Goal: Task Accomplishment & Management: Manage account settings

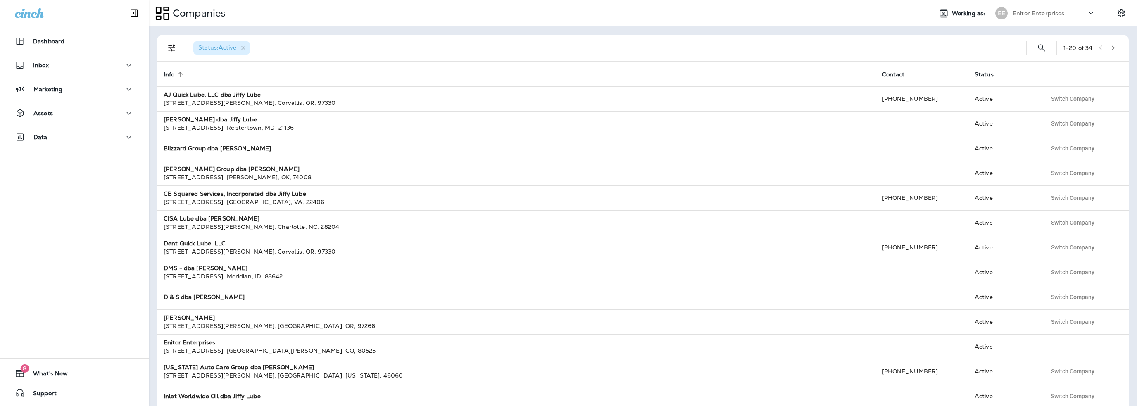
click at [1046, 14] on p "Enitor Enterprises" at bounding box center [1038, 13] width 52 height 7
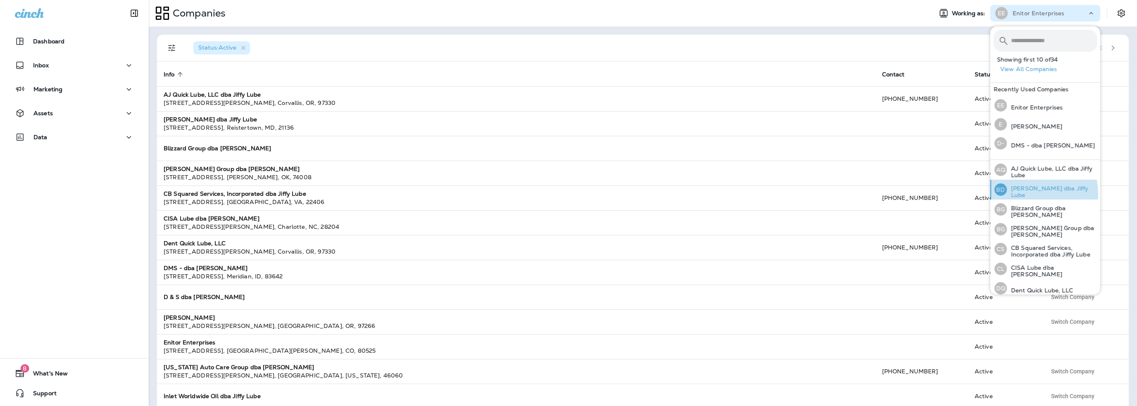
click at [1021, 195] on p "[PERSON_NAME] dba Jiffy Lube" at bounding box center [1052, 191] width 90 height 13
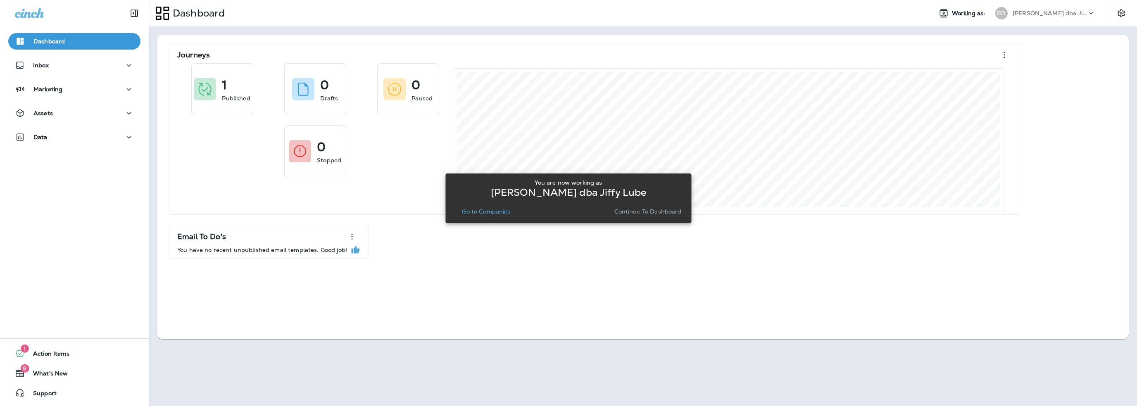
click at [491, 211] on p "Go to Companies" at bounding box center [486, 211] width 48 height 7
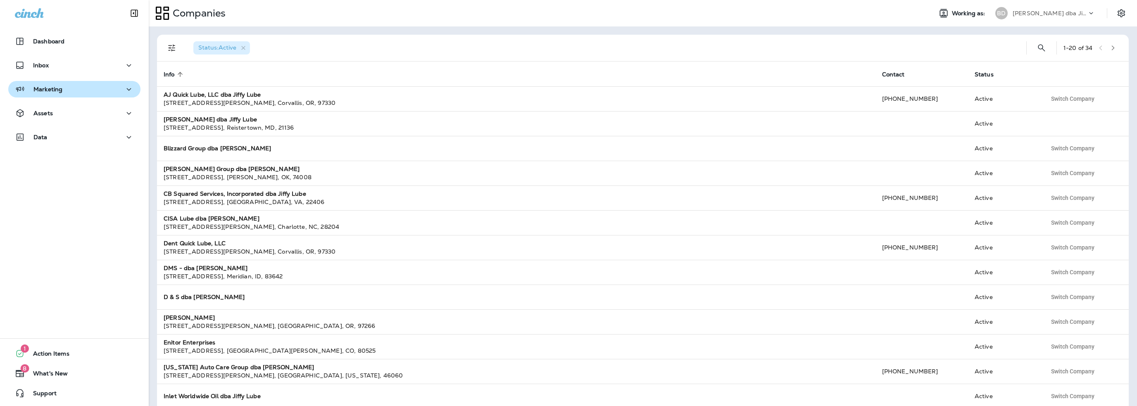
click at [76, 94] on button "Marketing" at bounding box center [74, 89] width 132 height 17
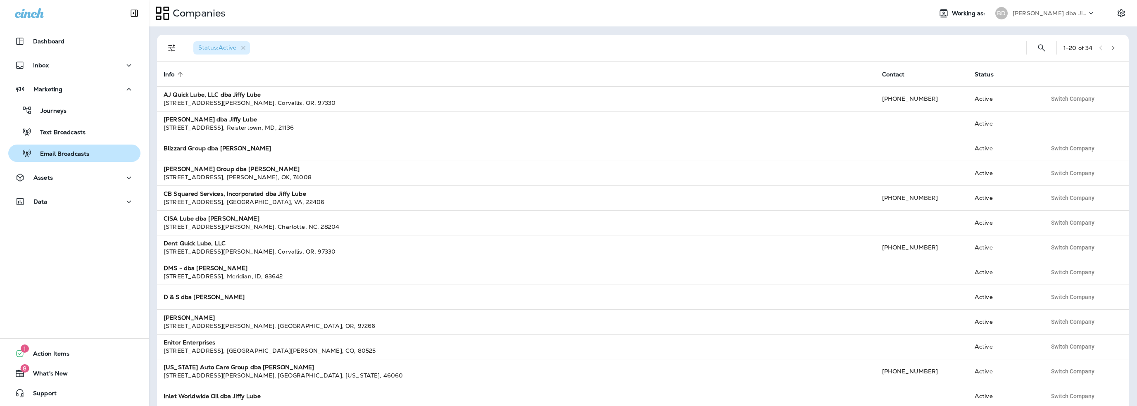
click at [77, 155] on p "Email Broadcasts" at bounding box center [60, 154] width 57 height 8
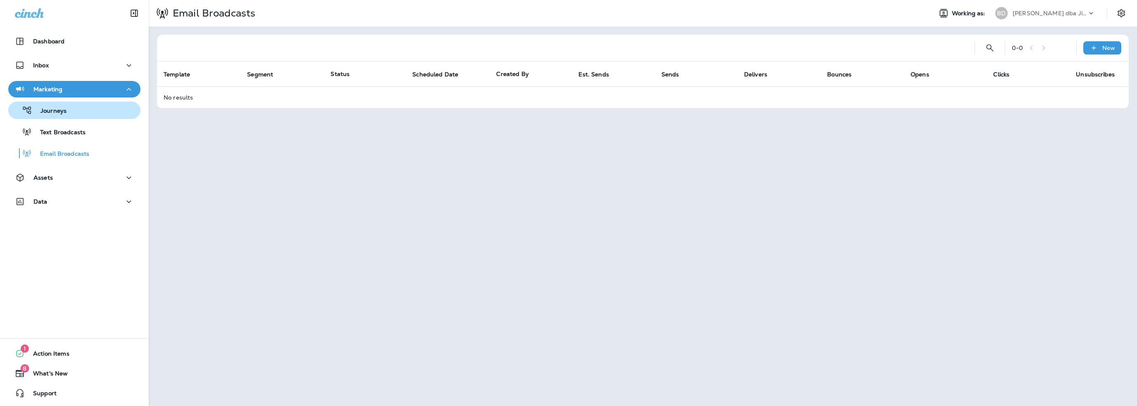
click at [55, 114] on p "Journeys" at bounding box center [49, 111] width 34 height 8
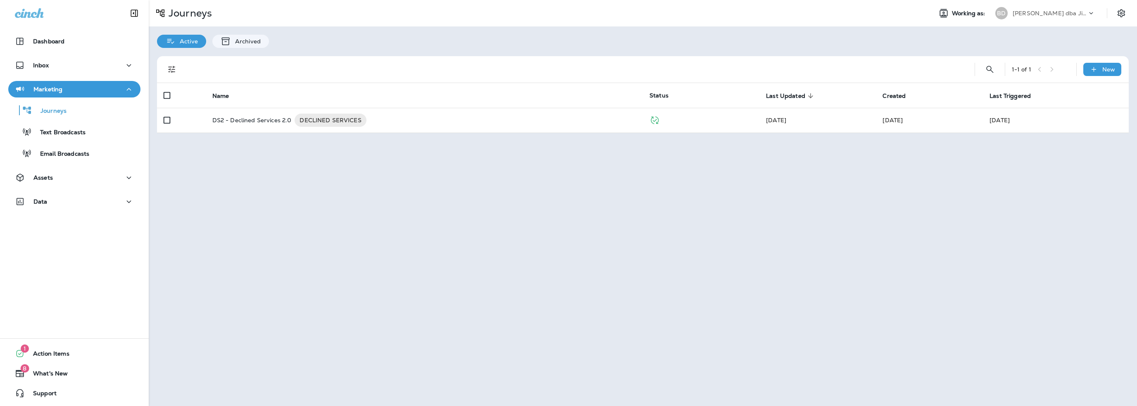
click at [236, 199] on div "Journeys Working as: BD Blauvelt dba Jiffy Lube Active Archived 1 - 1 of 1 New …" at bounding box center [643, 203] width 988 height 406
click at [57, 177] on div "Assets" at bounding box center [74, 178] width 119 height 10
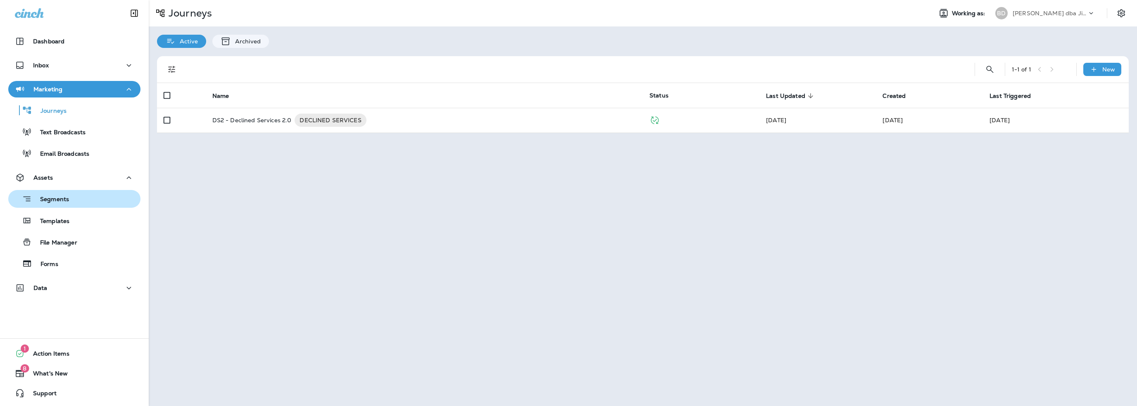
click at [59, 199] on p "Segments" at bounding box center [50, 200] width 37 height 8
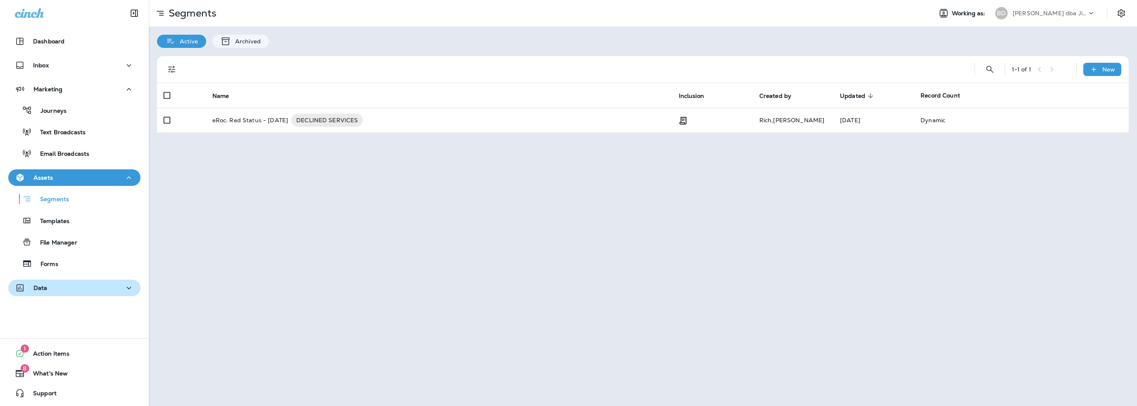
click at [62, 292] on div "Data" at bounding box center [74, 288] width 119 height 10
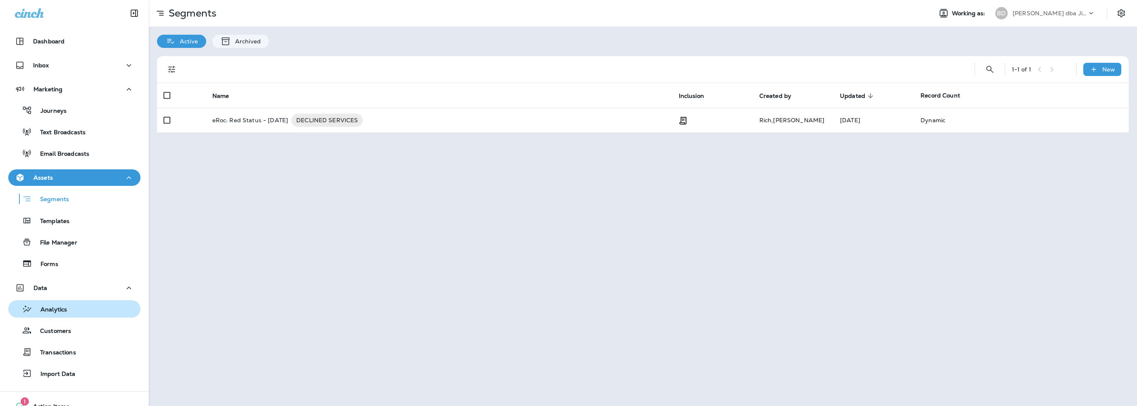
click at [61, 309] on p "Analytics" at bounding box center [49, 310] width 35 height 8
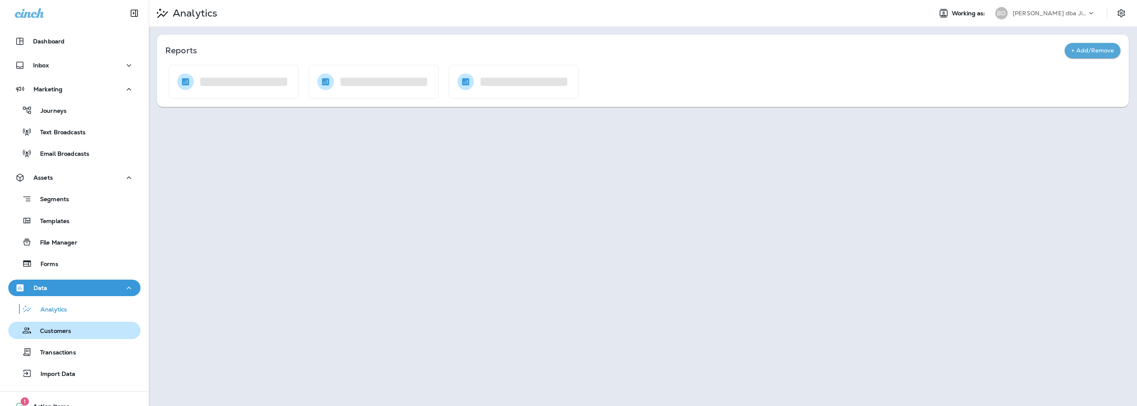
click at [59, 332] on p "Customers" at bounding box center [51, 332] width 39 height 8
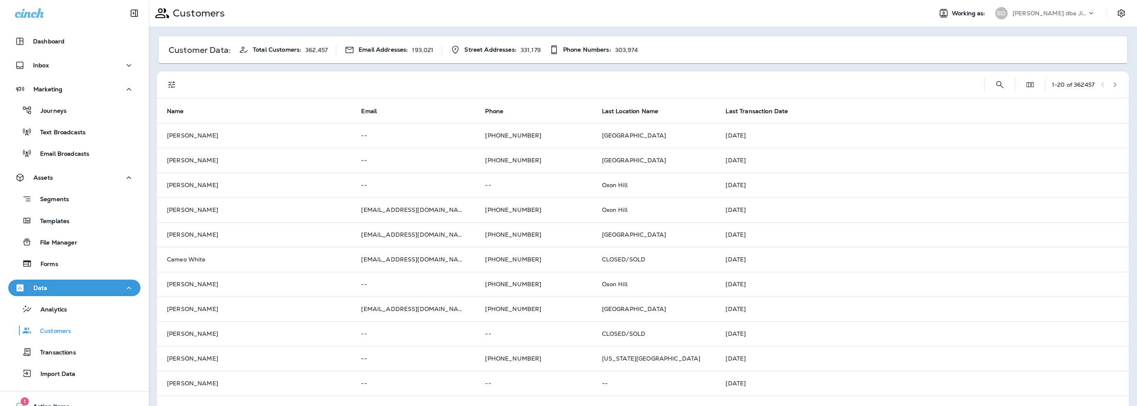
click at [1029, 13] on p "[PERSON_NAME] dba Jiffy Lube" at bounding box center [1049, 13] width 74 height 7
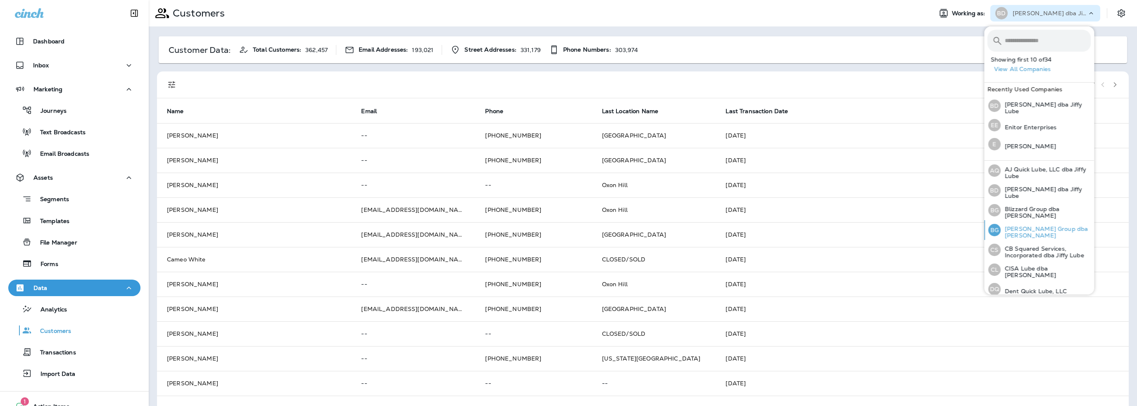
click at [1027, 231] on p "[PERSON_NAME] Group dba [PERSON_NAME]" at bounding box center [1045, 232] width 90 height 13
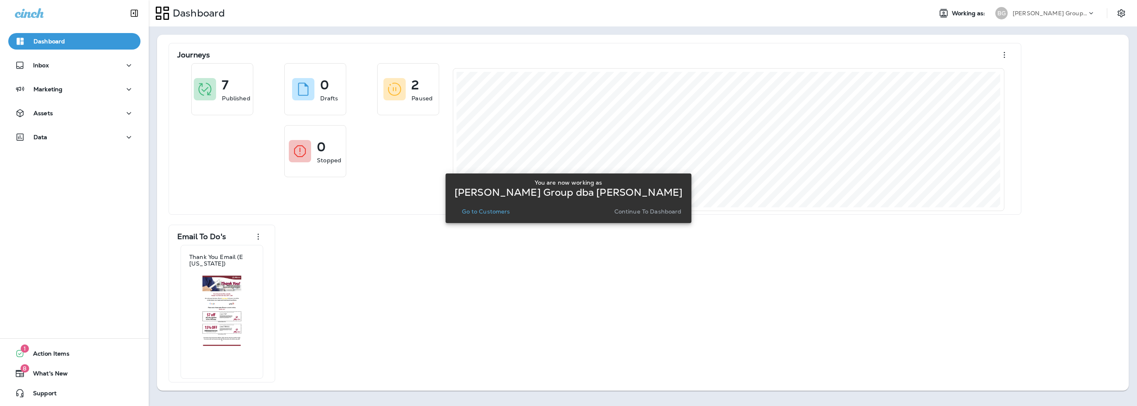
click at [499, 210] on p "Go to Customers" at bounding box center [486, 211] width 48 height 7
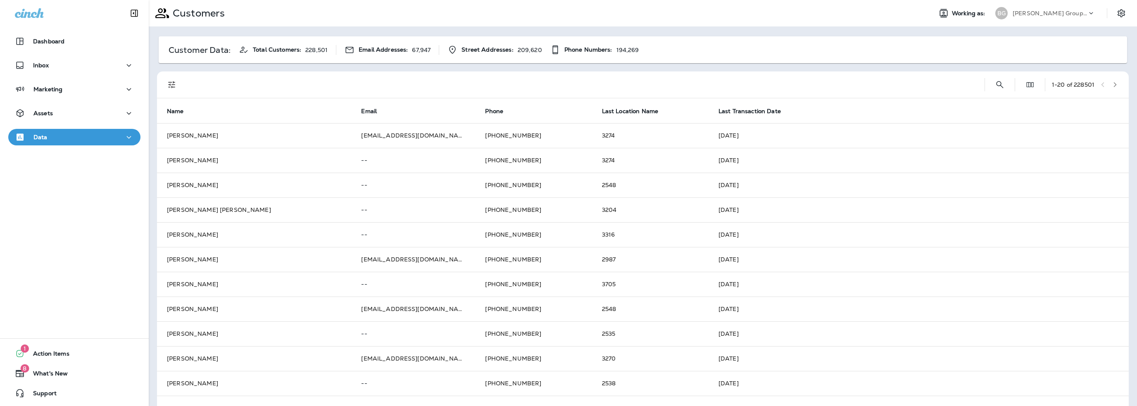
click at [1050, 15] on p "[PERSON_NAME] Group dba [PERSON_NAME]" at bounding box center [1049, 13] width 74 height 7
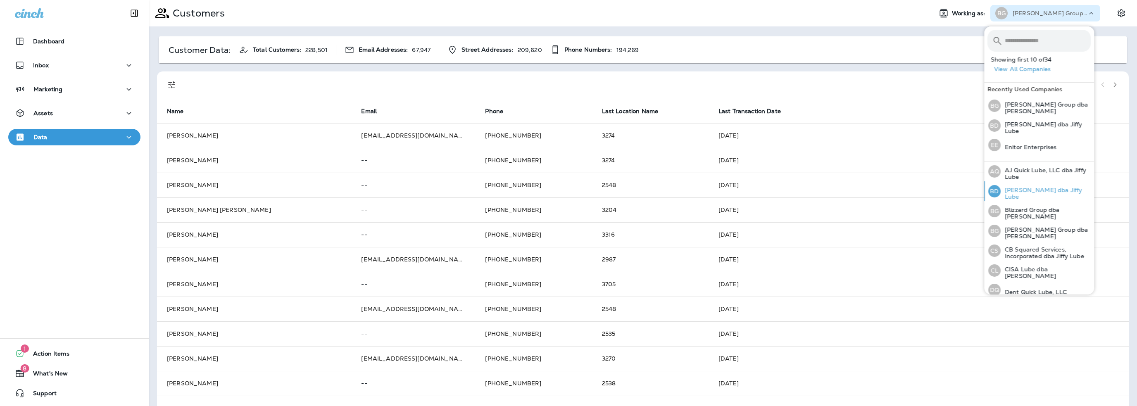
click at [1017, 191] on p "[PERSON_NAME] dba Jiffy Lube" at bounding box center [1045, 193] width 90 height 13
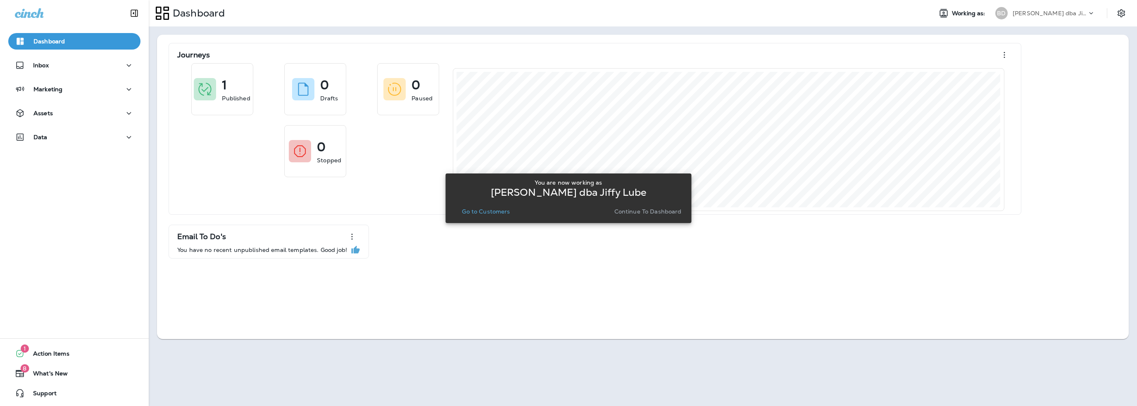
click at [493, 213] on p "Go to Customers" at bounding box center [486, 211] width 48 height 7
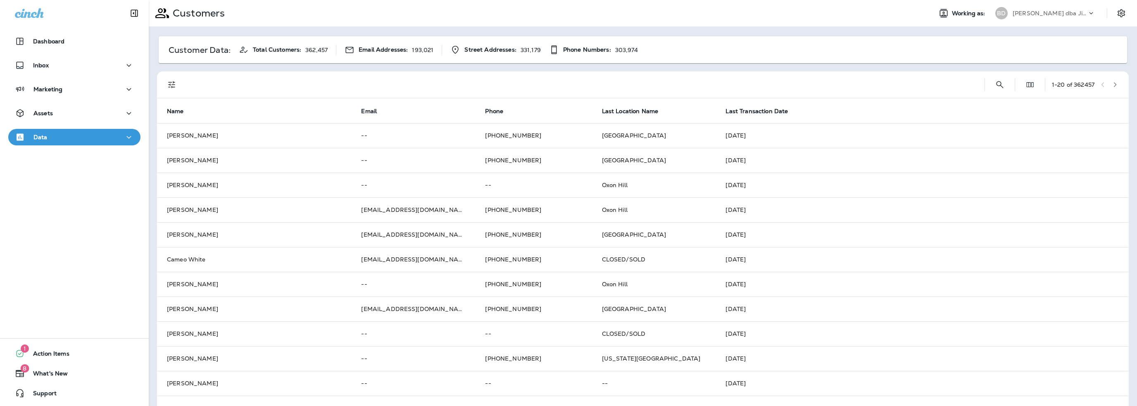
click at [1019, 15] on p "[PERSON_NAME] dba Jiffy Lube" at bounding box center [1049, 13] width 74 height 7
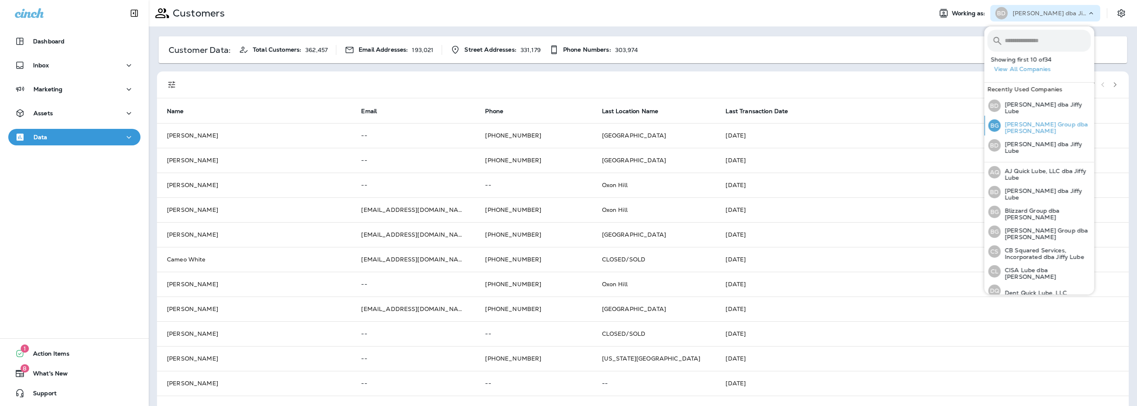
click at [1016, 127] on p "[PERSON_NAME] Group dba [PERSON_NAME]" at bounding box center [1045, 127] width 90 height 13
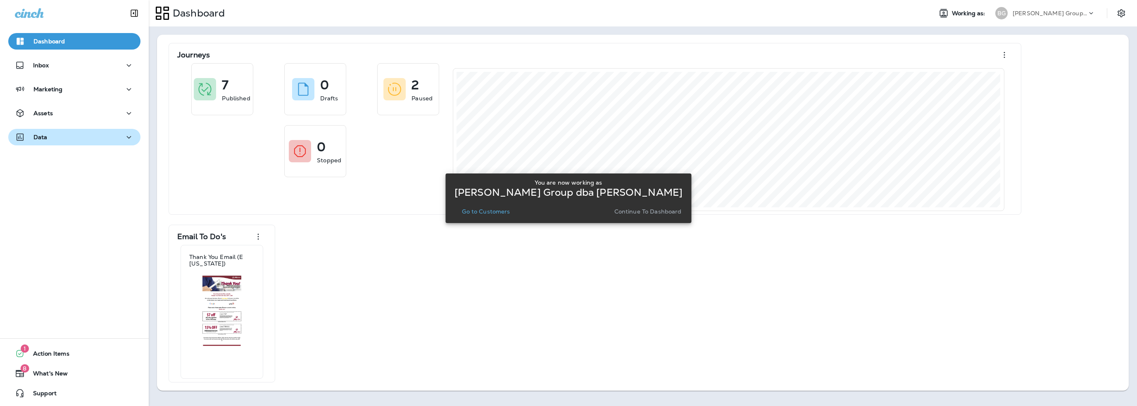
click at [57, 138] on div "Data" at bounding box center [74, 137] width 119 height 10
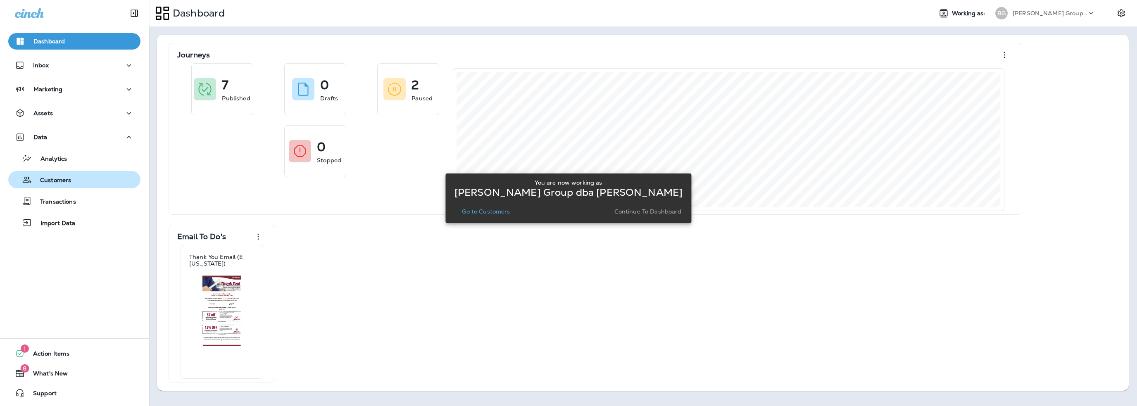
click at [59, 178] on p "Customers" at bounding box center [51, 181] width 39 height 8
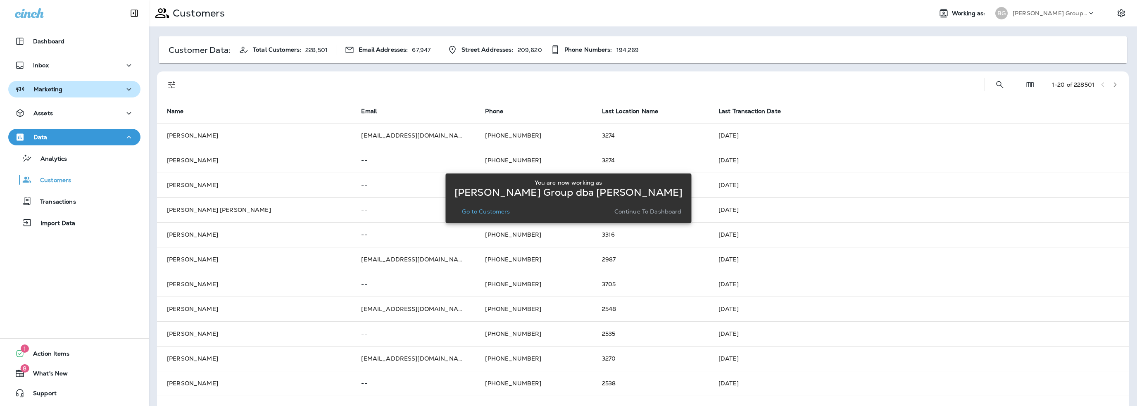
click at [54, 92] on p "Marketing" at bounding box center [47, 89] width 29 height 7
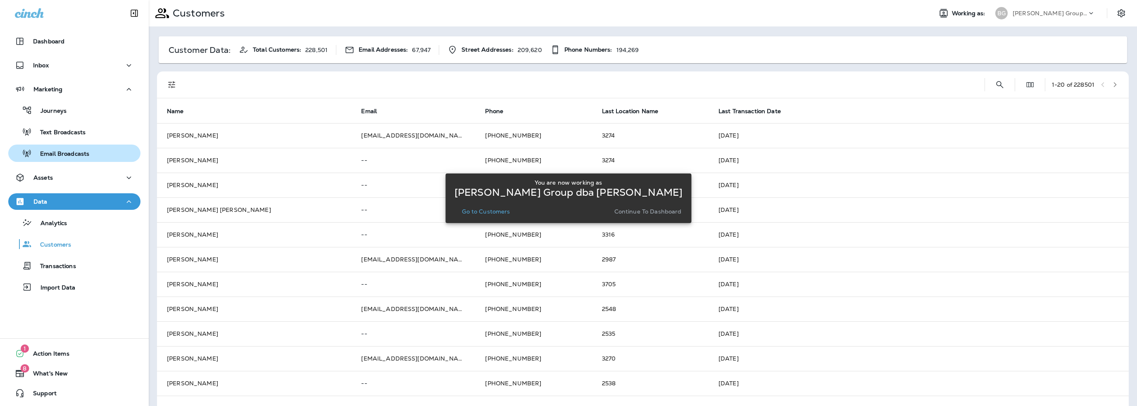
click at [62, 151] on p "Email Broadcasts" at bounding box center [60, 154] width 57 height 8
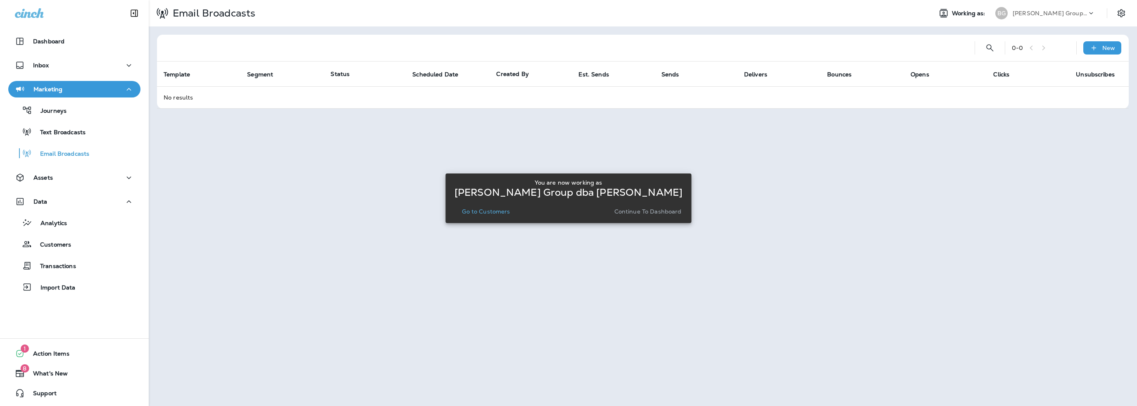
click at [319, 195] on div "Email Broadcasts Working as: BG Burton Group dba Jiffy Lube 0 - 0 New Template …" at bounding box center [643, 203] width 988 height 406
click at [58, 243] on p "Customers" at bounding box center [51, 245] width 39 height 8
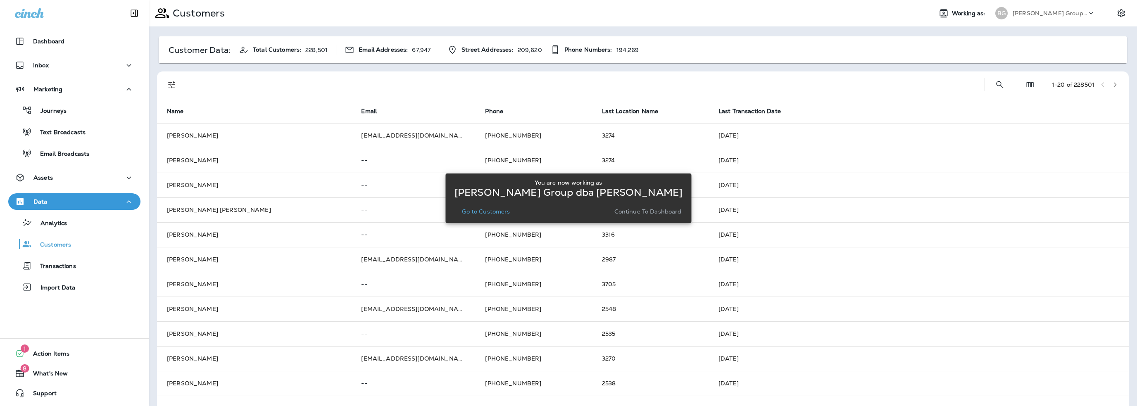
click at [1029, 13] on p "[PERSON_NAME] Group dba [PERSON_NAME]" at bounding box center [1049, 13] width 74 height 7
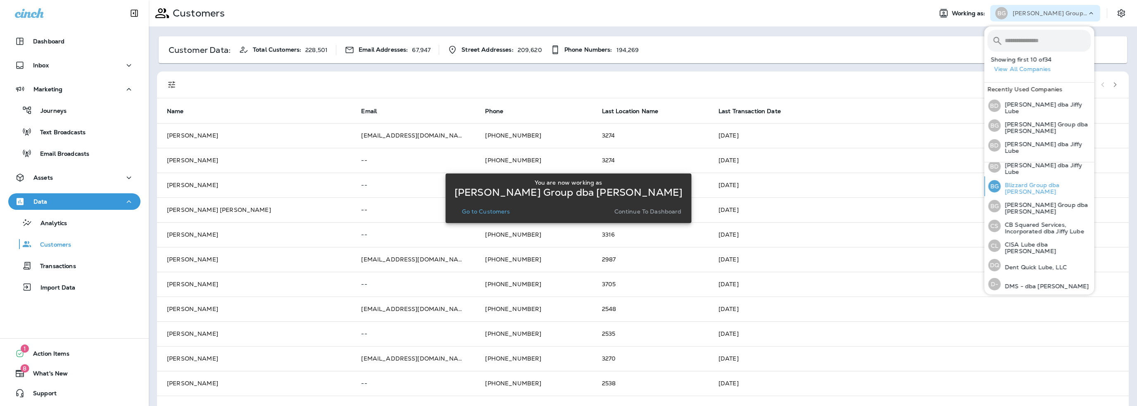
scroll to position [41, 0]
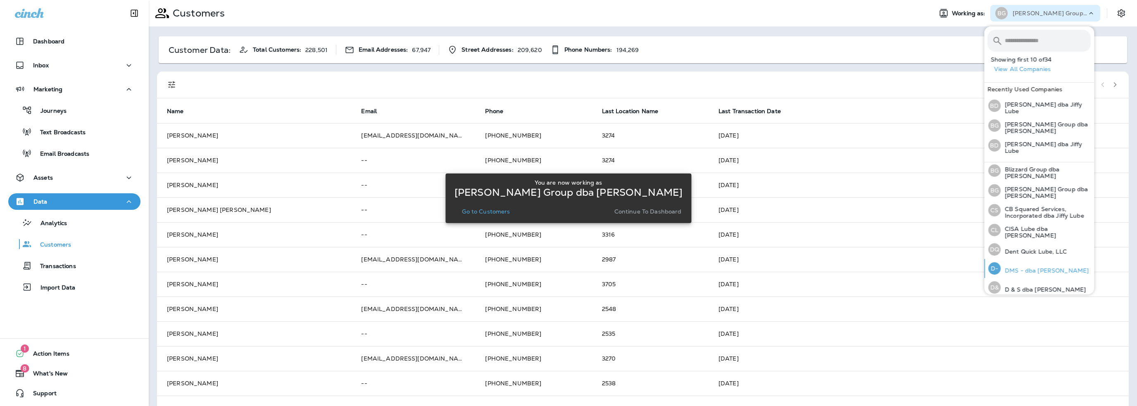
click at [1022, 267] on p "DMS - dba [PERSON_NAME]" at bounding box center [1044, 270] width 88 height 7
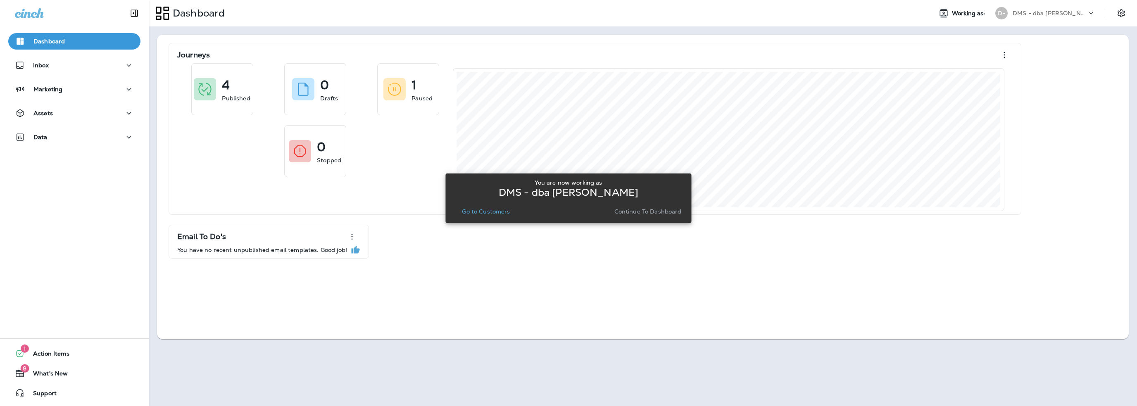
click at [499, 211] on p "Go to Customers" at bounding box center [486, 211] width 48 height 7
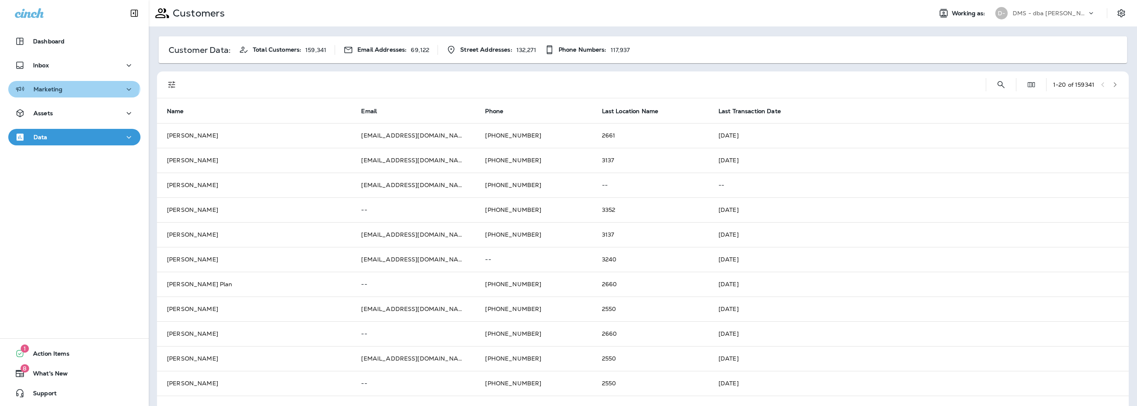
click at [73, 82] on button "Marketing" at bounding box center [74, 89] width 132 height 17
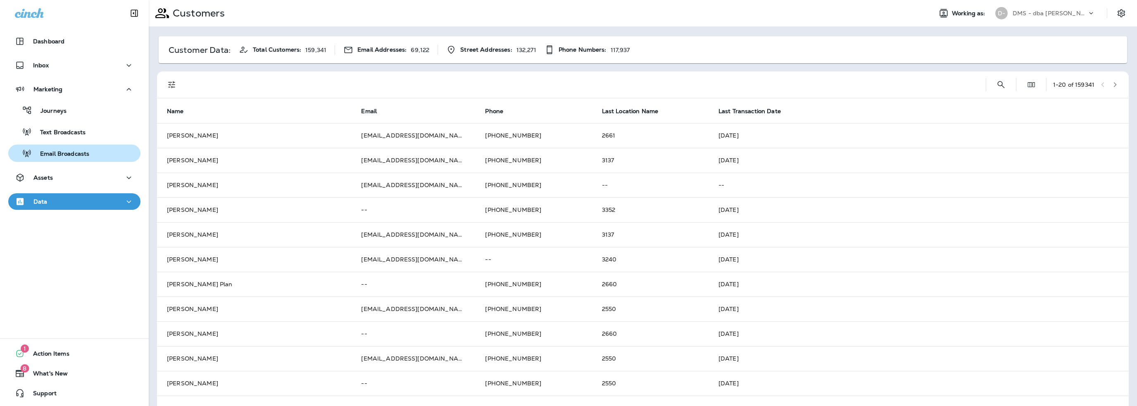
click at [67, 153] on p "Email Broadcasts" at bounding box center [60, 154] width 57 height 8
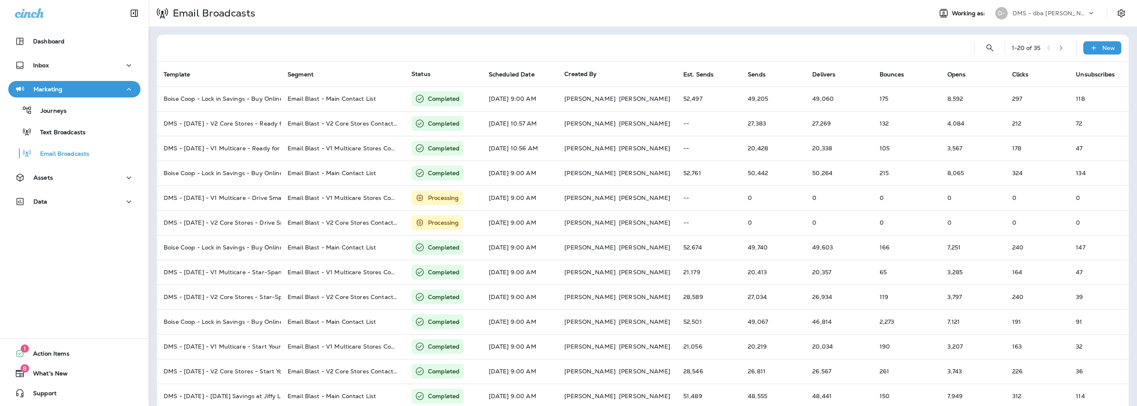
click at [1036, 11] on p "DMS - dba [PERSON_NAME]" at bounding box center [1049, 13] width 74 height 7
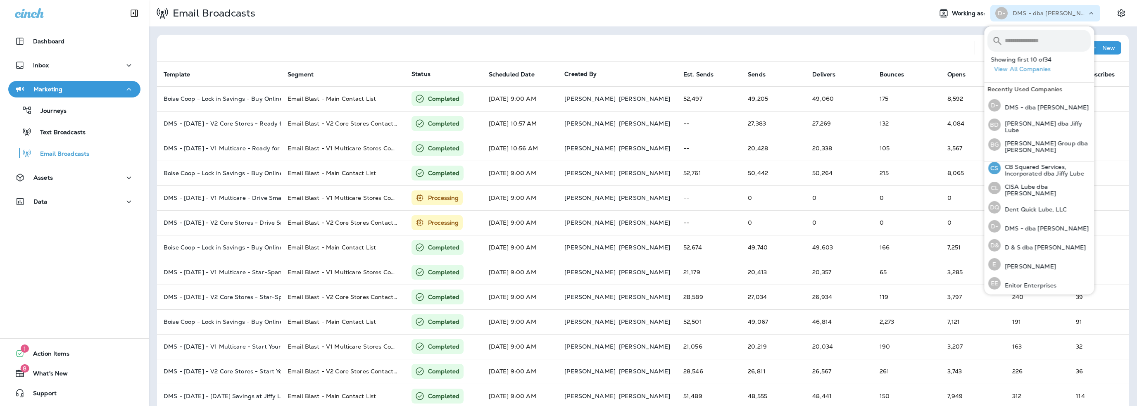
scroll to position [124, 0]
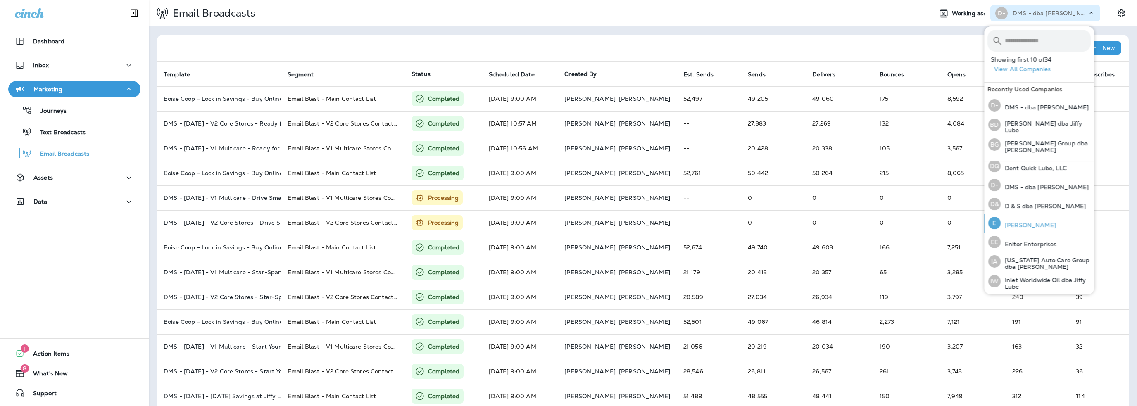
click at [1021, 222] on p "[PERSON_NAME]" at bounding box center [1027, 225] width 55 height 7
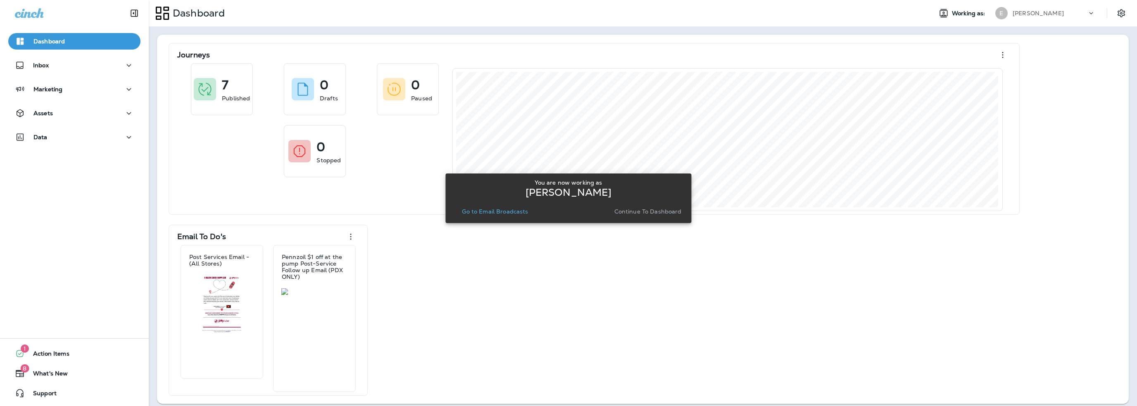
click at [486, 213] on p "Go to Email Broadcasts" at bounding box center [495, 211] width 66 height 7
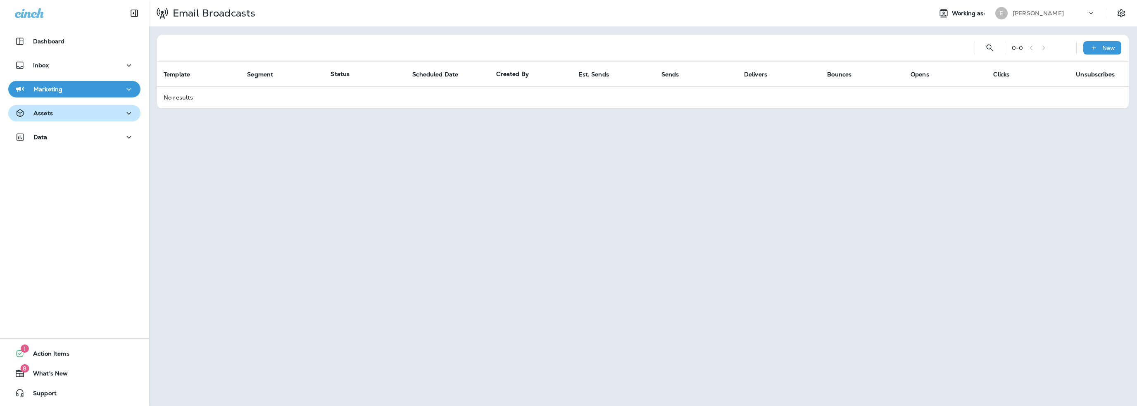
click at [61, 116] on div "Assets" at bounding box center [74, 113] width 119 height 10
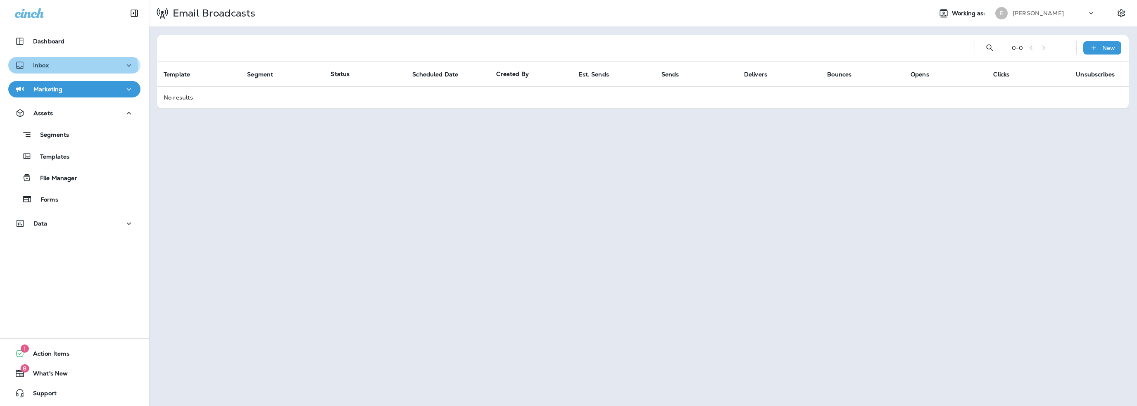
click at [55, 71] on button "Inbox" at bounding box center [74, 65] width 132 height 17
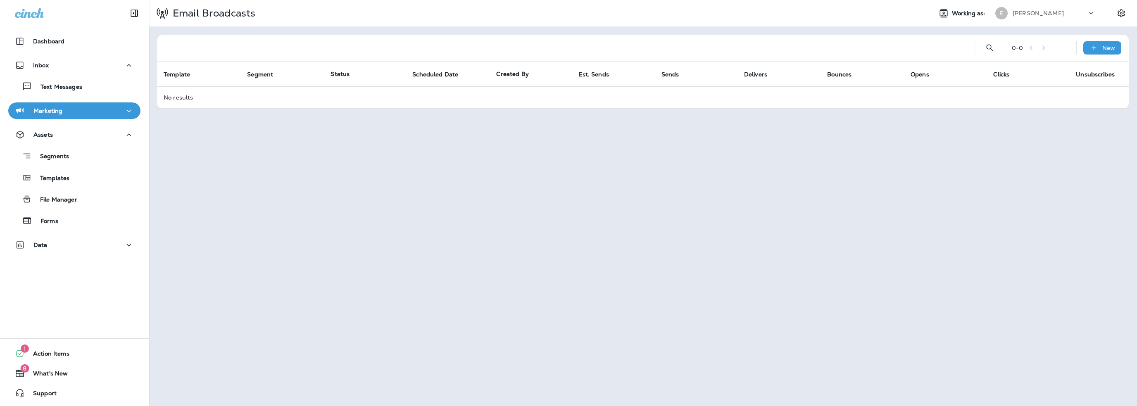
click at [70, 116] on button "Marketing" at bounding box center [74, 110] width 132 height 17
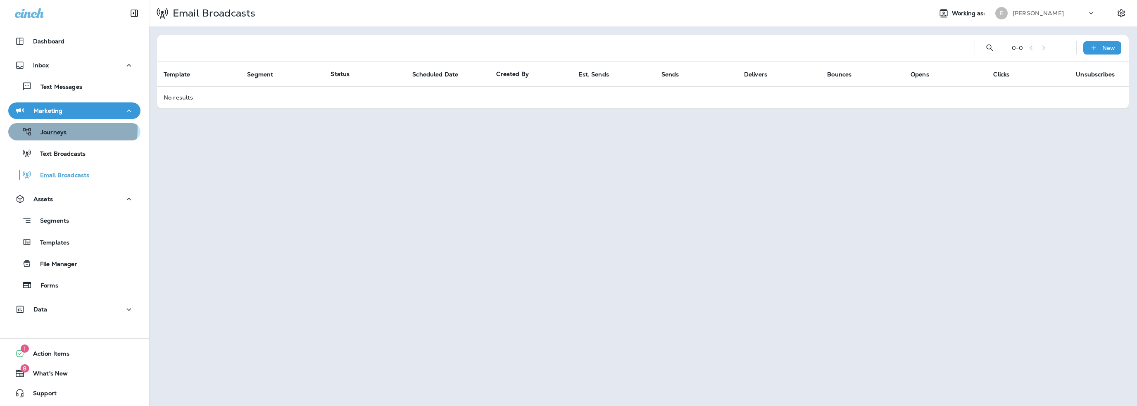
click at [64, 130] on p "Journeys" at bounding box center [49, 133] width 34 height 8
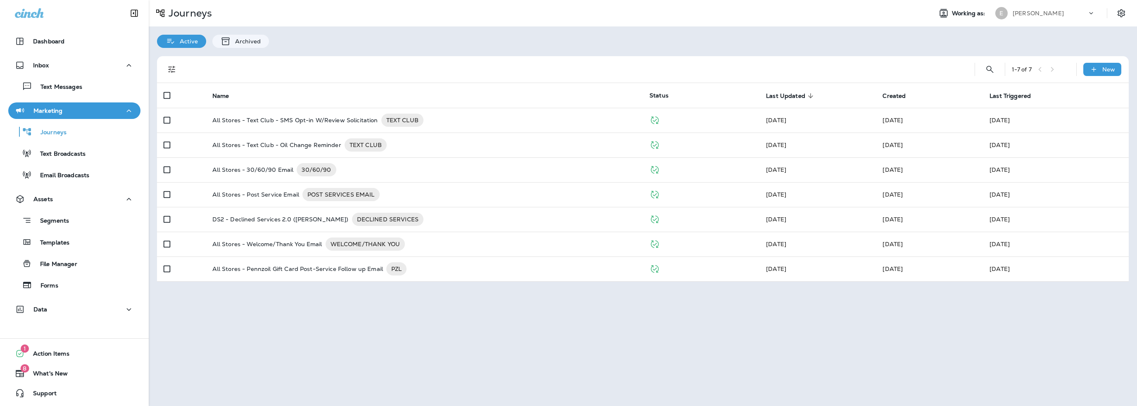
click at [1026, 15] on p "[PERSON_NAME]" at bounding box center [1037, 13] width 51 height 7
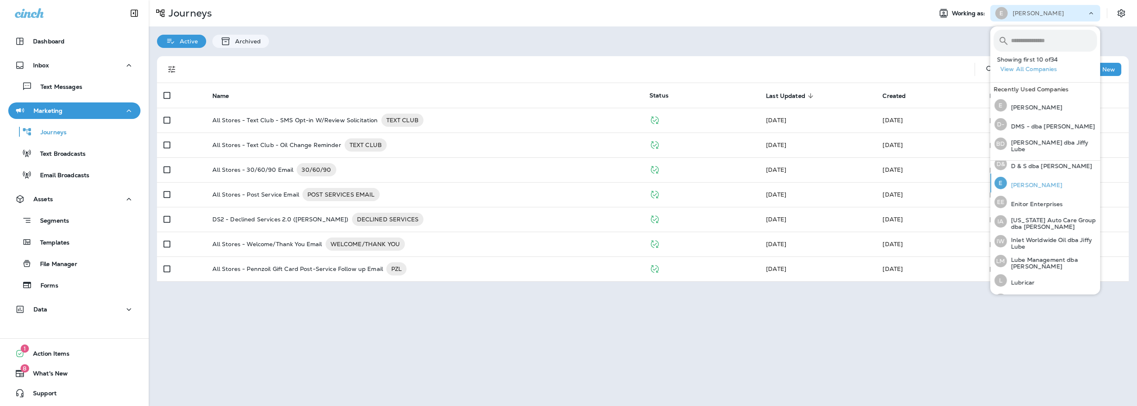
scroll to position [165, 0]
click at [1024, 257] on p "Lube Management dba [PERSON_NAME]" at bounding box center [1052, 260] width 90 height 13
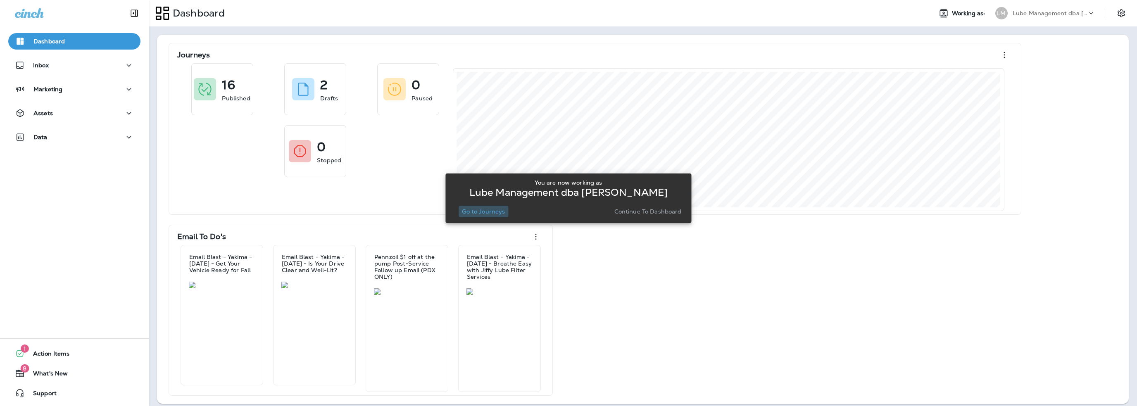
click at [486, 213] on p "Go to Journeys" at bounding box center [483, 211] width 43 height 7
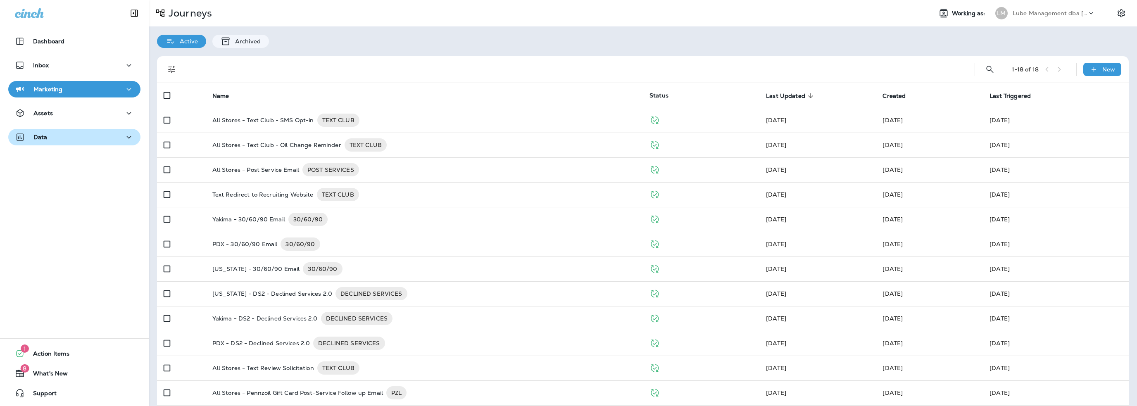
click at [57, 142] on div "Data" at bounding box center [74, 137] width 119 height 10
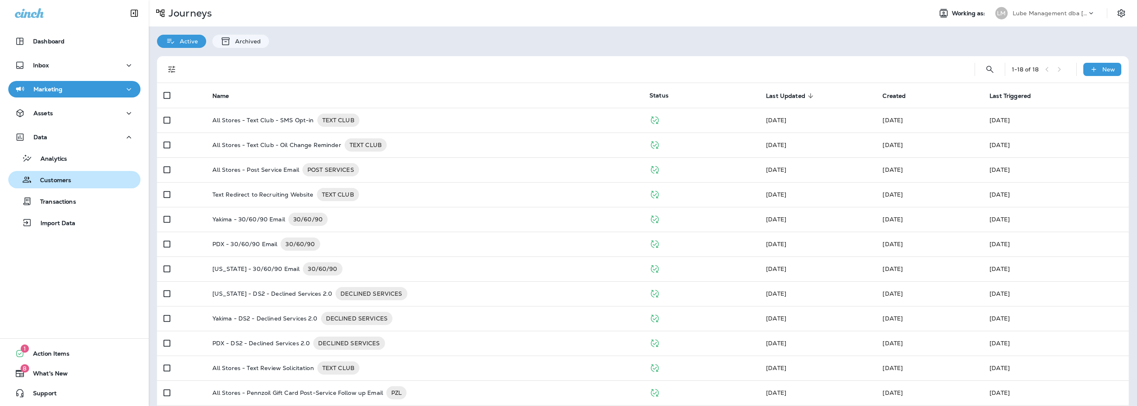
click at [59, 180] on p "Customers" at bounding box center [51, 181] width 39 height 8
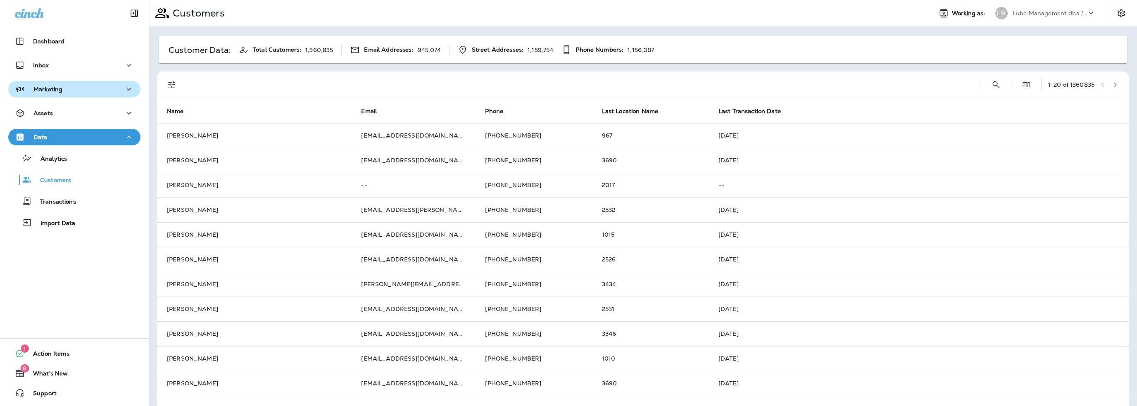
click at [52, 92] on p "Marketing" at bounding box center [47, 89] width 29 height 7
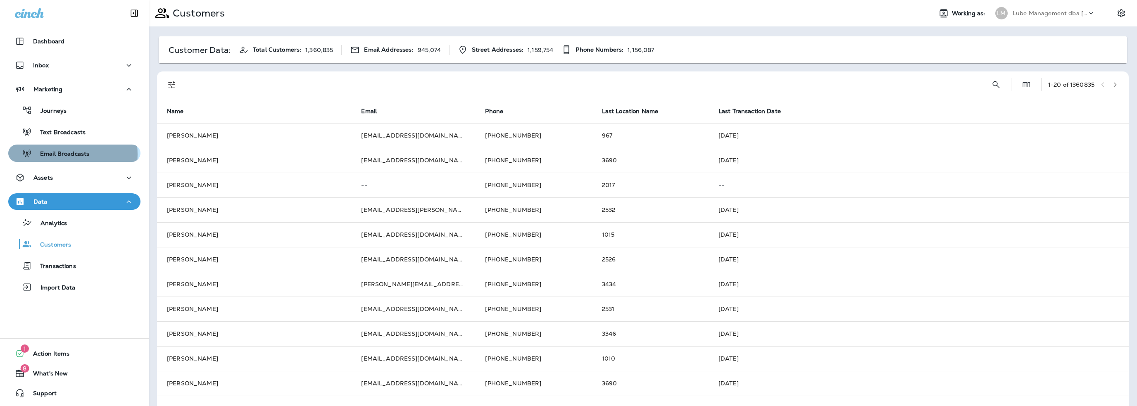
click at [58, 154] on p "Email Broadcasts" at bounding box center [60, 154] width 57 height 8
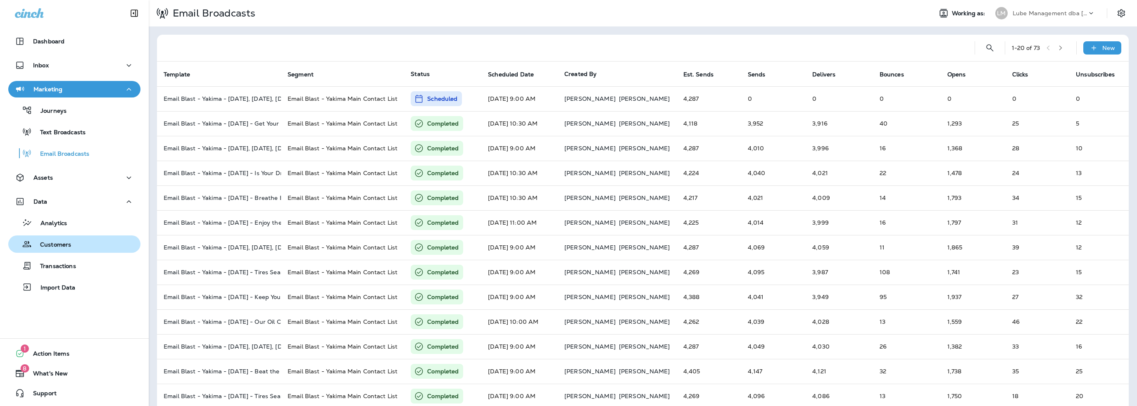
click at [51, 247] on p "Customers" at bounding box center [51, 245] width 39 height 8
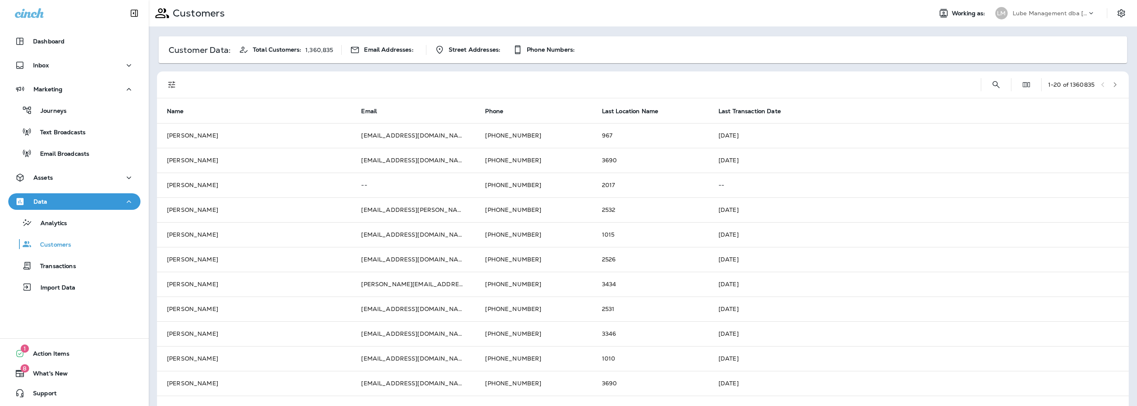
click at [1048, 14] on p "Lube Management dba [PERSON_NAME]" at bounding box center [1049, 13] width 74 height 7
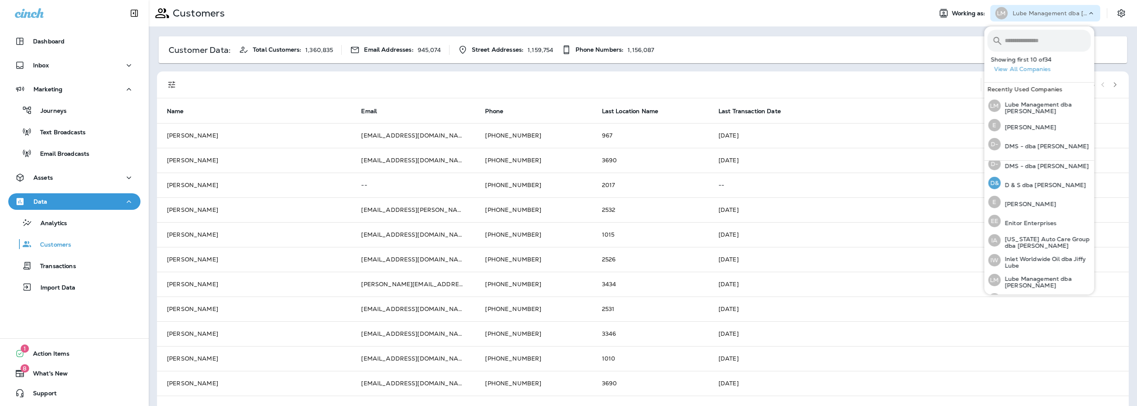
scroll to position [165, 0]
click at [1015, 277] on p "Lubricar" at bounding box center [1014, 280] width 28 height 7
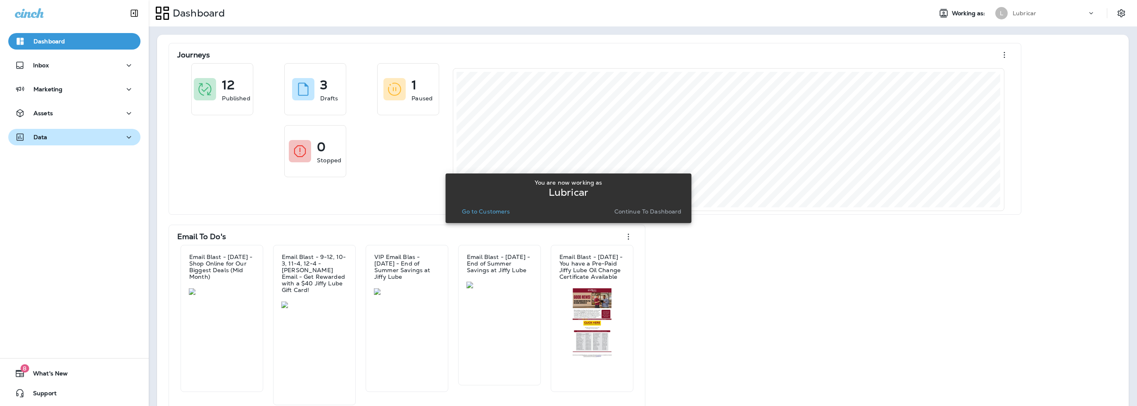
click at [37, 135] on p "Data" at bounding box center [40, 137] width 14 height 7
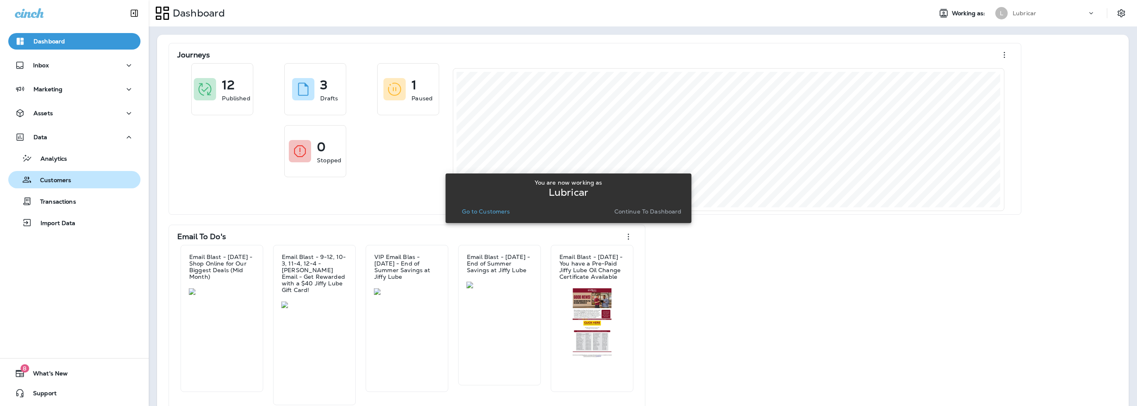
click at [55, 181] on p "Customers" at bounding box center [51, 181] width 39 height 8
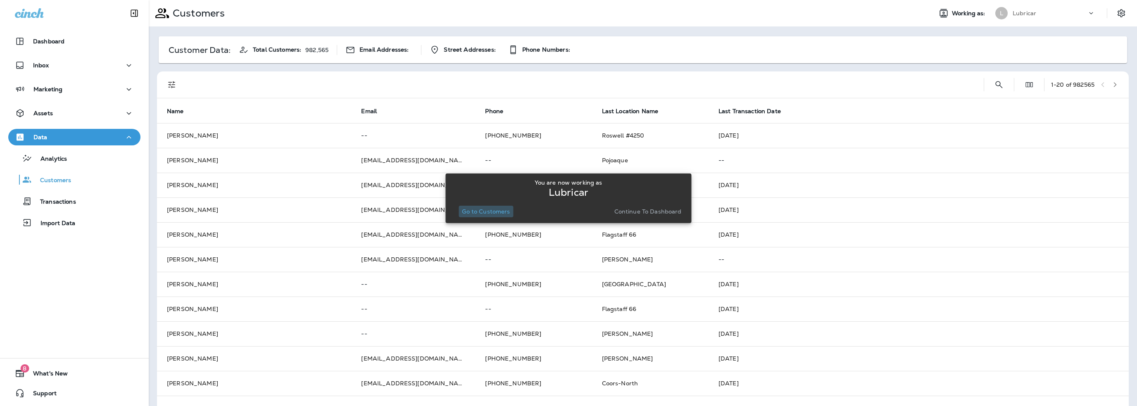
click at [487, 208] on p "Go to Customers" at bounding box center [486, 211] width 48 height 7
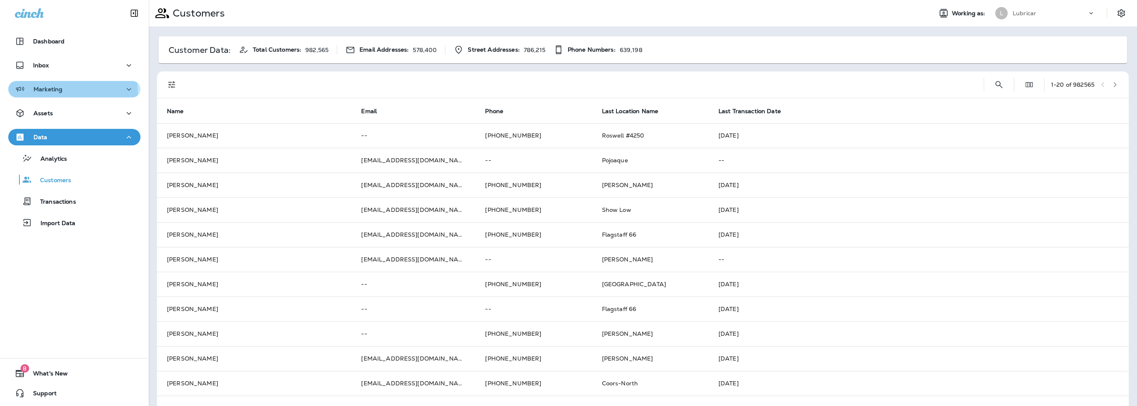
click at [52, 94] on div "Marketing" at bounding box center [39, 89] width 48 height 10
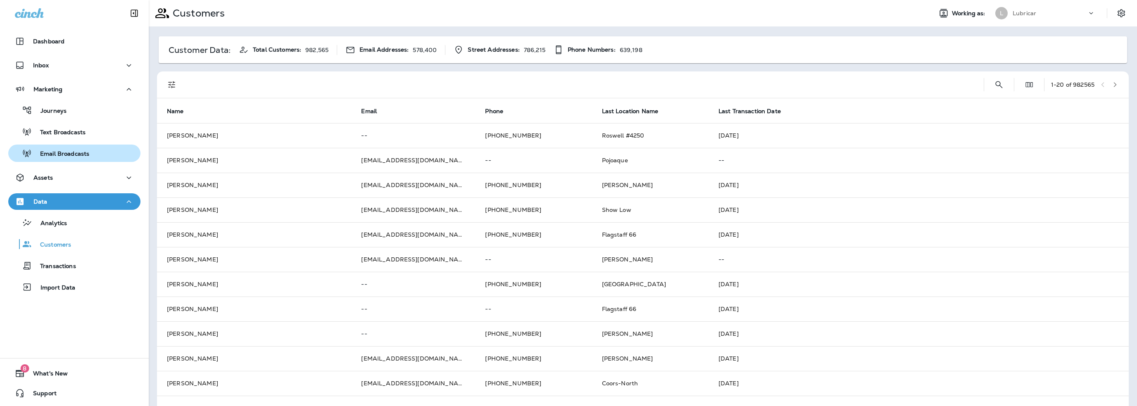
click at [63, 150] on p "Email Broadcasts" at bounding box center [60, 154] width 57 height 8
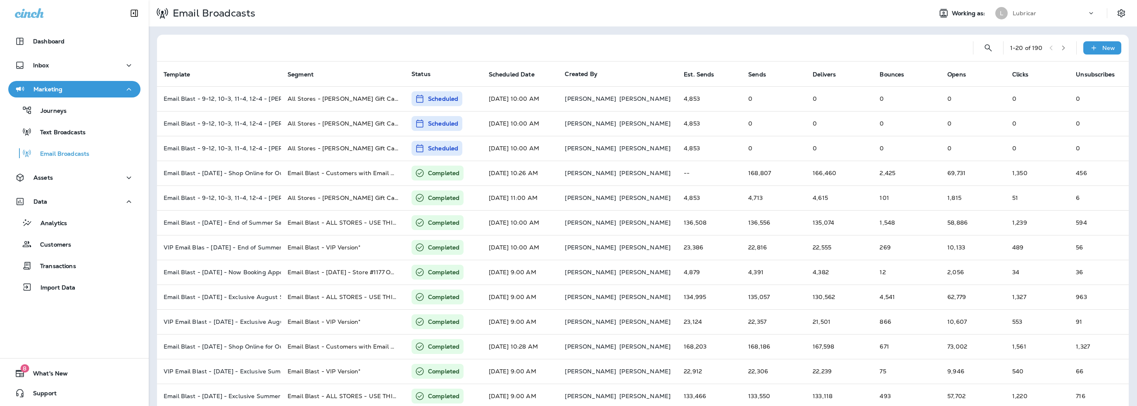
click at [1024, 18] on div "Lubricar" at bounding box center [1049, 13] width 74 height 12
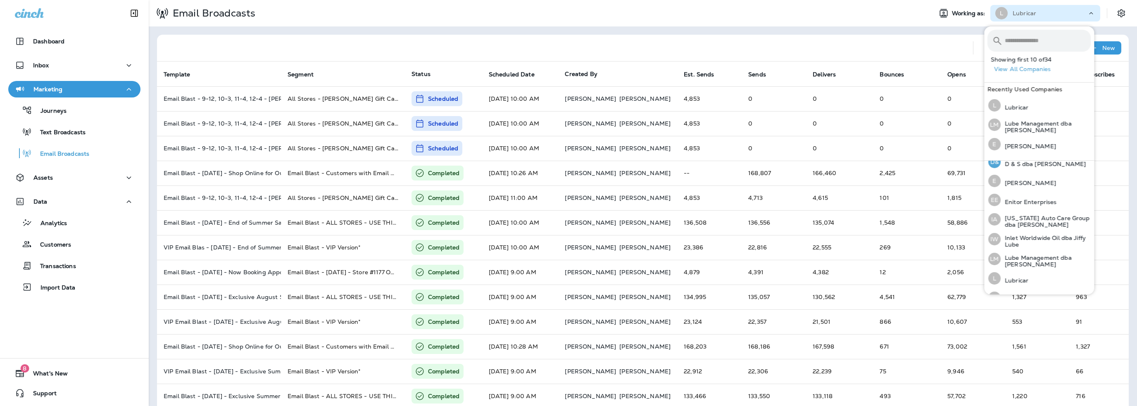
scroll to position [207, 0]
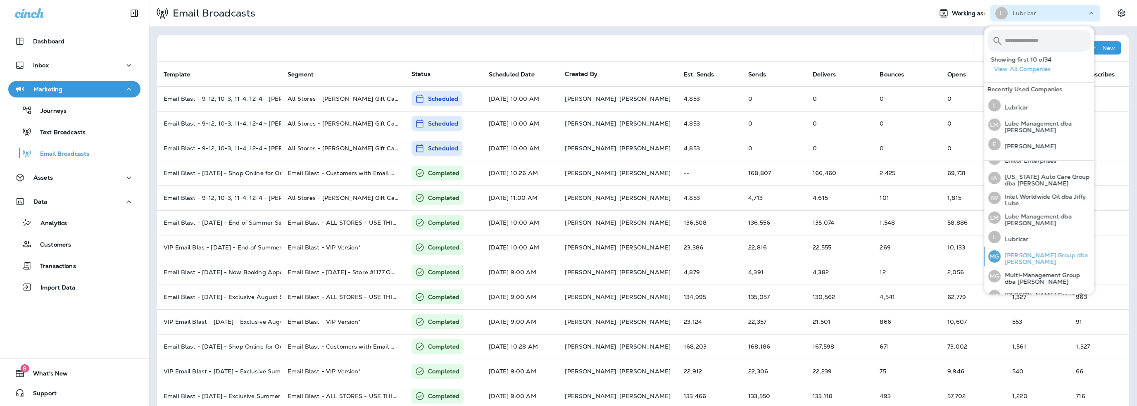
click at [1024, 254] on p "[PERSON_NAME] Group dba [PERSON_NAME]" at bounding box center [1045, 258] width 90 height 13
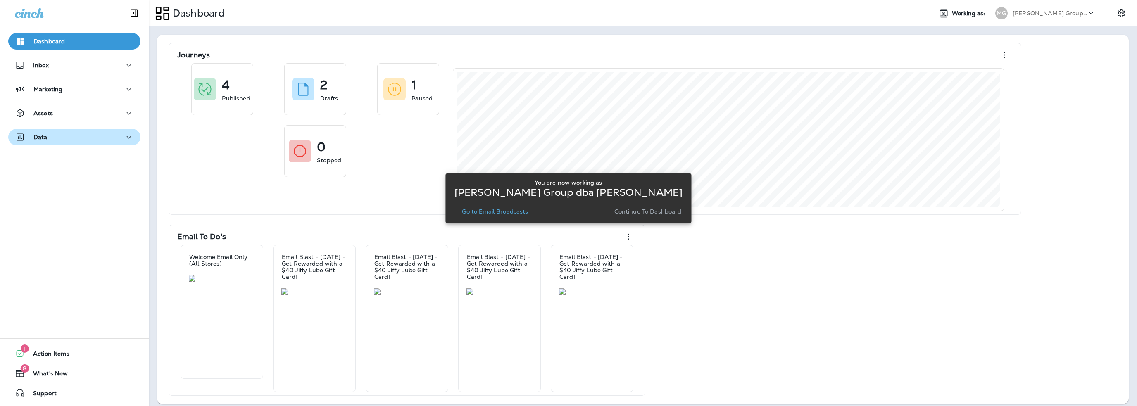
click at [67, 135] on div "Data" at bounding box center [74, 137] width 119 height 10
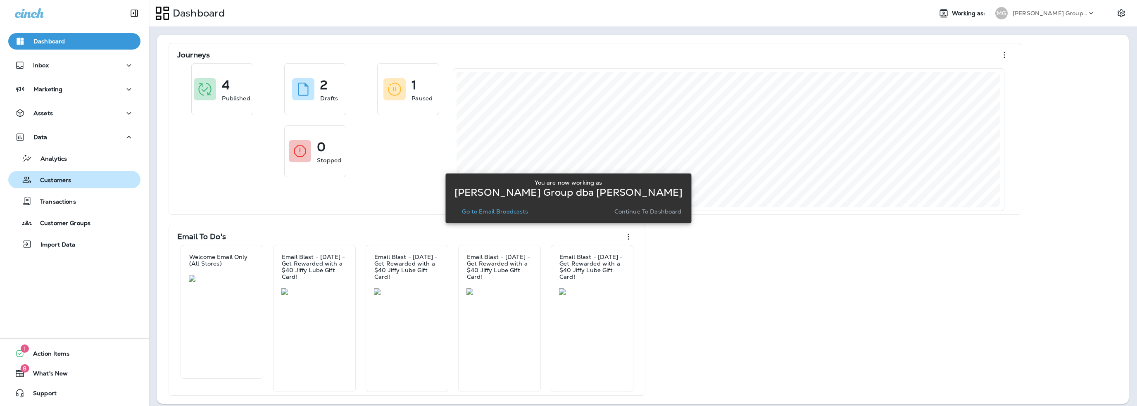
click at [61, 178] on p "Customers" at bounding box center [51, 181] width 39 height 8
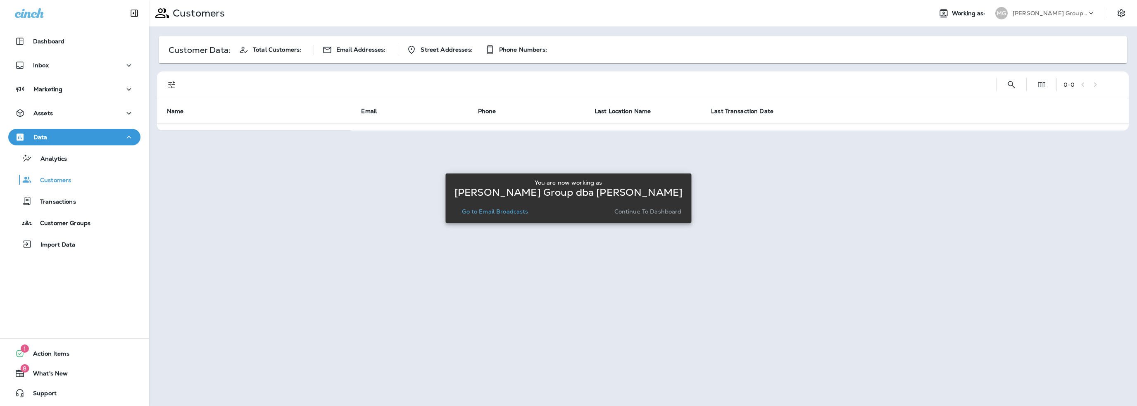
click at [492, 214] on p "Go to Email Broadcasts" at bounding box center [495, 211] width 66 height 7
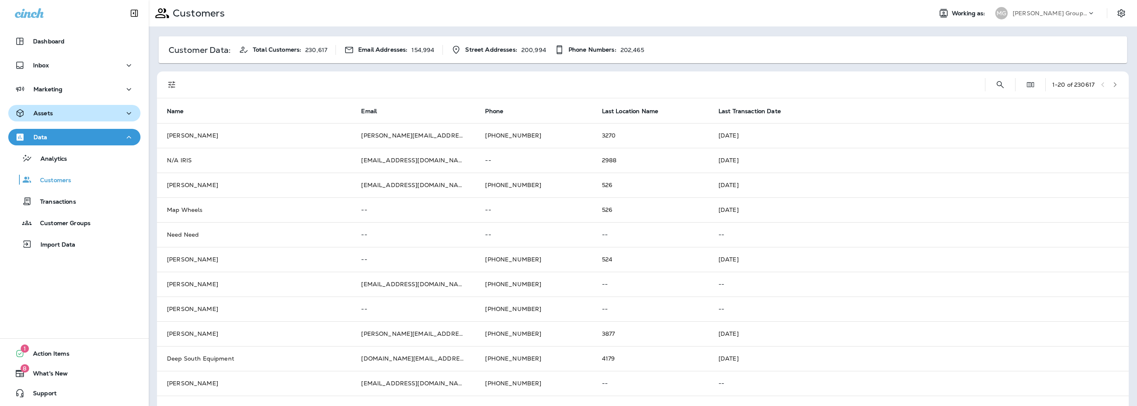
click at [58, 114] on div "Assets" at bounding box center [74, 113] width 119 height 10
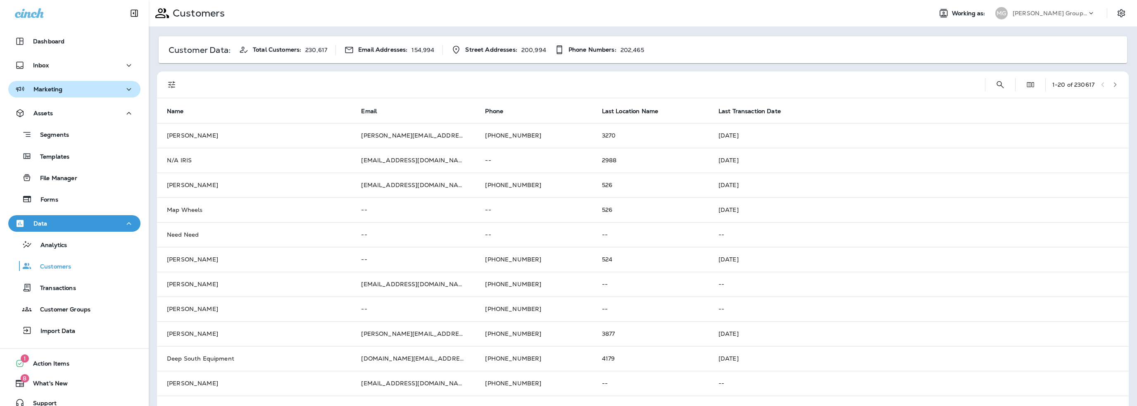
click at [55, 94] on button "Marketing" at bounding box center [74, 89] width 132 height 17
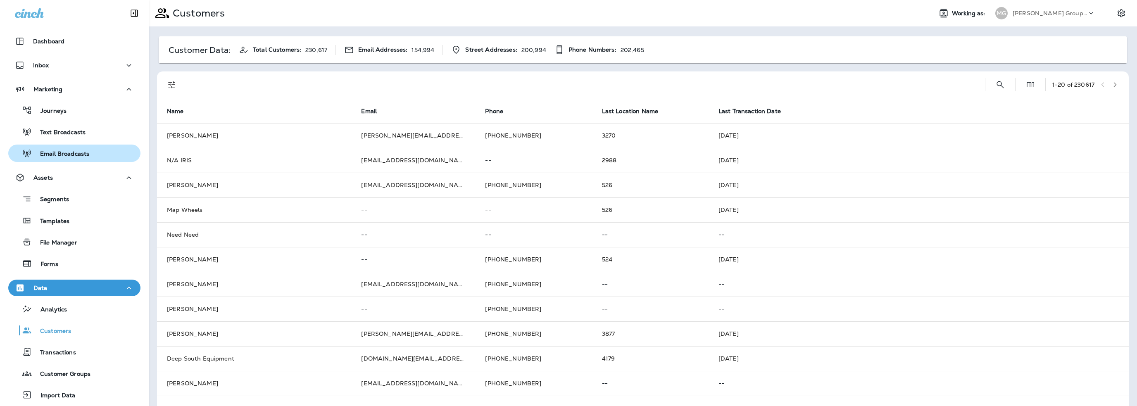
click at [57, 153] on p "Email Broadcasts" at bounding box center [60, 154] width 57 height 8
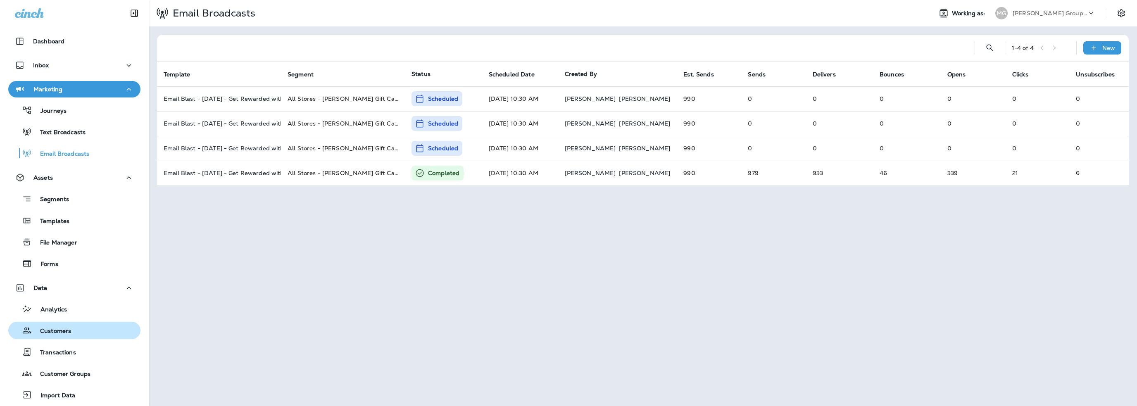
click at [83, 335] on div "Customers" at bounding box center [75, 330] width 126 height 12
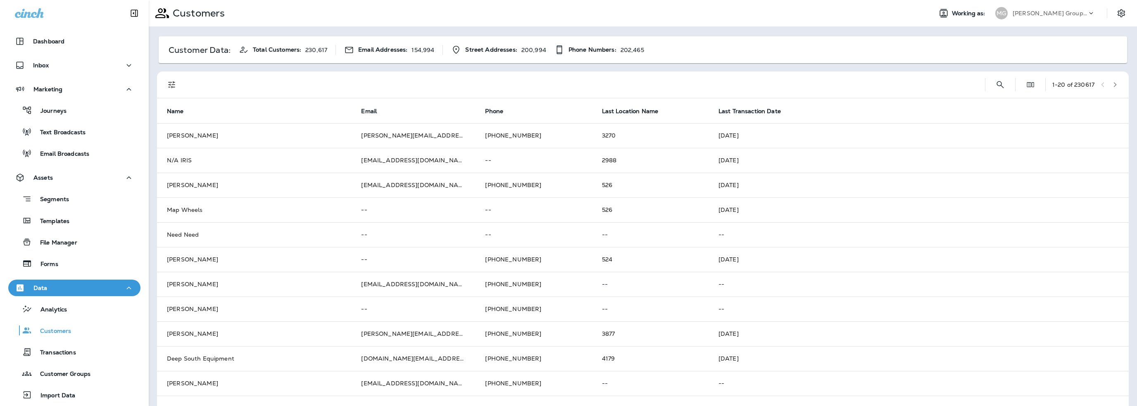
click at [1027, 16] on p "[PERSON_NAME] Group dba [PERSON_NAME]" at bounding box center [1049, 13] width 74 height 7
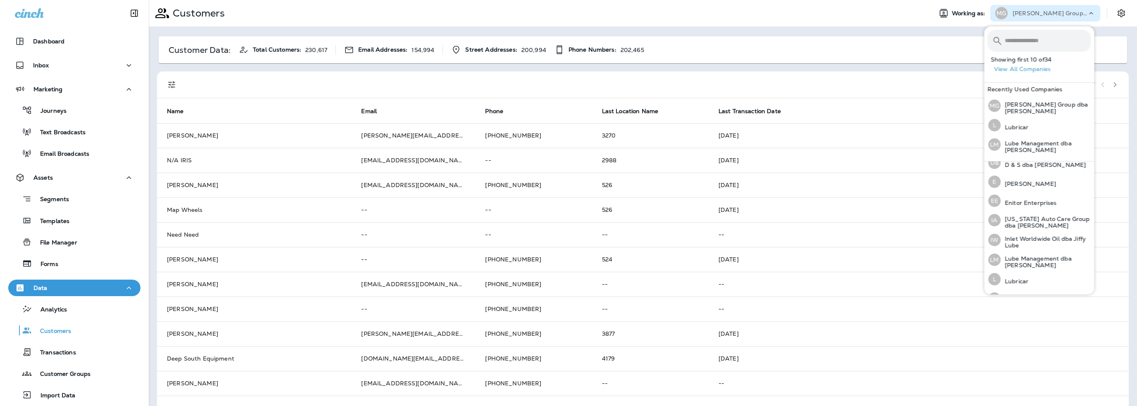
scroll to position [207, 0]
click at [1034, 277] on p "Multi-Management Group dba [PERSON_NAME]" at bounding box center [1045, 279] width 90 height 13
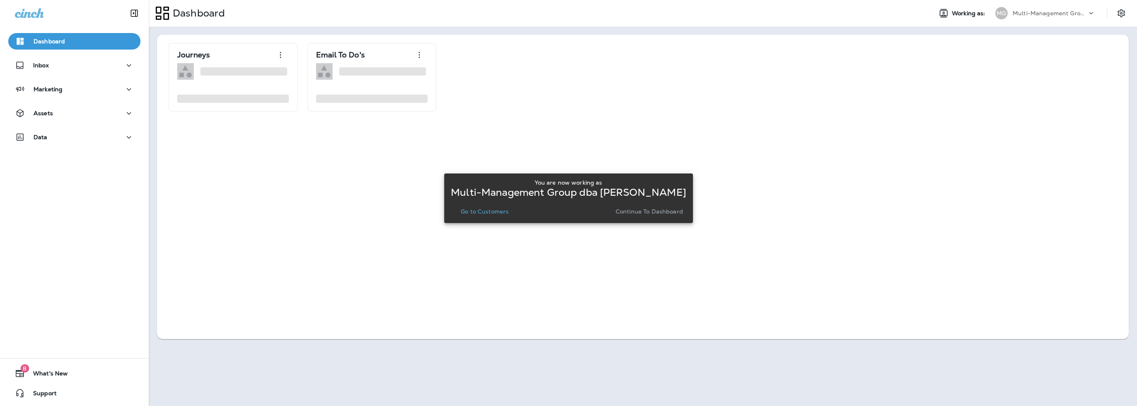
click at [502, 213] on p "Go to Customers" at bounding box center [485, 211] width 48 height 7
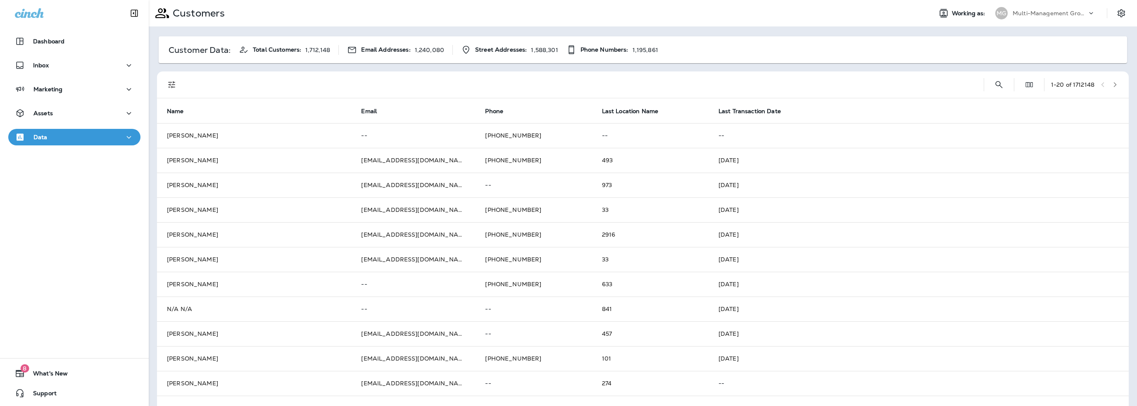
click at [1037, 14] on p "Multi-Management Group dba [PERSON_NAME]" at bounding box center [1049, 13] width 74 height 7
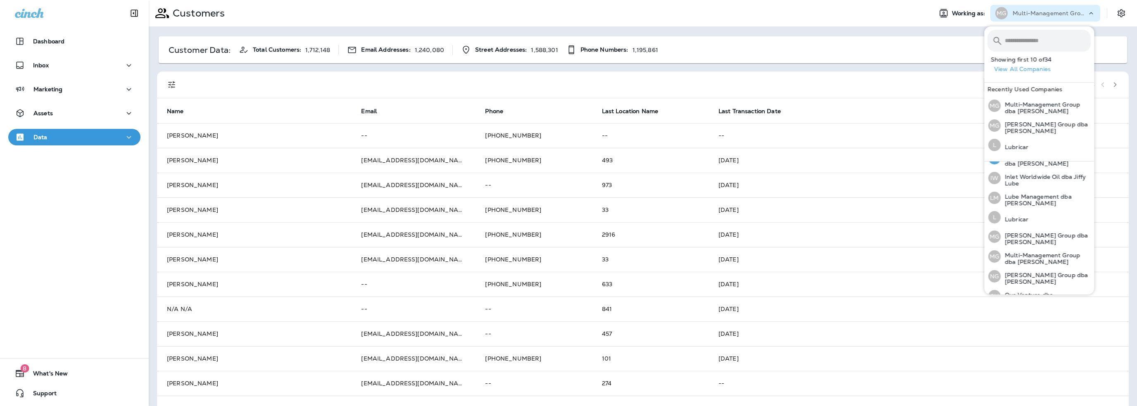
scroll to position [248, 0]
click at [1038, 255] on p "[PERSON_NAME] Group dba [PERSON_NAME]" at bounding box center [1045, 257] width 90 height 13
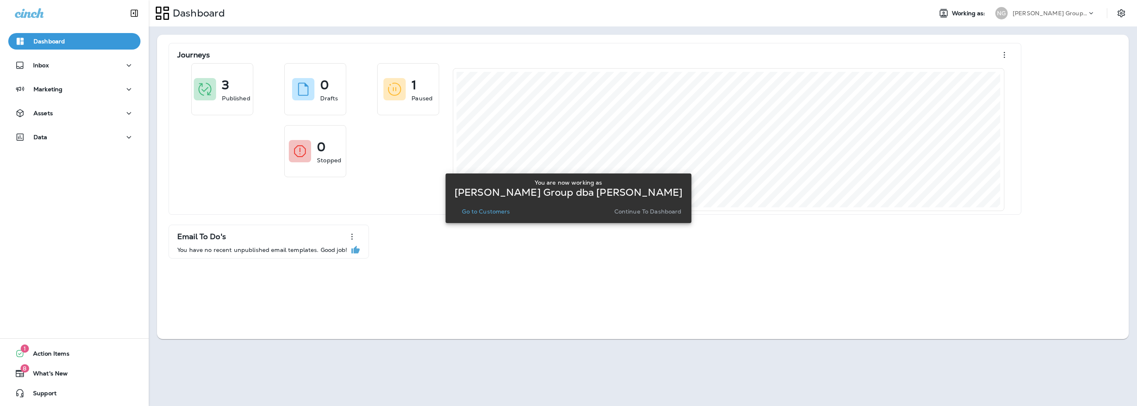
click at [57, 146] on div "Data" at bounding box center [74, 139] width 149 height 21
click at [50, 138] on div "Data" at bounding box center [74, 137] width 119 height 10
click at [475, 211] on p "Go to Customers" at bounding box center [486, 211] width 48 height 7
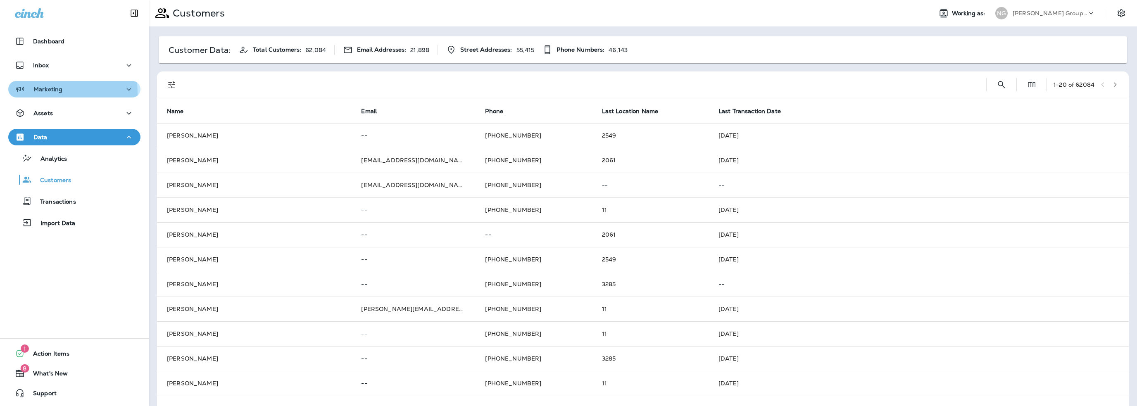
click at [55, 92] on p "Marketing" at bounding box center [47, 89] width 29 height 7
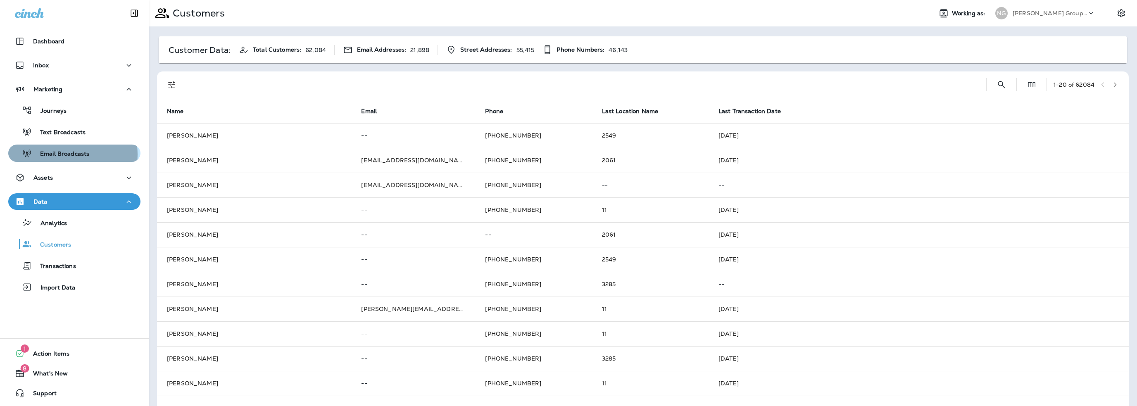
click at [62, 154] on p "Email Broadcasts" at bounding box center [60, 154] width 57 height 8
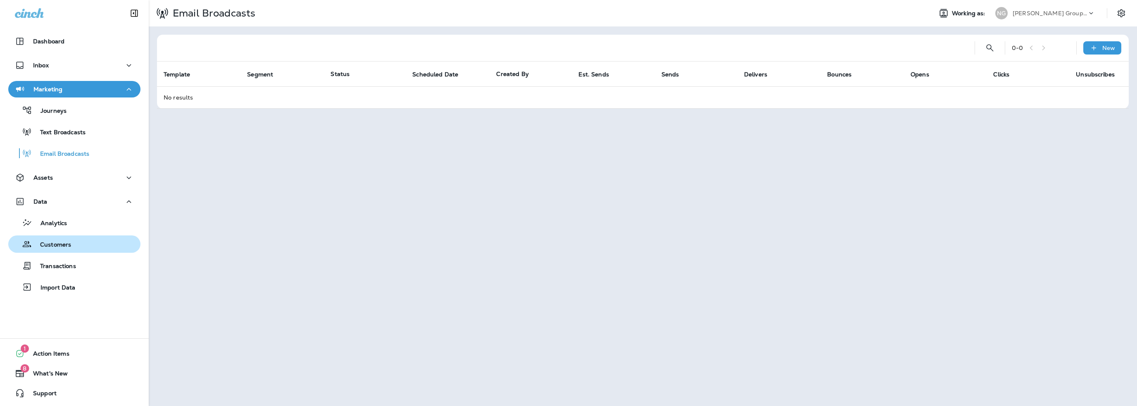
click at [67, 246] on p "Customers" at bounding box center [51, 245] width 39 height 8
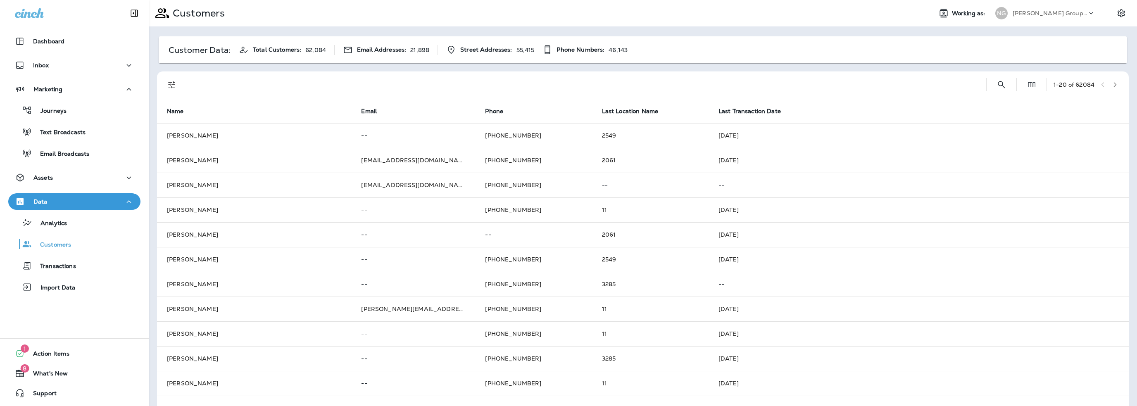
click at [1050, 15] on p "[PERSON_NAME] Group dba [PERSON_NAME]" at bounding box center [1049, 13] width 74 height 7
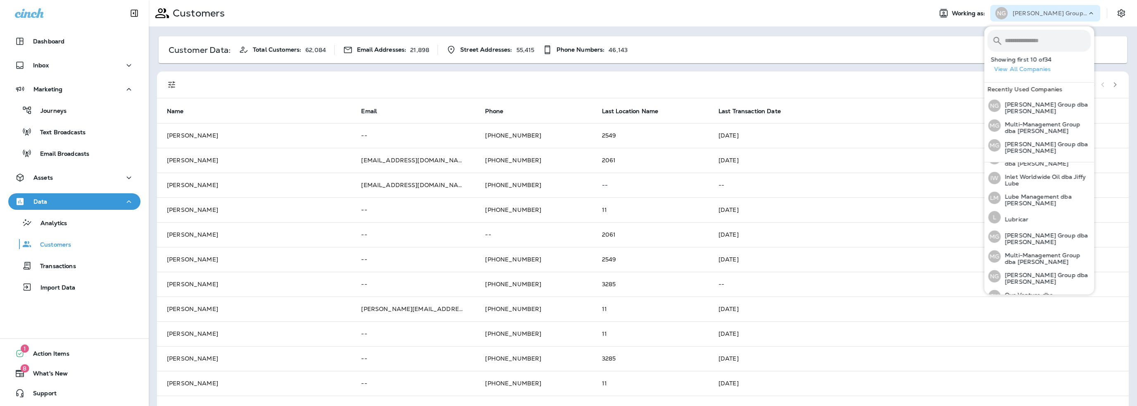
scroll to position [248, 0]
click at [1029, 272] on p "Our Venture dba [PERSON_NAME]" at bounding box center [1045, 278] width 90 height 13
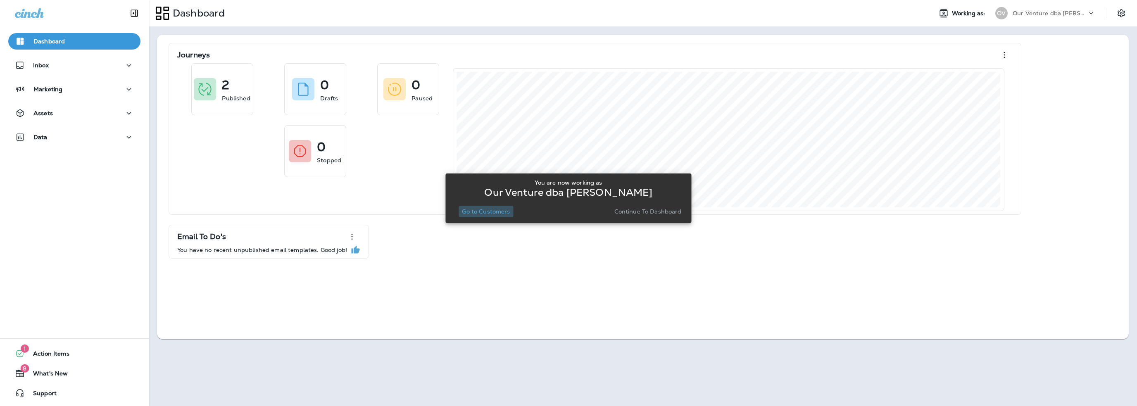
click at [468, 206] on button "Go to Customers" at bounding box center [486, 212] width 55 height 12
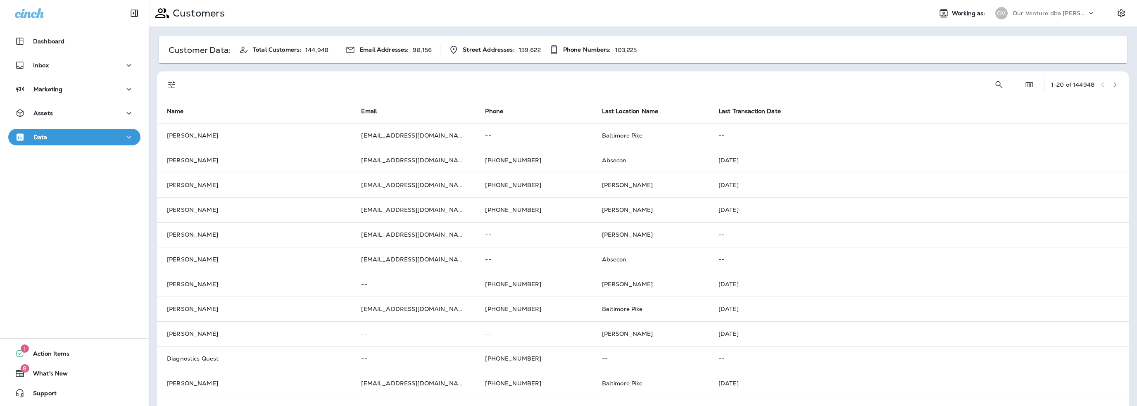
click at [1029, 13] on p "Our Venture dba [PERSON_NAME]" at bounding box center [1049, 13] width 74 height 7
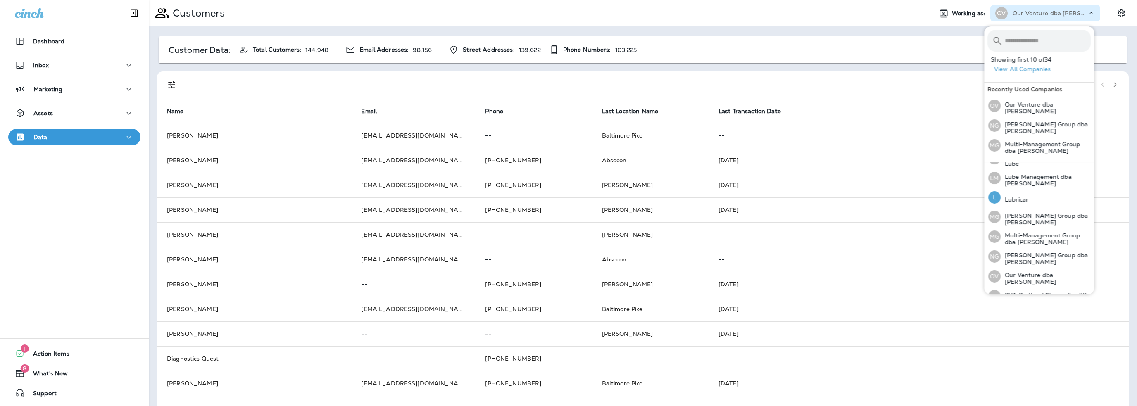
scroll to position [256, 0]
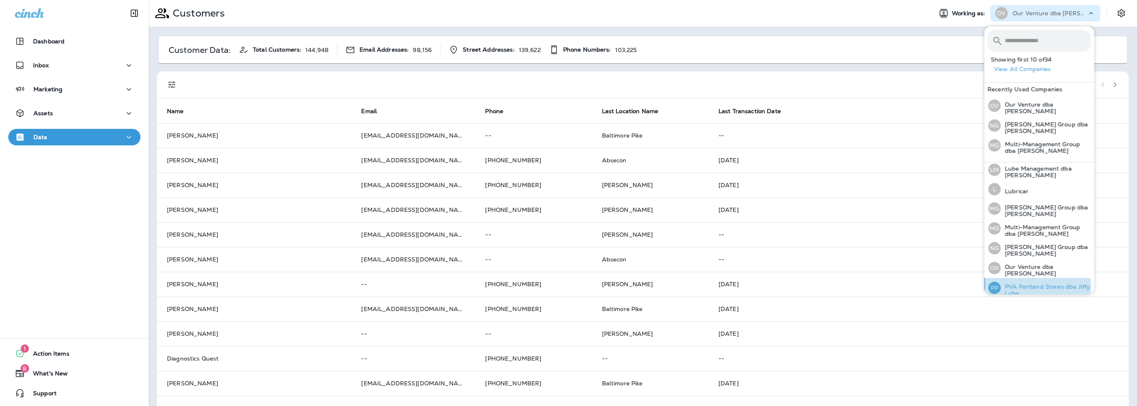
click at [1021, 283] on p "PVA Portland Stores dba Jiffy Lube" at bounding box center [1045, 289] width 90 height 13
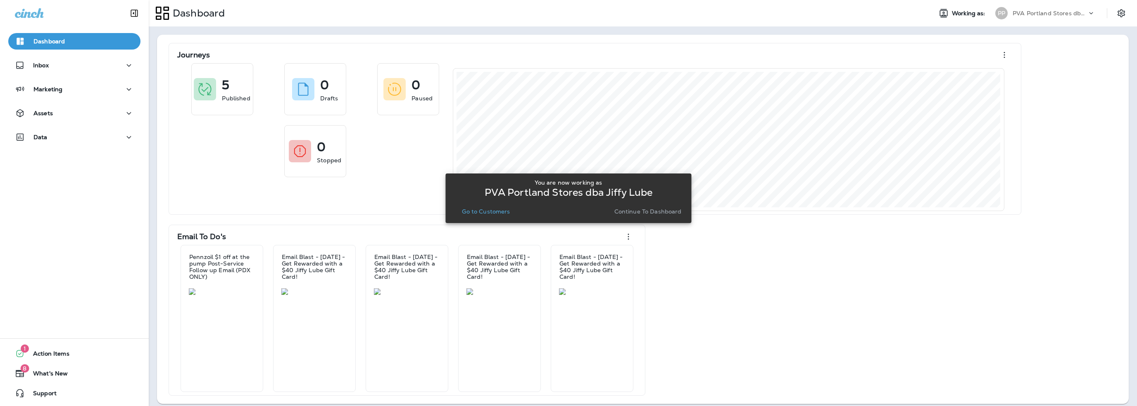
click at [499, 209] on p "Go to Customers" at bounding box center [486, 211] width 48 height 7
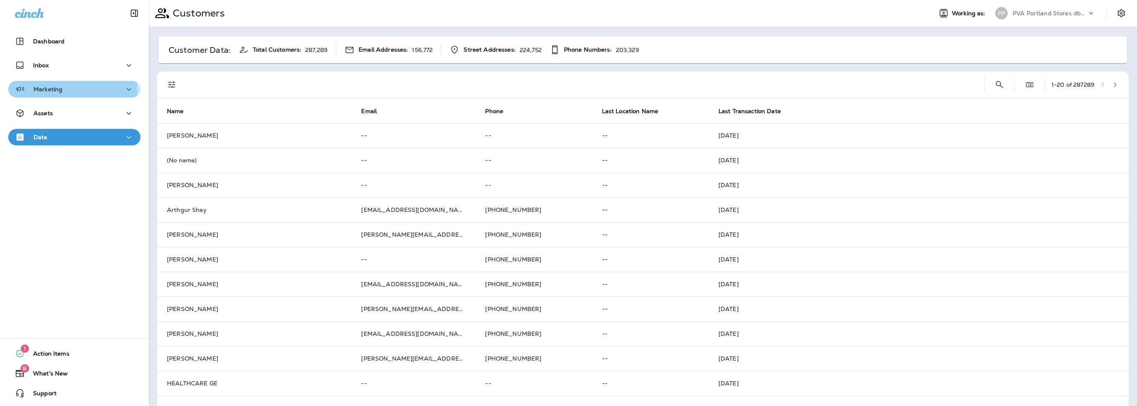
click at [51, 89] on p "Marketing" at bounding box center [47, 89] width 29 height 7
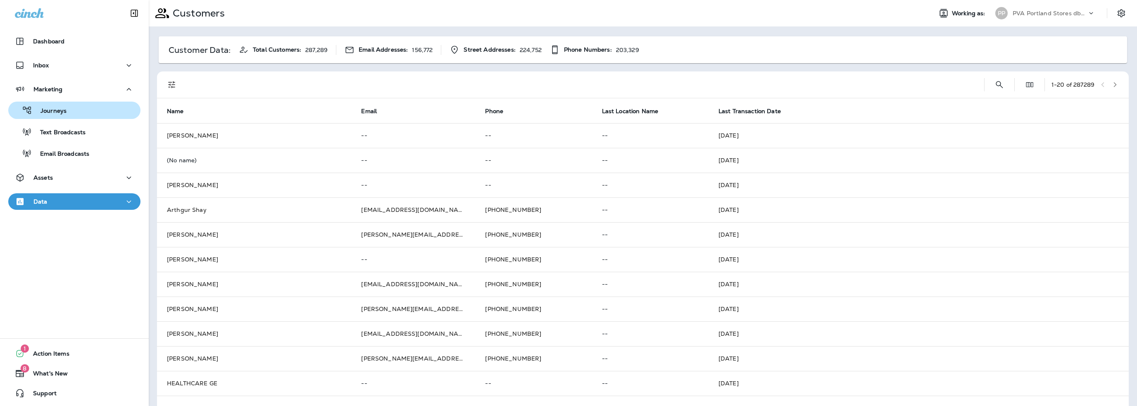
click at [56, 109] on p "Journeys" at bounding box center [49, 111] width 34 height 8
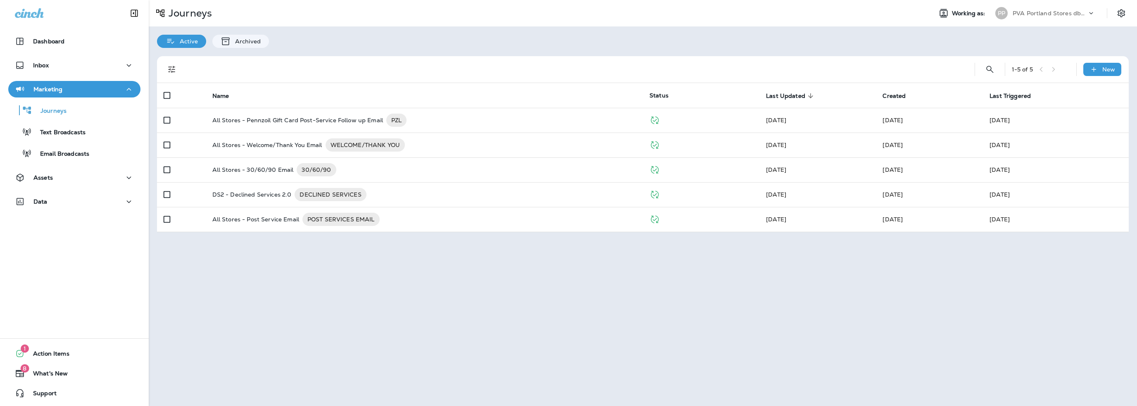
click at [1027, 13] on p "PVA Portland Stores dba Jiffy Lube" at bounding box center [1049, 13] width 74 height 7
type input "***"
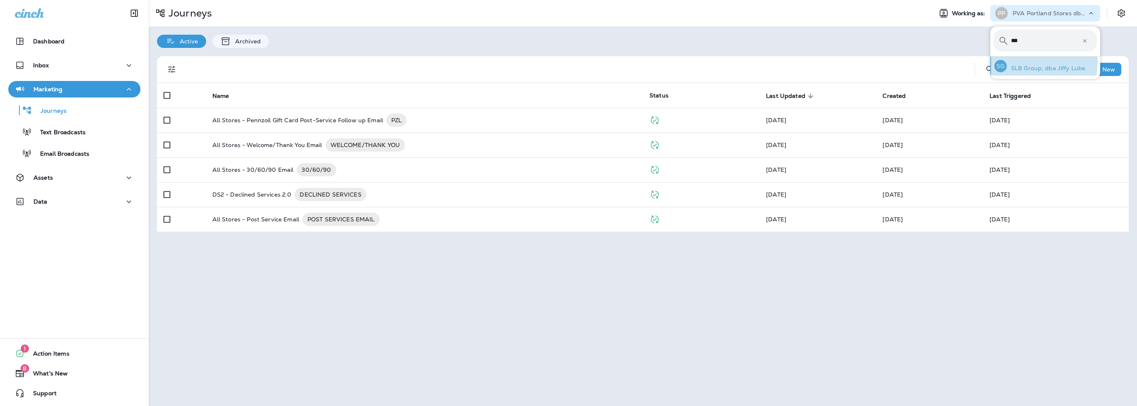
click at [1026, 62] on div "SG SLB Group, dba Jiffy Lube" at bounding box center [1040, 66] width 98 height 19
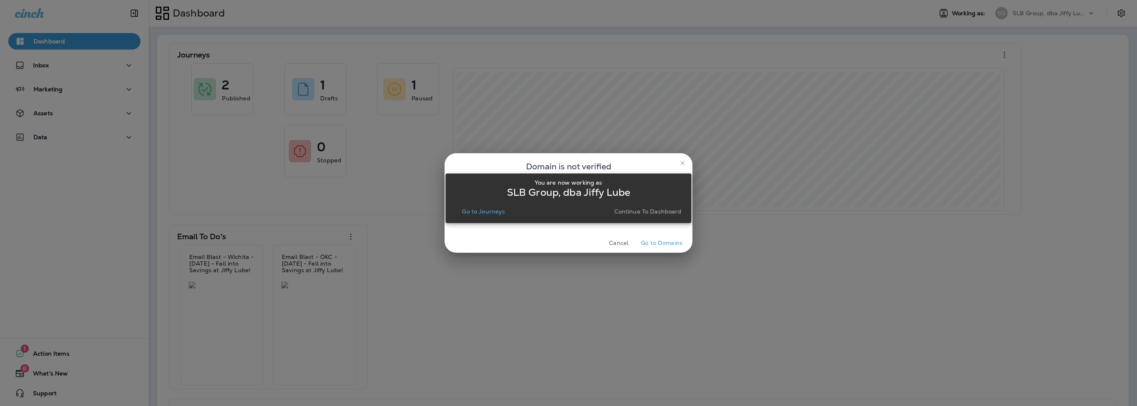
click at [482, 209] on p "Go to Journeys" at bounding box center [483, 211] width 43 height 7
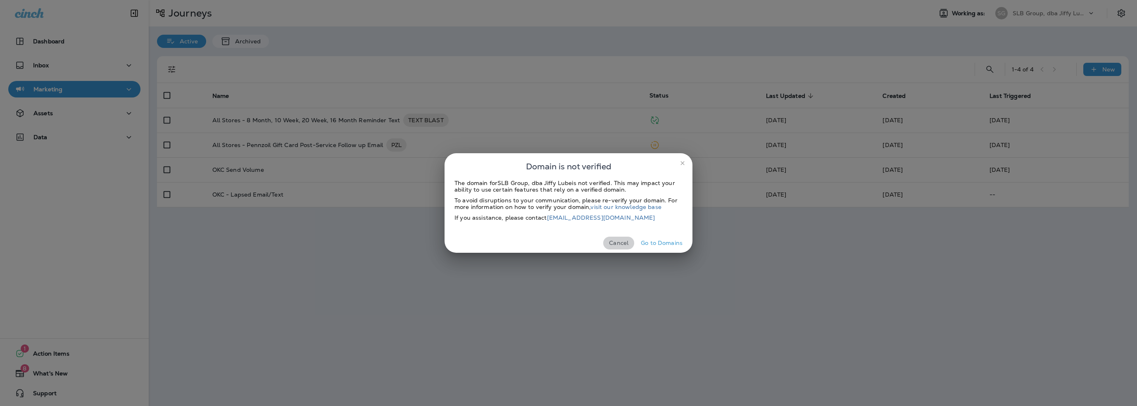
click at [620, 240] on button "Cancel" at bounding box center [618, 243] width 31 height 13
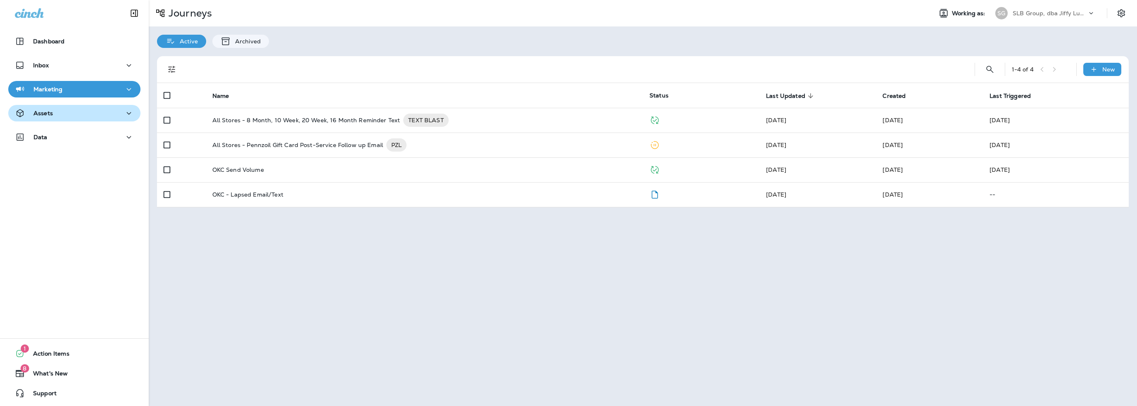
click at [58, 118] on div "Assets" at bounding box center [74, 113] width 119 height 10
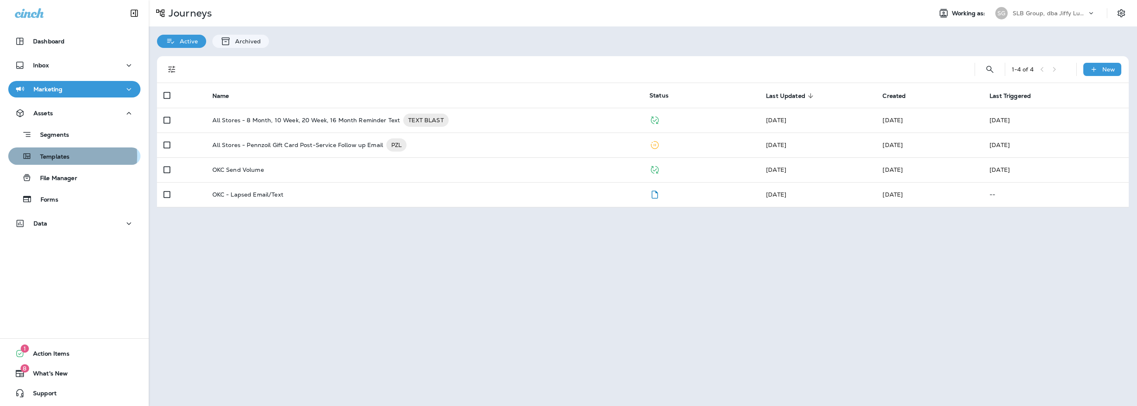
click at [56, 156] on p "Templates" at bounding box center [51, 157] width 38 height 8
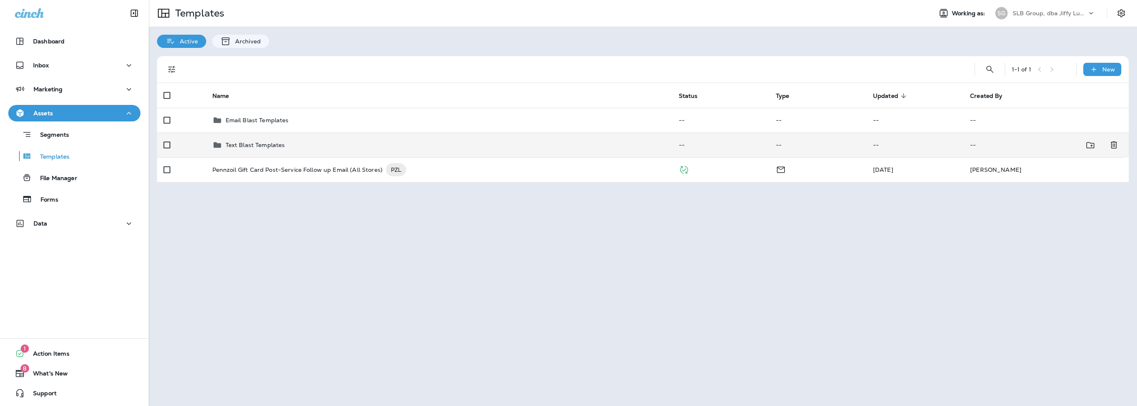
click at [262, 146] on p "Text Blast Templates" at bounding box center [255, 145] width 59 height 7
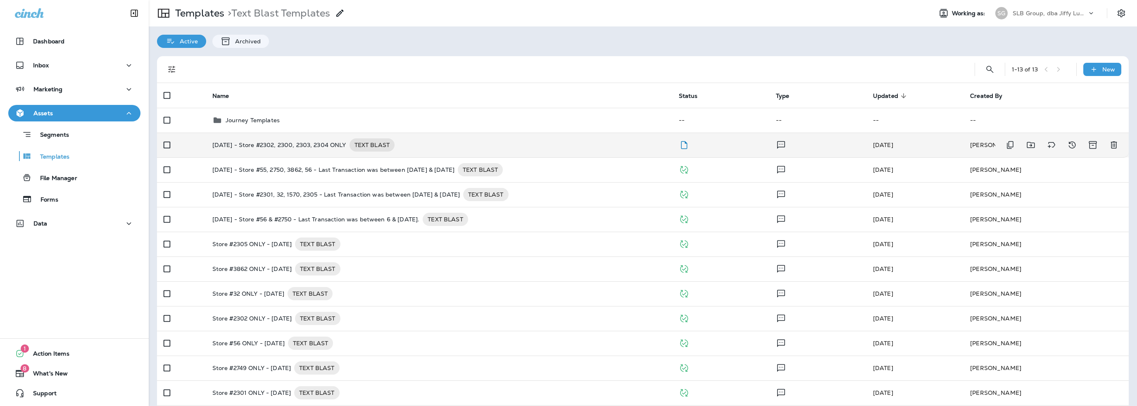
click at [263, 145] on p "10-3-25 - Store #2302, 2300, 2303, 2304 ONLY" at bounding box center [279, 144] width 134 height 13
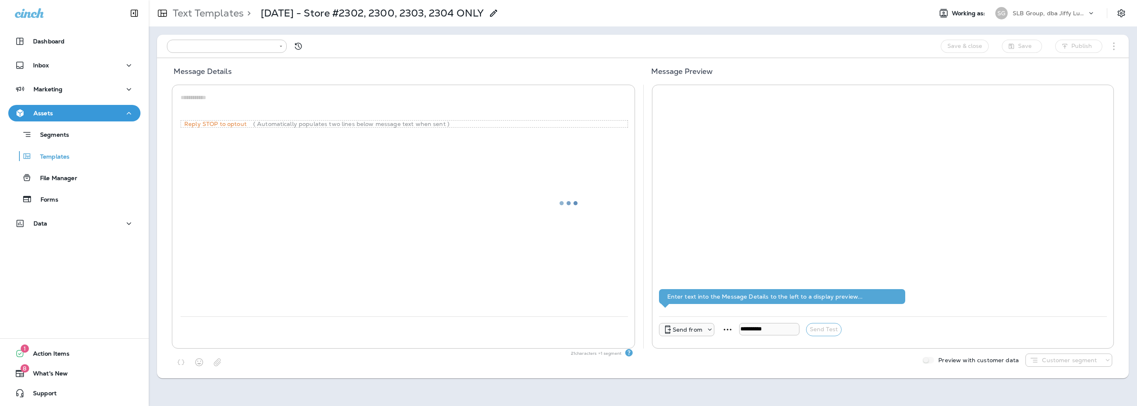
type input "**********"
type textarea "**********"
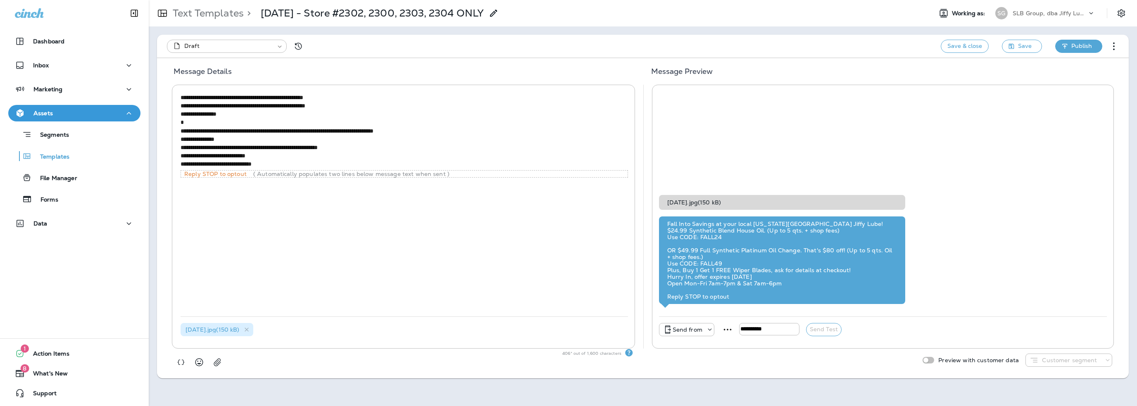
click at [1069, 43] on button "Publish" at bounding box center [1078, 46] width 47 height 13
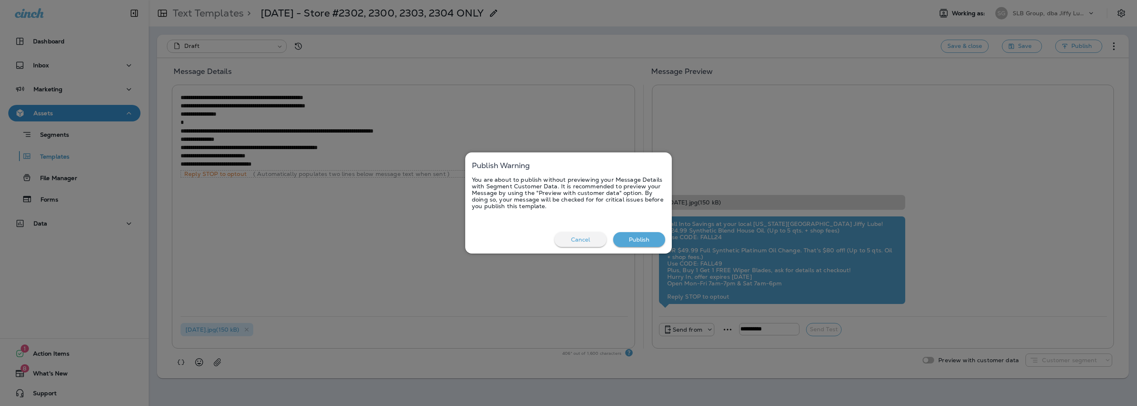
click at [634, 239] on button "Publish" at bounding box center [639, 239] width 52 height 15
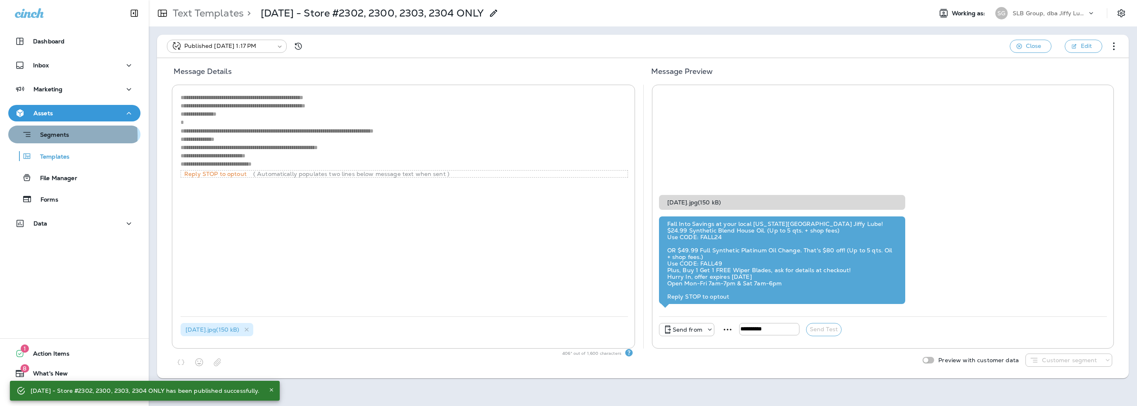
click at [51, 136] on p "Segments" at bounding box center [50, 135] width 37 height 8
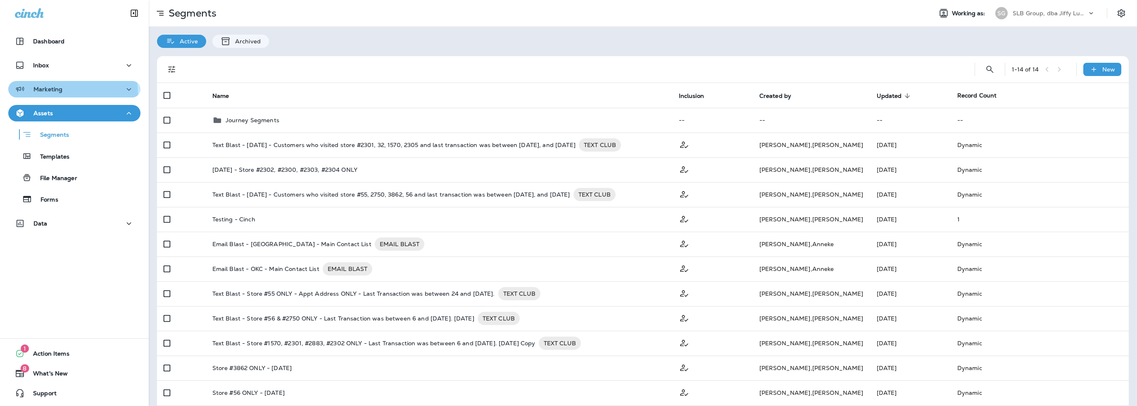
click at [59, 94] on div "Marketing" at bounding box center [39, 89] width 48 height 10
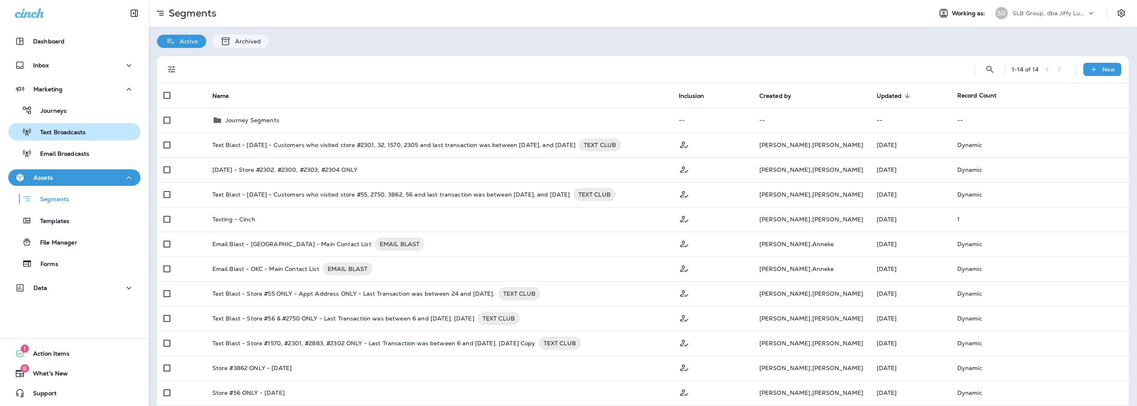
click at [62, 131] on p "Text Broadcasts" at bounding box center [59, 133] width 54 height 8
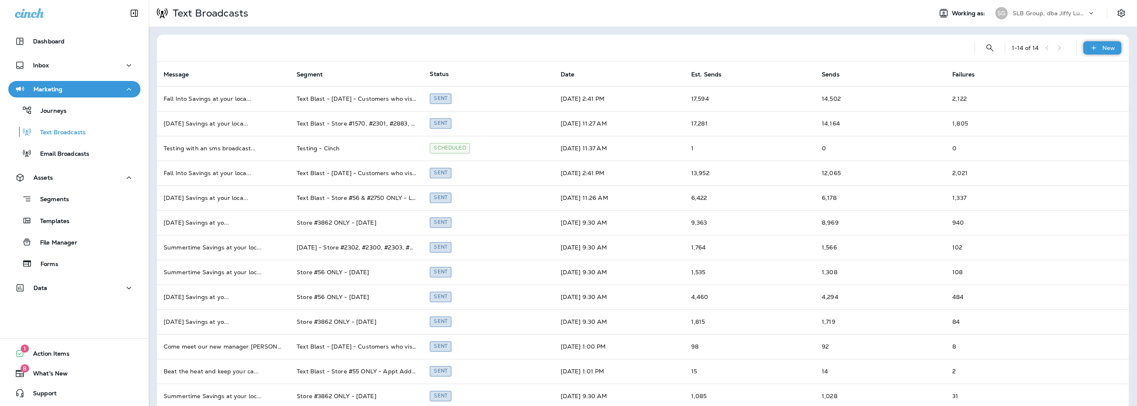
click at [1089, 49] on icon at bounding box center [1093, 48] width 9 height 8
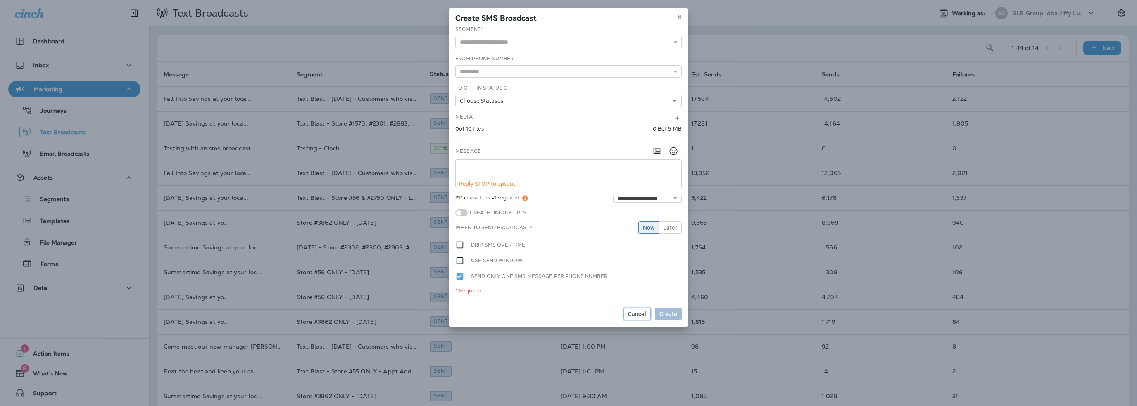
click at [639, 316] on span "Cancel" at bounding box center [637, 314] width 18 height 6
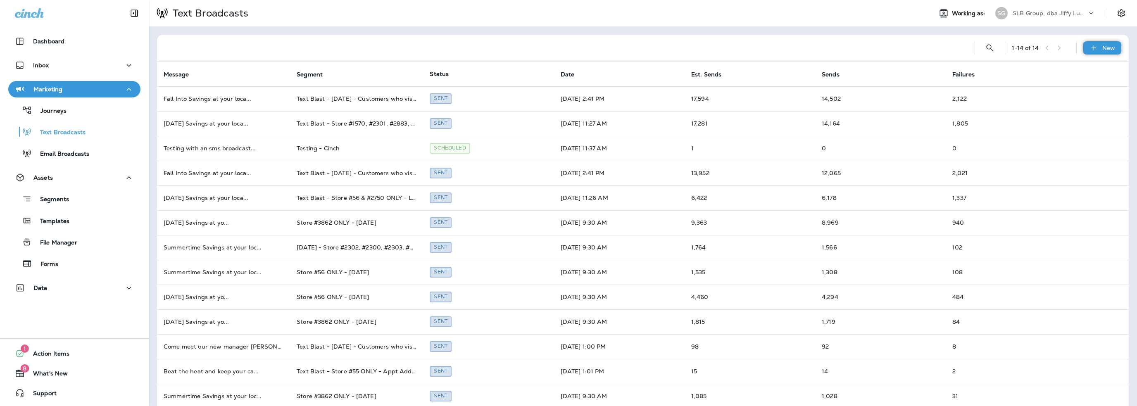
click at [1102, 46] on p "New" at bounding box center [1108, 48] width 13 height 7
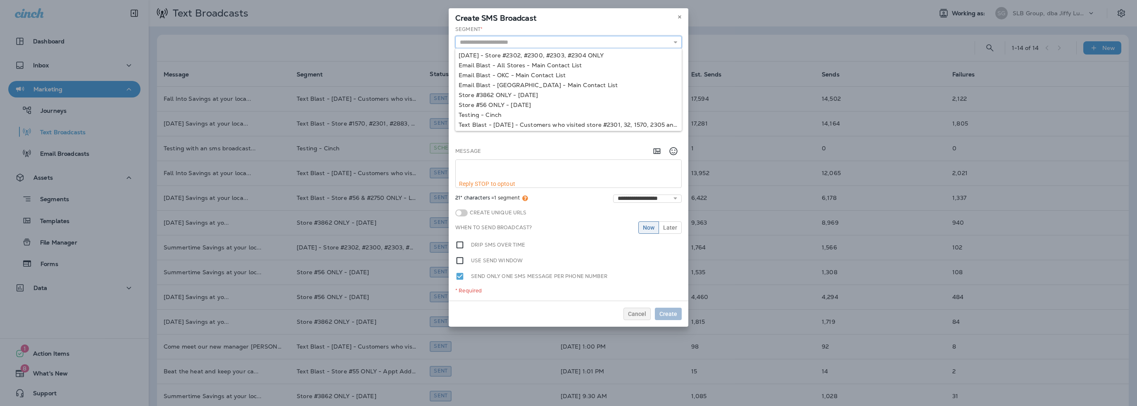
click at [501, 43] on input "text" at bounding box center [568, 42] width 226 height 12
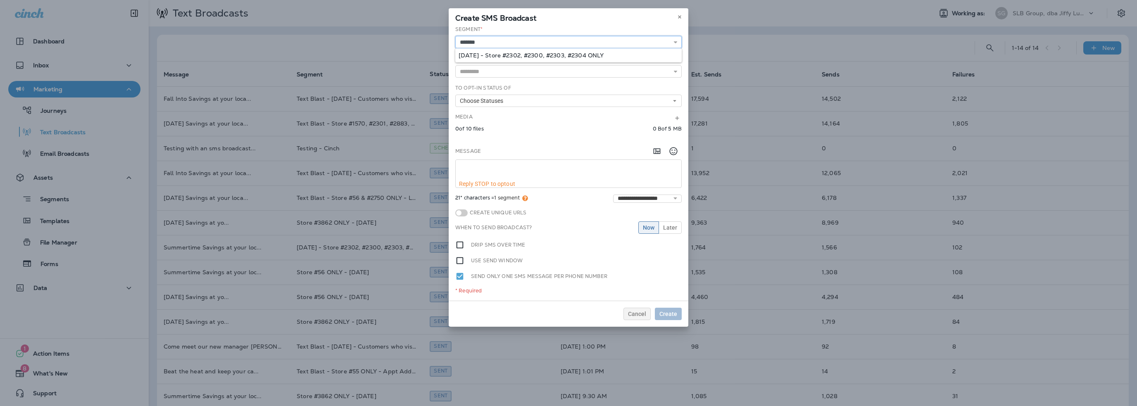
type input "**********"
click at [499, 53] on div "**********" at bounding box center [569, 163] width 240 height 275
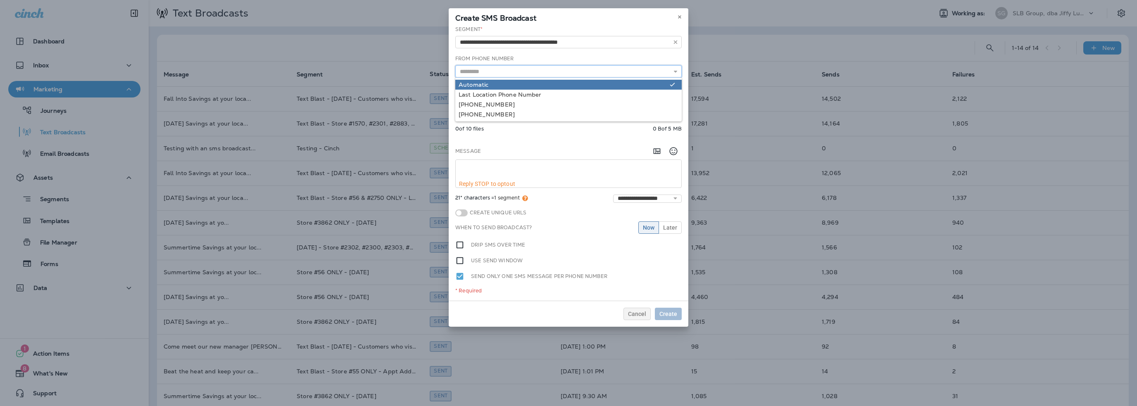
click at [475, 71] on input "text" at bounding box center [568, 71] width 226 height 12
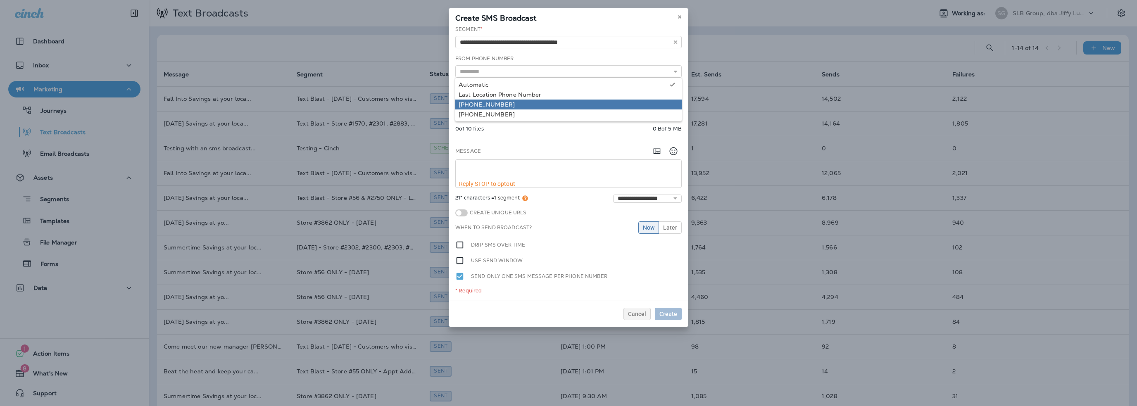
type input "**********"
click at [483, 104] on div "**********" at bounding box center [569, 163] width 240 height 275
click at [481, 99] on span "Choose Statuses" at bounding box center [483, 100] width 47 height 7
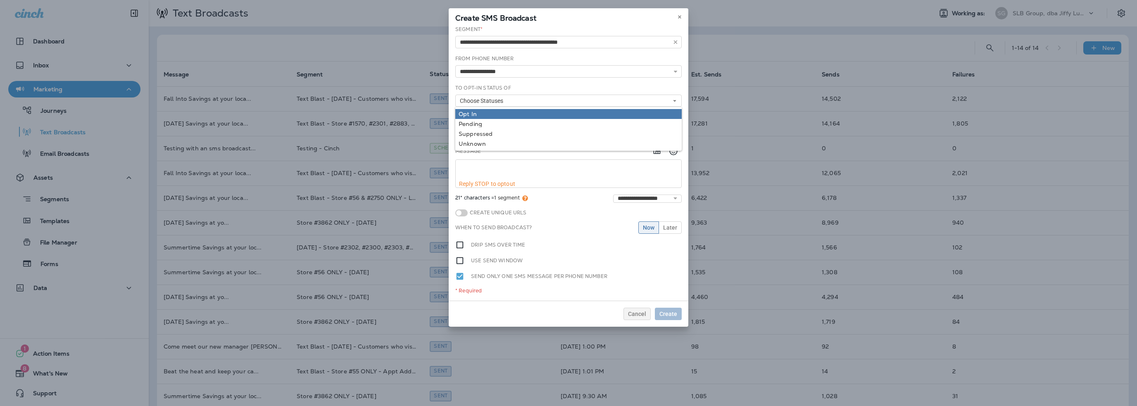
click at [474, 112] on div "Opt In" at bounding box center [569, 114] width 220 height 7
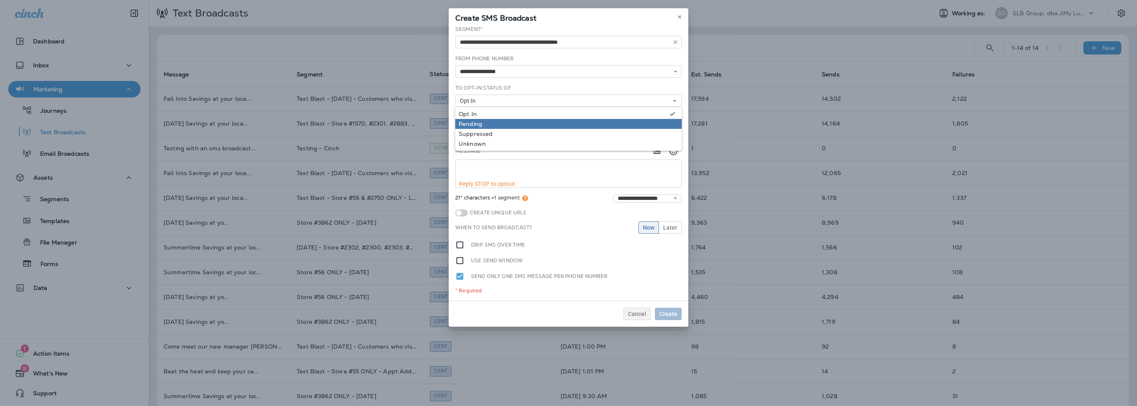
click at [475, 121] on div "Pending" at bounding box center [569, 124] width 220 height 7
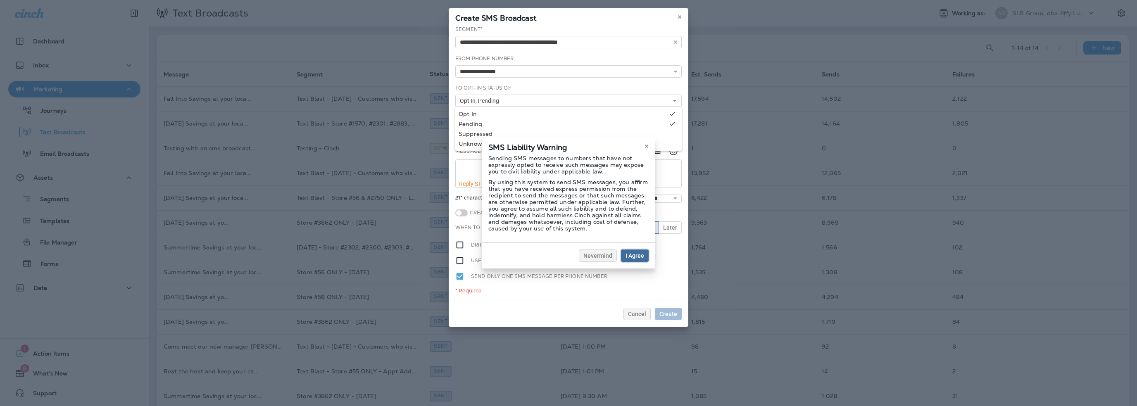
click at [631, 254] on span "I Agree" at bounding box center [634, 256] width 19 height 6
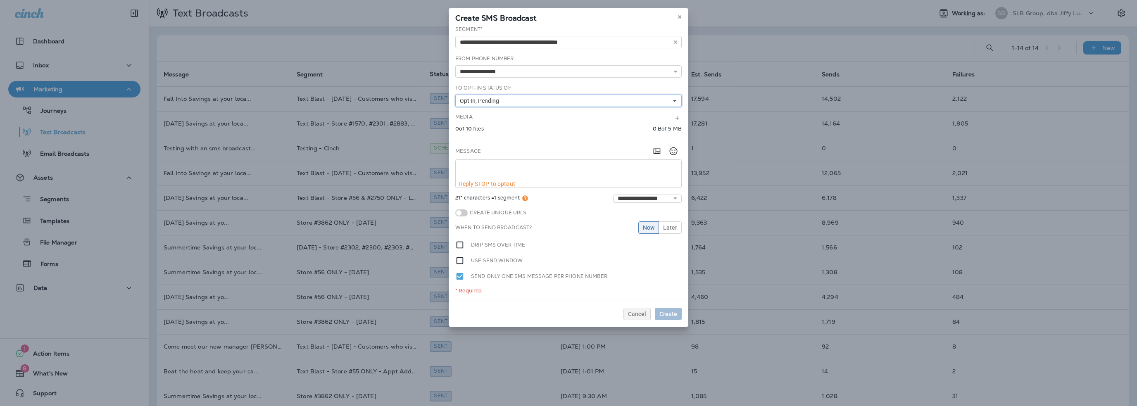
click at [486, 100] on span "Opt In, Pending" at bounding box center [481, 100] width 43 height 7
click at [480, 141] on div "Unknown" at bounding box center [569, 143] width 220 height 7
click at [453, 128] on div "**********" at bounding box center [569, 163] width 240 height 275
click at [655, 150] on icon "Add in a premade template" at bounding box center [657, 151] width 10 height 10
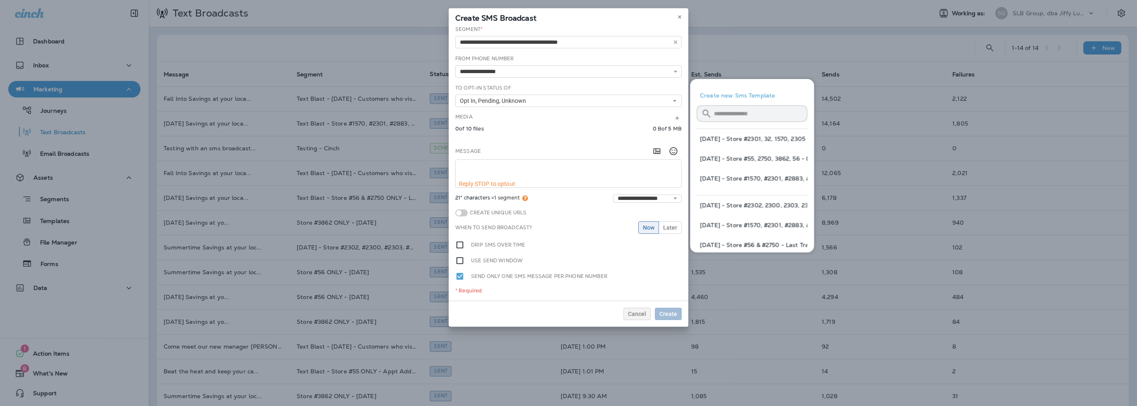
click at [732, 112] on input "text" at bounding box center [760, 114] width 93 height 22
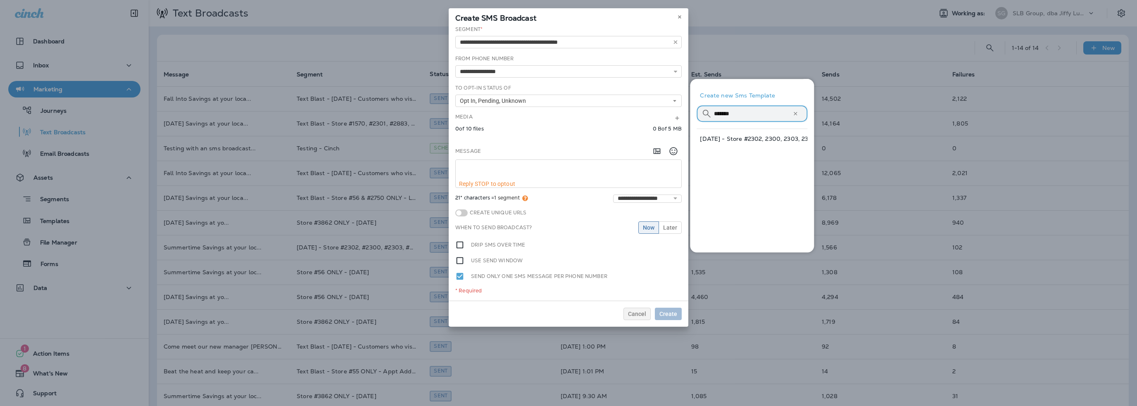
type input "*******"
click at [760, 136] on button "10-3-25 - Store #2302, 2300, 2303, 2304 ONLY" at bounding box center [751, 139] width 111 height 20
type textarea "**********"
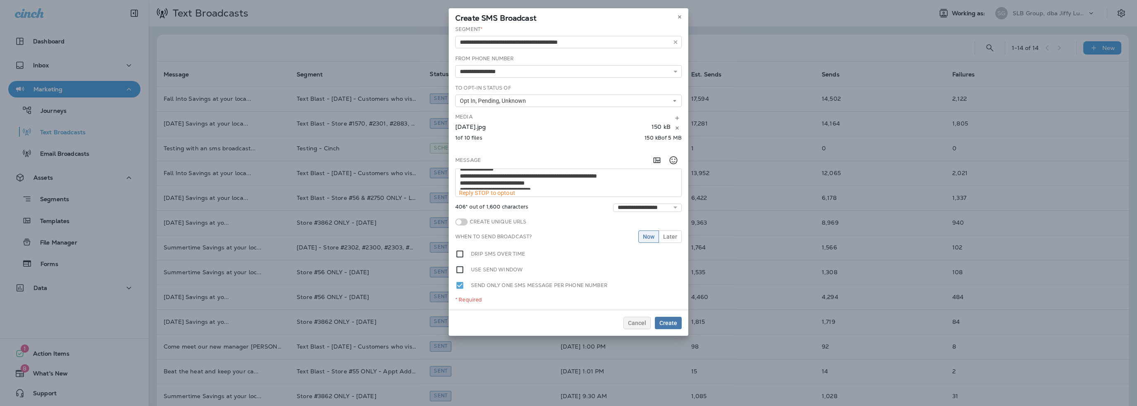
scroll to position [55, 0]
click at [673, 235] on span "Later" at bounding box center [670, 237] width 14 height 6
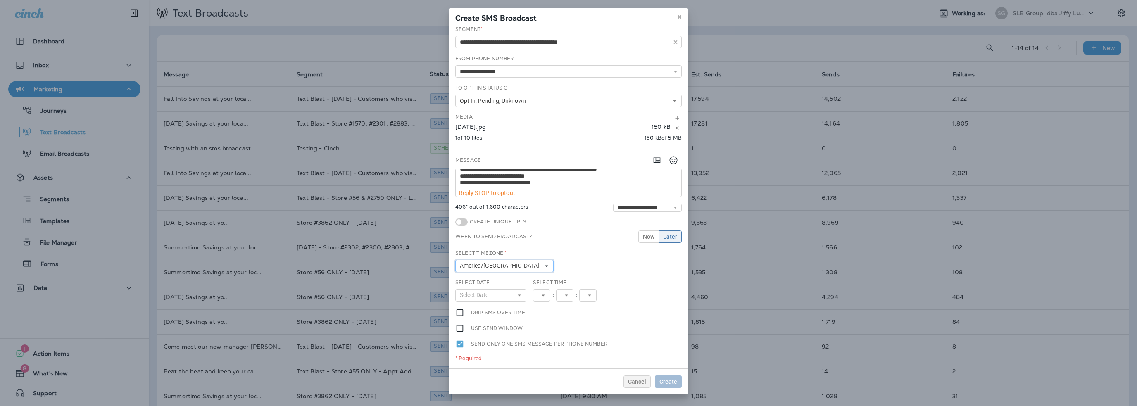
click at [487, 266] on span "America/Denver" at bounding box center [501, 265] width 83 height 7
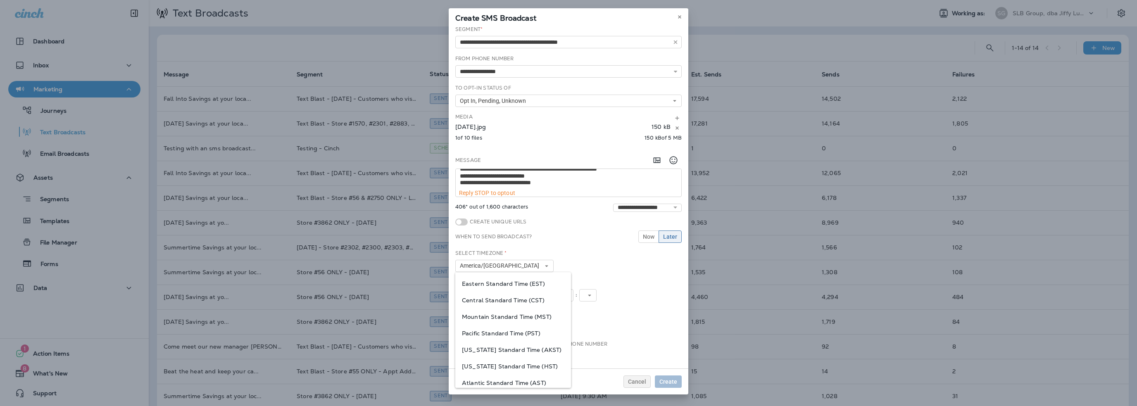
click at [488, 282] on span "Eastern Standard Time (EST)" at bounding box center [513, 283] width 102 height 7
click at [482, 292] on span "Select Date" at bounding box center [476, 295] width 32 height 7
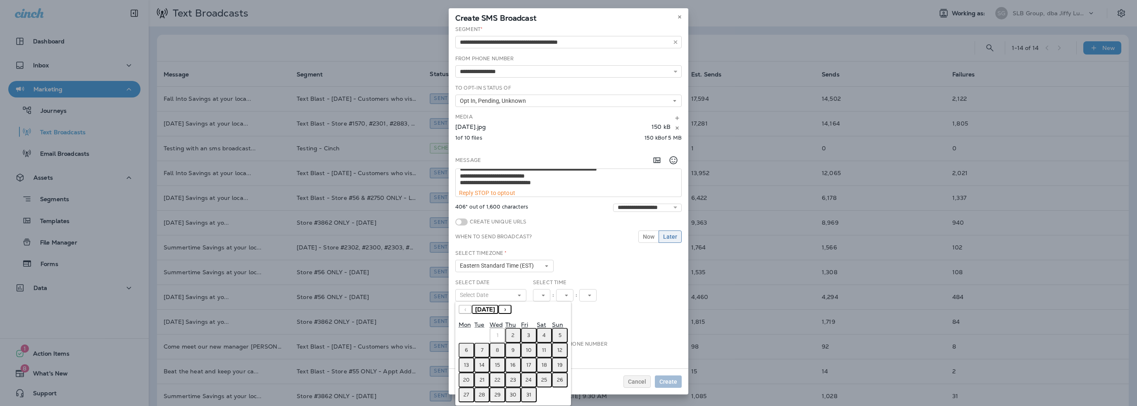
click at [530, 335] on button "3" at bounding box center [529, 335] width 16 height 15
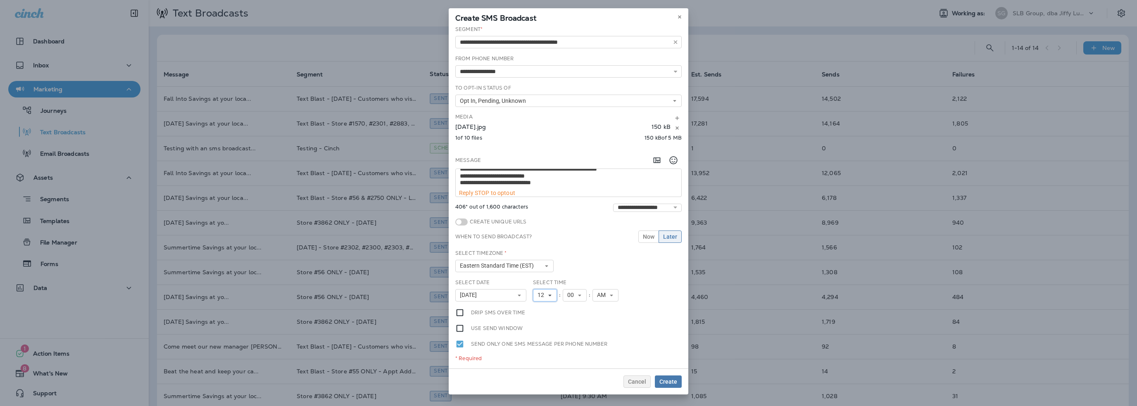
click at [540, 296] on span "12" at bounding box center [542, 295] width 10 height 7
click at [540, 278] on link "11" at bounding box center [545, 280] width 24 height 10
click at [600, 295] on span "AM" at bounding box center [603, 295] width 12 height 7
click at [601, 305] on link "AM" at bounding box center [605, 309] width 26 height 10
click at [665, 383] on span "Create" at bounding box center [668, 382] width 18 height 6
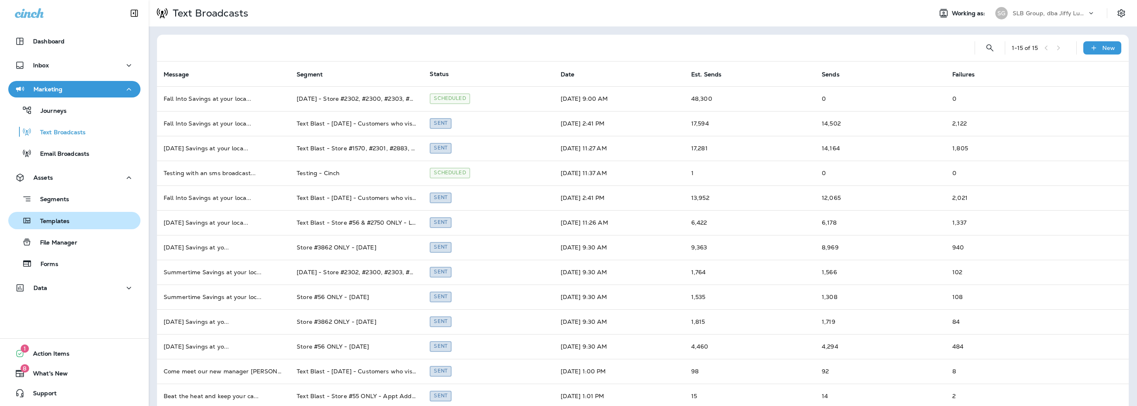
click at [69, 225] on p "Templates" at bounding box center [51, 222] width 38 height 8
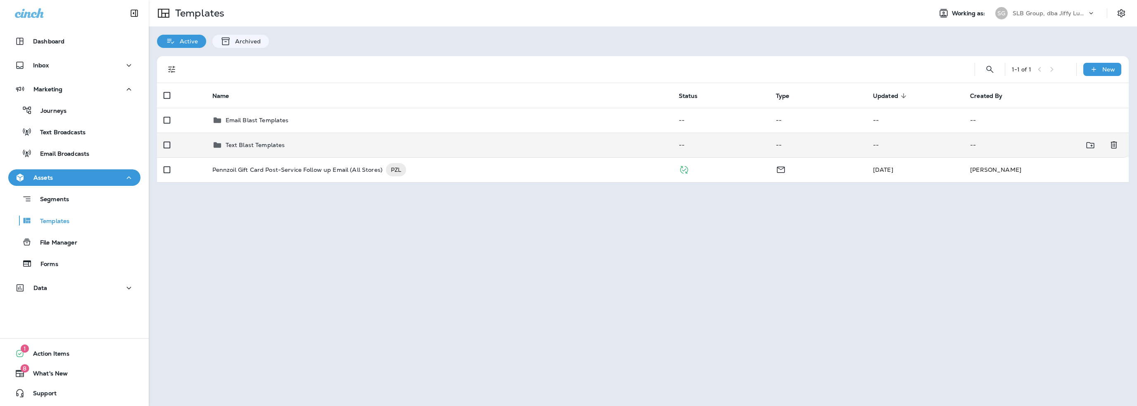
click at [246, 142] on p "Text Blast Templates" at bounding box center [255, 145] width 59 height 7
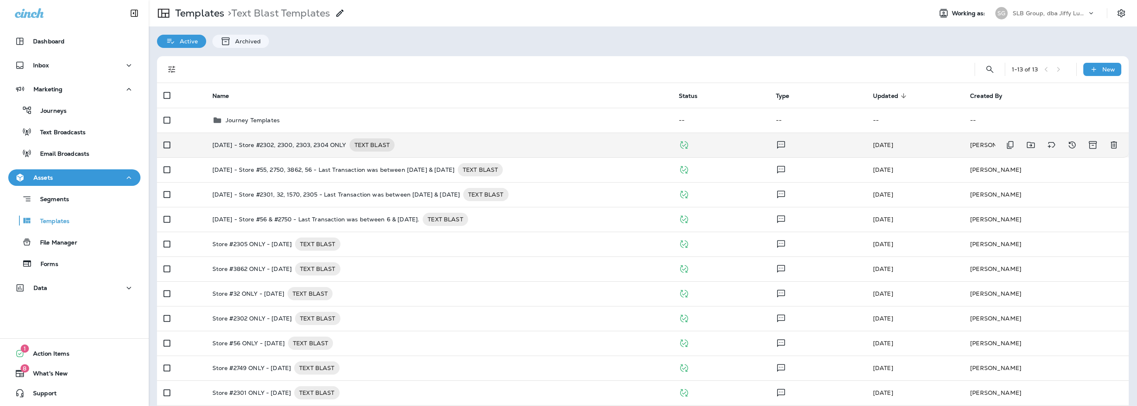
click at [252, 144] on p "10-3-25 - Store #2302, 2300, 2303, 2304 ONLY" at bounding box center [279, 144] width 134 height 13
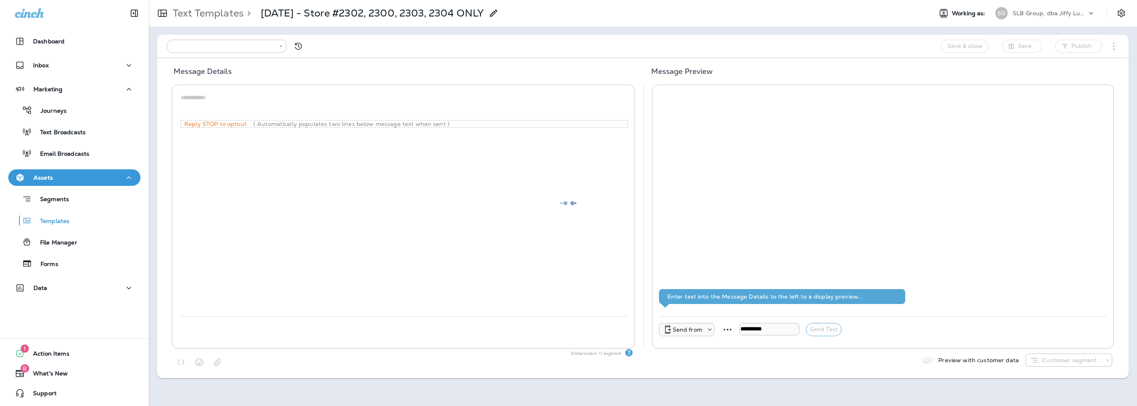
type input "**********"
type textarea "**********"
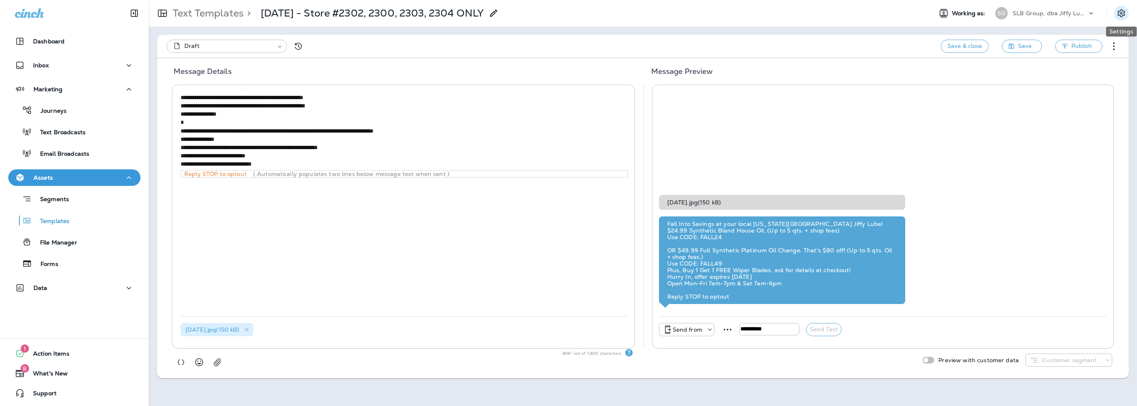
click at [1119, 11] on icon "Settings" at bounding box center [1120, 13] width 7 height 8
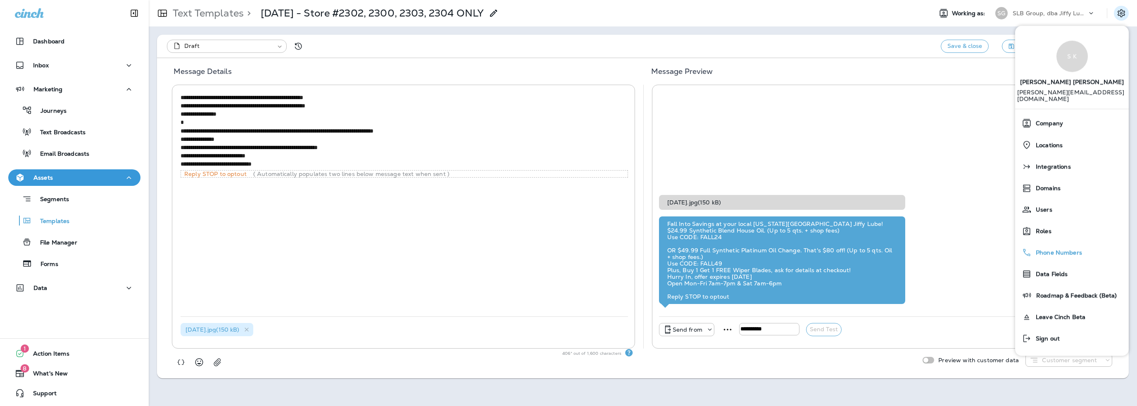
click at [1051, 250] on span "Phone Numbers" at bounding box center [1056, 253] width 50 height 7
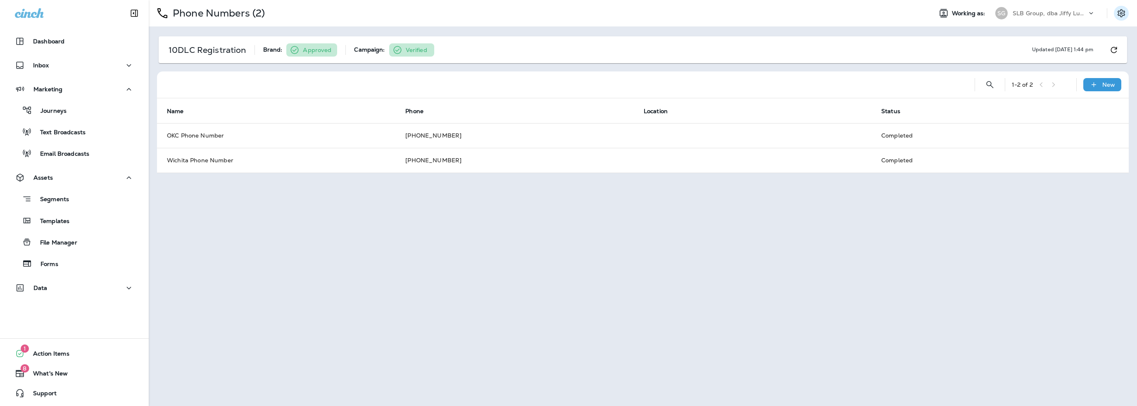
click at [1123, 13] on icon "Settings" at bounding box center [1121, 13] width 10 height 10
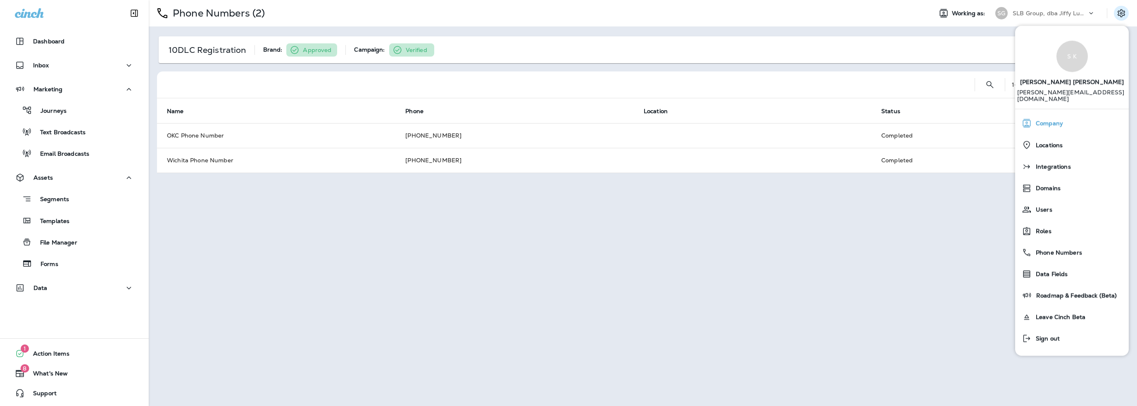
click at [1053, 121] on div "Company" at bounding box center [1071, 123] width 107 height 17
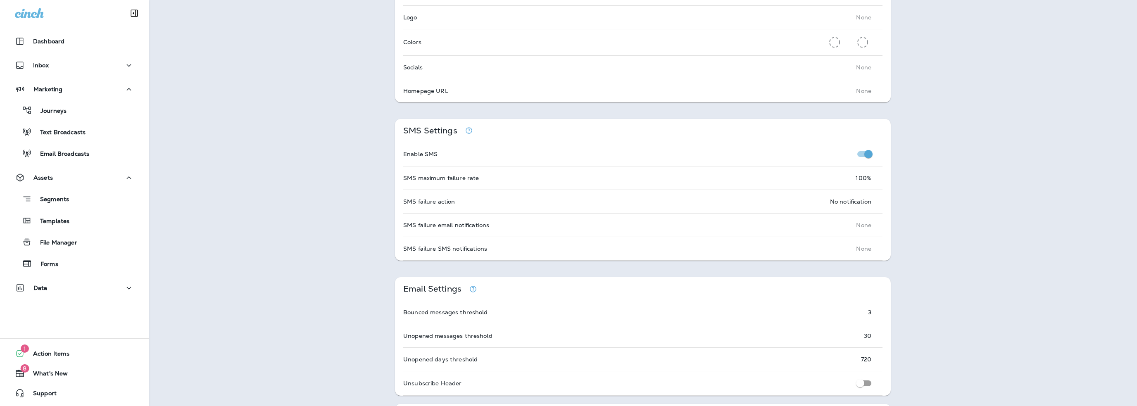
scroll to position [330, 0]
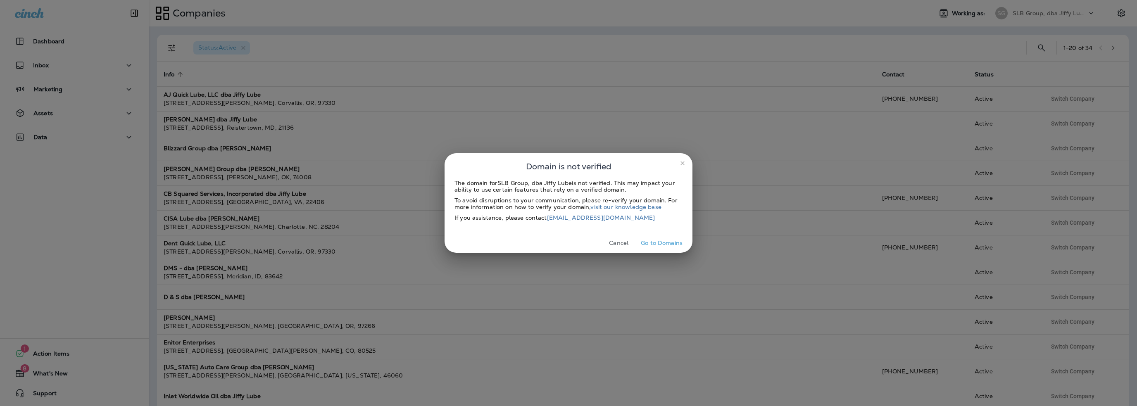
click at [614, 243] on button "Cancel" at bounding box center [618, 243] width 31 height 13
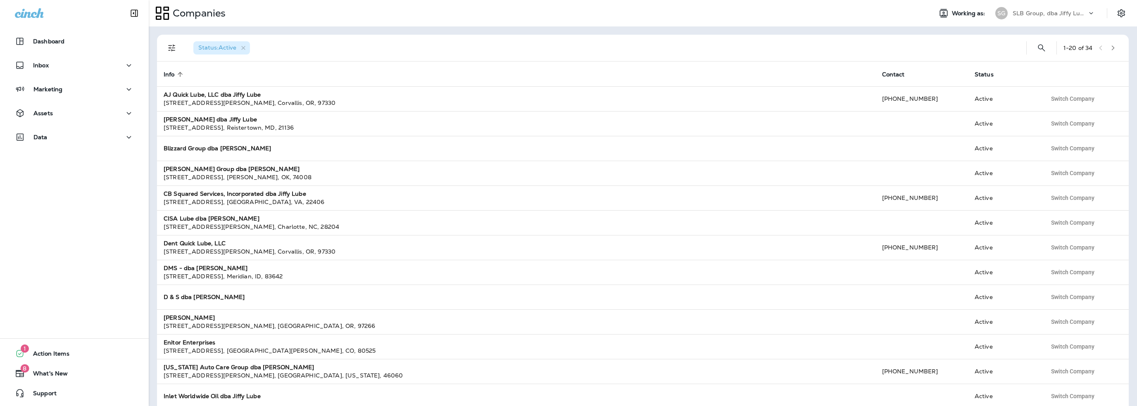
click at [1024, 12] on p "SLB Group, dba Jiffy Lube" at bounding box center [1049, 13] width 74 height 7
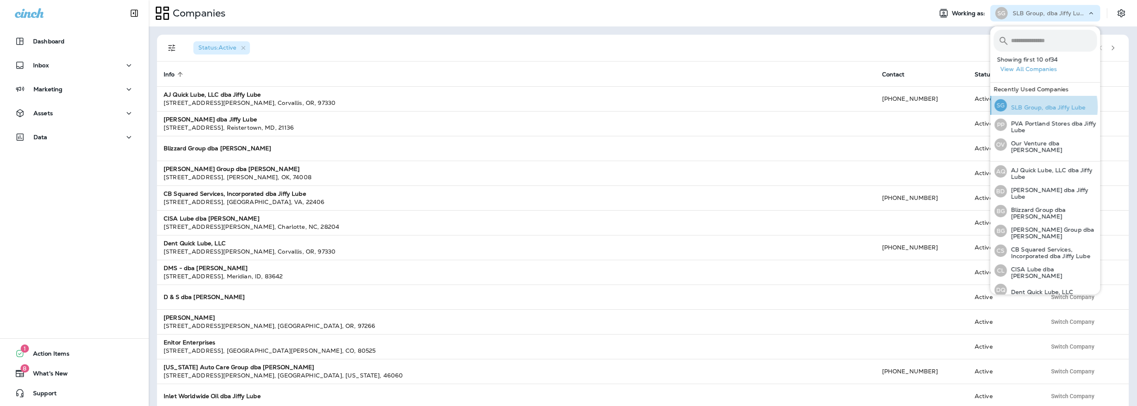
click at [1036, 107] on p "SLB Group, dba Jiffy Lube" at bounding box center [1046, 107] width 79 height 7
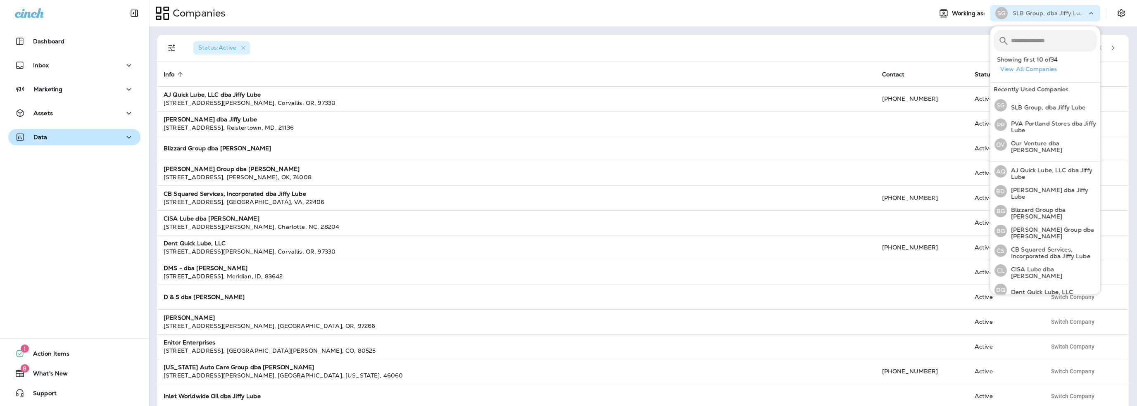
click at [44, 140] on p "Data" at bounding box center [40, 137] width 14 height 7
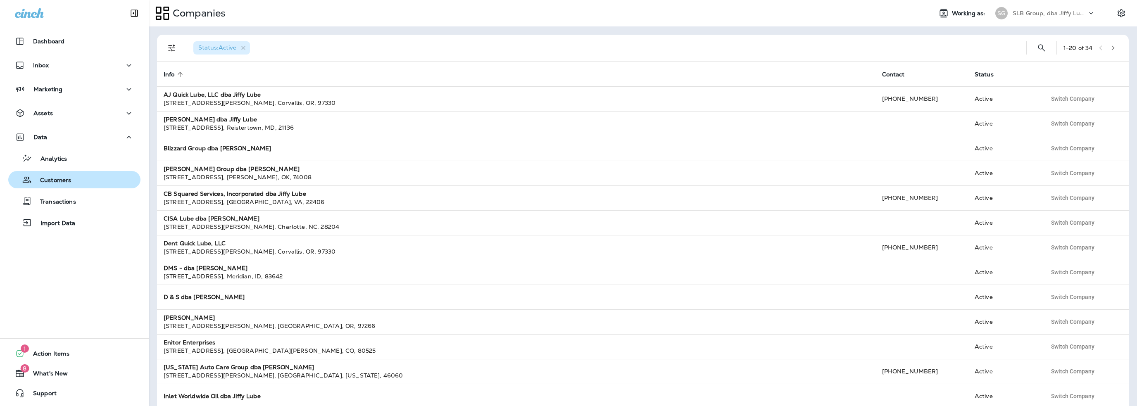
click at [56, 183] on p "Customers" at bounding box center [51, 181] width 39 height 8
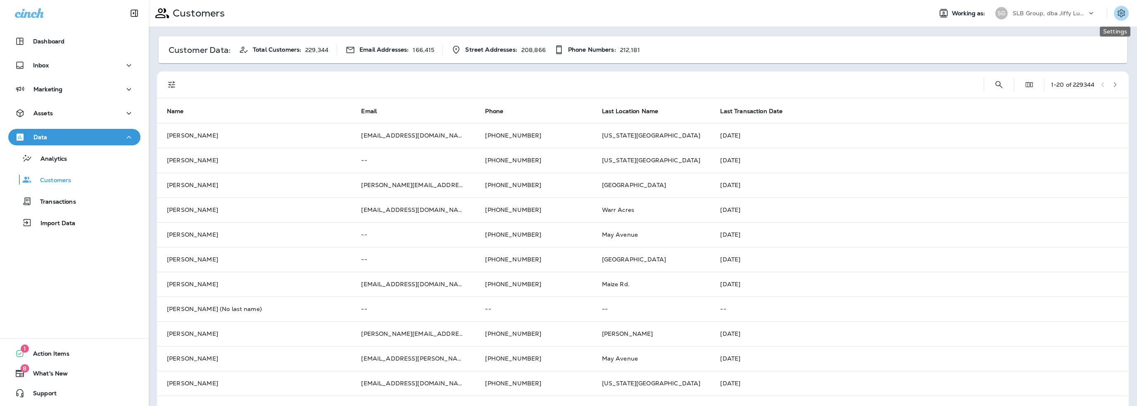
click at [1117, 14] on icon "Settings" at bounding box center [1120, 13] width 7 height 8
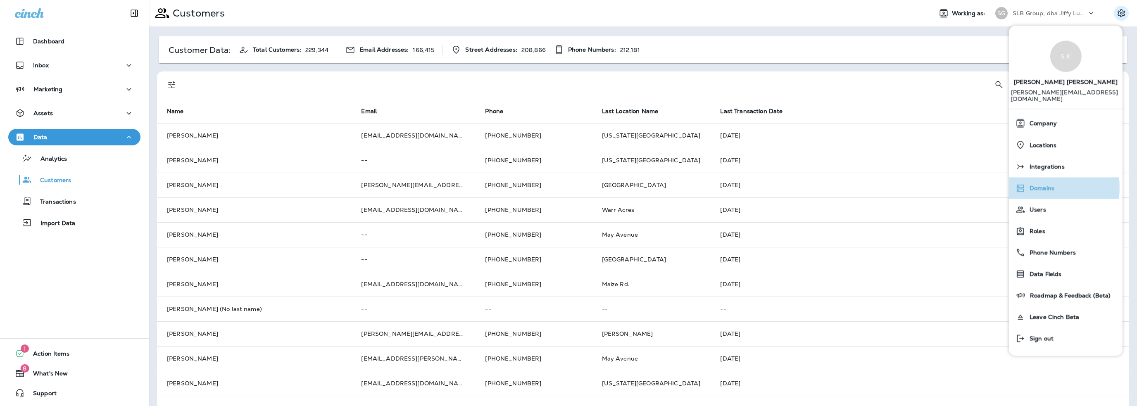
click at [1034, 185] on span "Domains" at bounding box center [1039, 188] width 29 height 7
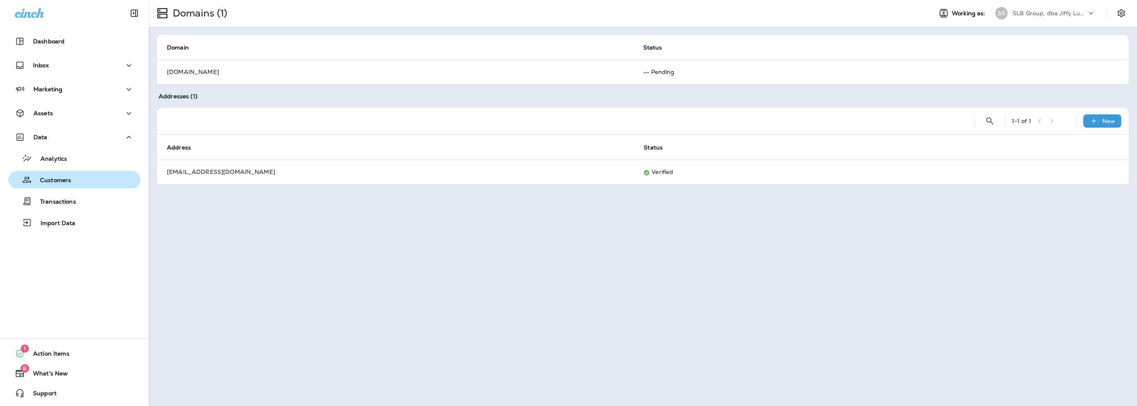
click at [44, 183] on p "Customers" at bounding box center [51, 181] width 39 height 8
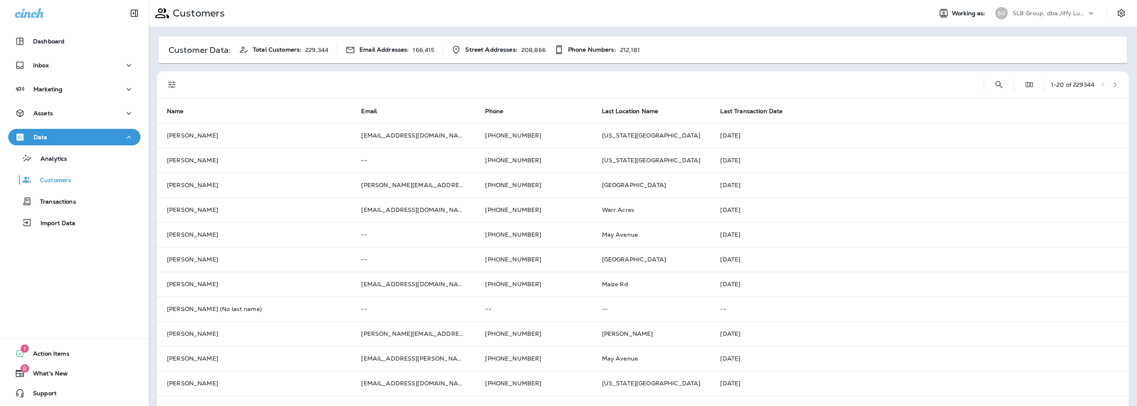
click at [1037, 13] on p "SLB Group, dba Jiffy Lube" at bounding box center [1049, 13] width 74 height 7
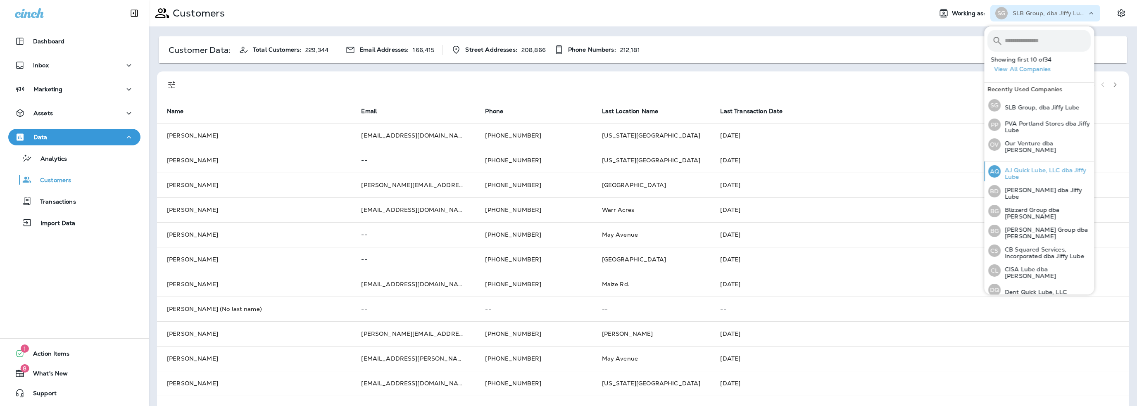
click at [1022, 167] on p "AJ Quick Lube, LLC dba Jiffy Lube" at bounding box center [1045, 173] width 90 height 13
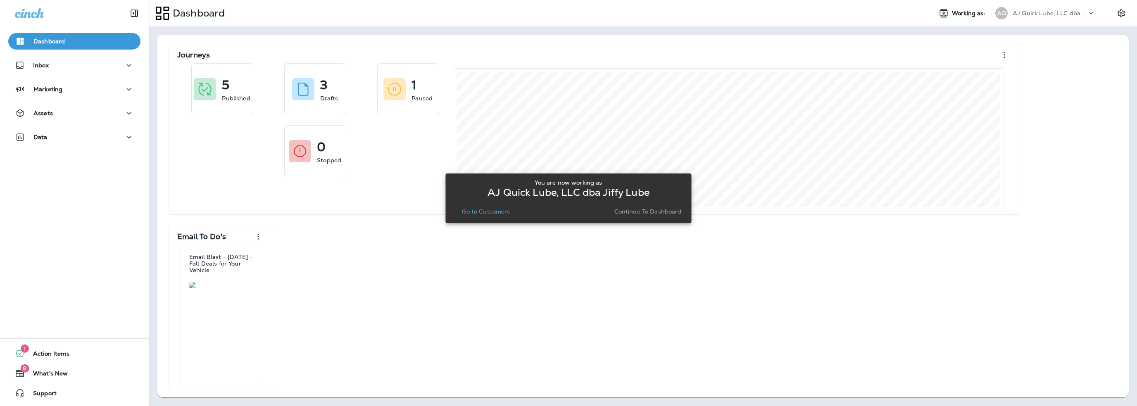
click at [482, 212] on p "Go to Customers" at bounding box center [486, 211] width 48 height 7
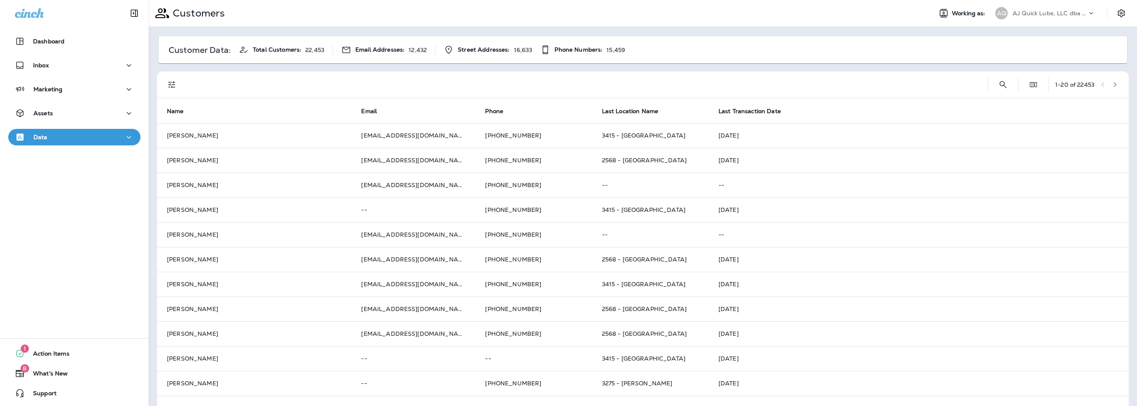
click at [1031, 13] on p "AJ Quick Lube, LLC dba Jiffy Lube" at bounding box center [1049, 13] width 74 height 7
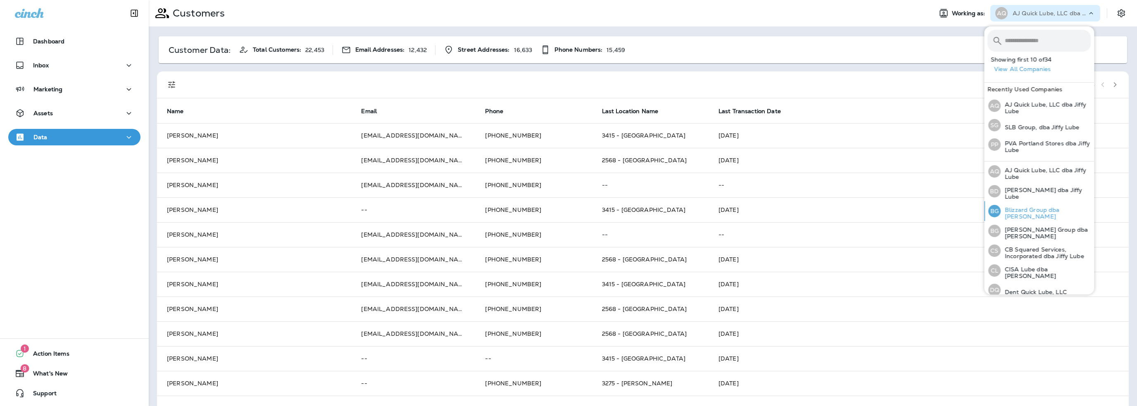
click at [1030, 207] on p "Blizzard Group dba [PERSON_NAME]" at bounding box center [1045, 213] width 90 height 13
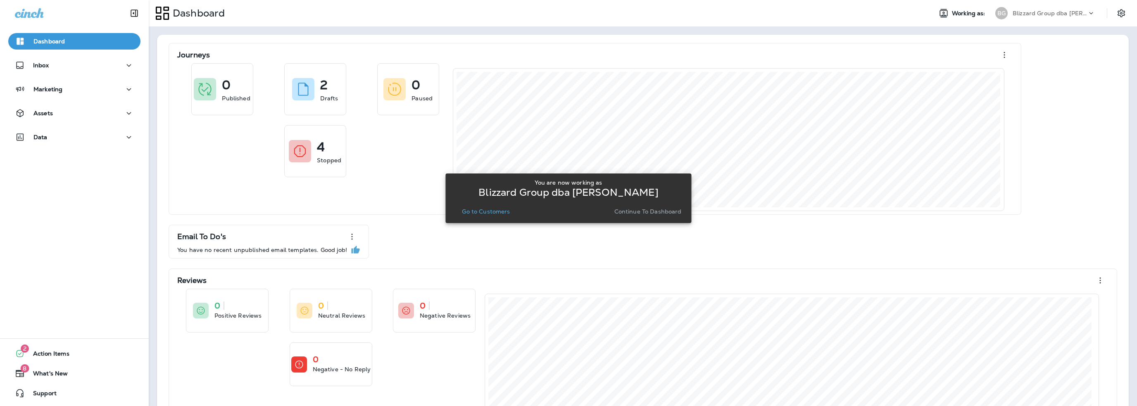
click at [487, 211] on p "Go to Customers" at bounding box center [486, 211] width 48 height 7
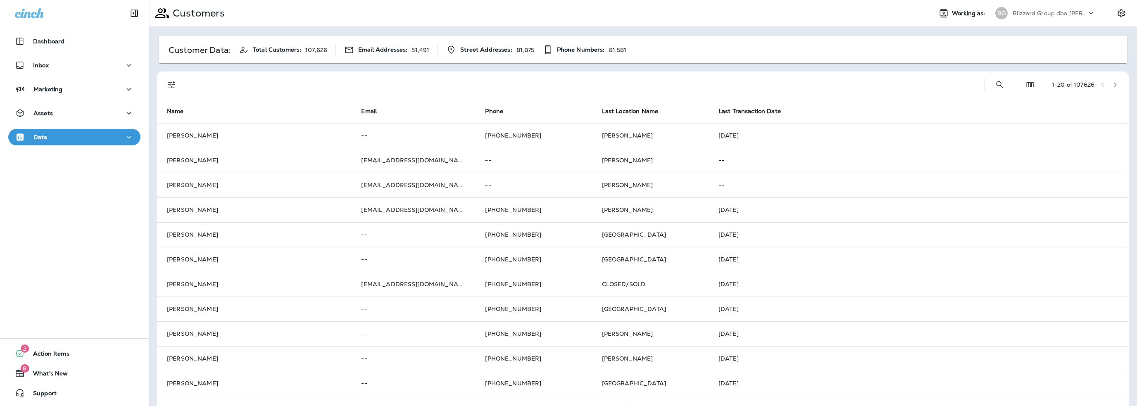
click at [1018, 18] on div "Blizzard Group dba [PERSON_NAME]" at bounding box center [1049, 13] width 74 height 12
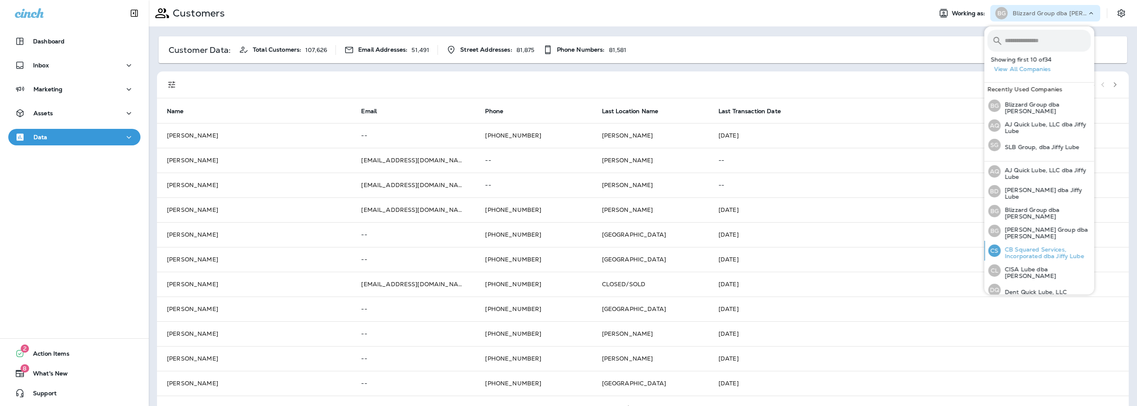
click at [1029, 247] on p "CB Squared Services, Incorporated dba Jiffy Lube" at bounding box center [1045, 252] width 90 height 13
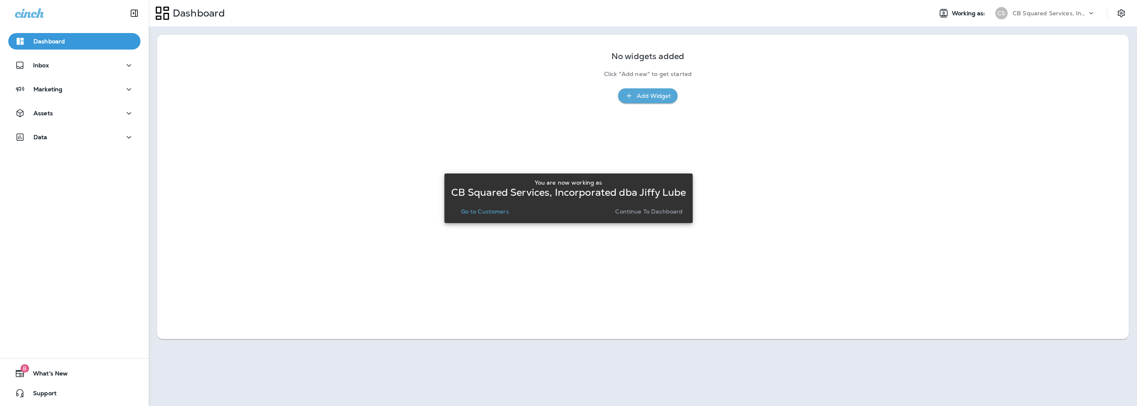
click at [501, 211] on p "Go to Customers" at bounding box center [485, 211] width 48 height 7
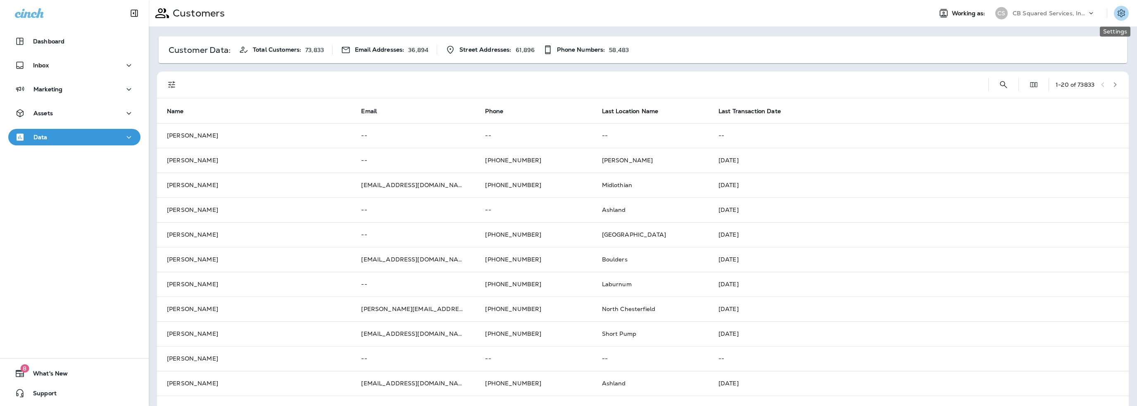
click at [1116, 14] on icon "Settings" at bounding box center [1121, 13] width 10 height 10
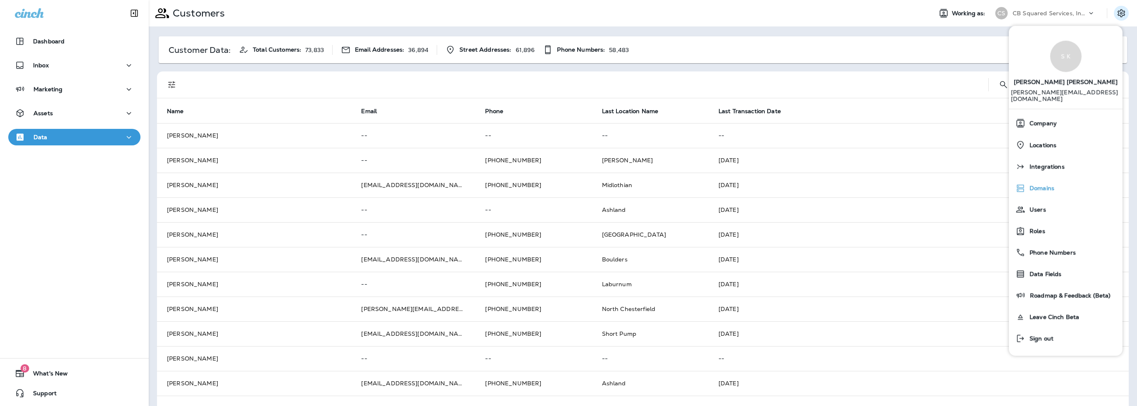
click at [1047, 185] on span "Domains" at bounding box center [1039, 188] width 29 height 7
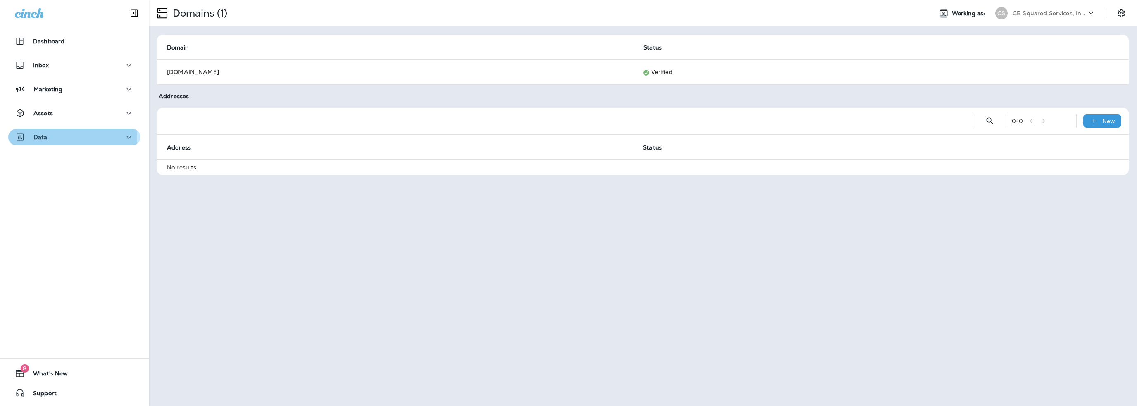
click at [43, 138] on p "Data" at bounding box center [40, 137] width 14 height 7
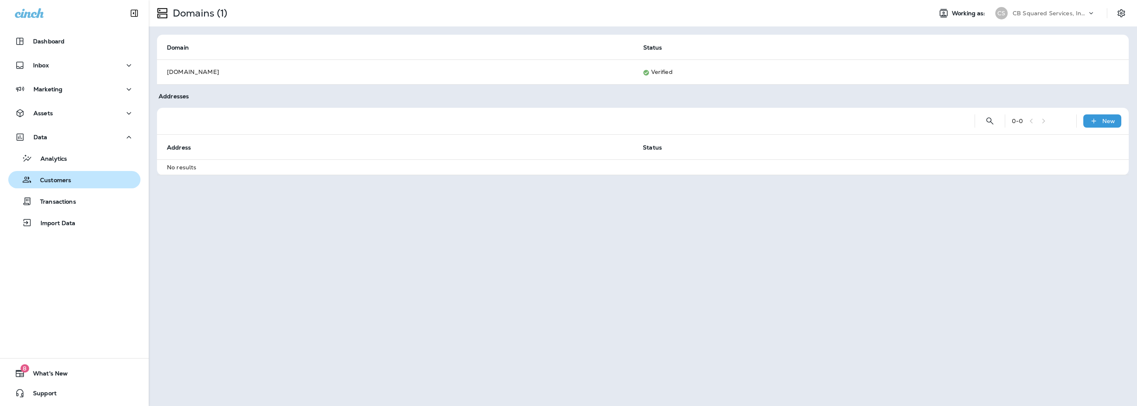
click at [56, 179] on p "Customers" at bounding box center [51, 181] width 39 height 8
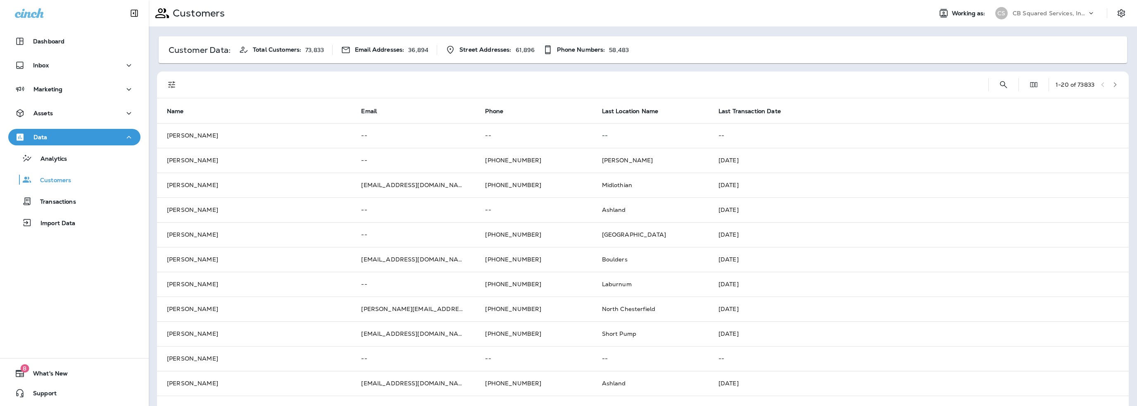
click at [1026, 16] on p "CB Squared Services, Incorporated dba Jiffy Lube" at bounding box center [1049, 13] width 74 height 7
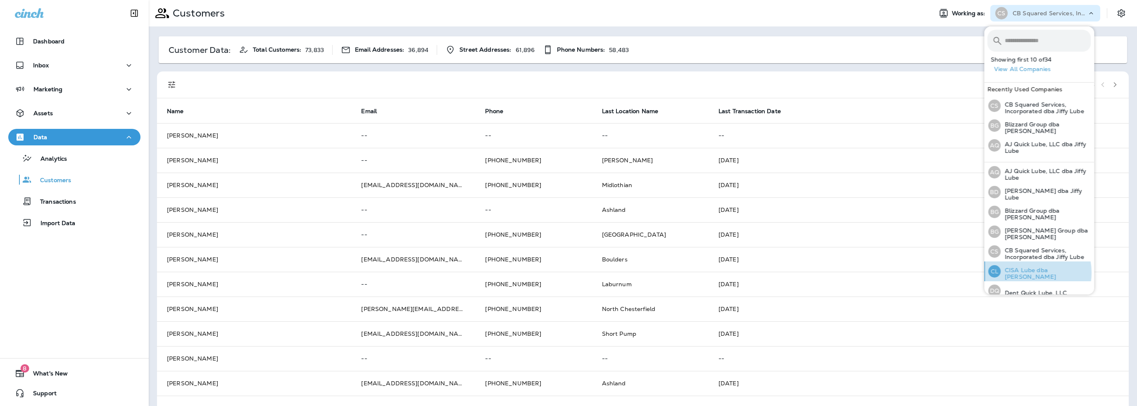
click at [1030, 271] on p "CISA Lube dba [PERSON_NAME]" at bounding box center [1045, 273] width 90 height 13
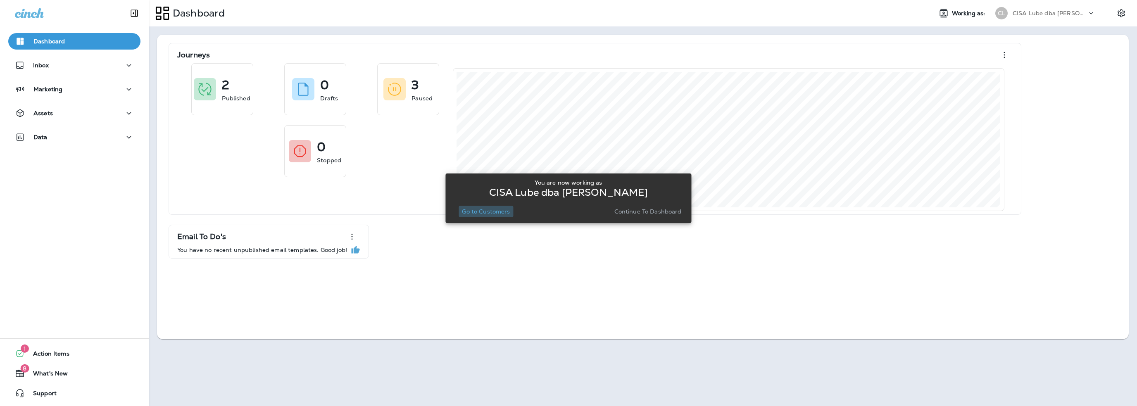
click at [493, 211] on p "Go to Customers" at bounding box center [486, 211] width 48 height 7
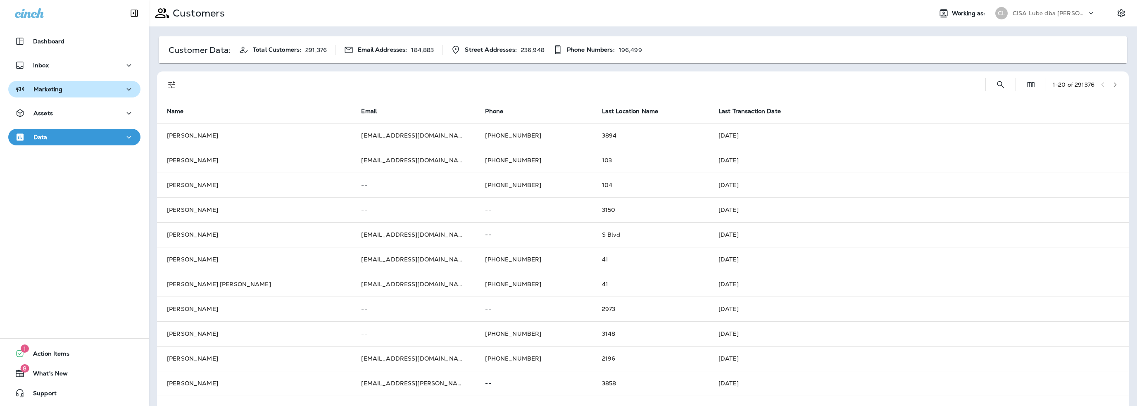
click at [59, 95] on button "Marketing" at bounding box center [74, 89] width 132 height 17
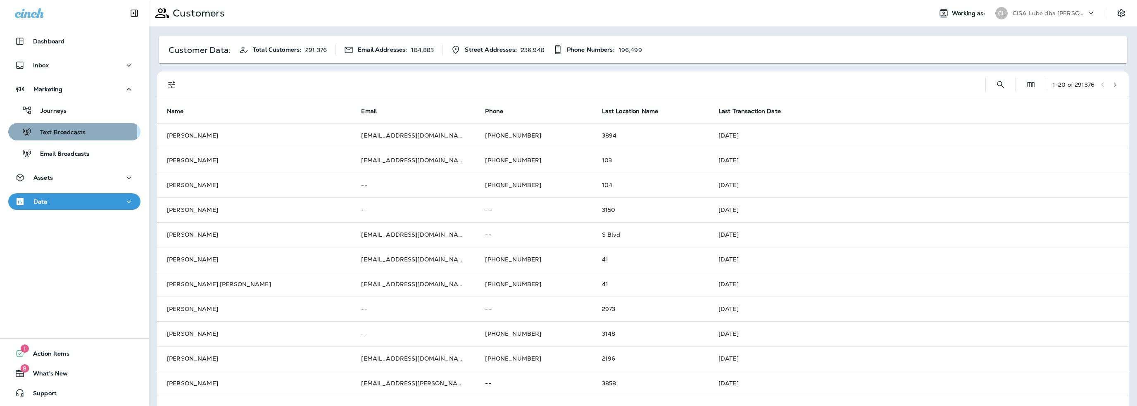
click at [63, 131] on p "Text Broadcasts" at bounding box center [59, 133] width 54 height 8
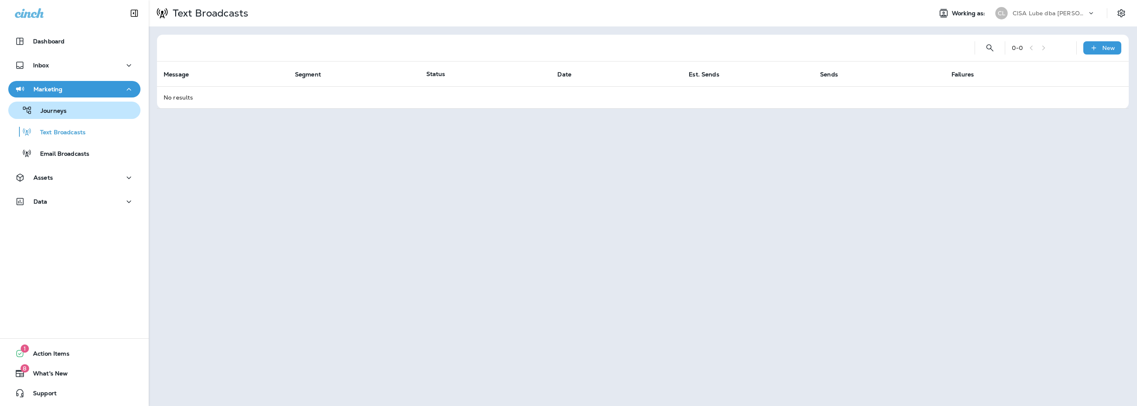
click at [47, 108] on p "Journeys" at bounding box center [49, 111] width 34 height 8
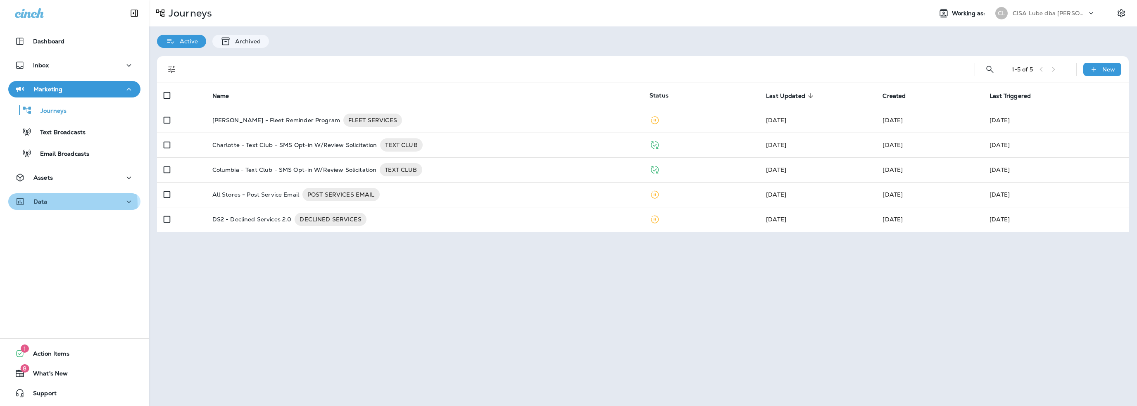
click at [64, 204] on div "Data" at bounding box center [74, 202] width 119 height 10
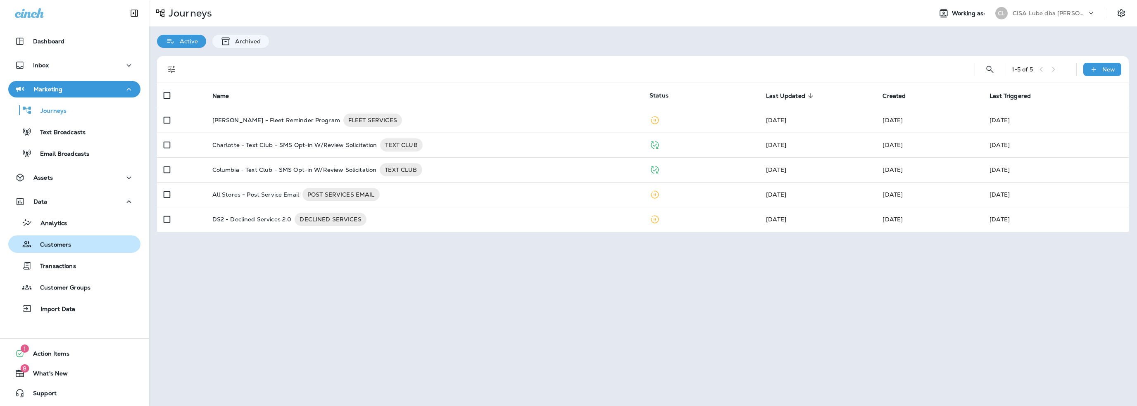
click at [60, 242] on p "Customers" at bounding box center [51, 245] width 39 height 8
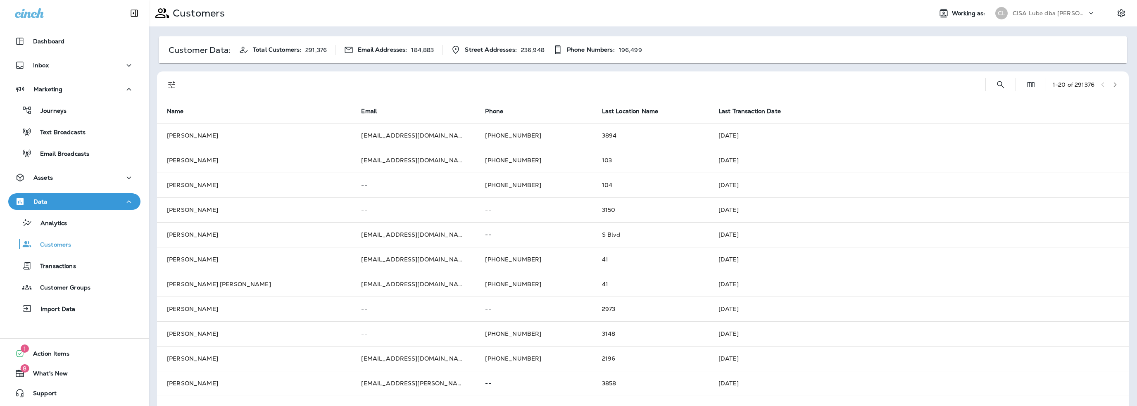
click at [1027, 16] on p "CISA Lube dba [PERSON_NAME]" at bounding box center [1049, 13] width 74 height 7
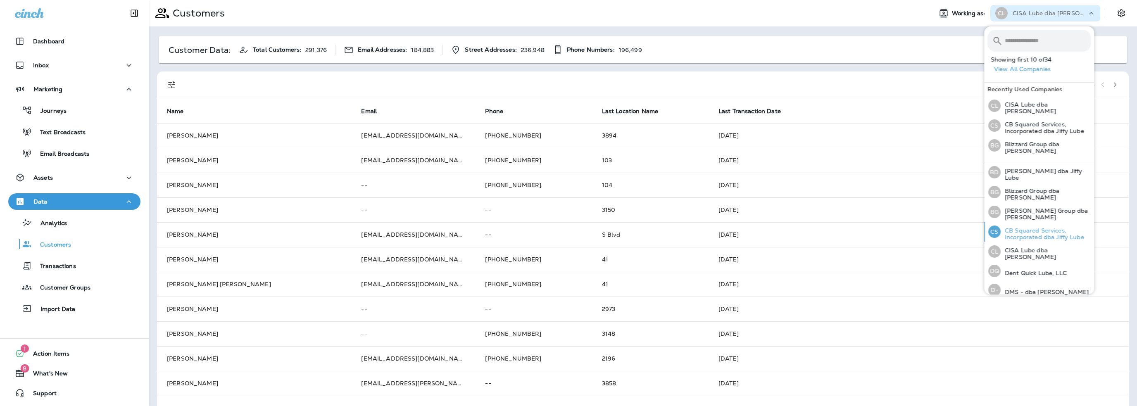
scroll to position [41, 0]
click at [1019, 248] on p "Dent Quick Lube, LLC" at bounding box center [1033, 251] width 66 height 7
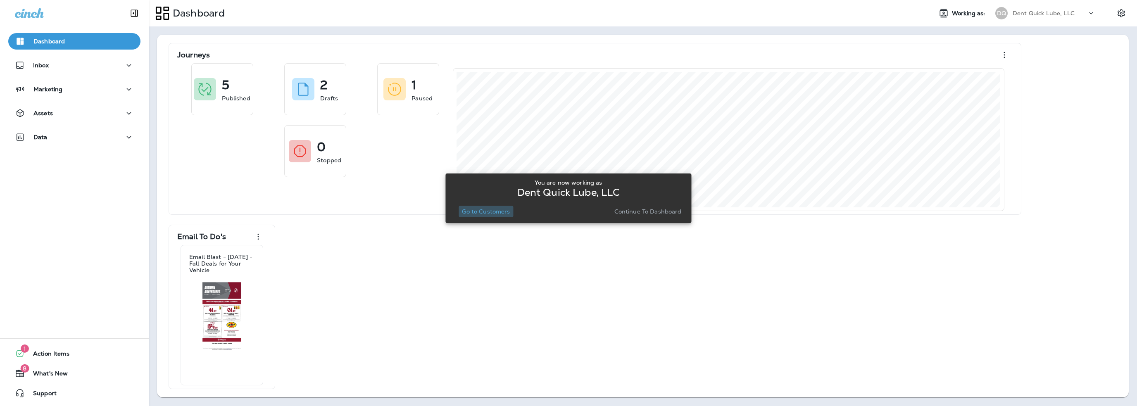
click at [496, 214] on p "Go to Customers" at bounding box center [486, 211] width 48 height 7
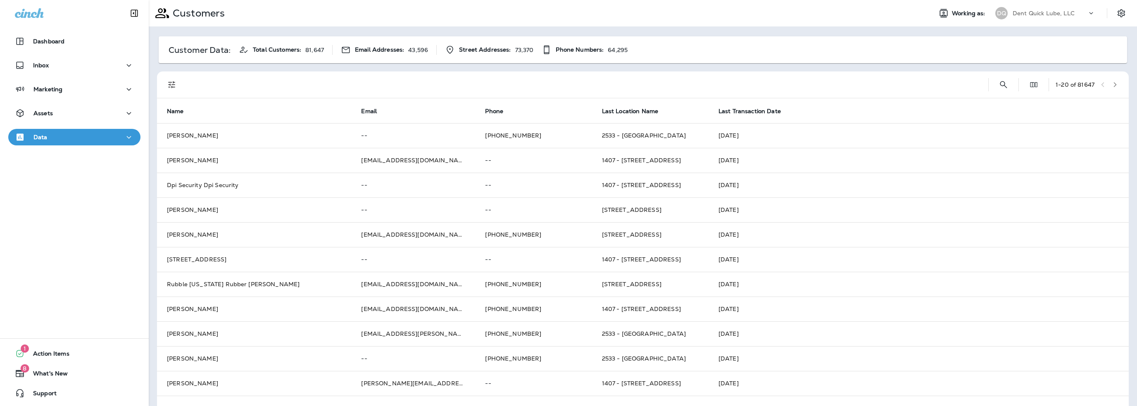
click at [1040, 17] on div "Dent Quick Lube, LLC" at bounding box center [1049, 13] width 74 height 12
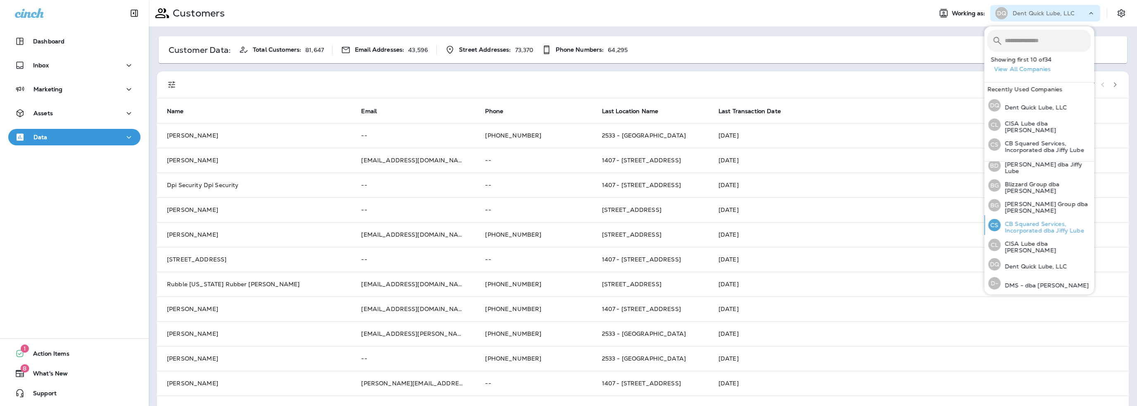
scroll to position [41, 0]
click at [1022, 285] on p "D & S dba [PERSON_NAME]" at bounding box center [1042, 288] width 85 height 7
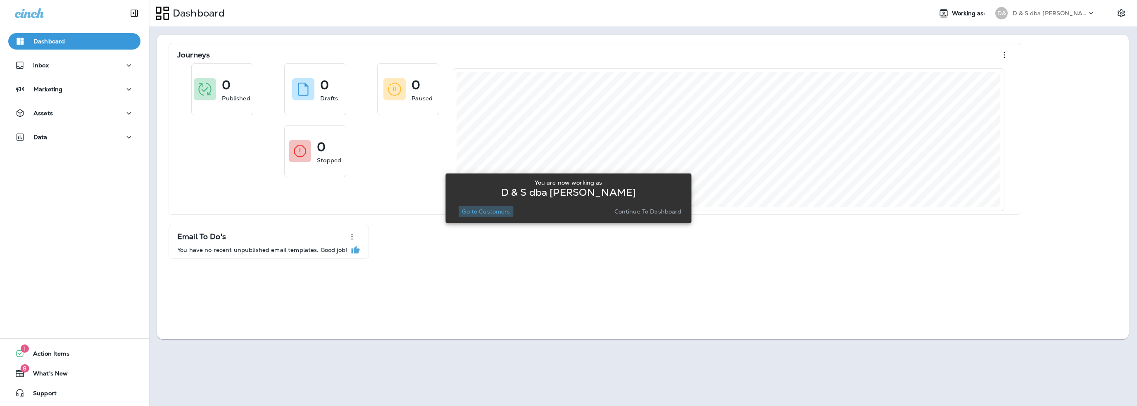
click at [489, 211] on p "Go to Customers" at bounding box center [486, 211] width 48 height 7
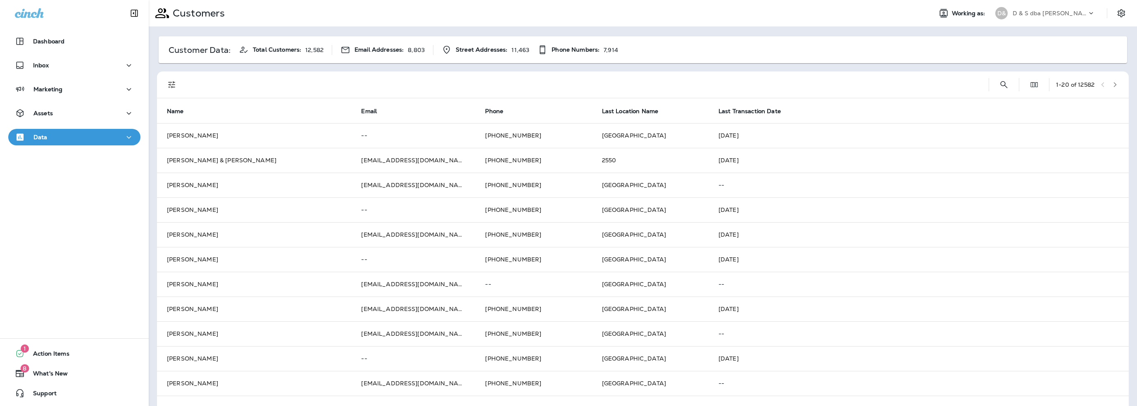
click at [1017, 10] on p "D & S dba [PERSON_NAME]" at bounding box center [1049, 13] width 74 height 7
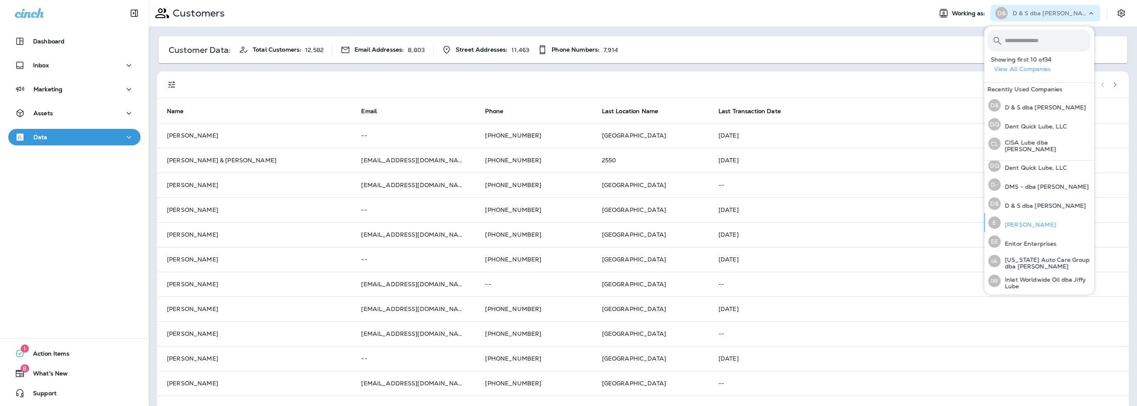
scroll to position [124, 0]
click at [1019, 263] on p "[US_STATE] Auto Care Group dba [PERSON_NAME]" at bounding box center [1045, 262] width 90 height 13
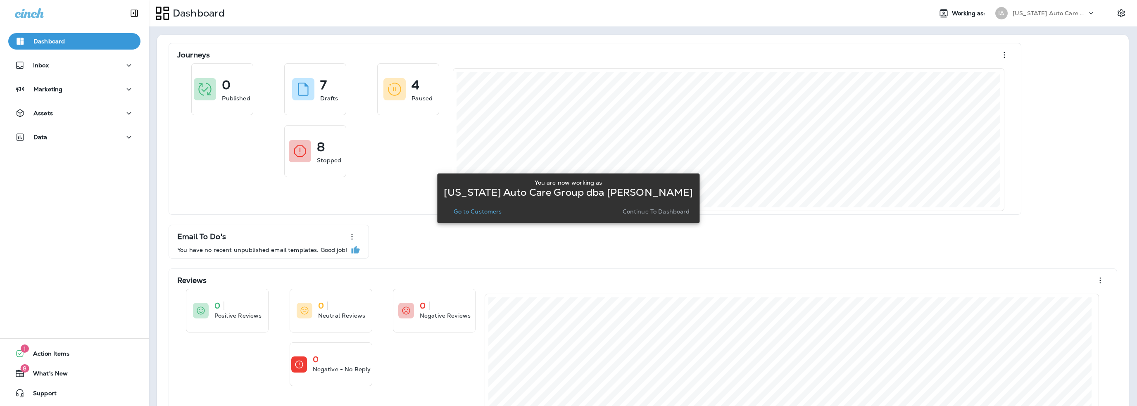
click at [492, 214] on p "Go to Customers" at bounding box center [478, 211] width 48 height 7
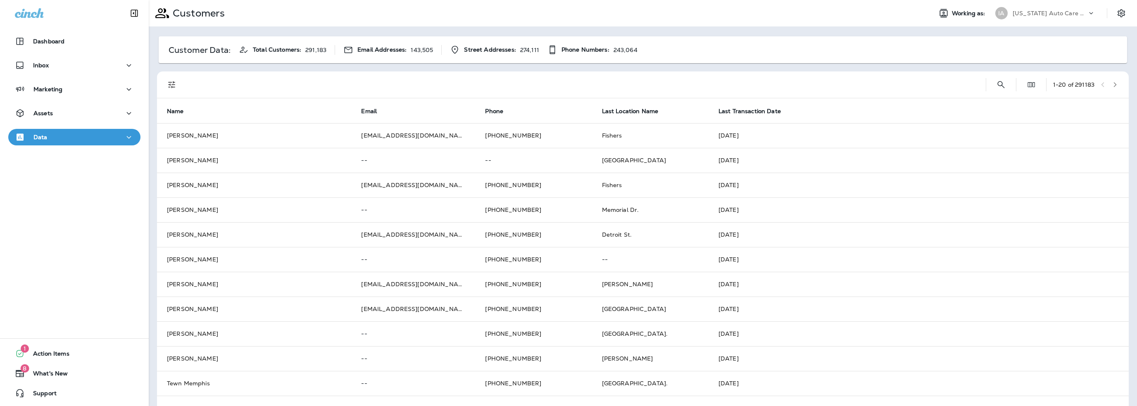
click at [1030, 11] on p "[US_STATE] Auto Care Group dba [PERSON_NAME]" at bounding box center [1049, 13] width 74 height 7
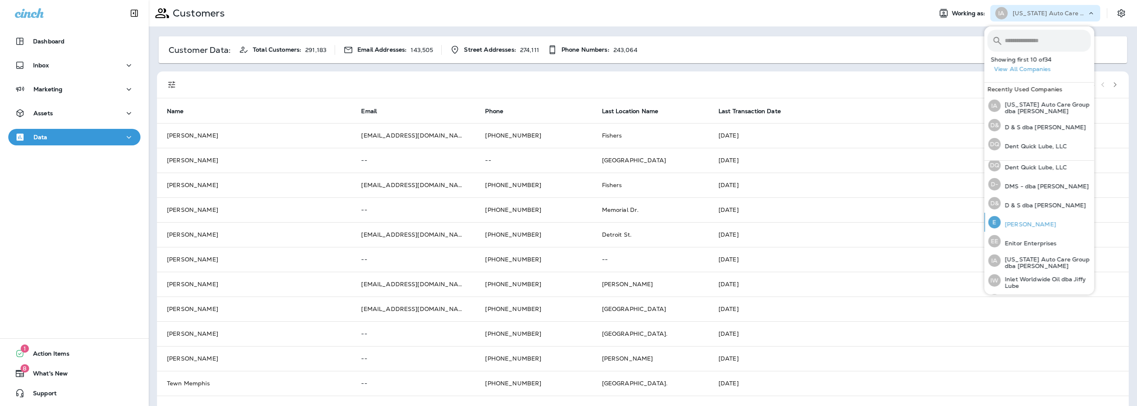
scroll to position [165, 0]
click at [1031, 235] on p "Inlet Worldwide Oil dba Jiffy Lube" at bounding box center [1045, 241] width 90 height 13
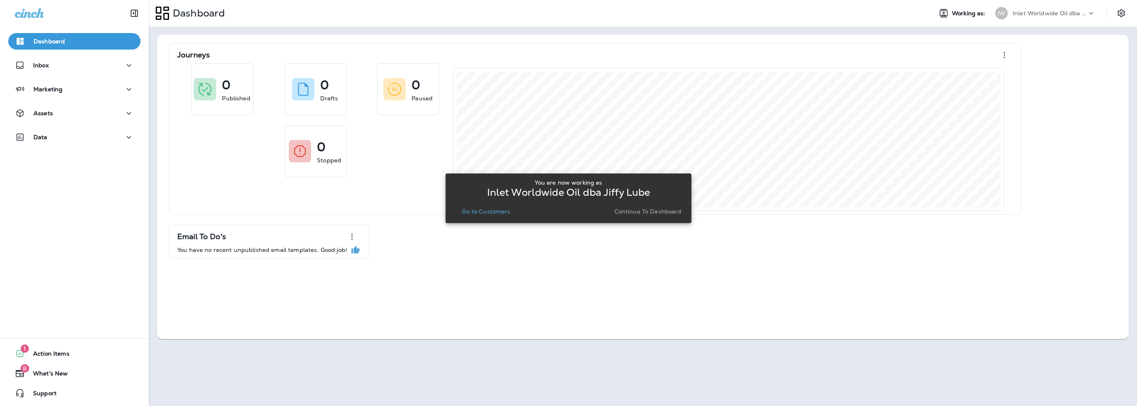
click at [501, 209] on p "Go to Customers" at bounding box center [486, 211] width 48 height 7
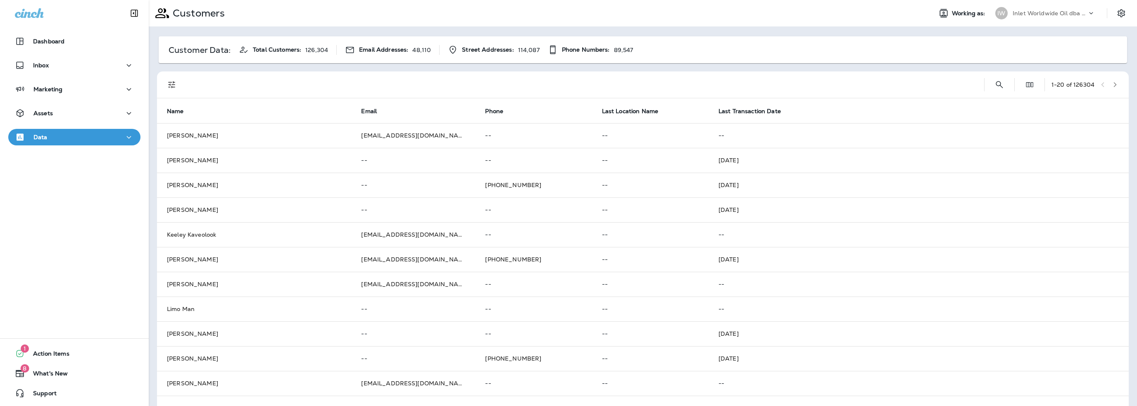
click at [1032, 11] on p "Inlet Worldwide Oil dba Jiffy Lube" at bounding box center [1049, 13] width 74 height 7
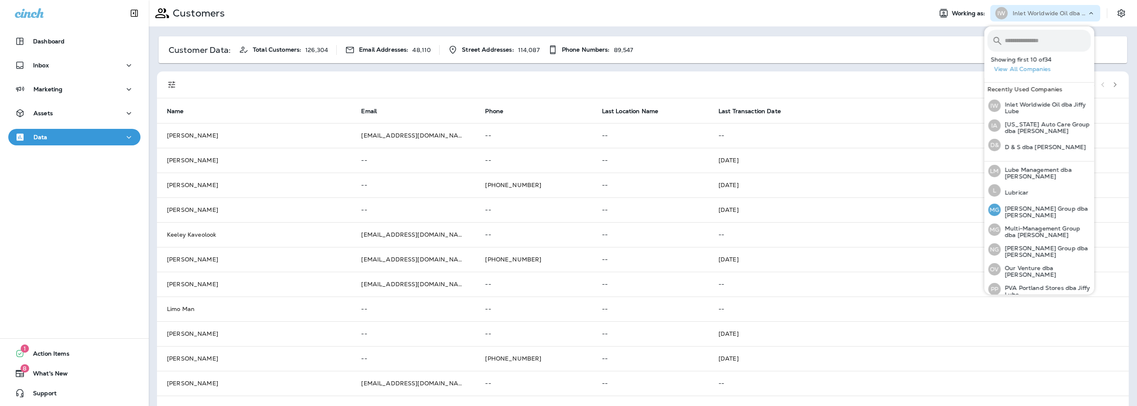
scroll to position [257, 0]
click at [1033, 69] on button "View All Companies" at bounding box center [1042, 69] width 103 height 13
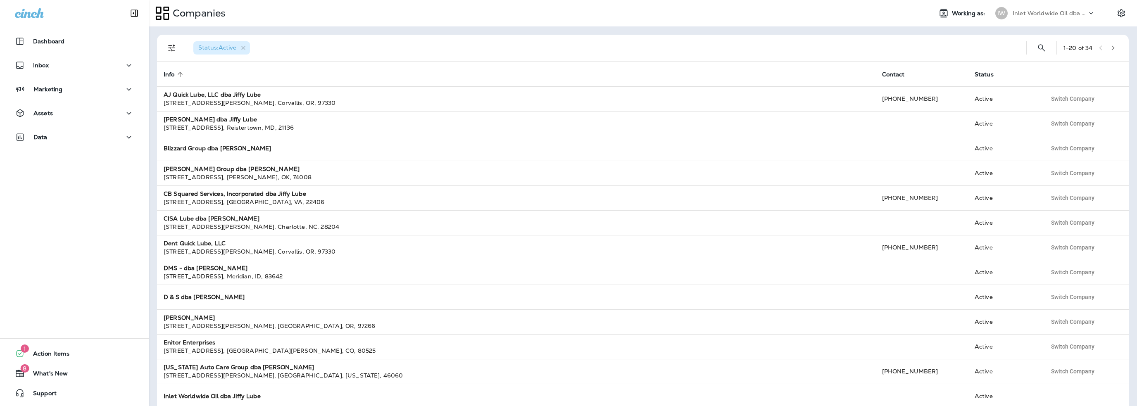
click at [1112, 47] on icon "button" at bounding box center [1113, 47] width 3 height 5
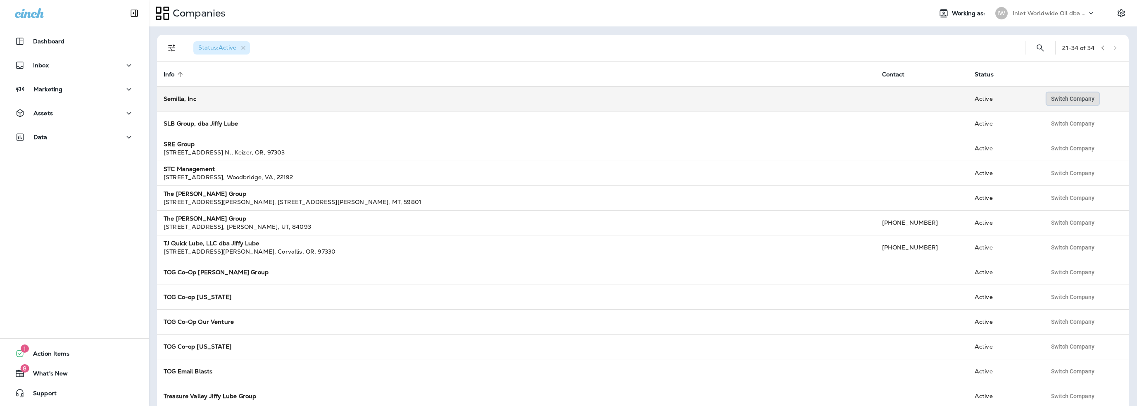
click at [1067, 98] on span "Switch Company" at bounding box center [1072, 99] width 43 height 6
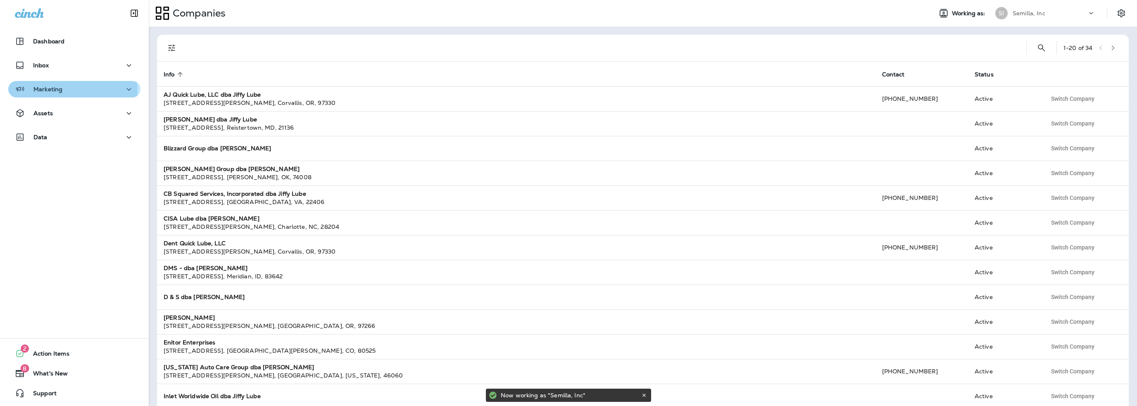
click at [49, 92] on p "Marketing" at bounding box center [47, 89] width 29 height 7
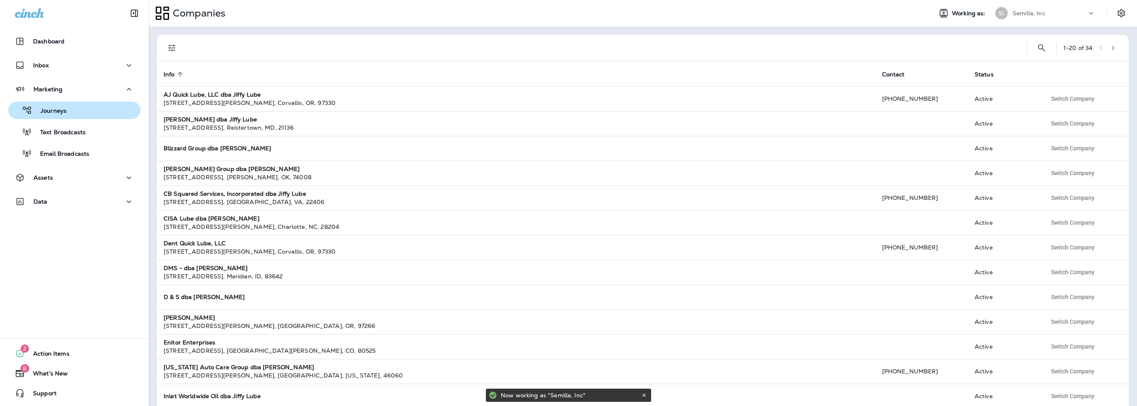
click at [56, 113] on p "Journeys" at bounding box center [49, 111] width 34 height 8
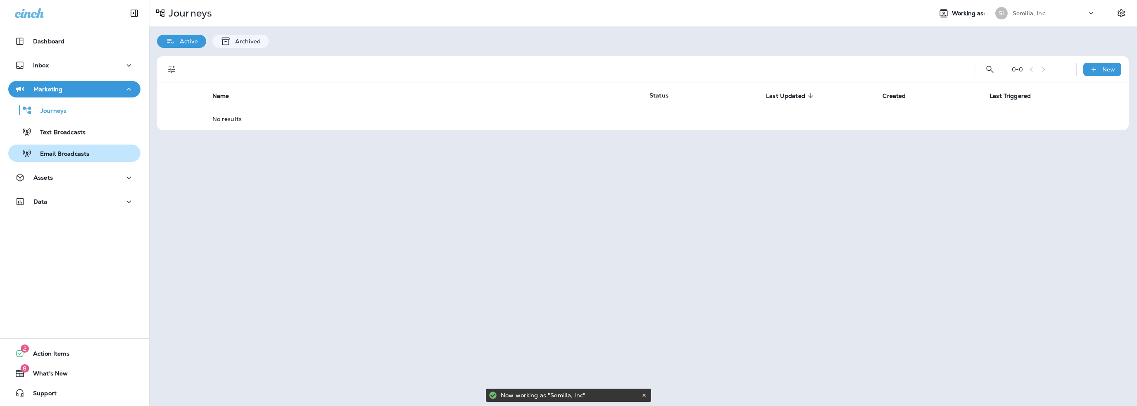
click at [58, 153] on p "Email Broadcasts" at bounding box center [60, 154] width 57 height 8
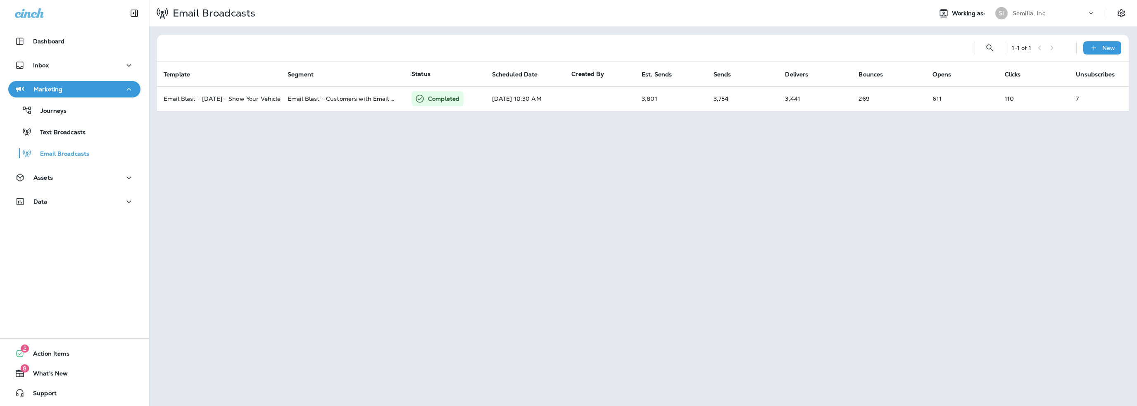
click at [1031, 13] on p "Semilla, Inc" at bounding box center [1028, 13] width 33 height 7
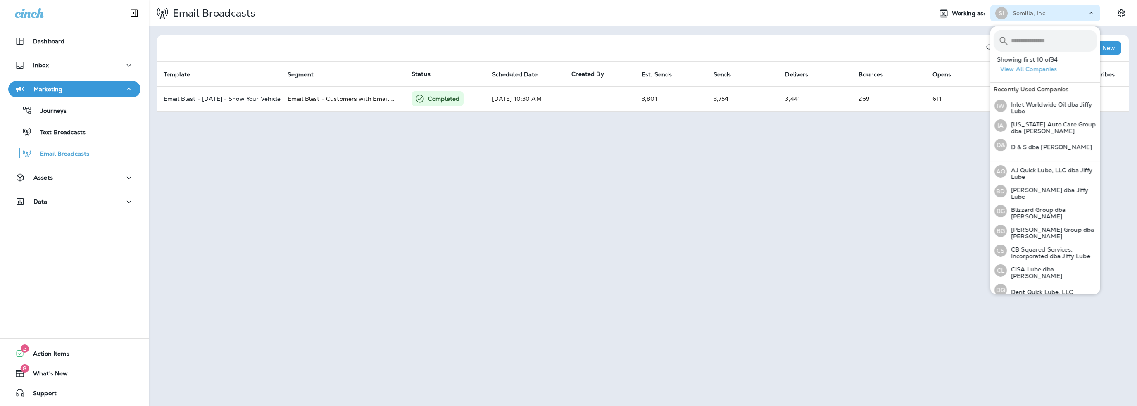
click at [658, 132] on div "Email Broadcasts Working as: SI Semilla, Inc 1 - 1 of 1 New Template Segment St…" at bounding box center [643, 203] width 988 height 406
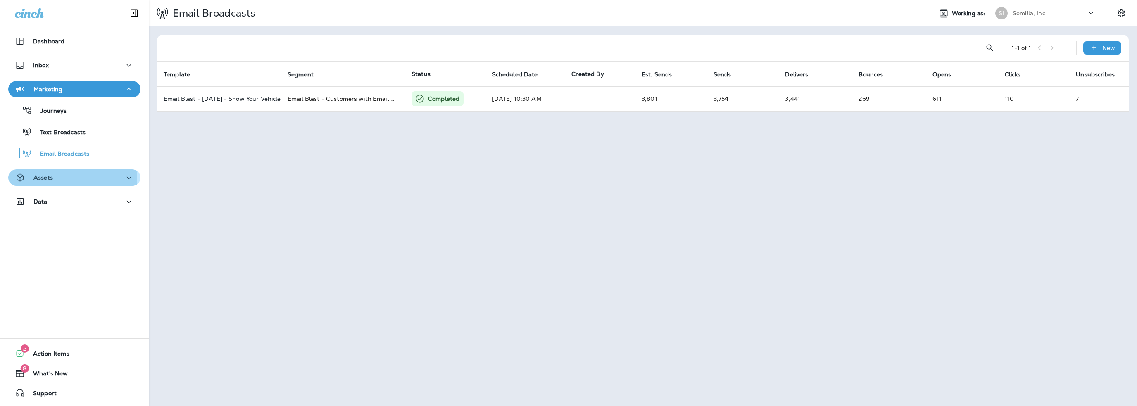
click at [46, 178] on p "Assets" at bounding box center [42, 177] width 19 height 7
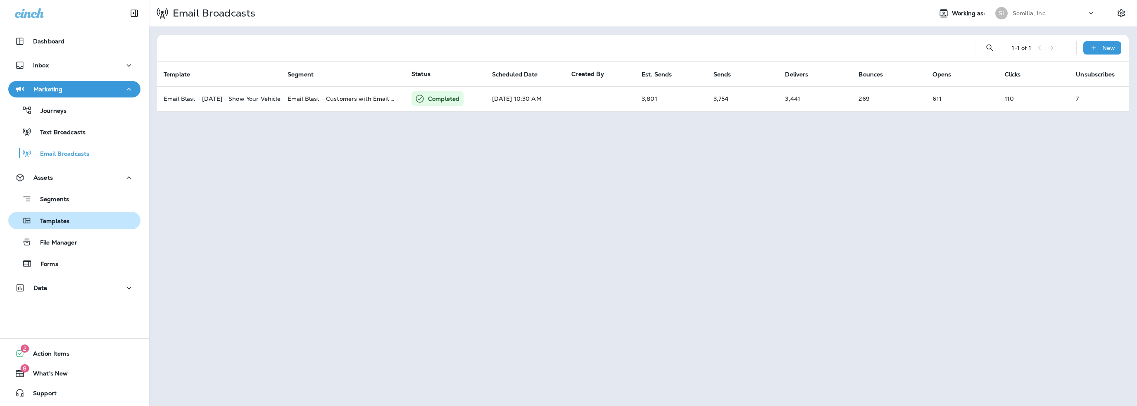
click at [52, 223] on p "Templates" at bounding box center [51, 222] width 38 height 8
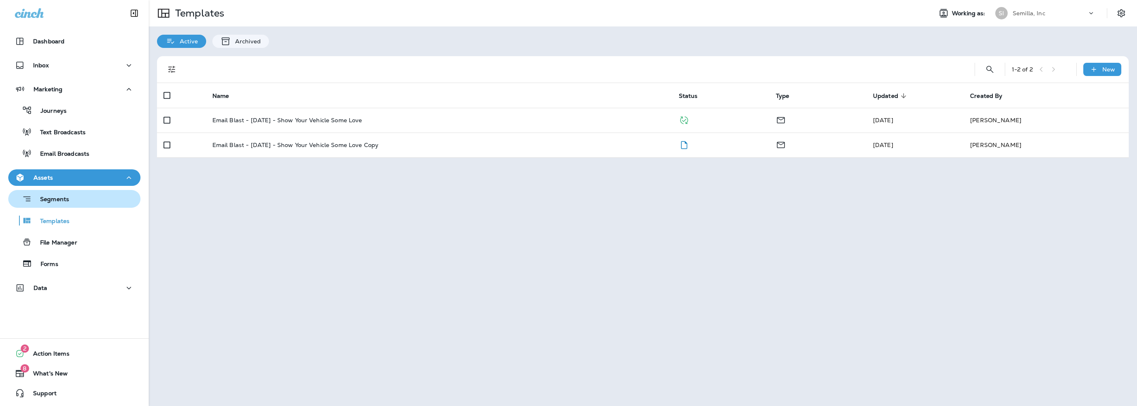
click at [68, 203] on p "Segments" at bounding box center [50, 200] width 37 height 8
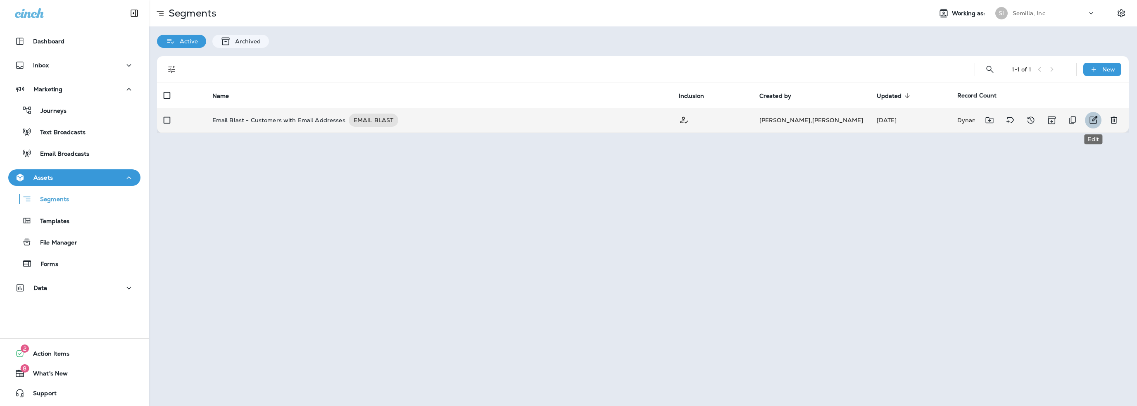
click at [1096, 120] on icon "Edit" at bounding box center [1094, 120] width 8 height 8
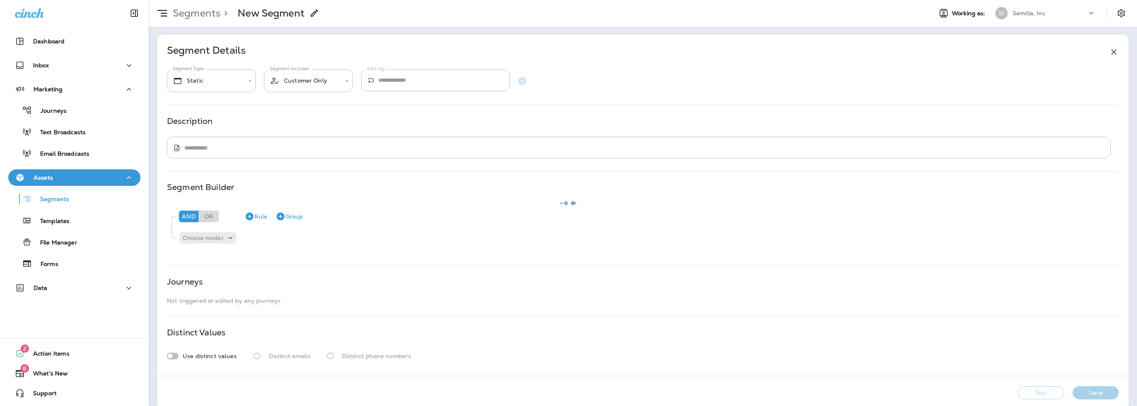
type input "*******"
type textarea "**********"
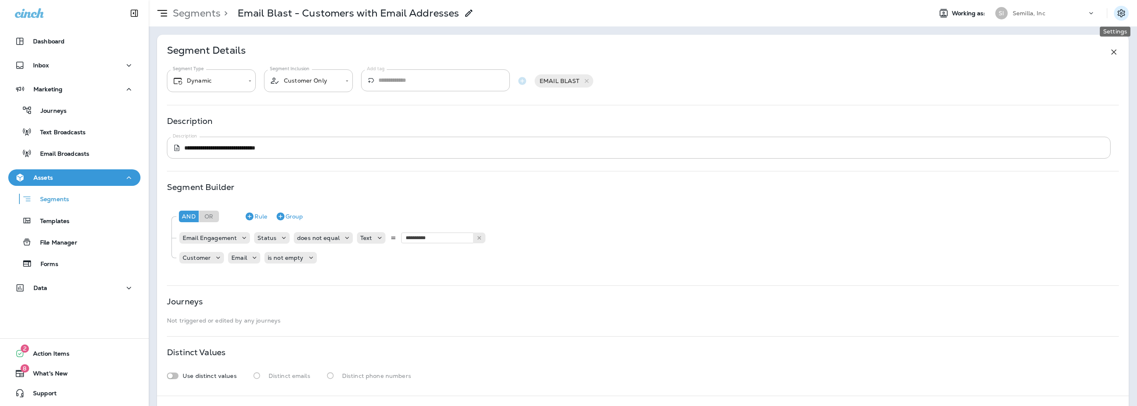
click at [1117, 14] on icon "Settings" at bounding box center [1120, 13] width 7 height 8
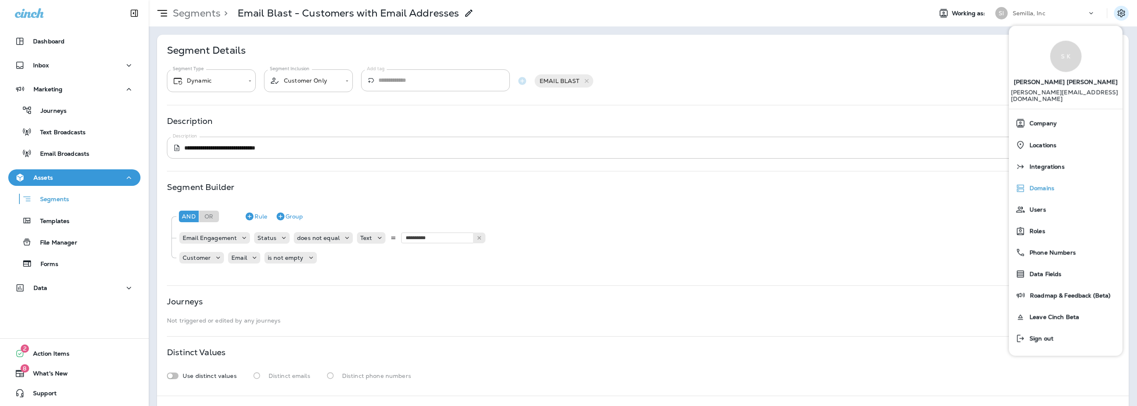
click at [1038, 185] on span "Domains" at bounding box center [1039, 188] width 29 height 7
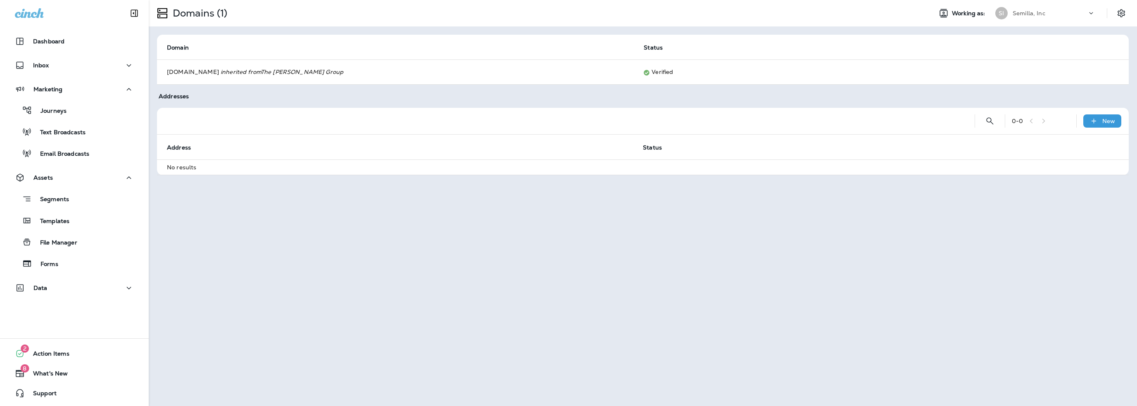
click at [1021, 14] on p "Semilla, Inc" at bounding box center [1028, 13] width 33 height 7
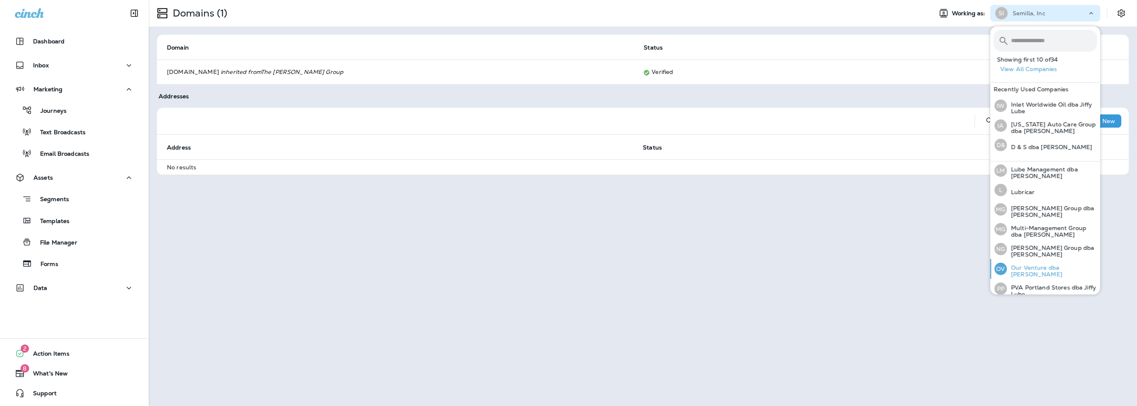
scroll to position [257, 0]
click at [1029, 40] on input "text" at bounding box center [1054, 41] width 86 height 22
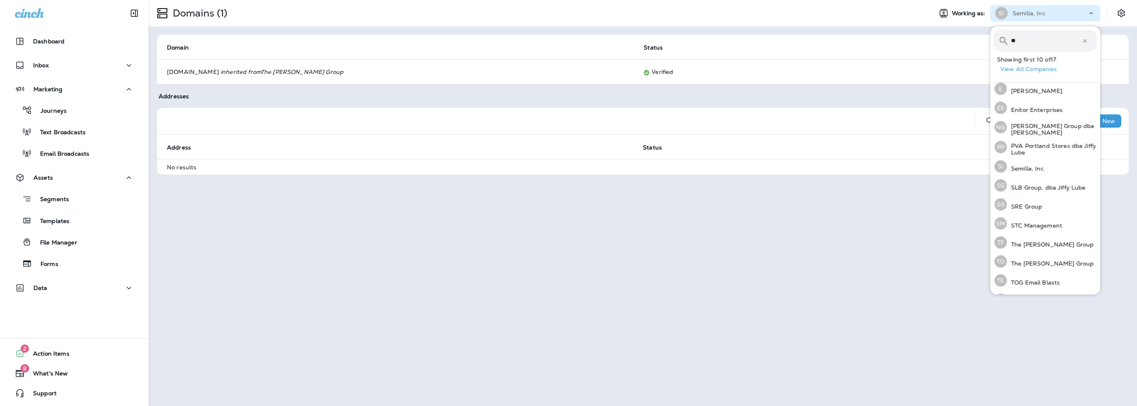
scroll to position [0, 0]
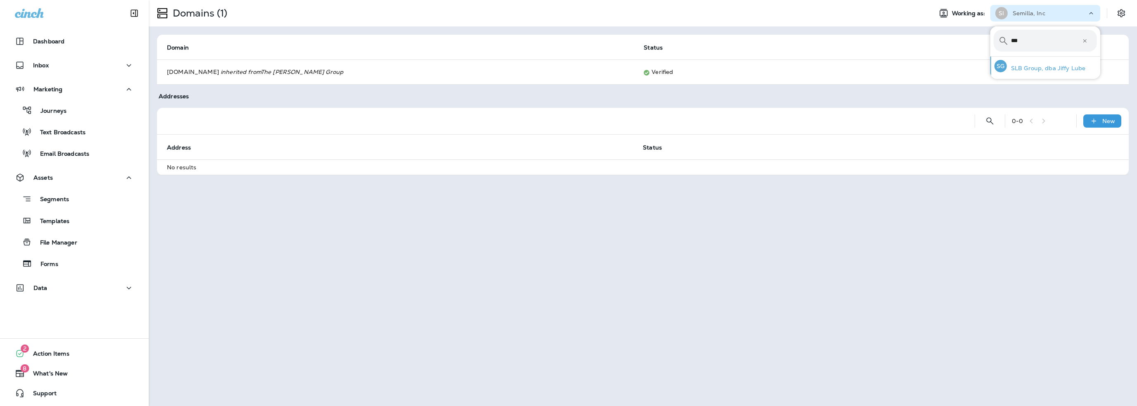
type input "***"
click at [1034, 66] on p "SLB Group, dba Jiffy Lube" at bounding box center [1046, 68] width 79 height 7
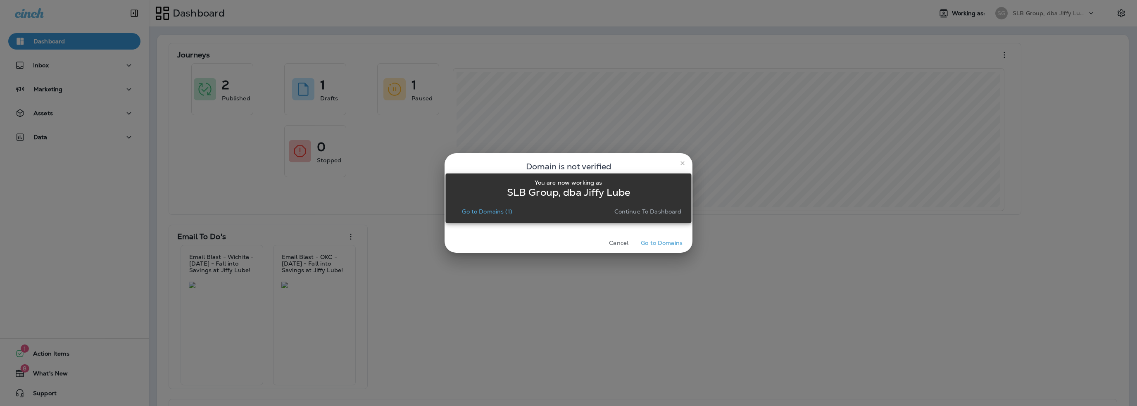
click at [484, 211] on p "Go to Domains (1)" at bounding box center [487, 211] width 50 height 7
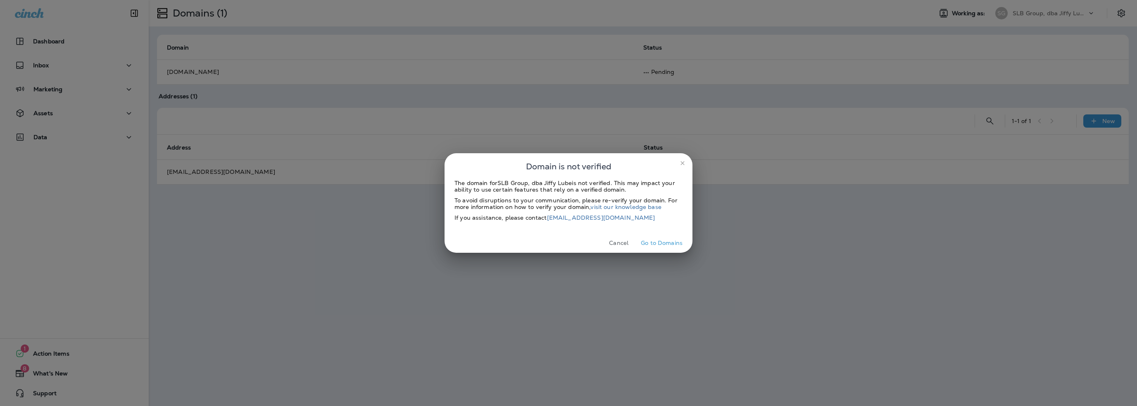
click at [624, 241] on button "Cancel" at bounding box center [618, 243] width 31 height 13
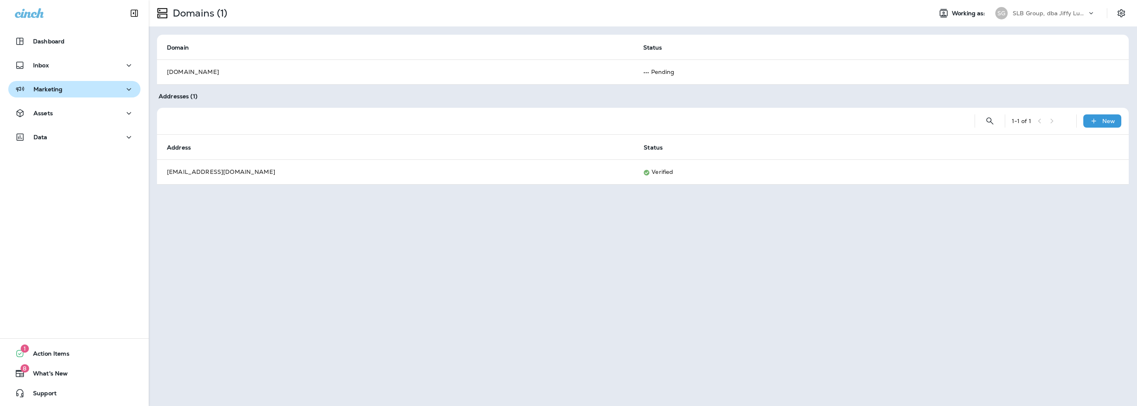
click at [59, 88] on p "Marketing" at bounding box center [47, 89] width 29 height 7
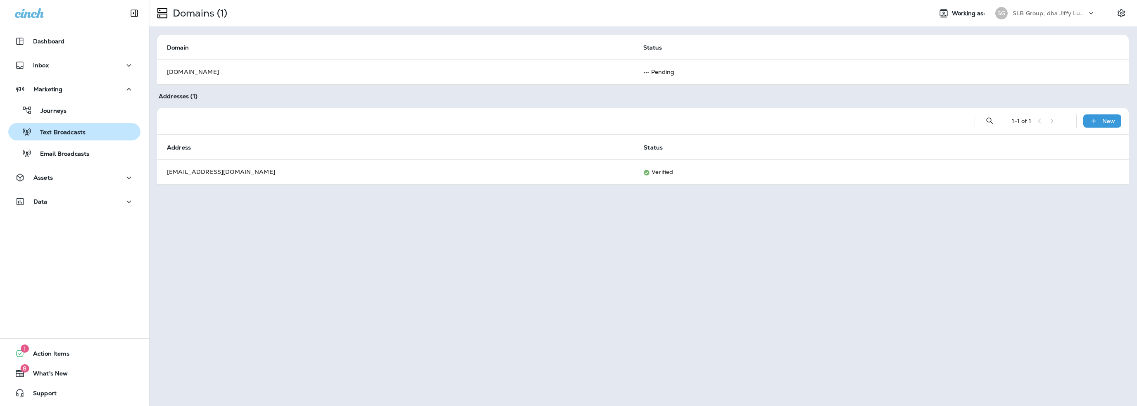
click at [61, 131] on p "Text Broadcasts" at bounding box center [59, 133] width 54 height 8
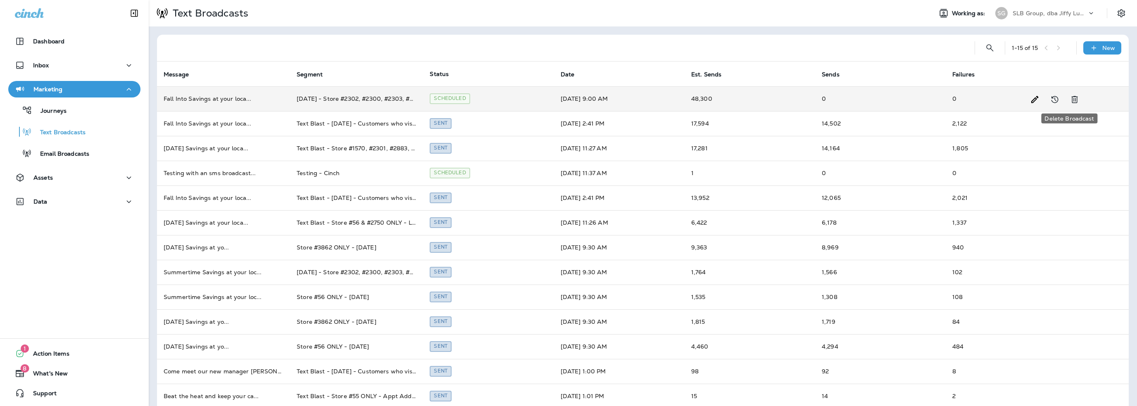
click at [1072, 99] on icon "Delete Broadcast" at bounding box center [1075, 99] width 6 height 7
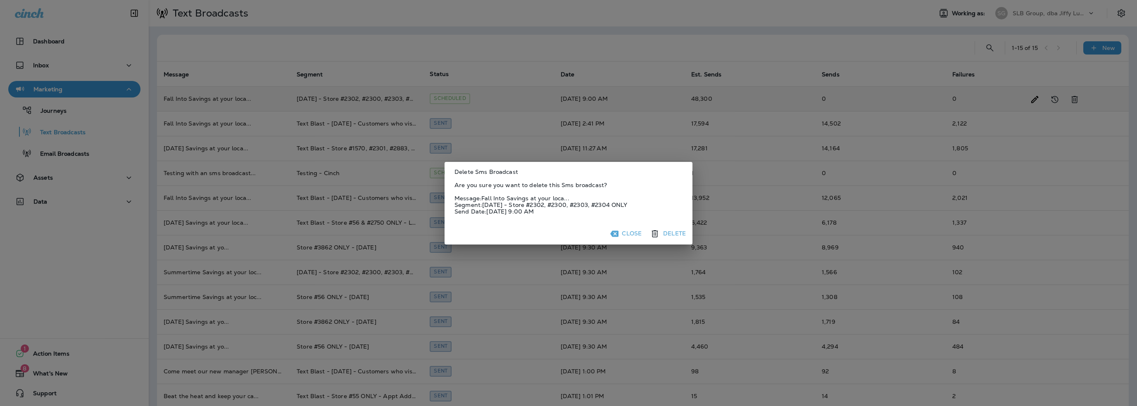
click at [674, 231] on button "Delete" at bounding box center [668, 233] width 41 height 15
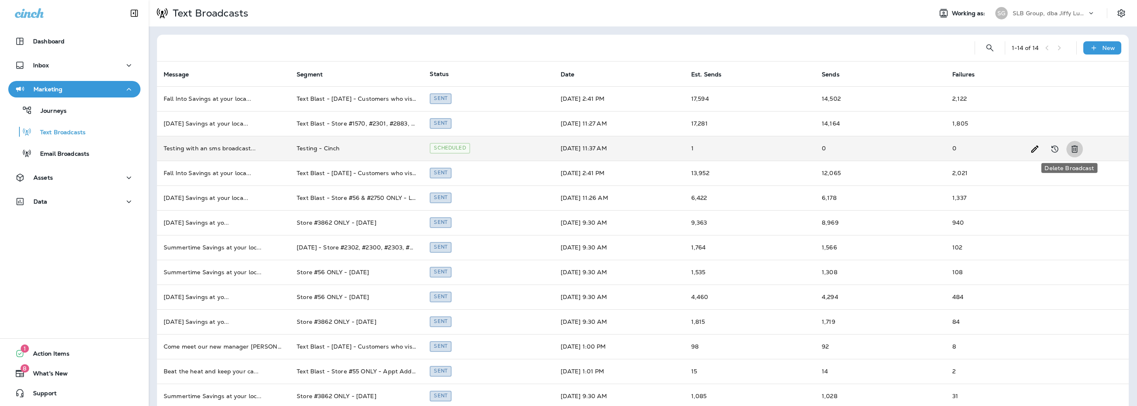
click at [1069, 147] on icon "Delete Broadcast" at bounding box center [1074, 149] width 10 height 10
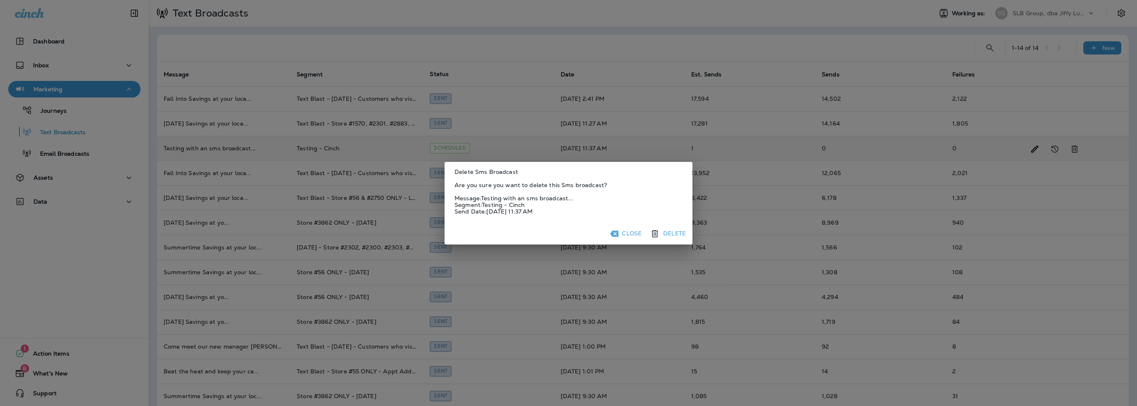
click at [630, 229] on button "Close" at bounding box center [626, 233] width 36 height 13
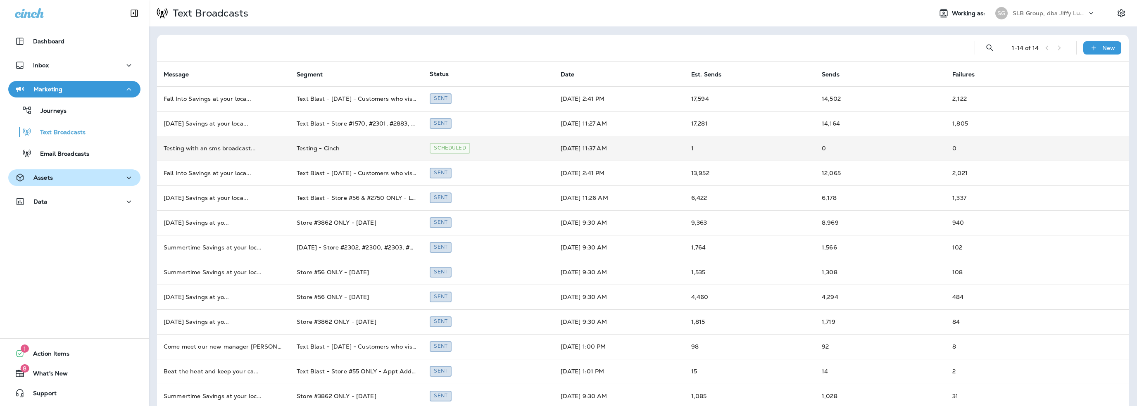
click at [43, 177] on p "Assets" at bounding box center [42, 177] width 19 height 7
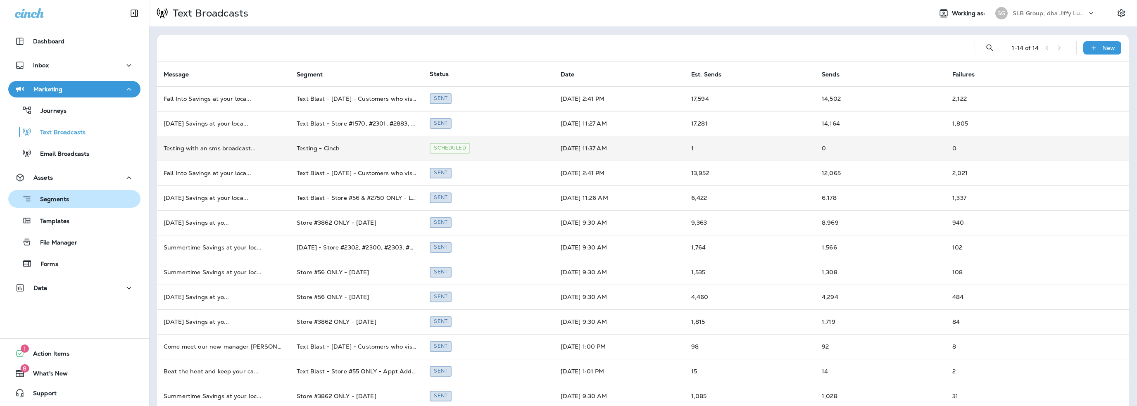
click at [52, 204] on div "Segments" at bounding box center [40, 198] width 57 height 13
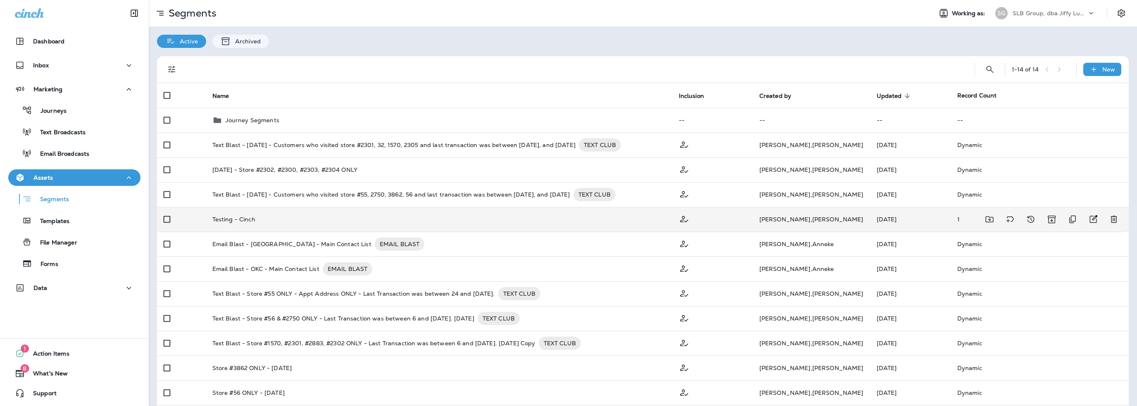
click at [235, 219] on p "Testing - Cinch" at bounding box center [233, 219] width 43 height 7
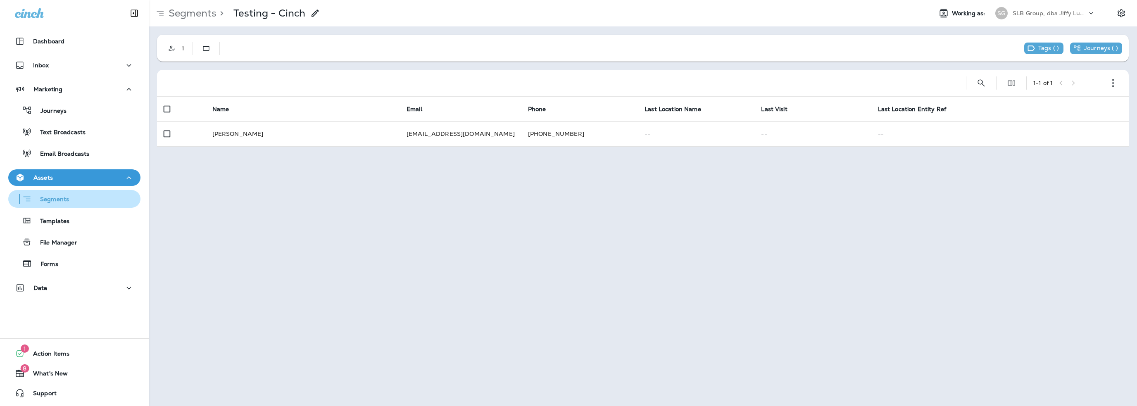
click at [66, 201] on p "Segments" at bounding box center [50, 200] width 37 height 8
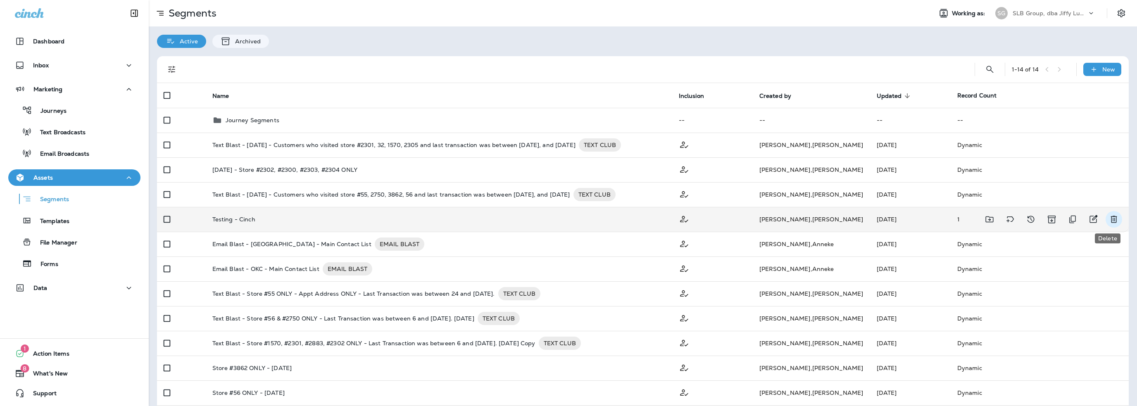
click at [1110, 217] on icon "Delete" at bounding box center [1113, 219] width 6 height 7
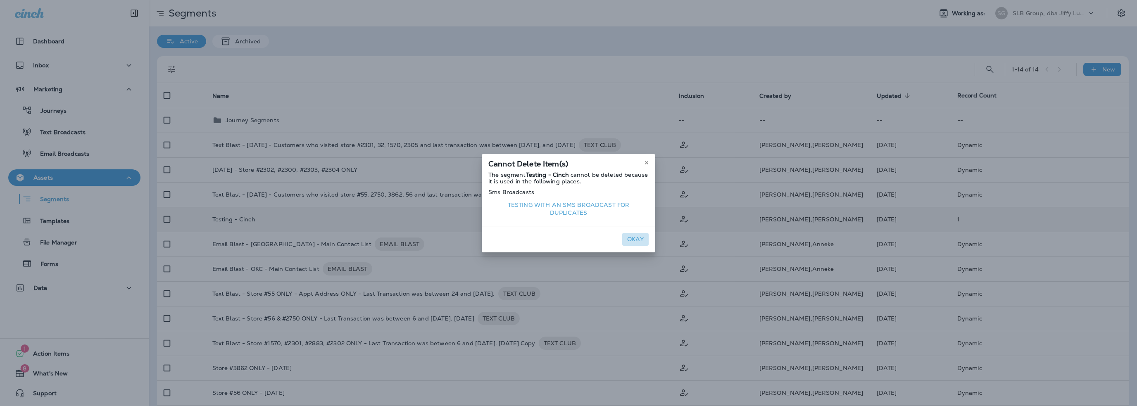
click at [634, 235] on button "Okay" at bounding box center [635, 239] width 26 height 13
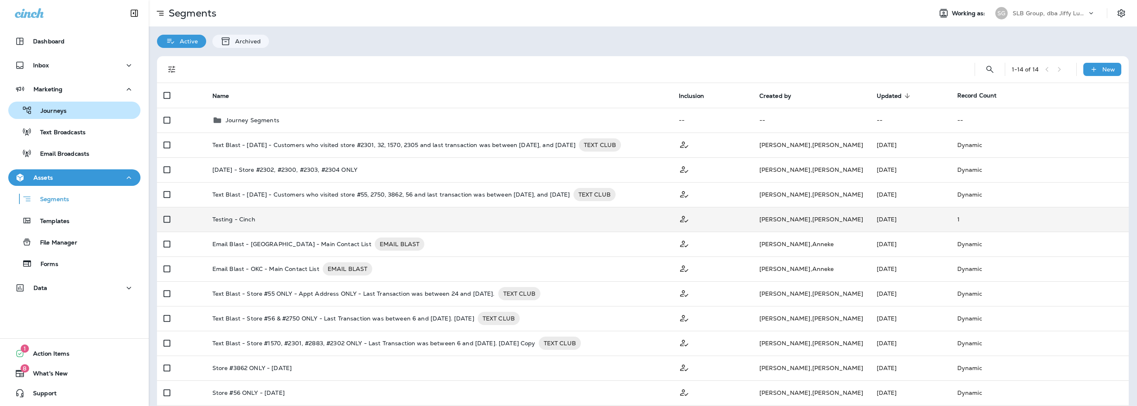
click at [59, 111] on p "Journeys" at bounding box center [49, 111] width 34 height 8
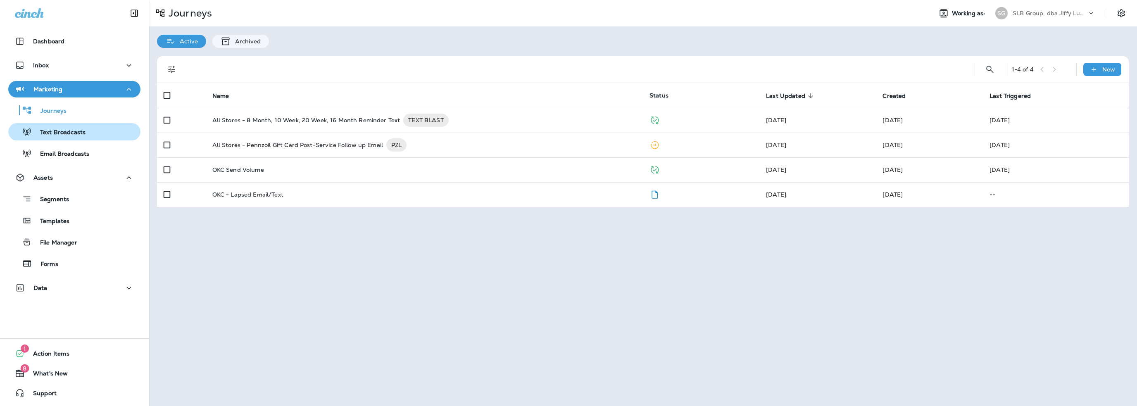
click at [64, 135] on p "Text Broadcasts" at bounding box center [59, 133] width 54 height 8
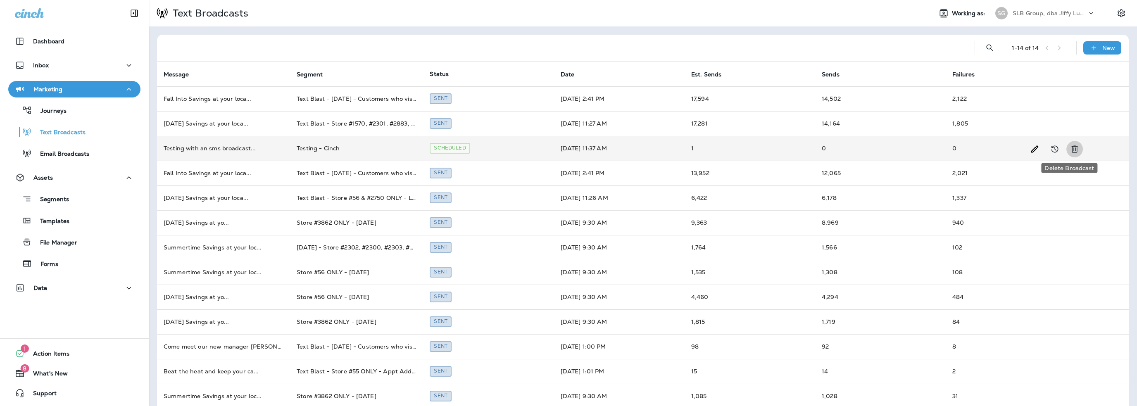
click at [1069, 147] on icon "Delete Broadcast" at bounding box center [1074, 149] width 10 height 10
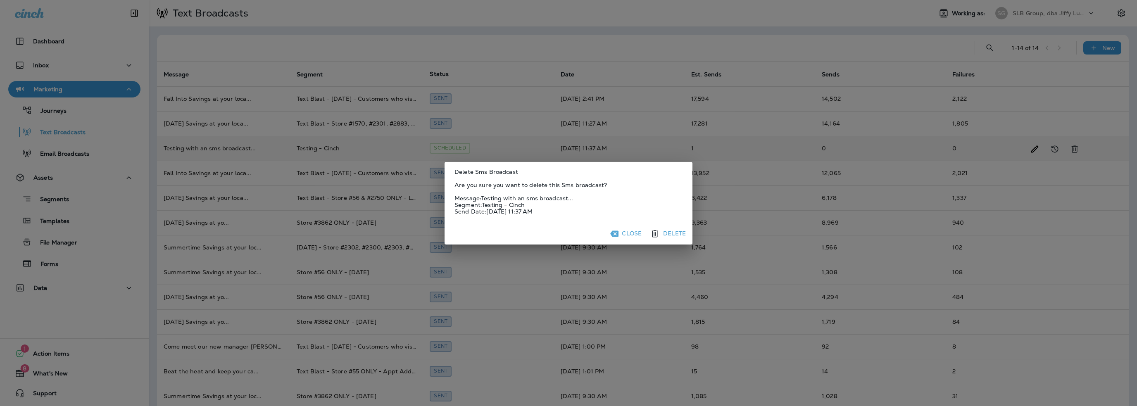
click at [668, 235] on button "Delete" at bounding box center [668, 233] width 41 height 15
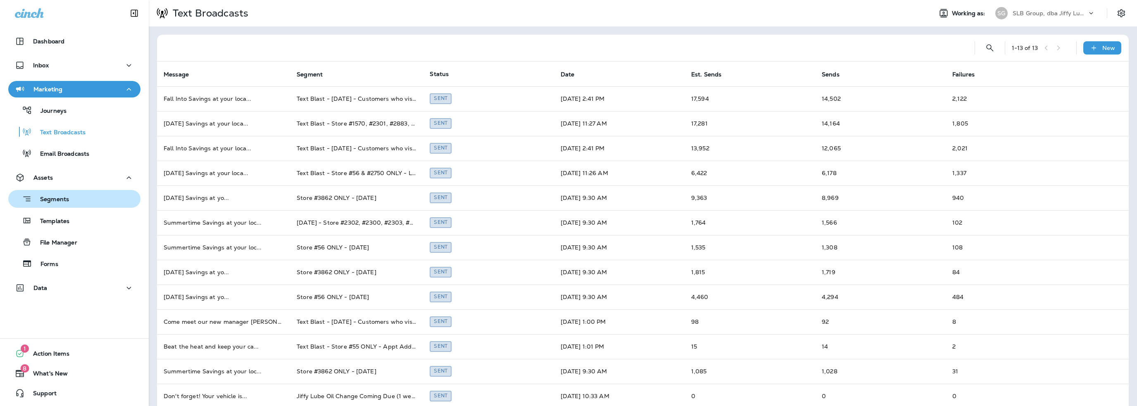
click at [45, 204] on div "Segments" at bounding box center [40, 198] width 57 height 13
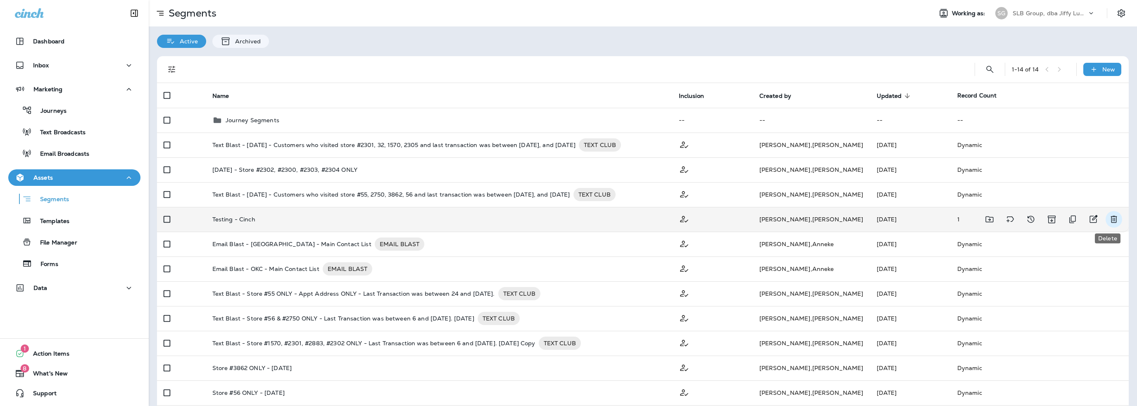
click at [1109, 217] on icon "Delete" at bounding box center [1114, 219] width 10 height 10
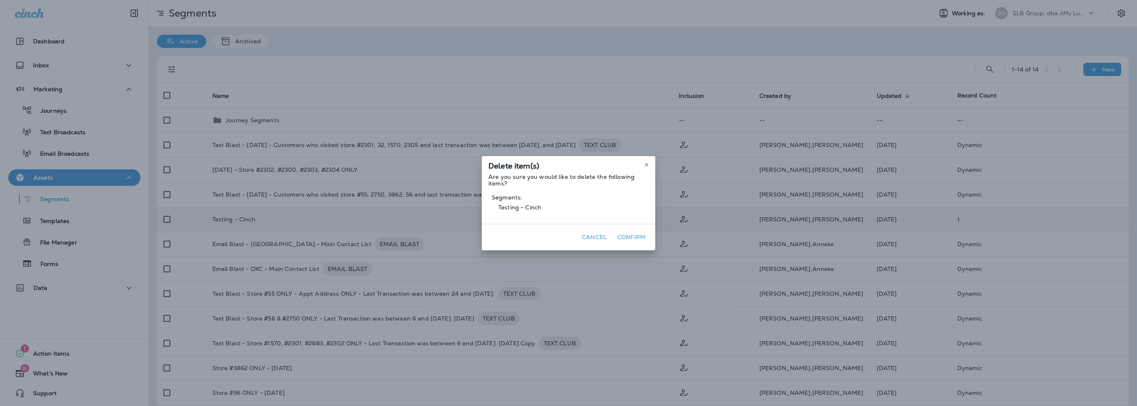
click at [635, 236] on button "Confirm" at bounding box center [631, 237] width 35 height 13
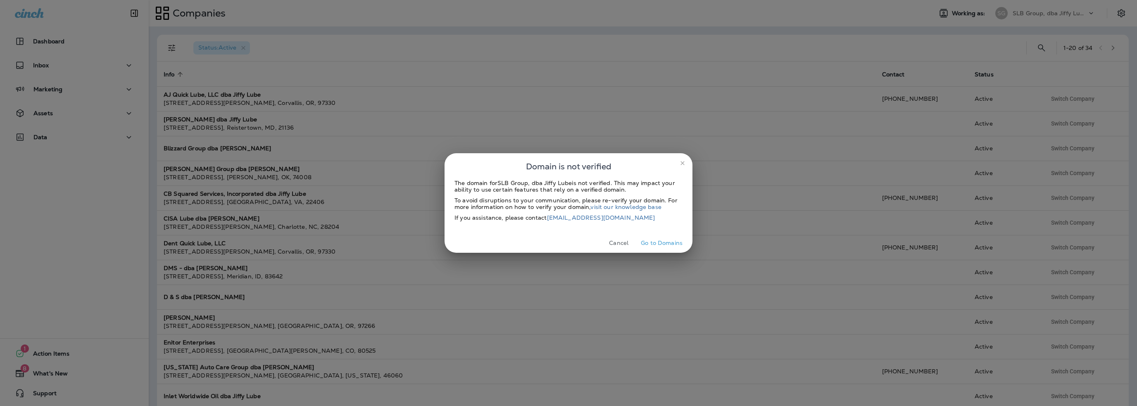
click at [621, 244] on button "Cancel" at bounding box center [618, 243] width 31 height 13
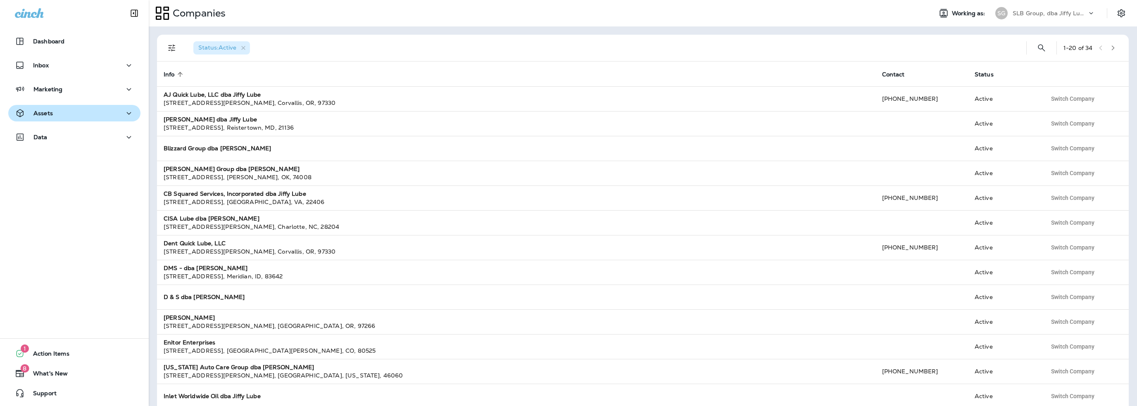
click at [37, 109] on div "Assets" at bounding box center [34, 113] width 38 height 10
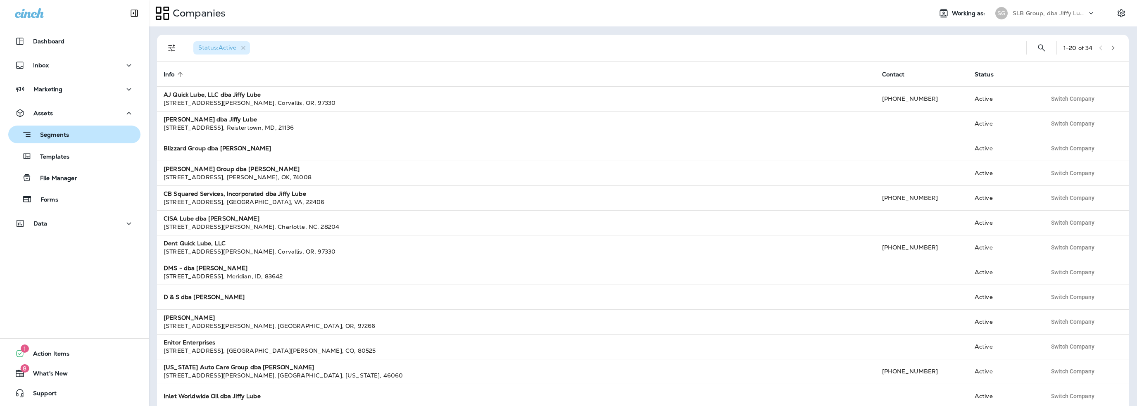
click at [51, 130] on div "Segments" at bounding box center [40, 134] width 57 height 13
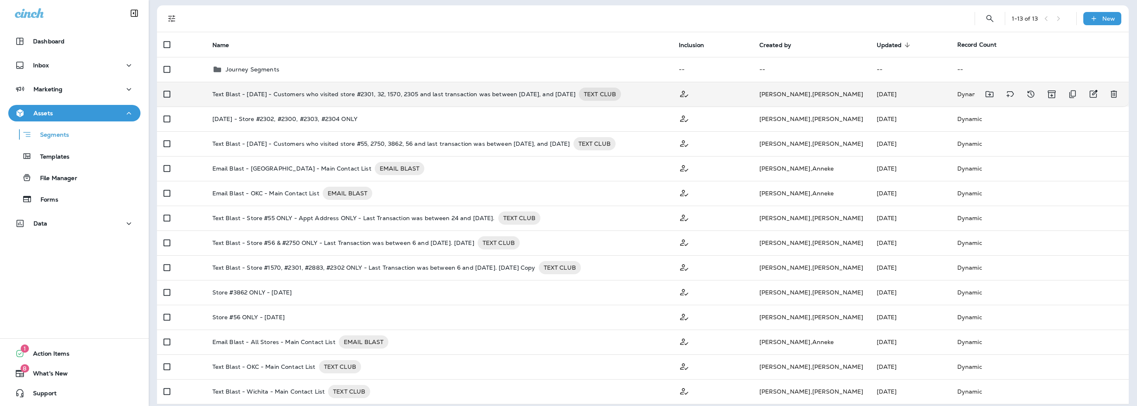
scroll to position [57, 0]
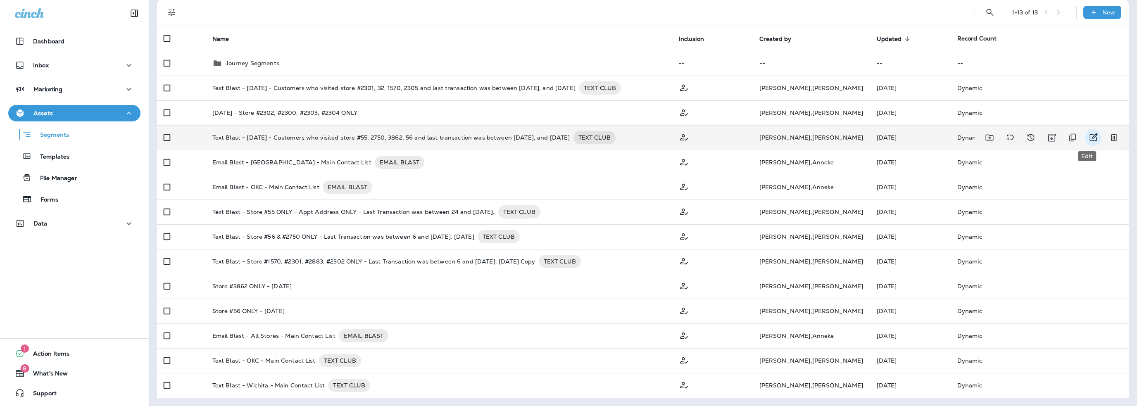
click at [1088, 137] on icon "Edit" at bounding box center [1093, 138] width 10 height 10
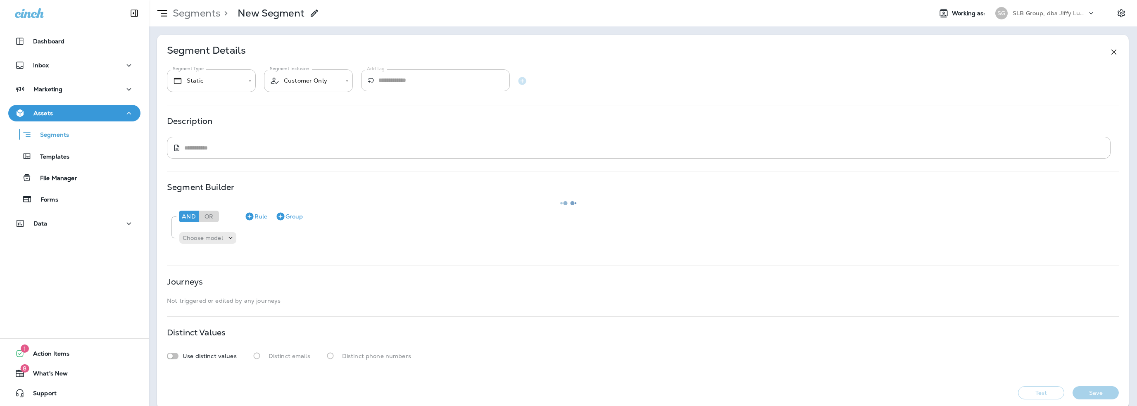
type input "*******"
type textarea "**********"
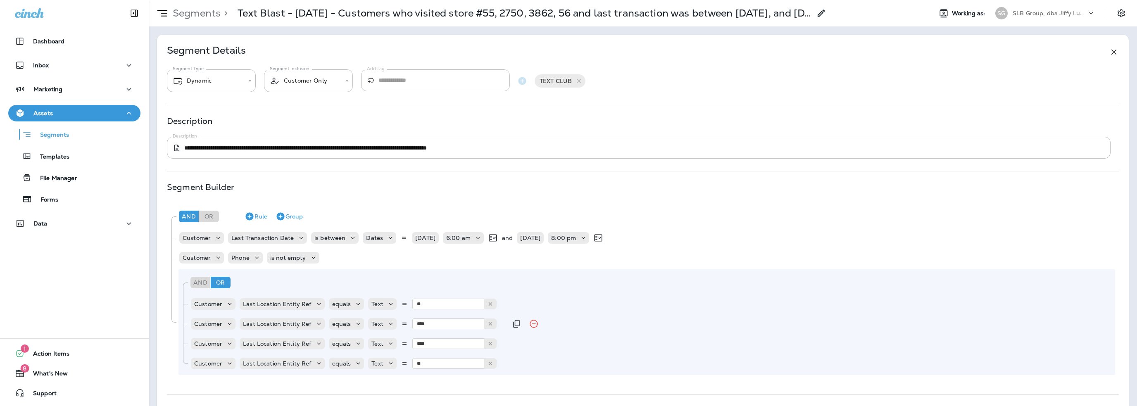
click at [1069, 323] on div "Customer Last Location Entity Ref equals Text **** 2750" at bounding box center [650, 324] width 921 height 17
click at [57, 135] on p "Segments" at bounding box center [50, 135] width 37 height 8
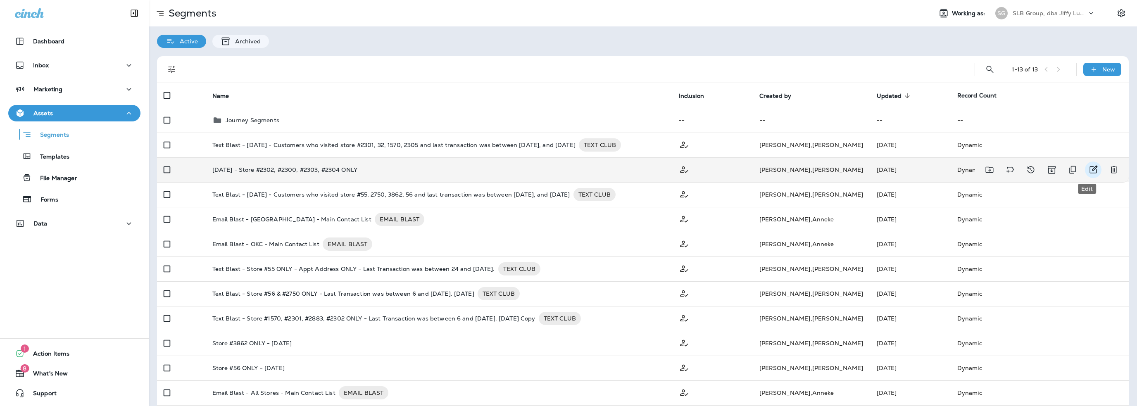
click at [1088, 170] on icon "Edit" at bounding box center [1093, 170] width 10 height 10
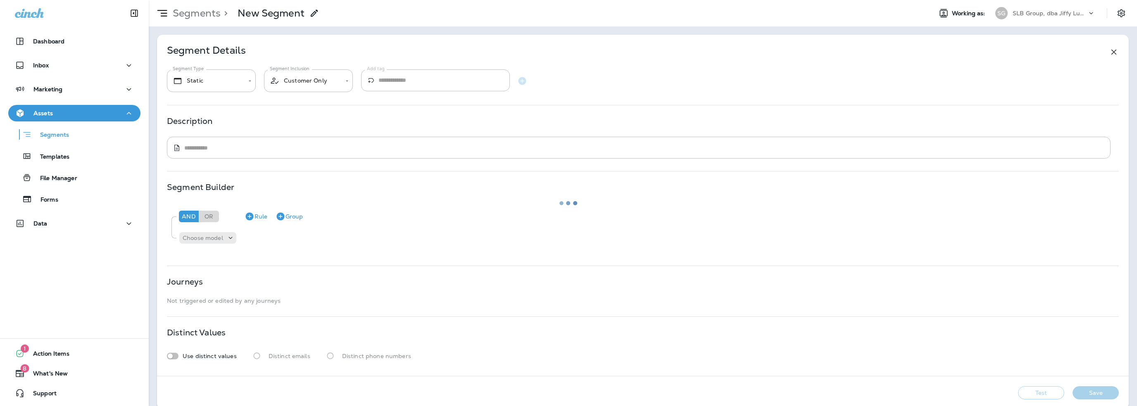
type input "*******"
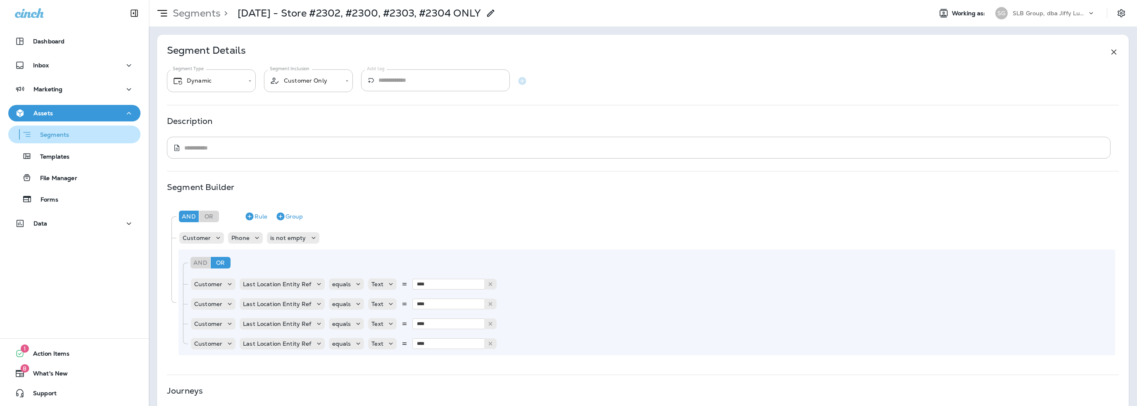
click at [58, 137] on p "Segments" at bounding box center [50, 135] width 37 height 8
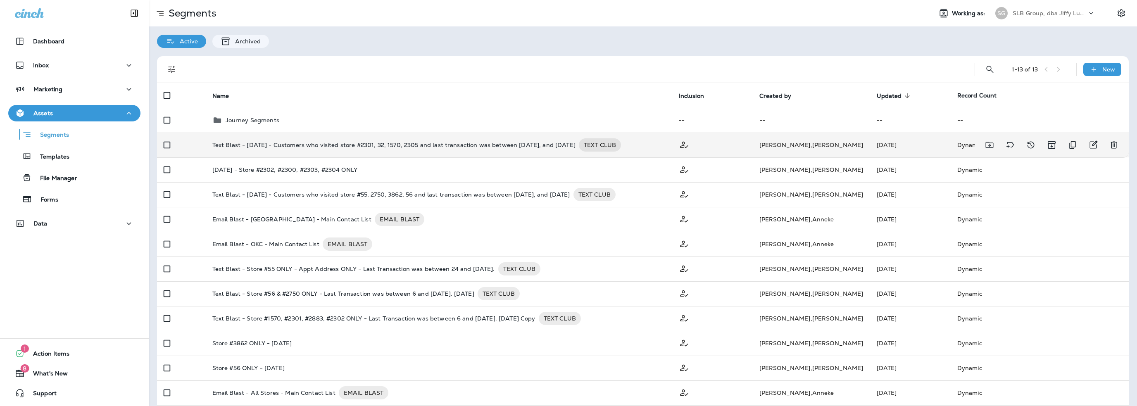
click at [432, 145] on p "Text Blast - [DATE] - Customers who visited store #2301, 32, 1570, 2305 and las…" at bounding box center [393, 144] width 363 height 13
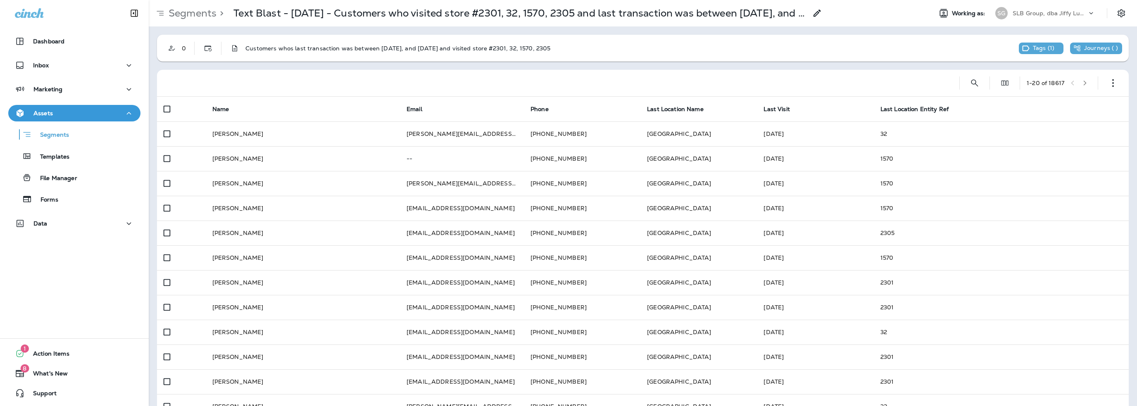
click at [818, 11] on use at bounding box center [816, 13] width 7 height 7
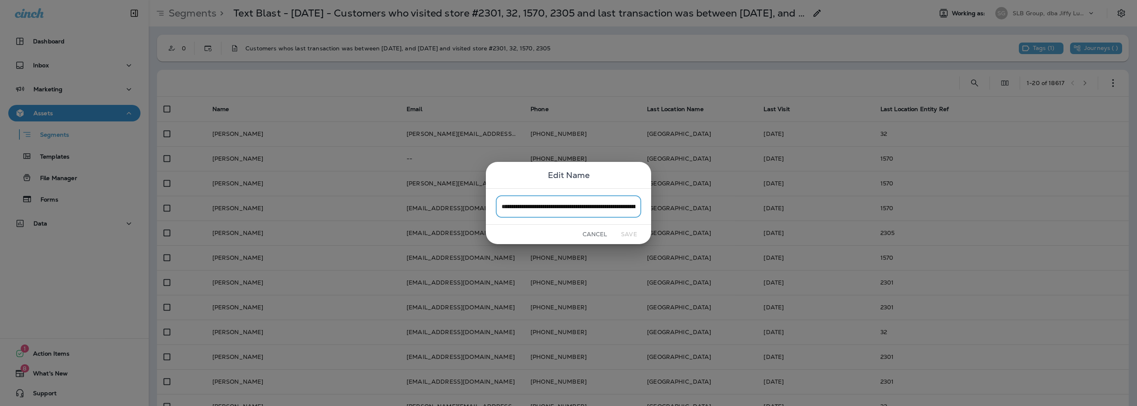
scroll to position [0, 271]
click at [637, 208] on input "**********" at bounding box center [568, 206] width 145 height 22
drag, startPoint x: 637, startPoint y: 207, endPoint x: 606, endPoint y: 208, distance: 31.0
click at [606, 208] on input "**********" at bounding box center [568, 206] width 145 height 22
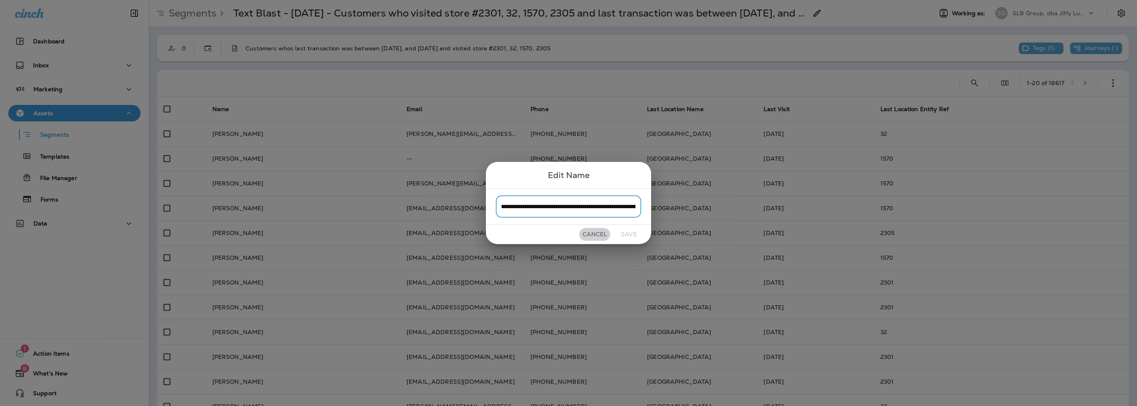
click at [594, 233] on button "Cancel" at bounding box center [594, 234] width 31 height 13
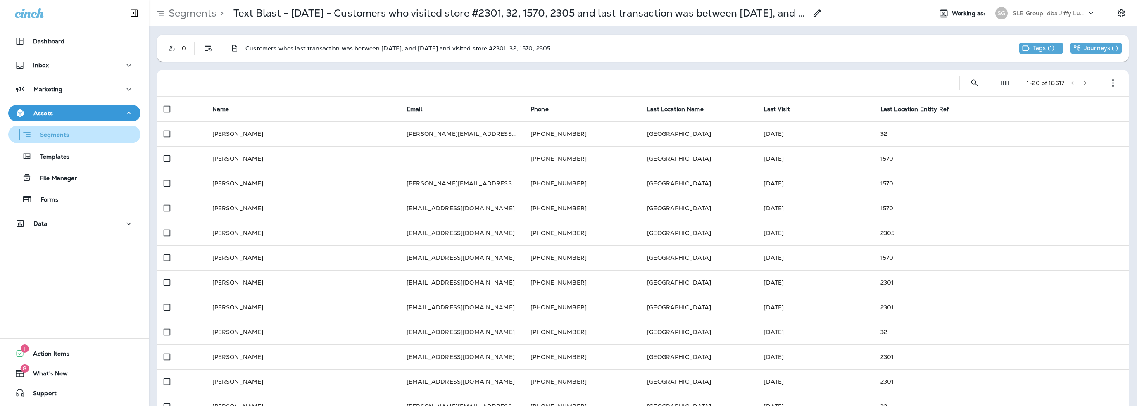
click at [55, 132] on p "Segments" at bounding box center [50, 135] width 37 height 8
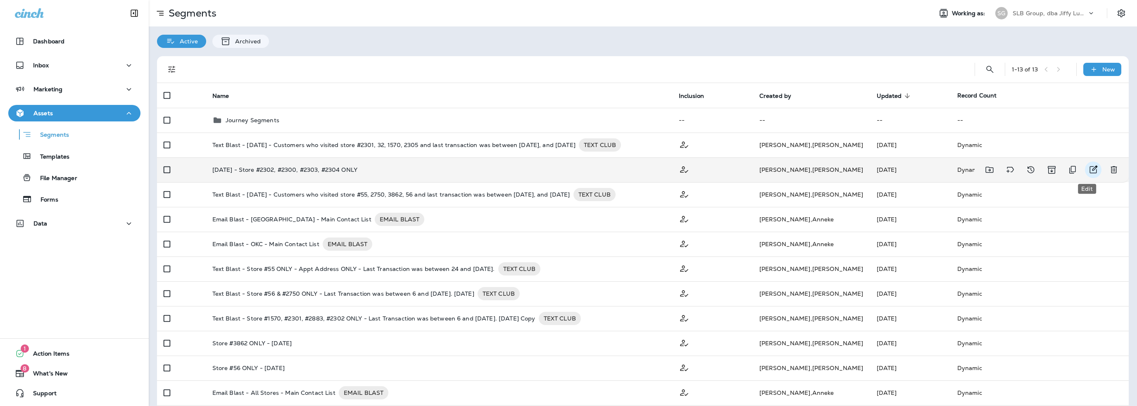
click at [1088, 169] on icon "Edit" at bounding box center [1093, 170] width 10 height 10
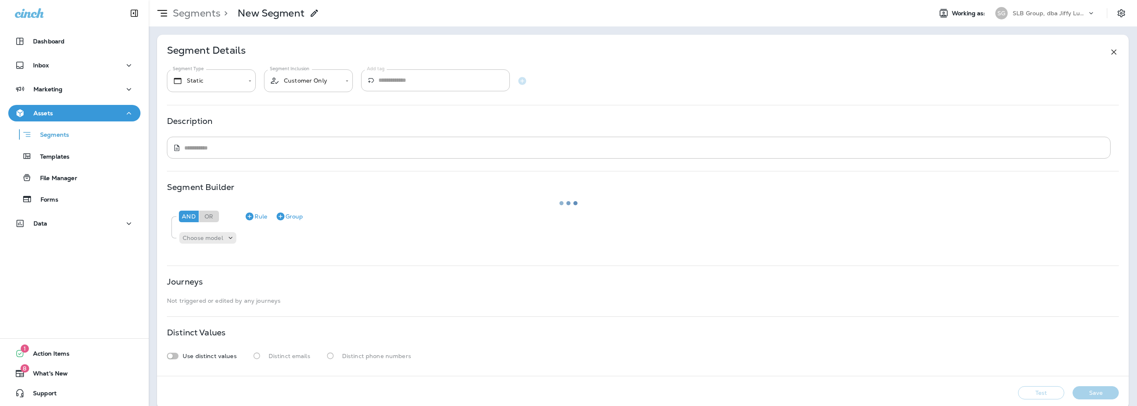
type input "*******"
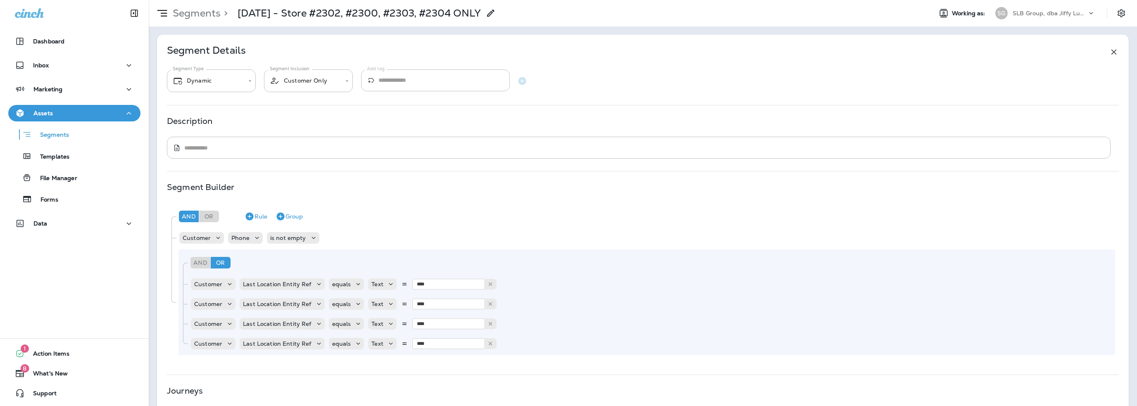
click at [494, 14] on use at bounding box center [490, 13] width 7 height 7
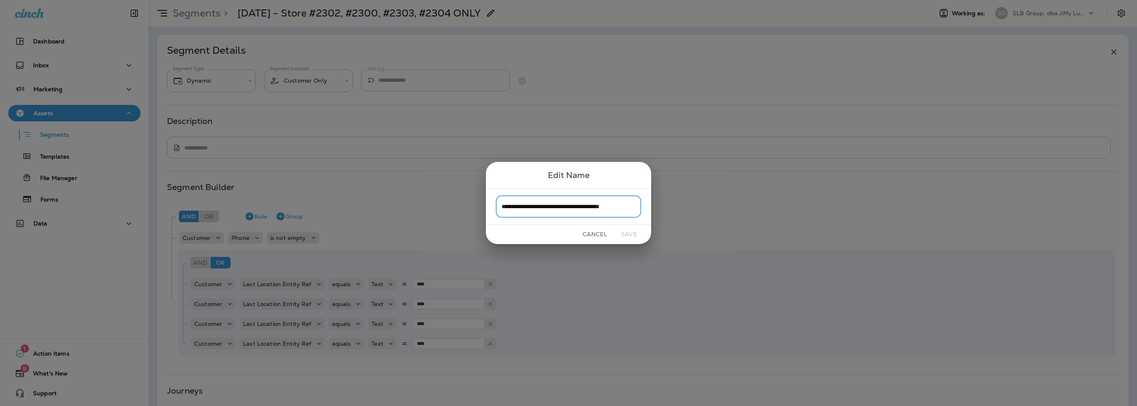
scroll to position [0, 13]
click at [636, 207] on input "**********" at bounding box center [568, 206] width 145 height 22
click at [635, 205] on input "**********" at bounding box center [568, 206] width 145 height 22
drag, startPoint x: 553, startPoint y: 208, endPoint x: 563, endPoint y: 215, distance: 12.3
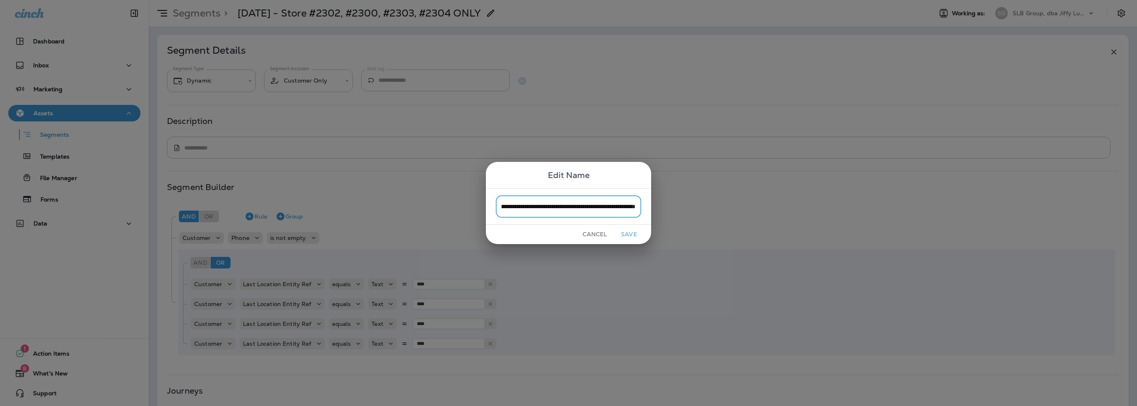
click at [554, 208] on input "**********" at bounding box center [568, 206] width 145 height 22
click at [605, 203] on input "**********" at bounding box center [568, 206] width 145 height 22
drag, startPoint x: 594, startPoint y: 205, endPoint x: 620, endPoint y: 205, distance: 26.4
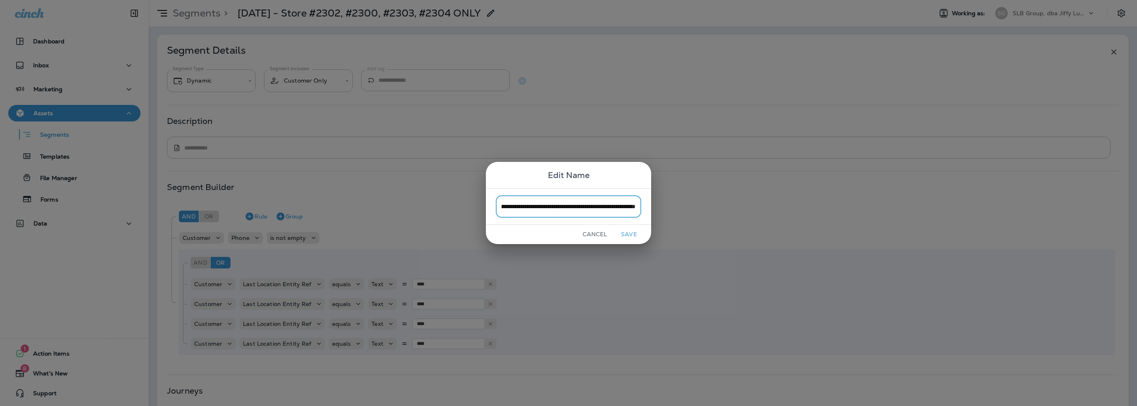
click at [620, 205] on input "**********" at bounding box center [568, 206] width 145 height 22
type input "**********"
click at [626, 232] on button "Save" at bounding box center [628, 234] width 31 height 13
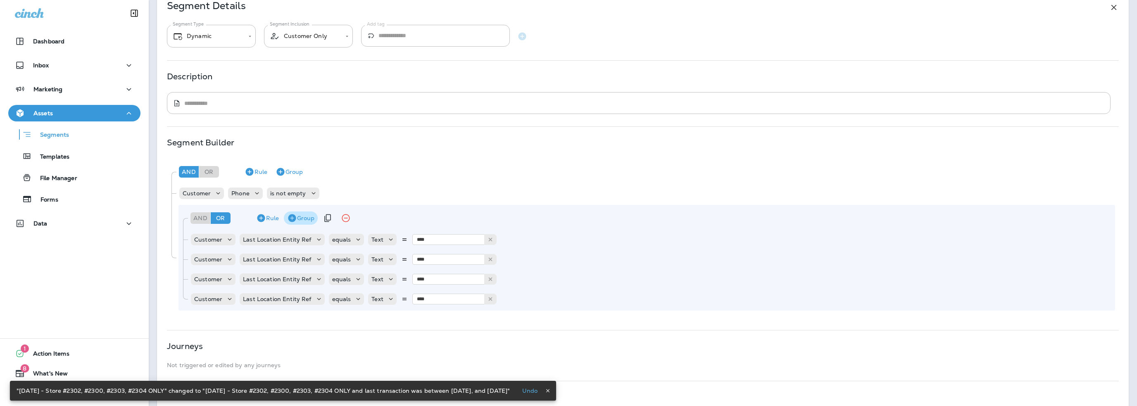
scroll to position [41, 0]
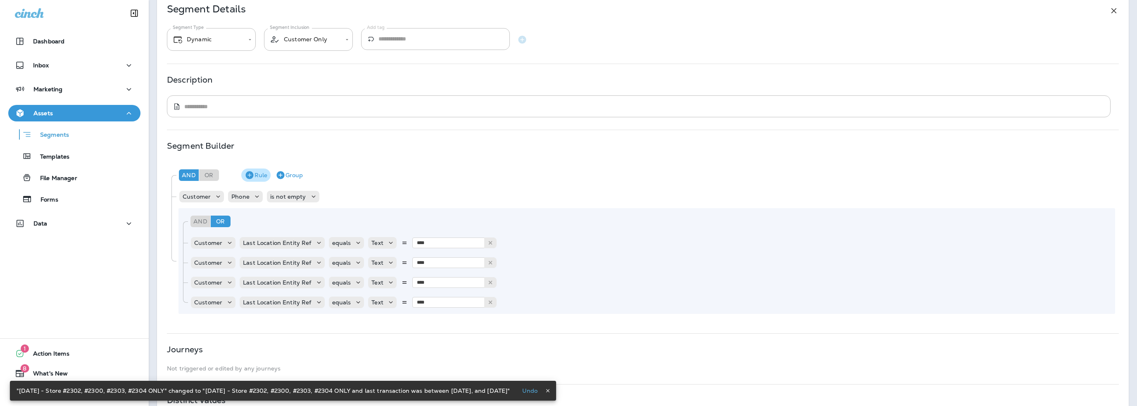
click at [258, 177] on button "Rule" at bounding box center [255, 175] width 29 height 13
click at [225, 322] on div "Choose model" at bounding box center [202, 325] width 47 height 7
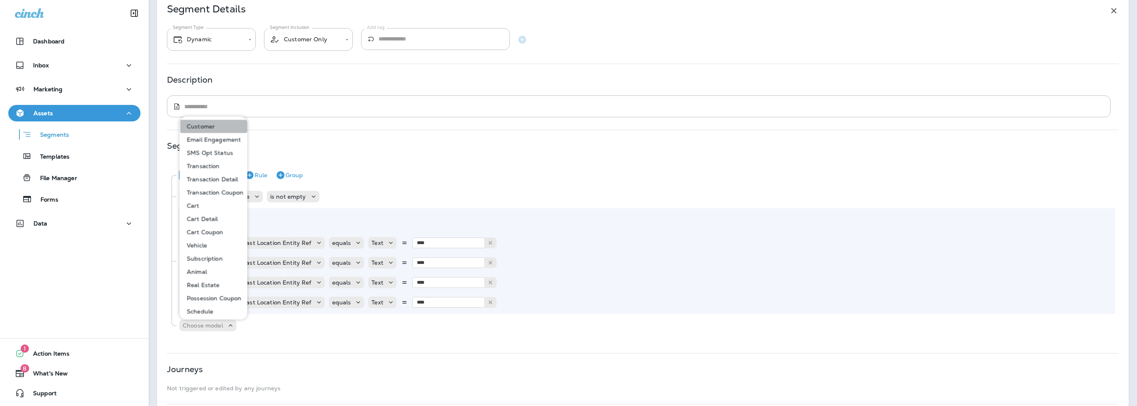
click at [199, 126] on p "Customer" at bounding box center [198, 126] width 31 height 7
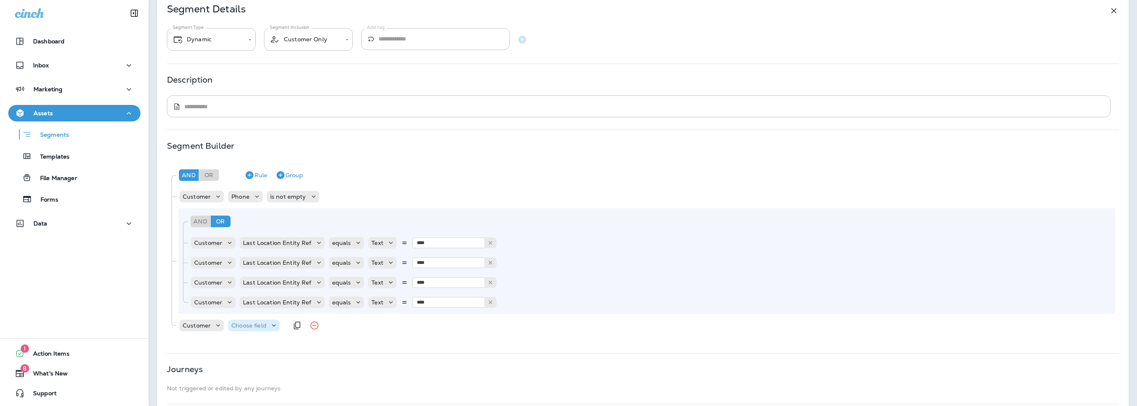
click at [259, 326] on p "Choose field" at bounding box center [248, 325] width 35 height 7
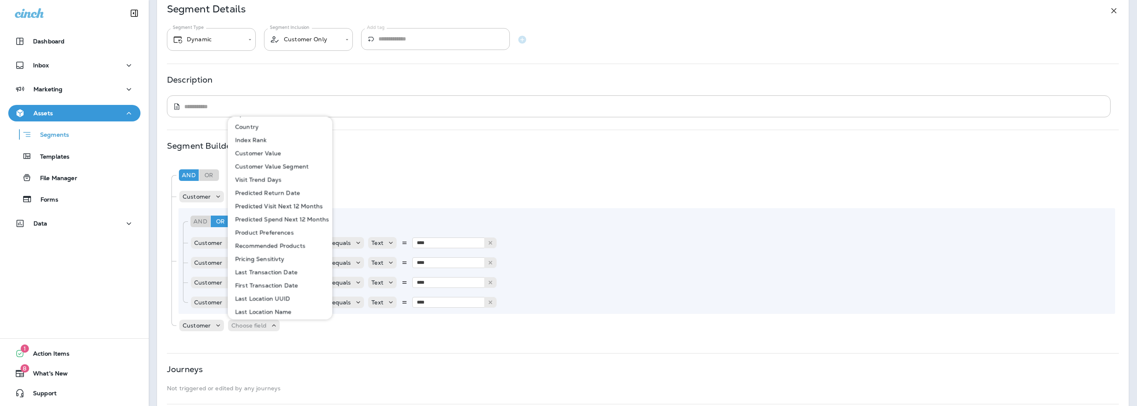
scroll to position [330, 0]
click at [266, 270] on p "Last Transaction Date" at bounding box center [265, 272] width 66 height 7
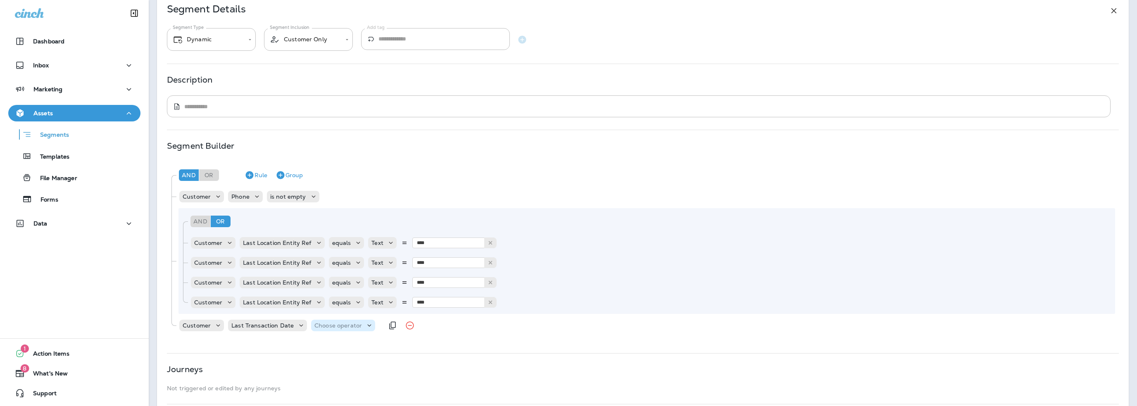
click at [331, 327] on p "Choose operator" at bounding box center [338, 325] width 48 height 7
click at [330, 309] on p "is between" at bounding box center [330, 309] width 34 height 7
click at [385, 326] on p "Choose query type" at bounding box center [393, 325] width 54 height 7
click at [379, 361] on p "Dates" at bounding box center [374, 359] width 20 height 7
click at [435, 325] on p "Choose Date" at bounding box center [433, 325] width 37 height 7
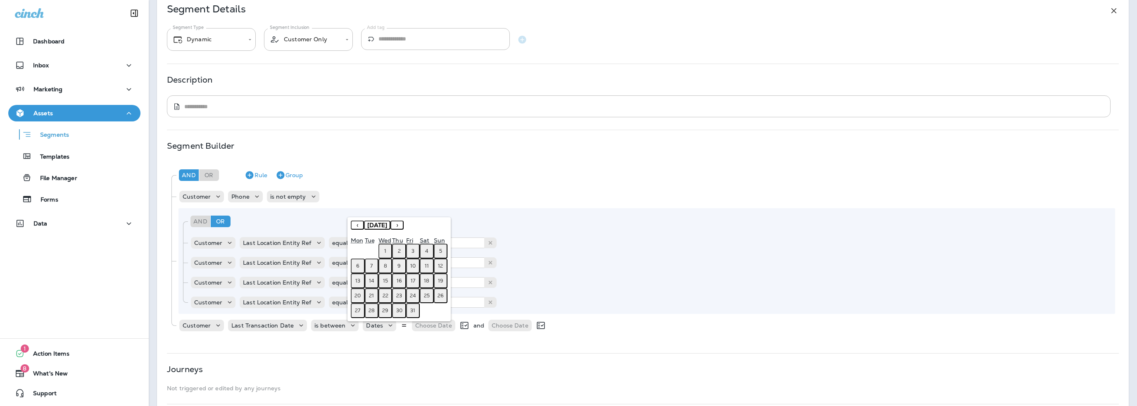
click at [356, 222] on button "‹" at bounding box center [357, 225] width 13 height 9
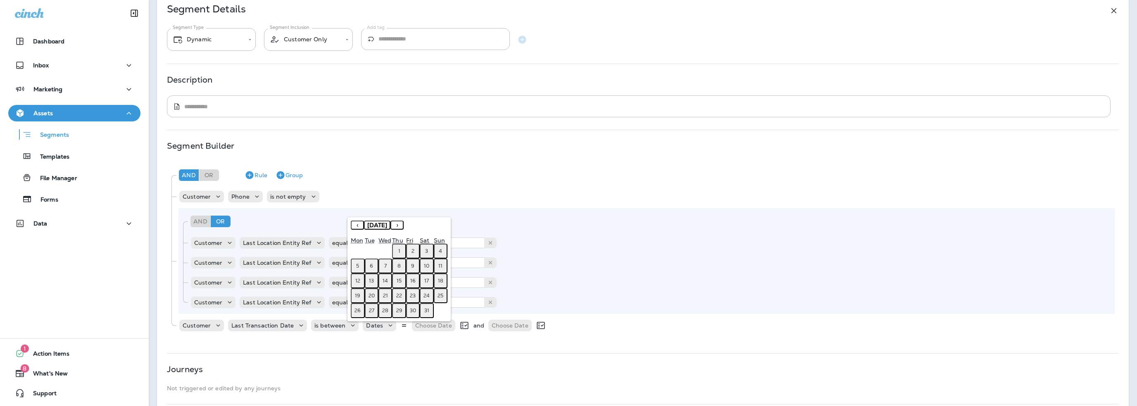
click at [356, 222] on button "‹" at bounding box center [357, 225] width 13 height 9
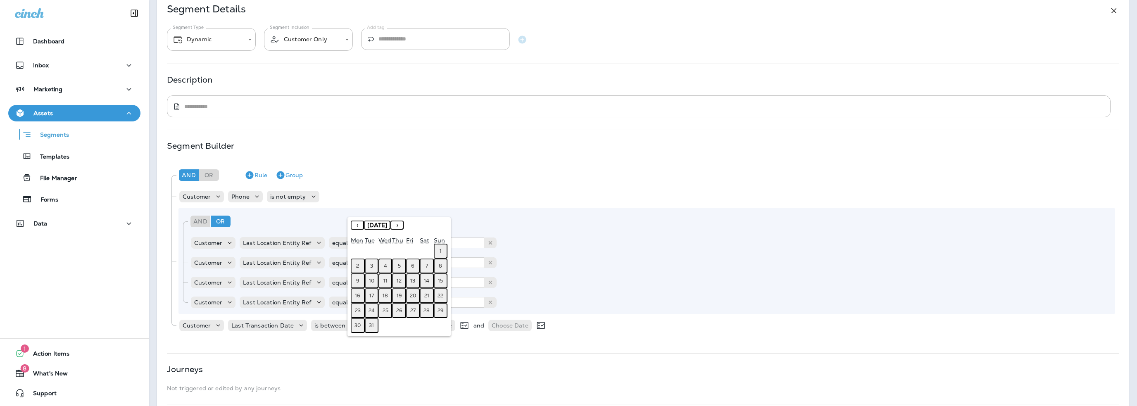
click at [356, 222] on button "‹" at bounding box center [357, 225] width 13 height 9
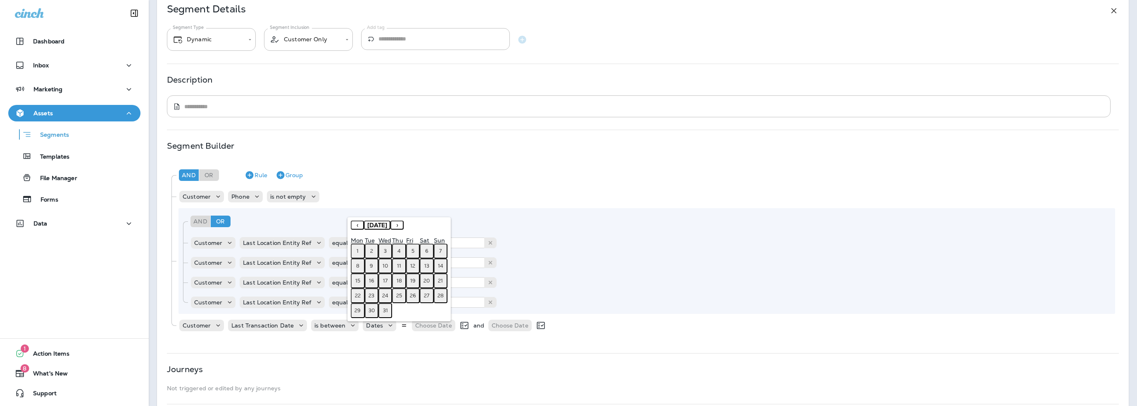
click at [356, 222] on button "‹" at bounding box center [357, 225] width 13 height 9
click at [361, 226] on button "‹" at bounding box center [357, 225] width 13 height 9
click at [412, 249] on abbr "1" at bounding box center [413, 251] width 2 height 7
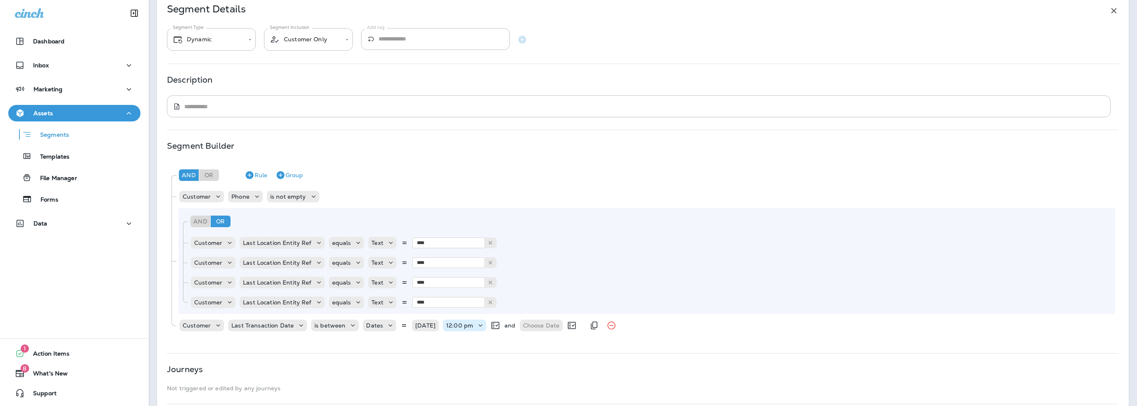
click at [453, 326] on p "12:00 pm" at bounding box center [459, 325] width 27 height 7
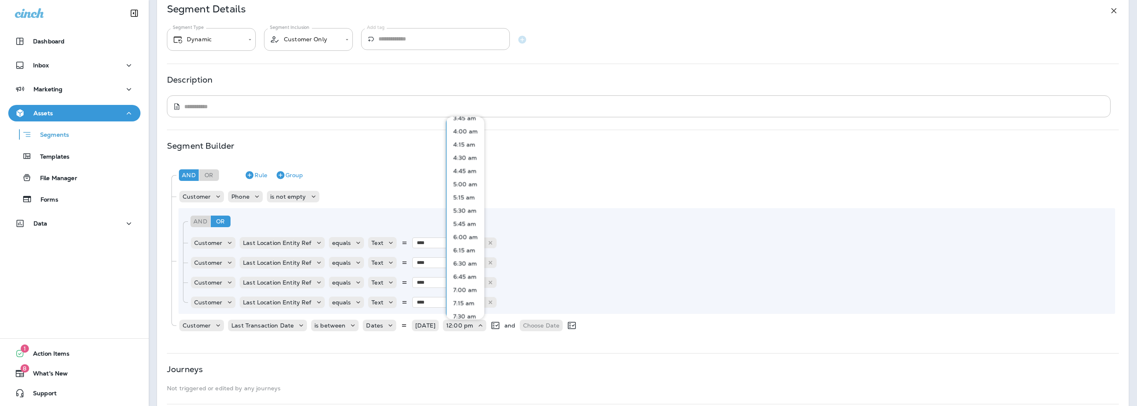
scroll to position [248, 0]
click at [462, 301] on p "8:00 am" at bounding box center [464, 301] width 28 height 7
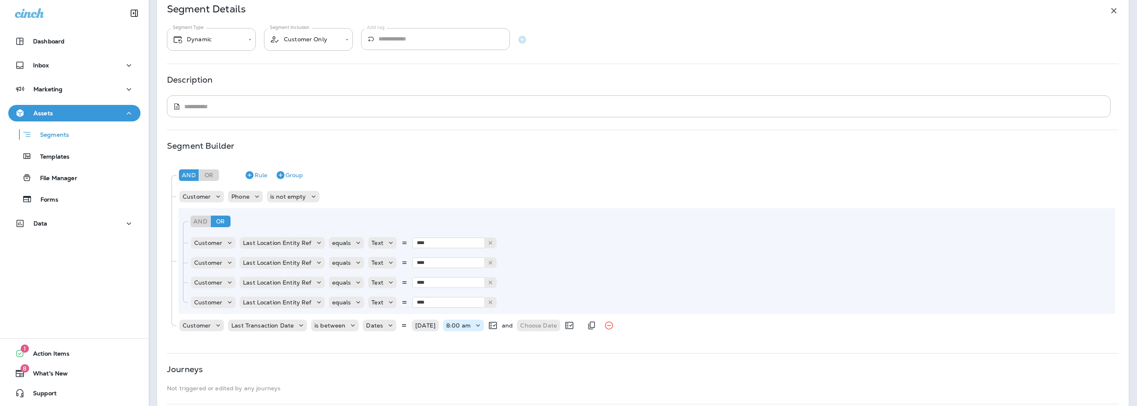
click at [464, 326] on p "8:00 am" at bounding box center [458, 325] width 24 height 7
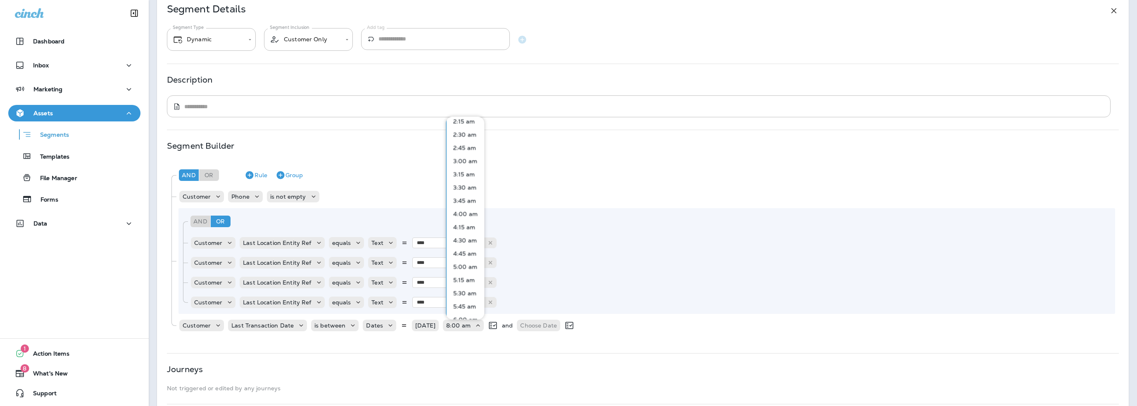
scroll to position [165, 0]
click at [461, 277] on p "6:00 am" at bounding box center [464, 278] width 28 height 7
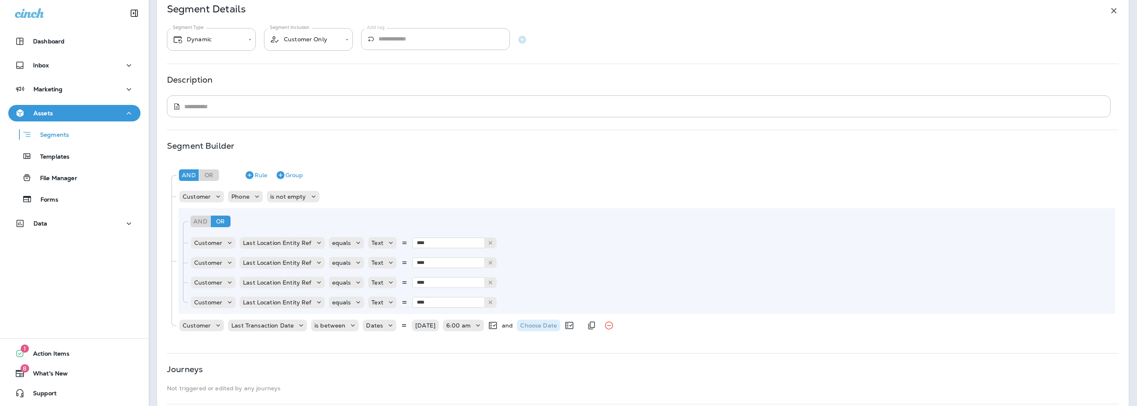
click at [532, 326] on p "Choose Date" at bounding box center [538, 325] width 37 height 7
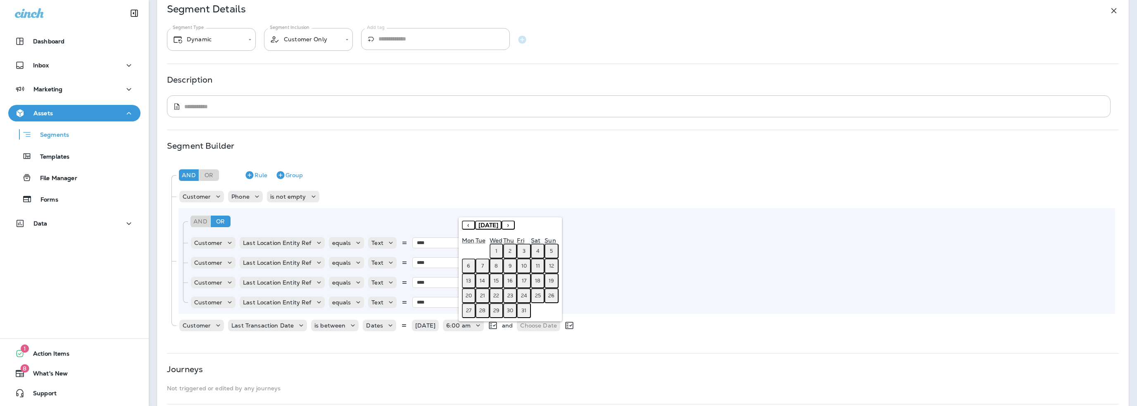
click at [496, 254] on button "1" at bounding box center [497, 251] width 14 height 15
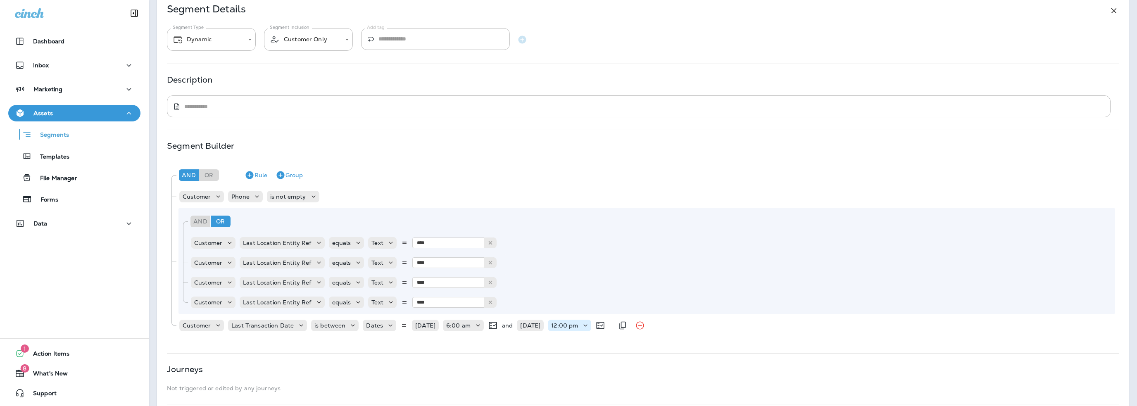
click at [563, 327] on p "12:00 pm" at bounding box center [564, 325] width 27 height 7
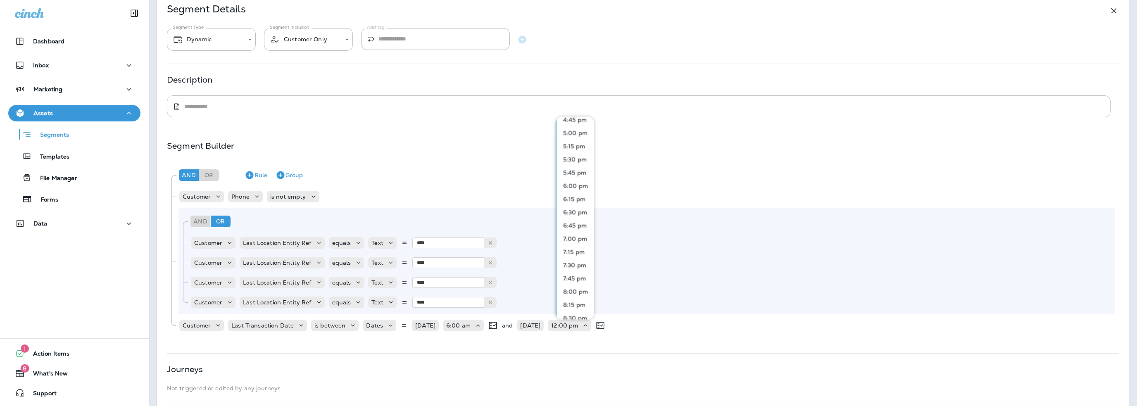
scroll to position [909, 0]
click at [573, 274] on p "8:00 pm" at bounding box center [574, 275] width 28 height 7
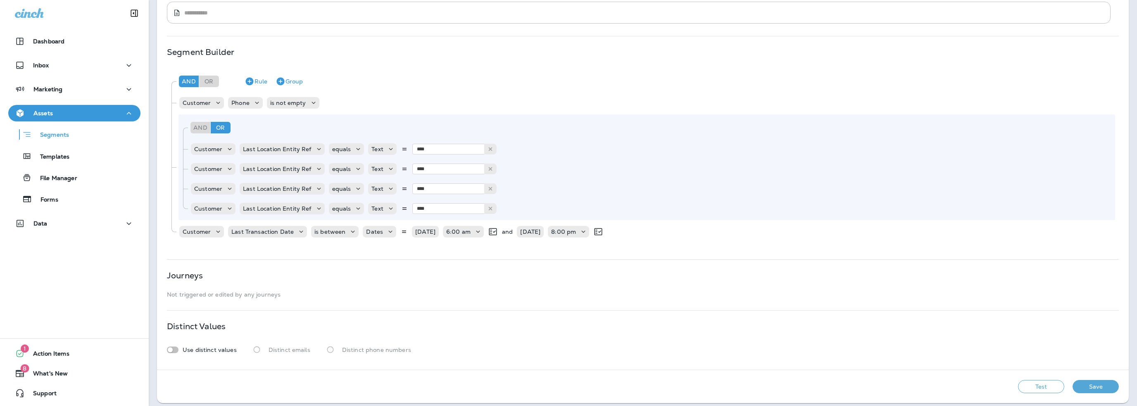
scroll to position [140, 0]
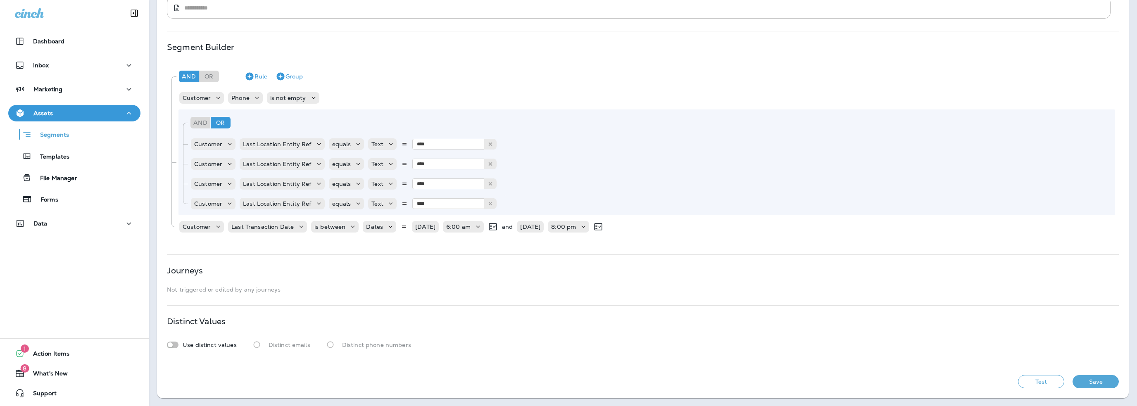
click at [1023, 378] on button "Test" at bounding box center [1041, 381] width 46 height 13
click at [966, 382] on button "Get Total" at bounding box center [982, 381] width 55 height 13
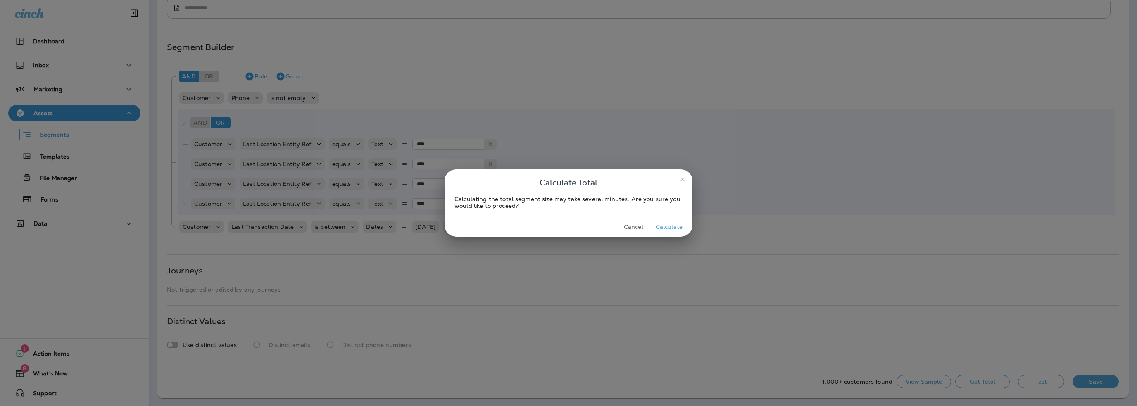
click at [671, 223] on button "Calculate" at bounding box center [668, 227] width 33 height 13
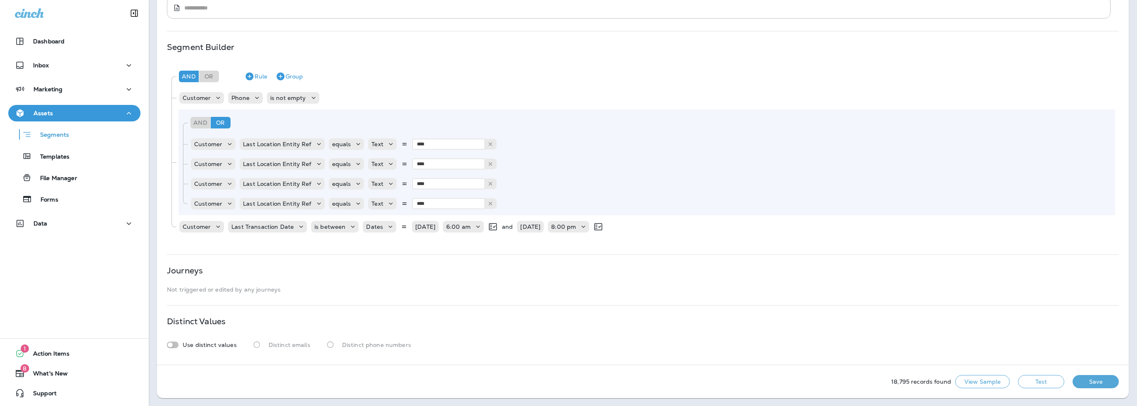
click at [1085, 384] on button "Save" at bounding box center [1095, 381] width 46 height 13
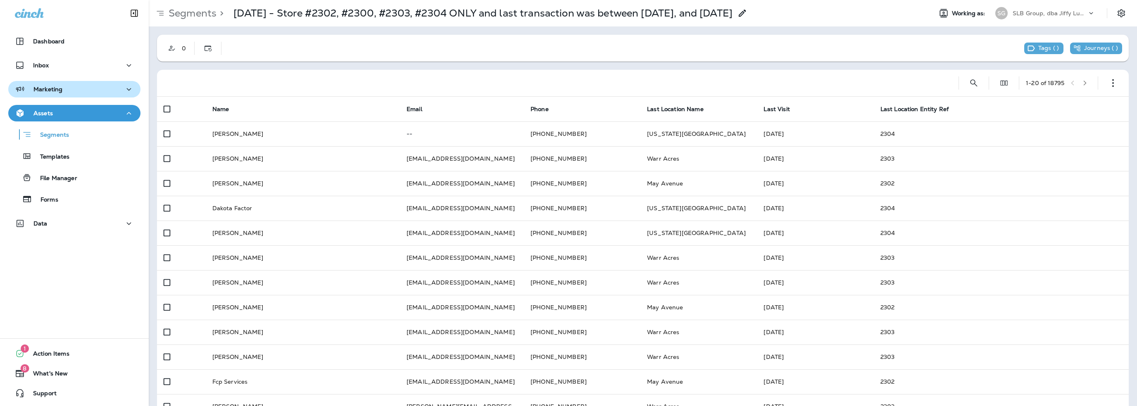
click at [53, 91] on p "Marketing" at bounding box center [47, 89] width 29 height 7
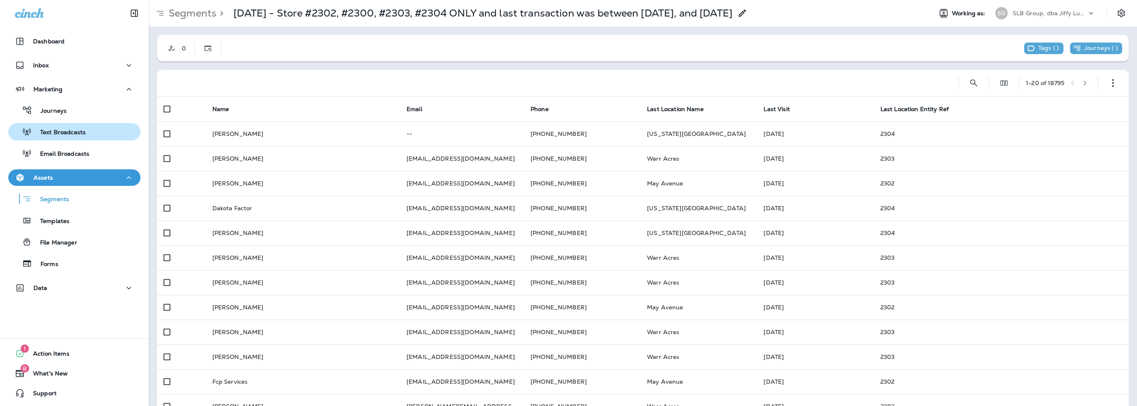
click at [60, 133] on p "Text Broadcasts" at bounding box center [59, 133] width 54 height 8
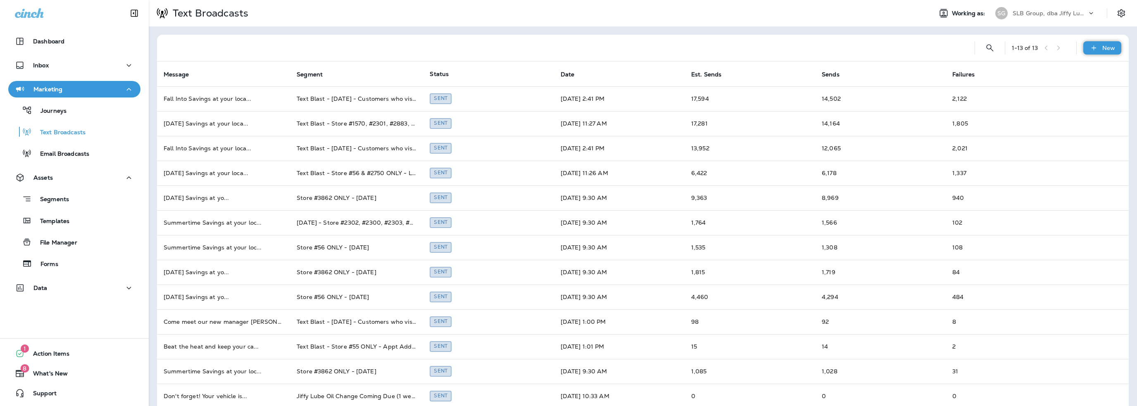
click at [1090, 50] on icon at bounding box center [1093, 48] width 9 height 8
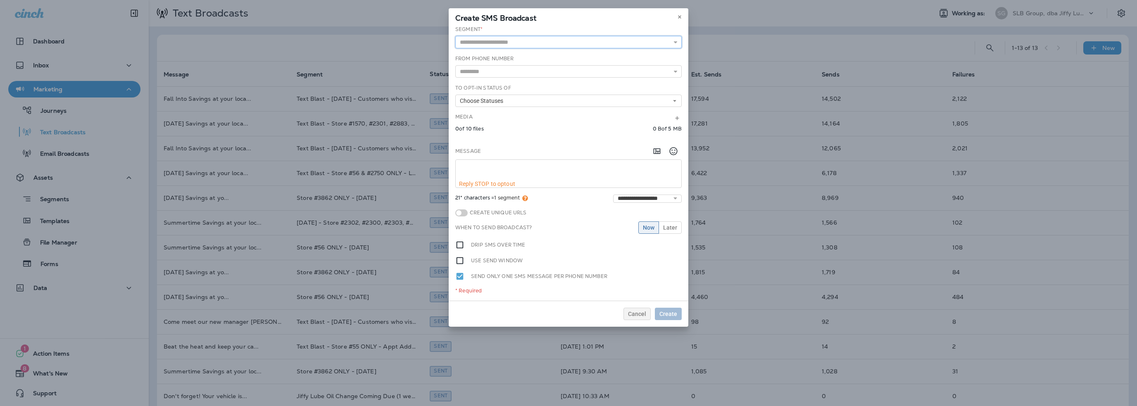
click at [484, 41] on input "text" at bounding box center [568, 42] width 226 height 12
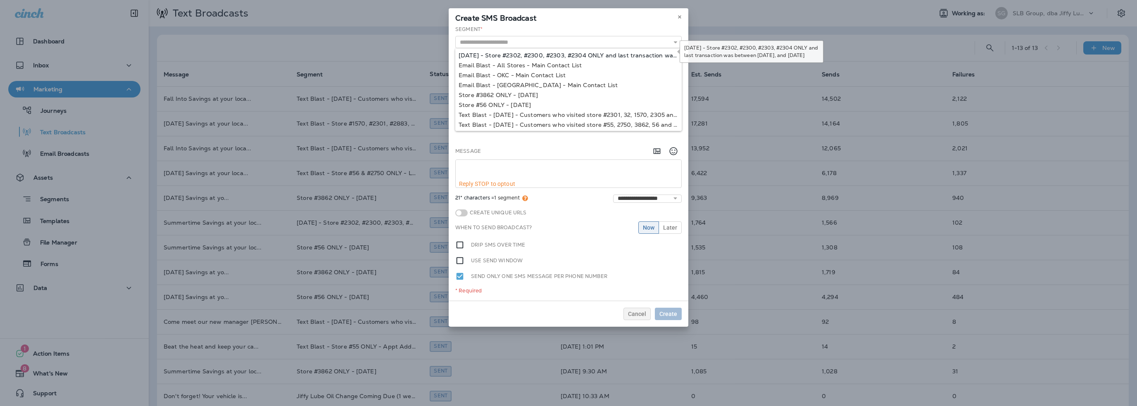
type input "**********"
click at [486, 53] on div "**********" at bounding box center [569, 163] width 240 height 275
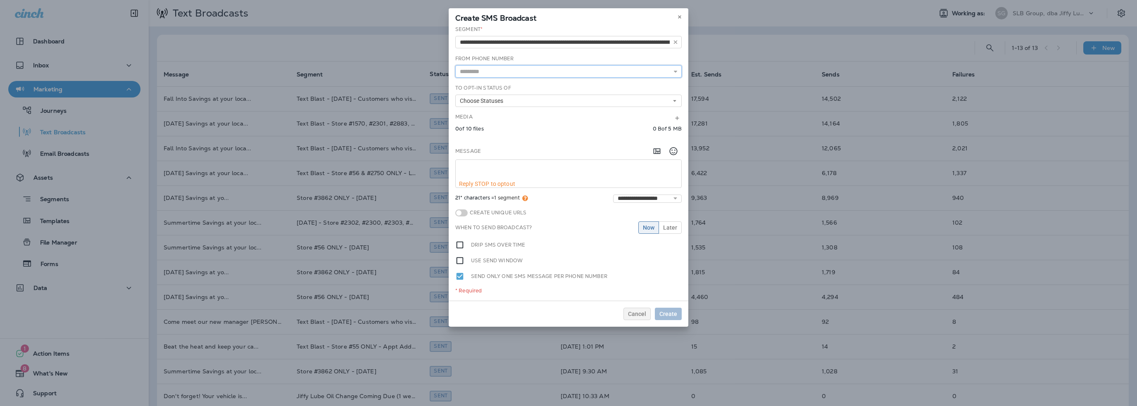
click at [480, 69] on input "text" at bounding box center [568, 71] width 226 height 12
type input "**********"
click at [481, 103] on div "**********" at bounding box center [569, 163] width 240 height 275
click at [481, 103] on span "Choose Statuses" at bounding box center [483, 100] width 47 height 7
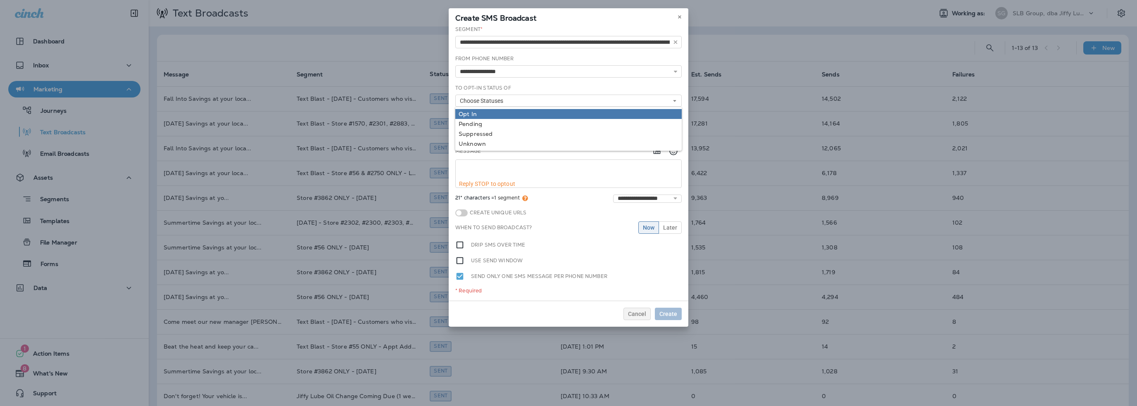
click at [479, 115] on div "Opt In" at bounding box center [569, 114] width 220 height 7
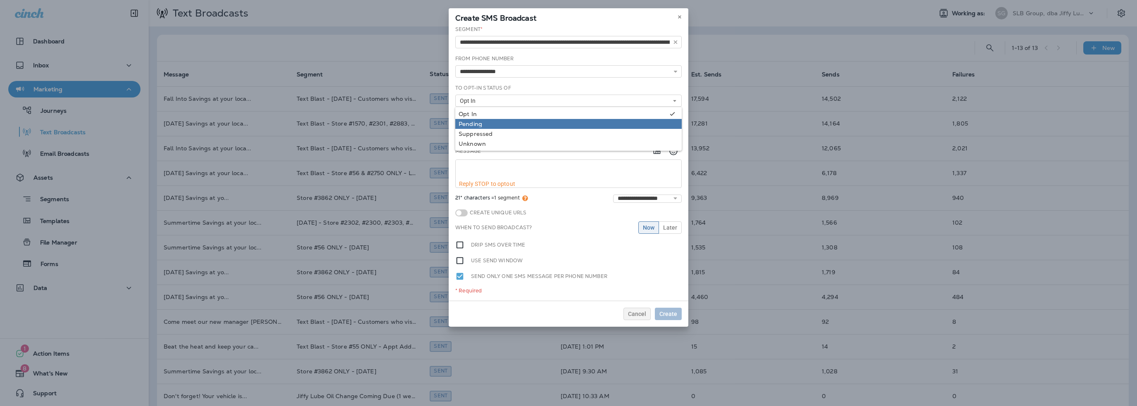
click at [478, 123] on div "Pending" at bounding box center [569, 124] width 220 height 7
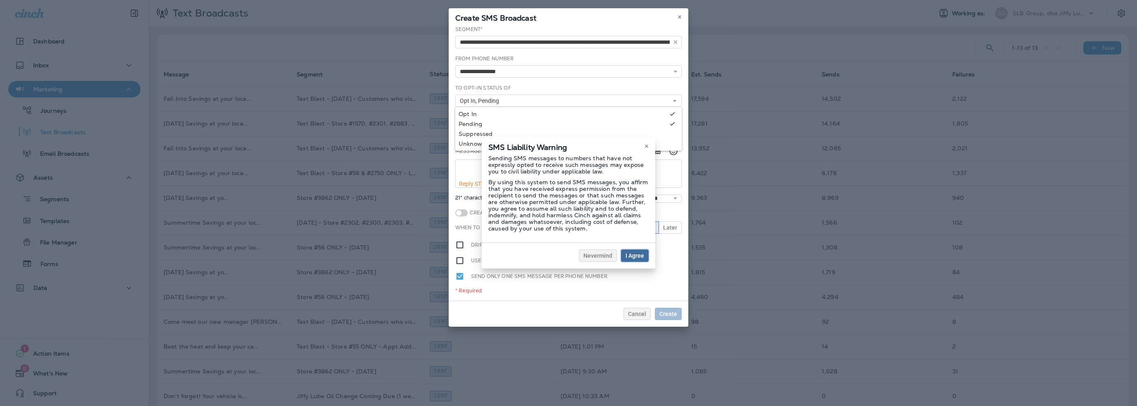
click at [637, 254] on span "I Agree" at bounding box center [634, 256] width 19 height 6
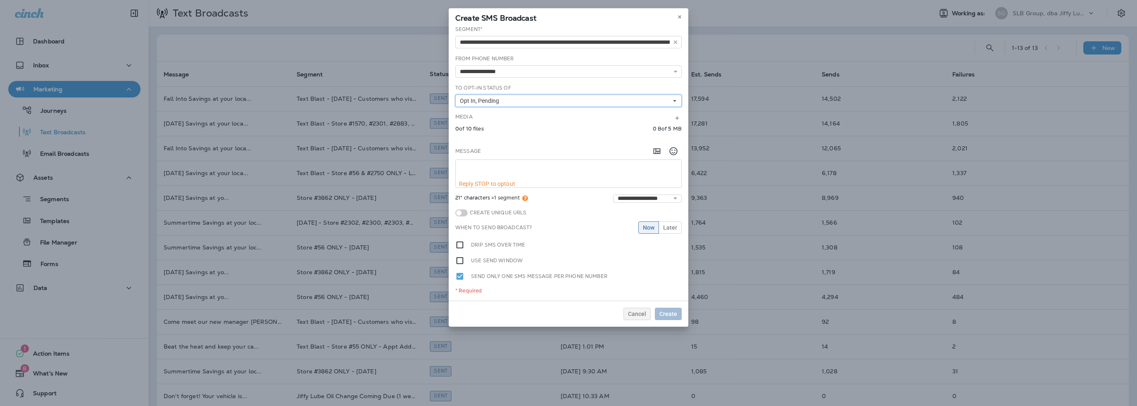
click at [486, 98] on span "Opt In, Pending" at bounding box center [481, 100] width 43 height 7
click at [484, 147] on div "Unknown" at bounding box center [569, 143] width 220 height 7
click at [450, 138] on div "**********" at bounding box center [569, 163] width 240 height 275
click at [656, 153] on icon "Add in a premade template" at bounding box center [657, 151] width 7 height 5
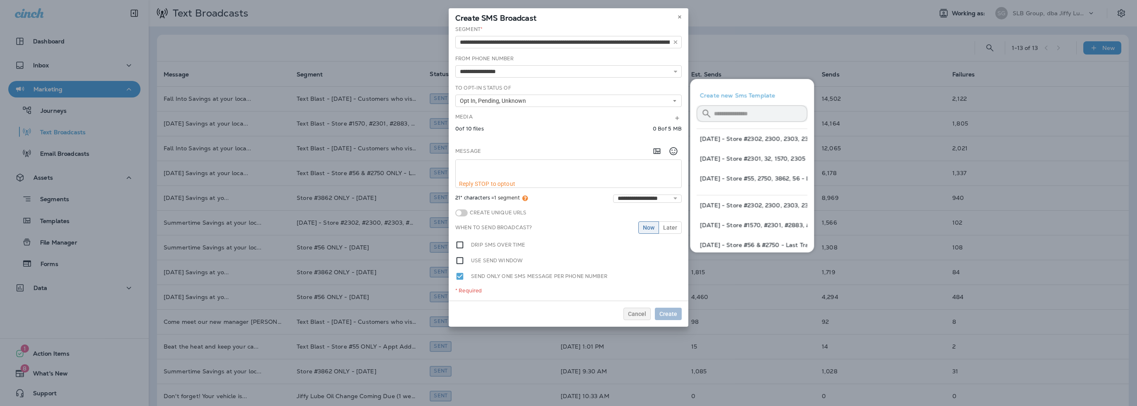
click at [751, 115] on input "text" at bounding box center [760, 114] width 93 height 22
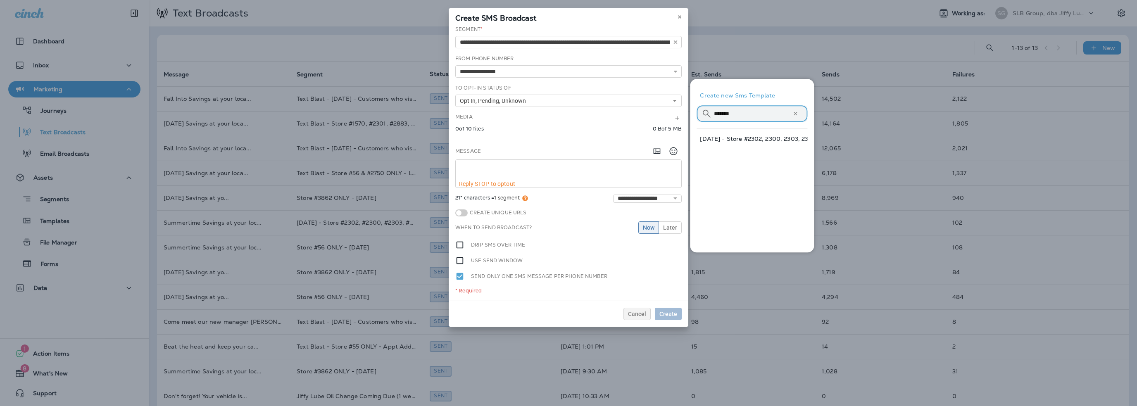
type input "*******"
click at [749, 137] on button "10-3-25 - Store #2302, 2300, 2303, 2304 ONLY" at bounding box center [751, 139] width 111 height 20
type textarea "**********"
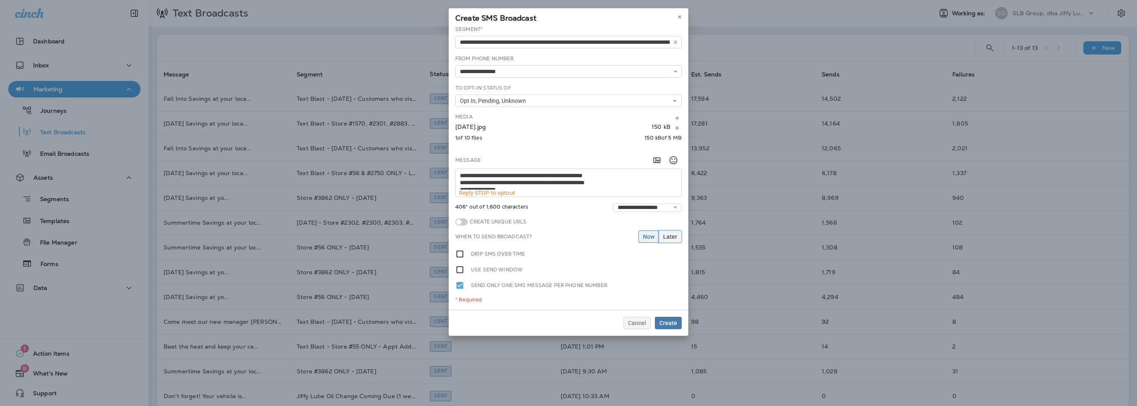
click at [670, 236] on span "Later" at bounding box center [670, 237] width 14 height 6
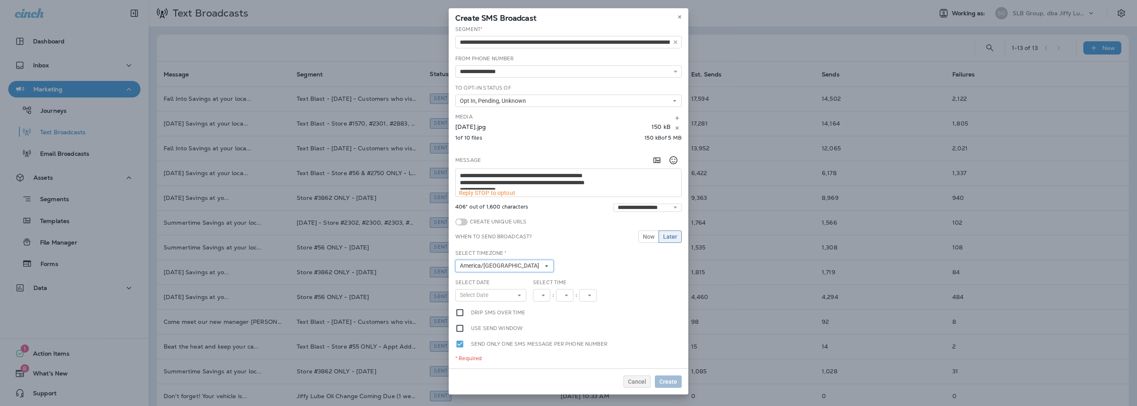
click at [489, 264] on span "America/Denver" at bounding box center [501, 265] width 83 height 7
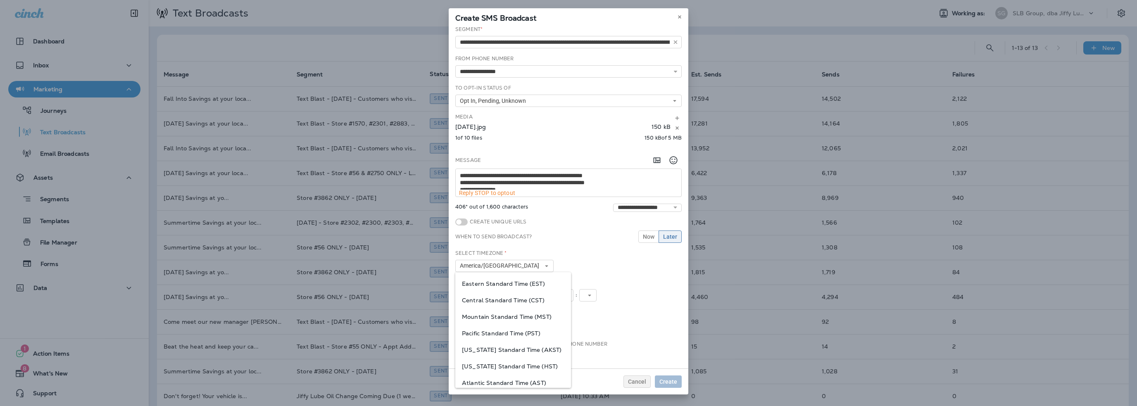
click at [486, 280] on span "Eastern Standard Time (EST)" at bounding box center [513, 283] width 102 height 7
click at [481, 292] on span "Select Date" at bounding box center [476, 295] width 32 height 7
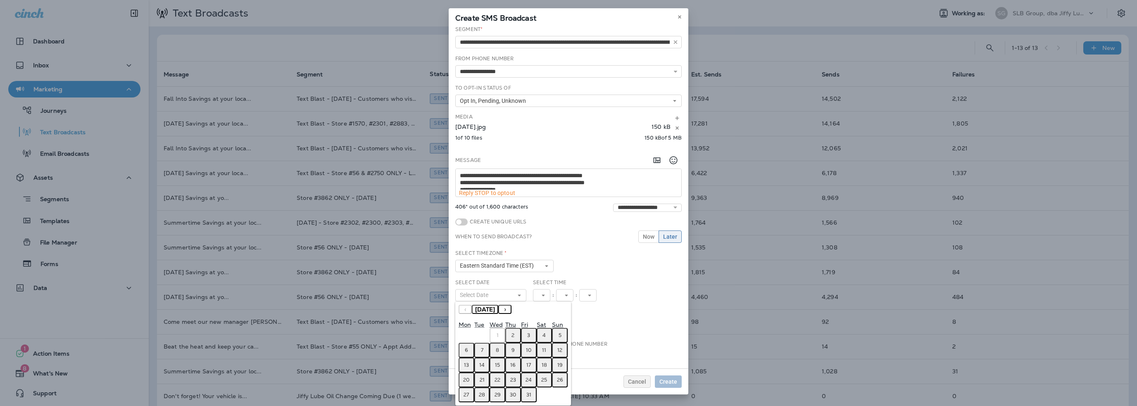
click at [530, 337] on button "3" at bounding box center [529, 335] width 16 height 15
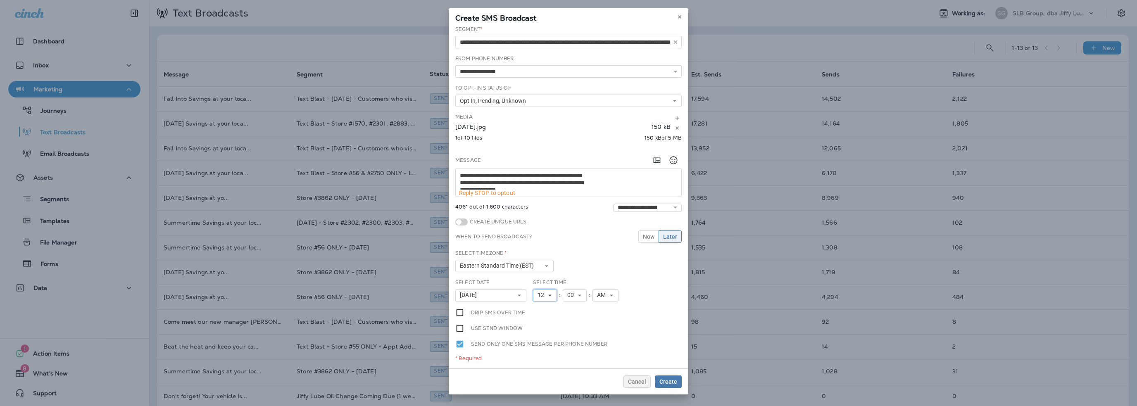
click at [547, 297] on button "12" at bounding box center [545, 295] width 24 height 12
click at [541, 278] on link "11" at bounding box center [545, 280] width 24 height 10
click at [670, 382] on span "Create" at bounding box center [668, 382] width 18 height 6
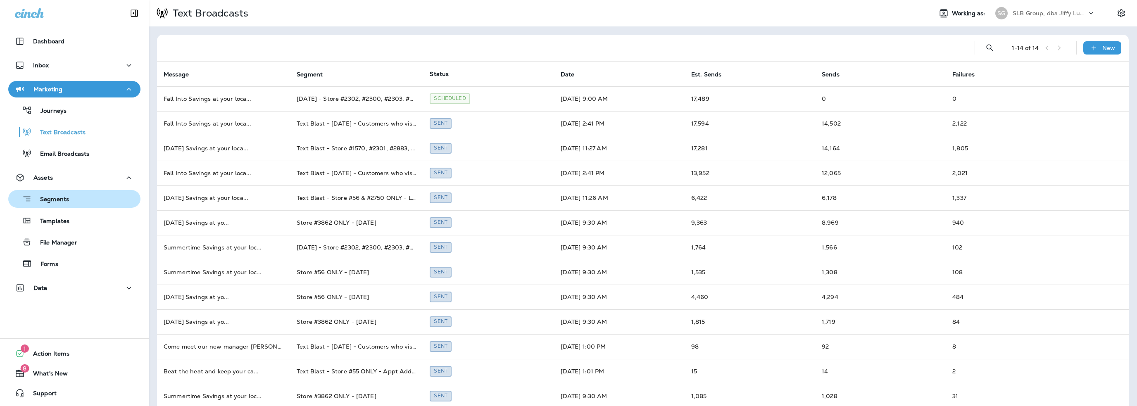
click at [65, 198] on p "Segments" at bounding box center [50, 200] width 37 height 8
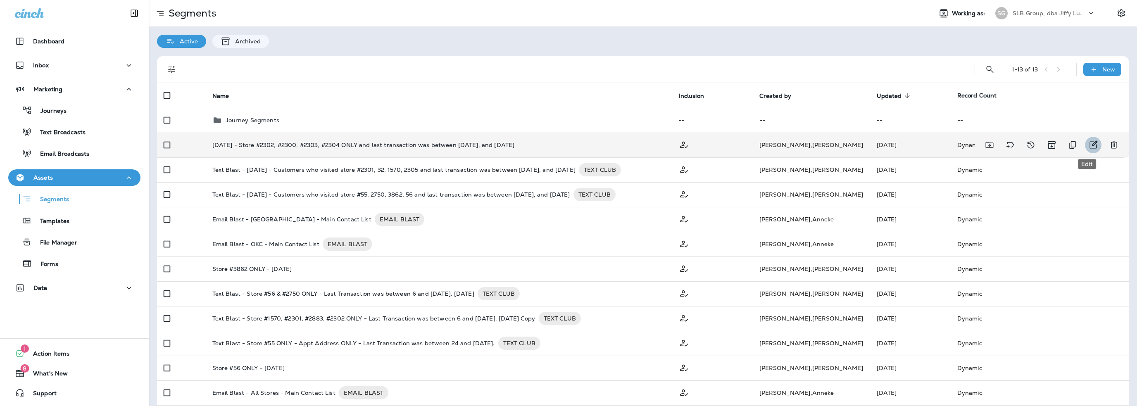
click at [1088, 143] on icon "Edit" at bounding box center [1093, 145] width 10 height 10
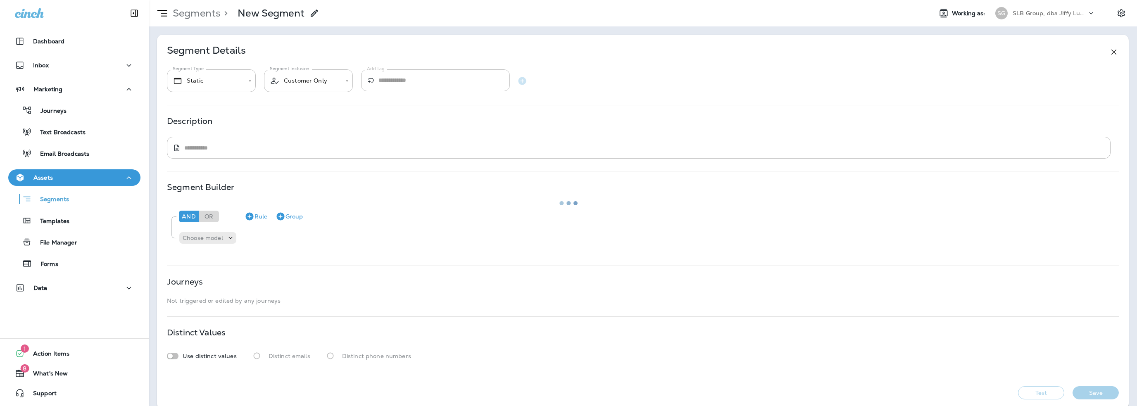
type input "*******"
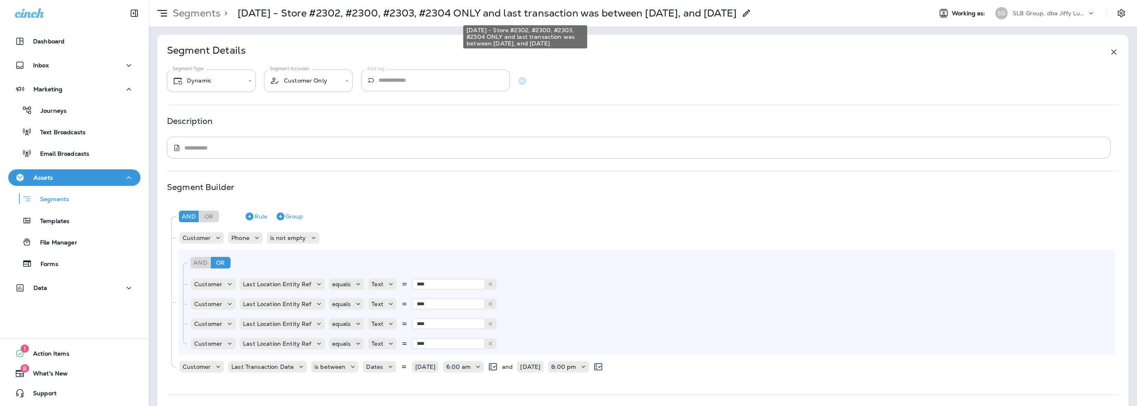
click at [530, 12] on p "10-3-25 - Store #2302, #2300, #2303, #2304 ONLY and last transaction was betwee…" at bounding box center [487, 13] width 499 height 12
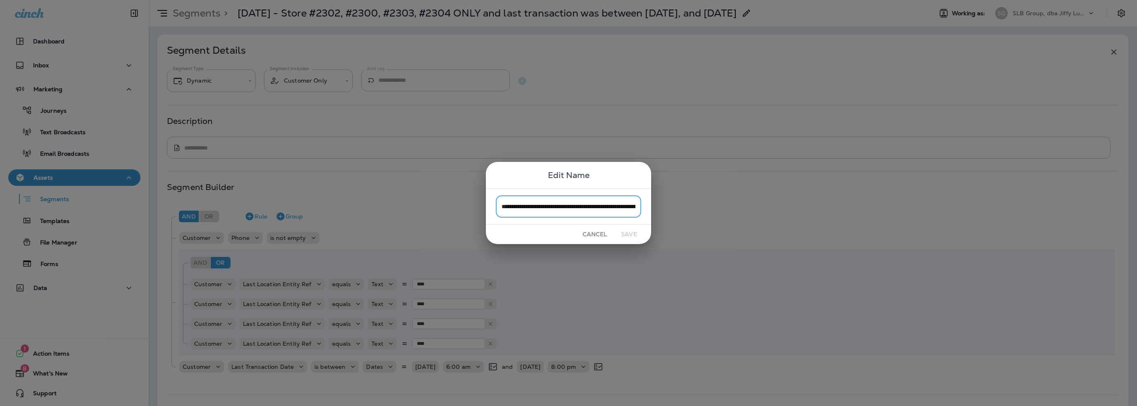
scroll to position [0, 208]
click at [594, 233] on button "Cancel" at bounding box center [594, 234] width 31 height 13
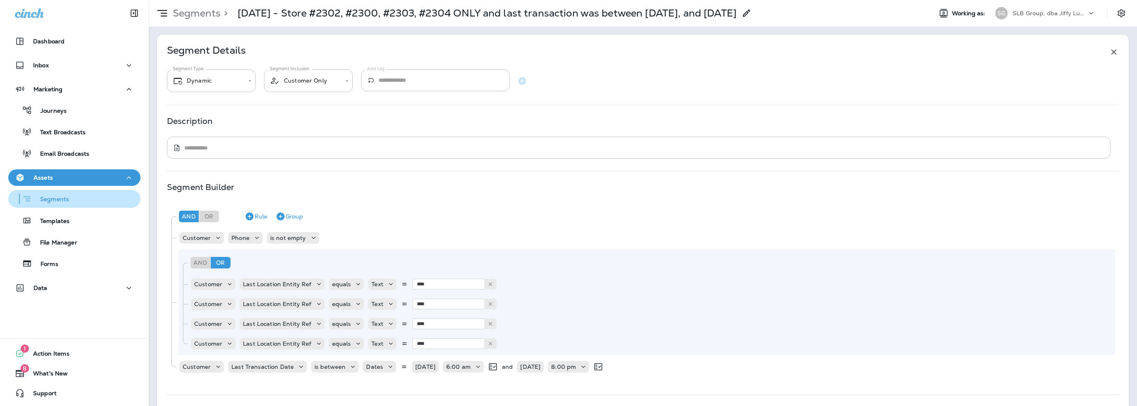
click at [54, 200] on p "Segments" at bounding box center [50, 200] width 37 height 8
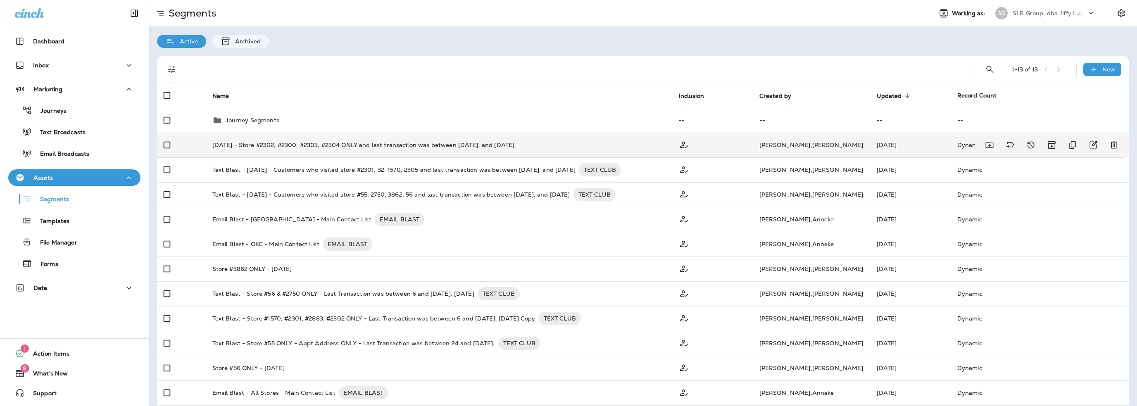
click at [271, 145] on p "10-3-25 - Store #2302, #2300, #2303, #2304 ONLY and last transaction was betwee…" at bounding box center [363, 145] width 302 height 7
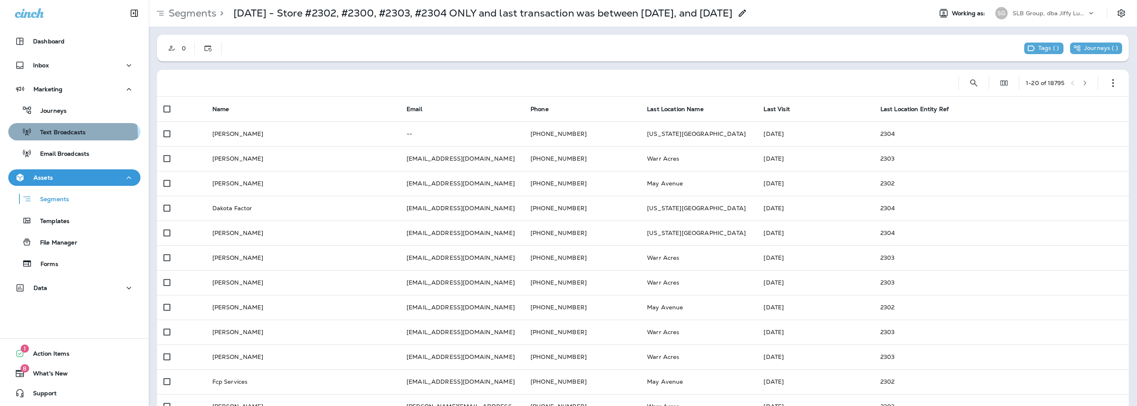
click at [66, 137] on div "Text Broadcasts" at bounding box center [49, 132] width 74 height 12
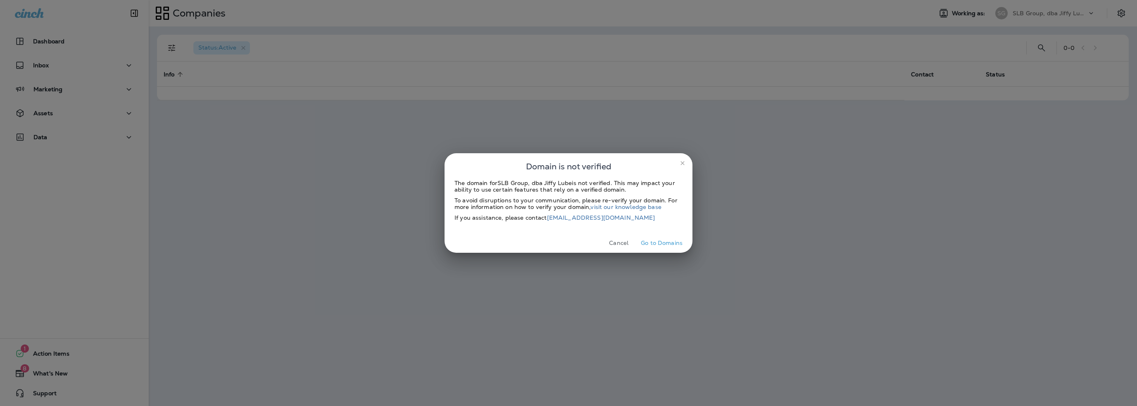
click at [671, 239] on button "Go to Domains" at bounding box center [661, 243] width 48 height 13
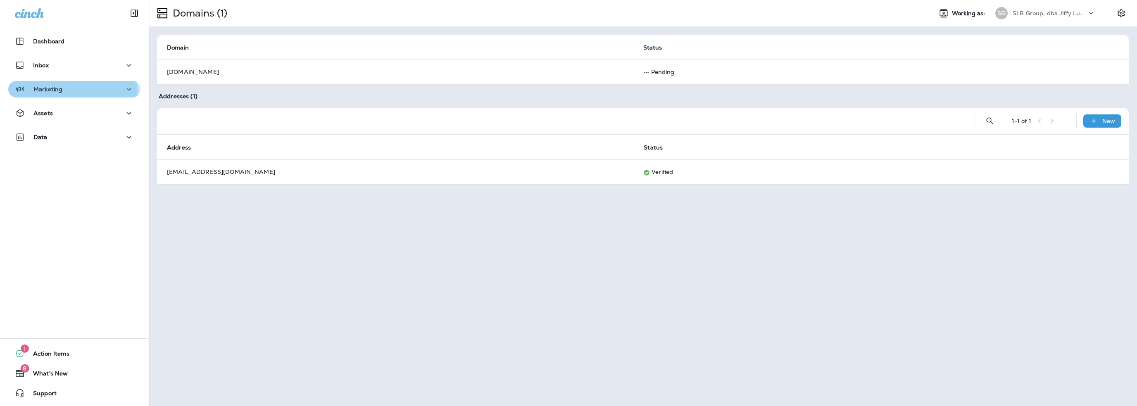
click at [63, 92] on div "Marketing" at bounding box center [74, 89] width 119 height 10
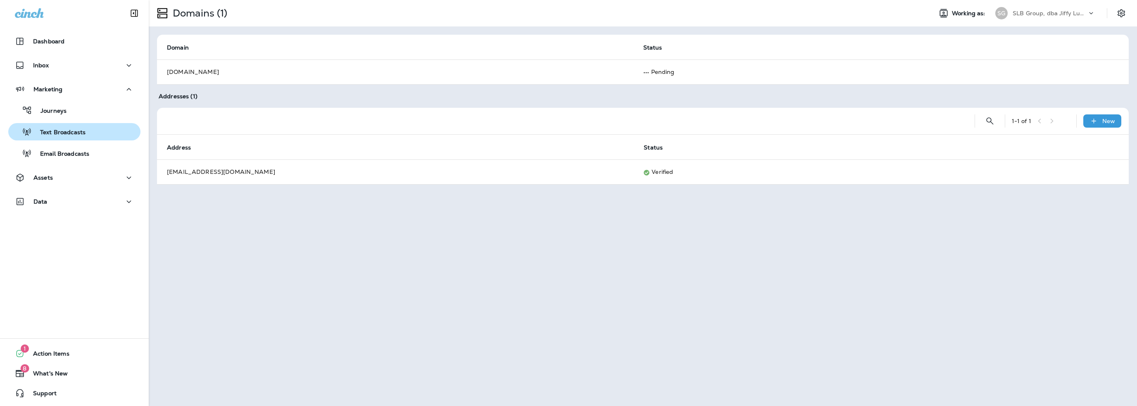
click at [54, 132] on p "Text Broadcasts" at bounding box center [59, 133] width 54 height 8
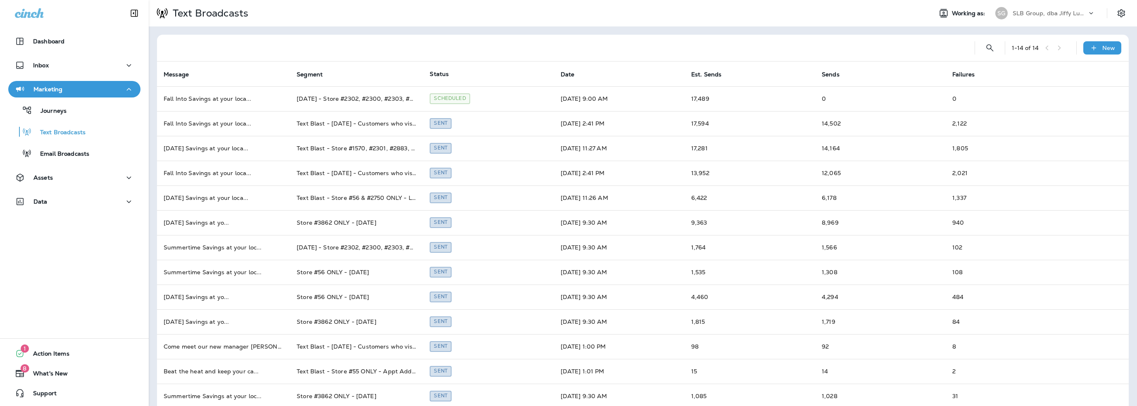
click at [1039, 14] on p "SLB Group, dba Jiffy Lube" at bounding box center [1049, 13] width 74 height 7
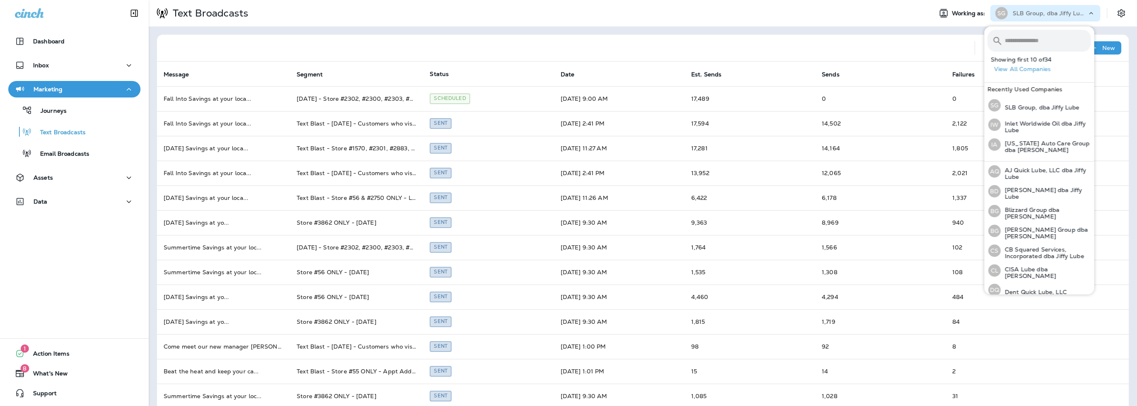
click at [1013, 40] on input "text" at bounding box center [1048, 41] width 86 height 22
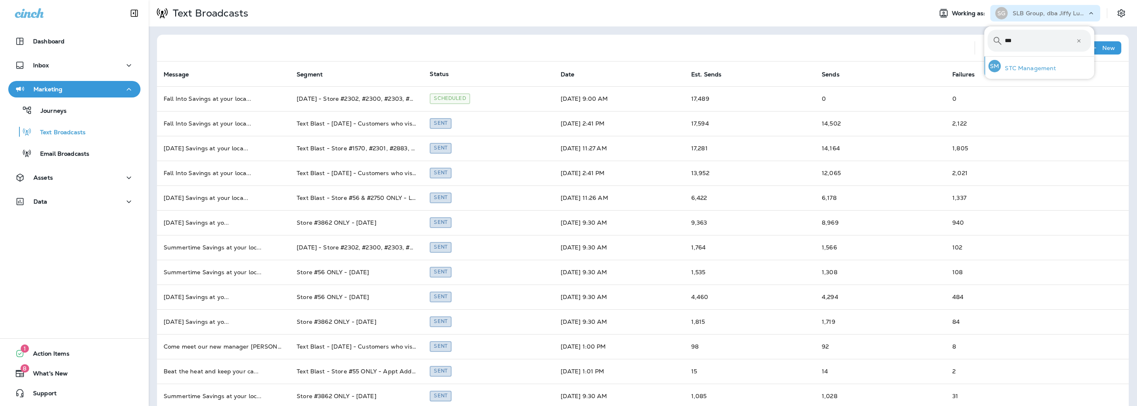
type input "***"
click at [1016, 71] on p "STC Management" at bounding box center [1027, 68] width 55 height 7
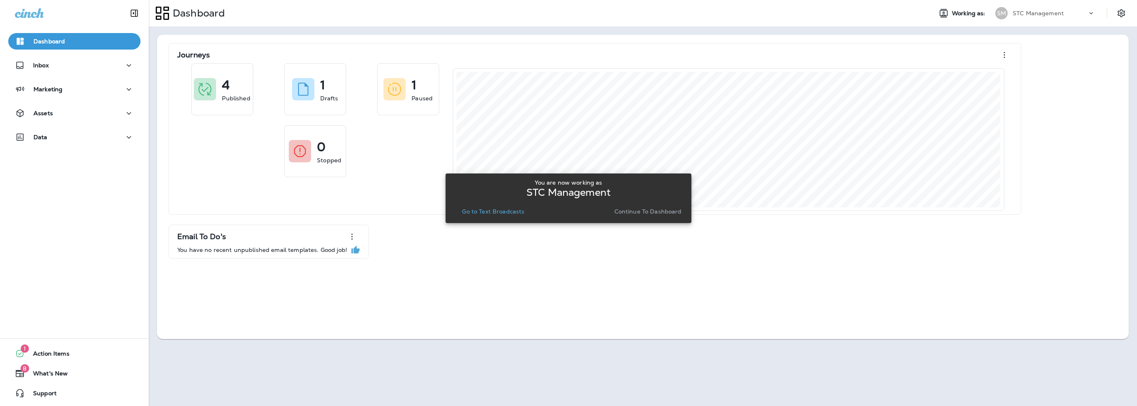
click at [476, 208] on p "Go to Text Broadcasts" at bounding box center [493, 211] width 62 height 7
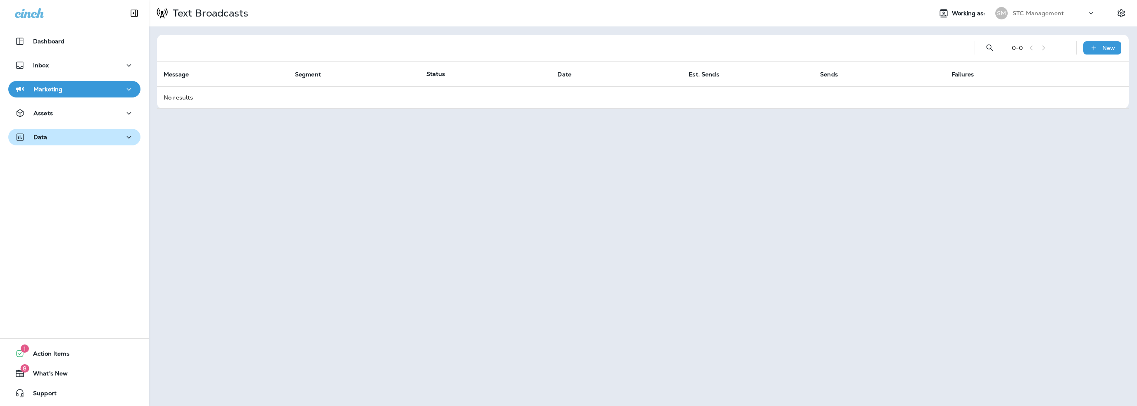
click at [67, 143] on button "Data" at bounding box center [74, 137] width 132 height 17
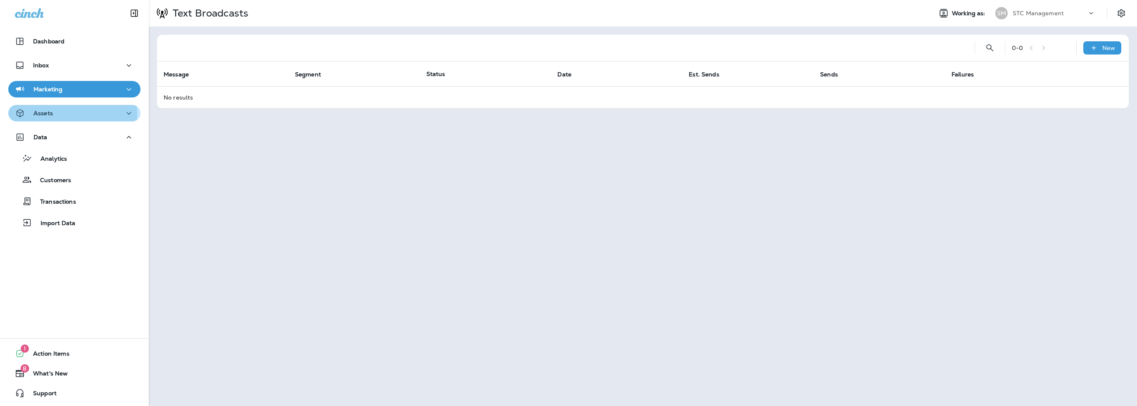
click at [43, 114] on p "Assets" at bounding box center [42, 113] width 19 height 7
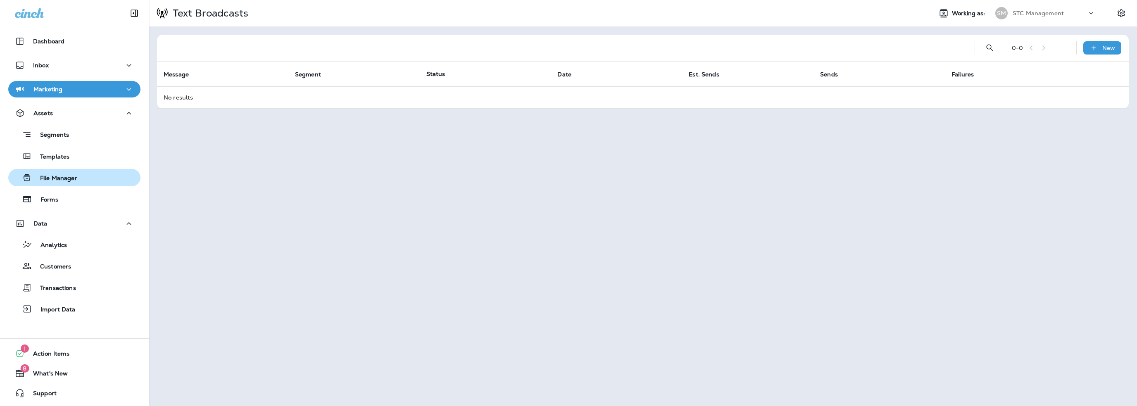
click at [52, 180] on p "File Manager" at bounding box center [54, 179] width 45 height 8
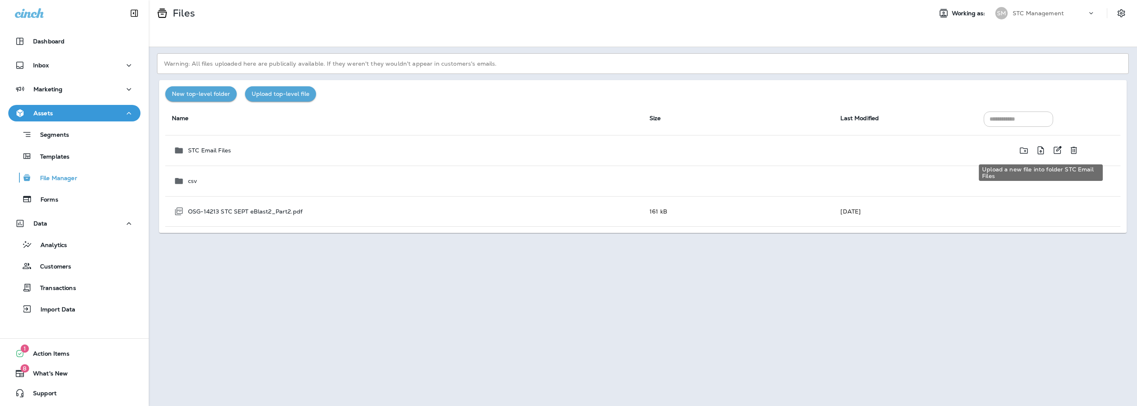
click at [1039, 152] on icon "Upload a new file into folder STC Email Files" at bounding box center [1041, 150] width 10 height 10
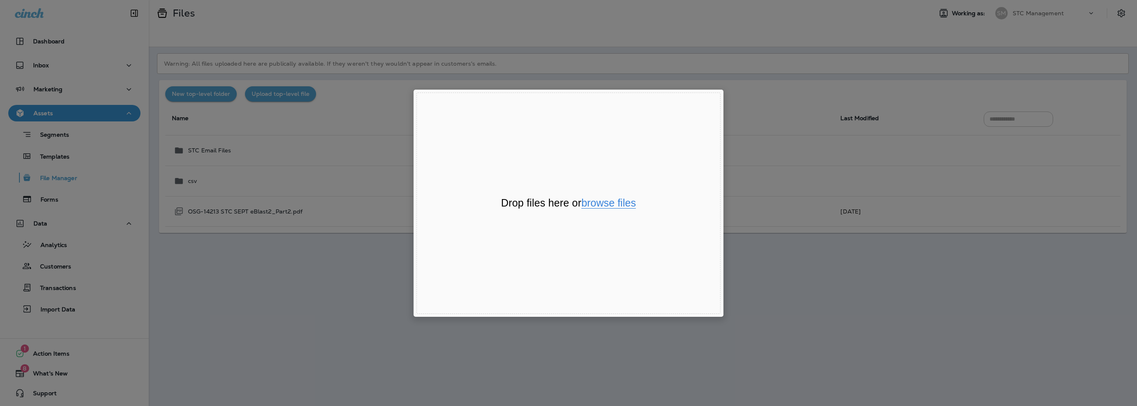
click at [623, 202] on button "browse files" at bounding box center [608, 203] width 55 height 11
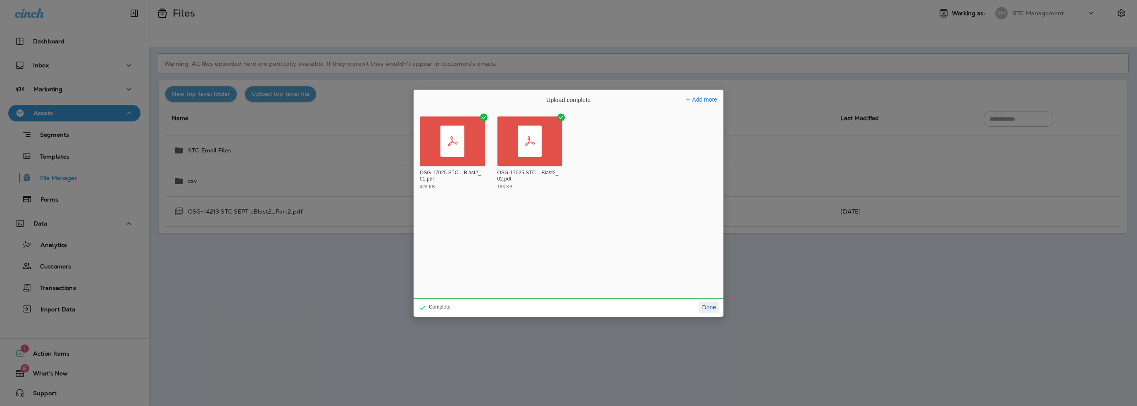
click at [709, 310] on button "Done" at bounding box center [709, 308] width 20 height 12
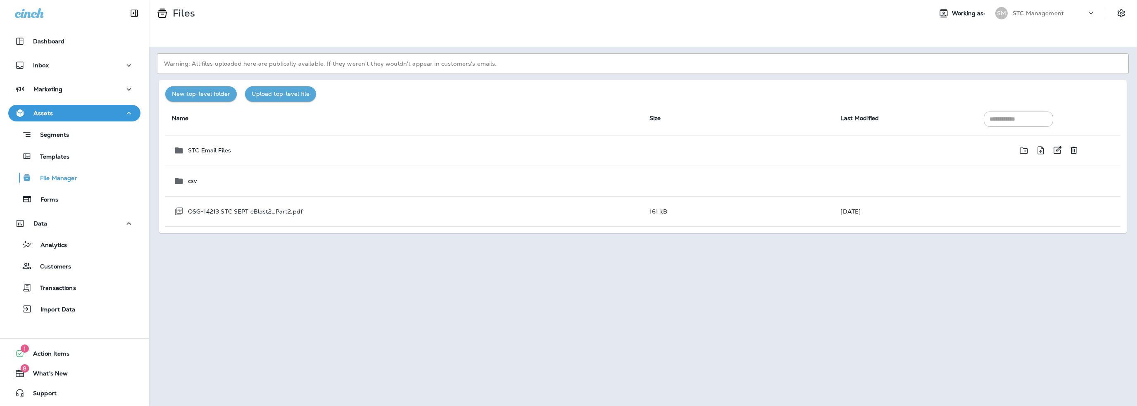
click at [330, 150] on div "STC Email Files" at bounding box center [404, 150] width 463 height 10
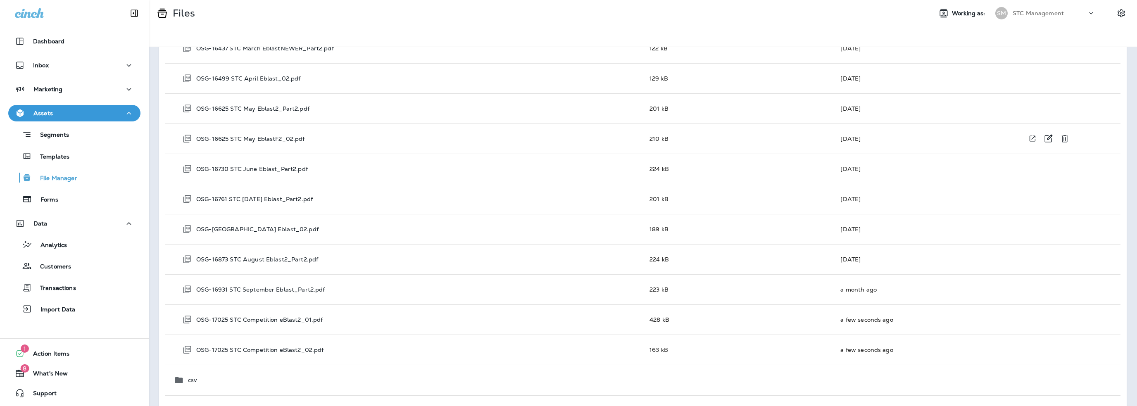
scroll to position [2625, 0]
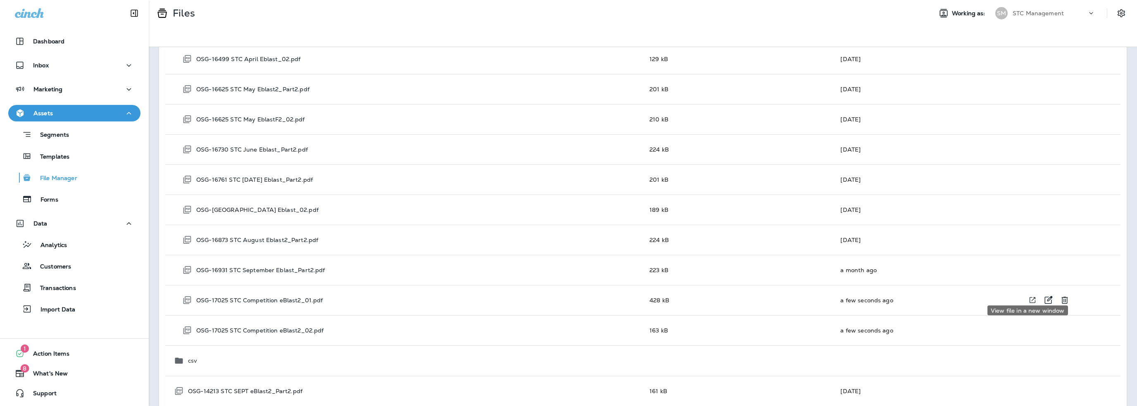
click at [1028, 296] on icon "View file in a new window" at bounding box center [1032, 300] width 8 height 9
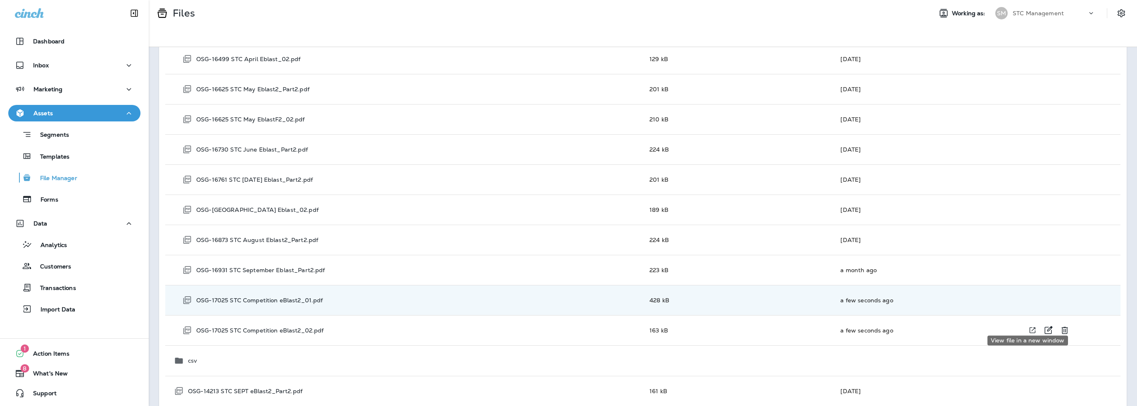
click at [1028, 326] on icon "View file in a new window" at bounding box center [1032, 330] width 8 height 9
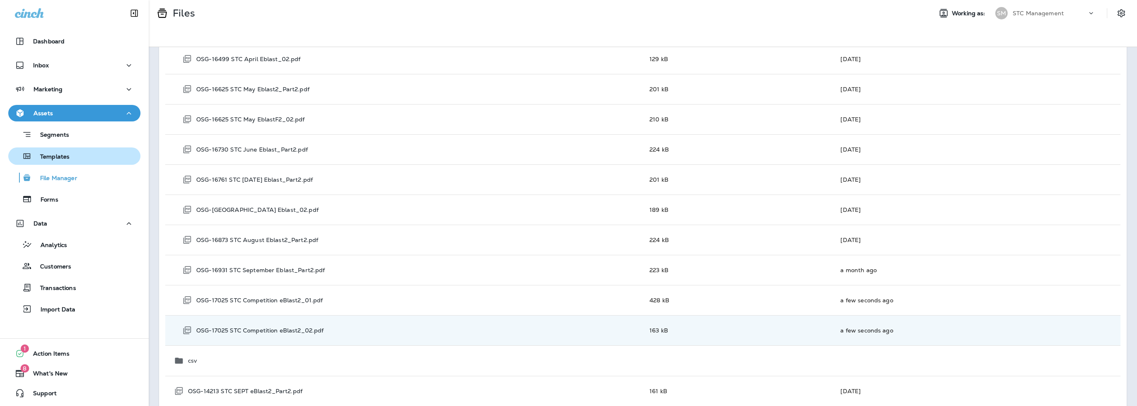
click at [61, 157] on p "Templates" at bounding box center [51, 157] width 38 height 8
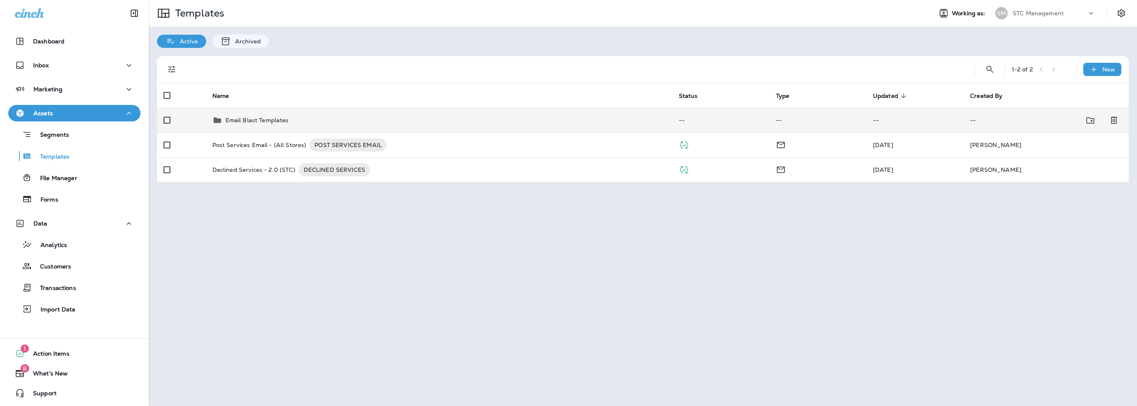
click at [274, 117] on p "Email Blast Templates" at bounding box center [257, 120] width 63 height 7
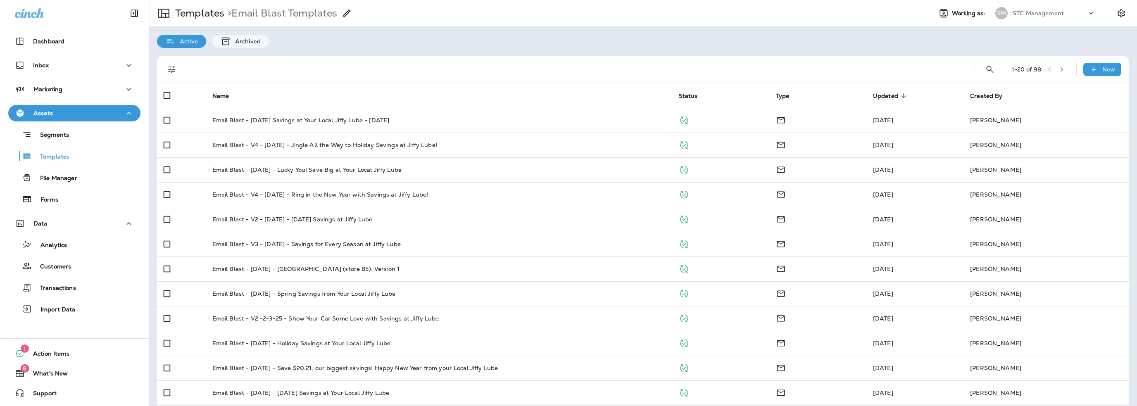
click at [876, 95] on span "Updated" at bounding box center [885, 96] width 25 height 7
click at [60, 93] on div "Marketing" at bounding box center [39, 89] width 48 height 10
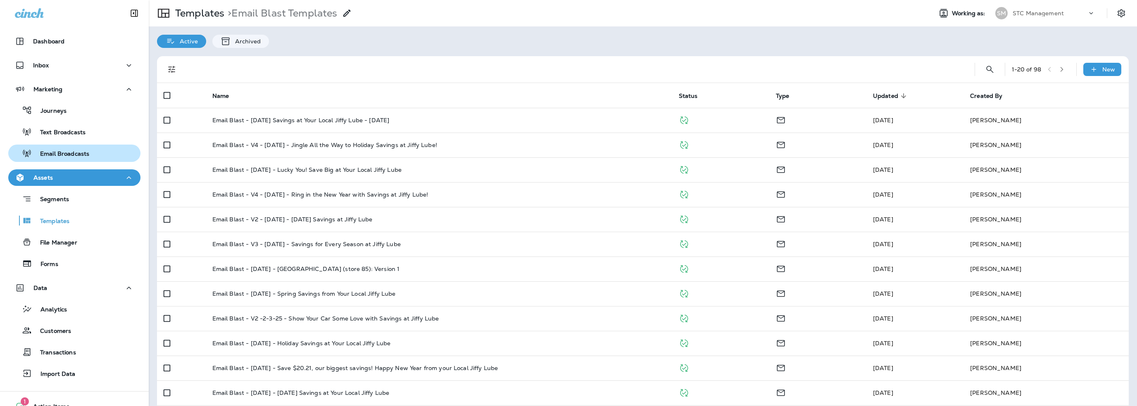
click at [57, 150] on p "Email Broadcasts" at bounding box center [60, 154] width 57 height 8
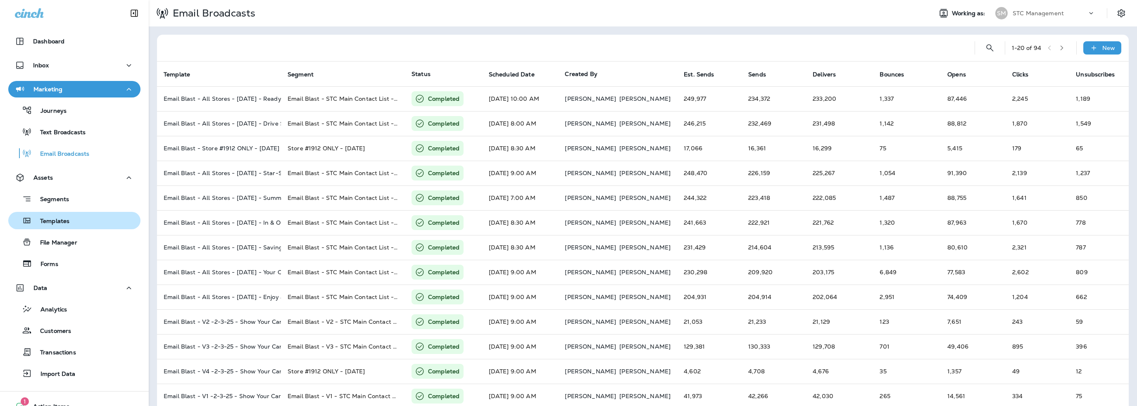
click at [61, 221] on p "Templates" at bounding box center [51, 222] width 38 height 8
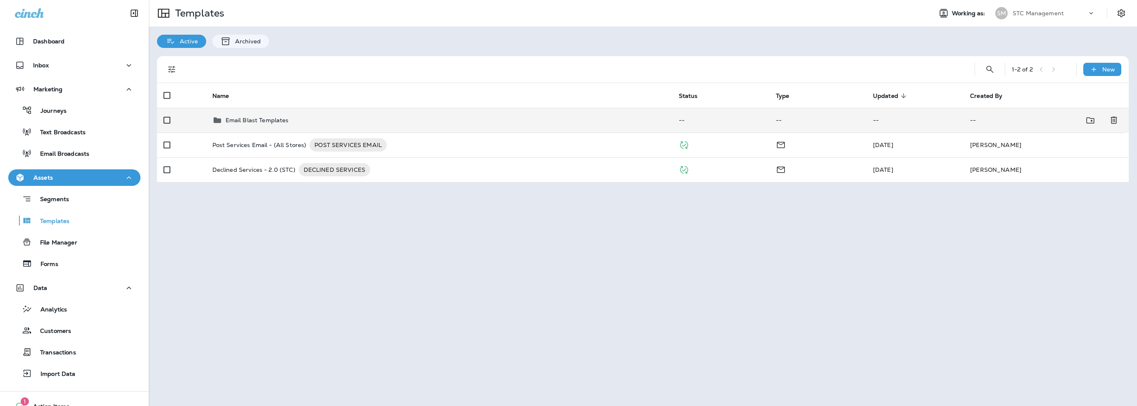
click at [254, 117] on p "Email Blast Templates" at bounding box center [257, 120] width 63 height 7
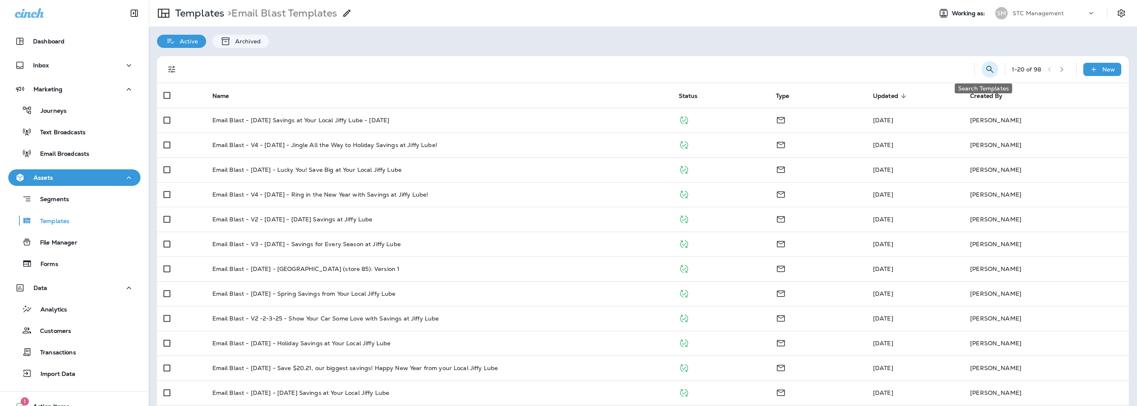
click at [985, 68] on icon "Search Templates" at bounding box center [990, 69] width 10 height 10
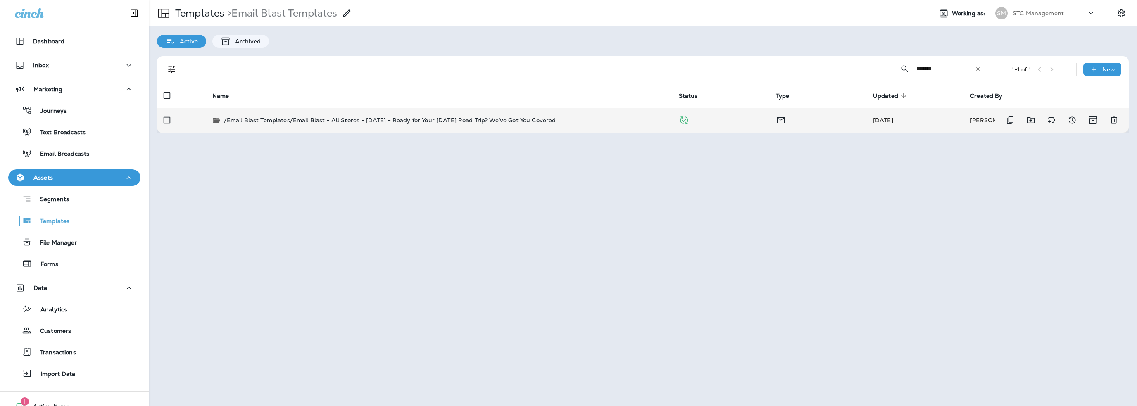
type input "*******"
click at [496, 119] on p "/Email Blast Templates/Email Blast - All Stores - 8-29-25 - Ready for Your Labo…" at bounding box center [390, 120] width 332 height 8
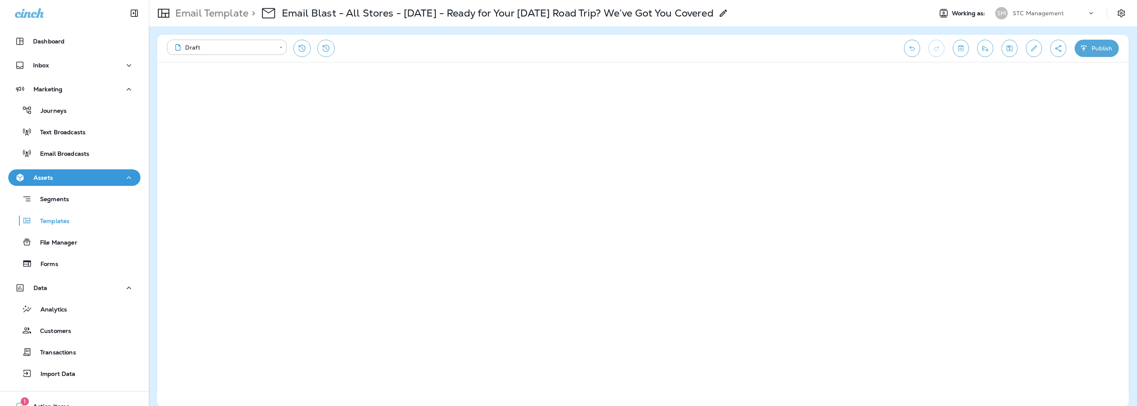
click at [727, 13] on use at bounding box center [723, 13] width 7 height 7
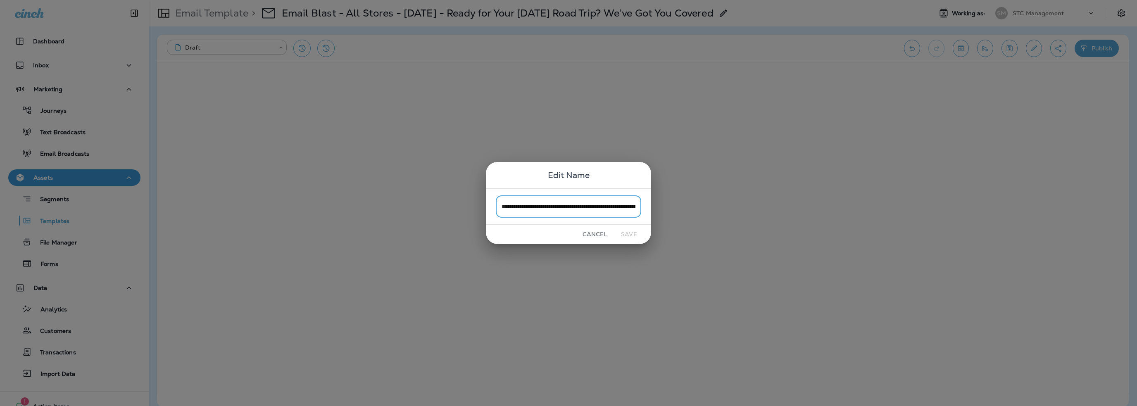
scroll to position [0, 136]
click at [627, 207] on input "**********" at bounding box center [568, 206] width 145 height 22
drag, startPoint x: 634, startPoint y: 206, endPoint x: 538, endPoint y: 208, distance: 96.3
click at [538, 208] on input "**********" at bounding box center [568, 206] width 145 height 22
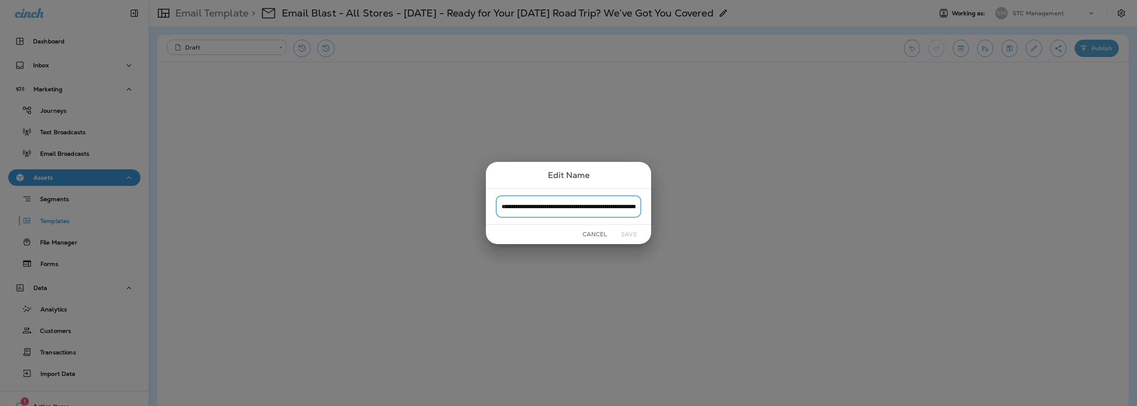
click at [539, 208] on input "**********" at bounding box center [568, 206] width 145 height 22
drag, startPoint x: 539, startPoint y: 205, endPoint x: 697, endPoint y: 209, distance: 158.7
click at [697, 209] on div "**********" at bounding box center [568, 203] width 1137 height 406
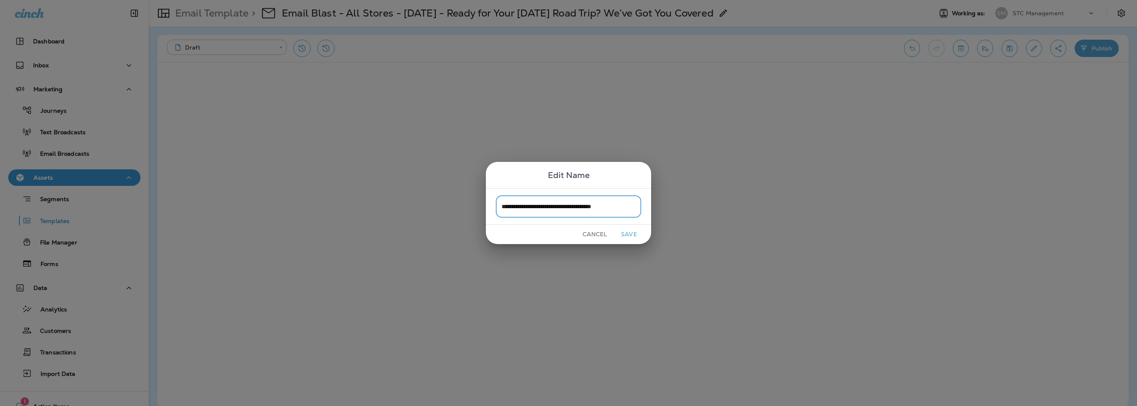
click at [632, 208] on input "**********" at bounding box center [568, 206] width 145 height 22
paste input "**********"
type input "**********"
click at [628, 231] on button "Save" at bounding box center [628, 234] width 31 height 13
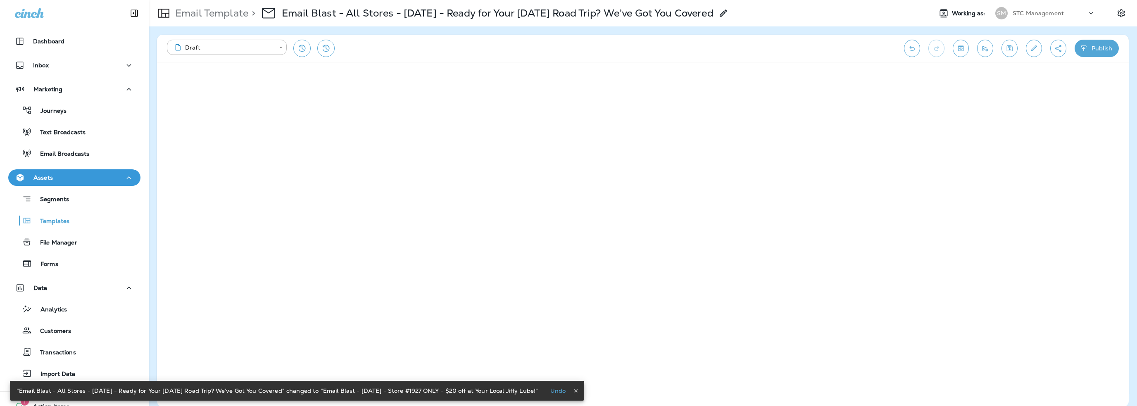
scroll to position [0, 78]
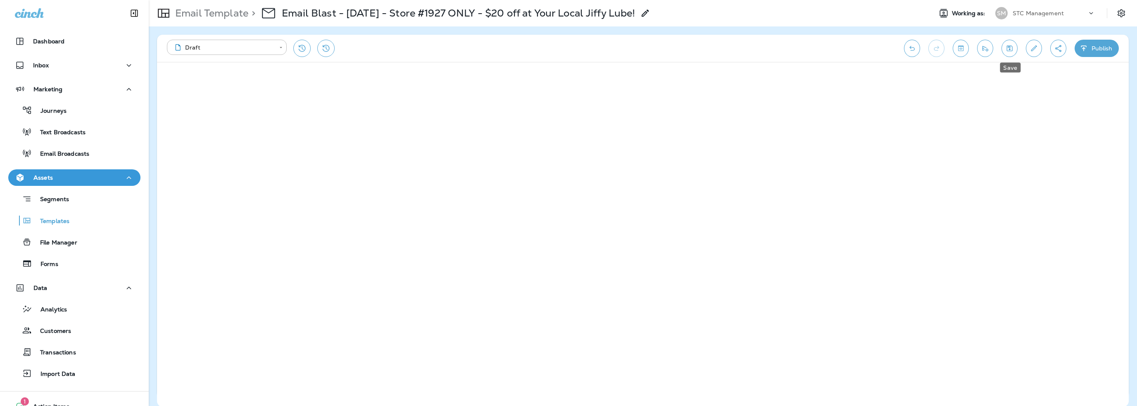
click at [1008, 50] on icon "Save" at bounding box center [1009, 48] width 9 height 8
click at [1034, 50] on icon "Edit details" at bounding box center [1033, 48] width 9 height 8
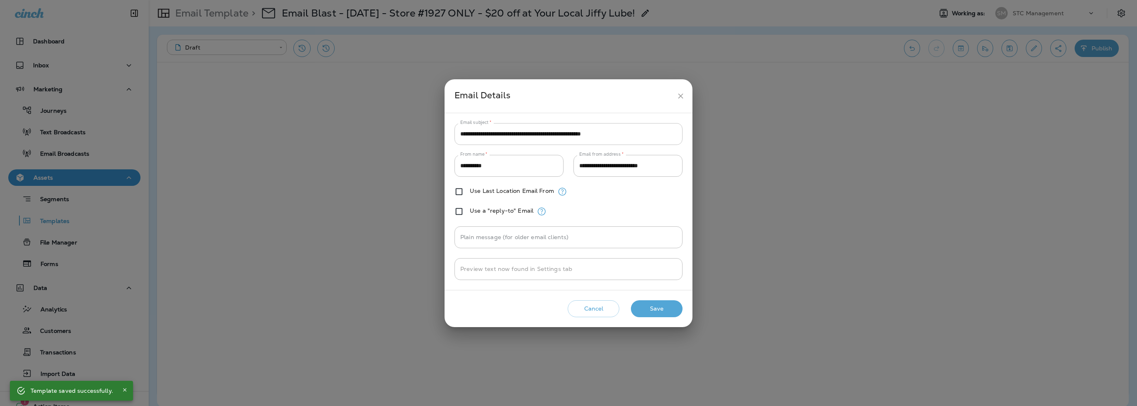
click at [551, 130] on input "**********" at bounding box center [568, 134] width 228 height 22
click at [550, 130] on input "**********" at bounding box center [568, 134] width 228 height 22
paste input "text"
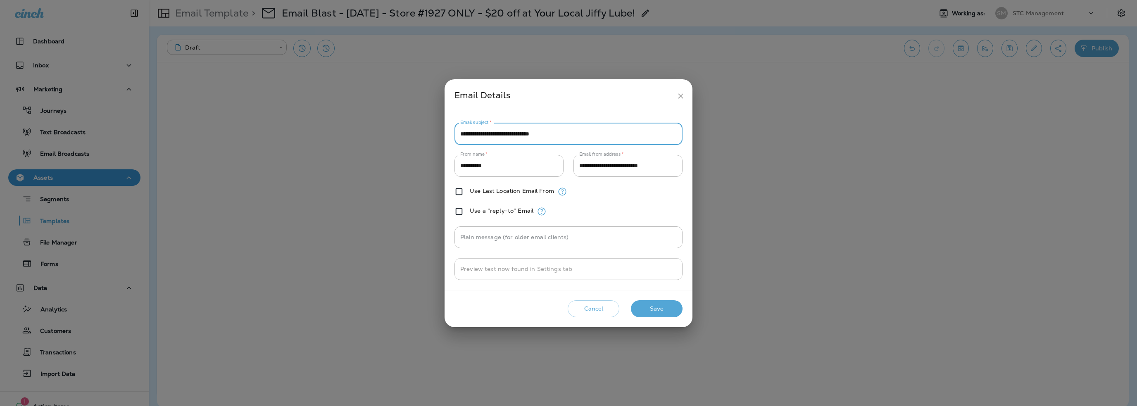
type input "**********"
click at [661, 306] on button "Save" at bounding box center [657, 308] width 52 height 17
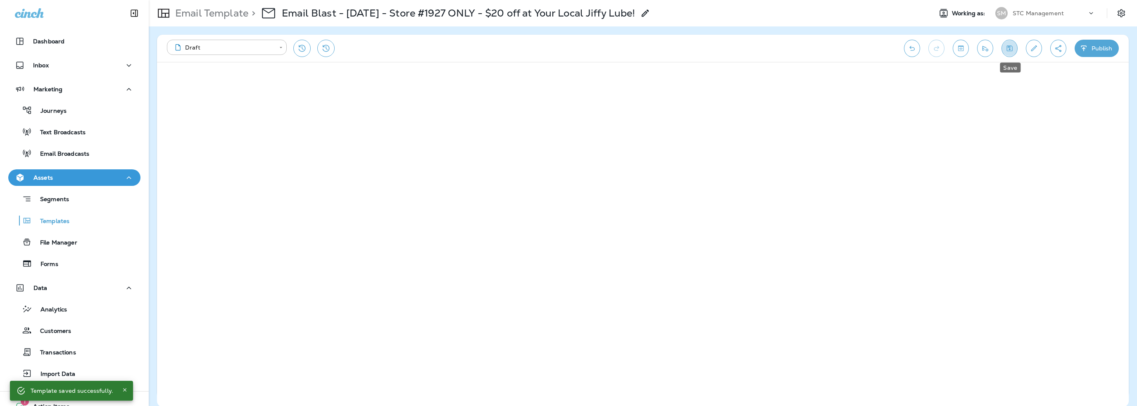
click at [1010, 46] on icon "Save" at bounding box center [1010, 48] width 6 height 6
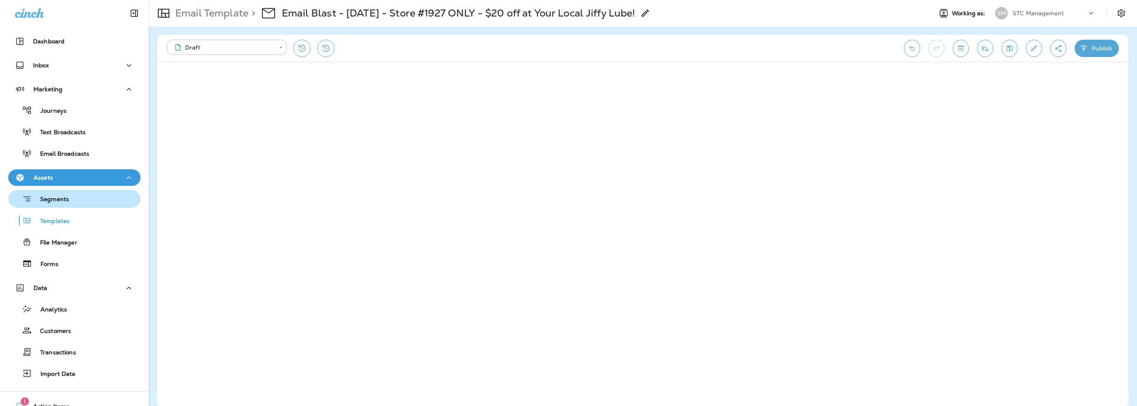
click at [64, 202] on p "Segments" at bounding box center [50, 200] width 37 height 8
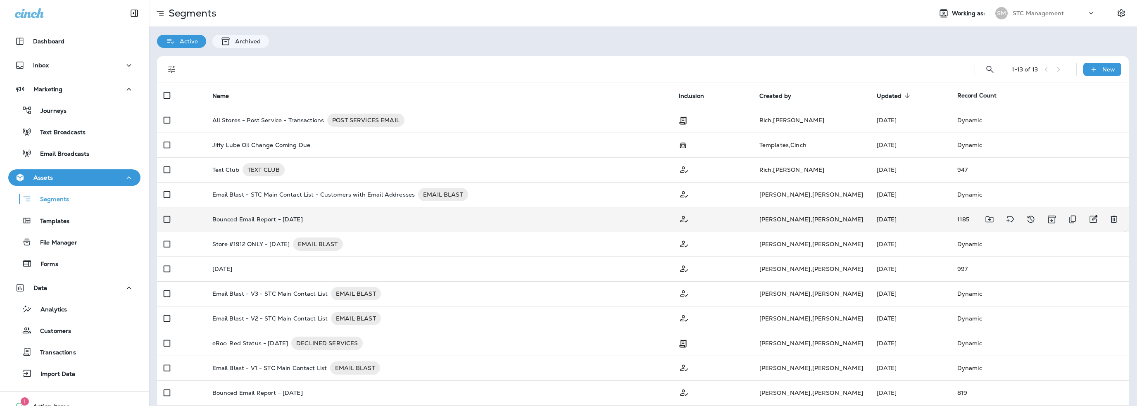
scroll to position [32, 0]
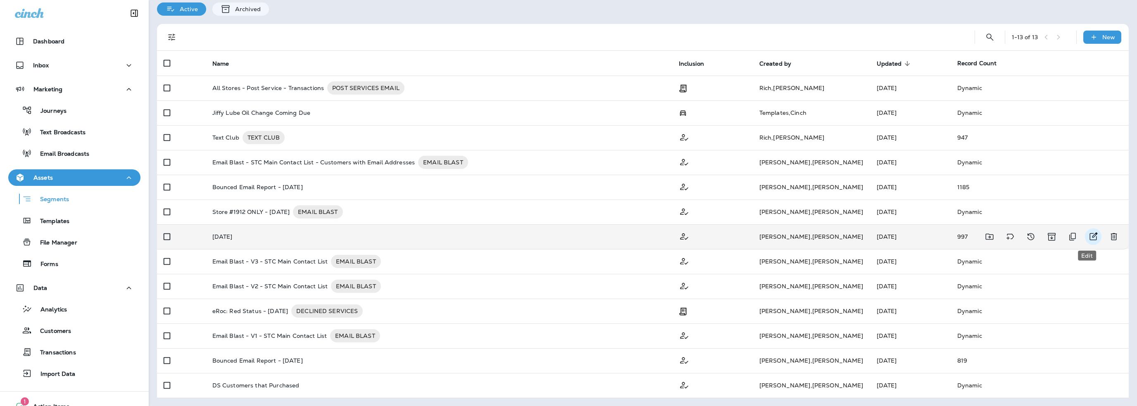
click at [1088, 234] on icon "Edit" at bounding box center [1093, 237] width 10 height 10
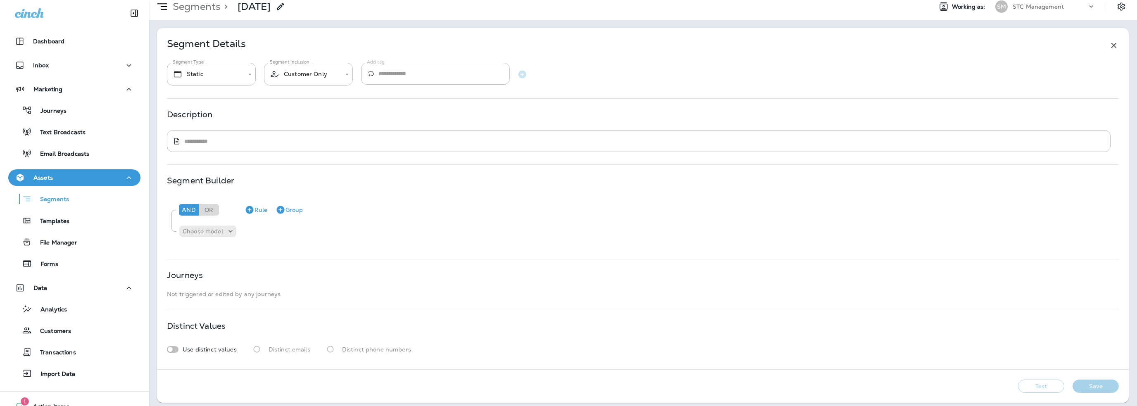
scroll to position [11, 0]
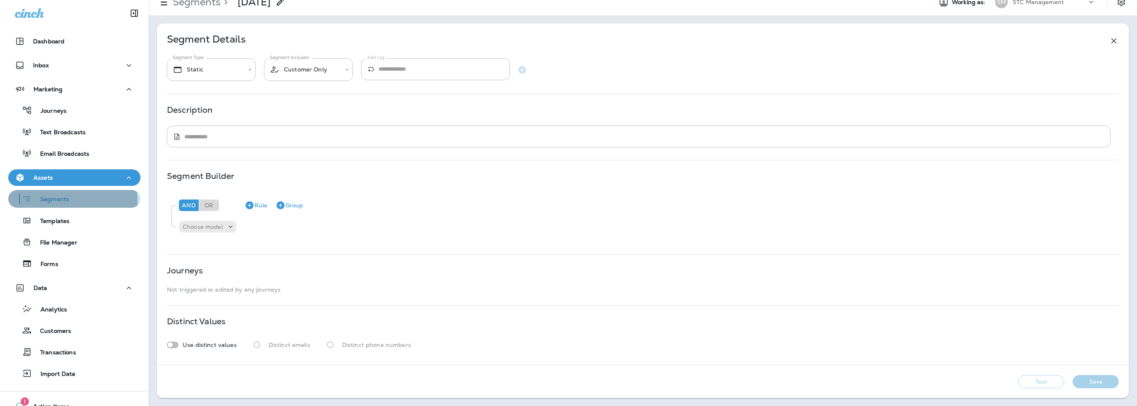
click at [49, 201] on p "Segments" at bounding box center [50, 200] width 37 height 8
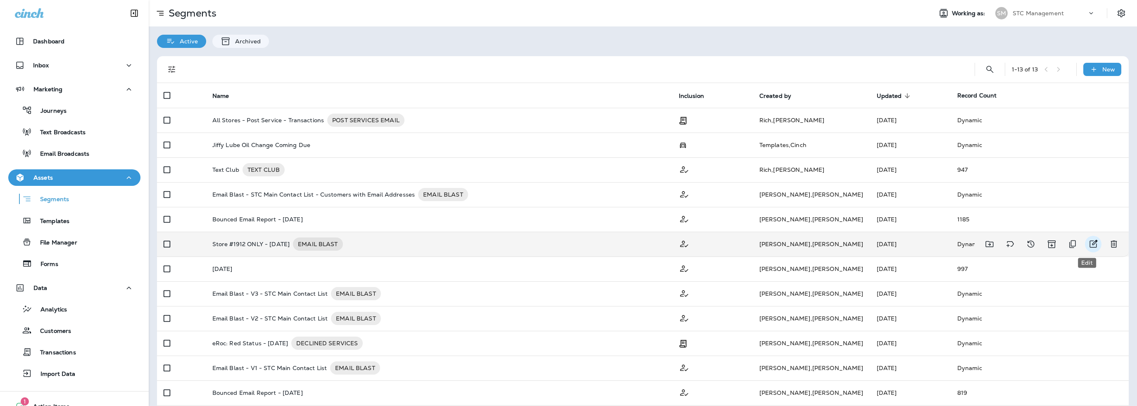
click at [1088, 242] on icon "Edit" at bounding box center [1093, 244] width 10 height 10
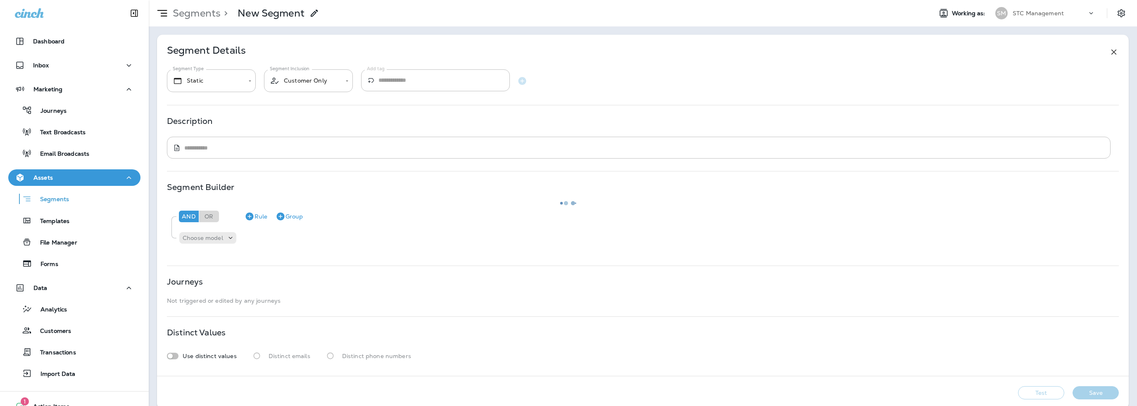
type input "*******"
type textarea "**********"
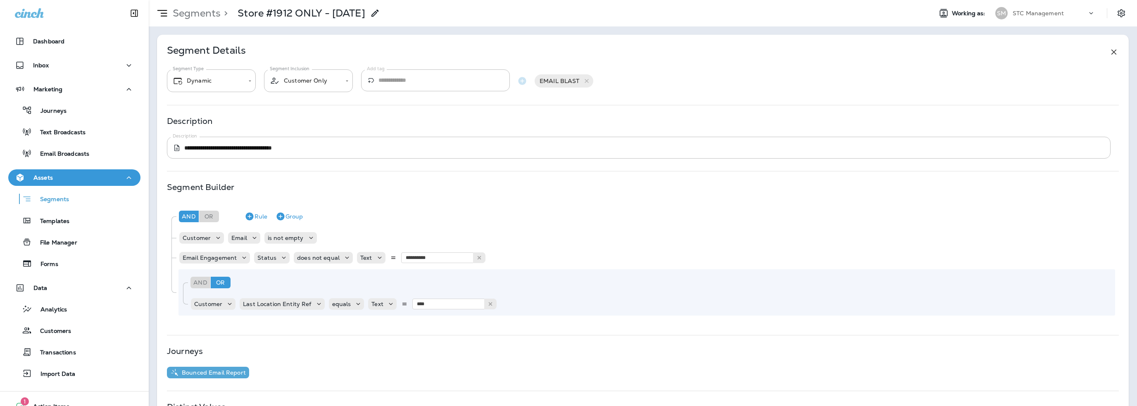
click at [378, 11] on icon at bounding box center [375, 13] width 10 height 10
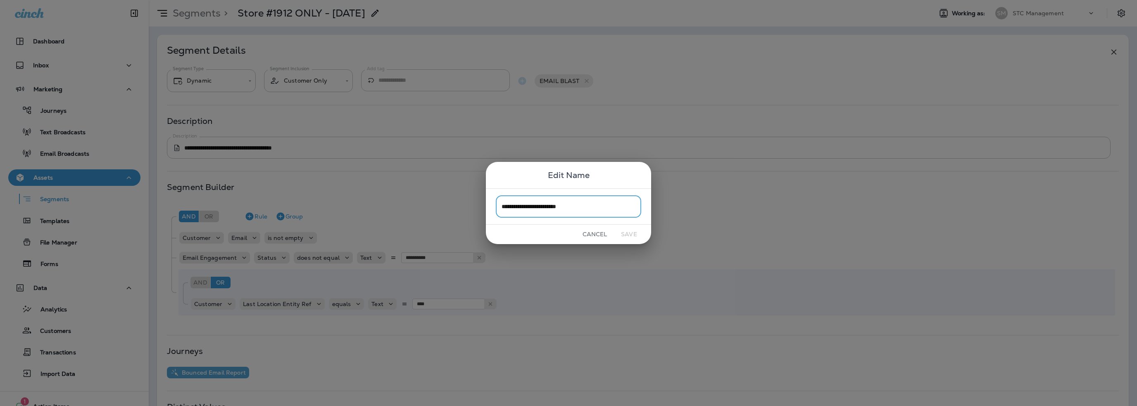
click at [600, 207] on input "**********" at bounding box center [568, 206] width 145 height 22
drag, startPoint x: 592, startPoint y: 206, endPoint x: 580, endPoint y: 208, distance: 12.5
click at [580, 208] on input "**********" at bounding box center [568, 206] width 145 height 22
drag, startPoint x: 532, startPoint y: 204, endPoint x: 523, endPoint y: 207, distance: 10.5
click at [523, 207] on input "**********" at bounding box center [568, 206] width 145 height 22
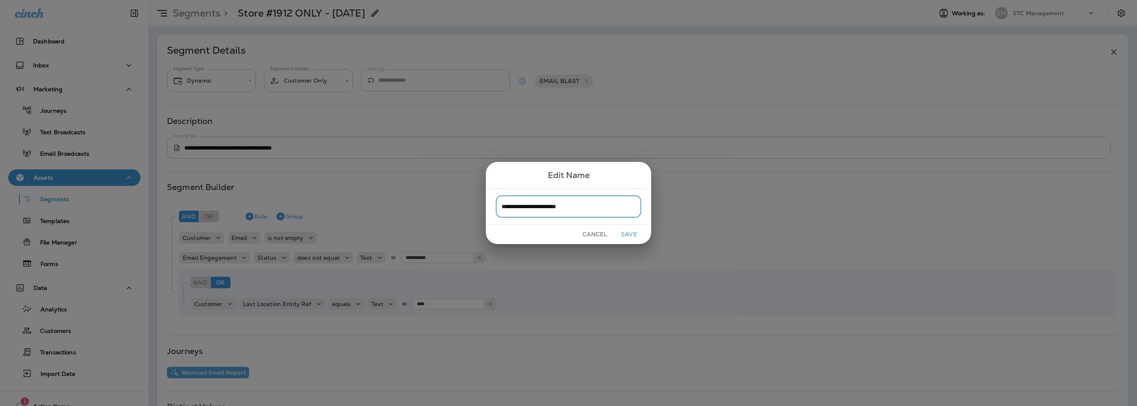
drag, startPoint x: 582, startPoint y: 204, endPoint x: 558, endPoint y: 207, distance: 24.0
click at [558, 207] on input "**********" at bounding box center [568, 206] width 145 height 22
type input "**********"
click at [628, 234] on button "Save" at bounding box center [628, 234] width 31 height 13
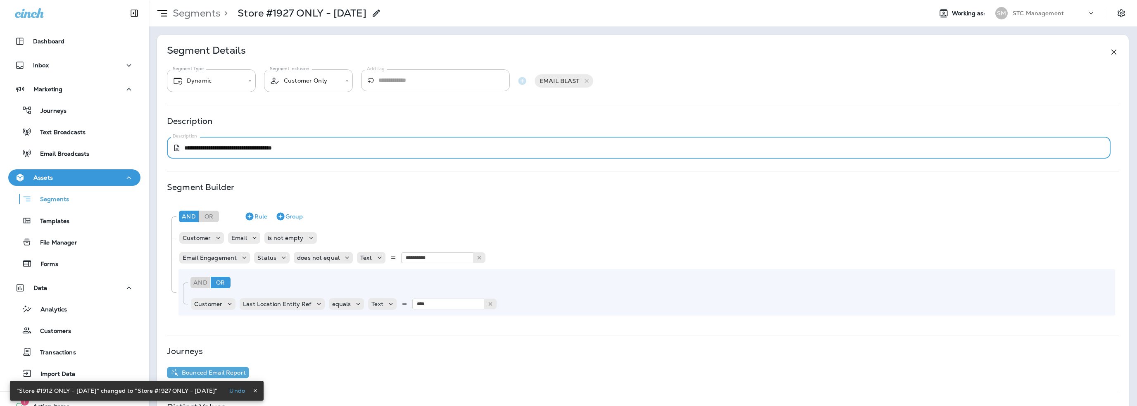
click at [211, 147] on textarea "**********" at bounding box center [641, 148] width 914 height 8
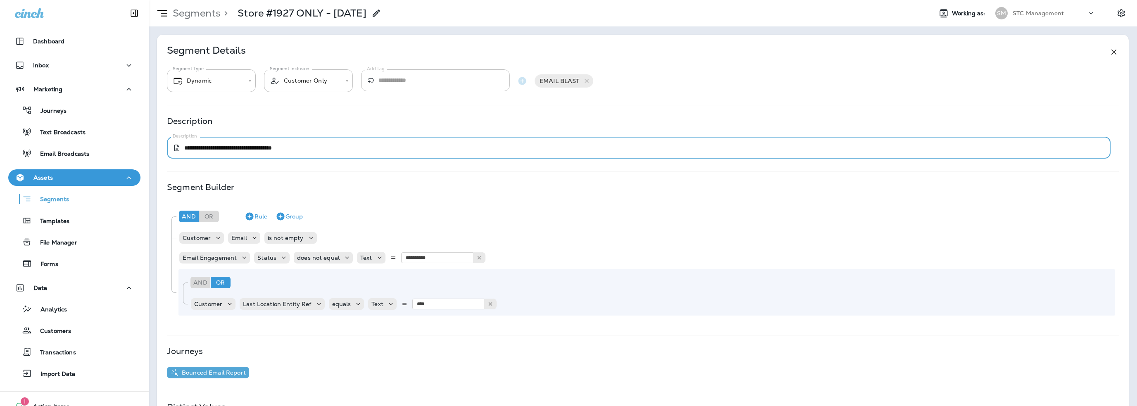
drag, startPoint x: 313, startPoint y: 147, endPoint x: 286, endPoint y: 146, distance: 26.9
click at [286, 146] on textarea "**********" at bounding box center [641, 148] width 914 height 8
type textarea "**********"
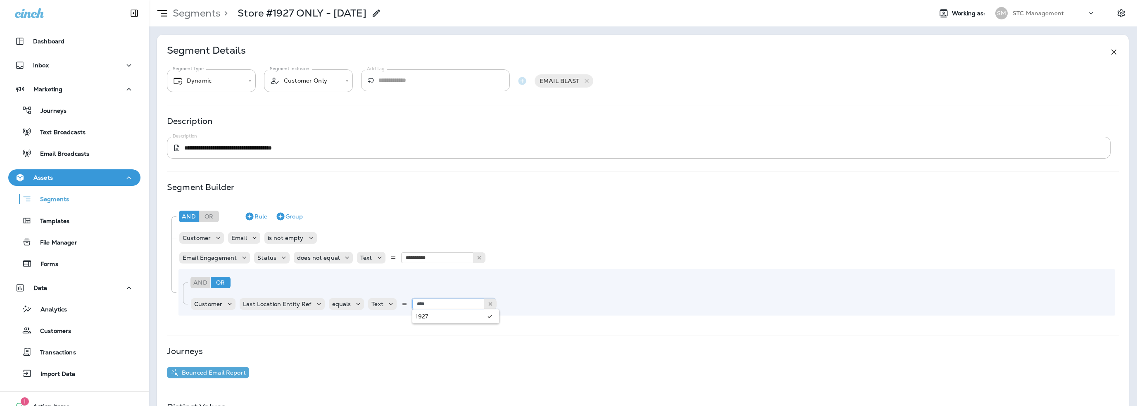
type input "****"
click at [394, 325] on div "**********" at bounding box center [643, 243] width 972 height 416
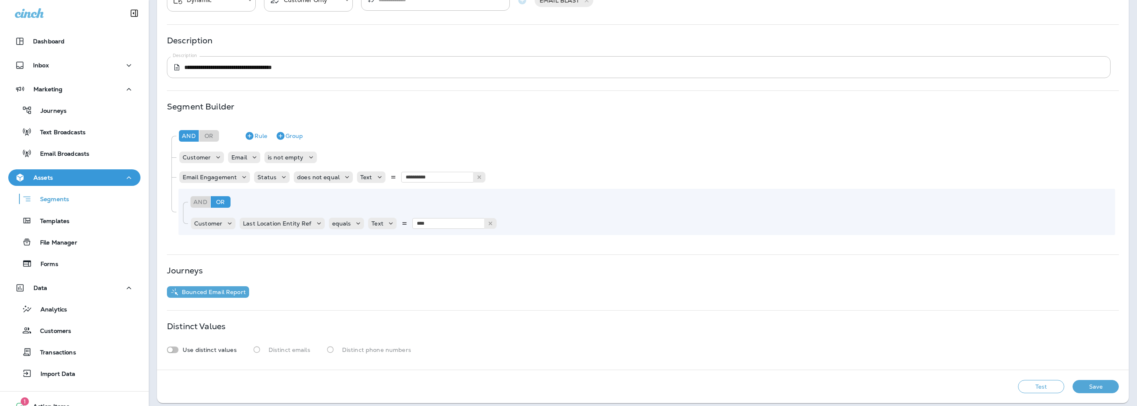
scroll to position [86, 0]
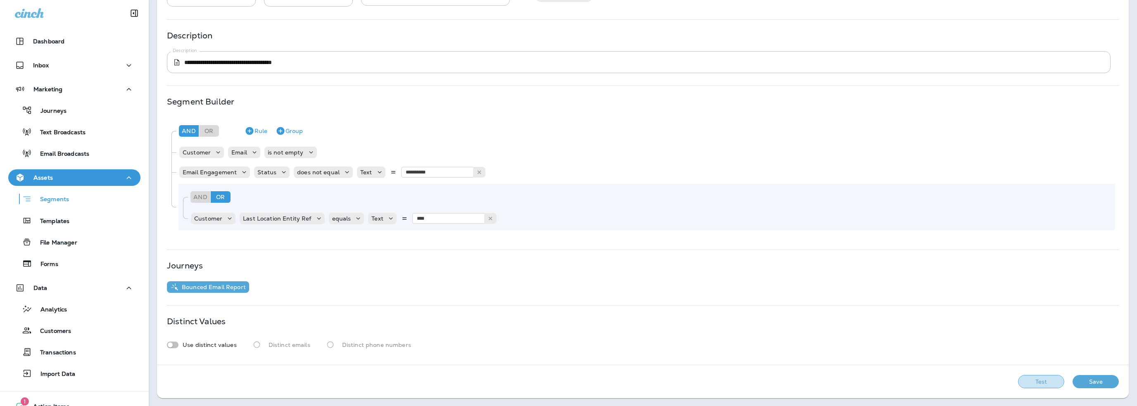
click at [1036, 380] on button "Test" at bounding box center [1041, 381] width 46 height 13
click at [983, 382] on button "Get Total" at bounding box center [982, 381] width 55 height 13
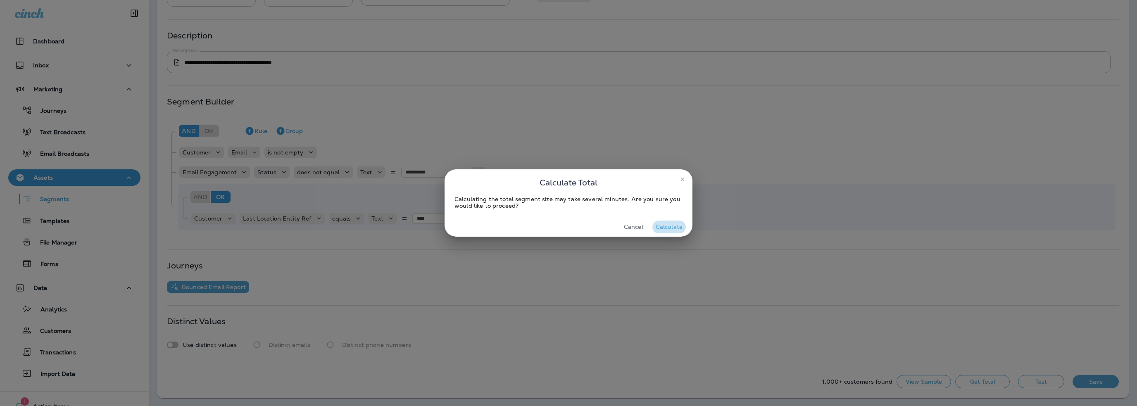
click at [673, 227] on button "Calculate" at bounding box center [668, 227] width 33 height 13
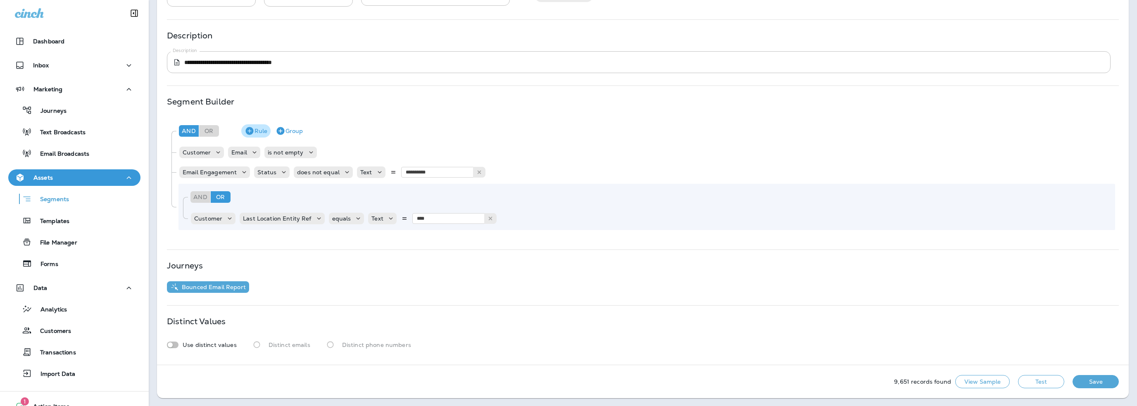
click at [261, 129] on button "Rule" at bounding box center [255, 130] width 29 height 13
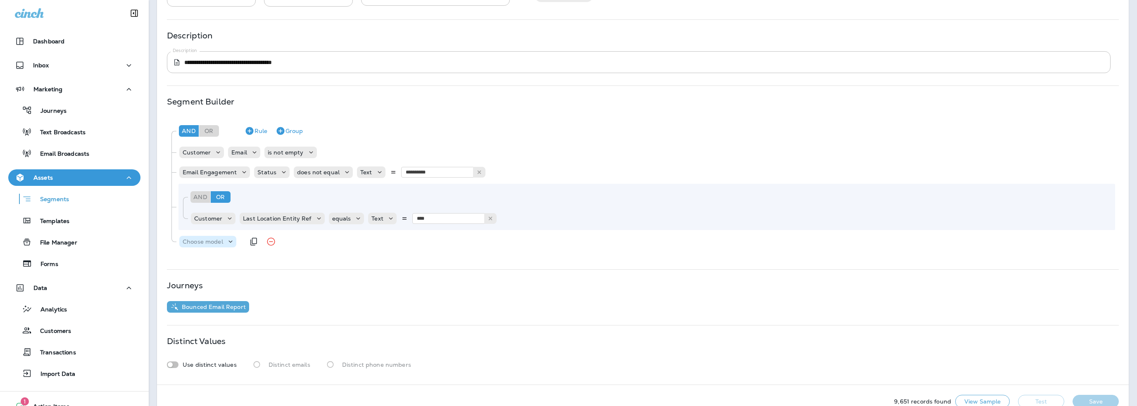
click at [206, 239] on p "Choose model" at bounding box center [203, 241] width 40 height 7
click at [206, 261] on p "Customer" at bounding box center [198, 262] width 31 height 7
click at [254, 239] on p "Choose field" at bounding box center [248, 241] width 35 height 7
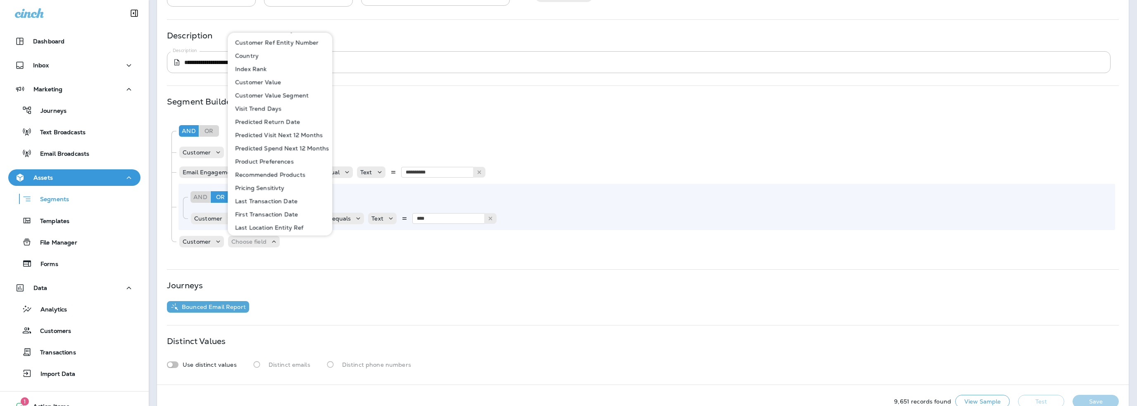
scroll to position [319, 0]
click at [278, 251] on div "**********" at bounding box center [642, 185] width 951 height 135
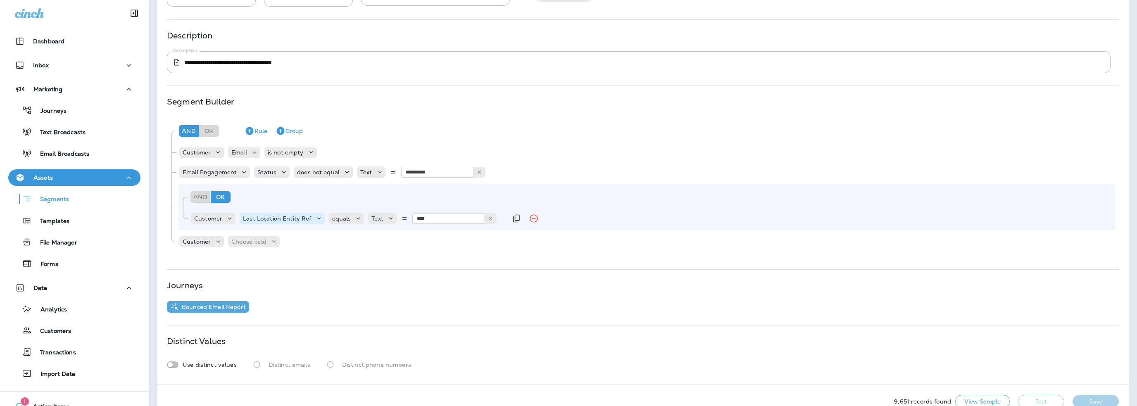
click at [278, 221] on p "Last Location Entity Ref" at bounding box center [277, 218] width 68 height 7
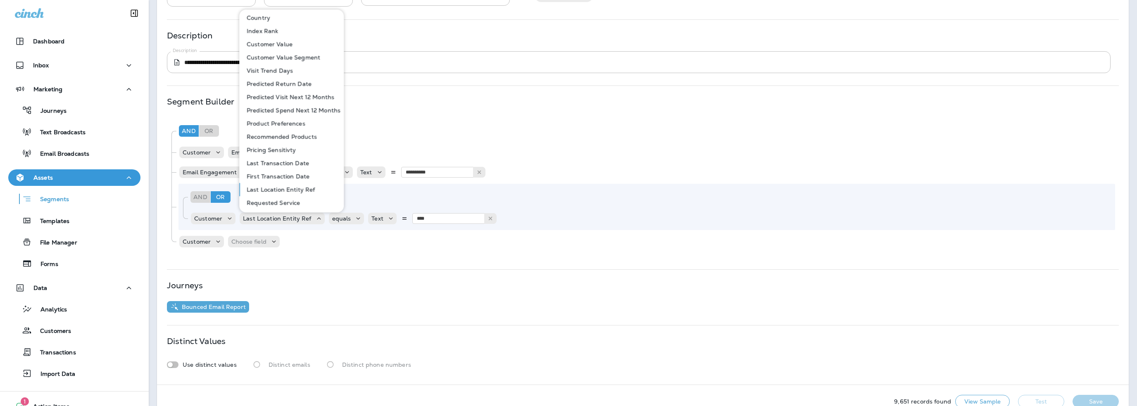
click at [258, 254] on div "**********" at bounding box center [643, 187] width 952 height 140
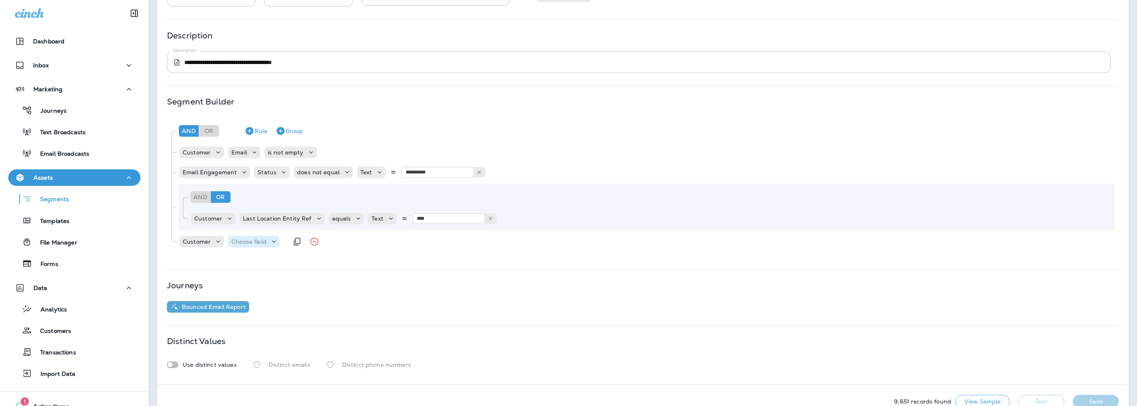
click at [254, 241] on p "Choose field" at bounding box center [248, 241] width 35 height 7
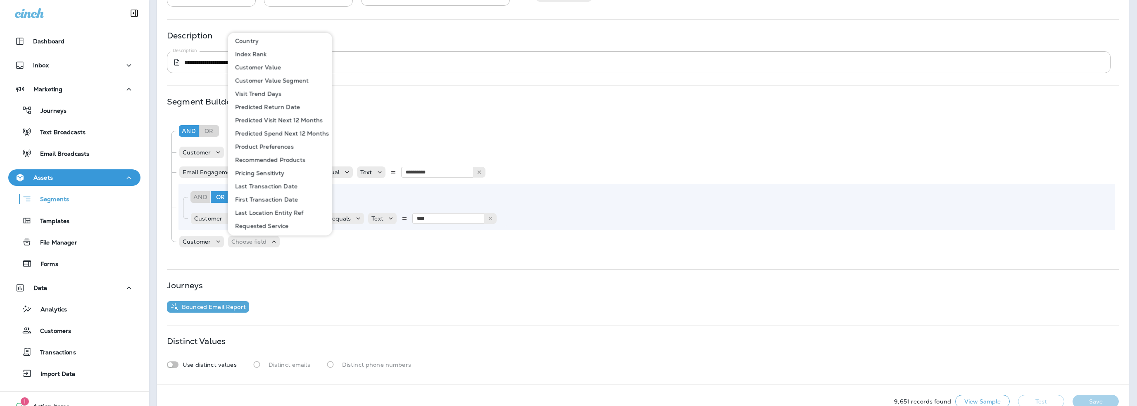
click at [283, 211] on p "Last Location Entity Ref" at bounding box center [267, 212] width 71 height 7
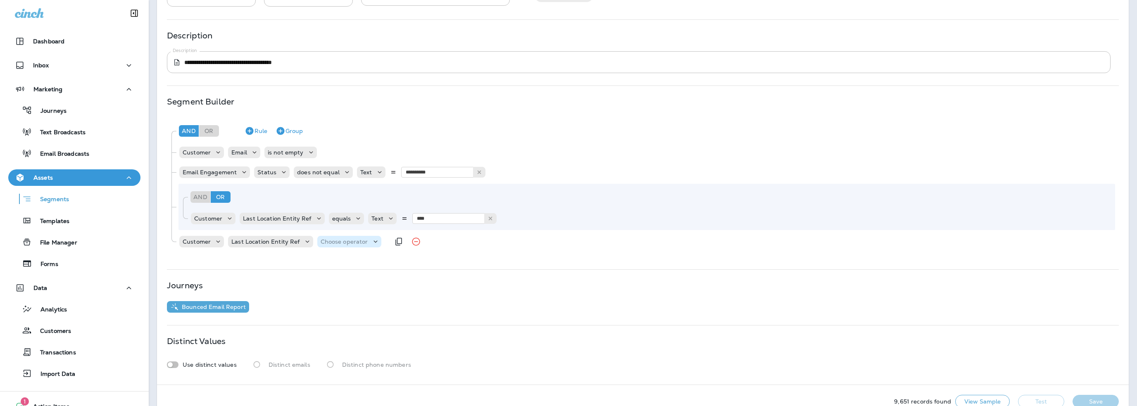
click at [334, 243] on p "Choose operator" at bounding box center [345, 241] width 48 height 7
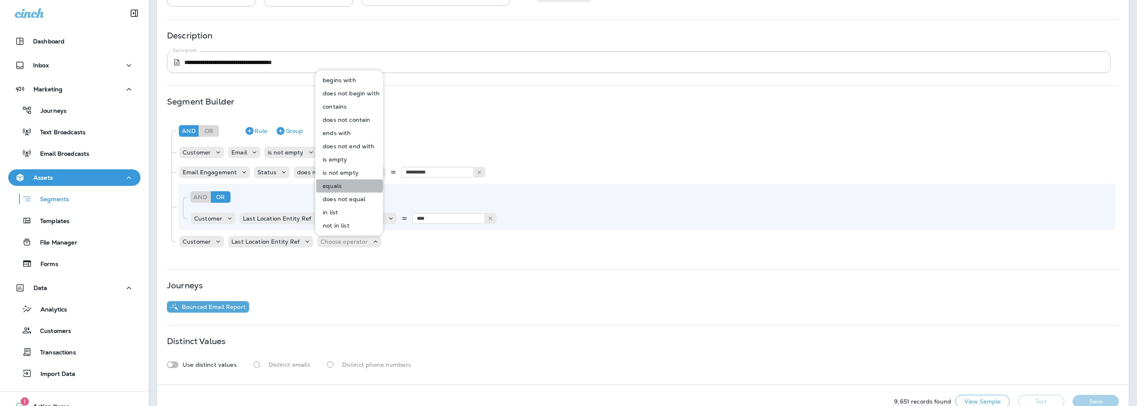
click at [334, 185] on p "equals" at bounding box center [330, 186] width 22 height 7
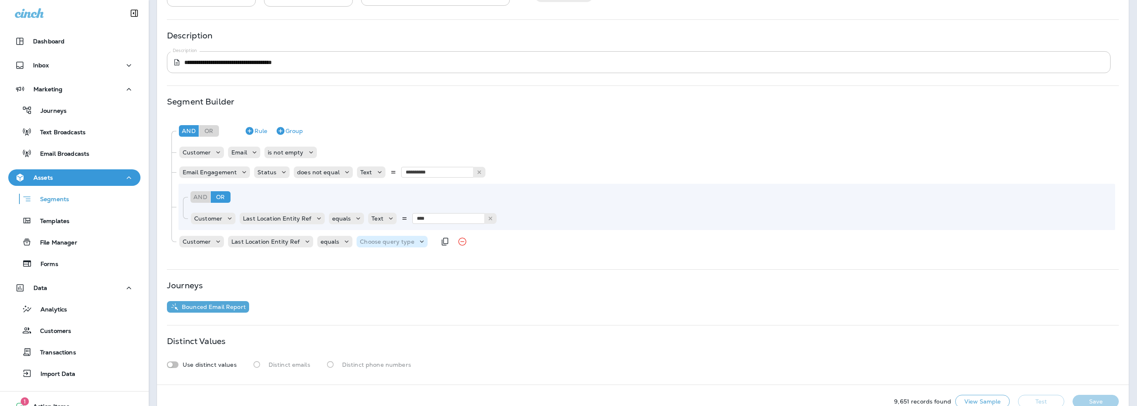
click at [385, 241] on p "Choose query type" at bounding box center [387, 241] width 54 height 7
click at [378, 261] on button "Text" at bounding box center [379, 261] width 48 height 13
click at [432, 235] on div "Customer Last Location Entity Ref equals Text" at bounding box center [336, 241] width 317 height 17
click at [429, 241] on input "text" at bounding box center [442, 241] width 83 height 11
type input "****"
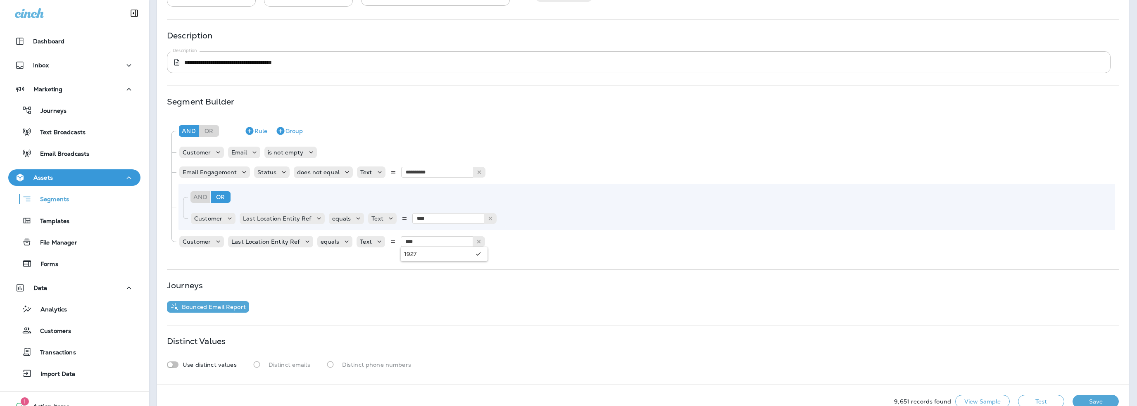
click at [373, 257] on div "**********" at bounding box center [643, 166] width 972 height 435
click at [346, 195] on icon "Remove Group" at bounding box center [346, 197] width 10 height 10
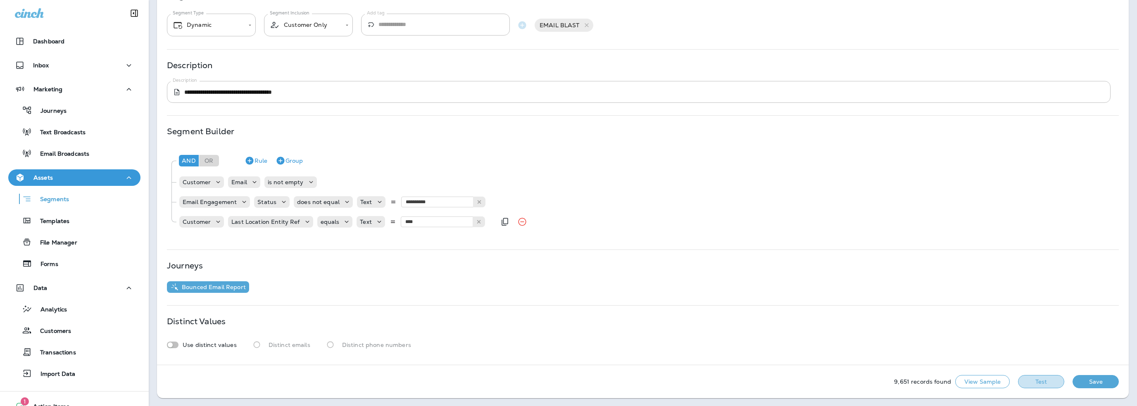
click at [1037, 383] on button "Test" at bounding box center [1041, 381] width 46 height 13
click at [972, 383] on button "Get Total" at bounding box center [982, 381] width 55 height 13
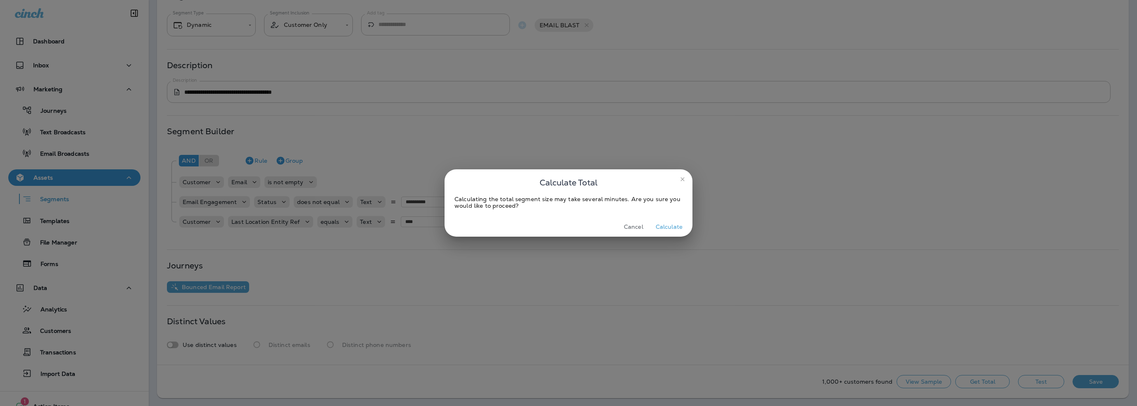
click at [670, 227] on button "Calculate" at bounding box center [668, 227] width 33 height 13
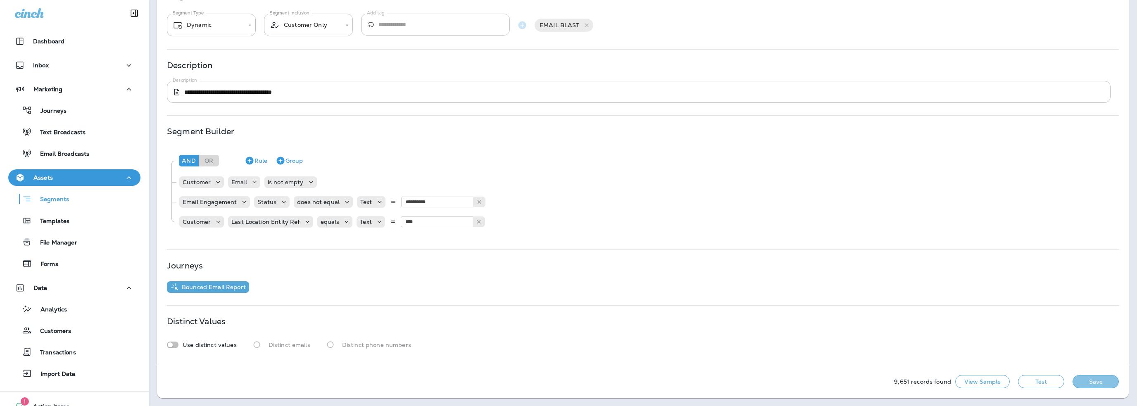
click at [1084, 383] on button "Save" at bounding box center [1095, 381] width 46 height 13
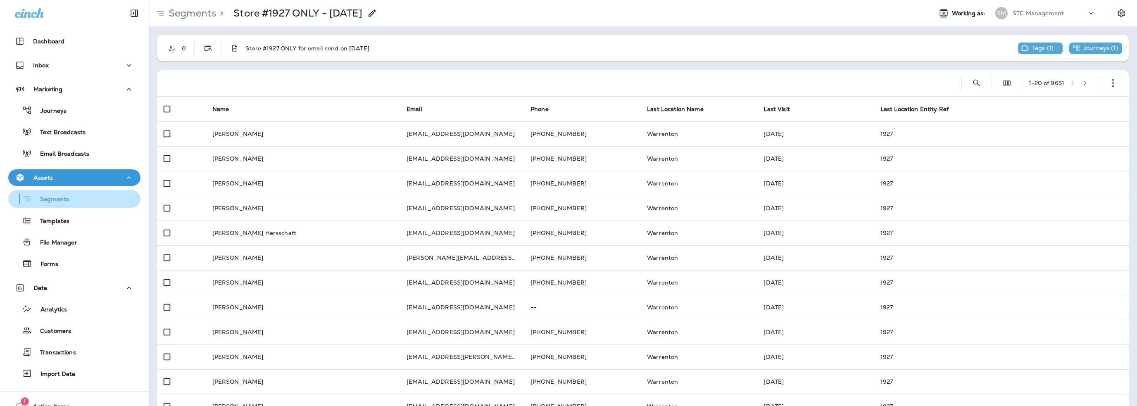
click at [57, 200] on p "Segments" at bounding box center [50, 200] width 37 height 8
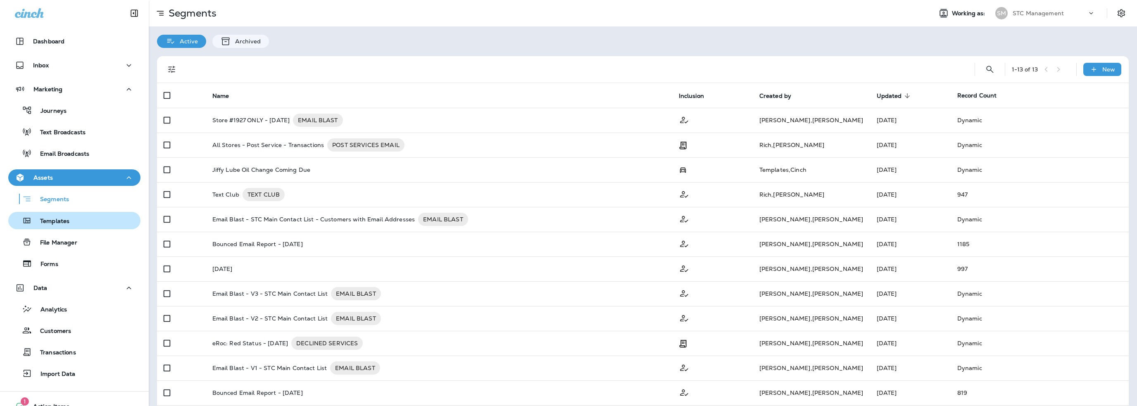
click at [61, 220] on p "Templates" at bounding box center [51, 222] width 38 height 8
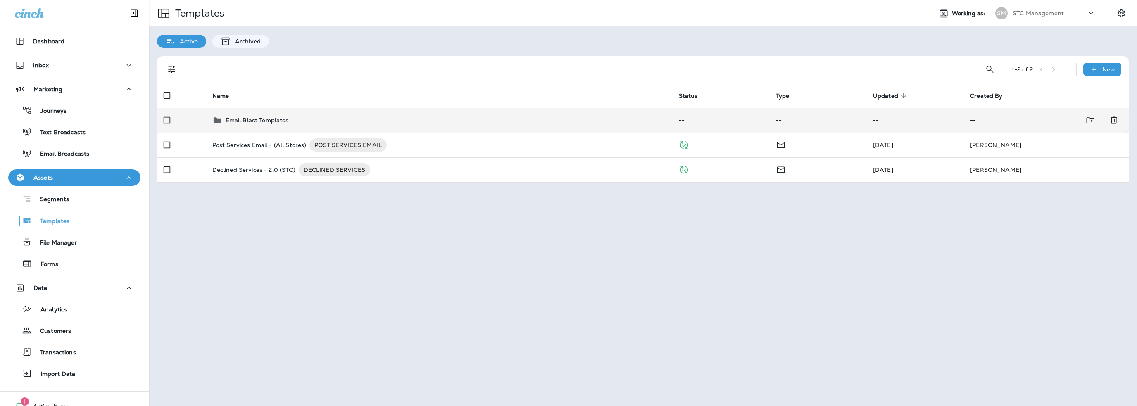
click at [285, 119] on p "Email Blast Templates" at bounding box center [257, 120] width 63 height 7
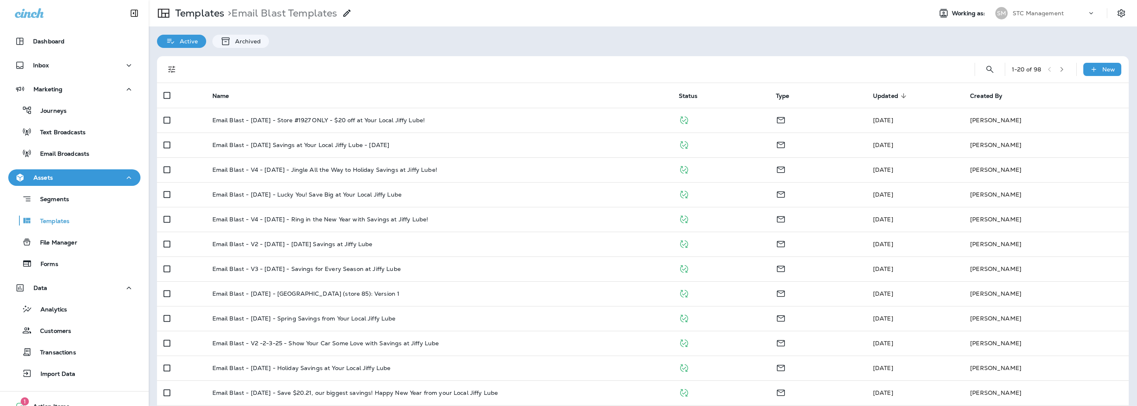
click at [285, 119] on p "Email Blast - 10-3-25 - Store #1927 ONLY - $20 off at Your Local Jiffy Lube!" at bounding box center [318, 120] width 213 height 7
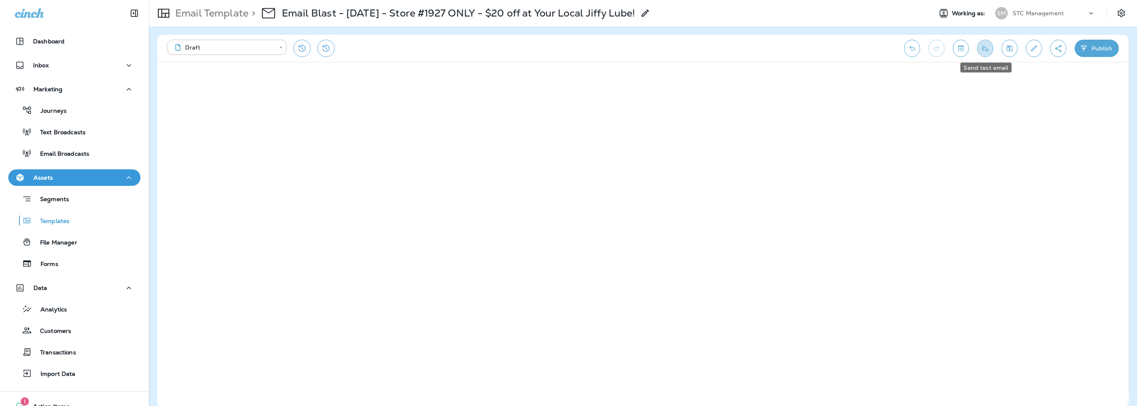
click at [986, 48] on icon "Send test email" at bounding box center [985, 48] width 9 height 8
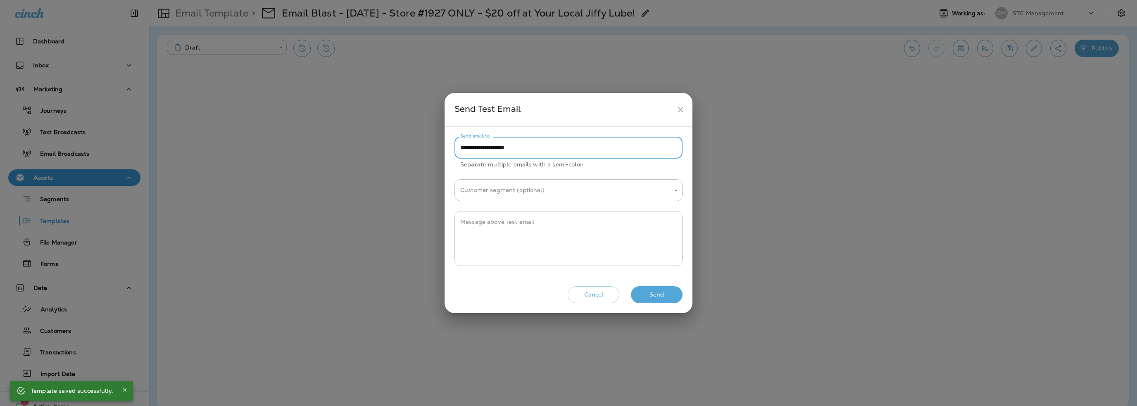
drag, startPoint x: 476, startPoint y: 147, endPoint x: 424, endPoint y: 155, distance: 52.6
click at [424, 155] on div "**********" at bounding box center [568, 203] width 1137 height 406
type input "**********"
click at [497, 231] on textarea "Message above test email" at bounding box center [568, 238] width 216 height 41
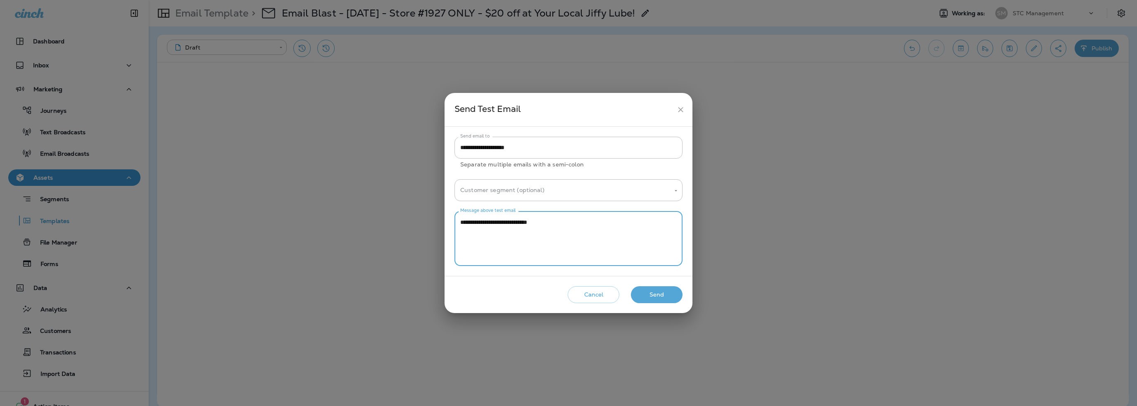
type textarea "**********"
click at [645, 290] on button "Send" at bounding box center [657, 294] width 52 height 17
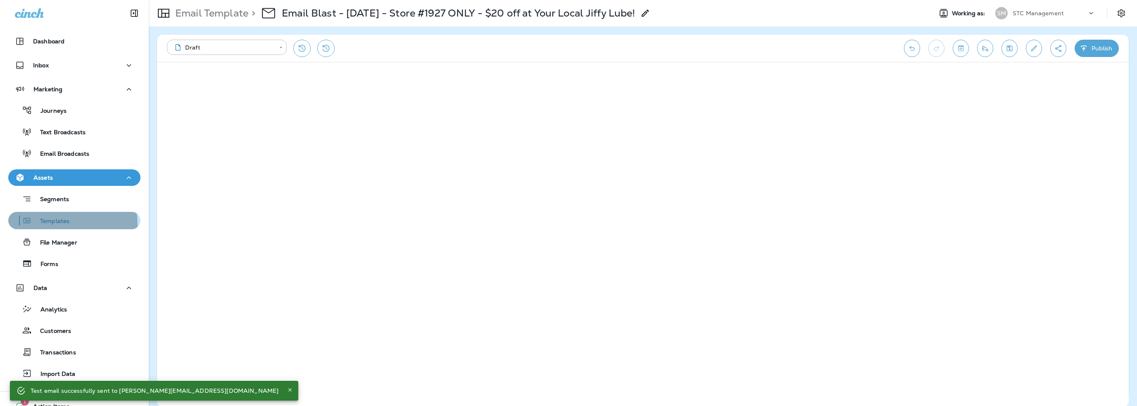
click at [50, 224] on p "Templates" at bounding box center [51, 222] width 38 height 8
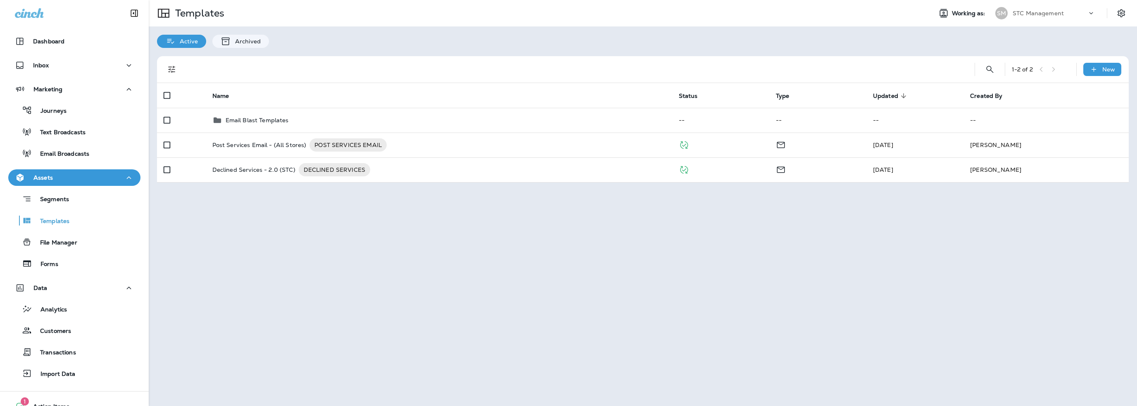
click at [1035, 20] on div "SM STC Management" at bounding box center [1045, 13] width 110 height 17
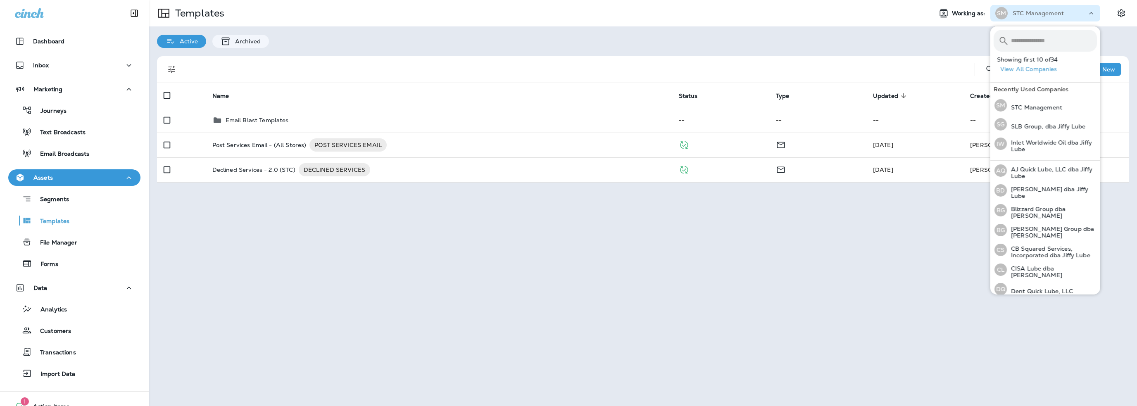
click at [1026, 67] on button "View All Companies" at bounding box center [1048, 69] width 103 height 13
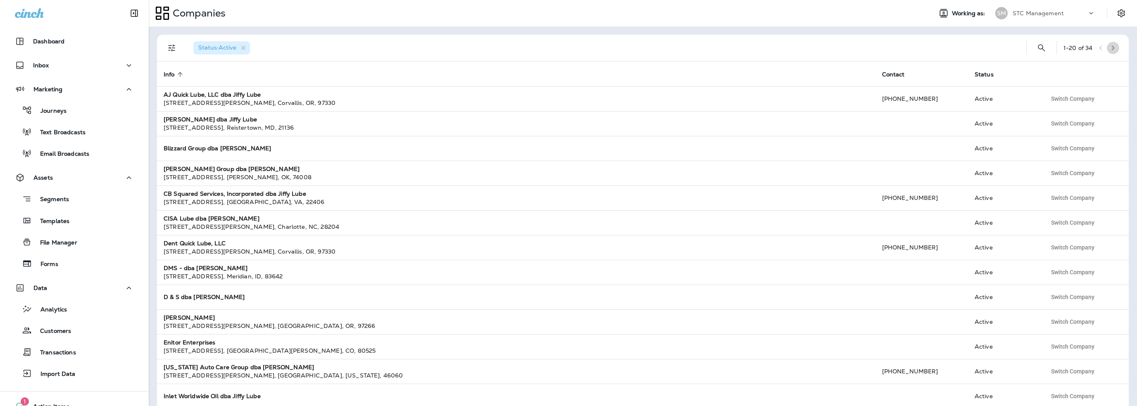
click at [1110, 49] on icon "button" at bounding box center [1113, 48] width 6 height 6
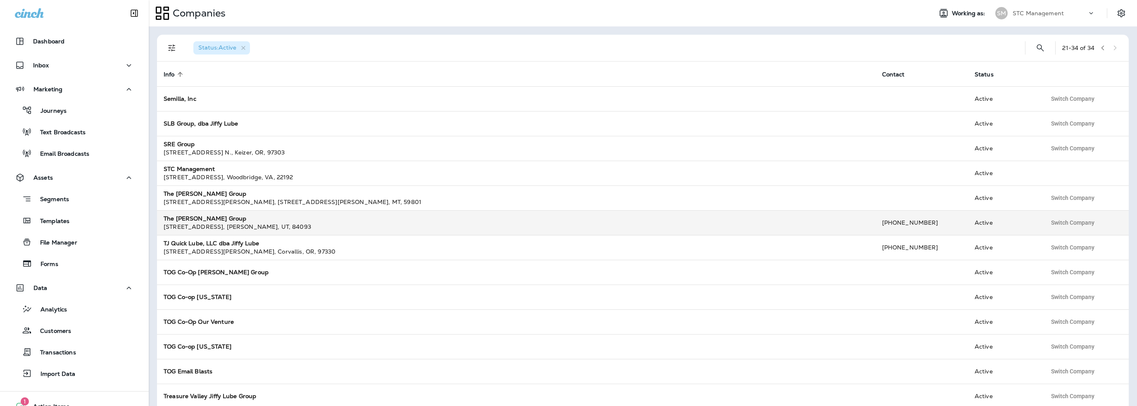
scroll to position [36, 0]
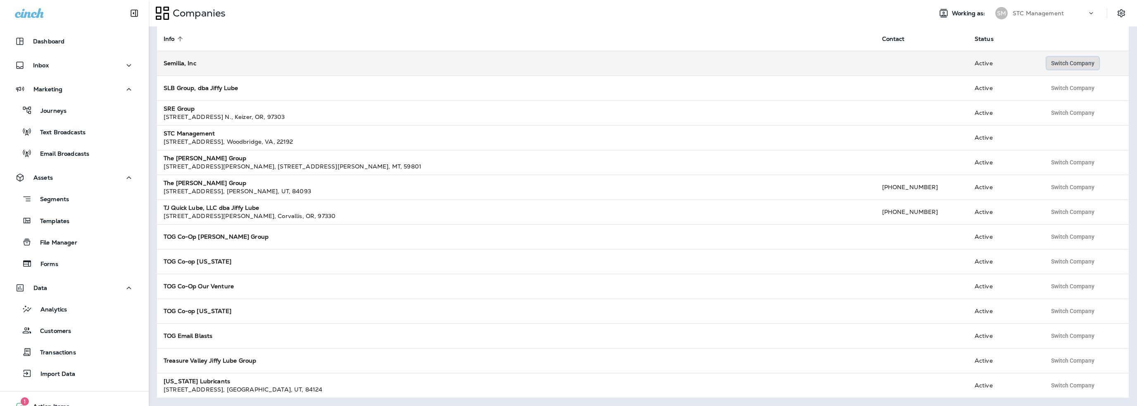
click at [1057, 62] on span "Switch Company" at bounding box center [1072, 63] width 43 height 6
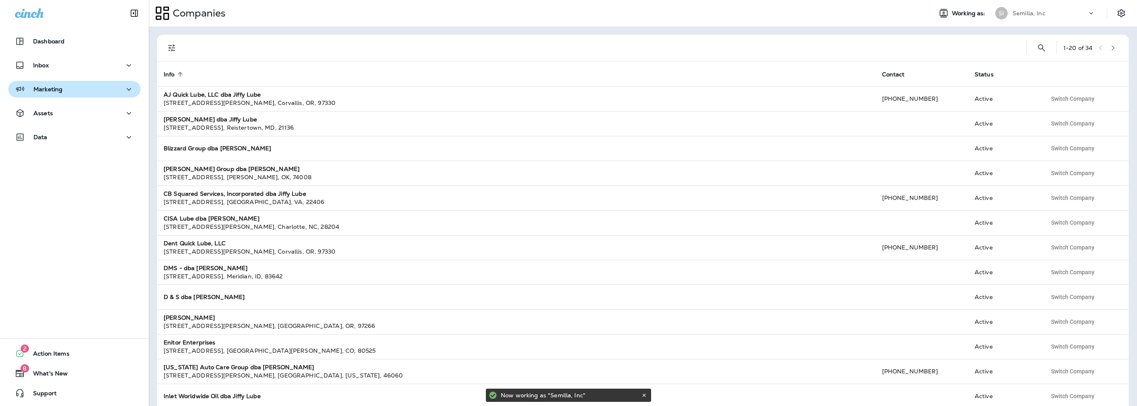
click at [66, 89] on div "Marketing" at bounding box center [74, 89] width 119 height 10
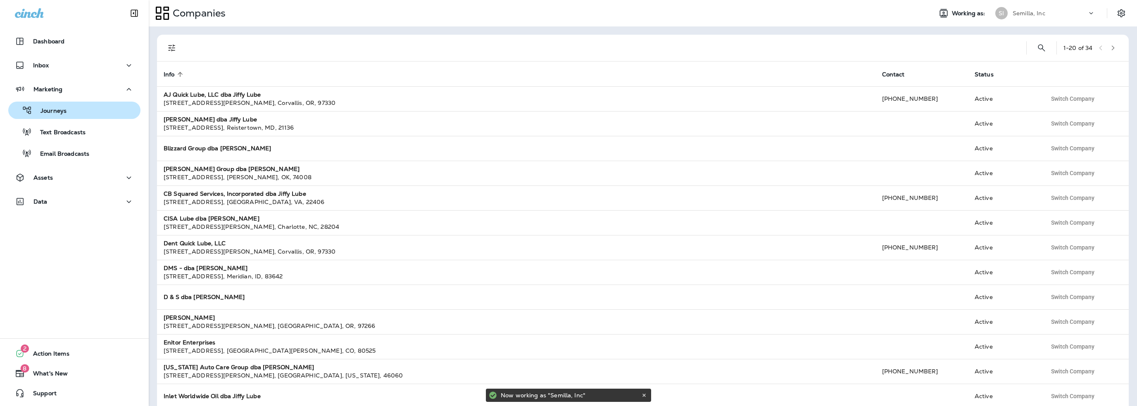
click at [61, 111] on p "Journeys" at bounding box center [49, 111] width 34 height 8
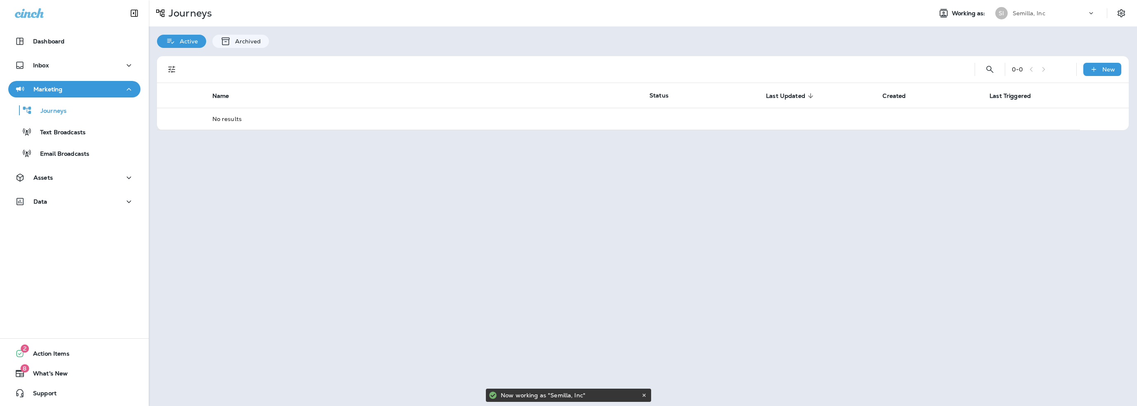
click at [58, 91] on p "Marketing" at bounding box center [47, 89] width 29 height 7
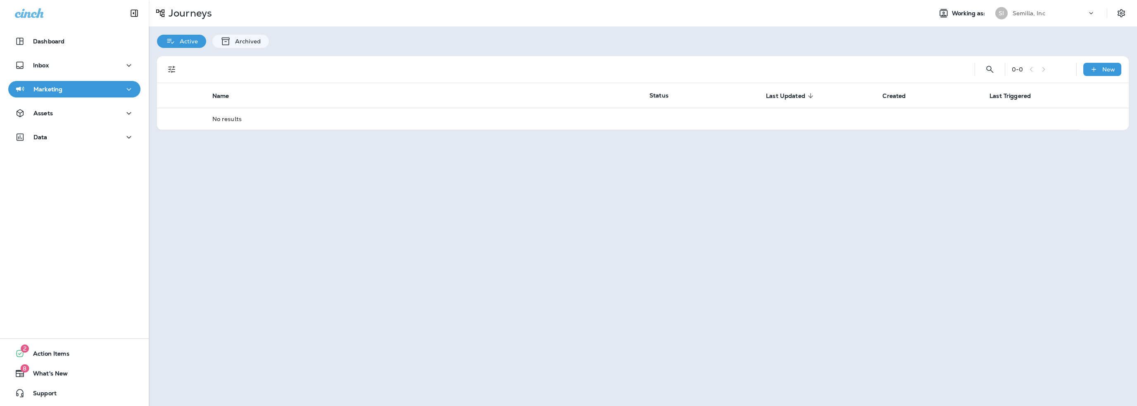
click at [48, 93] on p "Marketing" at bounding box center [47, 89] width 29 height 7
click at [65, 152] on p "Email Broadcasts" at bounding box center [60, 154] width 57 height 8
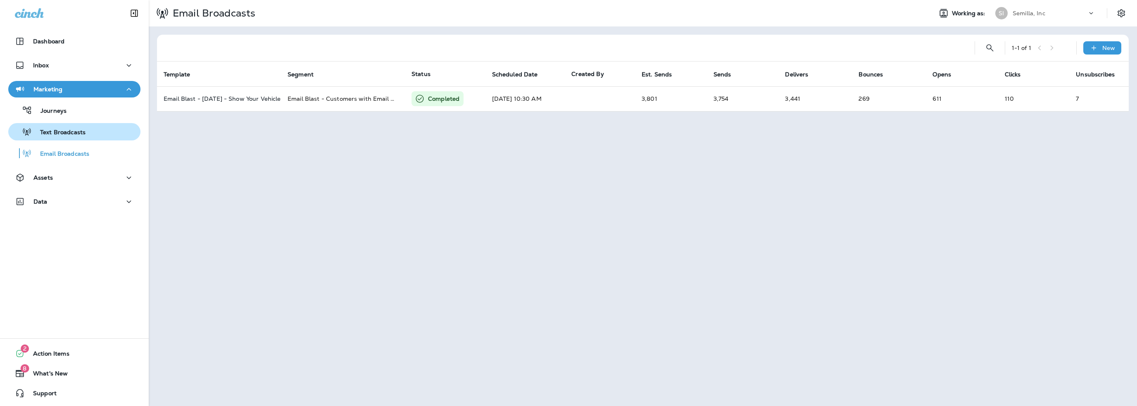
click at [59, 135] on p "Text Broadcasts" at bounding box center [59, 133] width 54 height 8
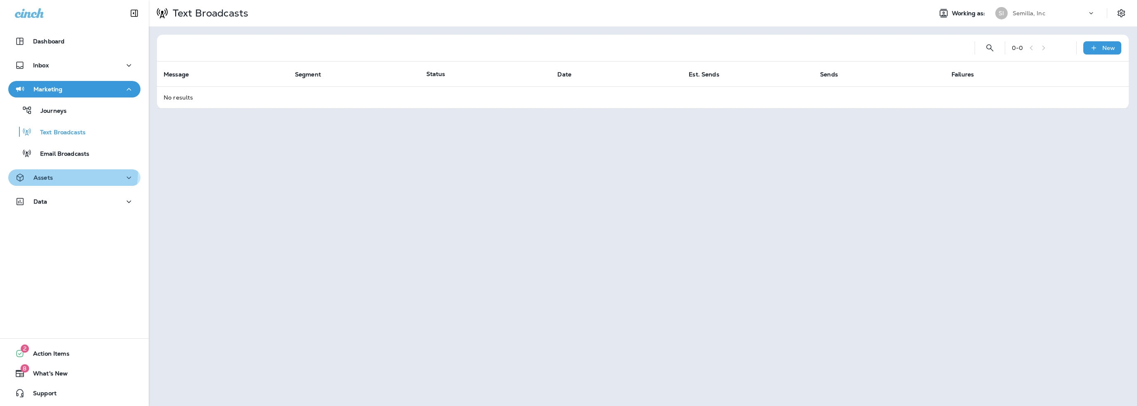
click at [55, 172] on button "Assets" at bounding box center [74, 177] width 132 height 17
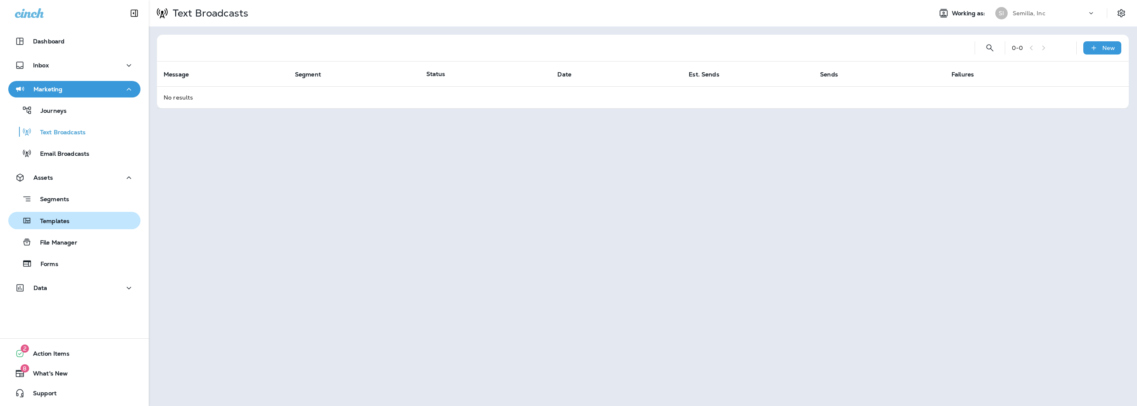
click at [59, 219] on p "Templates" at bounding box center [51, 222] width 38 height 8
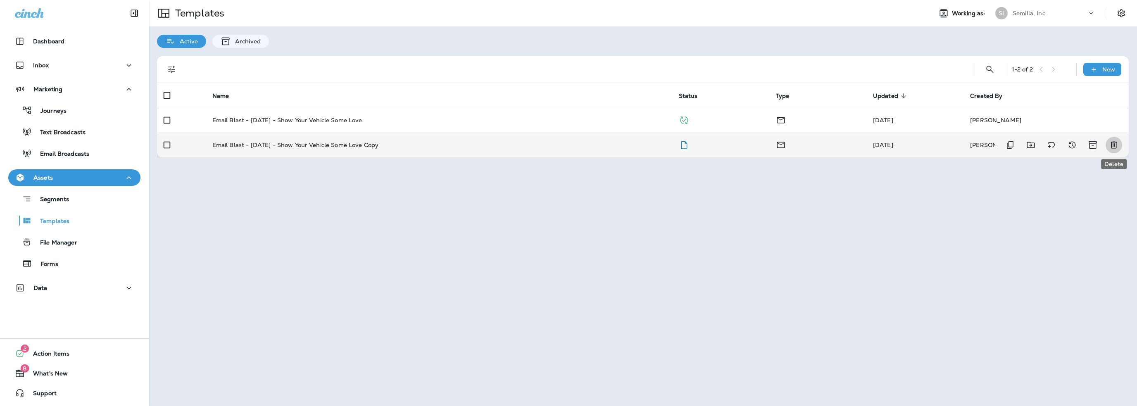
click at [1112, 142] on icon "Delete" at bounding box center [1113, 145] width 6 height 7
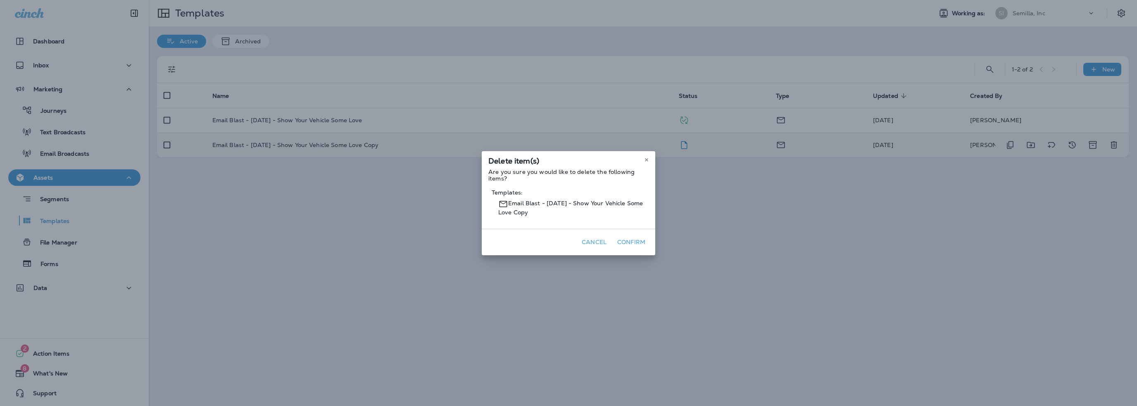
click at [634, 242] on button "Confirm" at bounding box center [631, 242] width 35 height 13
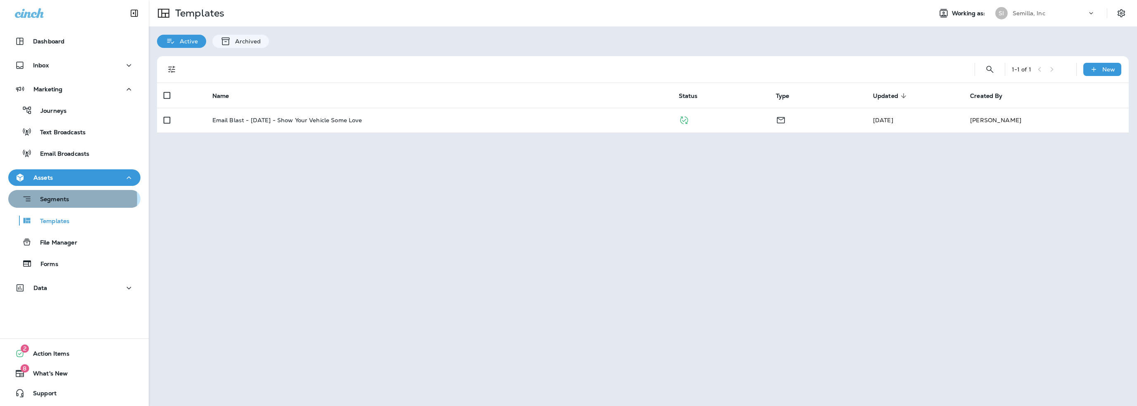
click at [50, 200] on p "Segments" at bounding box center [50, 200] width 37 height 8
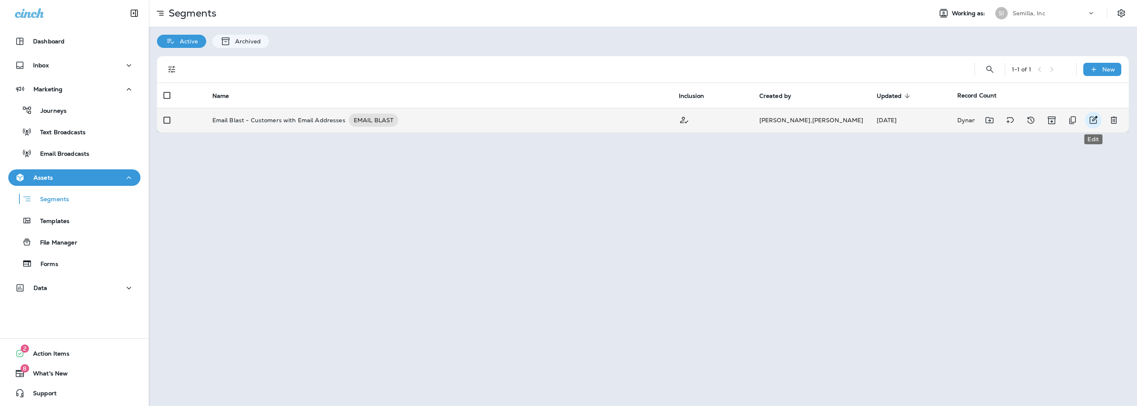
click at [1092, 119] on icon "Edit" at bounding box center [1093, 120] width 10 height 10
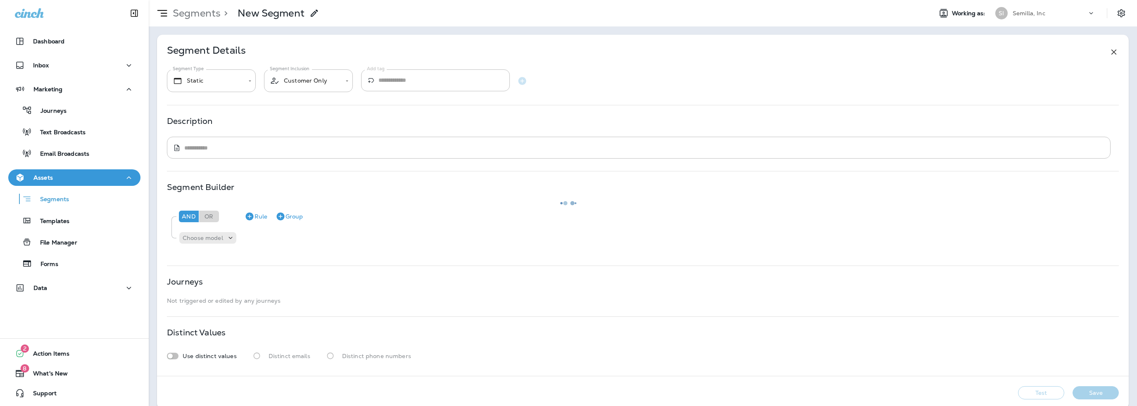
type input "*******"
type textarea "**********"
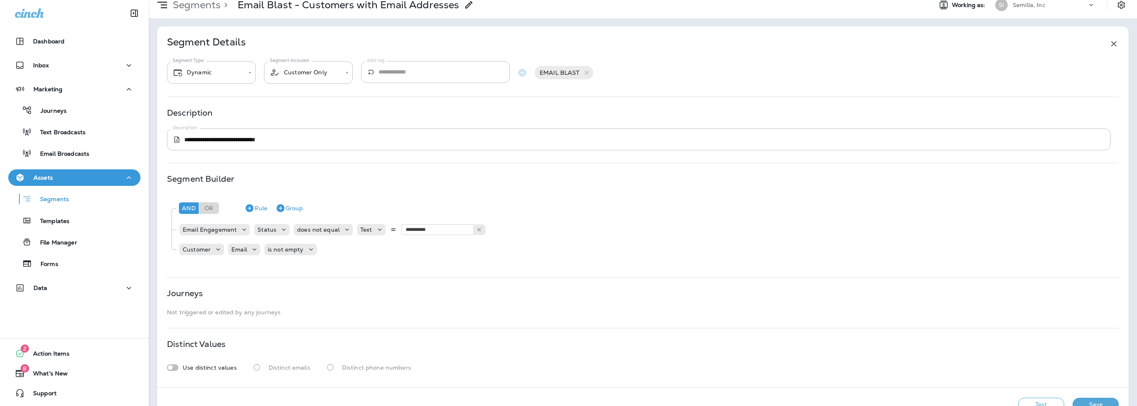
scroll to position [31, 0]
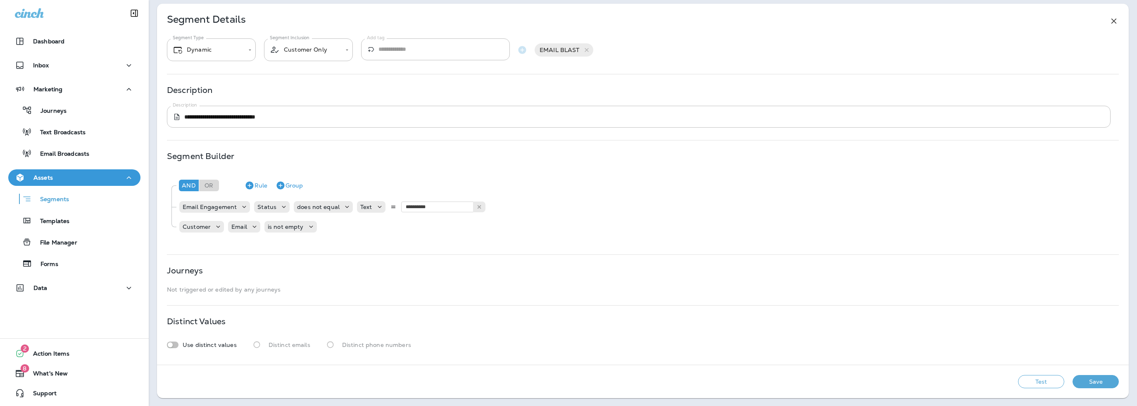
click at [1032, 380] on button "Test" at bounding box center [1041, 381] width 46 height 13
click at [984, 383] on button "Get Total" at bounding box center [982, 381] width 55 height 13
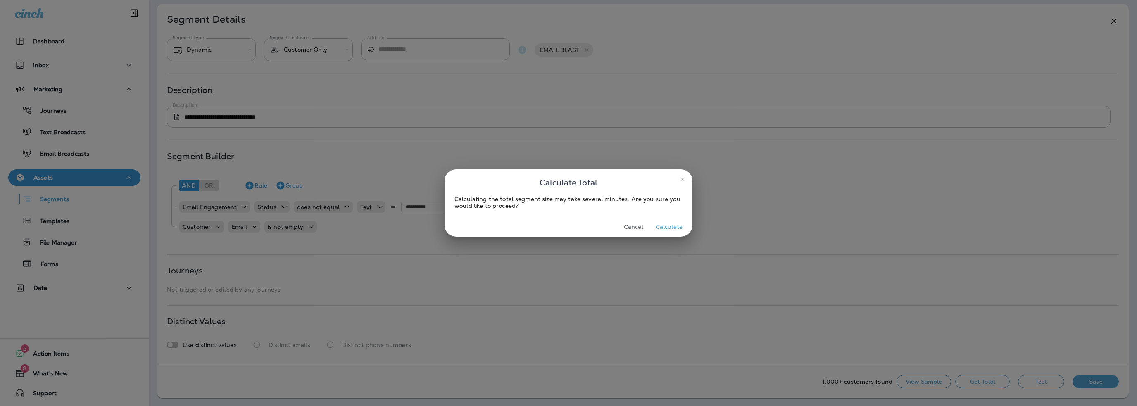
click at [664, 225] on button "Calculate" at bounding box center [668, 227] width 33 height 13
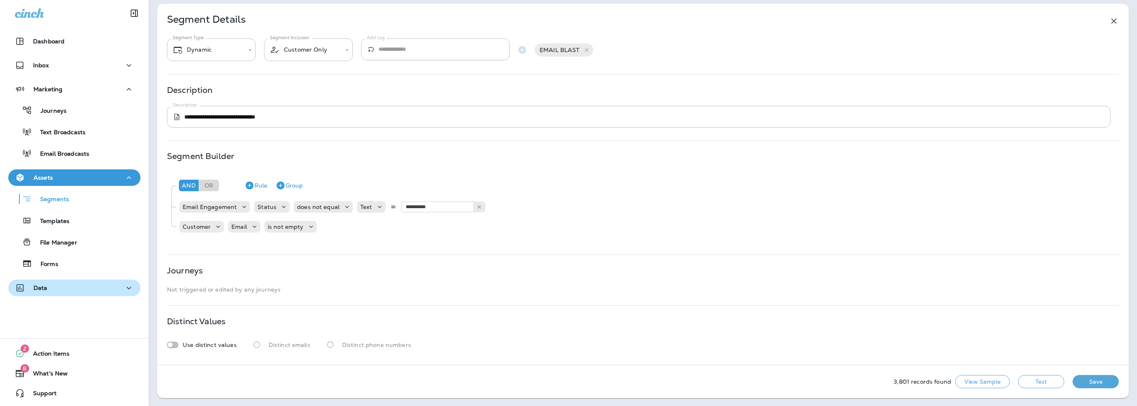
click at [58, 291] on div "Data" at bounding box center [74, 288] width 119 height 10
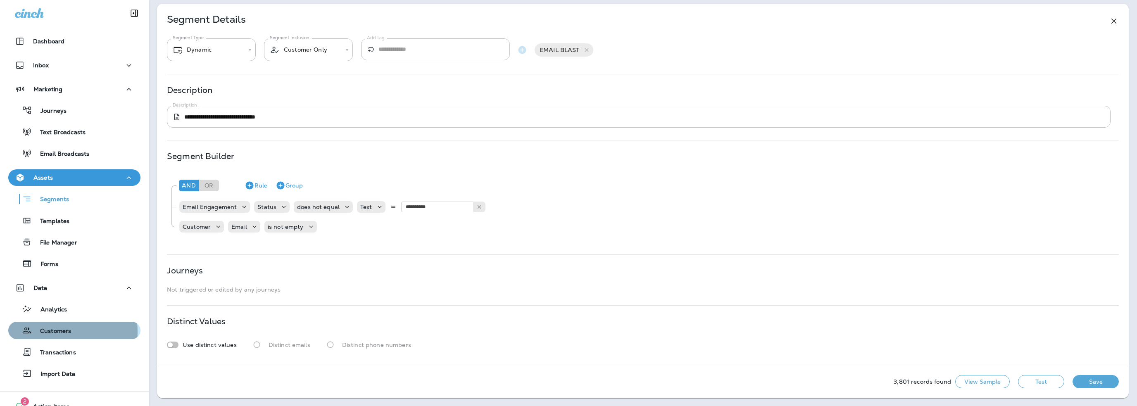
click at [59, 332] on p "Customers" at bounding box center [51, 332] width 39 height 8
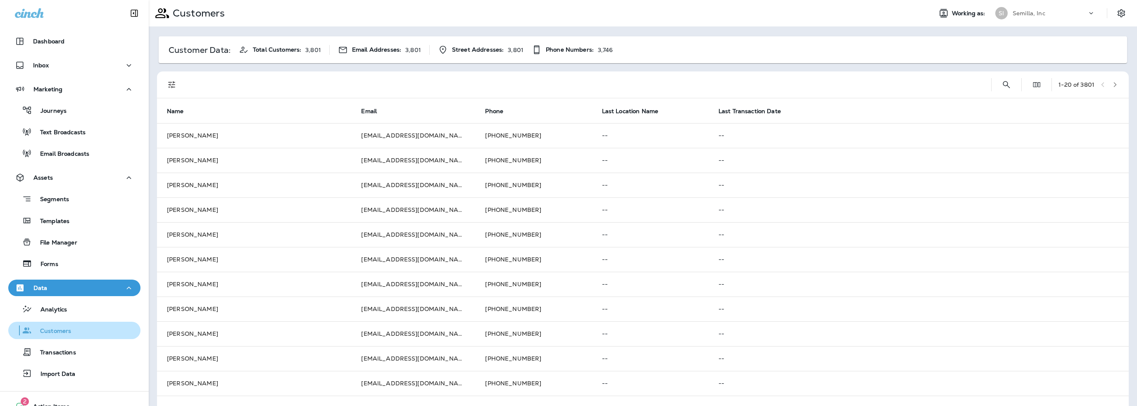
scroll to position [53, 0]
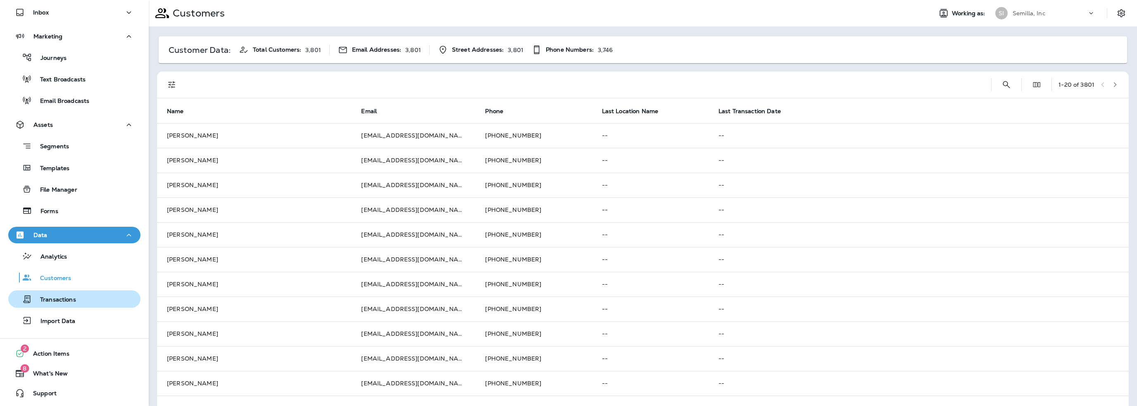
click at [47, 297] on p "Transactions" at bounding box center [54, 300] width 44 height 8
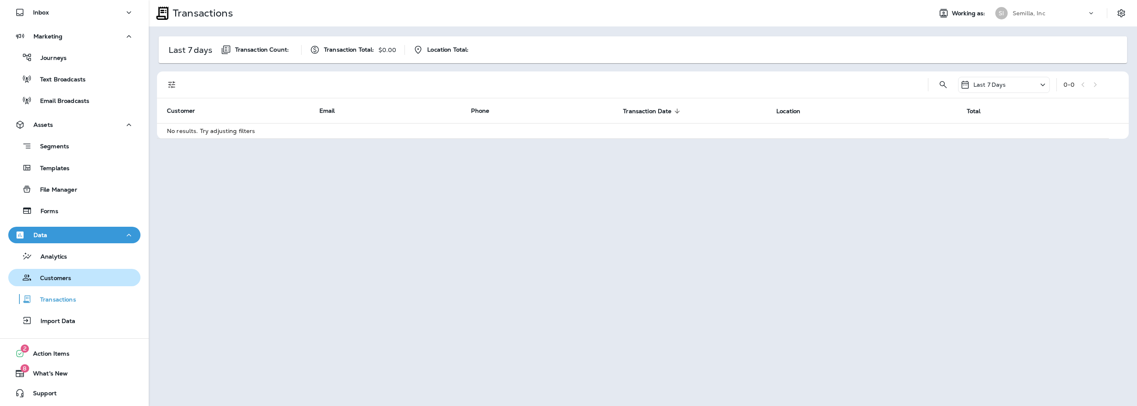
click at [48, 279] on p "Customers" at bounding box center [51, 279] width 39 height 8
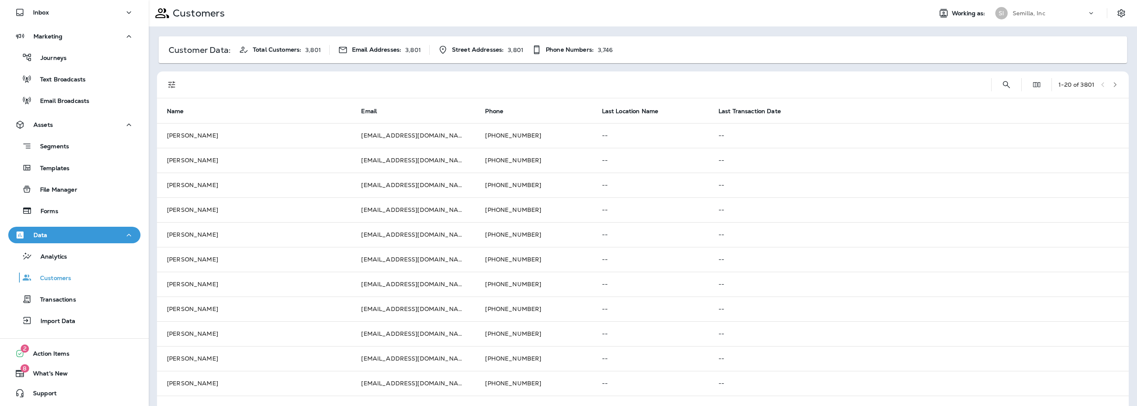
click at [1024, 16] on p "Semilla, Inc" at bounding box center [1028, 13] width 33 height 7
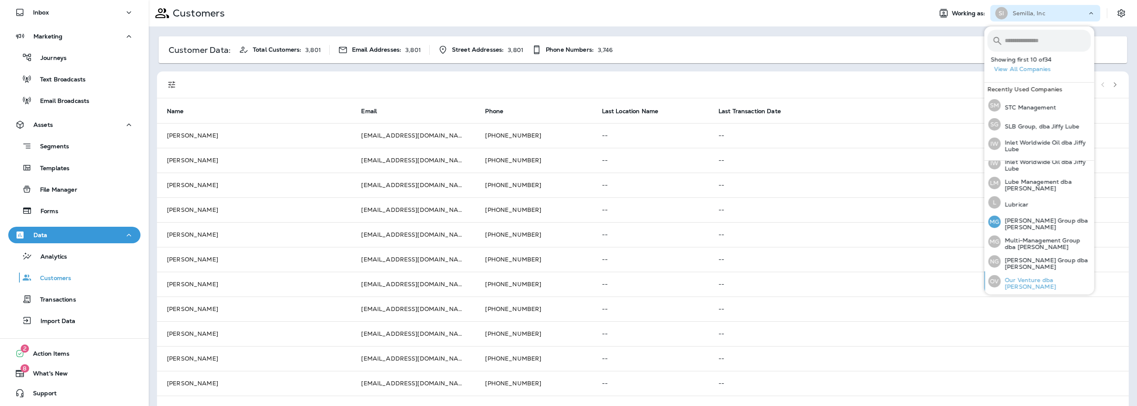
scroll to position [256, 0]
click at [1028, 70] on button "View All Companies" at bounding box center [1042, 69] width 103 height 13
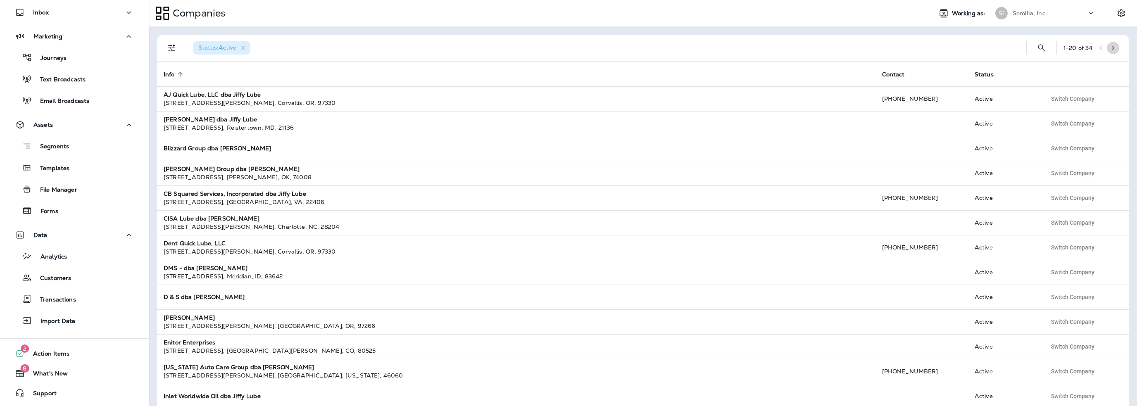
click at [1110, 48] on icon "button" at bounding box center [1113, 48] width 6 height 6
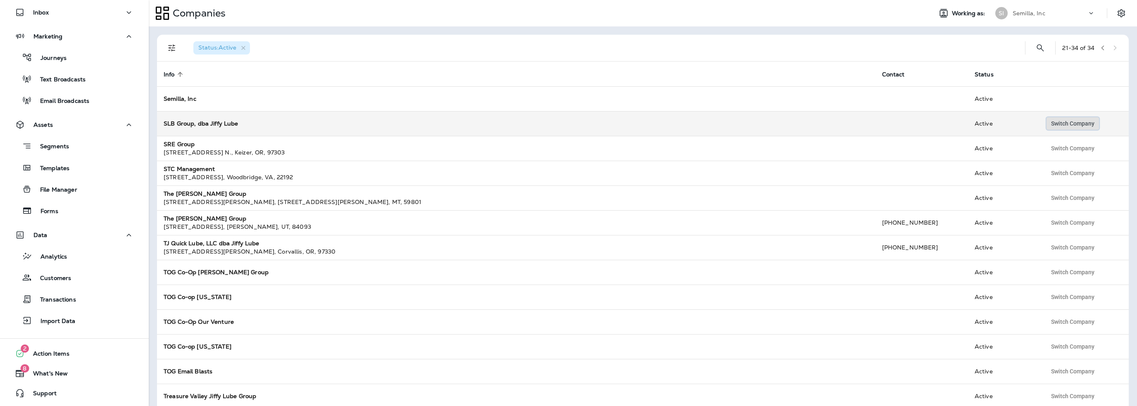
click at [1071, 121] on span "Switch Company" at bounding box center [1072, 124] width 43 height 6
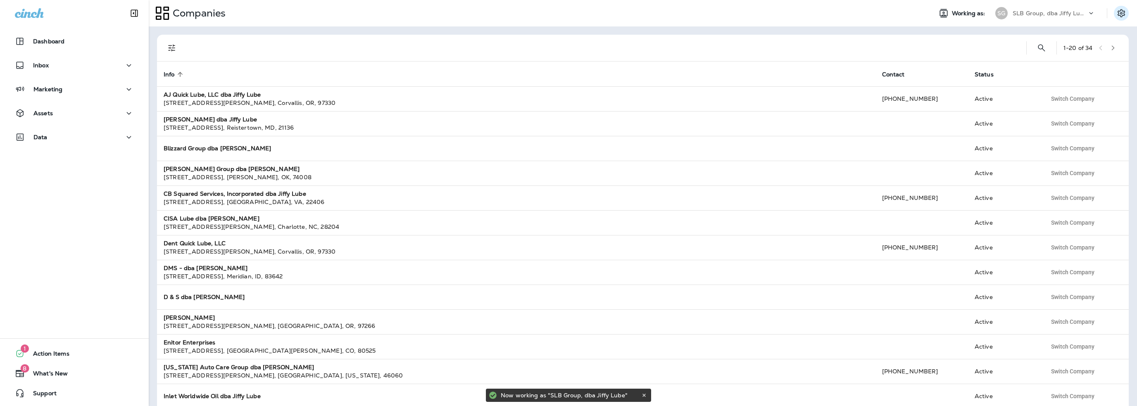
click at [1119, 10] on icon "Settings" at bounding box center [1121, 13] width 10 height 10
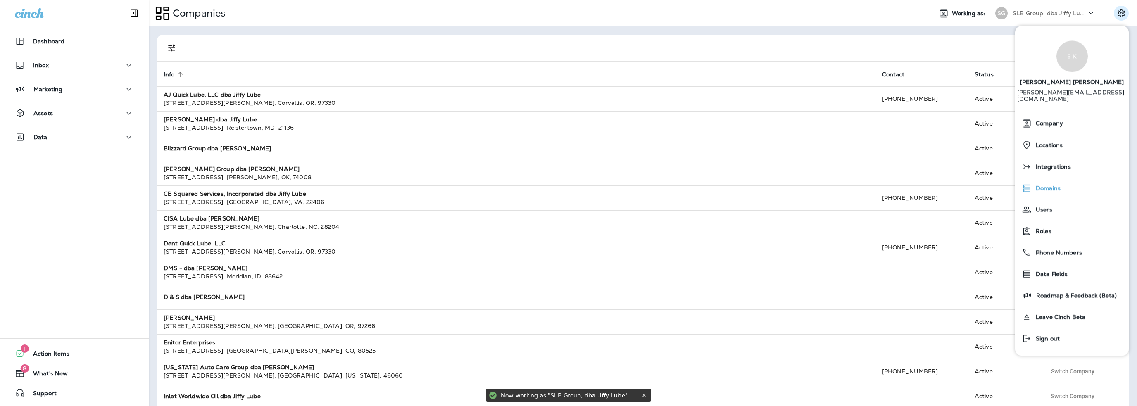
click at [1048, 185] on span "Domains" at bounding box center [1045, 188] width 29 height 7
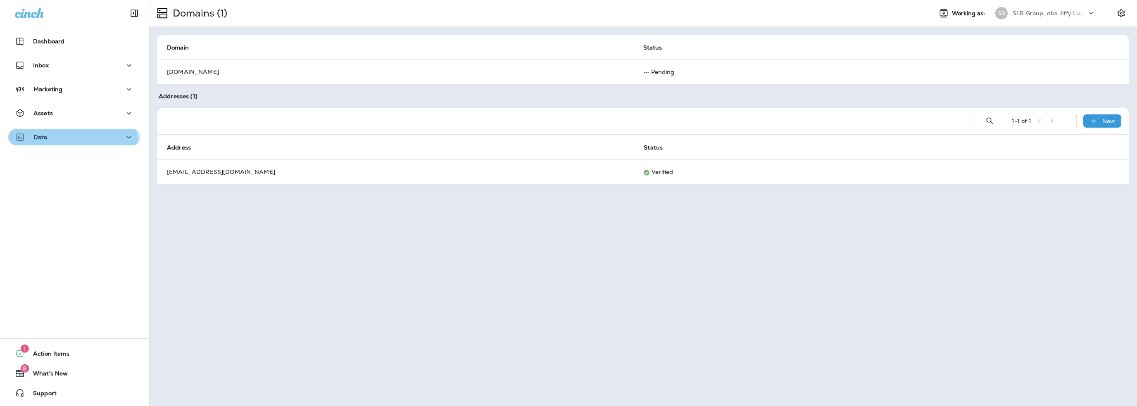
click at [39, 140] on p "Data" at bounding box center [40, 137] width 14 height 7
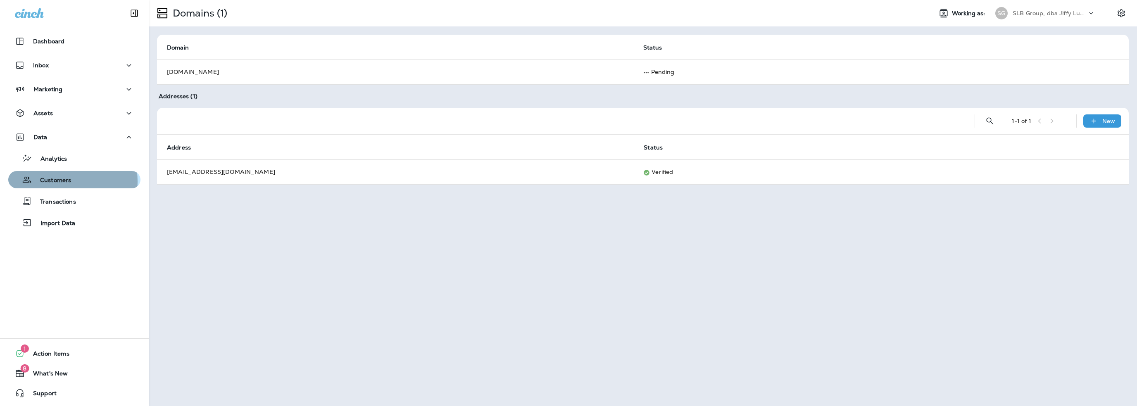
click at [60, 181] on p "Customers" at bounding box center [51, 181] width 39 height 8
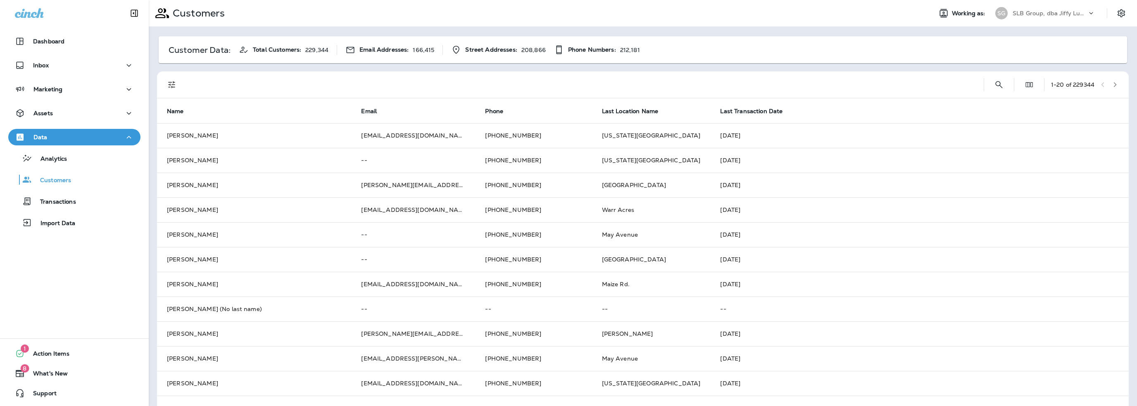
click at [1036, 15] on p "SLB Group, dba Jiffy Lube" at bounding box center [1049, 13] width 74 height 7
type input "***"
click at [1013, 65] on p "SRE Group" at bounding box center [1017, 68] width 35 height 7
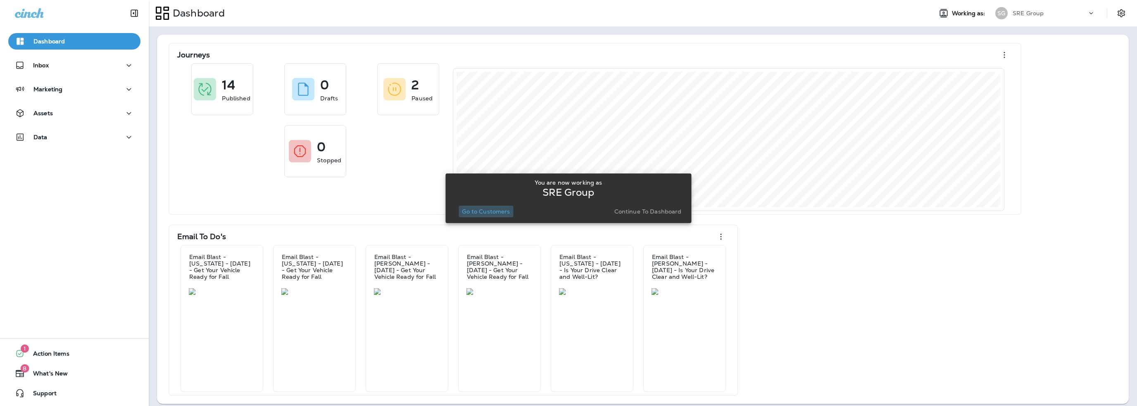
click at [490, 209] on p "Go to Customers" at bounding box center [486, 211] width 48 height 7
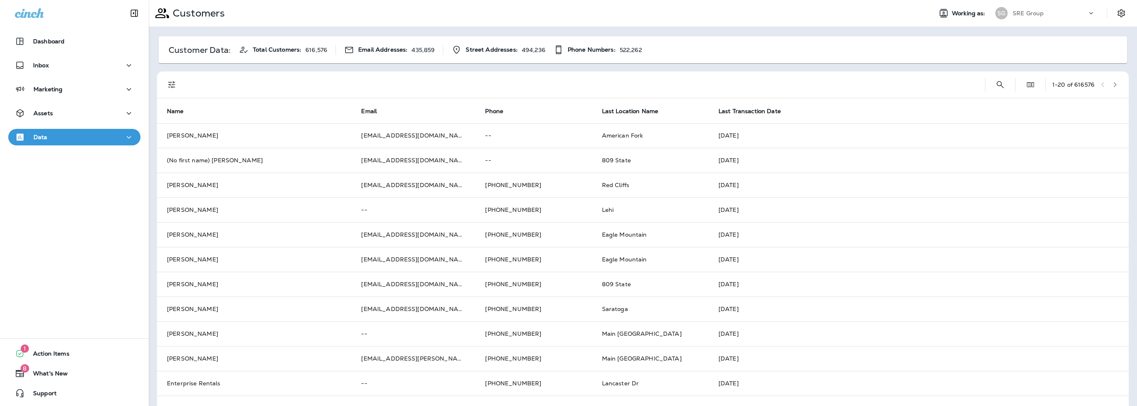
click at [1032, 14] on p "SRE Group" at bounding box center [1027, 13] width 31 height 7
type input "***"
click at [1018, 65] on p "STC Management" at bounding box center [1027, 68] width 55 height 7
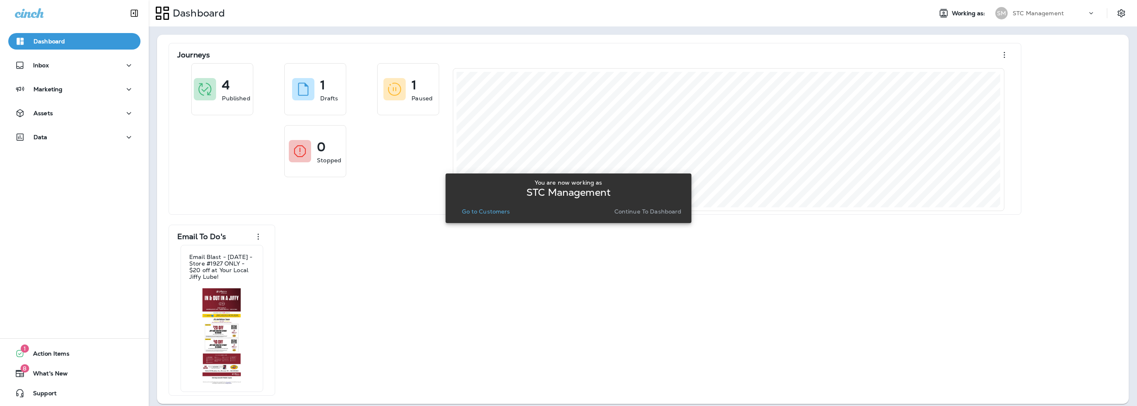
click at [496, 214] on p "Go to Customers" at bounding box center [486, 211] width 48 height 7
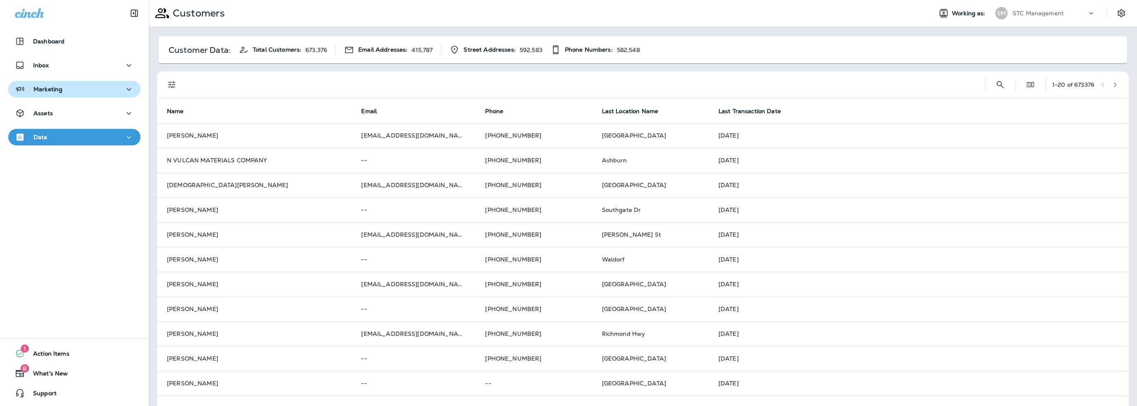
click at [64, 89] on div "Marketing" at bounding box center [74, 89] width 119 height 10
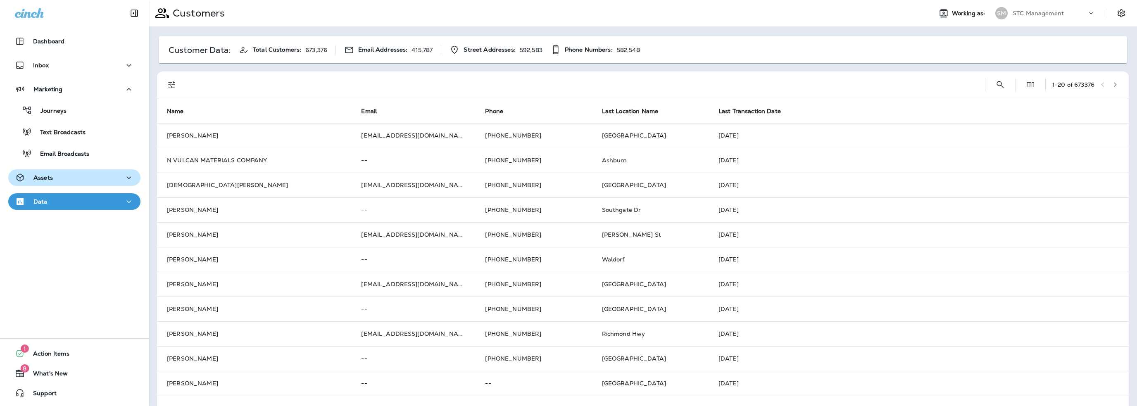
click at [63, 174] on div "Assets" at bounding box center [74, 178] width 119 height 10
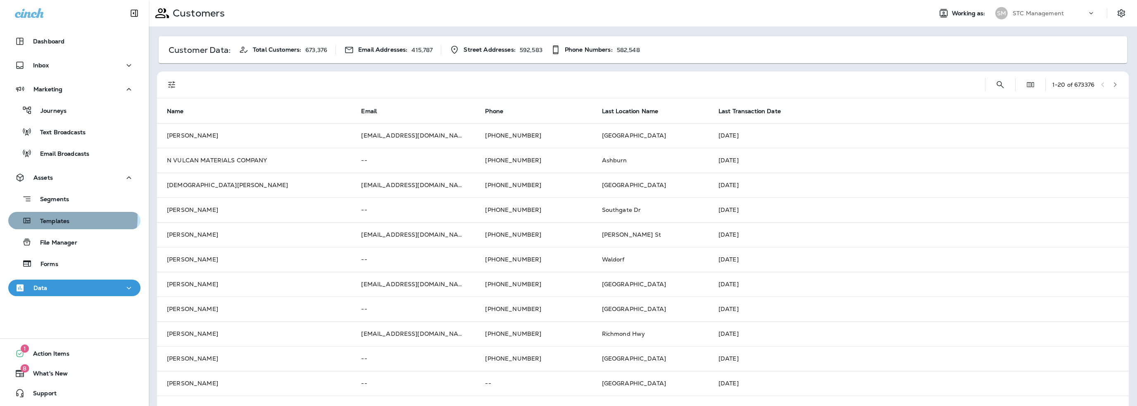
click at [63, 218] on p "Templates" at bounding box center [51, 222] width 38 height 8
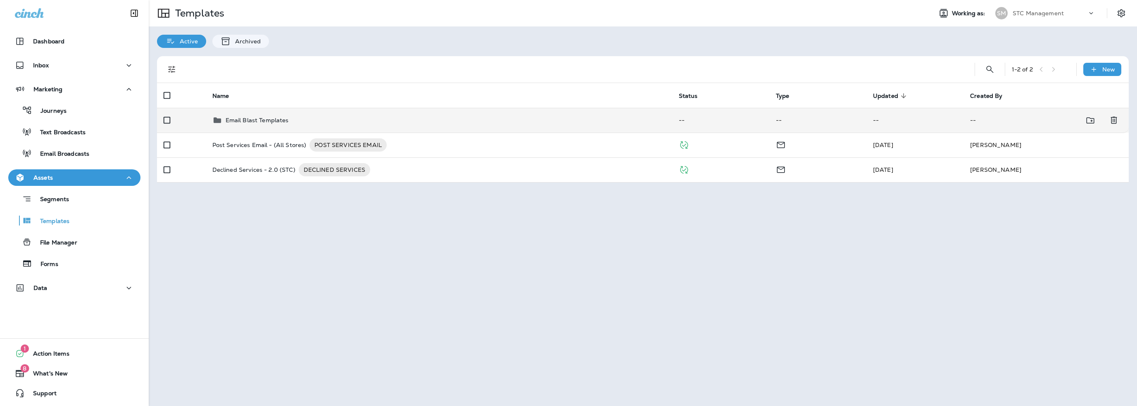
click at [262, 117] on p "Email Blast Templates" at bounding box center [257, 120] width 63 height 7
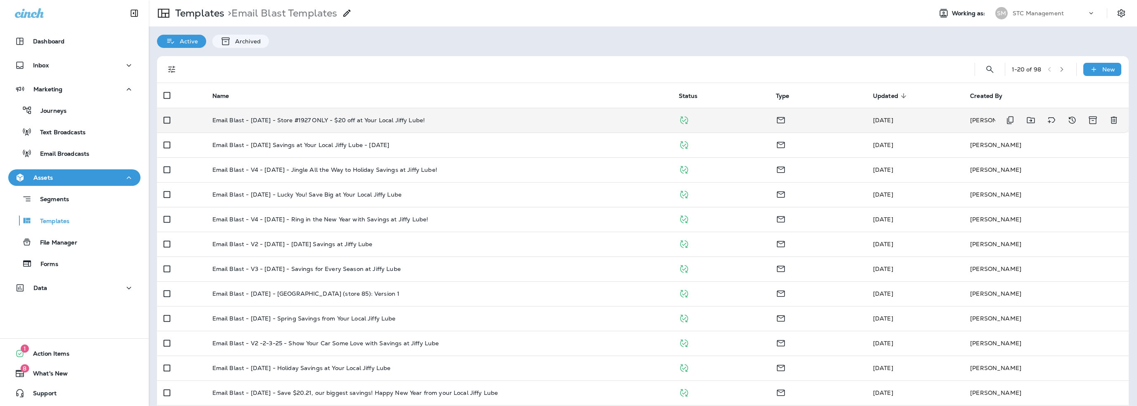
click at [299, 122] on p "Email Blast - [DATE] - Store #1927 ONLY - $20 off at Your Local Jiffy Lube!" at bounding box center [318, 120] width 213 height 7
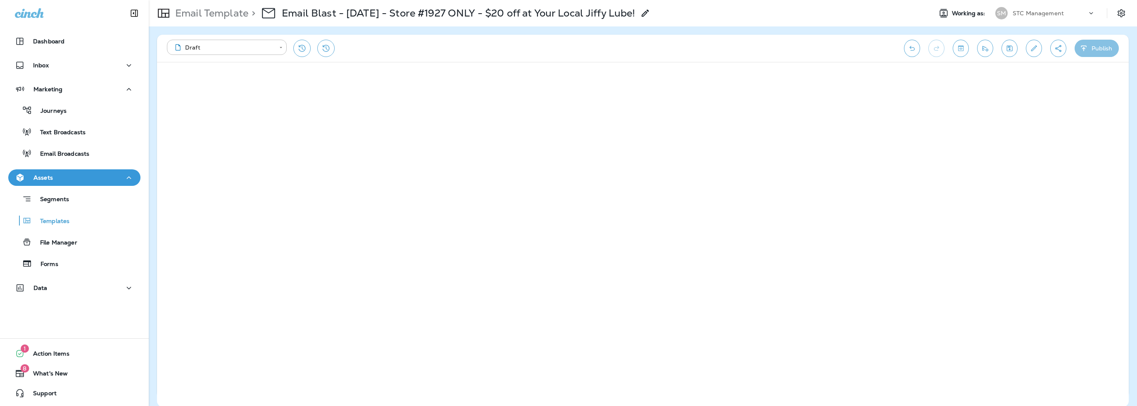
click at [1108, 49] on button "Publish" at bounding box center [1096, 48] width 44 height 17
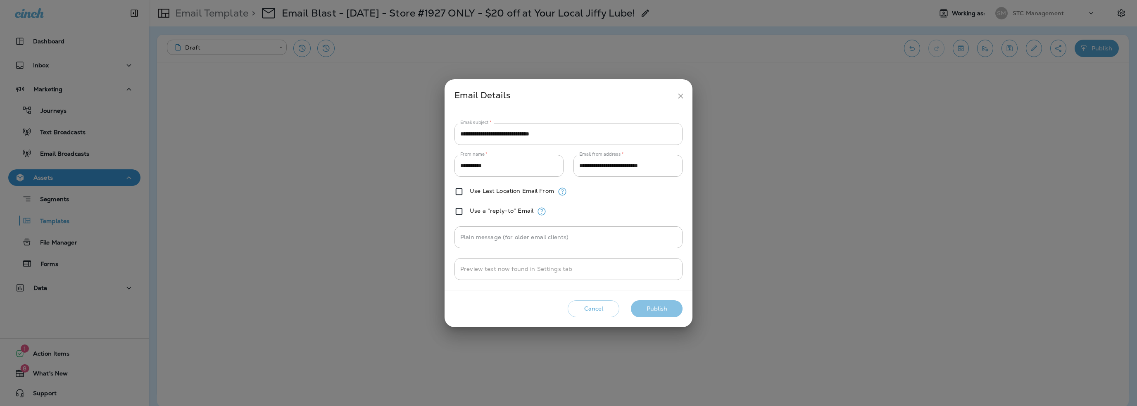
click at [651, 304] on button "Publish" at bounding box center [657, 308] width 52 height 17
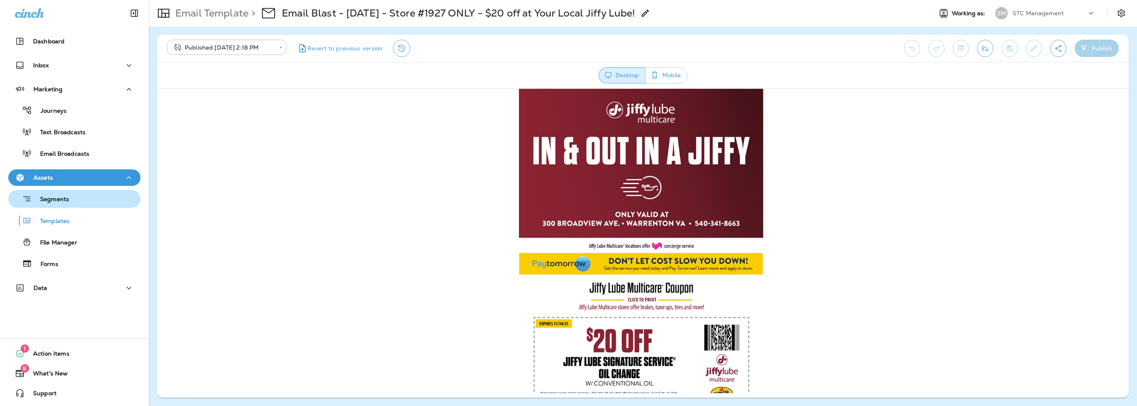
click at [56, 202] on p "Segments" at bounding box center [50, 200] width 37 height 8
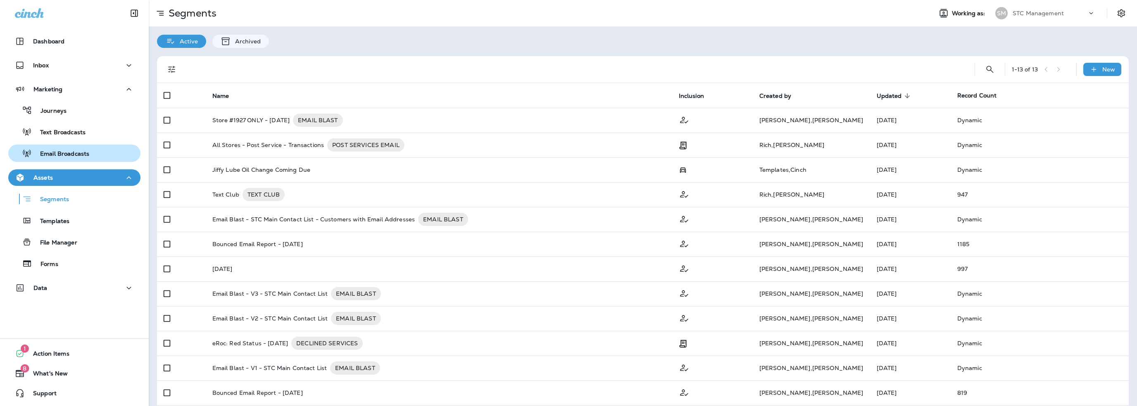
click at [57, 152] on p "Email Broadcasts" at bounding box center [60, 154] width 57 height 8
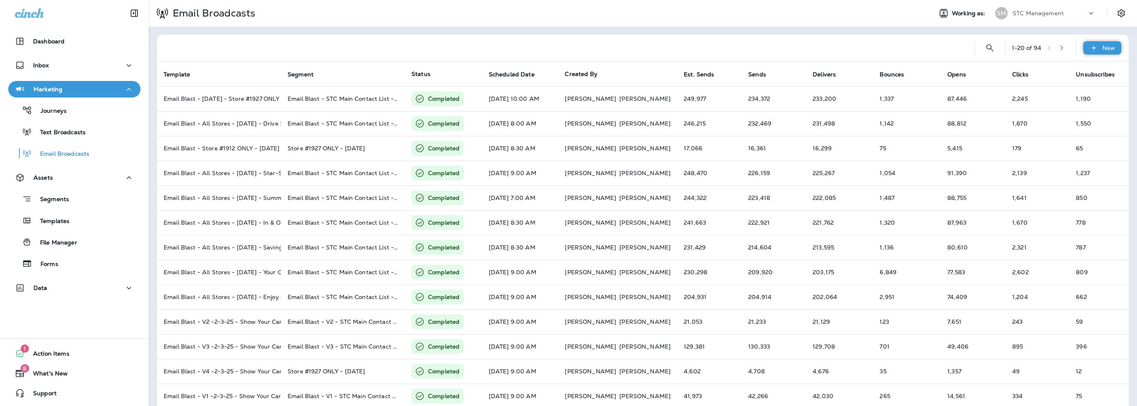
click at [1102, 45] on p "New" at bounding box center [1108, 48] width 13 height 7
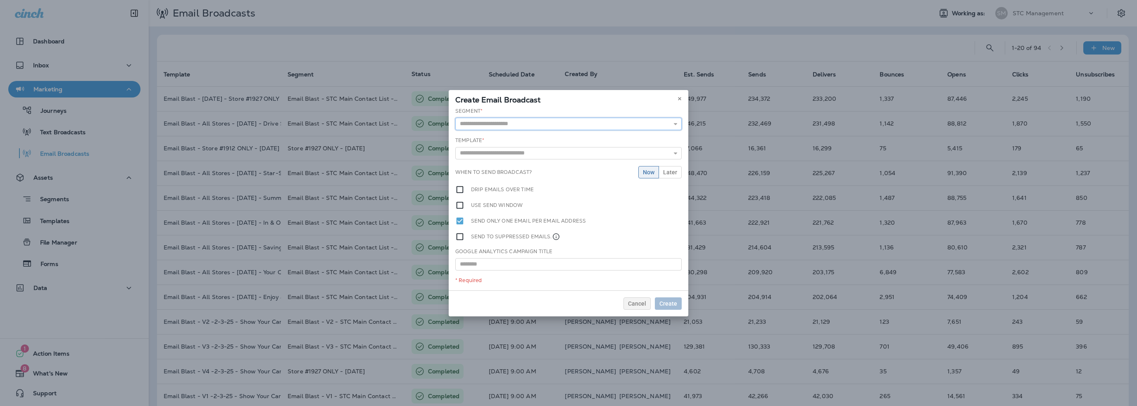
click at [501, 126] on input "text" at bounding box center [568, 124] width 226 height 12
type input "**********"
click at [495, 138] on div "**********" at bounding box center [569, 198] width 240 height 185
click at [496, 155] on input "text" at bounding box center [568, 154] width 226 height 12
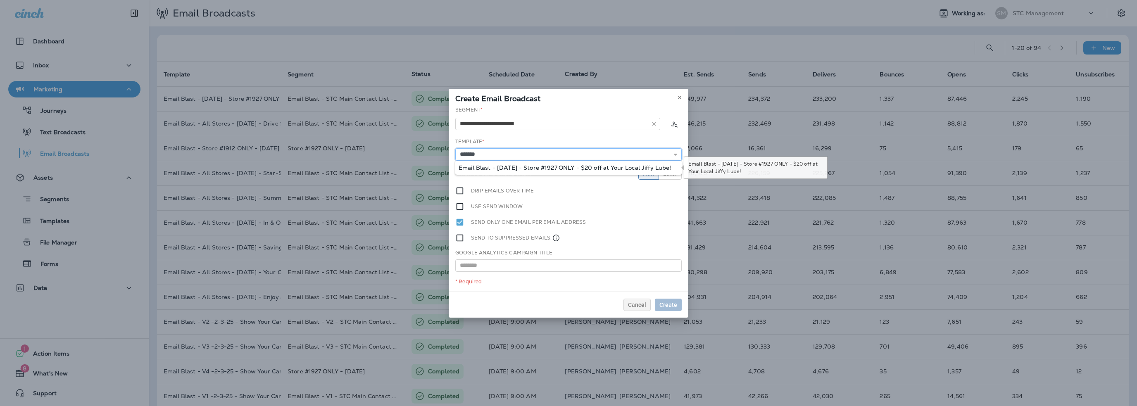
type input "**********"
click at [502, 168] on div "**********" at bounding box center [569, 198] width 240 height 185
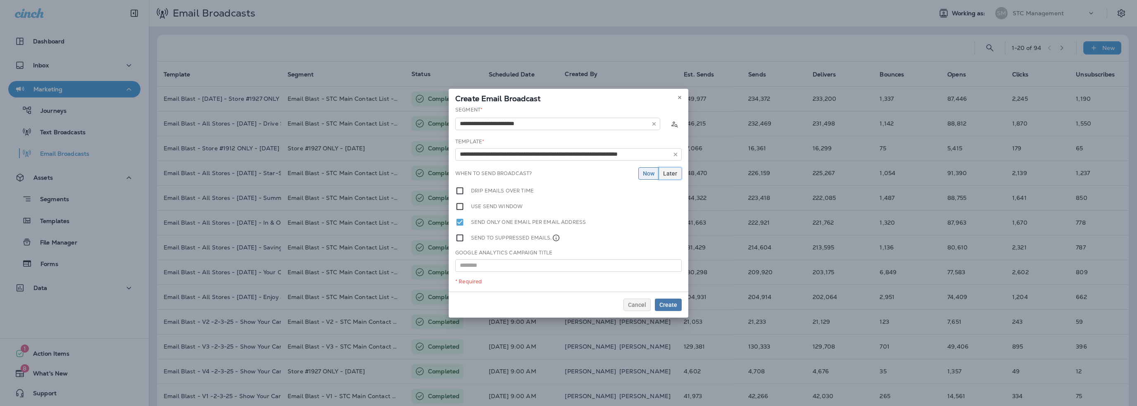
click at [664, 176] on button "Later" at bounding box center [669, 173] width 23 height 12
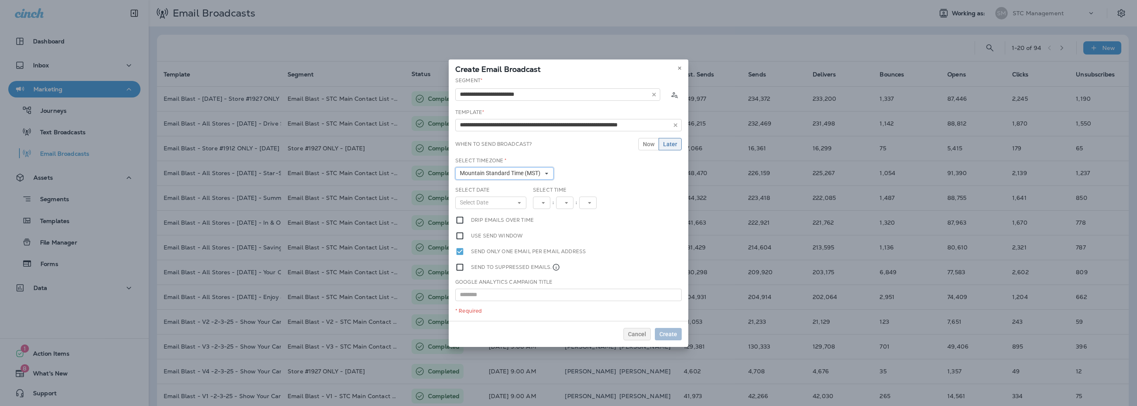
click at [489, 176] on span "Mountain Standard Time (MST)" at bounding box center [502, 173] width 84 height 7
click at [485, 204] on span "Central Standard Time (CST)" at bounding box center [513, 207] width 102 height 7
click at [485, 204] on span "Select Date" at bounding box center [476, 202] width 32 height 7
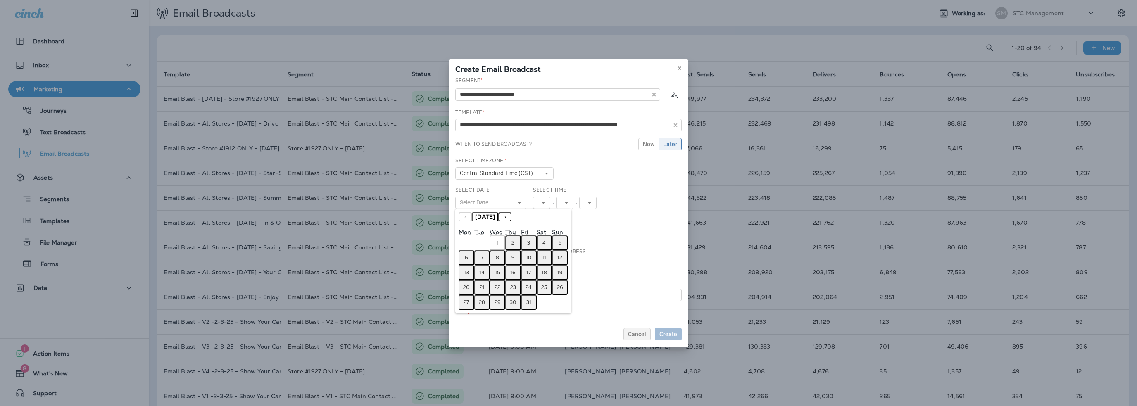
click at [527, 240] on button "3" at bounding box center [529, 242] width 16 height 15
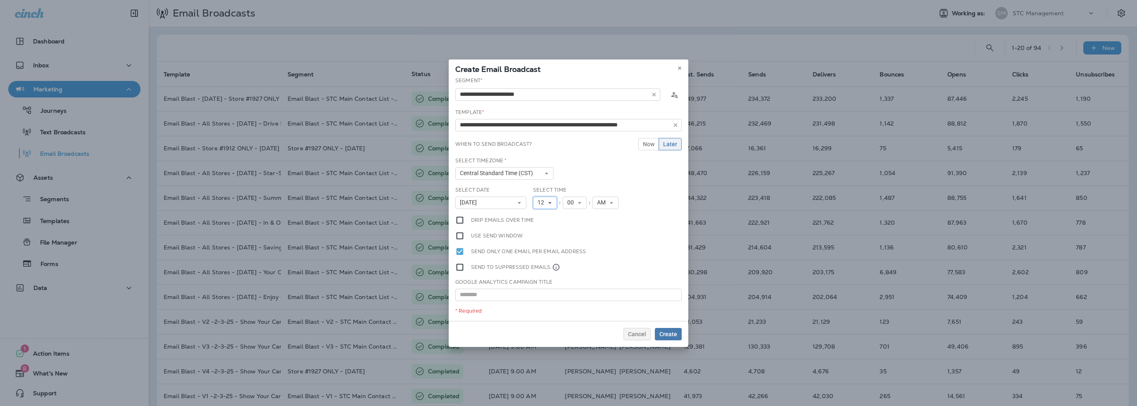
click at [540, 201] on span "12" at bounding box center [542, 202] width 10 height 7
click at [540, 305] on link "10" at bounding box center [545, 305] width 24 height 10
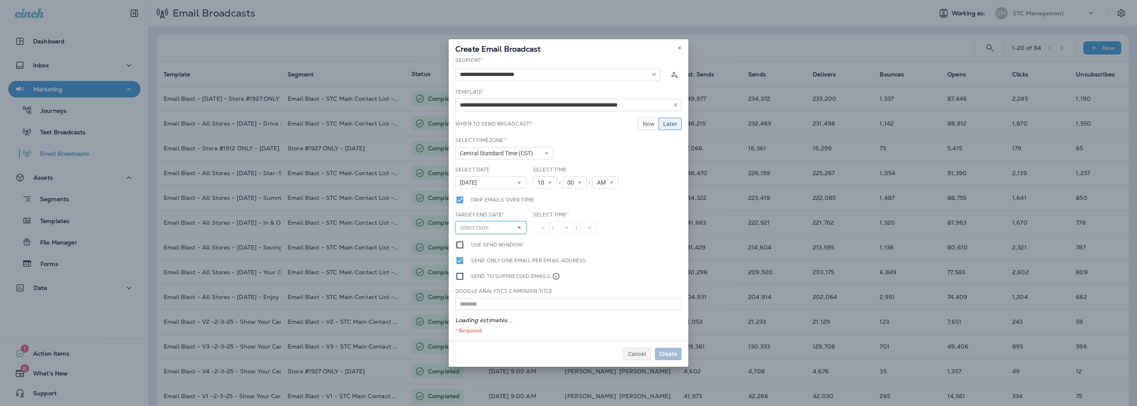
click at [471, 226] on span "Select Date" at bounding box center [476, 227] width 32 height 7
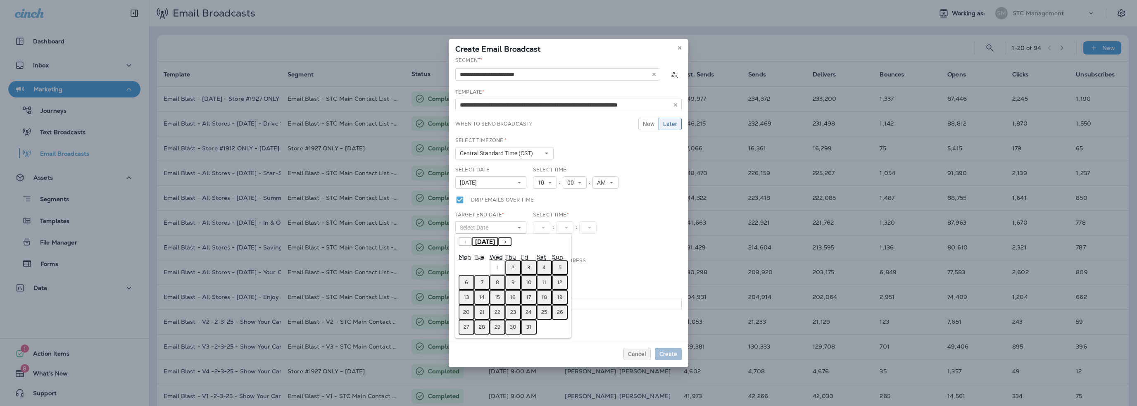
click at [525, 268] on button "3" at bounding box center [529, 267] width 16 height 15
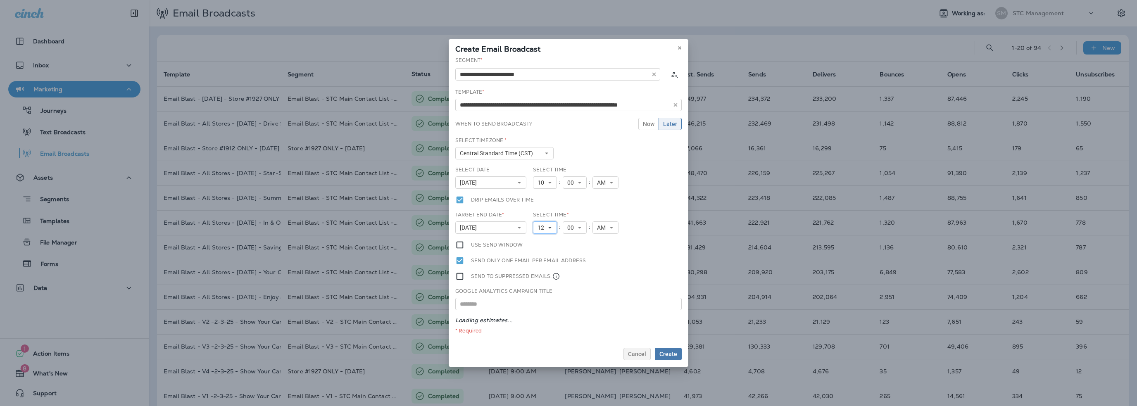
click at [542, 226] on span "12" at bounding box center [542, 227] width 10 height 7
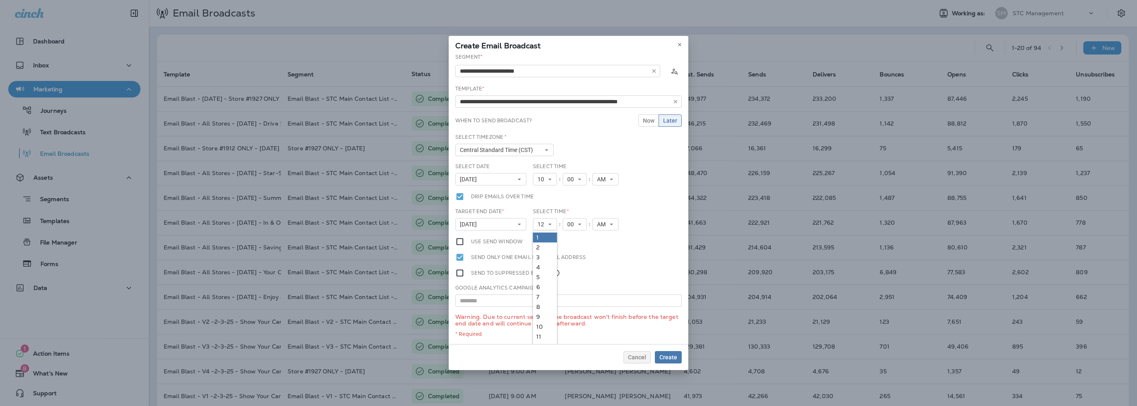
click at [541, 238] on link "1" at bounding box center [545, 238] width 24 height 10
click at [594, 228] on span "AM" at bounding box center [600, 224] width 12 height 7
click at [599, 249] on link "PM" at bounding box center [602, 247] width 26 height 10
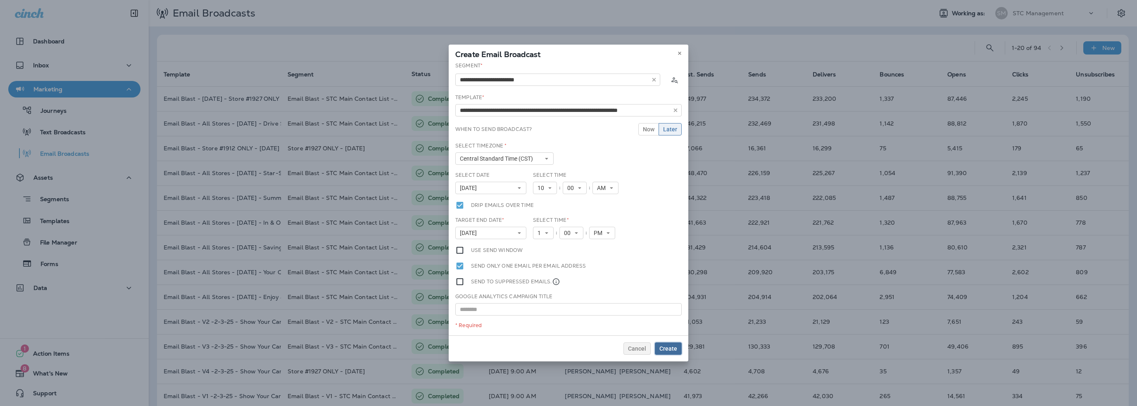
click at [669, 347] on span "Create" at bounding box center [668, 349] width 18 height 6
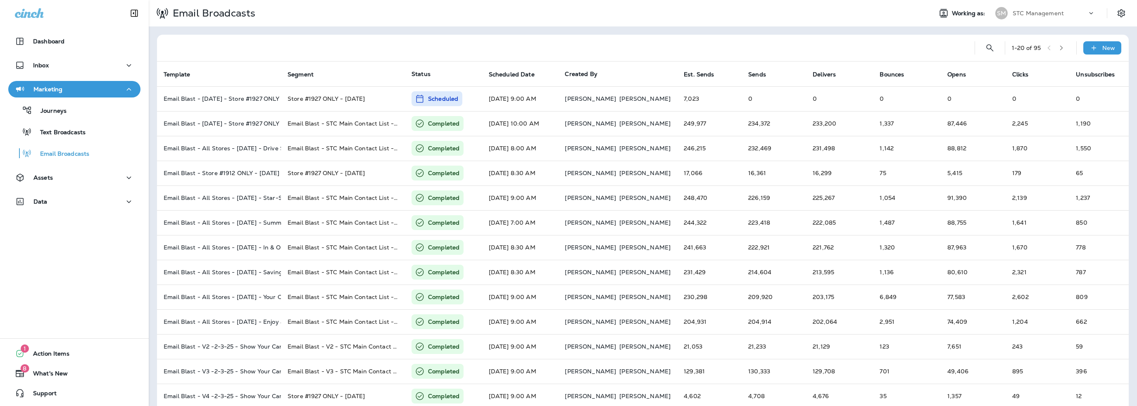
click at [1024, 14] on p "STC Management" at bounding box center [1037, 13] width 51 height 7
type input "***"
click at [1015, 69] on p "SRE Group" at bounding box center [1017, 68] width 35 height 7
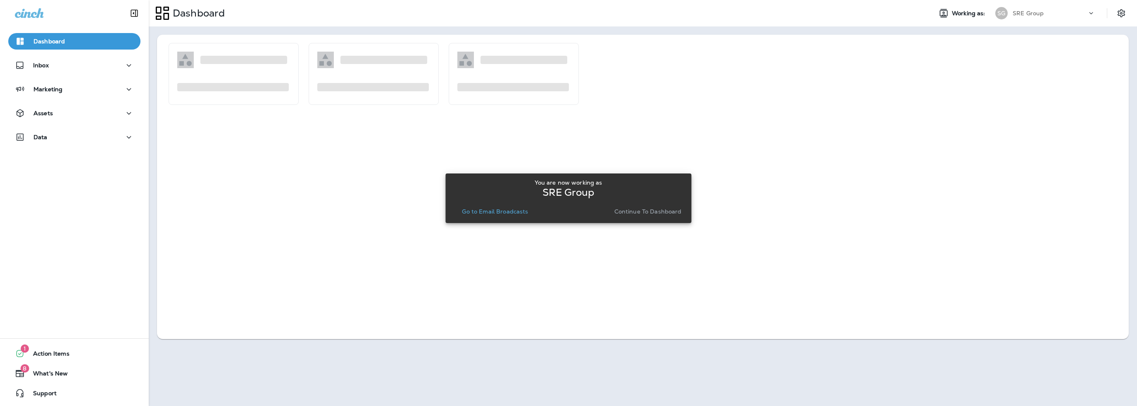
click at [504, 212] on p "Go to Email Broadcasts" at bounding box center [495, 211] width 66 height 7
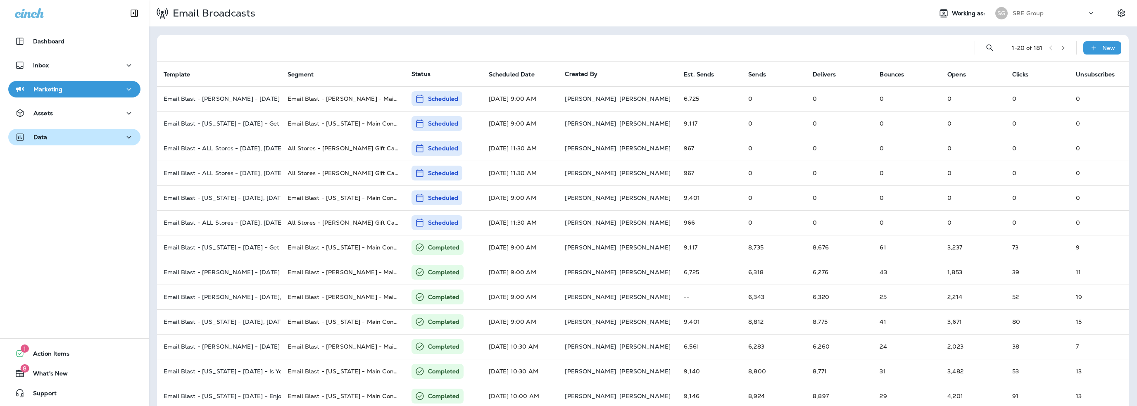
click at [62, 140] on div "Data" at bounding box center [74, 137] width 119 height 10
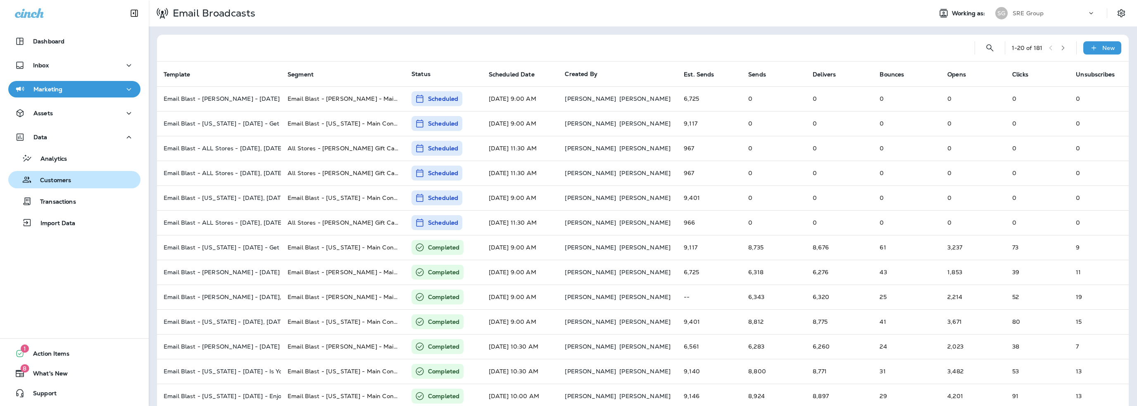
click at [57, 180] on p "Customers" at bounding box center [51, 181] width 39 height 8
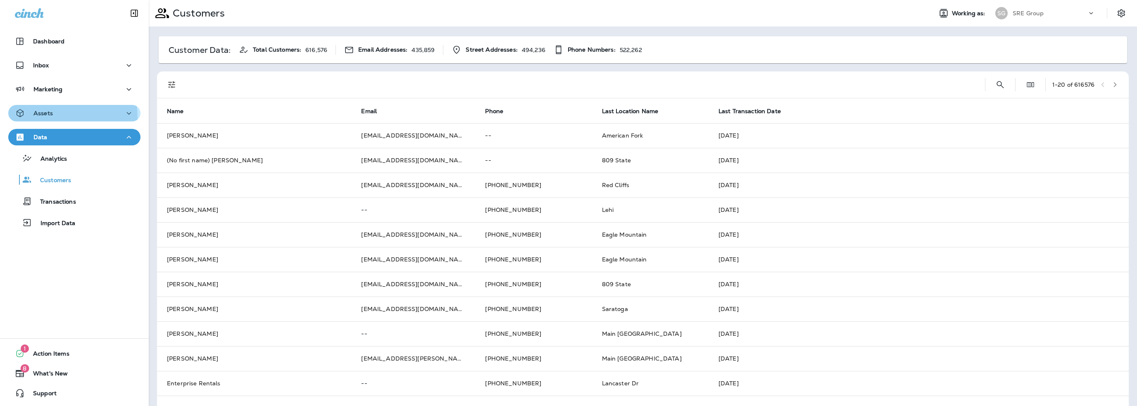
click at [59, 117] on div "Assets" at bounding box center [74, 113] width 119 height 10
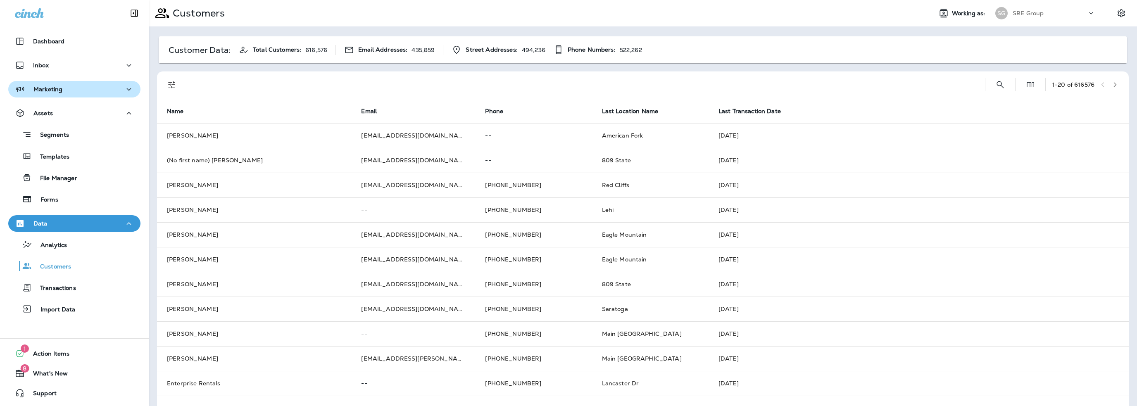
click at [55, 91] on p "Marketing" at bounding box center [47, 89] width 29 height 7
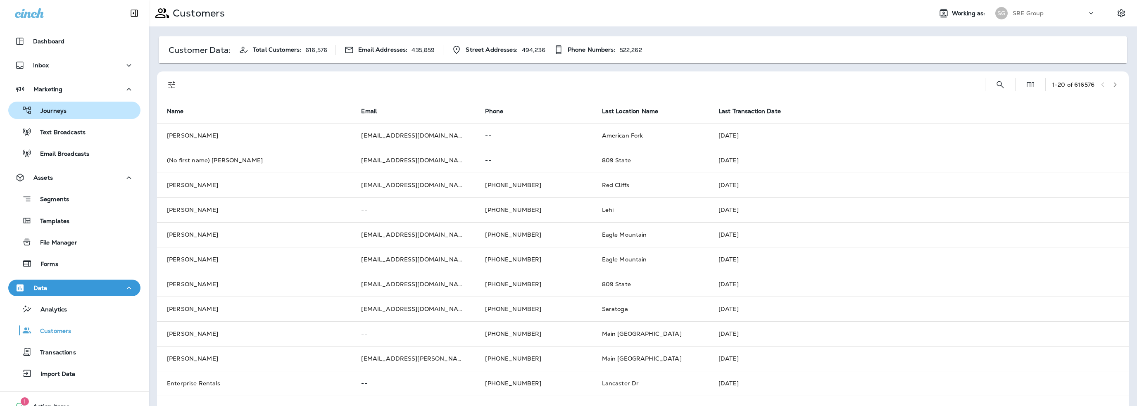
click at [58, 110] on p "Journeys" at bounding box center [49, 111] width 34 height 8
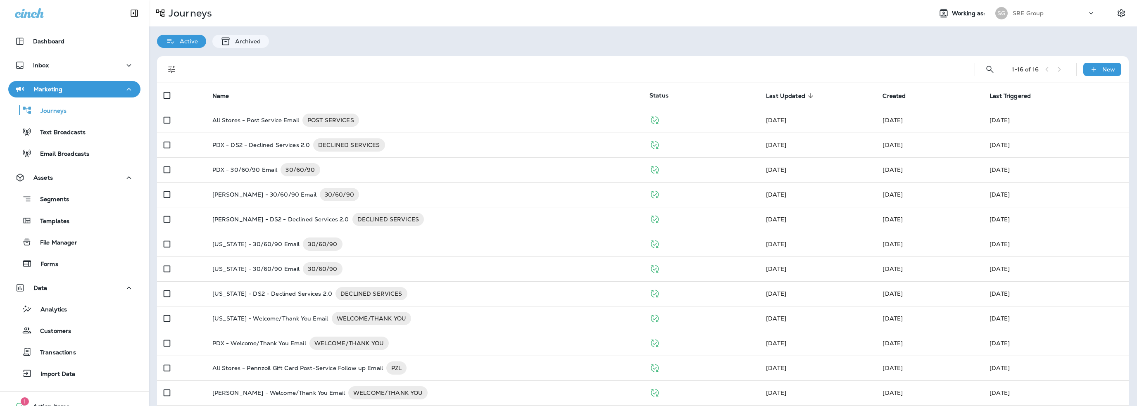
click at [1012, 15] on p "SRE Group" at bounding box center [1027, 13] width 31 height 7
type input "***"
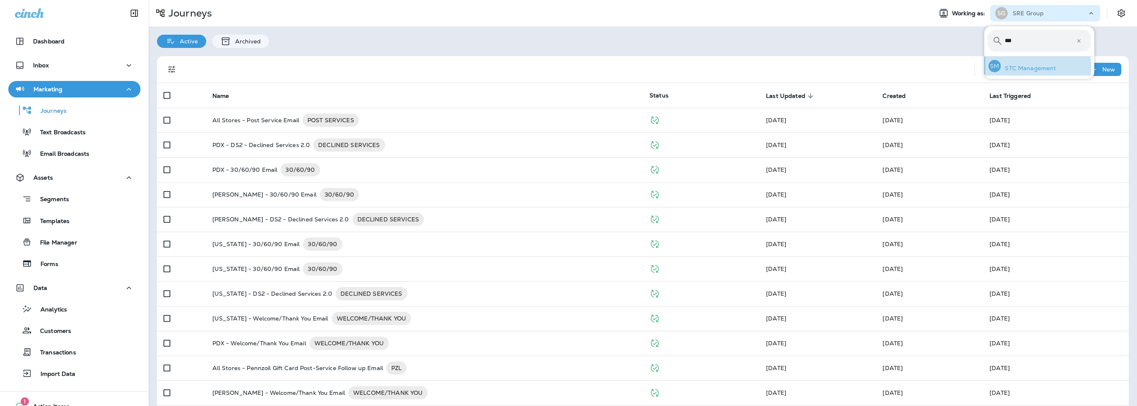
click at [1019, 67] on p "STC Management" at bounding box center [1027, 68] width 55 height 7
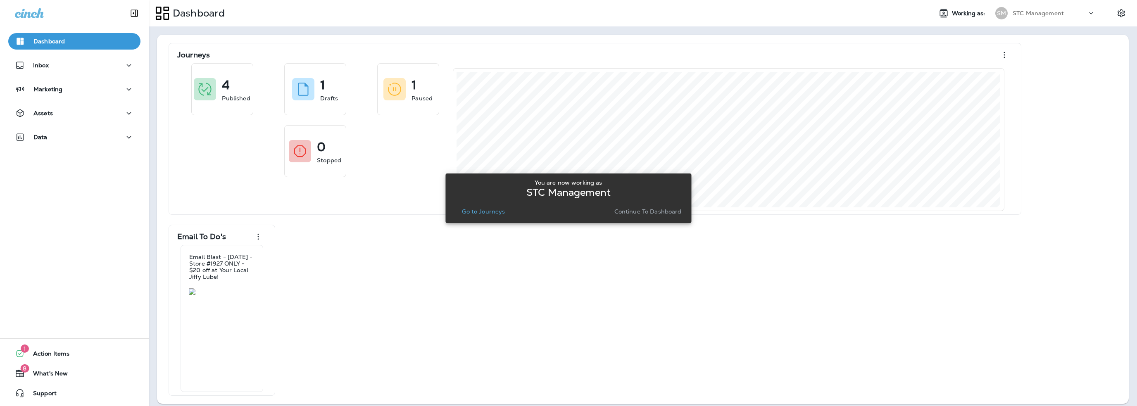
click at [474, 214] on p "Go to Journeys" at bounding box center [483, 211] width 43 height 7
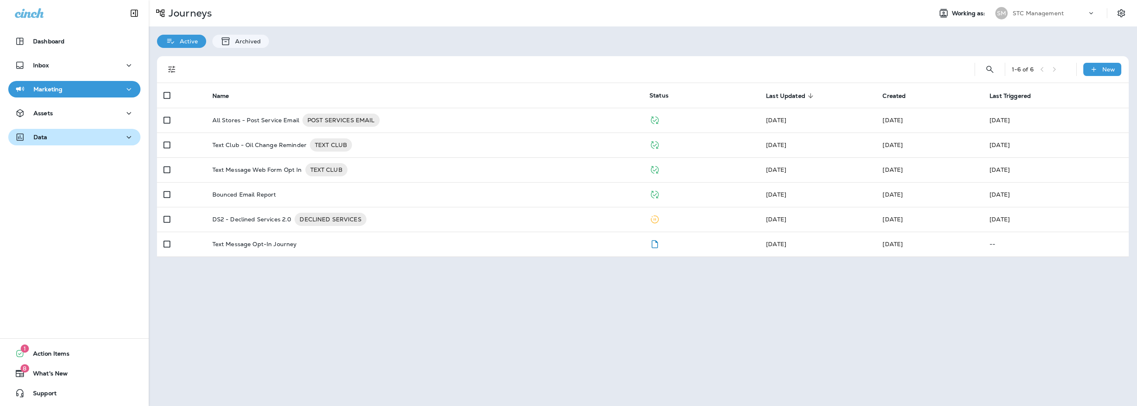
click at [53, 134] on div "Data" at bounding box center [74, 137] width 119 height 10
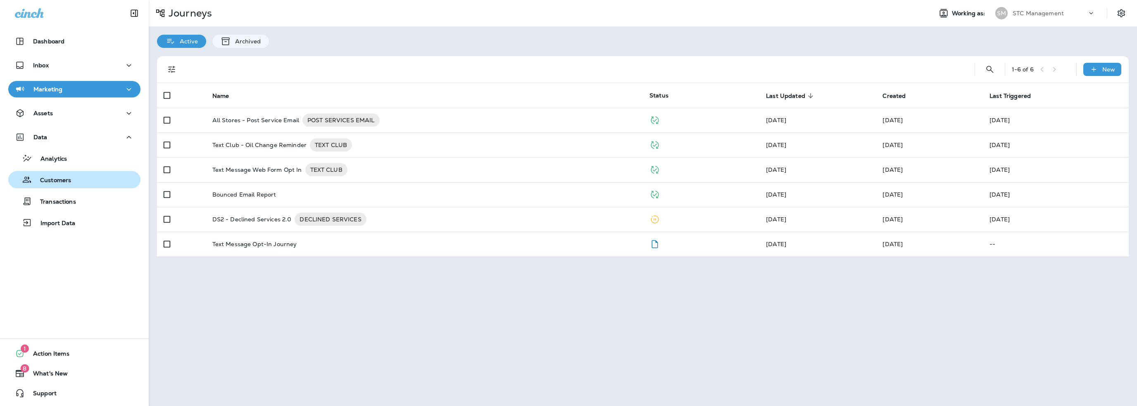
click at [55, 178] on p "Customers" at bounding box center [51, 181] width 39 height 8
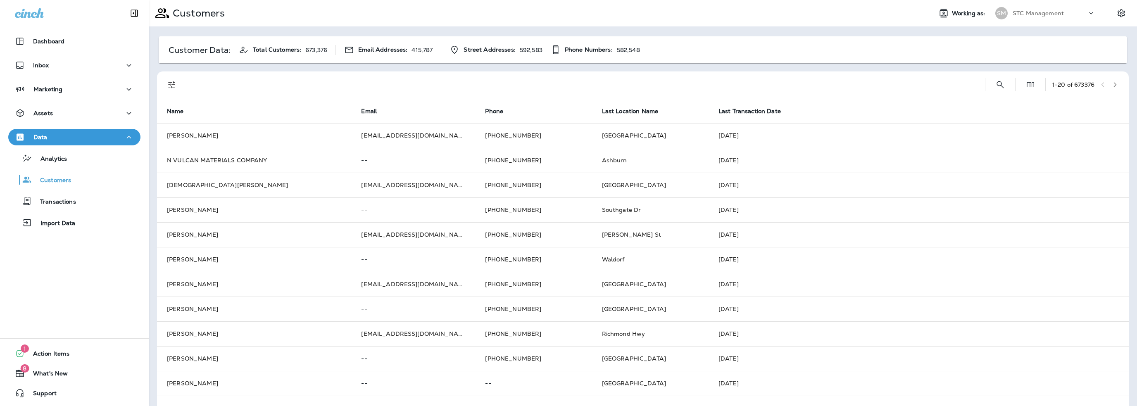
click at [1027, 13] on p "STC Management" at bounding box center [1037, 13] width 51 height 7
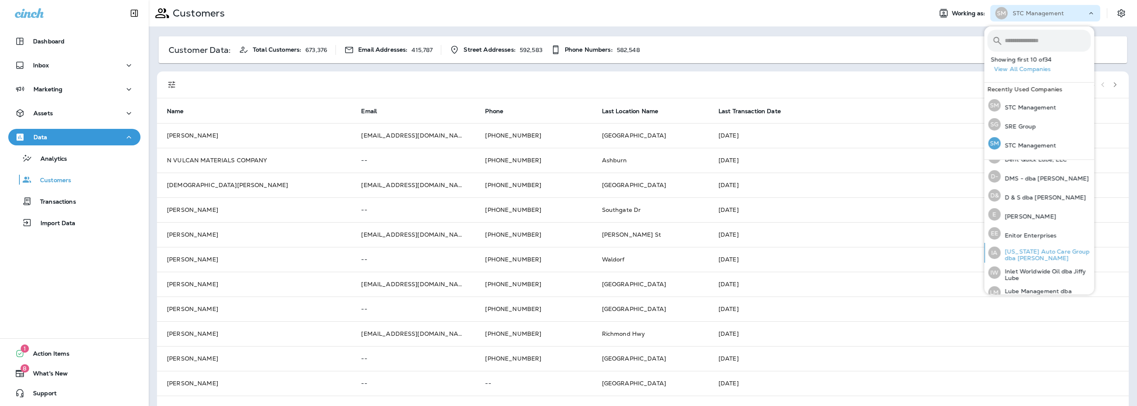
scroll to position [248, 0]
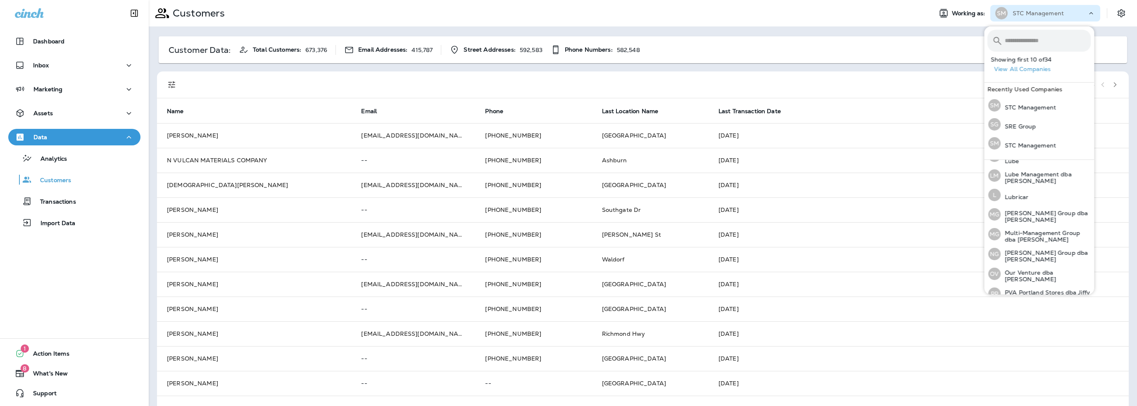
click at [1024, 45] on input "text" at bounding box center [1048, 41] width 86 height 22
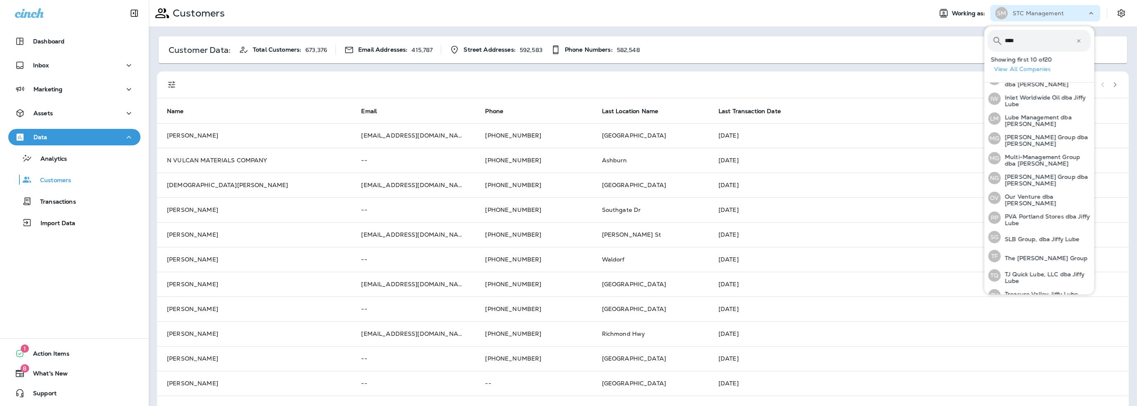
scroll to position [0, 0]
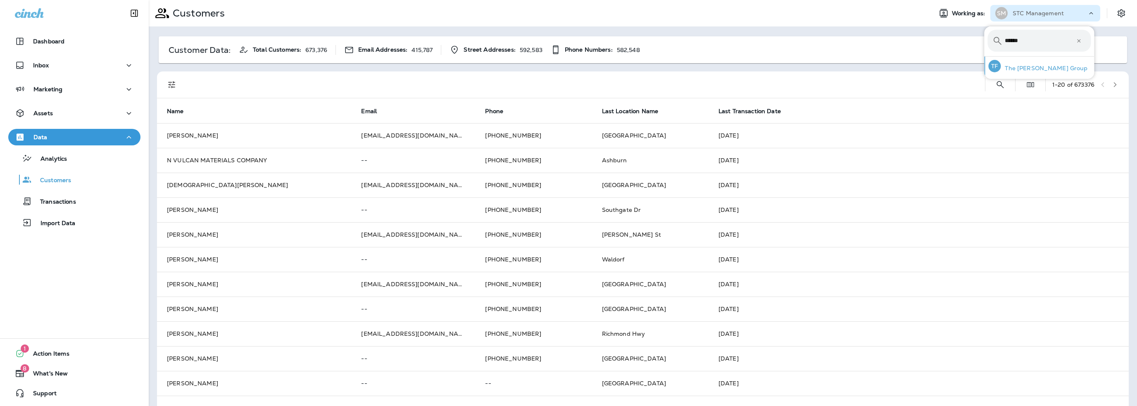
type input "******"
click at [1028, 69] on p "The [PERSON_NAME] Group" at bounding box center [1043, 68] width 87 height 7
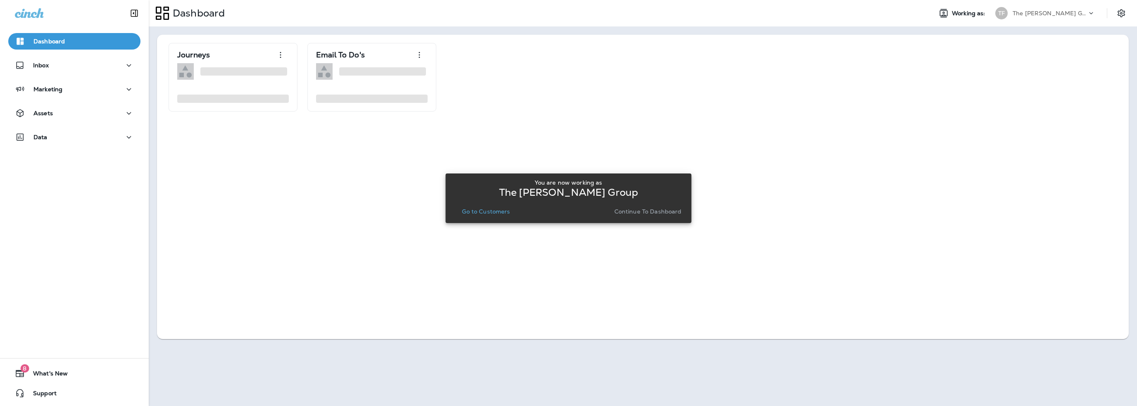
click at [491, 210] on p "Go to Customers" at bounding box center [486, 211] width 48 height 7
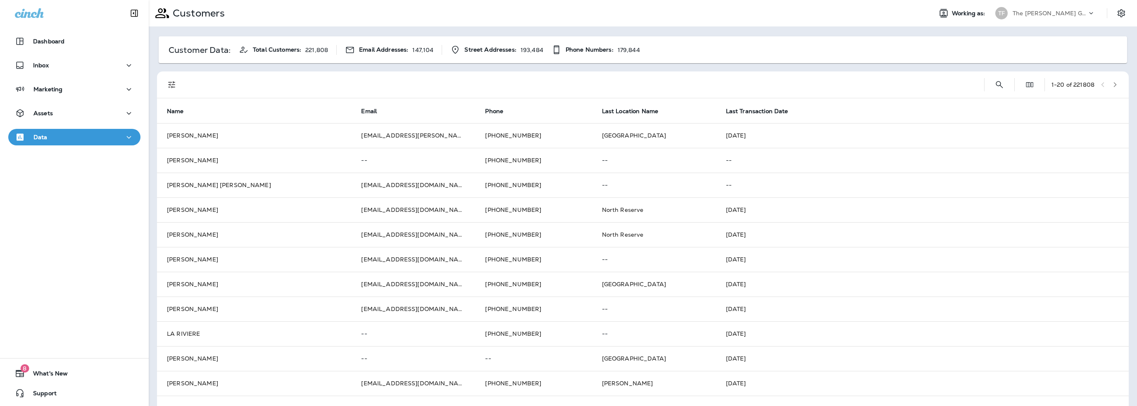
click at [1027, 11] on p "The [PERSON_NAME] Group" at bounding box center [1049, 13] width 74 height 7
type input "******"
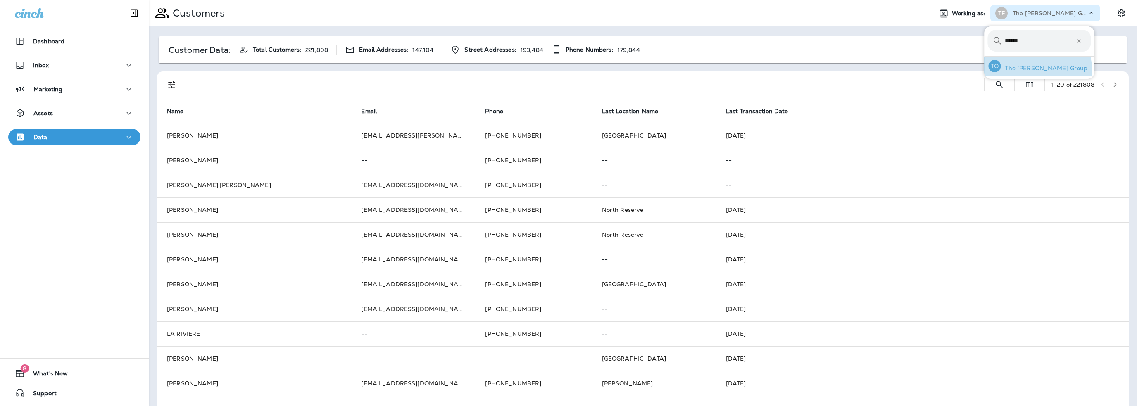
click at [1021, 71] on p "The [PERSON_NAME] Group" at bounding box center [1043, 68] width 87 height 7
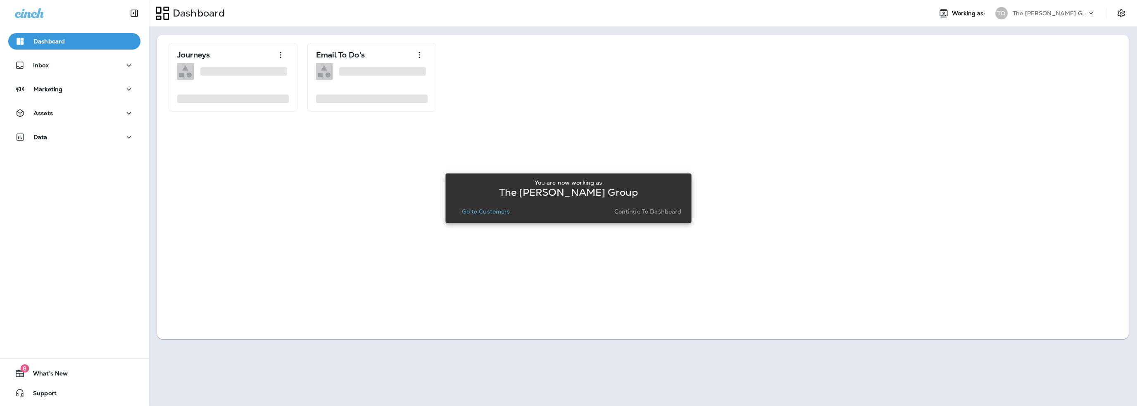
click at [486, 208] on p "Go to Customers" at bounding box center [486, 211] width 48 height 7
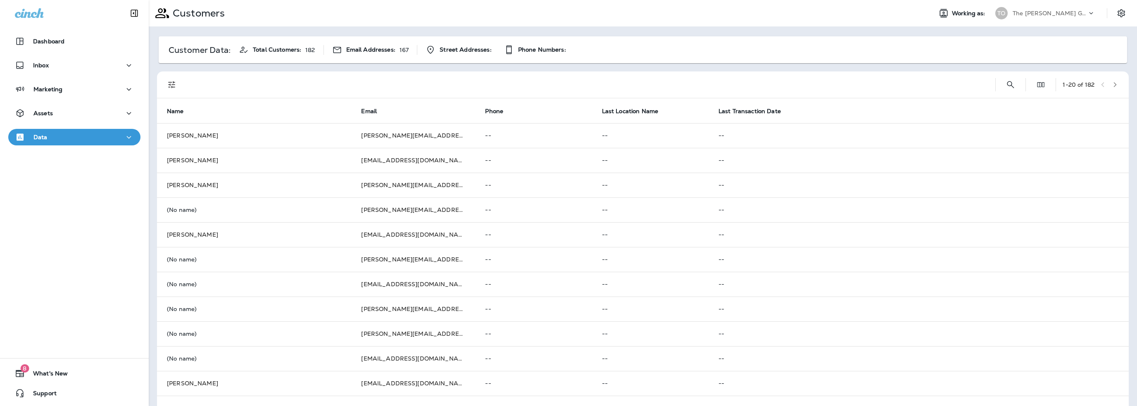
click at [1023, 9] on div "The [PERSON_NAME] Group" at bounding box center [1049, 13] width 74 height 12
type input "**"
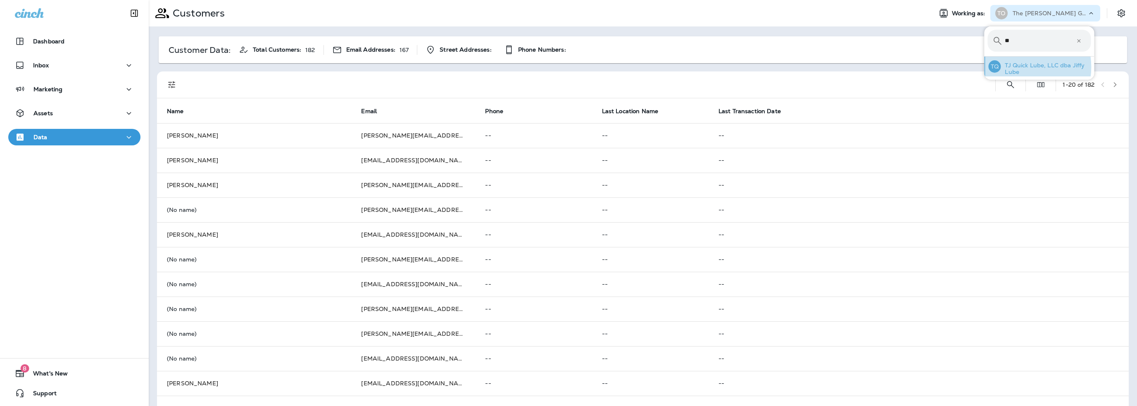
click at [1019, 67] on p "TJ Quick Lube, LLC dba Jiffy Lube" at bounding box center [1045, 68] width 90 height 13
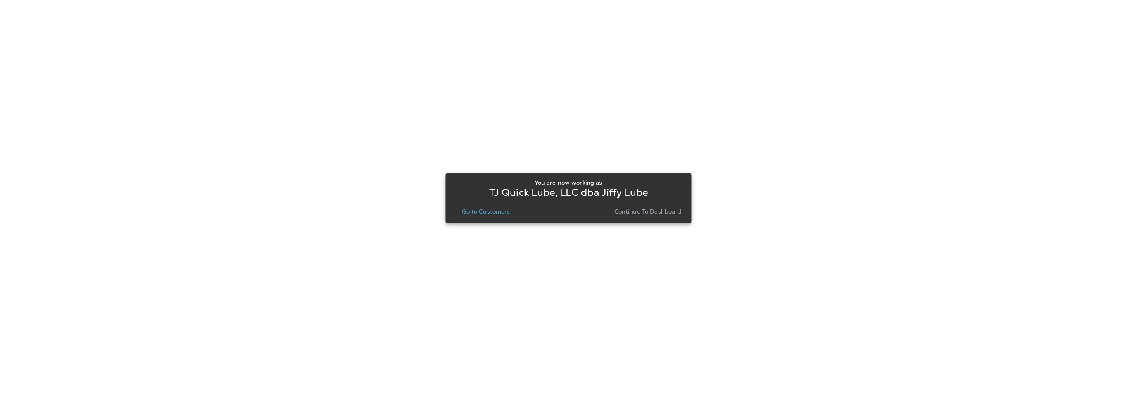
click at [502, 210] on p "Go to Customers" at bounding box center [486, 211] width 48 height 7
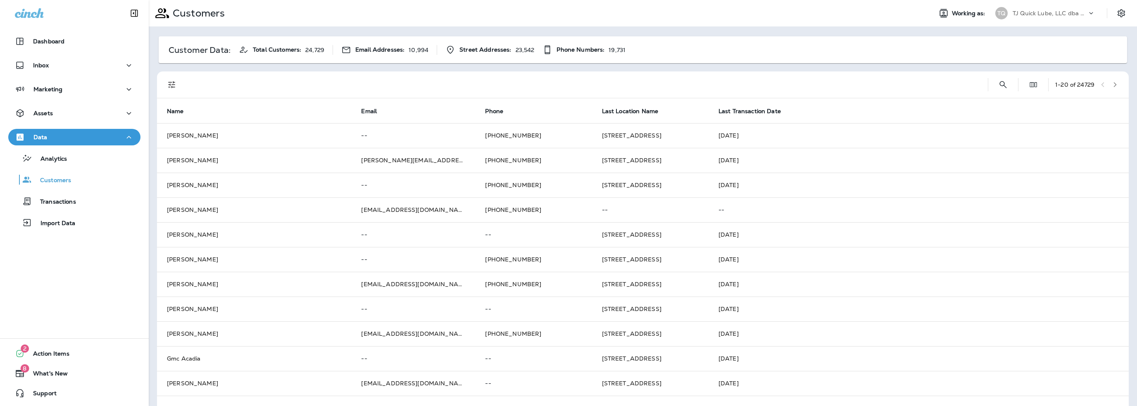
click at [1029, 10] on p "TJ Quick Lube, LLC dba Jiffy Lube" at bounding box center [1049, 13] width 74 height 7
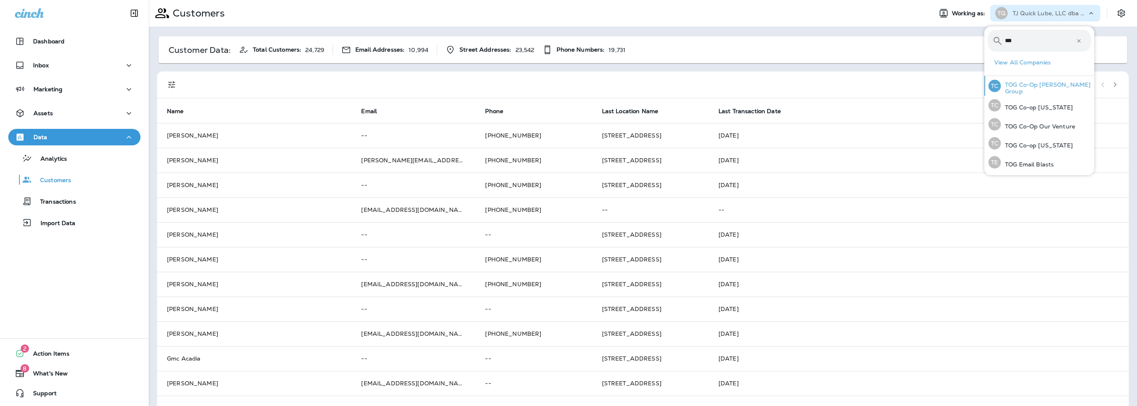
type input "***"
click at [1033, 88] on p "TOG Co-Op Burton Group" at bounding box center [1045, 87] width 90 height 13
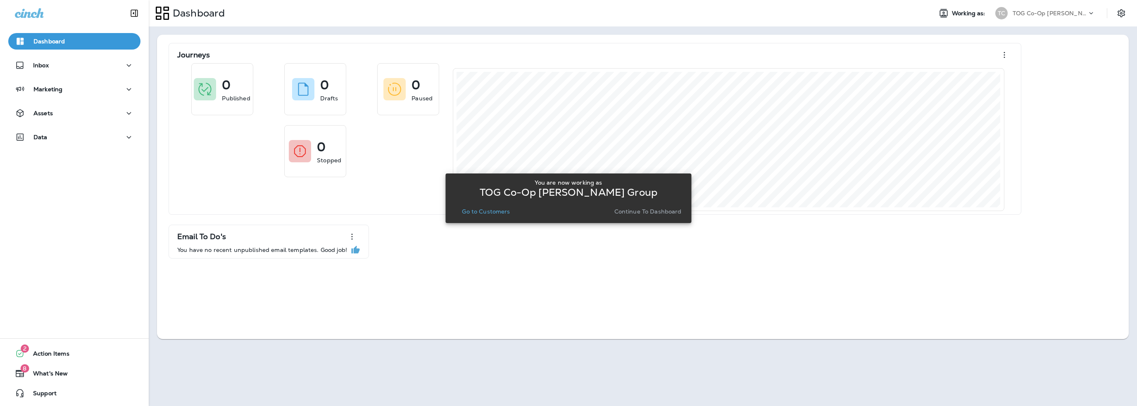
click at [502, 212] on p "Go to Customers" at bounding box center [486, 211] width 48 height 7
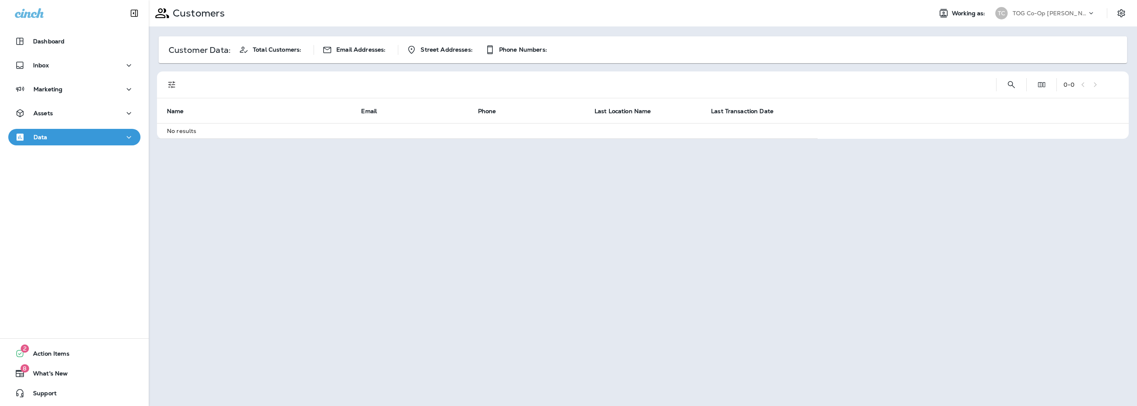
click at [1029, 12] on p "TOG Co-Op Burton Group" at bounding box center [1049, 13] width 74 height 7
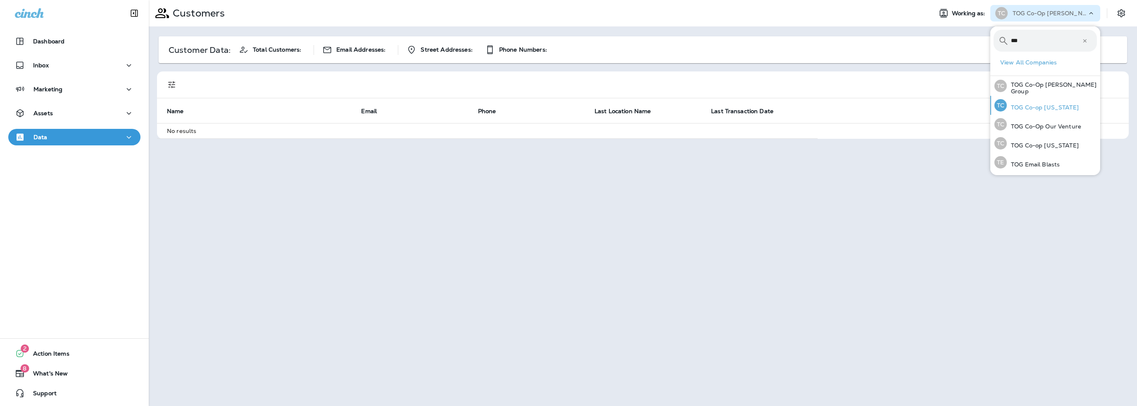
type input "***"
click at [1034, 104] on p "TOG Co-op Oregon" at bounding box center [1043, 107] width 72 height 7
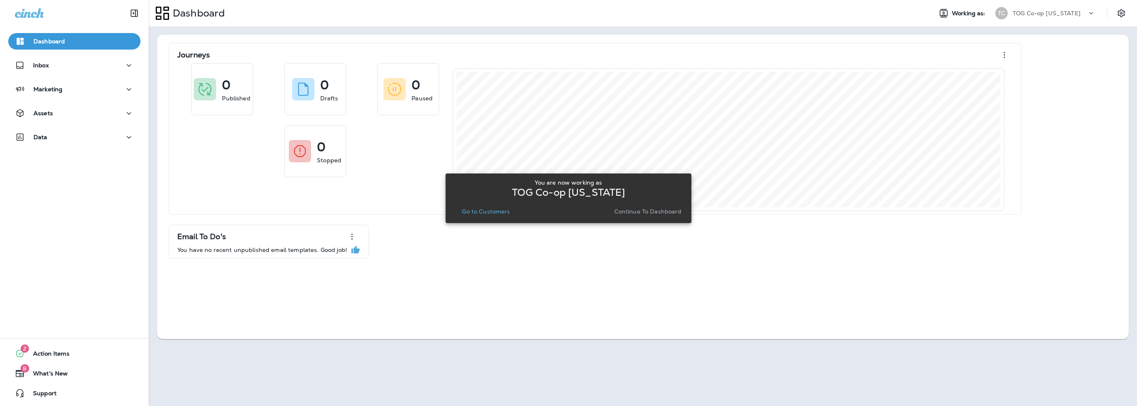
click at [501, 212] on p "Go to Customers" at bounding box center [486, 211] width 48 height 7
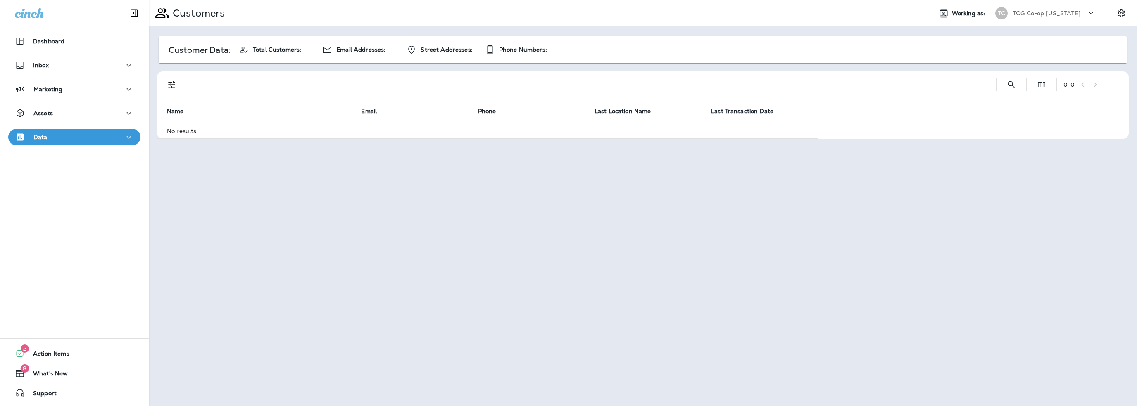
click at [1038, 13] on p "TOG Co-op Oregon" at bounding box center [1046, 13] width 68 height 7
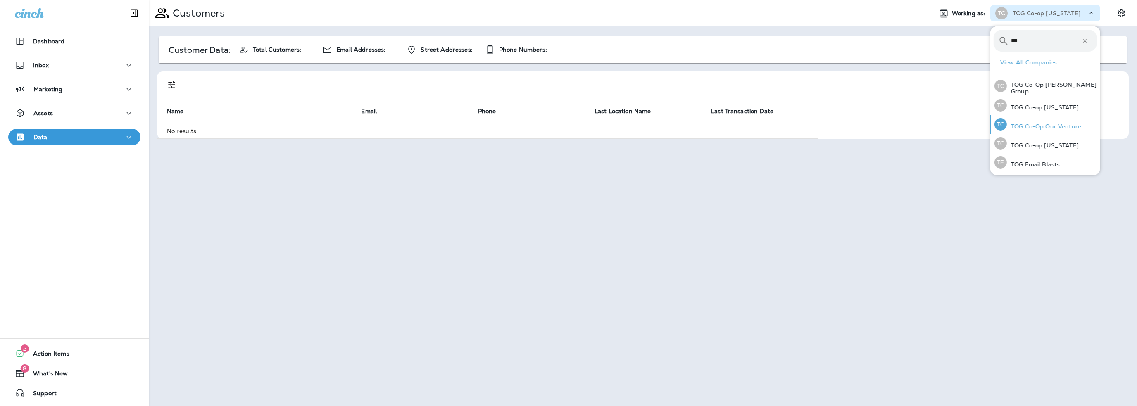
type input "***"
click at [1033, 126] on p "TOG Co-Op Our Venture" at bounding box center [1044, 126] width 74 height 7
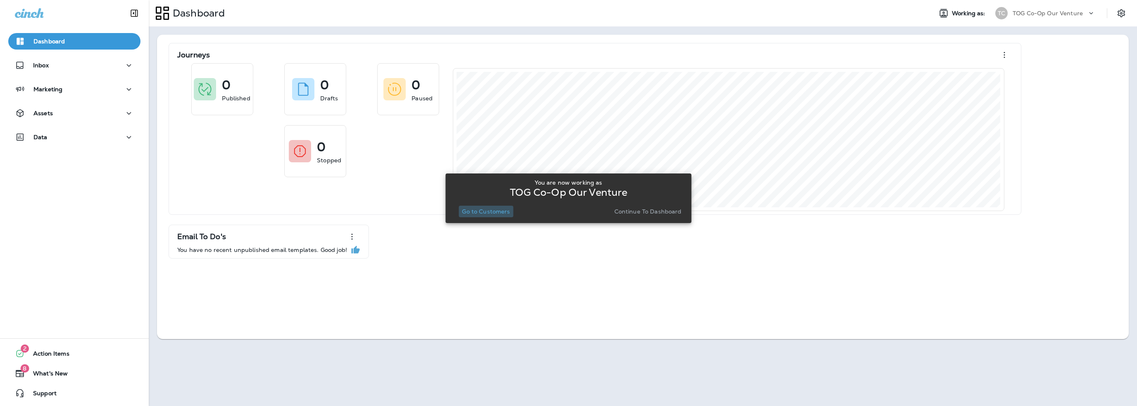
click at [508, 211] on p "Go to Customers" at bounding box center [486, 211] width 48 height 7
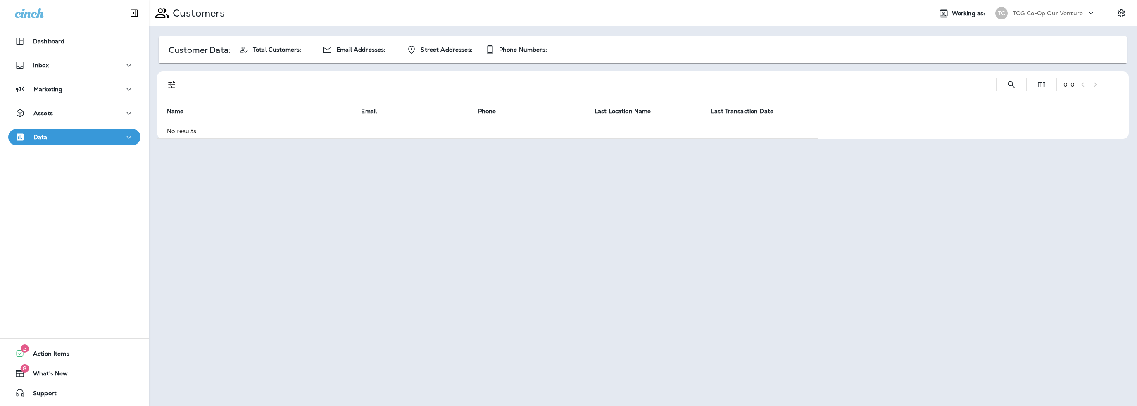
click at [1038, 14] on p "TOG Co-Op Our Venture" at bounding box center [1047, 13] width 70 height 7
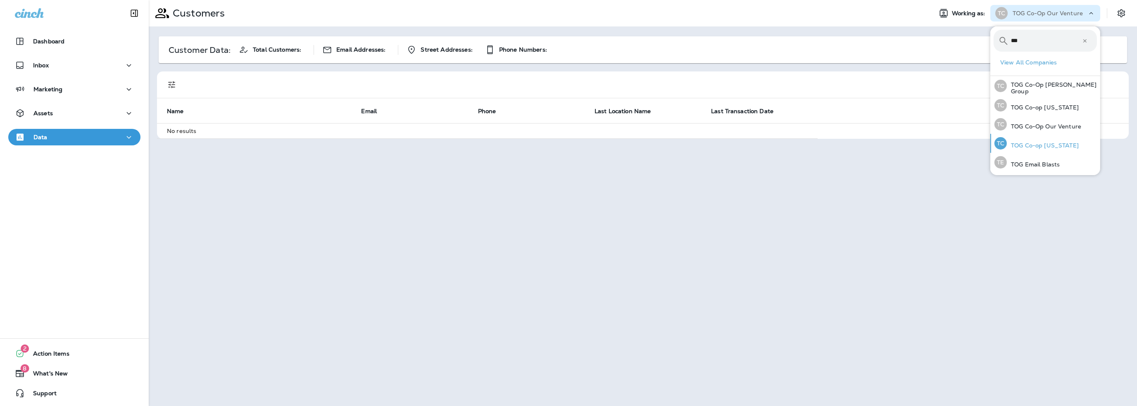
type input "***"
click at [1032, 143] on p "TOG Co-op Utah" at bounding box center [1043, 145] width 72 height 7
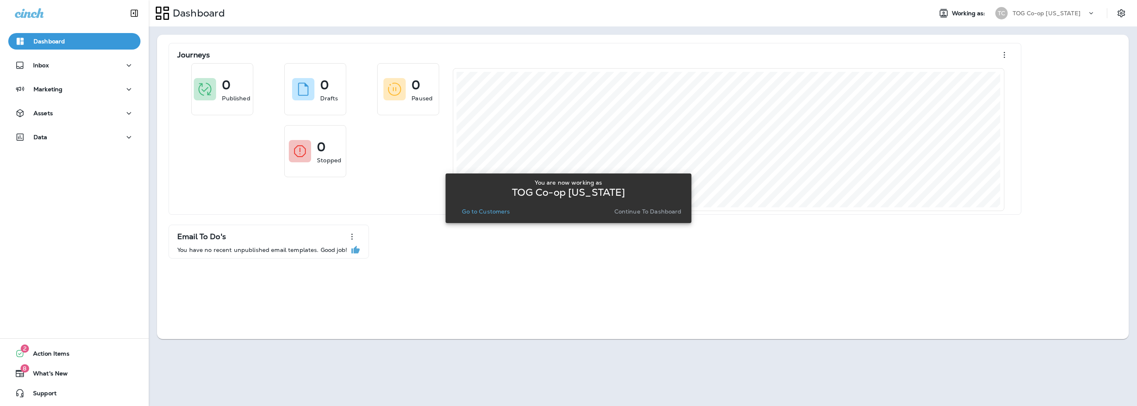
click at [504, 211] on p "Go to Customers" at bounding box center [486, 211] width 48 height 7
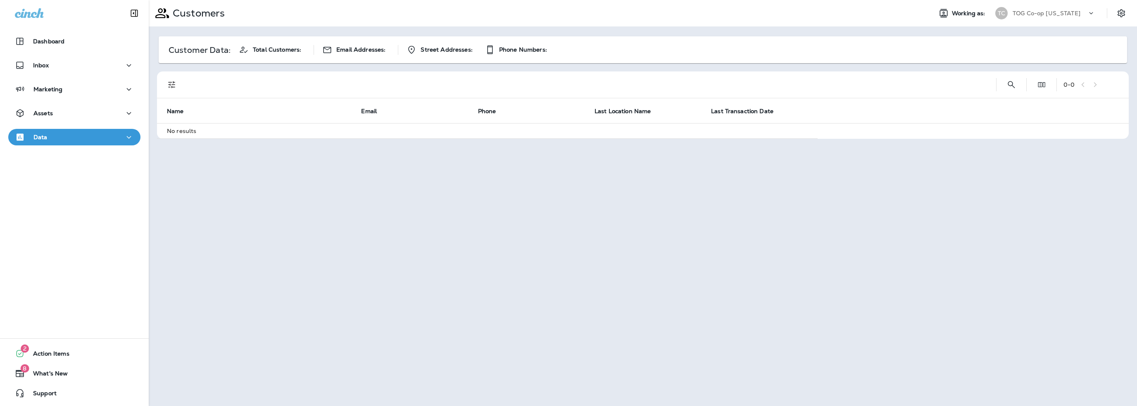
click at [1036, 14] on p "TOG Co-op Utah" at bounding box center [1046, 13] width 68 height 7
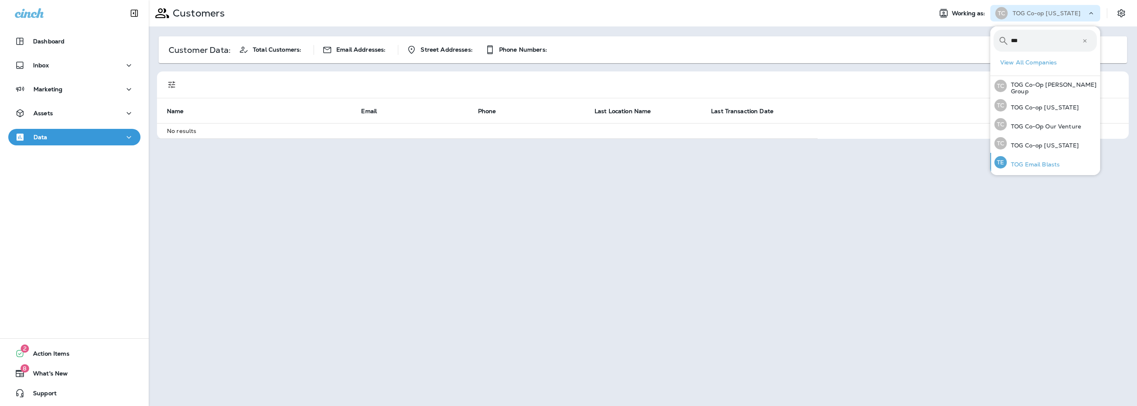
type input "***"
click at [1029, 162] on p "TOG Email Blasts" at bounding box center [1033, 164] width 53 height 7
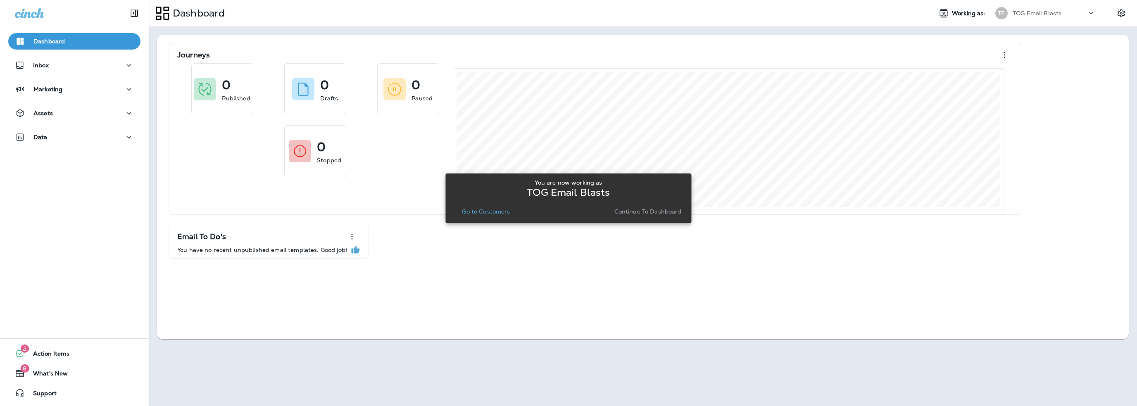
click at [498, 214] on p "Go to Customers" at bounding box center [486, 211] width 48 height 7
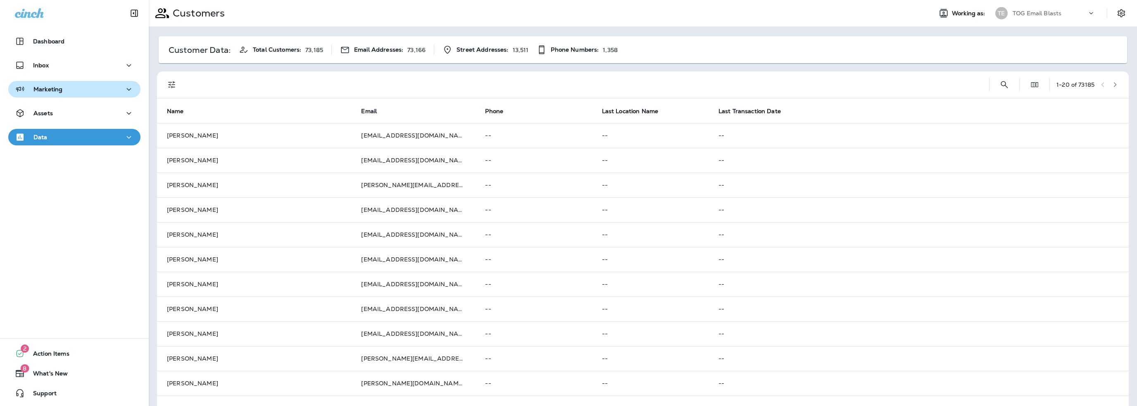
click at [74, 95] on button "Marketing" at bounding box center [74, 89] width 132 height 17
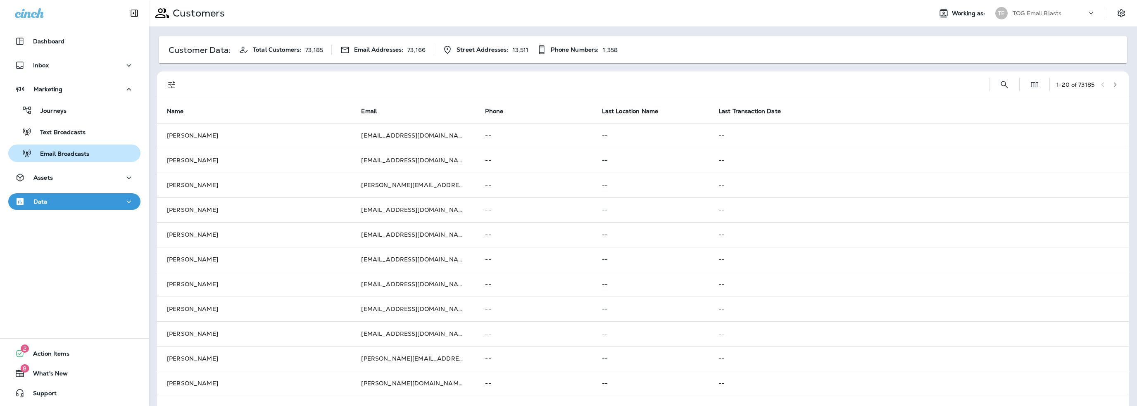
click at [72, 154] on p "Email Broadcasts" at bounding box center [60, 154] width 57 height 8
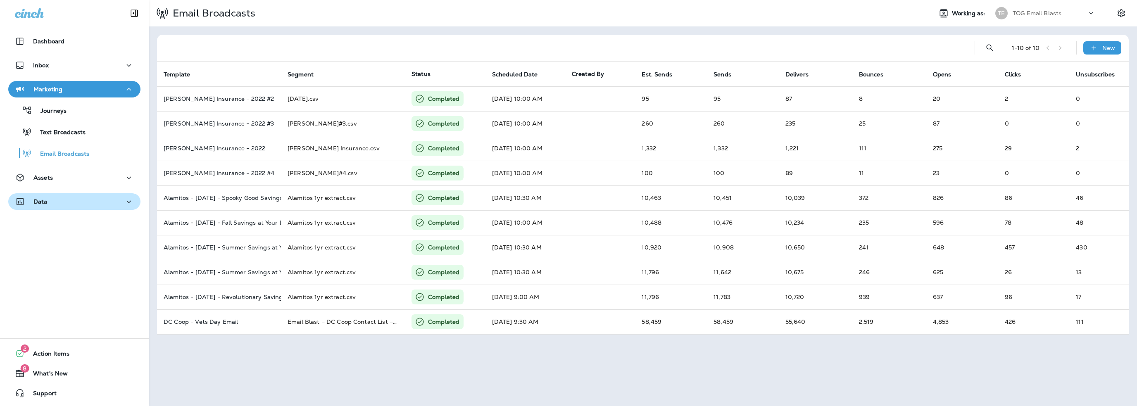
click at [51, 202] on div "Data" at bounding box center [74, 202] width 119 height 10
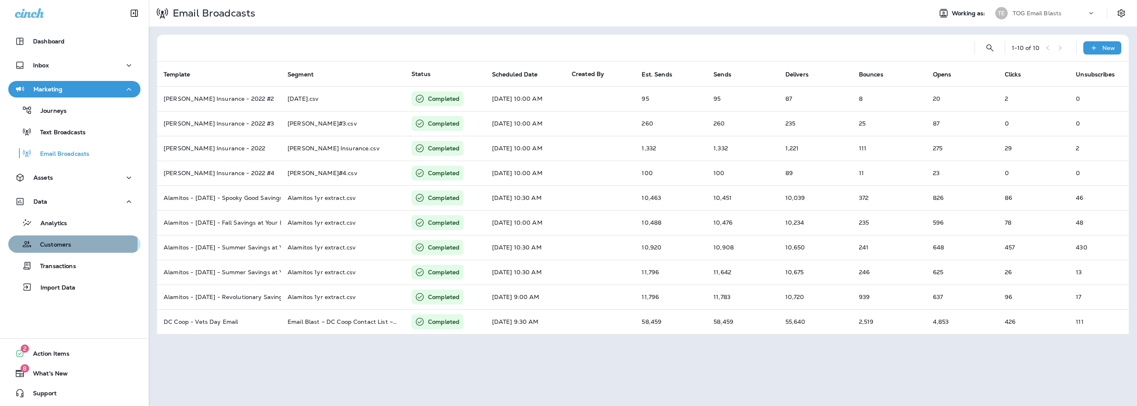
click at [57, 243] on p "Customers" at bounding box center [51, 245] width 39 height 8
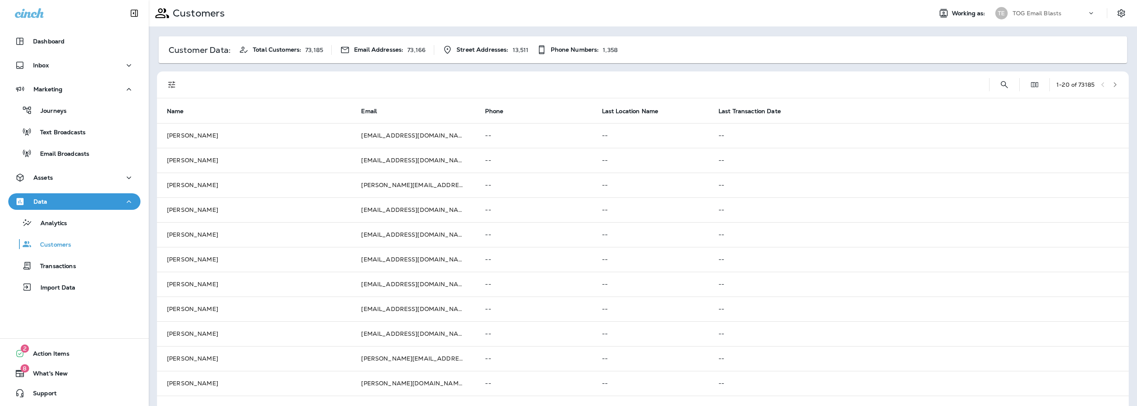
click at [1022, 14] on p "TOG Email Blasts" at bounding box center [1036, 13] width 49 height 7
type input "********"
click at [1017, 64] on p "Treasure Valley Jiffy Lube Group" at bounding box center [1045, 68] width 90 height 13
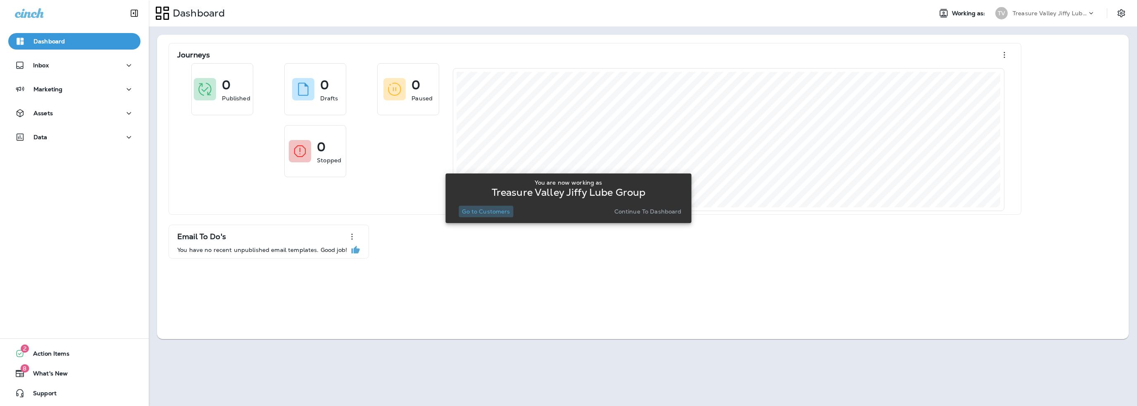
click at [485, 209] on p "Go to Customers" at bounding box center [486, 211] width 48 height 7
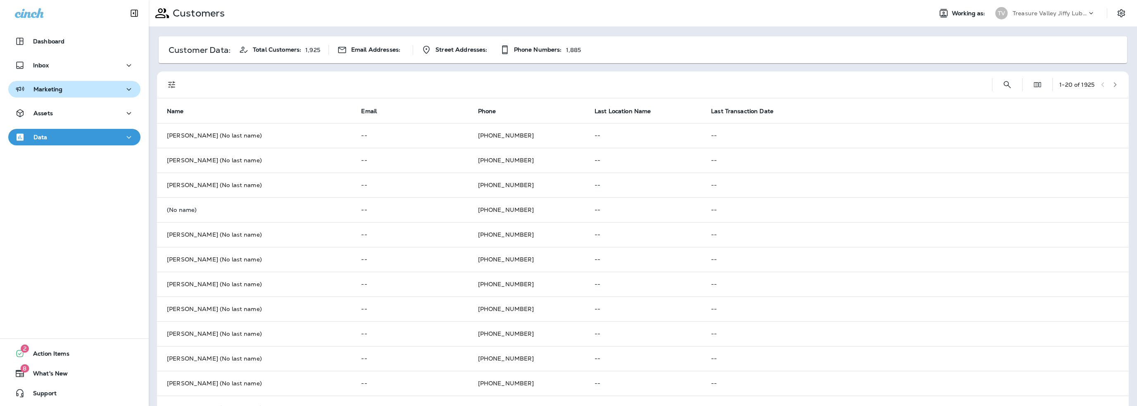
click at [36, 90] on p "Marketing" at bounding box center [47, 89] width 29 height 7
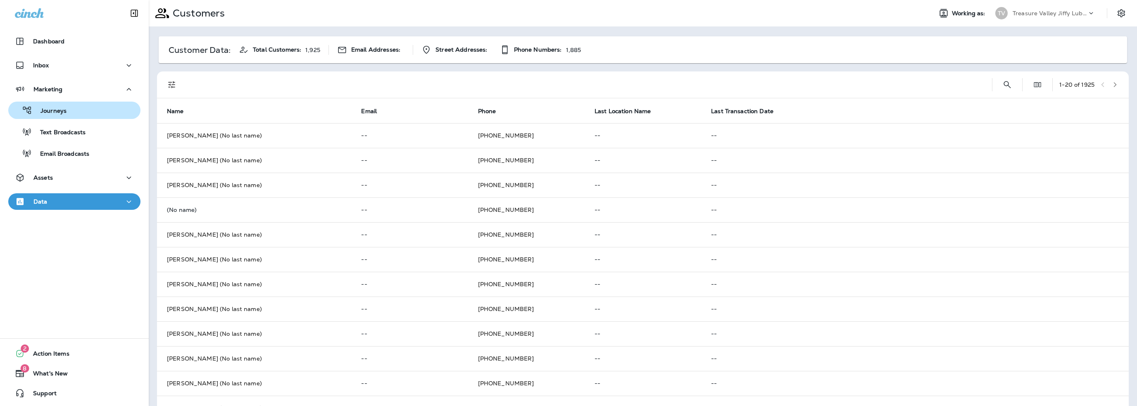
click at [47, 109] on p "Journeys" at bounding box center [49, 111] width 34 height 8
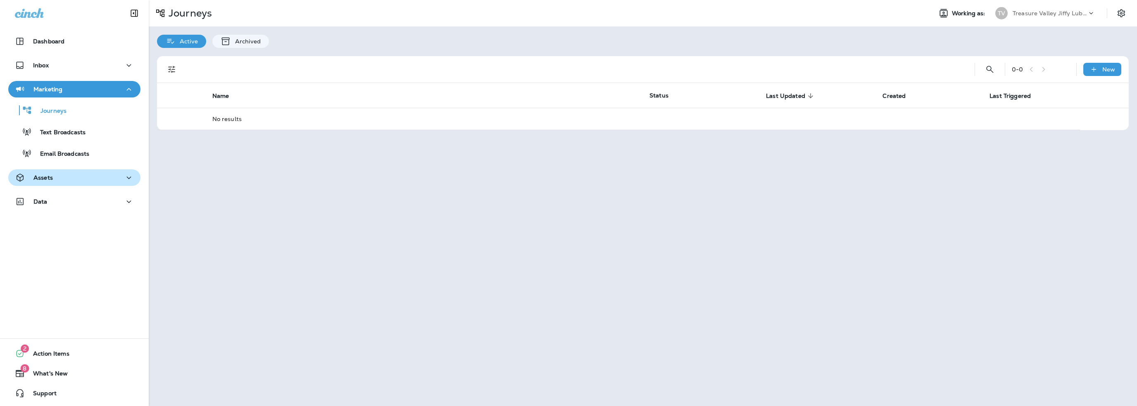
click at [52, 177] on p "Assets" at bounding box center [42, 177] width 19 height 7
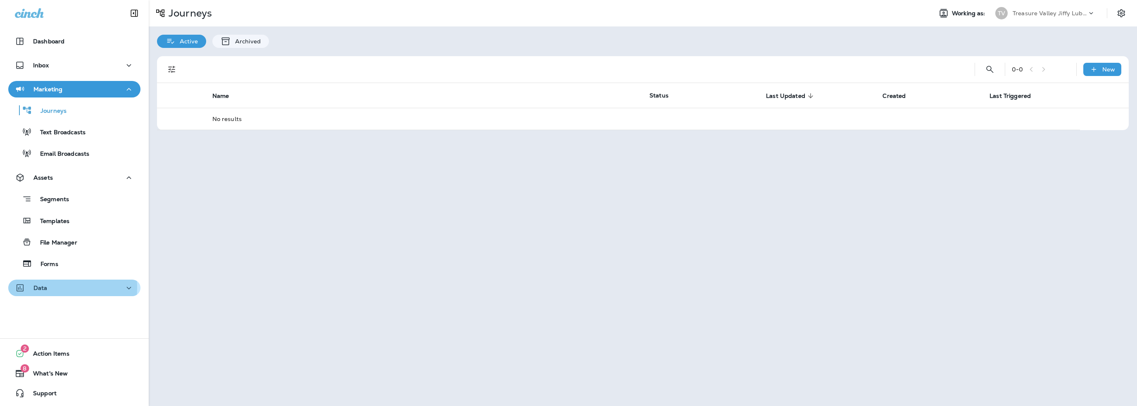
click at [49, 288] on div "Data" at bounding box center [74, 288] width 119 height 10
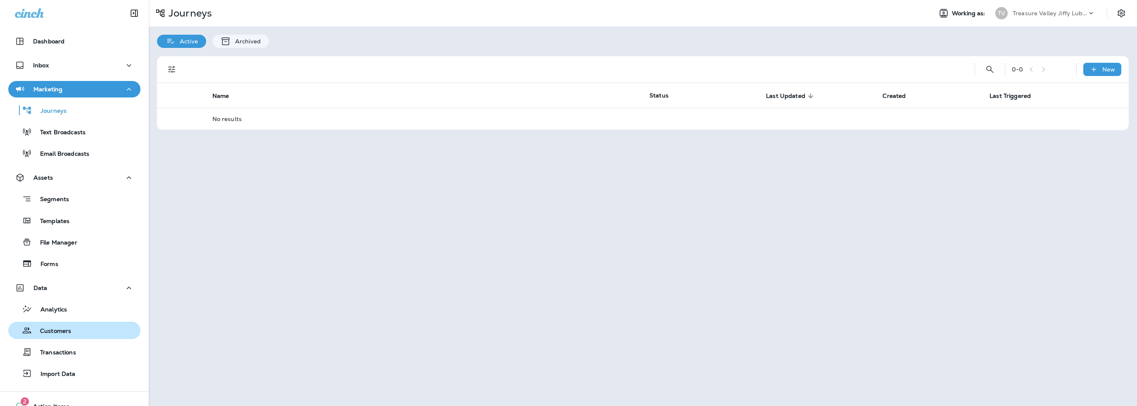
click at [54, 333] on p "Customers" at bounding box center [51, 332] width 39 height 8
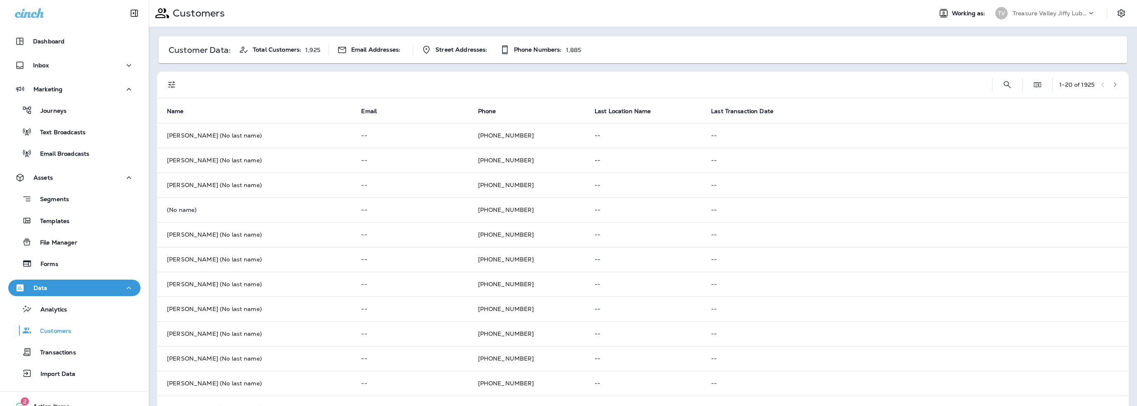
click at [1036, 12] on p "Treasure Valley Jiffy Lube Group" at bounding box center [1049, 13] width 74 height 7
type input "*******"
click at [1017, 69] on p "Utah Lubricants" at bounding box center [1035, 68] width 71 height 7
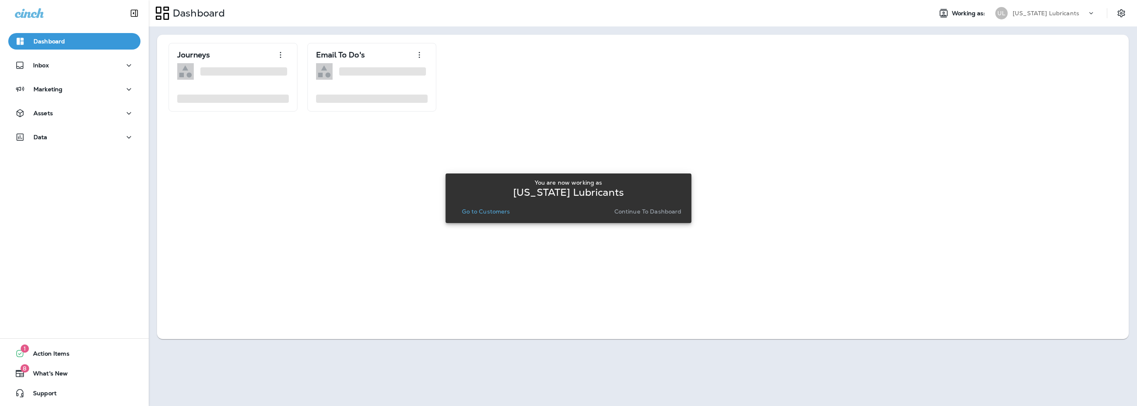
click at [492, 209] on p "Go to Customers" at bounding box center [486, 211] width 48 height 7
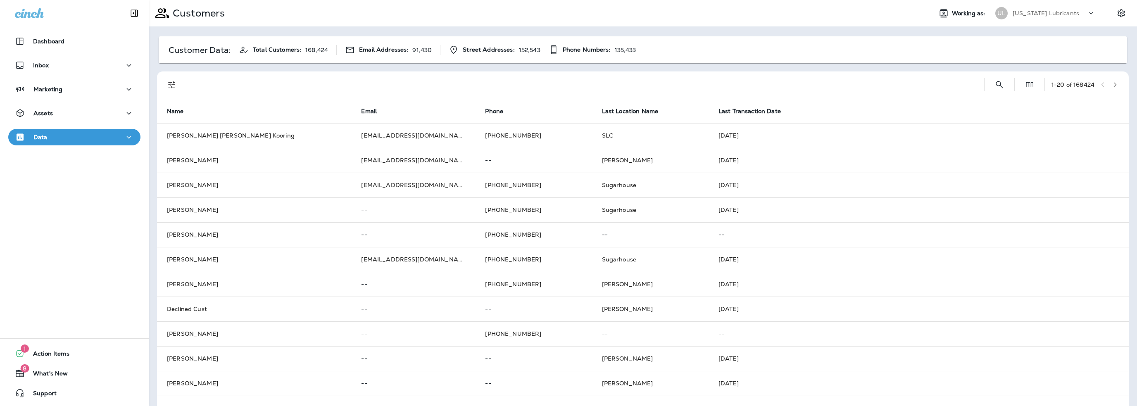
click at [1020, 14] on p "Utah Lubricants" at bounding box center [1045, 13] width 67 height 7
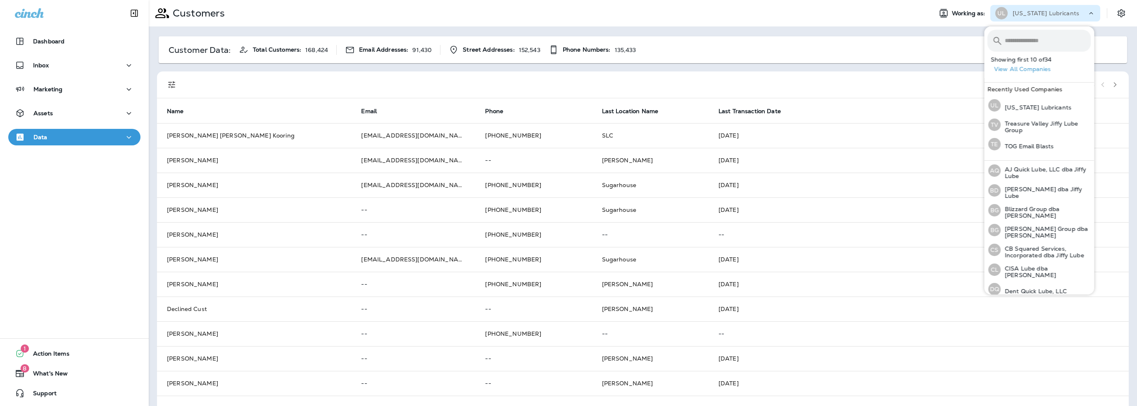
click at [1023, 16] on p "Utah Lubricants" at bounding box center [1045, 13] width 67 height 7
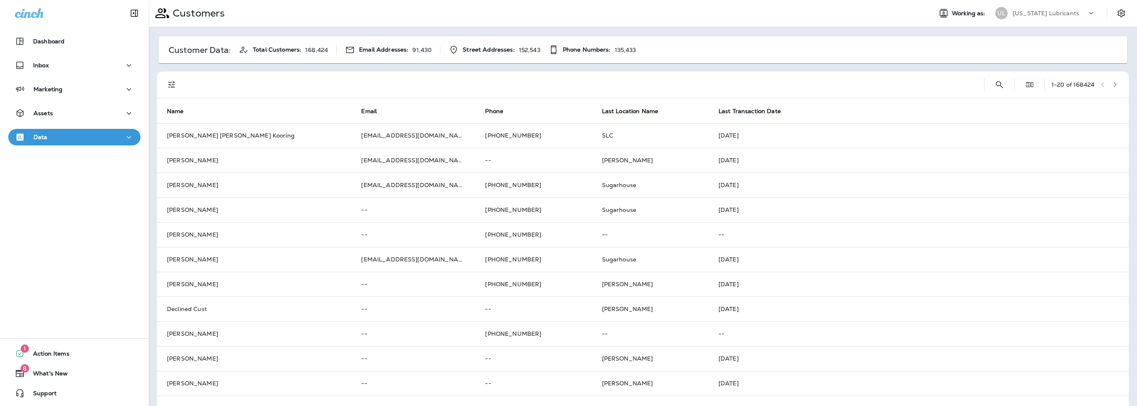
click at [1023, 16] on p "Utah Lubricants" at bounding box center [1045, 13] width 67 height 7
type input "***"
click at [1013, 71] on p "PVA Portland Stores dba Jiffy Lube" at bounding box center [1045, 68] width 90 height 13
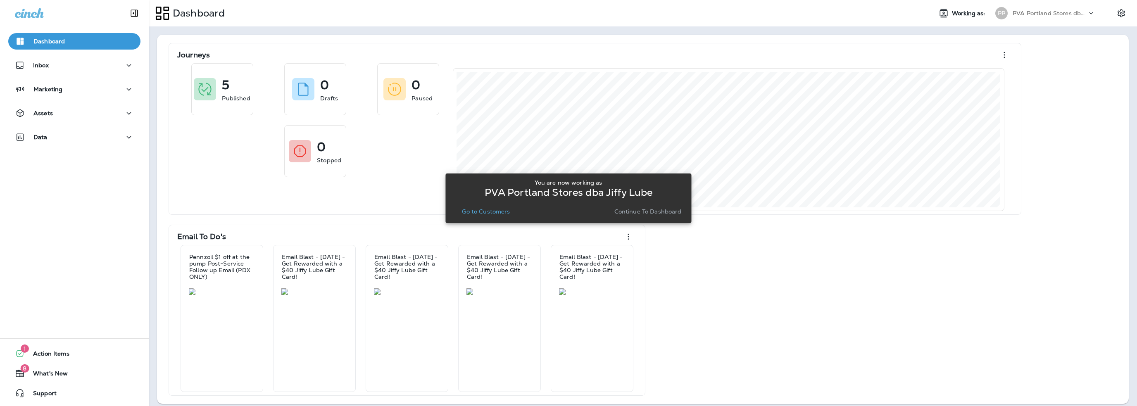
click at [1036, 13] on p "PVA Portland Stores dba Jiffy Lube" at bounding box center [1049, 13] width 74 height 7
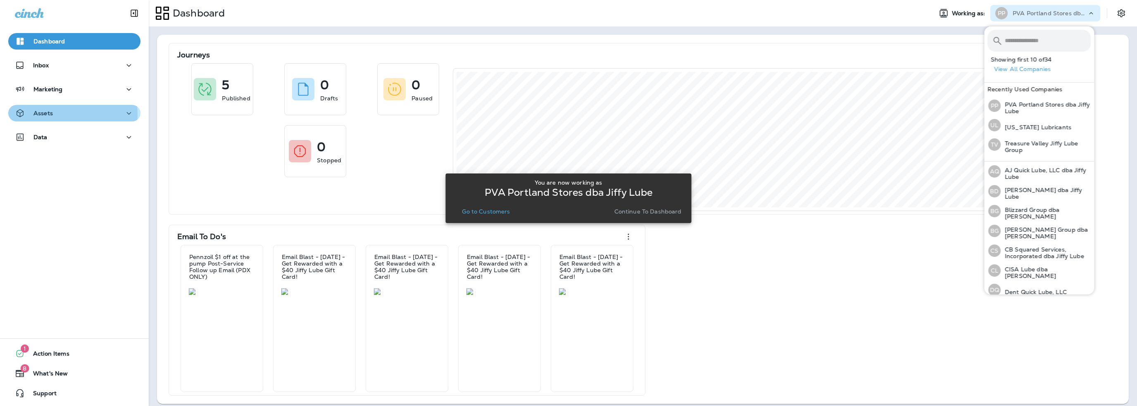
click at [45, 115] on p "Assets" at bounding box center [42, 113] width 19 height 7
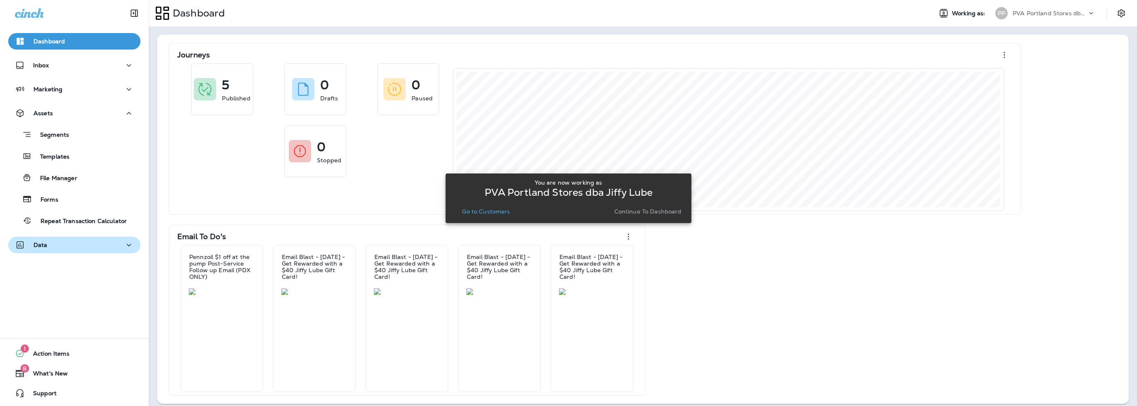
click at [48, 241] on div "Data" at bounding box center [74, 245] width 119 height 10
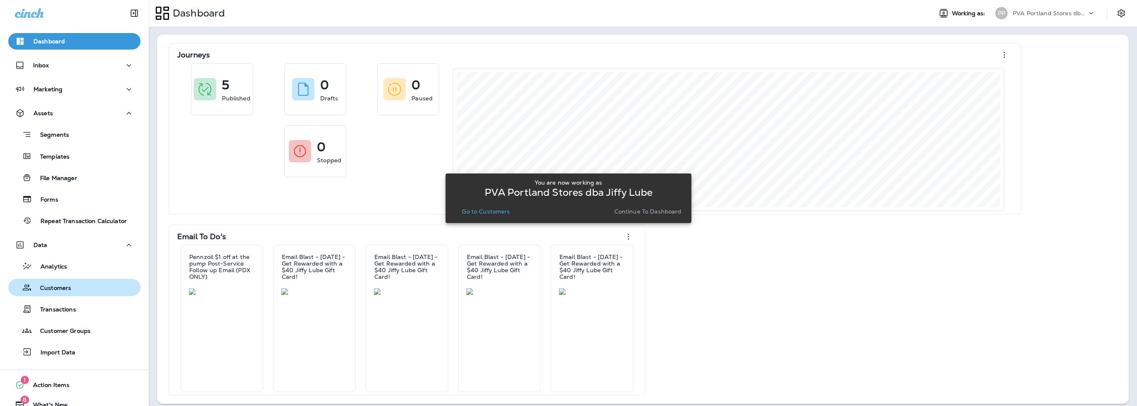
click at [48, 287] on p "Customers" at bounding box center [51, 289] width 39 height 8
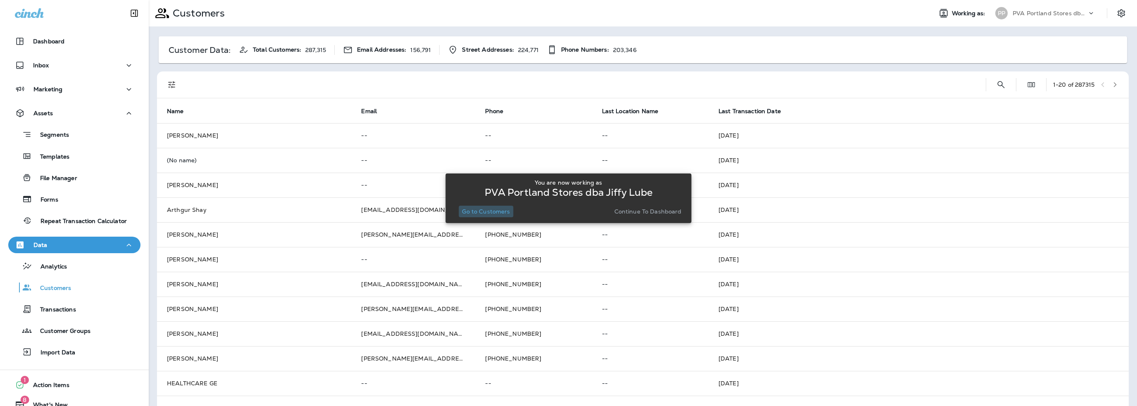
click at [470, 214] on p "Go to Customers" at bounding box center [486, 211] width 48 height 7
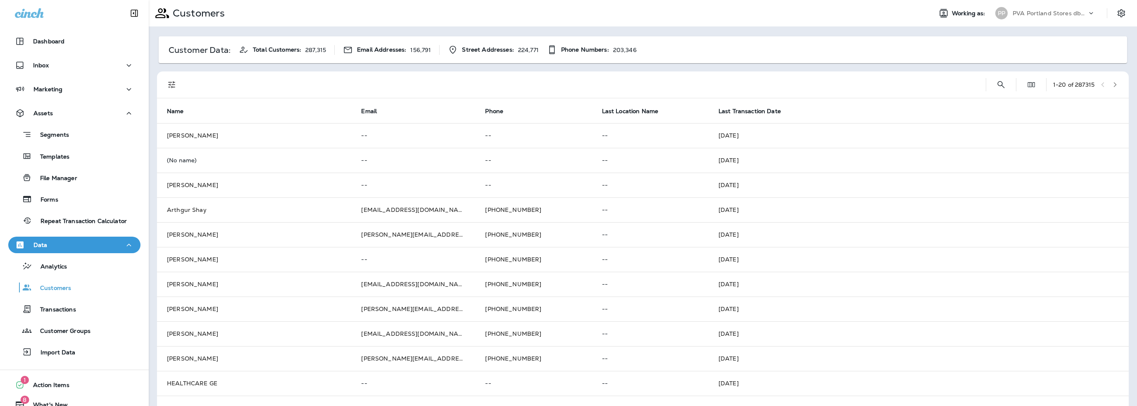
click at [1020, 15] on p "PVA Portland Stores dba Jiffy Lube" at bounding box center [1049, 13] width 74 height 7
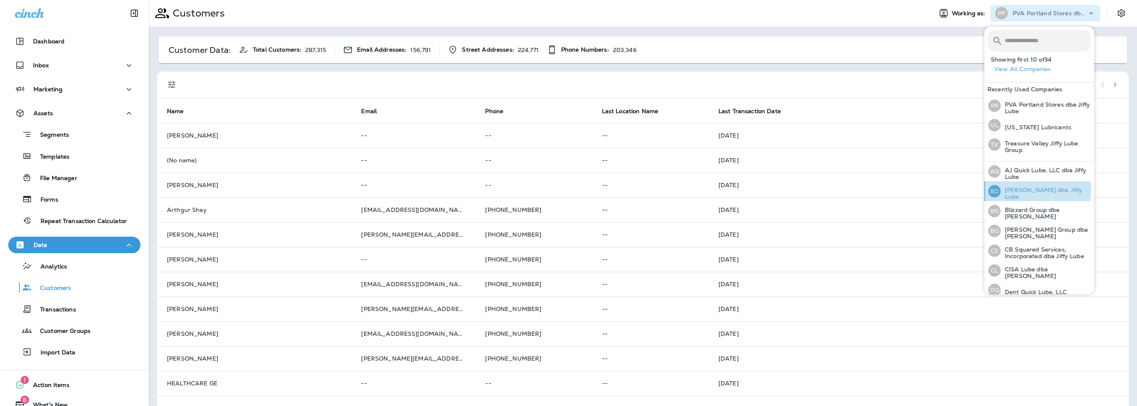
click at [1027, 190] on p "[PERSON_NAME] dba Jiffy Lube" at bounding box center [1045, 193] width 90 height 13
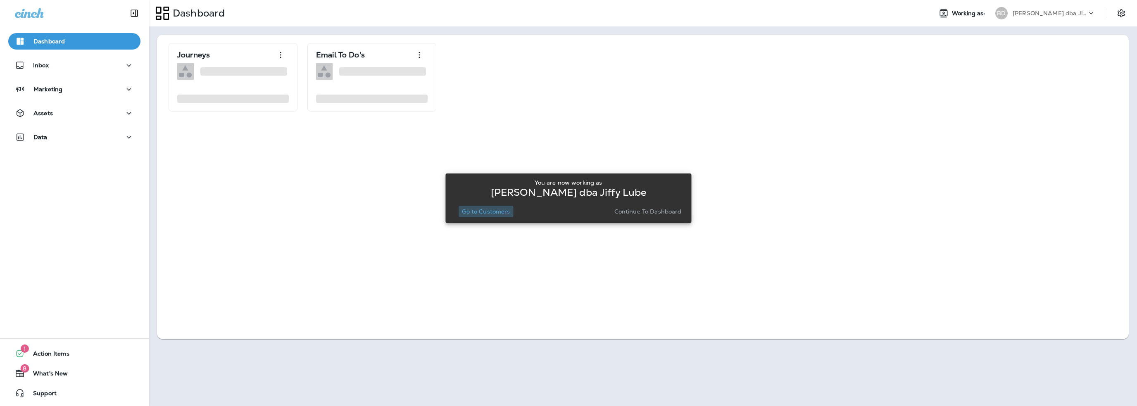
click at [480, 211] on p "Go to Customers" at bounding box center [486, 211] width 48 height 7
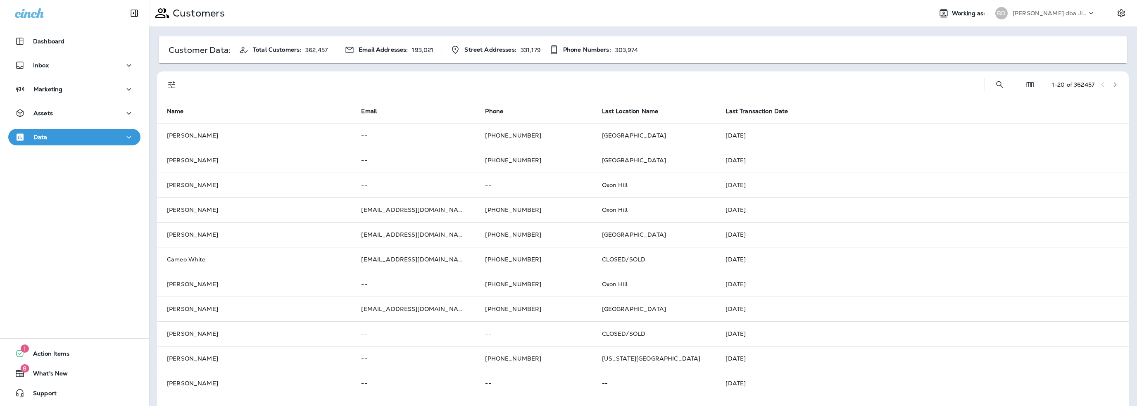
click at [1032, 12] on p "[PERSON_NAME] dba Jiffy Lube" at bounding box center [1049, 13] width 74 height 7
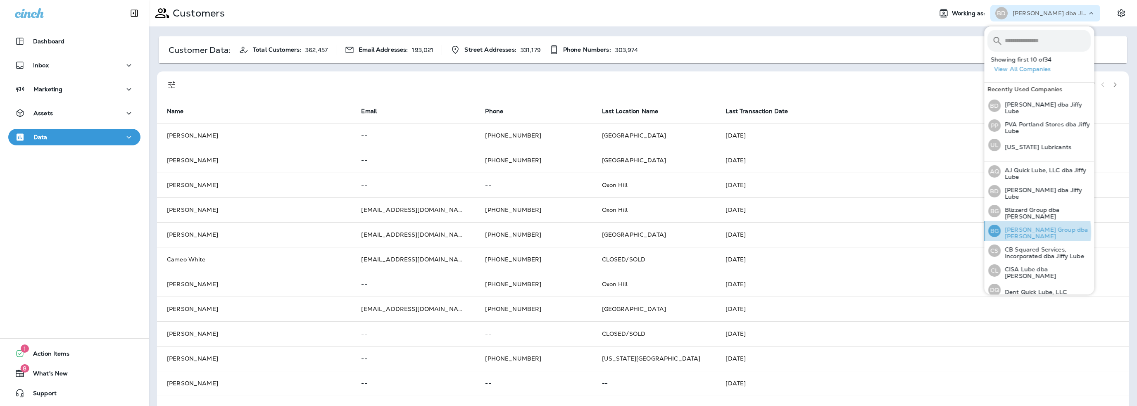
click at [1018, 230] on p "[PERSON_NAME] Group dba [PERSON_NAME]" at bounding box center [1045, 232] width 90 height 13
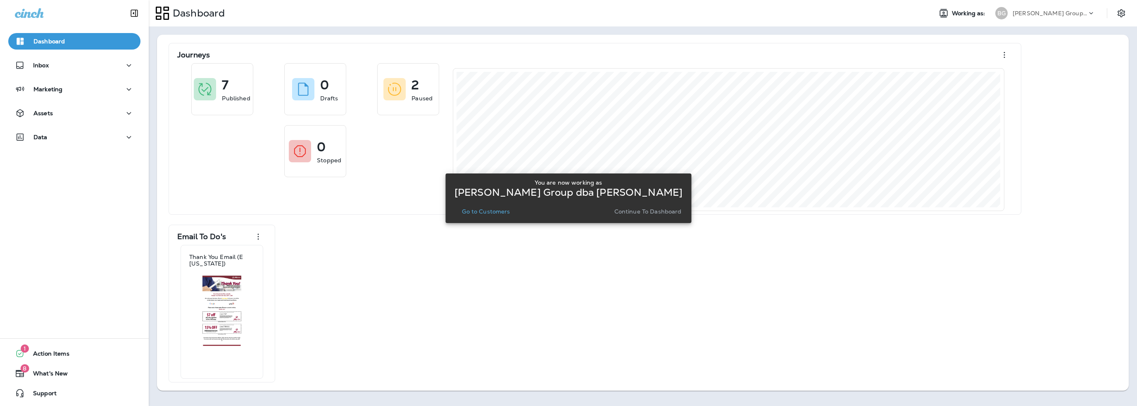
click at [501, 211] on p "Go to Customers" at bounding box center [486, 211] width 48 height 7
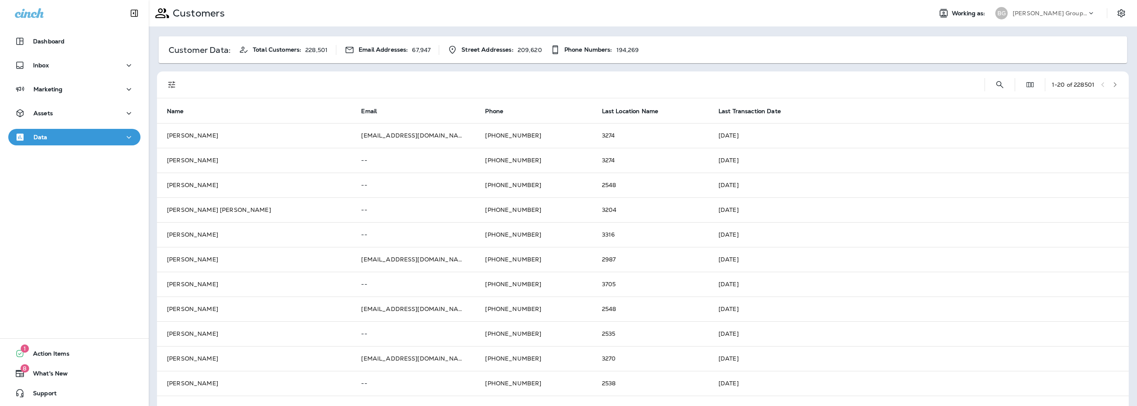
click at [1013, 18] on div "[PERSON_NAME] Group dba [PERSON_NAME]" at bounding box center [1049, 13] width 74 height 12
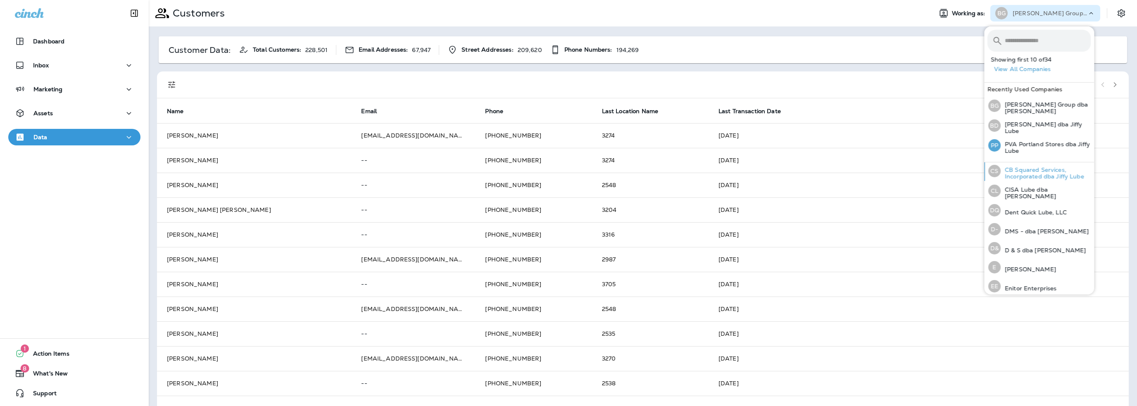
scroll to position [83, 0]
click at [1029, 226] on p "DMS - dba [PERSON_NAME]" at bounding box center [1044, 229] width 88 height 7
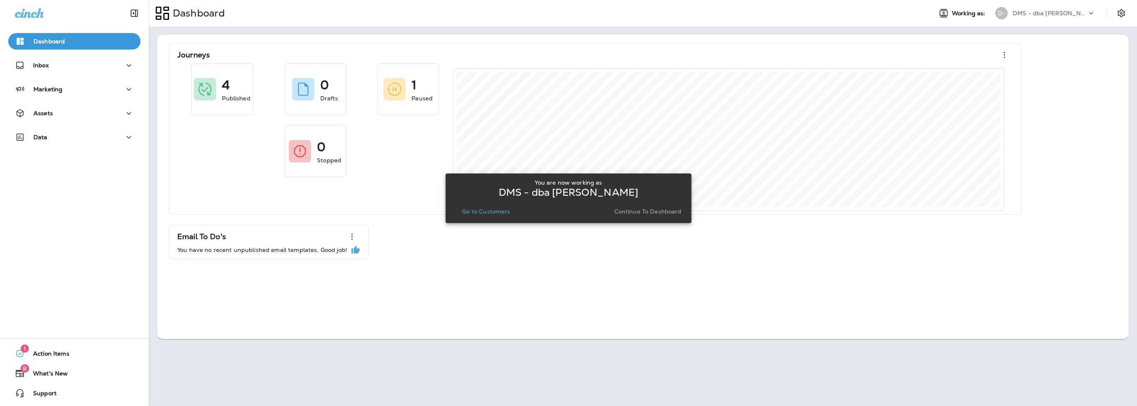
click at [486, 212] on p "Go to Customers" at bounding box center [486, 211] width 48 height 7
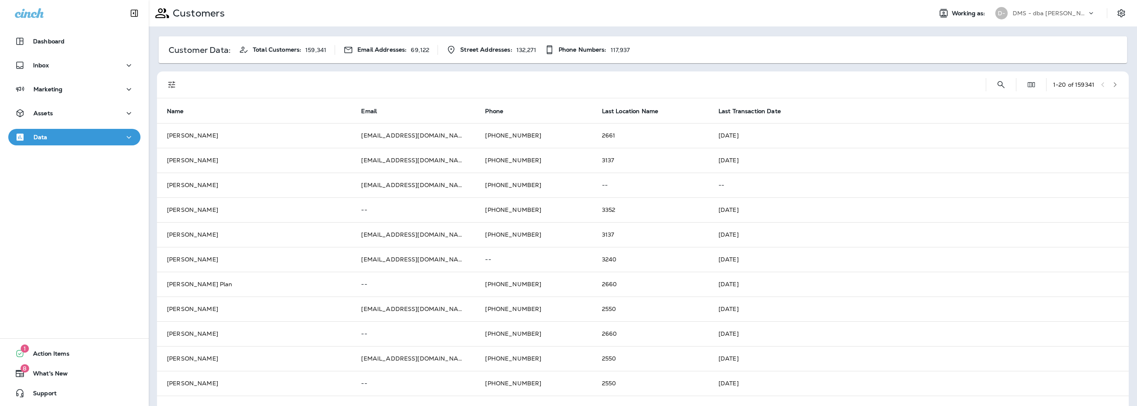
click at [1040, 13] on p "DMS - dba [PERSON_NAME]" at bounding box center [1049, 13] width 74 height 7
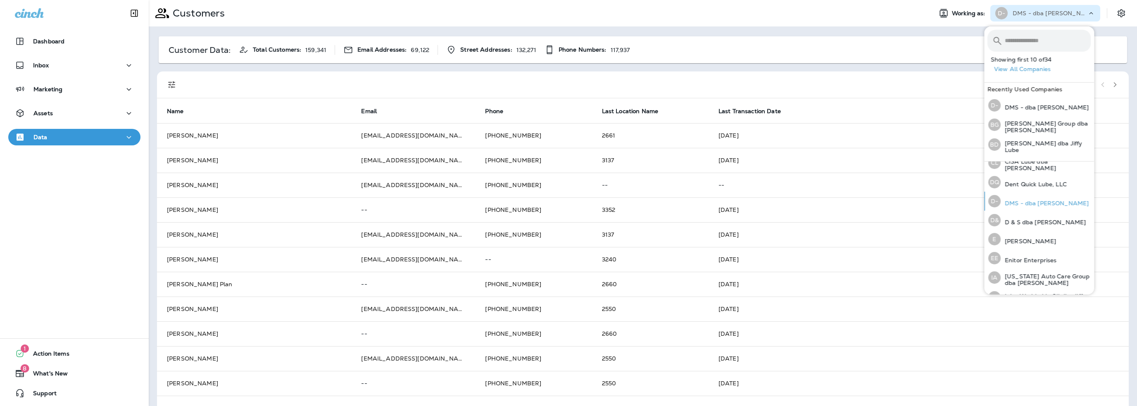
scroll to position [124, 0]
click at [1015, 222] on p "[PERSON_NAME]" at bounding box center [1027, 225] width 55 height 7
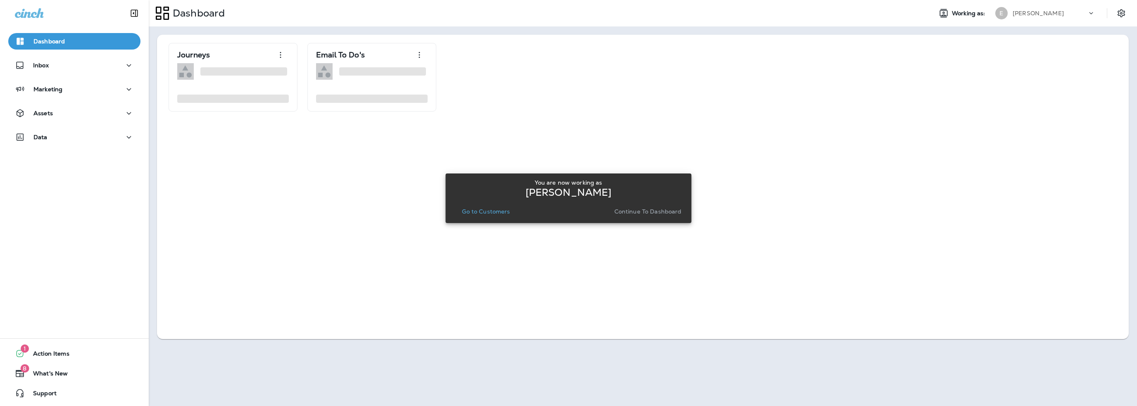
click at [505, 214] on p "Go to Customers" at bounding box center [486, 211] width 48 height 7
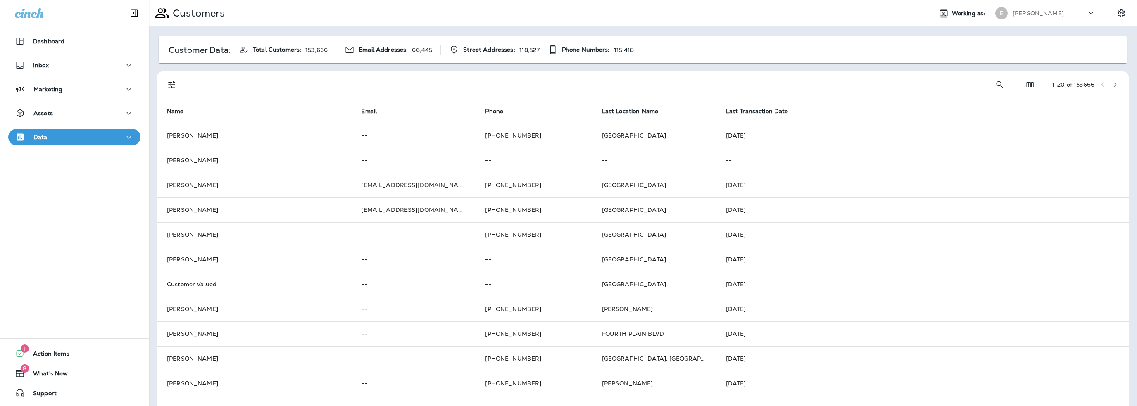
click at [1019, 12] on p "[PERSON_NAME]" at bounding box center [1037, 13] width 51 height 7
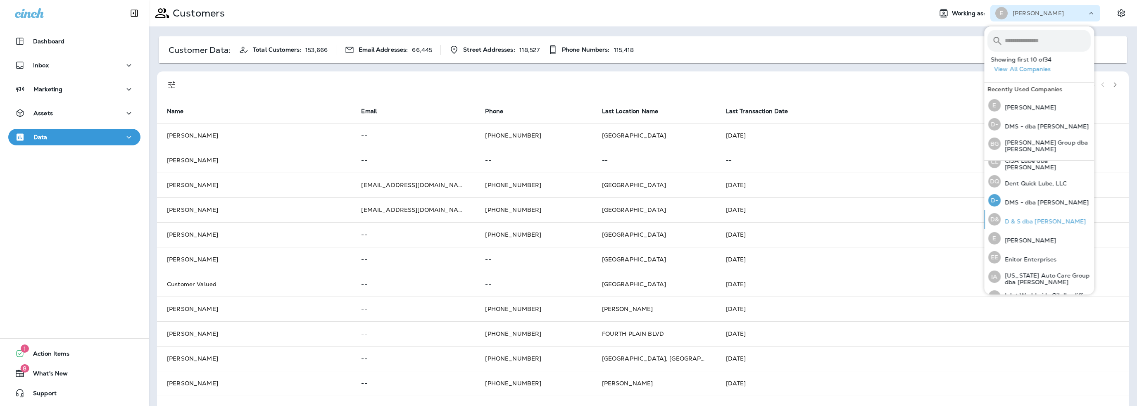
scroll to position [124, 0]
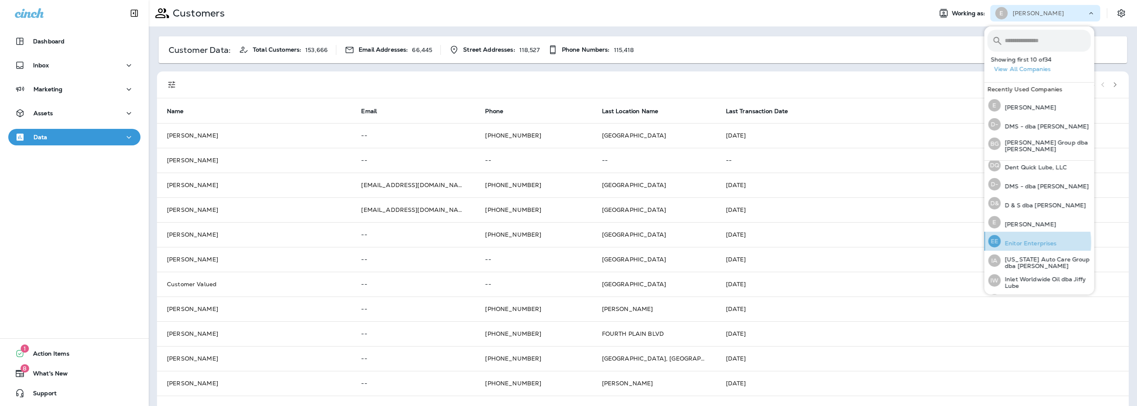
click at [1017, 240] on p "Enitor Enterprises" at bounding box center [1028, 243] width 56 height 7
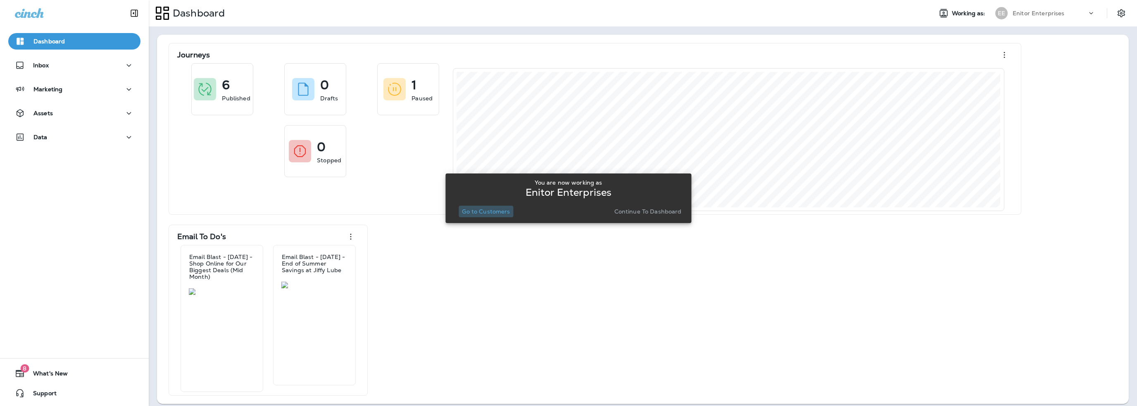
click at [498, 212] on p "Go to Customers" at bounding box center [486, 211] width 48 height 7
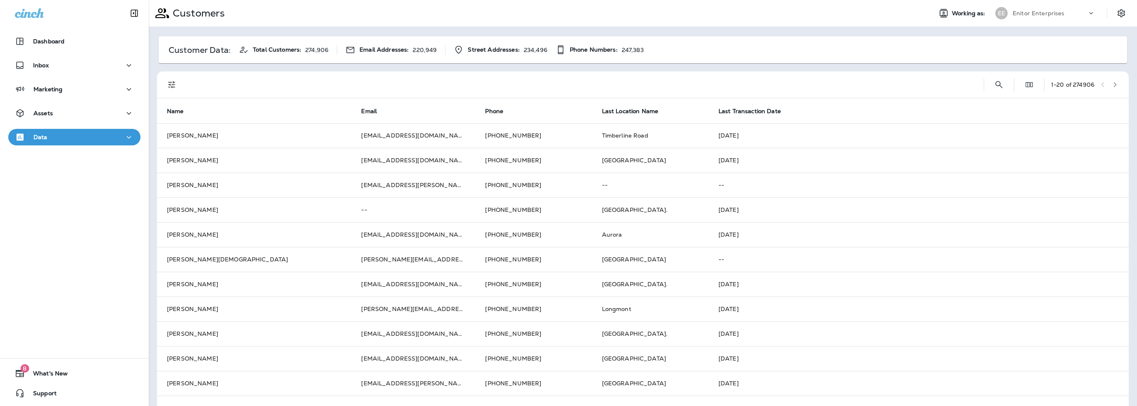
click at [1026, 13] on p "Enitor Enterprises" at bounding box center [1038, 13] width 52 height 7
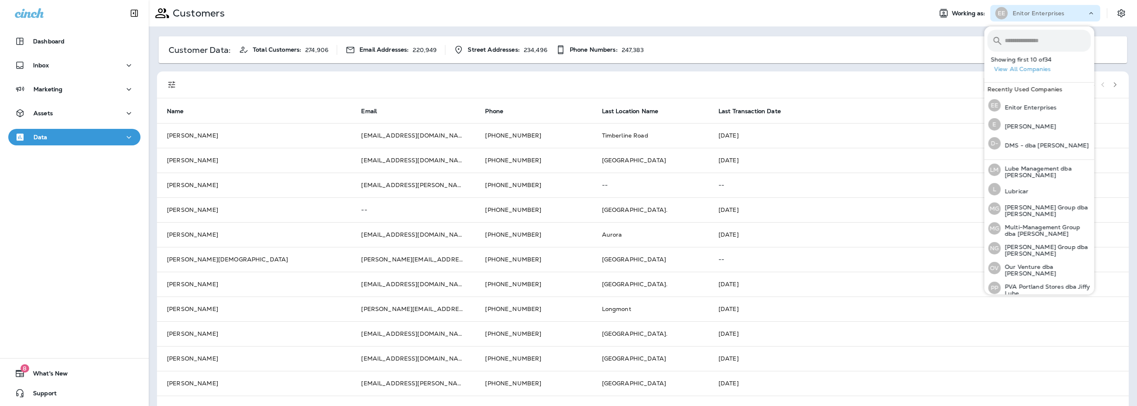
scroll to position [255, 0]
click at [1017, 168] on p "Lube Management dba [PERSON_NAME]" at bounding box center [1045, 170] width 90 height 13
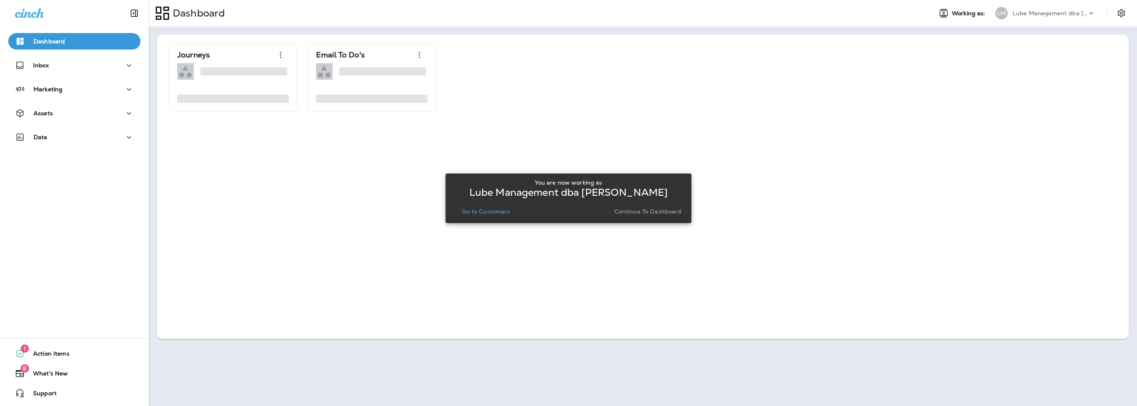
click at [497, 209] on p "Go to Customers" at bounding box center [486, 211] width 48 height 7
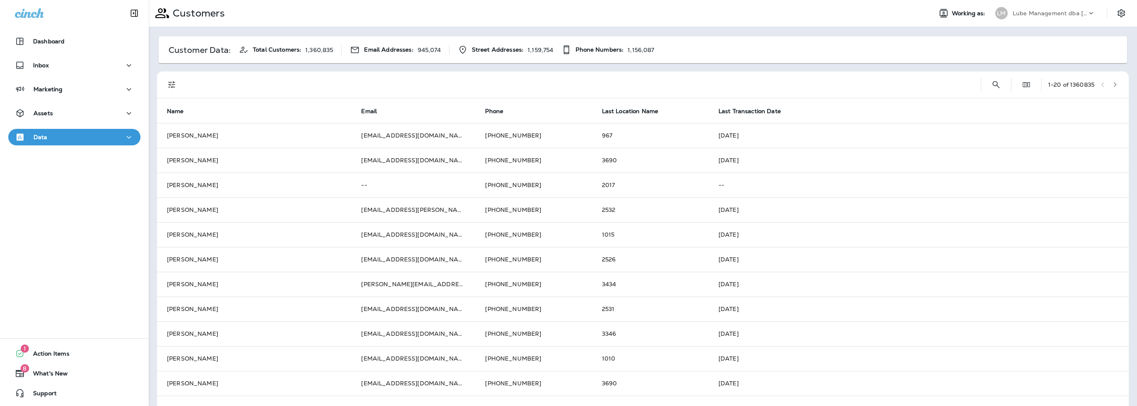
click at [1028, 12] on p "Lube Management dba [PERSON_NAME]" at bounding box center [1049, 13] width 74 height 7
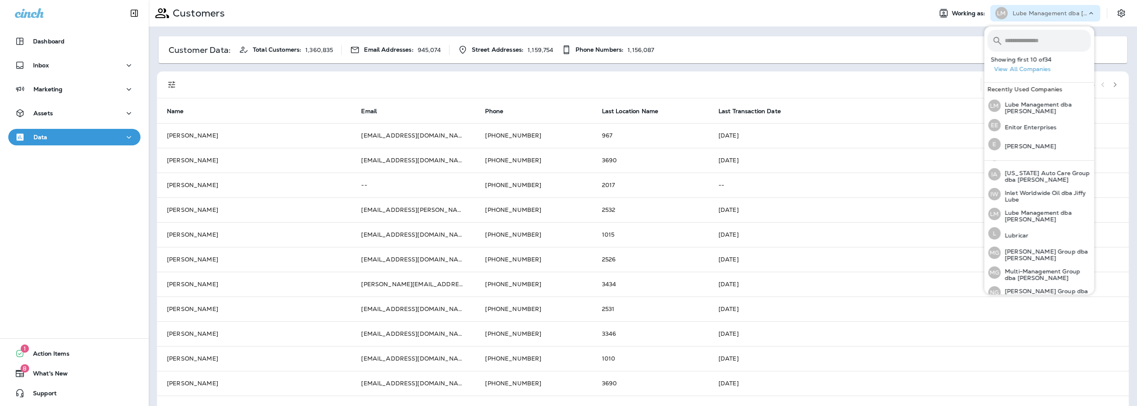
scroll to position [248, 0]
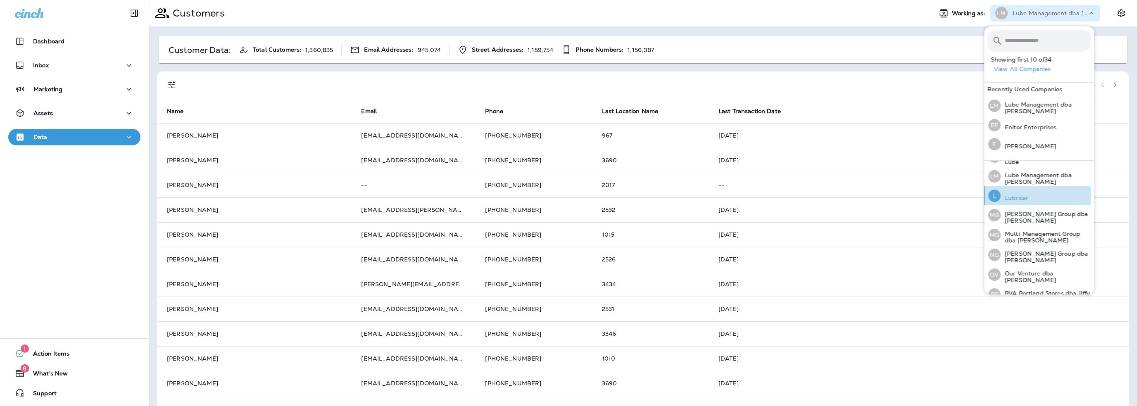
click at [1016, 195] on p "Lubricar" at bounding box center [1014, 198] width 28 height 7
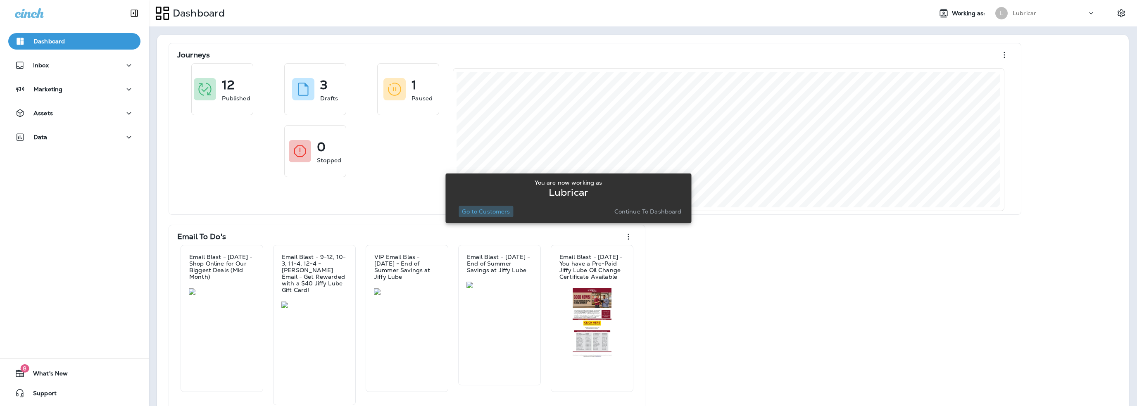
click at [502, 213] on p "Go to Customers" at bounding box center [486, 211] width 48 height 7
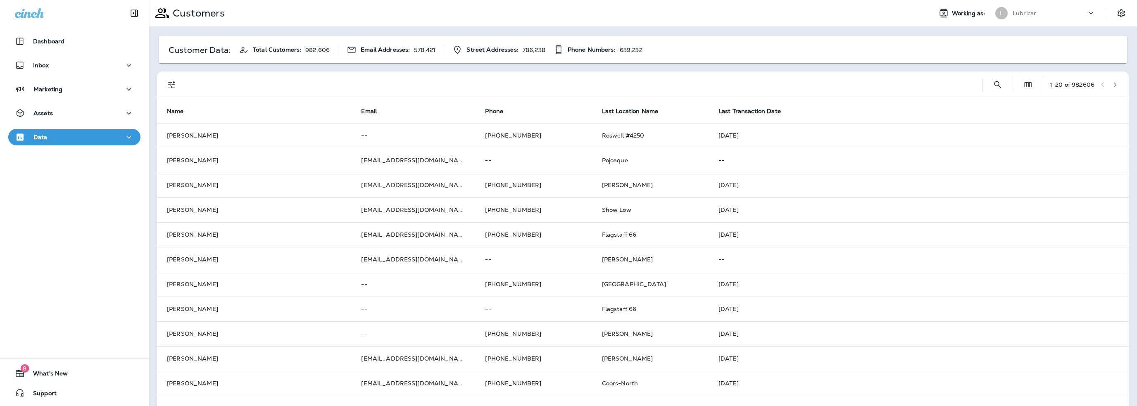
click at [1019, 13] on p "Lubricar" at bounding box center [1024, 13] width 24 height 7
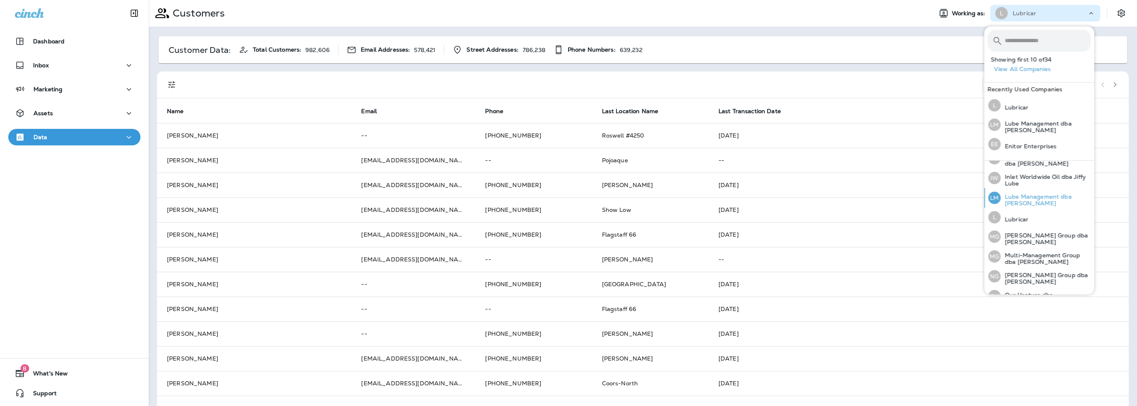
scroll to position [248, 0]
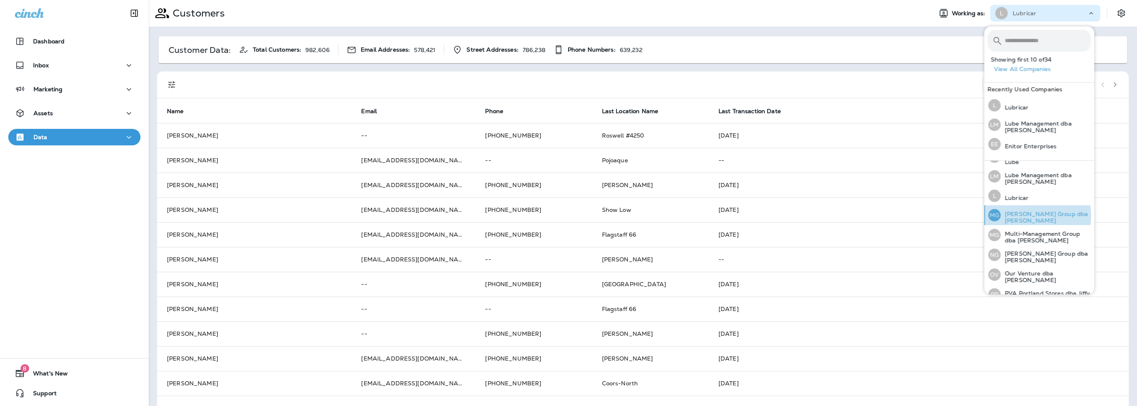
click at [1032, 213] on p "[PERSON_NAME] Group dba [PERSON_NAME]" at bounding box center [1045, 217] width 90 height 13
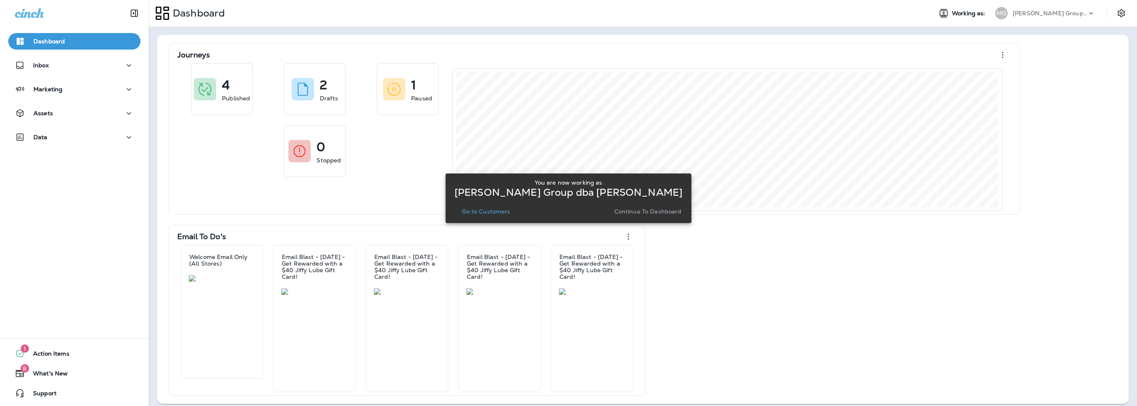
click at [499, 212] on p "Go to Customers" at bounding box center [486, 211] width 48 height 7
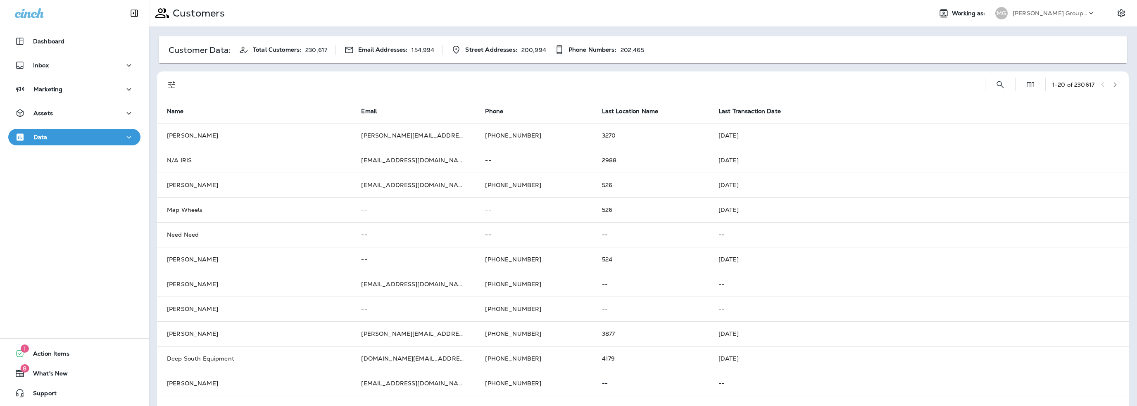
click at [1028, 16] on p "[PERSON_NAME] Group dba [PERSON_NAME]" at bounding box center [1049, 13] width 74 height 7
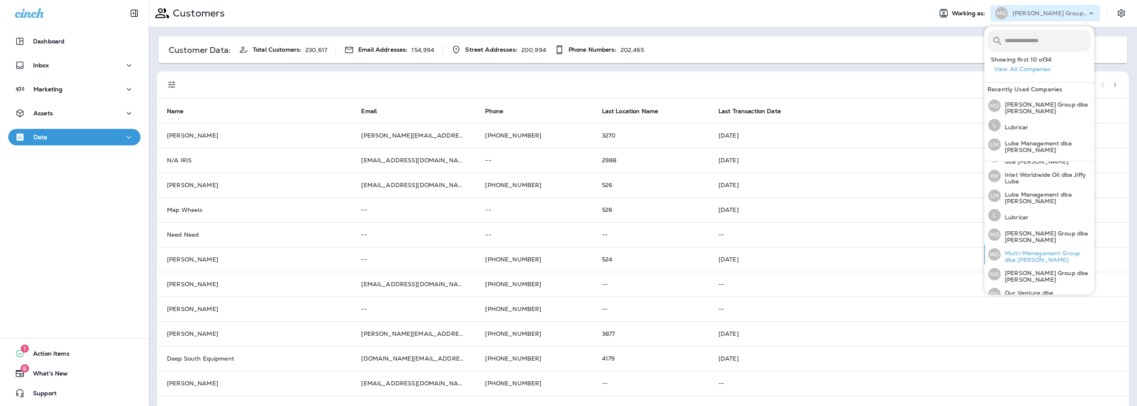
scroll to position [256, 0]
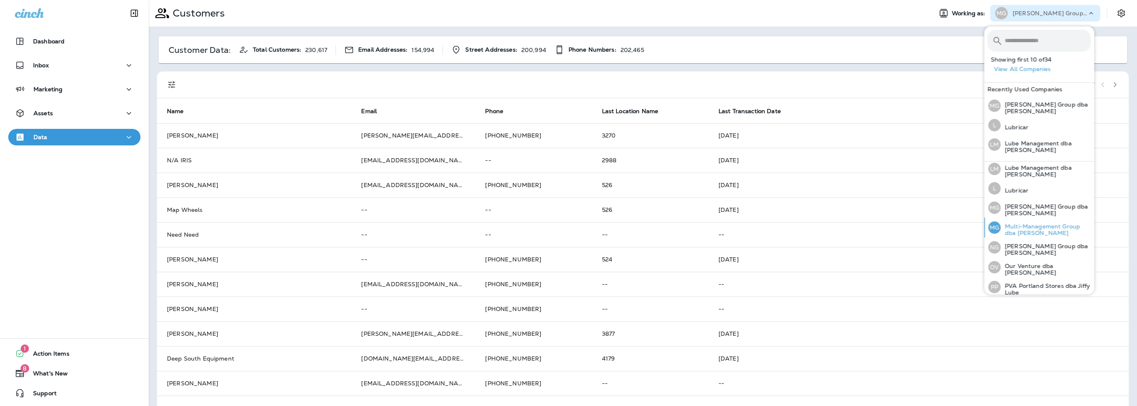
click at [1032, 226] on p "Multi-Management Group dba [PERSON_NAME]" at bounding box center [1045, 229] width 90 height 13
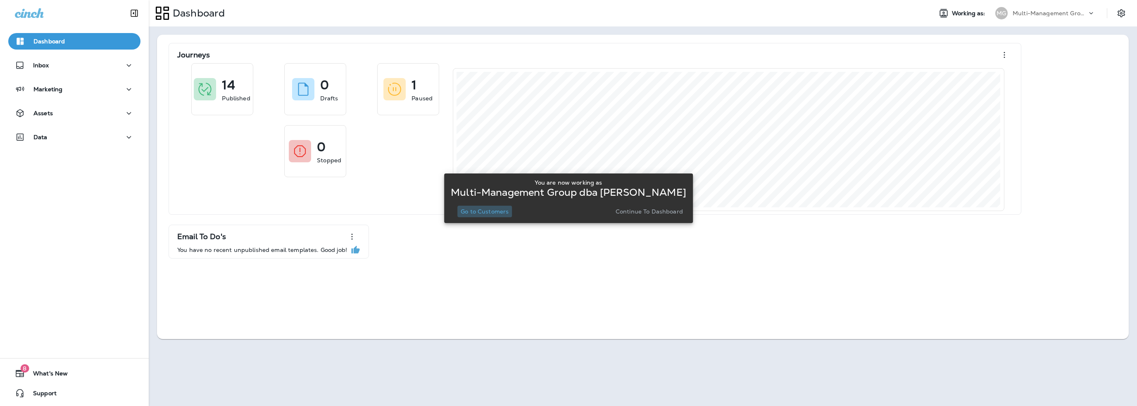
click at [487, 212] on p "Go to Customers" at bounding box center [485, 211] width 48 height 7
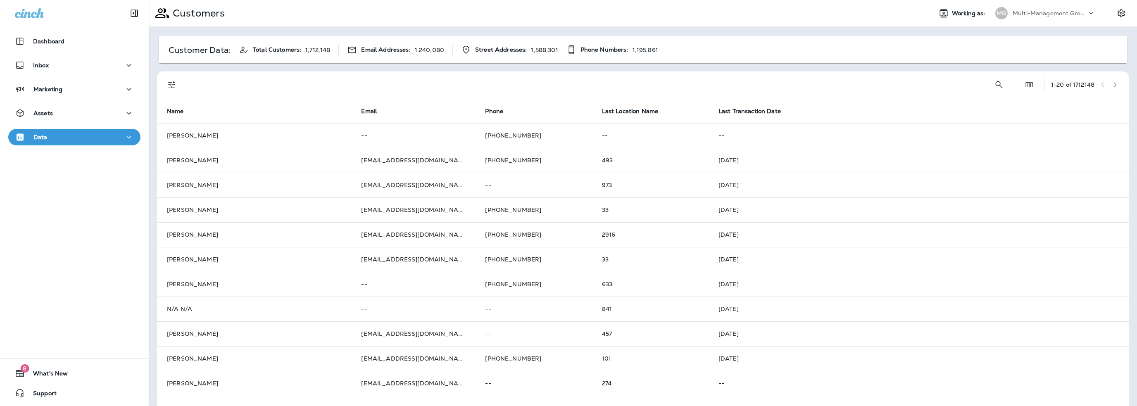
click at [1036, 11] on p "Multi-Management Group dba [PERSON_NAME]" at bounding box center [1049, 13] width 74 height 7
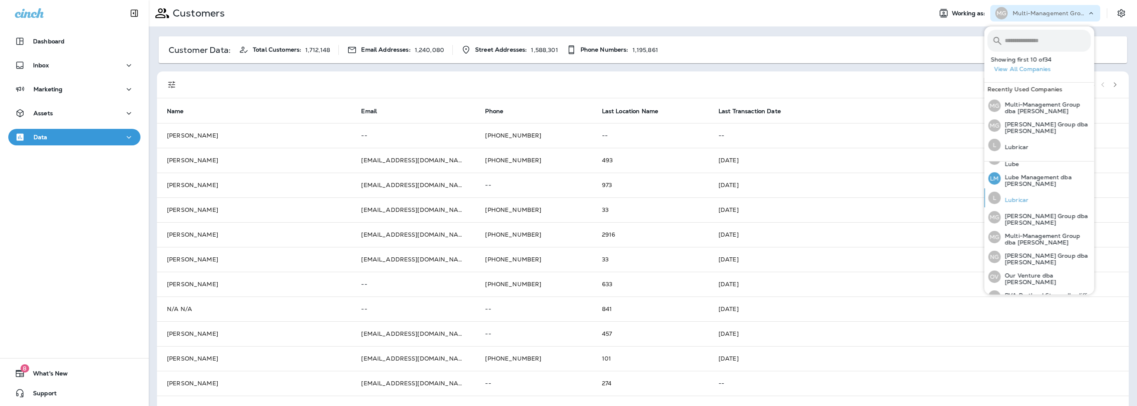
scroll to position [248, 0]
click at [1024, 253] on p "[PERSON_NAME] Group dba [PERSON_NAME]" at bounding box center [1045, 257] width 90 height 13
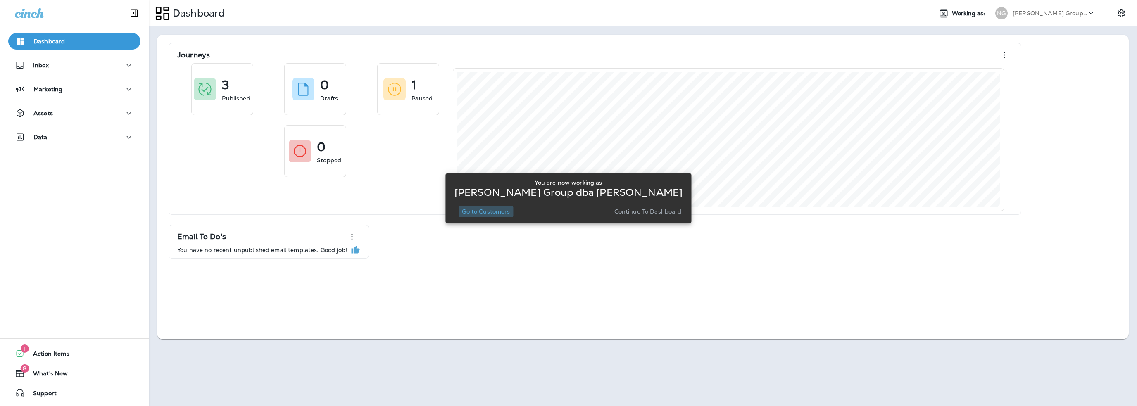
click at [493, 209] on p "Go to Customers" at bounding box center [486, 211] width 48 height 7
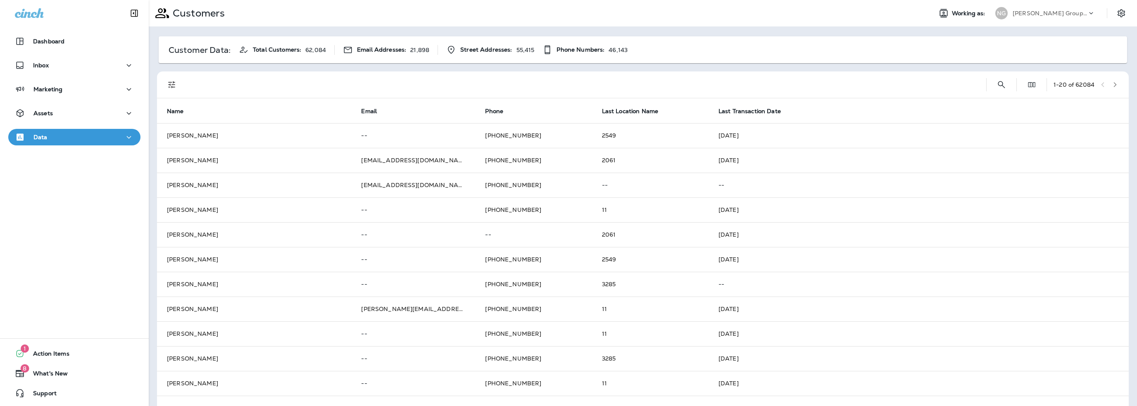
click at [1029, 12] on p "[PERSON_NAME] Group dba [PERSON_NAME]" at bounding box center [1049, 13] width 74 height 7
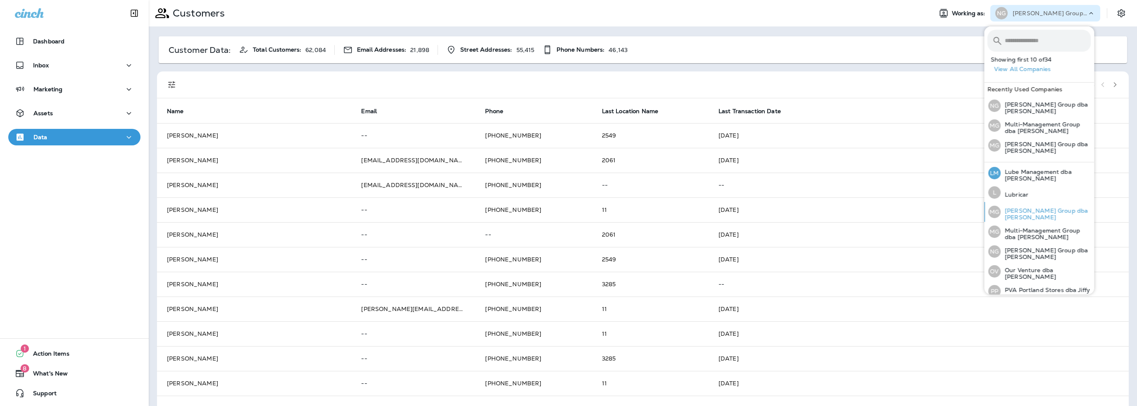
scroll to position [256, 0]
click at [1024, 264] on p "Our Venture dba [PERSON_NAME]" at bounding box center [1045, 270] width 90 height 13
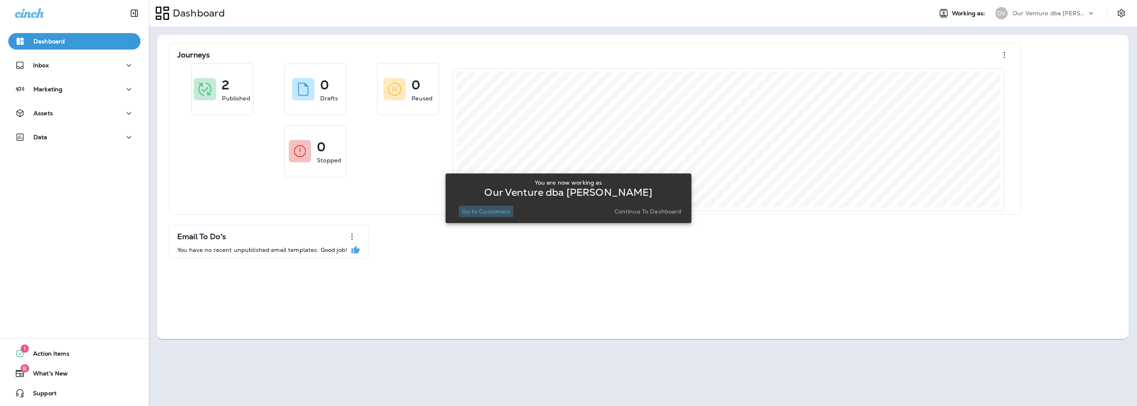
click at [488, 213] on p "Go to Customers" at bounding box center [486, 211] width 48 height 7
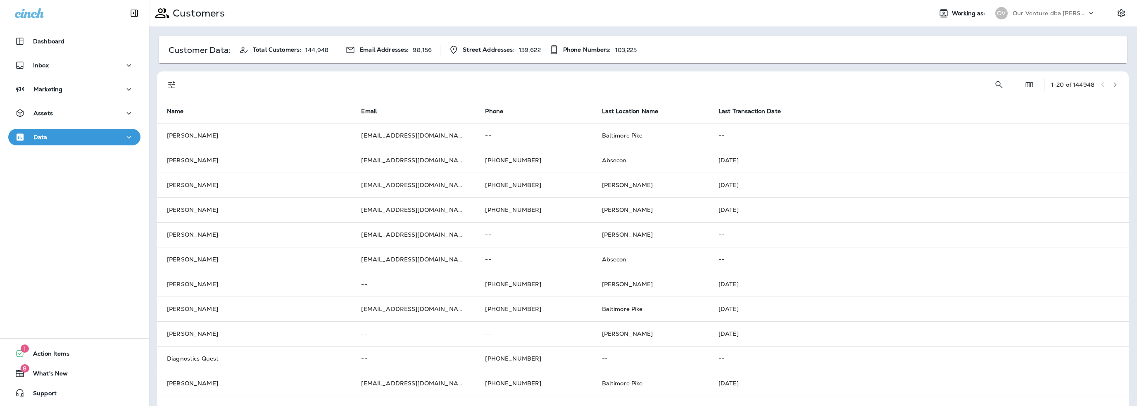
click at [1013, 14] on p "Our Venture dba [PERSON_NAME]" at bounding box center [1049, 13] width 74 height 7
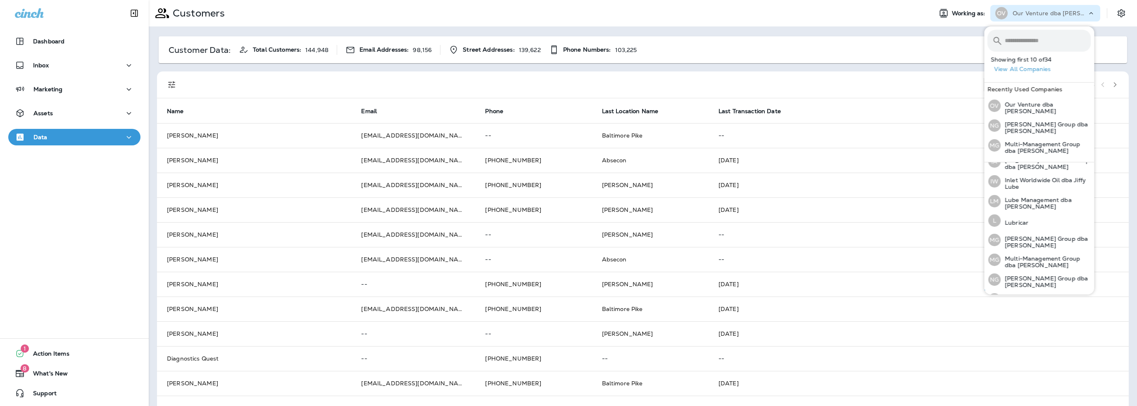
scroll to position [256, 0]
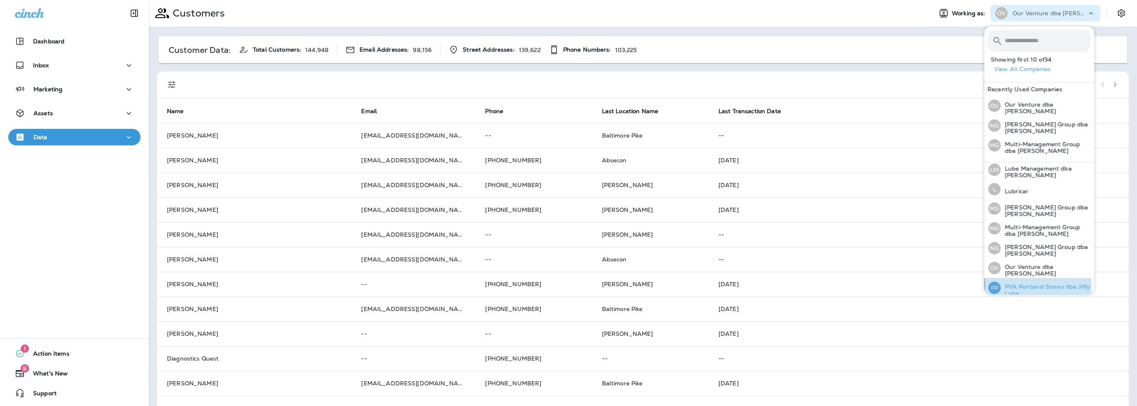
click at [1016, 283] on p "PVA Portland Stores dba Jiffy Lube" at bounding box center [1045, 289] width 90 height 13
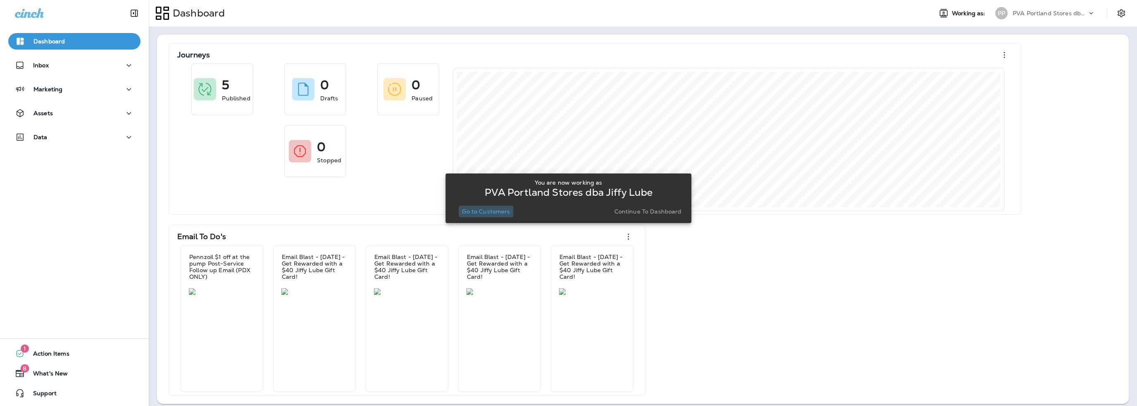
click at [488, 211] on p "Go to Customers" at bounding box center [486, 211] width 48 height 7
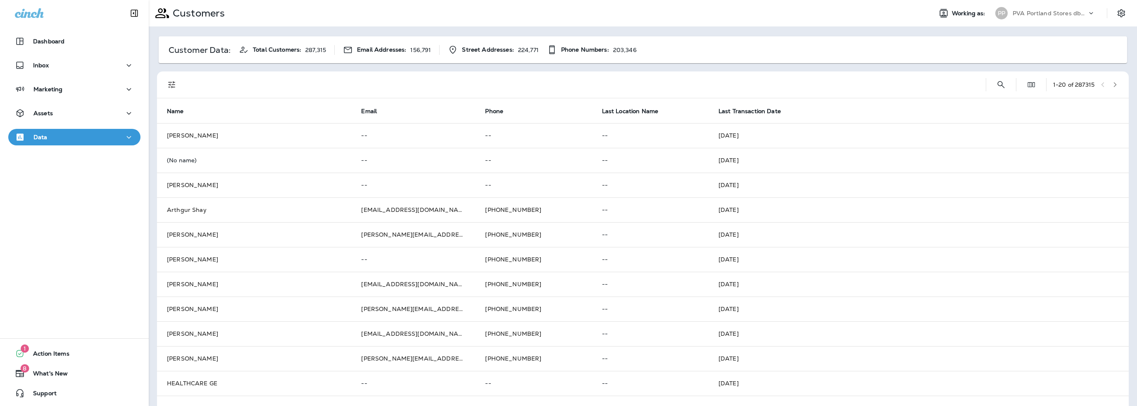
click at [1026, 14] on p "PVA Portland Stores dba Jiffy Lube" at bounding box center [1049, 13] width 74 height 7
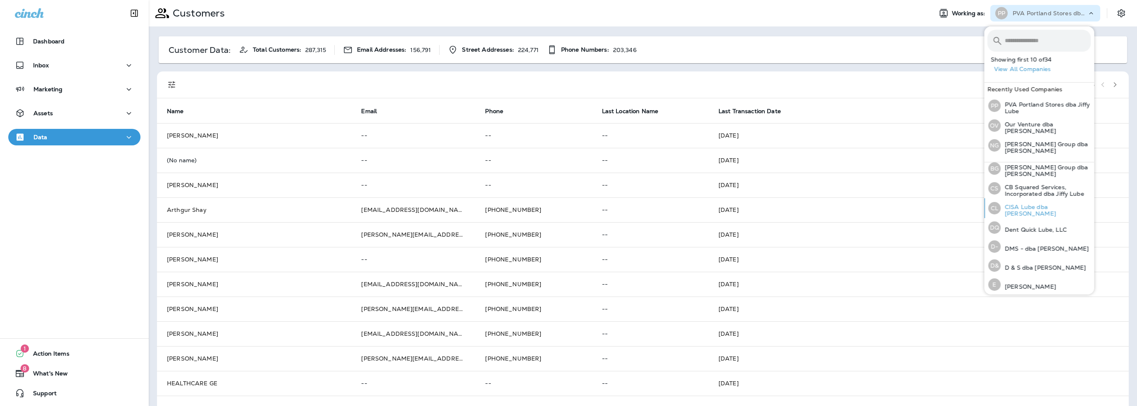
scroll to position [83, 0]
click at [1028, 186] on p "CISA Lube dba [PERSON_NAME]" at bounding box center [1045, 190] width 90 height 13
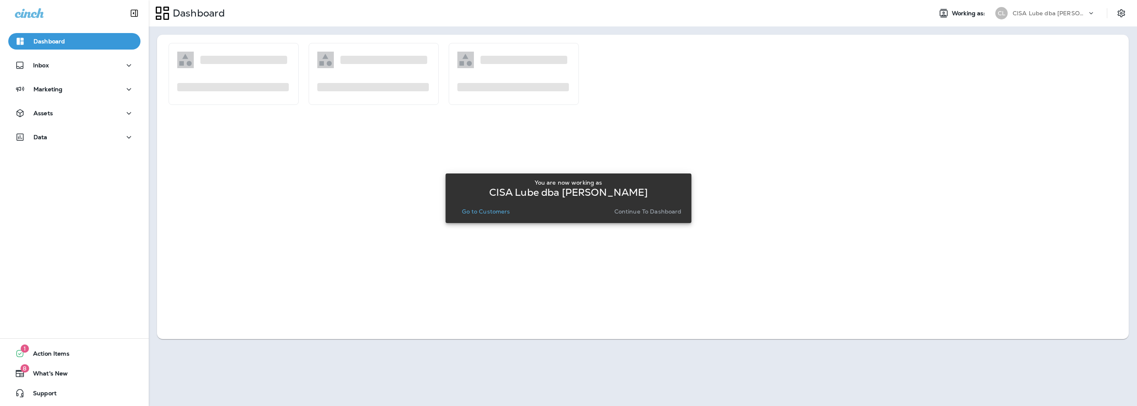
click at [501, 209] on p "Go to Customers" at bounding box center [486, 211] width 48 height 7
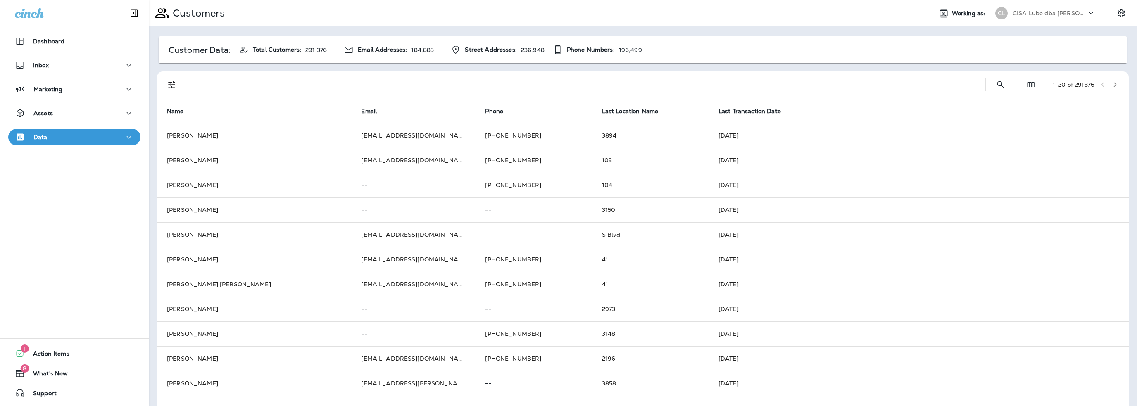
click at [1033, 14] on p "CISA Lube dba [PERSON_NAME]" at bounding box center [1049, 13] width 74 height 7
type input "***"
click at [1017, 69] on p "SRE Group" at bounding box center [1017, 68] width 35 height 7
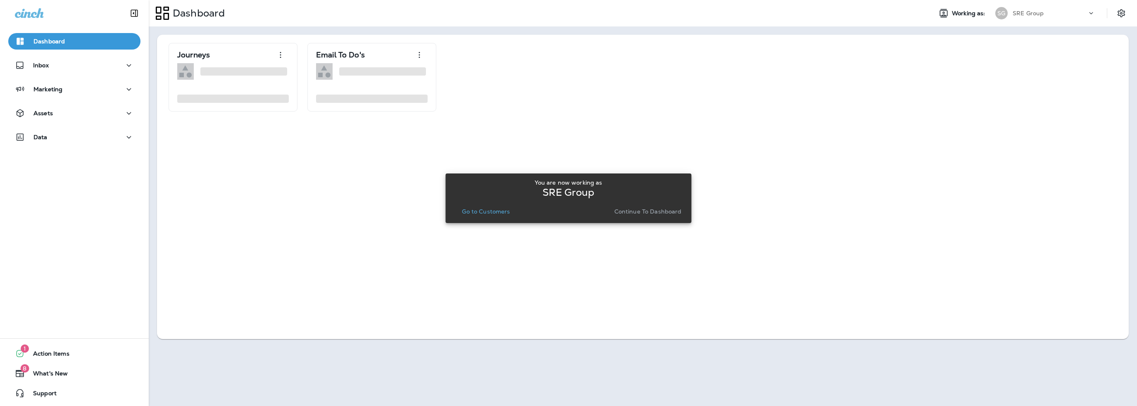
click at [497, 209] on p "Go to Customers" at bounding box center [486, 211] width 48 height 7
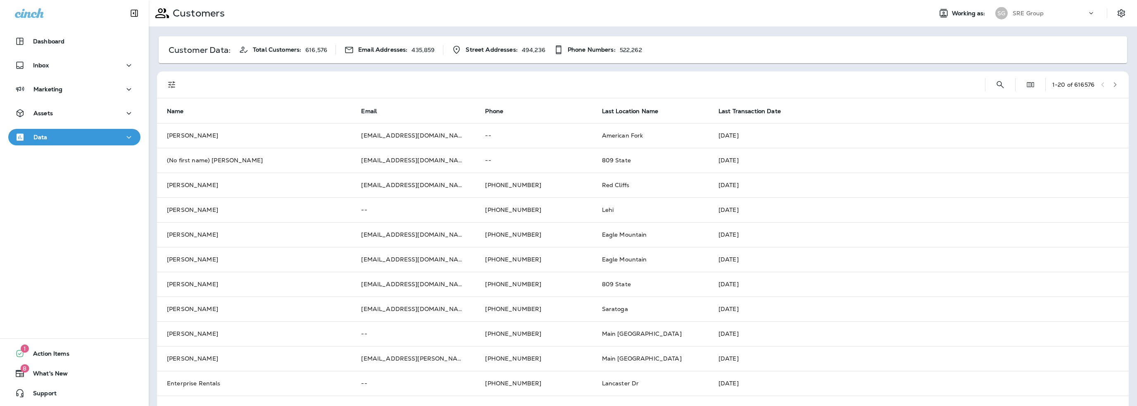
click at [1017, 14] on p "SRE Group" at bounding box center [1027, 13] width 31 height 7
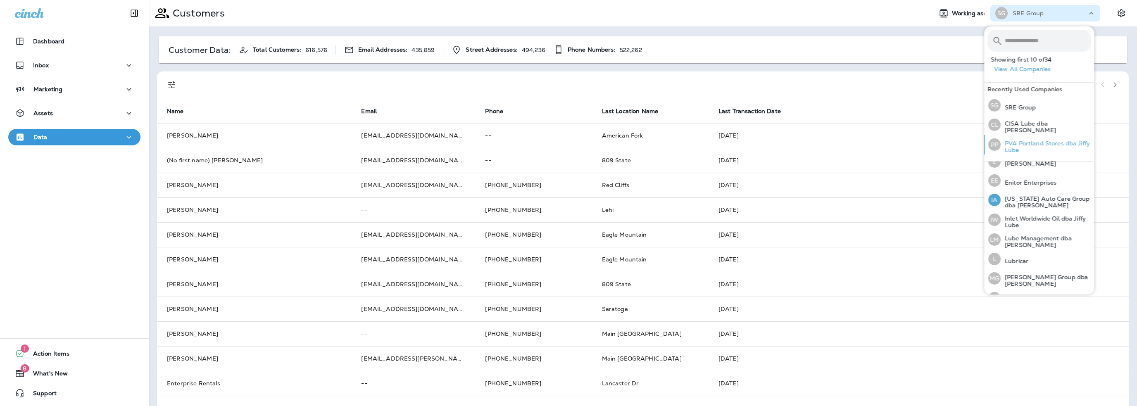
scroll to position [173, 0]
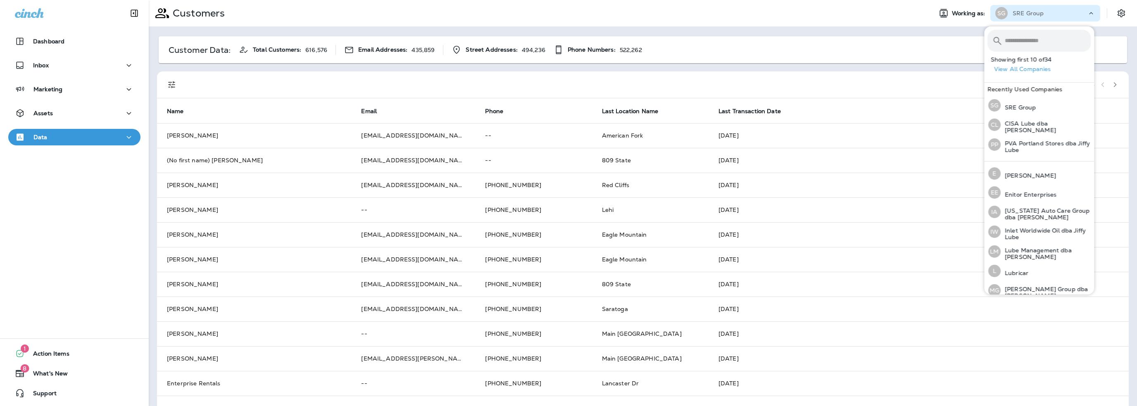
click at [1020, 41] on input "text" at bounding box center [1048, 41] width 86 height 22
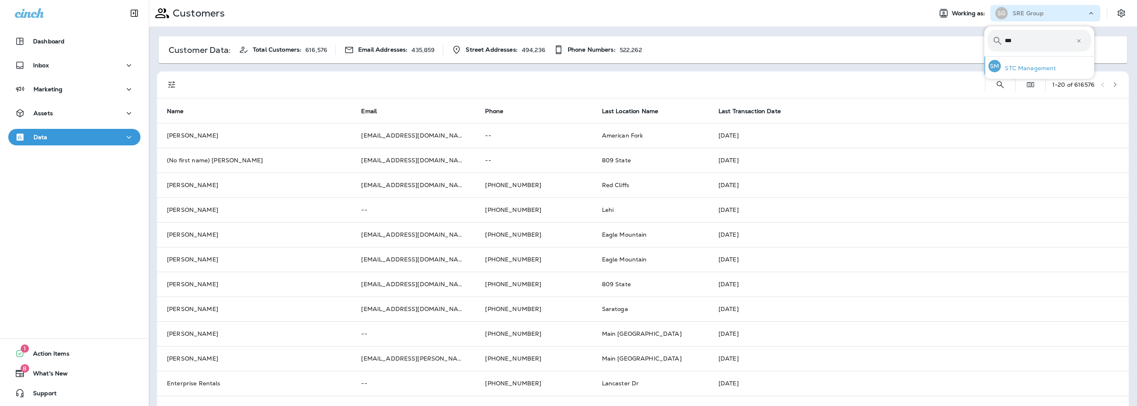
type input "***"
click at [1018, 68] on p "STC Management" at bounding box center [1027, 68] width 55 height 7
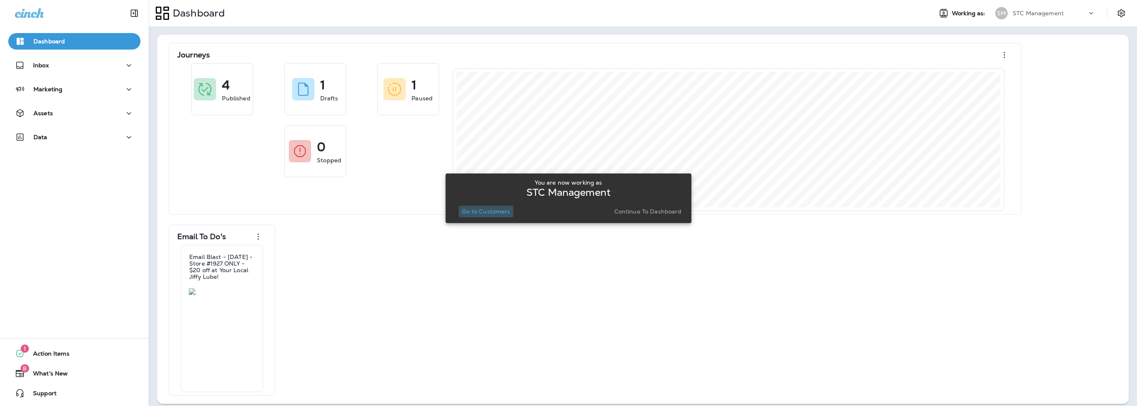
click at [482, 211] on p "Go to Customers" at bounding box center [486, 211] width 48 height 7
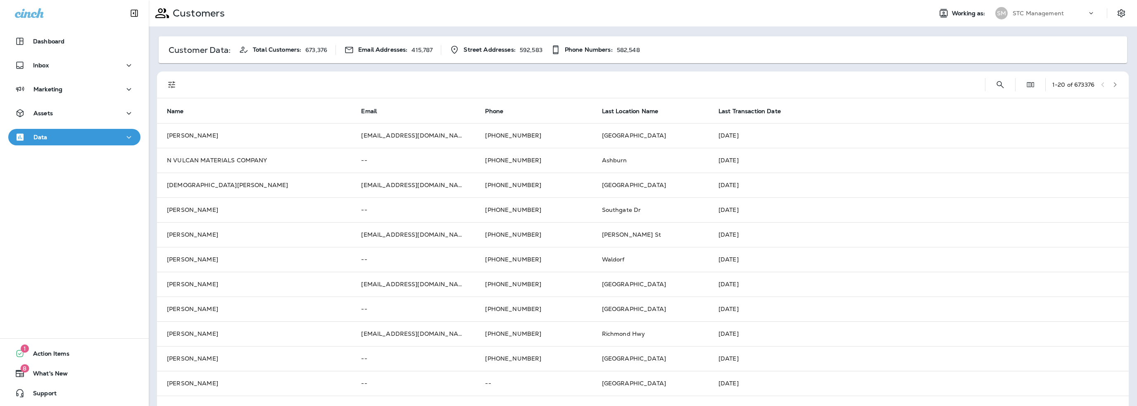
click at [1034, 13] on p "STC Management" at bounding box center [1037, 13] width 51 height 7
type input "******"
click at [1017, 67] on p "The [PERSON_NAME] Group" at bounding box center [1043, 68] width 87 height 7
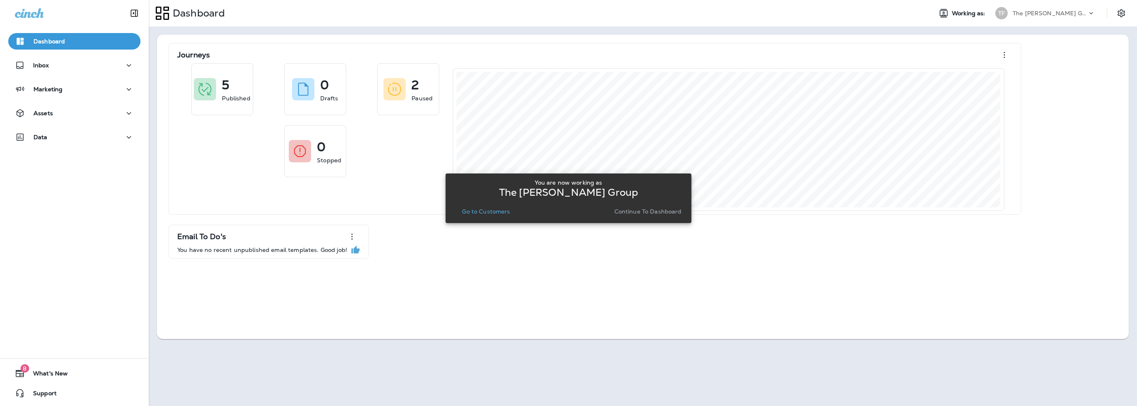
click at [492, 211] on p "Go to Customers" at bounding box center [486, 211] width 48 height 7
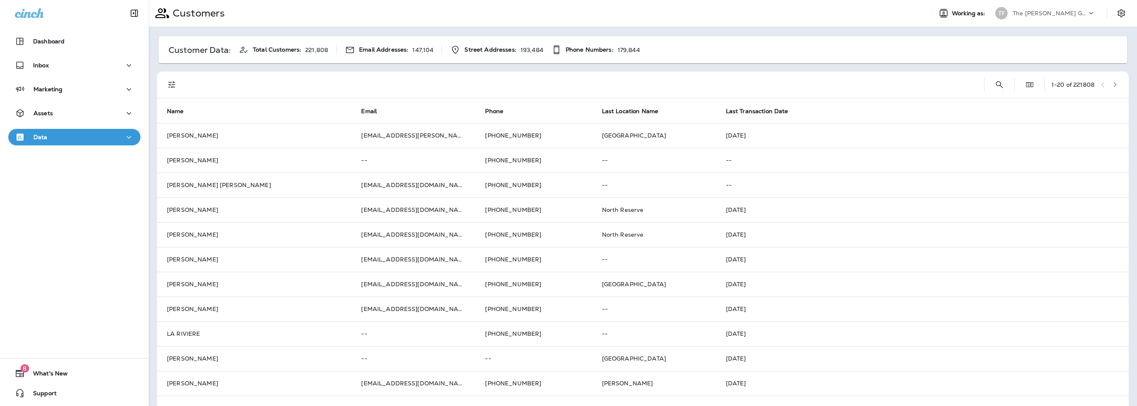
click at [1019, 15] on p "The [PERSON_NAME] Group" at bounding box center [1049, 13] width 74 height 7
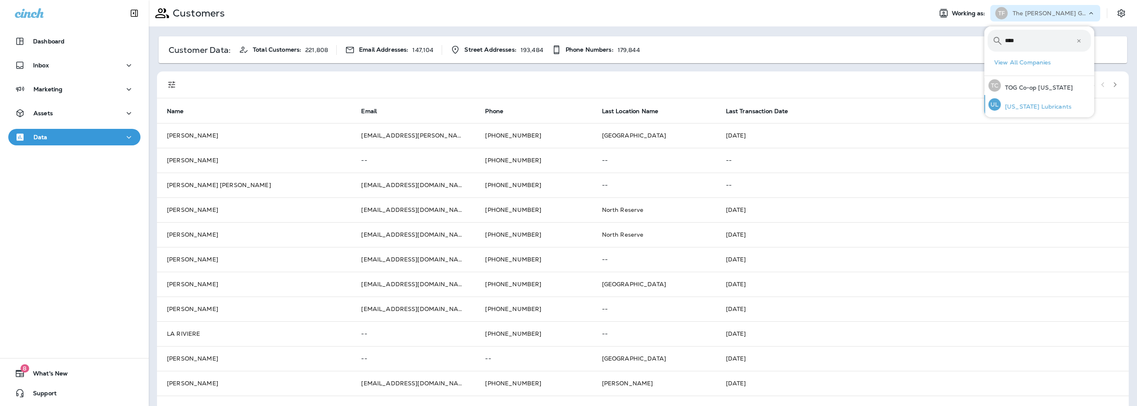
type input "****"
click at [1032, 108] on p "Utah Lubricants" at bounding box center [1035, 106] width 71 height 7
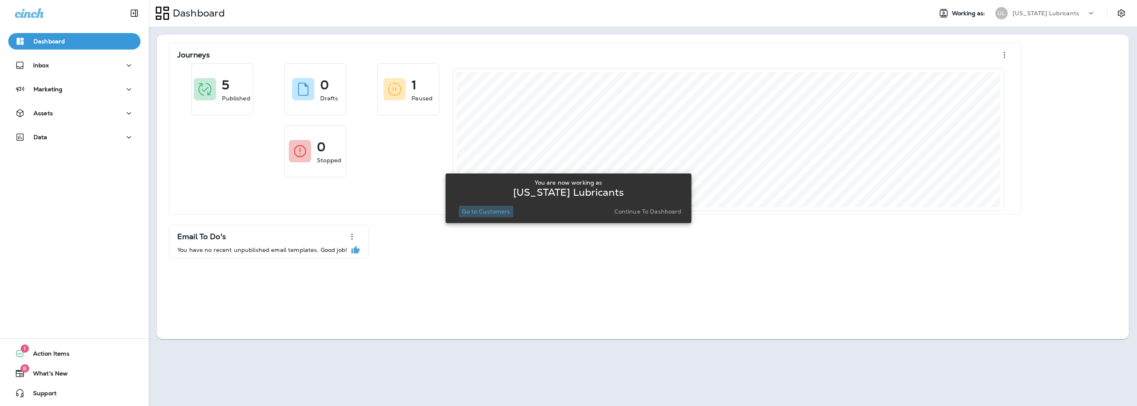
click at [506, 211] on p "Go to Customers" at bounding box center [486, 211] width 48 height 7
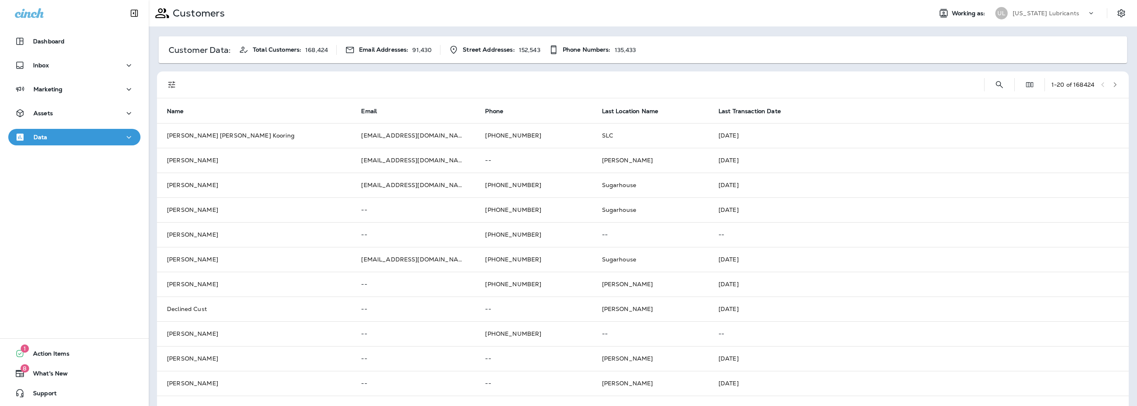
click at [1031, 11] on p "Utah Lubricants" at bounding box center [1045, 13] width 67 height 7
type input "******"
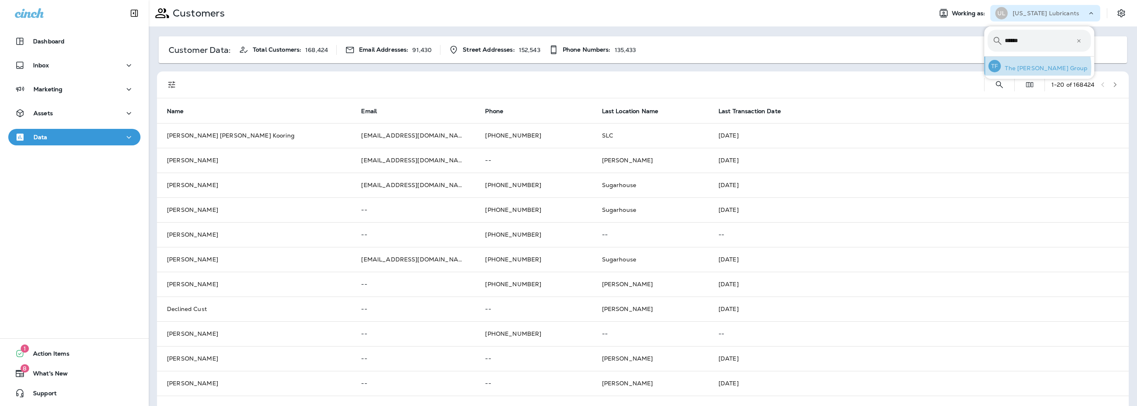
click at [1026, 67] on p "The [PERSON_NAME] Group" at bounding box center [1043, 68] width 87 height 7
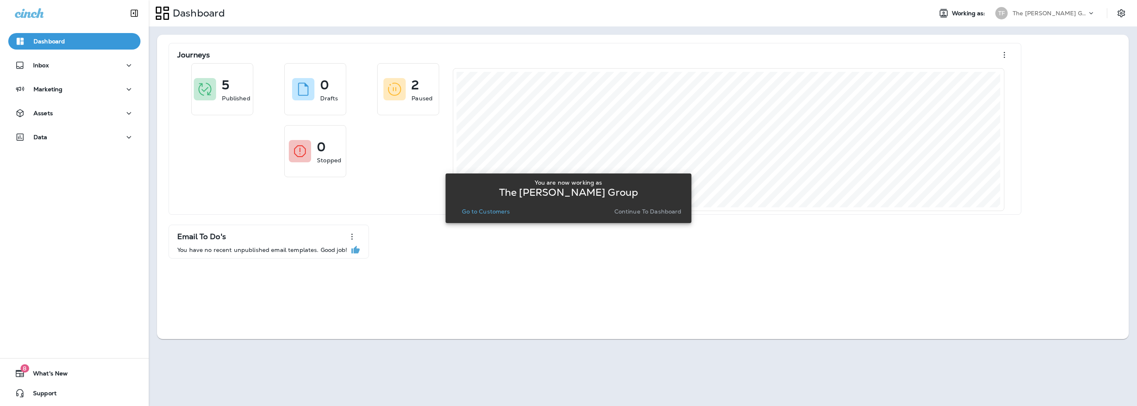
click at [505, 210] on p "Go to Customers" at bounding box center [486, 211] width 48 height 7
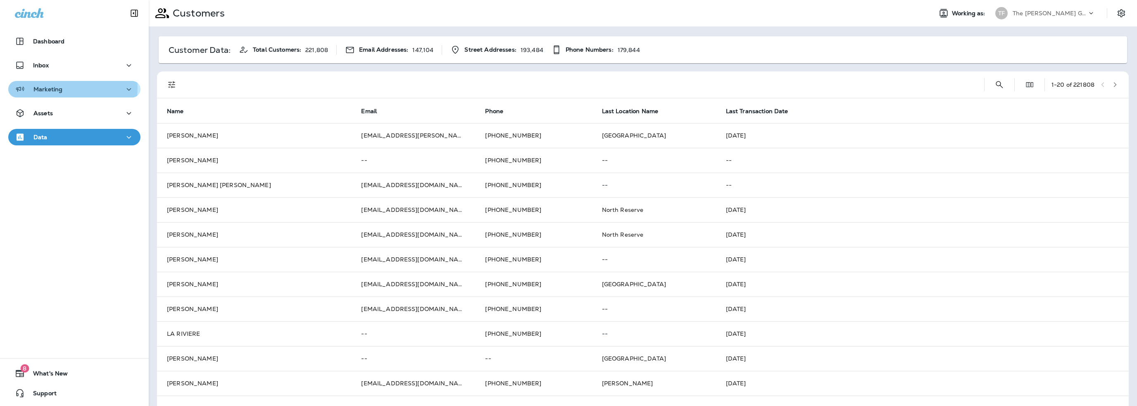
click at [64, 88] on div "Marketing" at bounding box center [74, 89] width 119 height 10
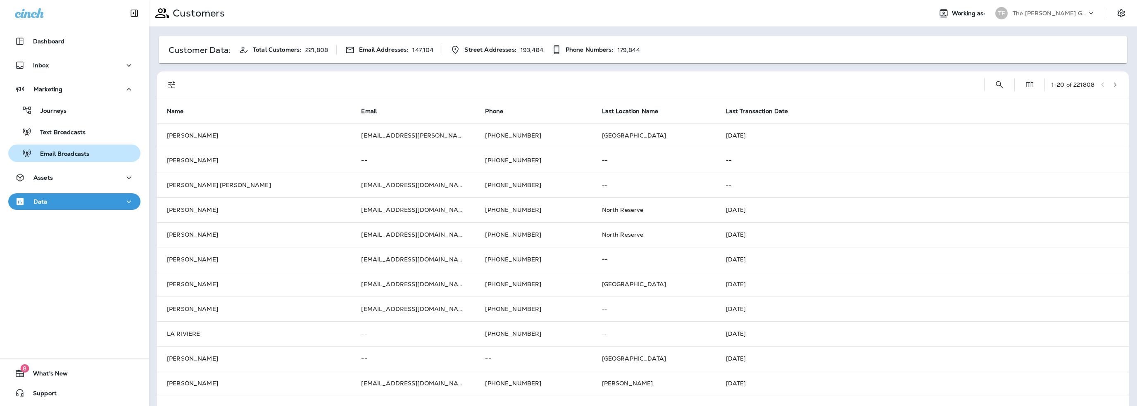
click at [57, 151] on p "Email Broadcasts" at bounding box center [60, 154] width 57 height 8
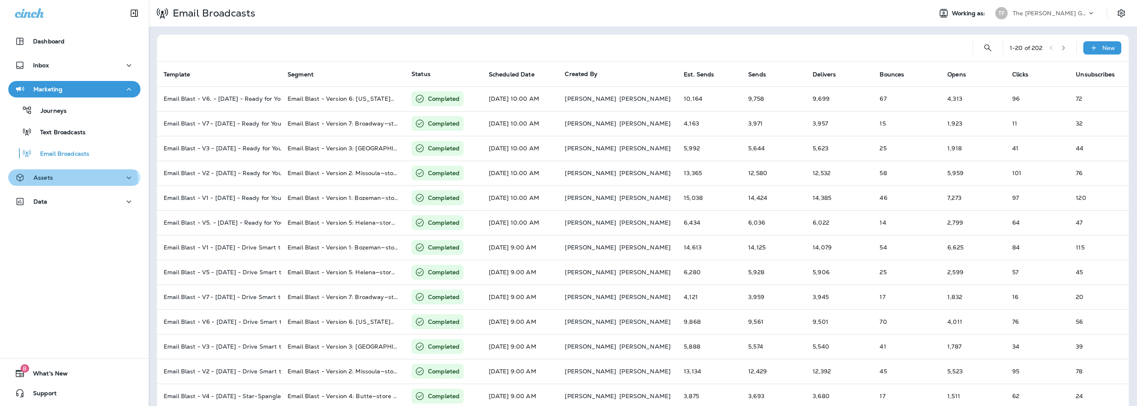
click at [62, 183] on div "Assets" at bounding box center [74, 178] width 119 height 10
click at [1022, 14] on p "The [PERSON_NAME] Group" at bounding box center [1049, 13] width 74 height 7
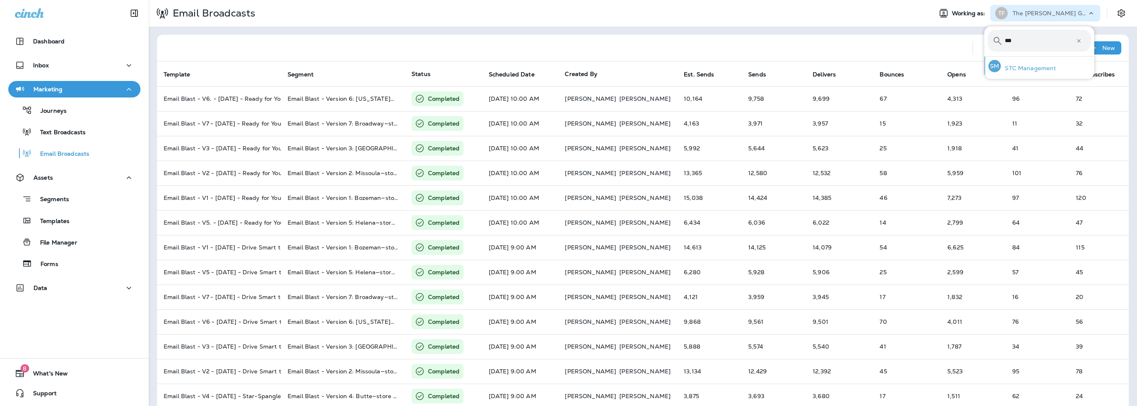
type input "***"
click at [1022, 62] on div "SM STC Management" at bounding box center [1022, 66] width 74 height 19
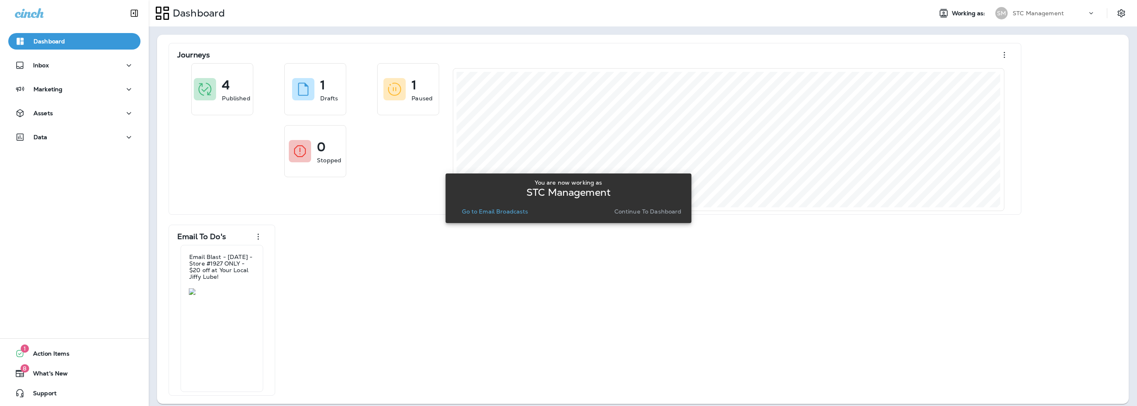
click at [511, 208] on p "Go to Email Broadcasts" at bounding box center [495, 211] width 66 height 7
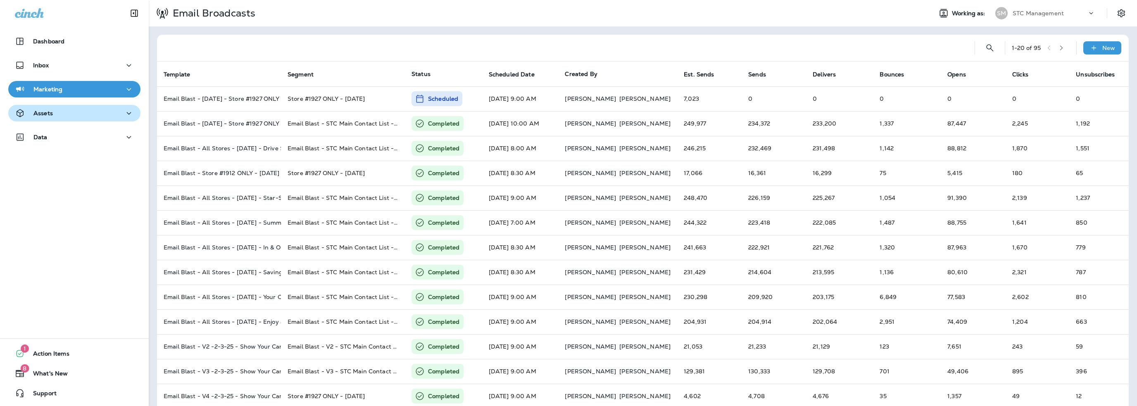
click at [48, 120] on button "Assets" at bounding box center [74, 113] width 132 height 17
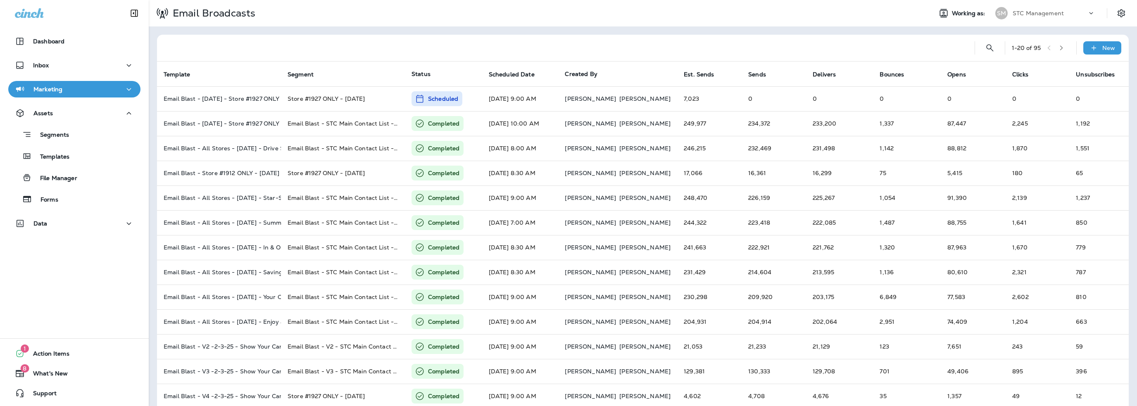
click at [48, 84] on div "Marketing" at bounding box center [39, 89] width 48 height 10
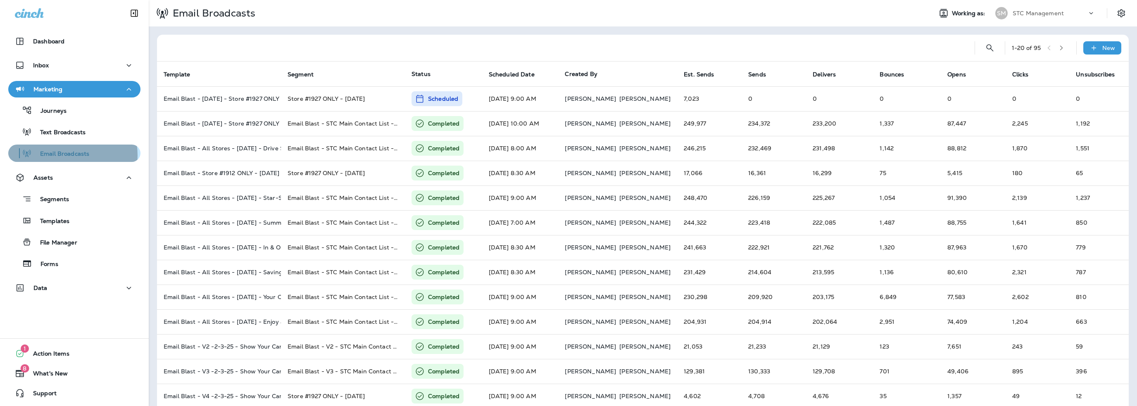
click at [61, 155] on p "Email Broadcasts" at bounding box center [60, 154] width 57 height 8
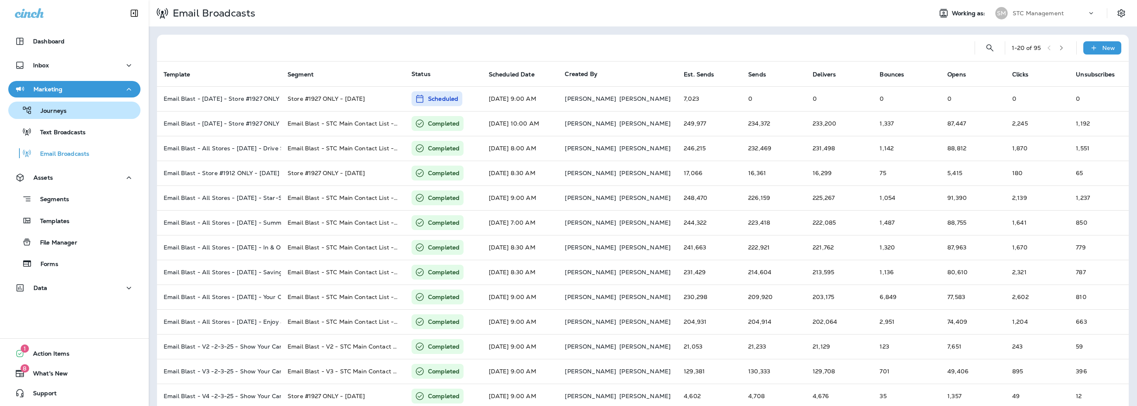
click at [56, 112] on p "Journeys" at bounding box center [49, 111] width 34 height 8
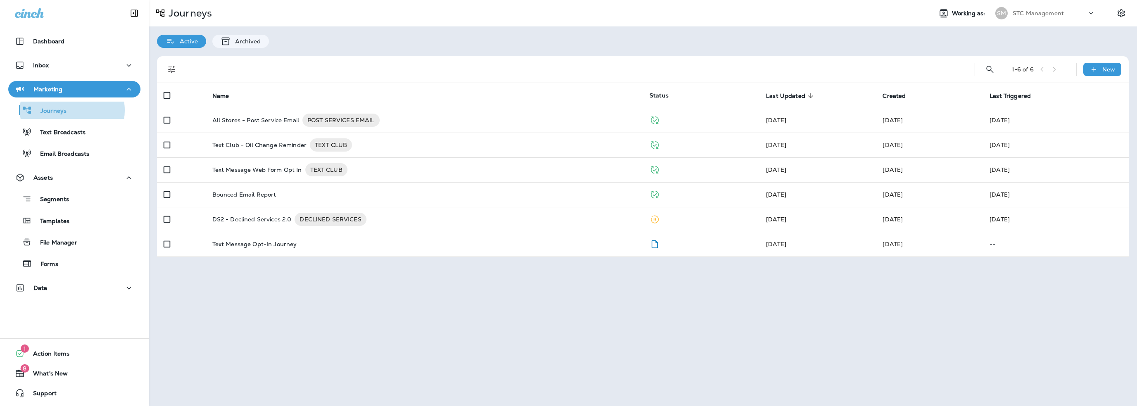
click at [1028, 15] on p "STC Management" at bounding box center [1037, 13] width 51 height 7
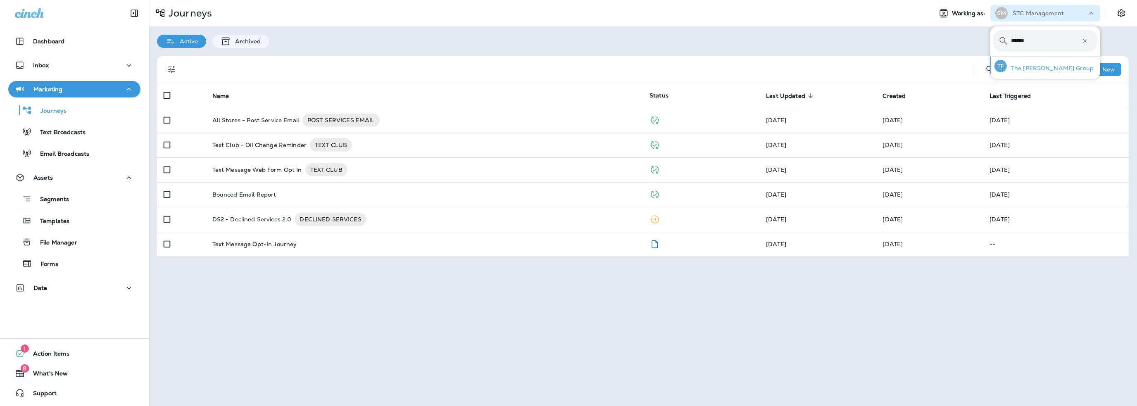
type input "******"
click at [1032, 62] on div "TF The [PERSON_NAME] Group" at bounding box center [1044, 66] width 106 height 19
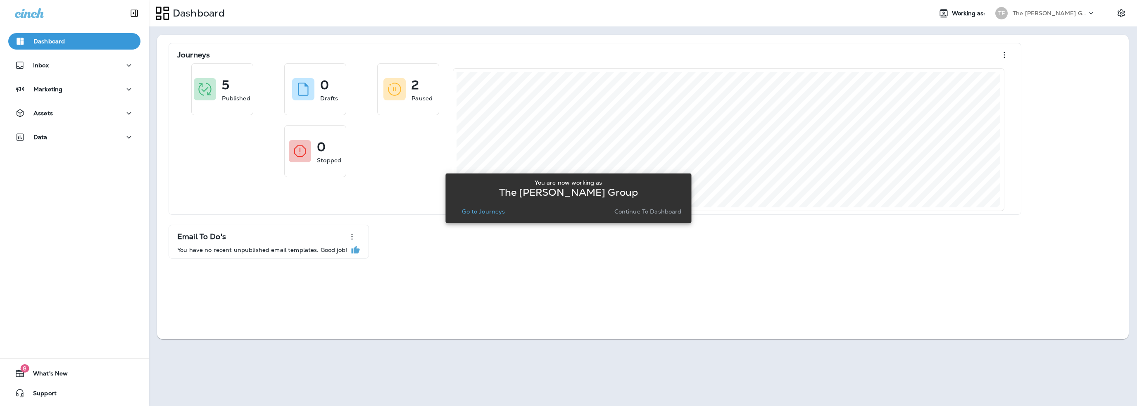
click at [491, 212] on p "Go to Journeys" at bounding box center [483, 211] width 43 height 7
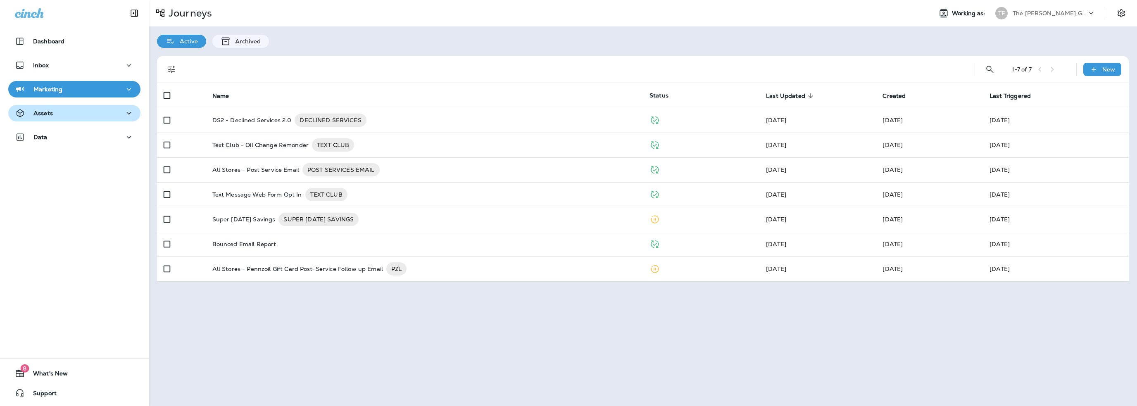
click at [45, 120] on button "Assets" at bounding box center [74, 113] width 132 height 17
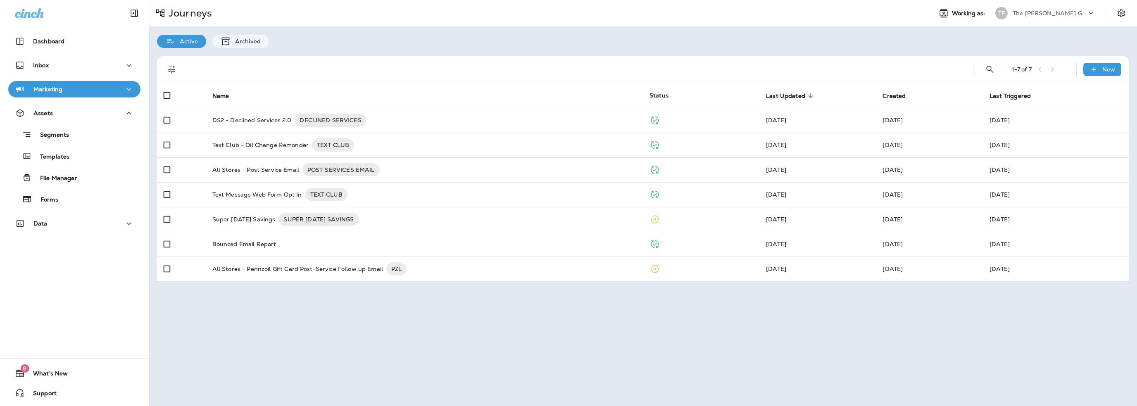
click at [45, 90] on p "Marketing" at bounding box center [47, 89] width 29 height 7
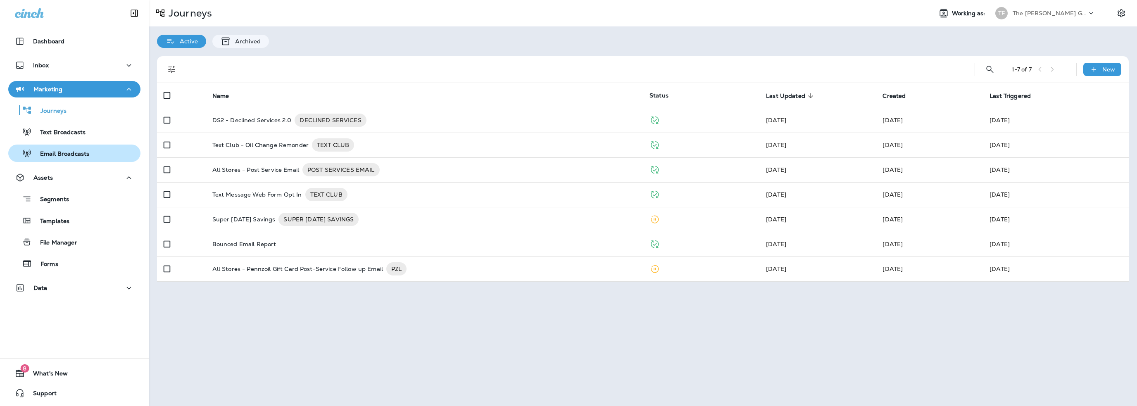
click at [63, 153] on p "Email Broadcasts" at bounding box center [60, 154] width 57 height 8
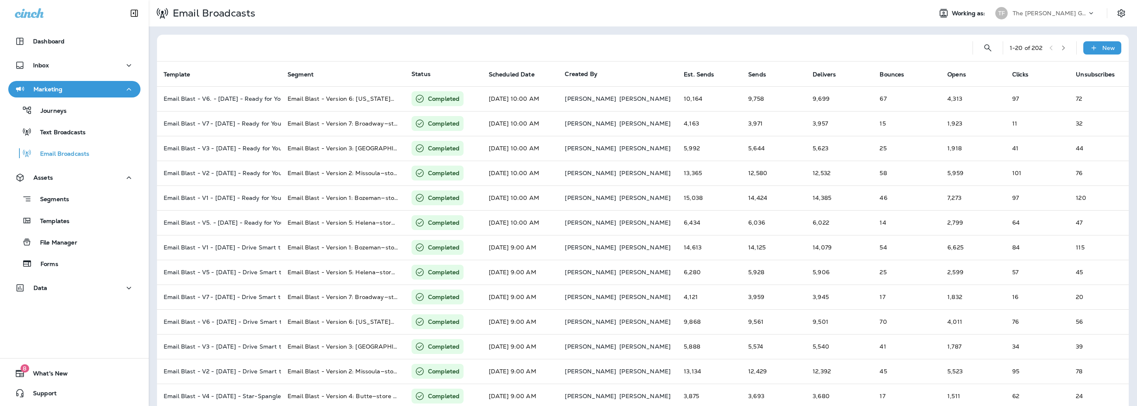
click at [1060, 45] on icon "button" at bounding box center [1063, 48] width 6 height 6
click at [1060, 47] on icon "button" at bounding box center [1063, 48] width 6 height 6
click at [1060, 46] on icon "button" at bounding box center [1063, 48] width 6 height 6
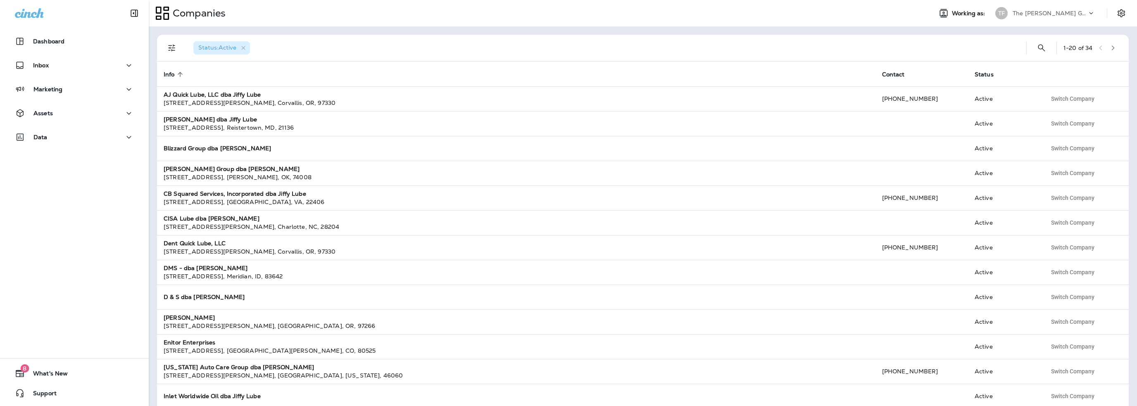
click at [1022, 16] on p "The [PERSON_NAME] Group" at bounding box center [1049, 13] width 74 height 7
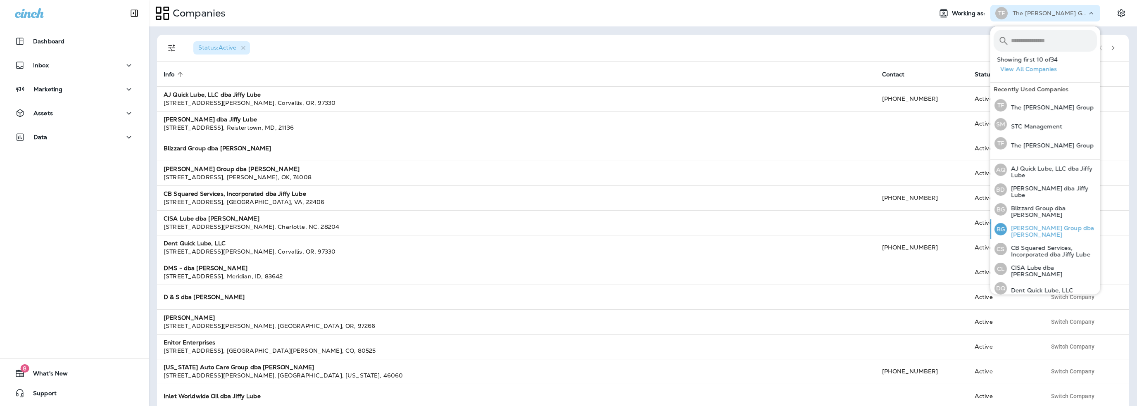
click at [1033, 231] on p "[PERSON_NAME] Group dba [PERSON_NAME]" at bounding box center [1052, 231] width 90 height 13
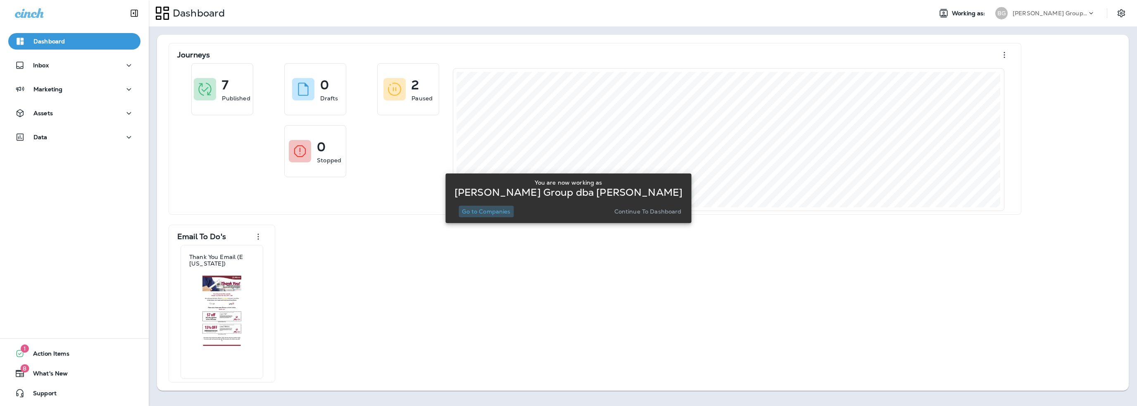
click at [494, 211] on p "Go to Companies" at bounding box center [486, 211] width 48 height 7
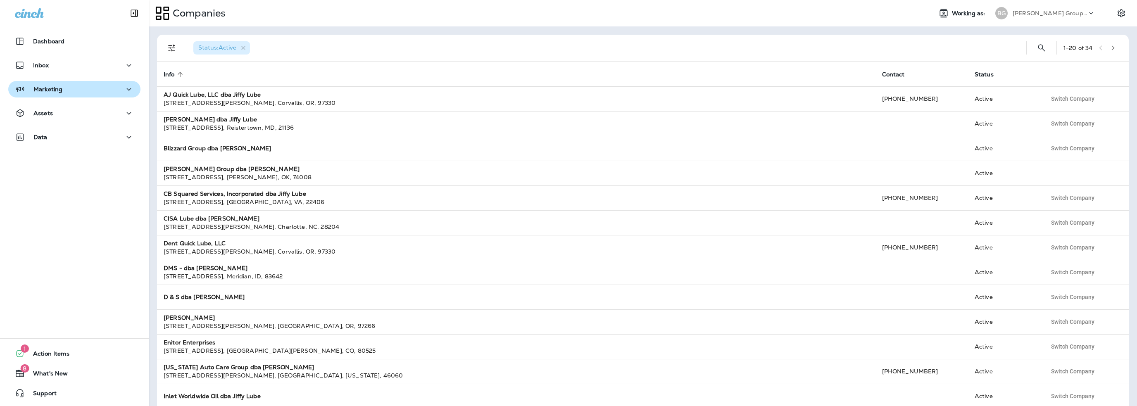
click at [59, 93] on div "Marketing" at bounding box center [39, 89] width 48 height 10
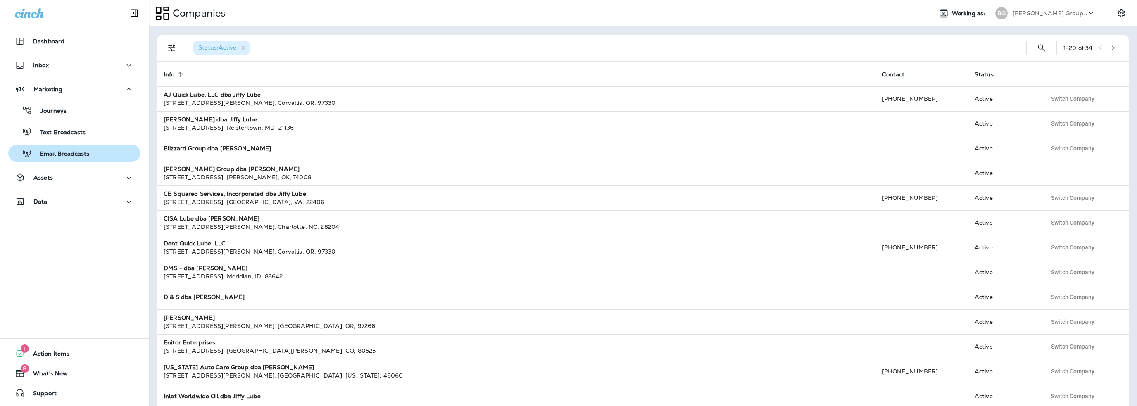
click at [62, 154] on p "Email Broadcasts" at bounding box center [60, 154] width 57 height 8
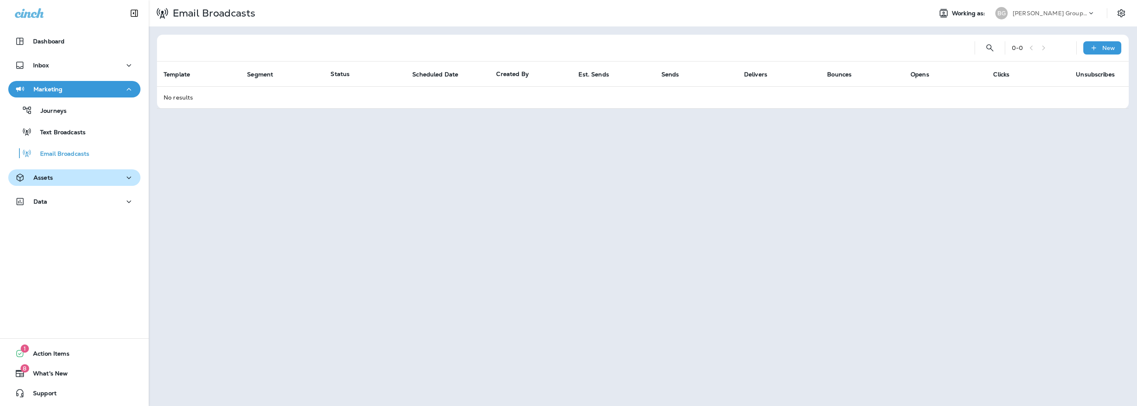
click at [54, 175] on div "Assets" at bounding box center [74, 178] width 119 height 10
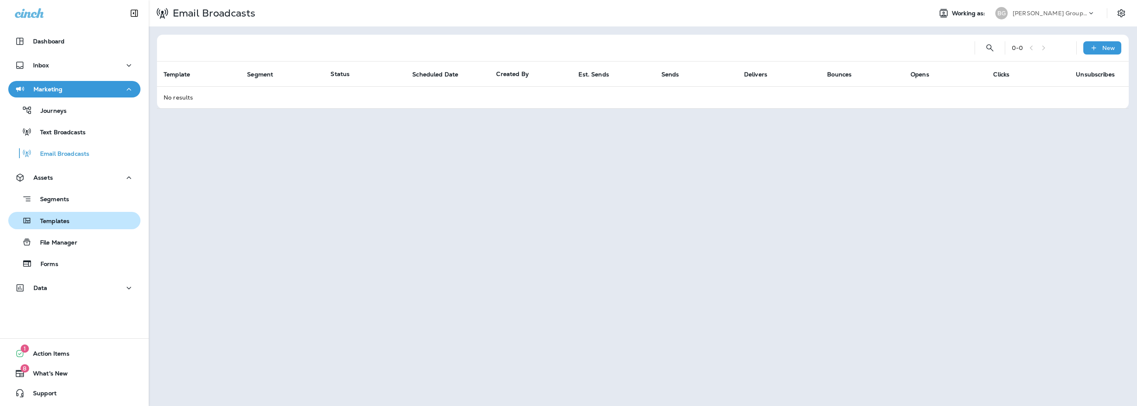
click at [54, 225] on p "Templates" at bounding box center [51, 222] width 38 height 8
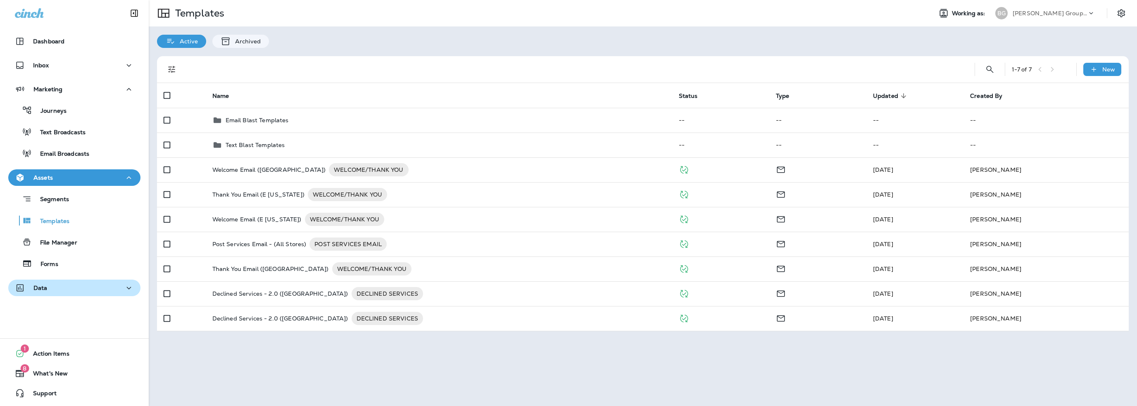
click at [57, 291] on div "Data" at bounding box center [74, 288] width 119 height 10
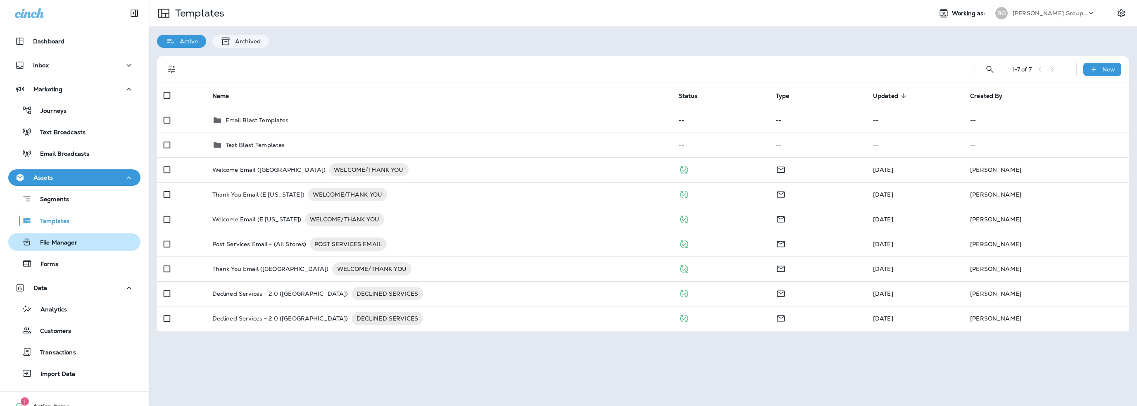
click at [53, 245] on p "File Manager" at bounding box center [54, 243] width 45 height 8
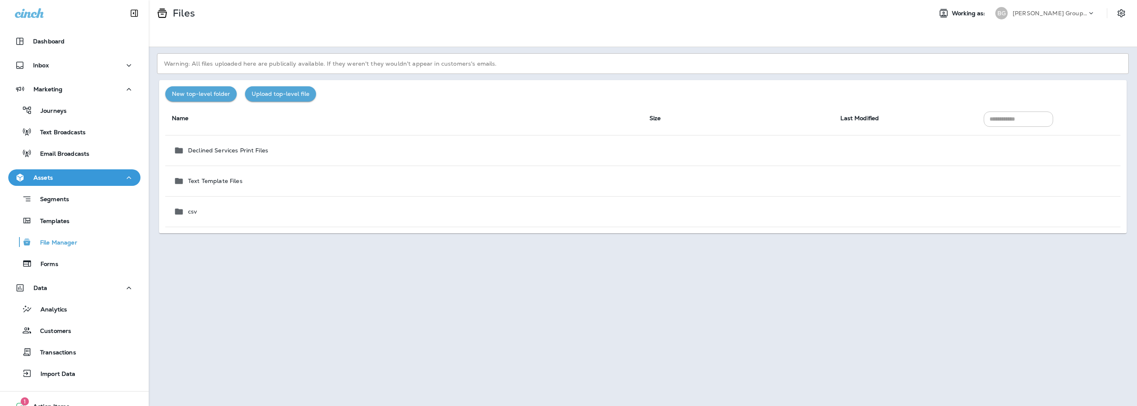
click at [209, 98] on button "New top-level folder" at bounding box center [200, 93] width 71 height 15
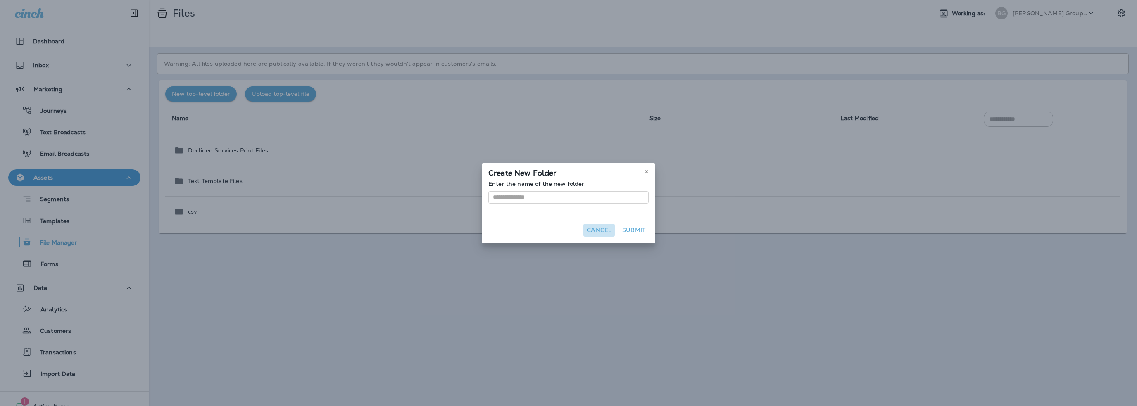
click at [585, 229] on button "Cancel" at bounding box center [598, 230] width 31 height 13
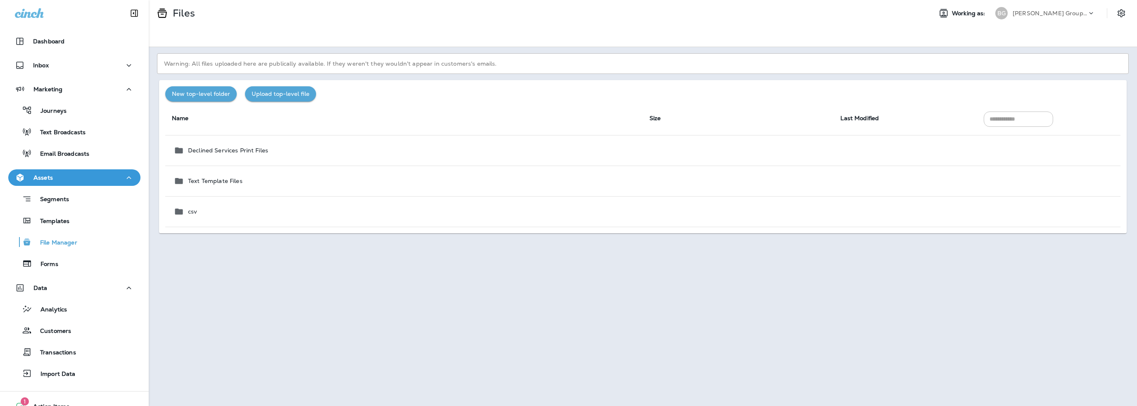
click at [1038, 12] on p "[PERSON_NAME] Group dba [PERSON_NAME]" at bounding box center [1049, 13] width 74 height 7
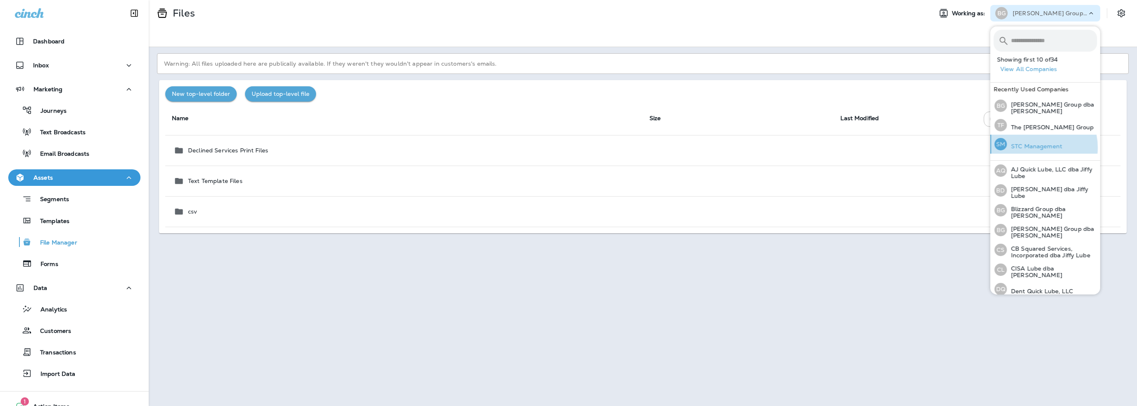
click at [1033, 147] on p "STC Management" at bounding box center [1034, 146] width 55 height 7
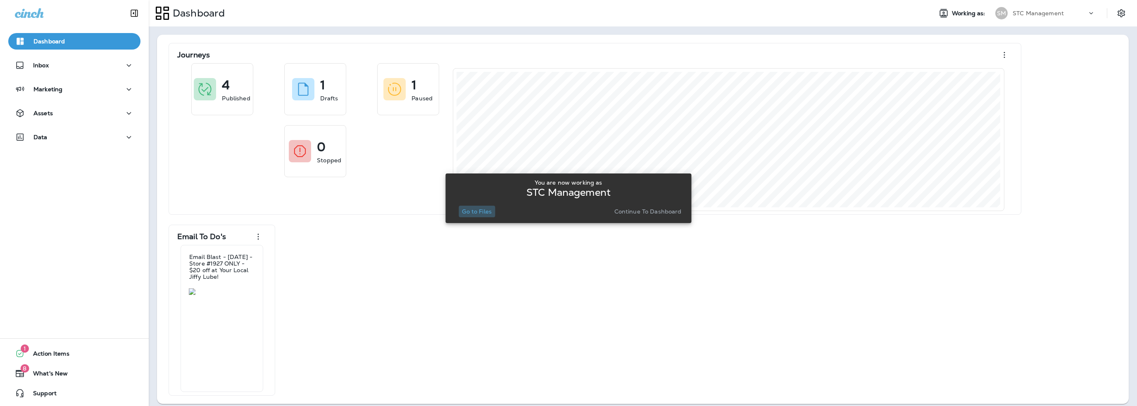
click at [470, 209] on p "Go to Files" at bounding box center [477, 211] width 30 height 7
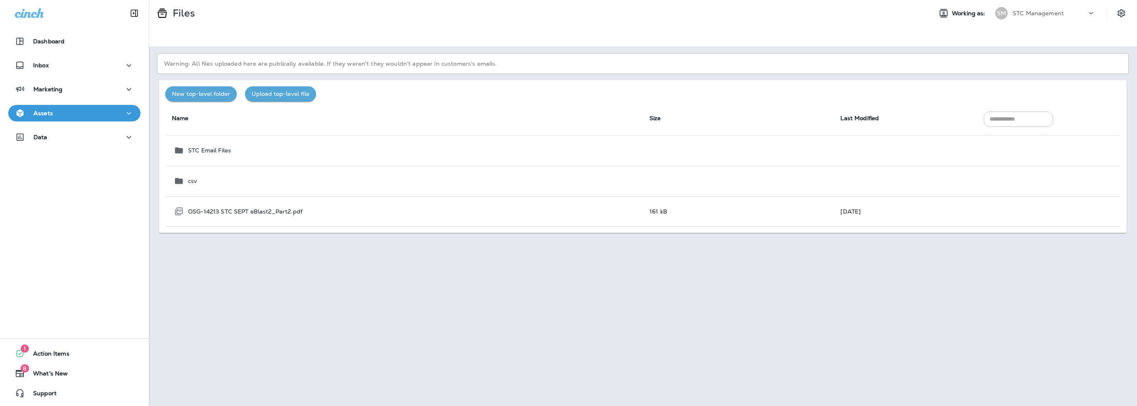
click at [1038, 16] on p "STC Management" at bounding box center [1037, 13] width 51 height 7
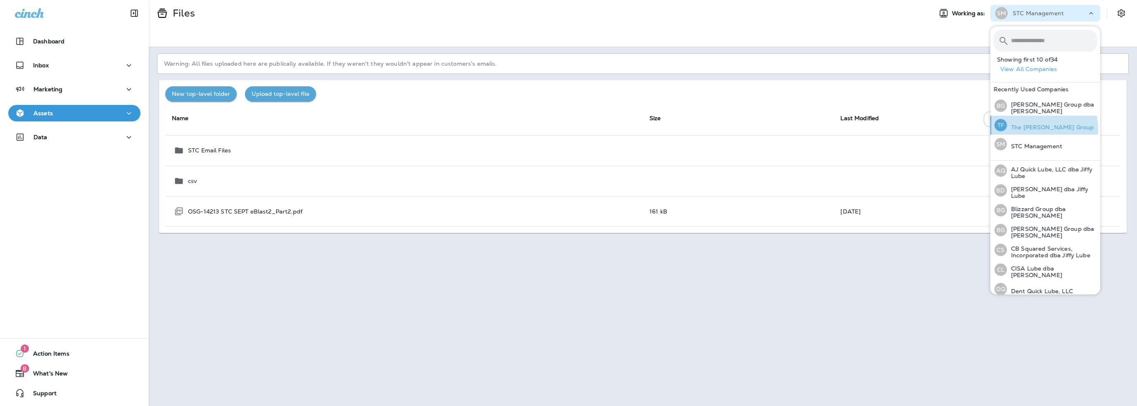
click at [1034, 128] on p "The [PERSON_NAME] Group" at bounding box center [1050, 127] width 87 height 7
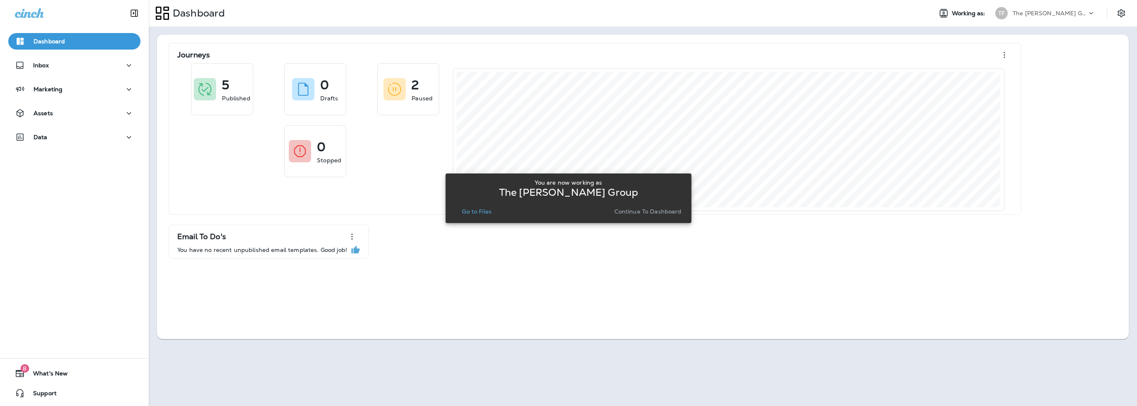
click at [482, 207] on button "Go to Files" at bounding box center [477, 212] width 36 height 12
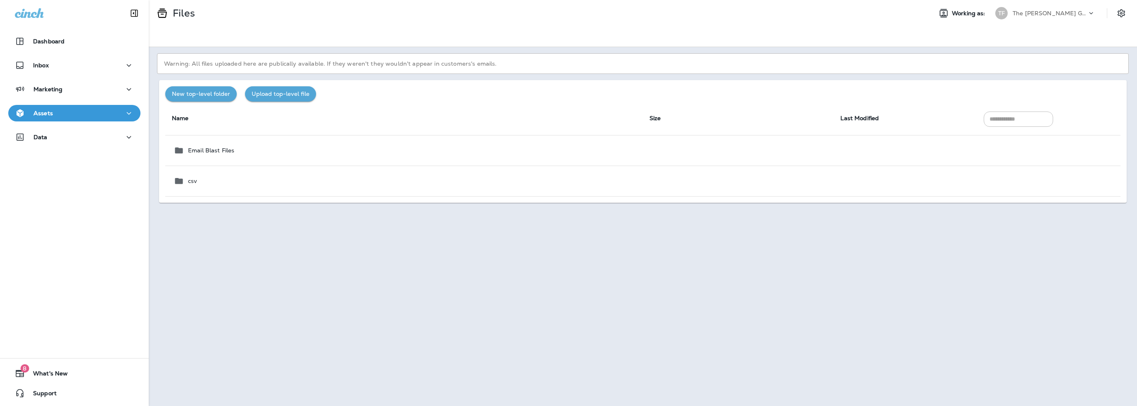
click at [1046, 12] on p "The [PERSON_NAME] Group" at bounding box center [1049, 13] width 74 height 7
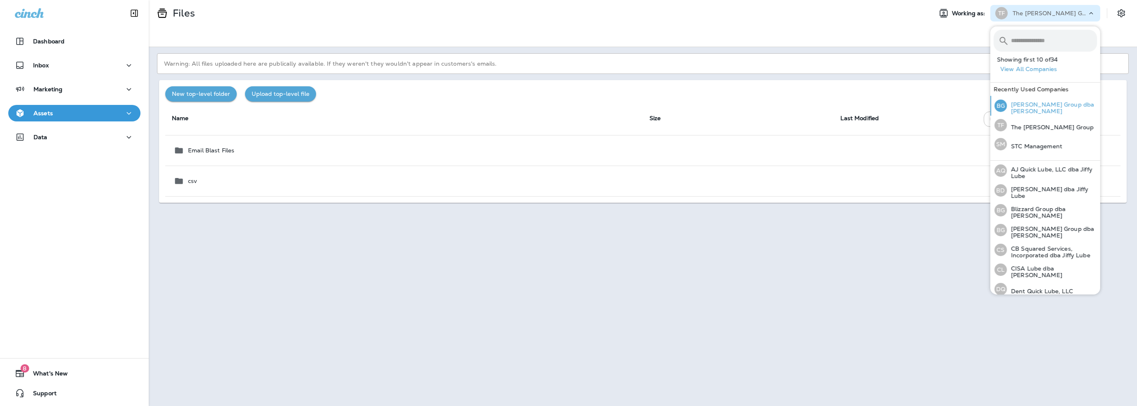
click at [1041, 107] on p "[PERSON_NAME] Group dba [PERSON_NAME]" at bounding box center [1052, 107] width 90 height 13
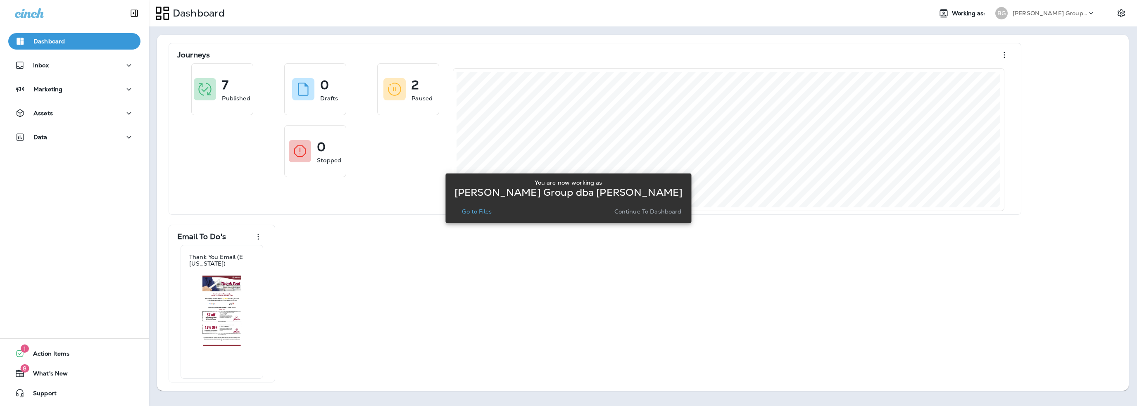
click at [480, 213] on p "Go to Files" at bounding box center [477, 211] width 30 height 7
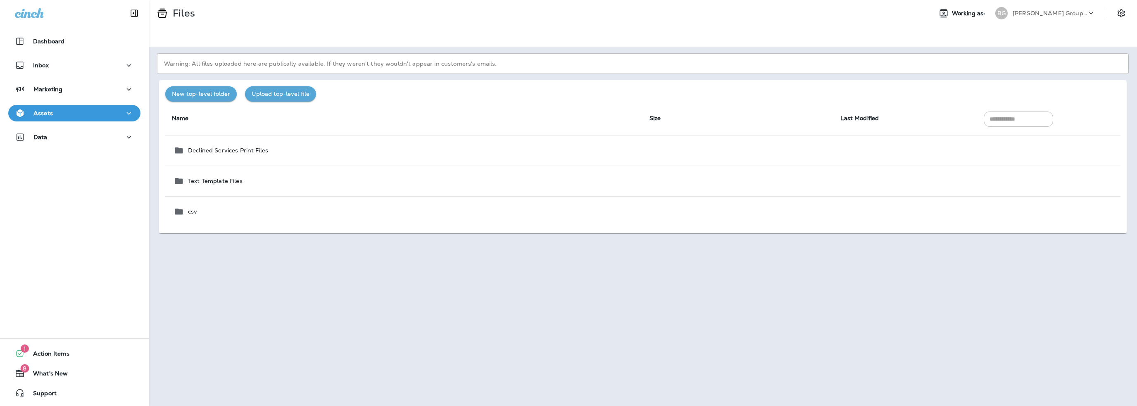
click at [216, 99] on button "New top-level folder" at bounding box center [200, 93] width 71 height 15
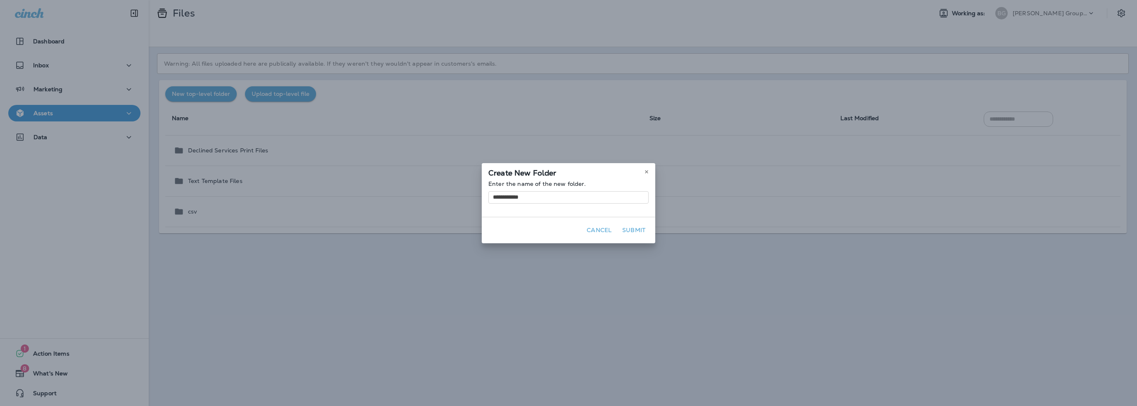
type input "**********"
click at [624, 228] on button "Submit" at bounding box center [634, 230] width 30 height 13
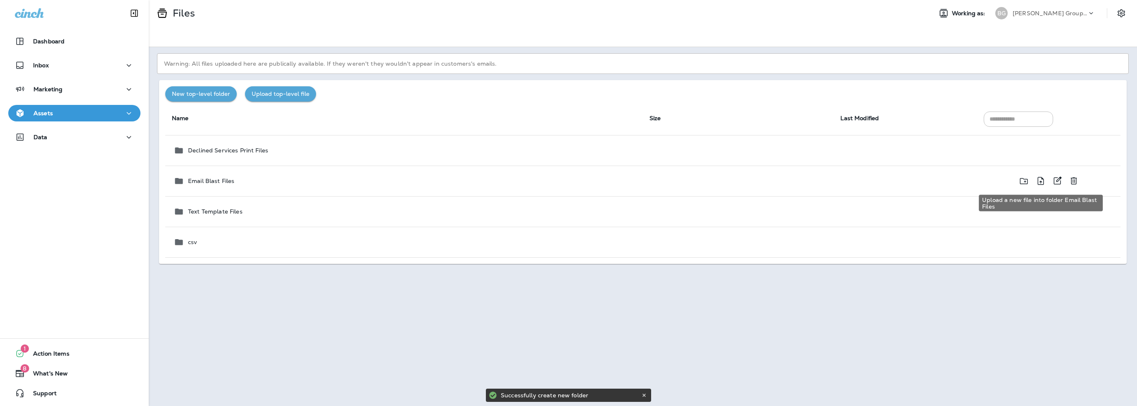
click at [1039, 180] on icon "Upload a new file into folder Email Blast Files" at bounding box center [1041, 181] width 10 height 10
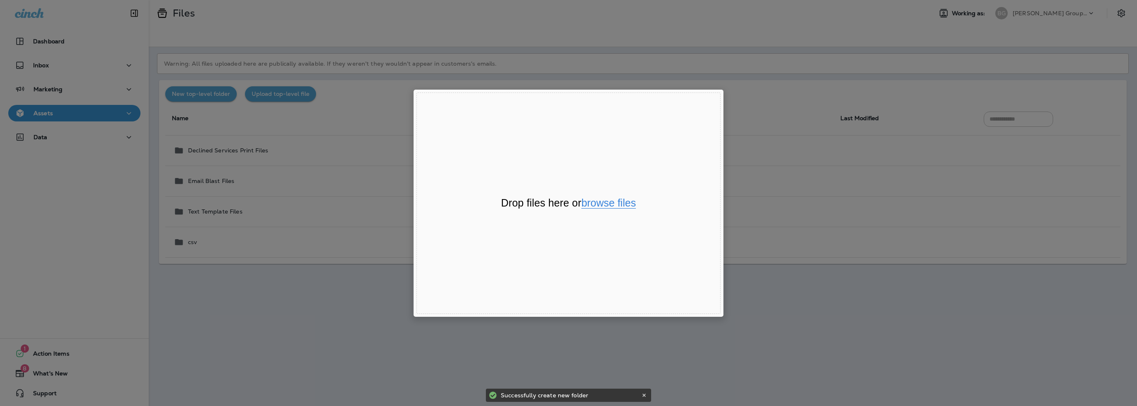
click at [605, 202] on button "browse files" at bounding box center [608, 203] width 55 height 11
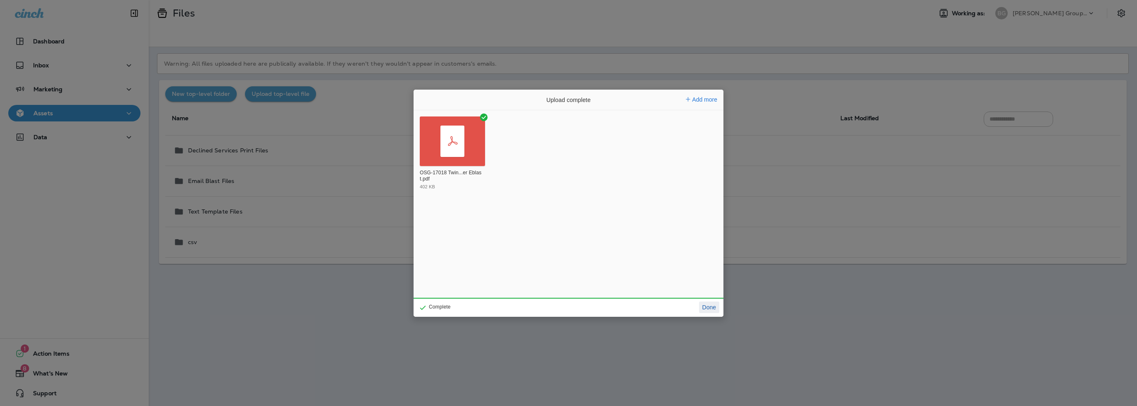
click at [705, 305] on button "Done" at bounding box center [709, 308] width 20 height 12
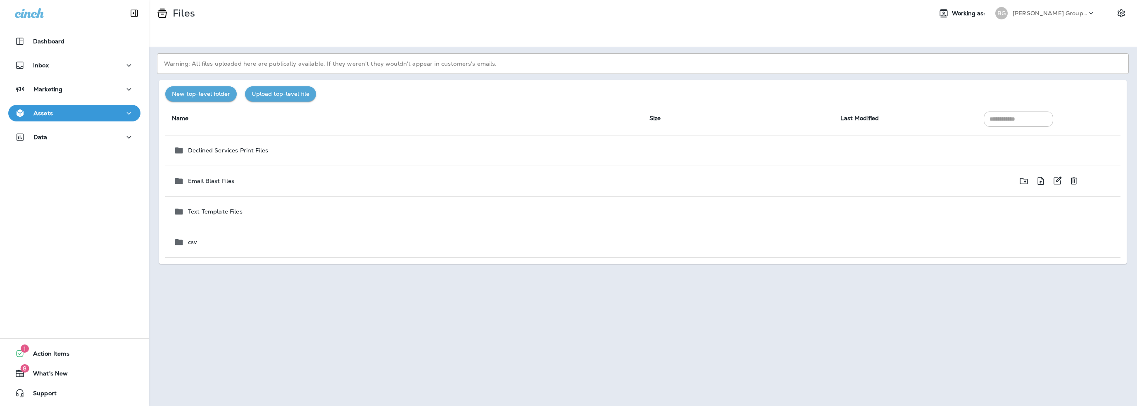
click at [362, 182] on div "Email Blast Files" at bounding box center [404, 181] width 463 height 10
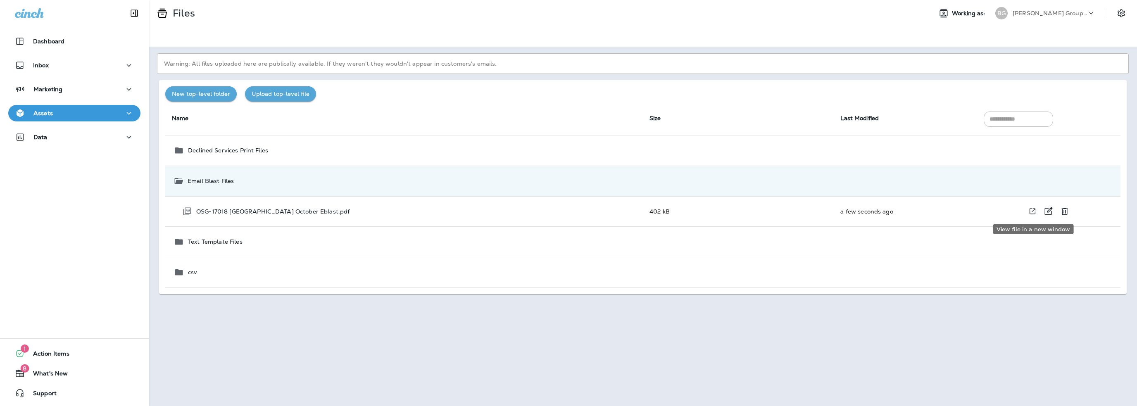
click at [1033, 209] on icon "View file in a new window" at bounding box center [1032, 212] width 6 height 6
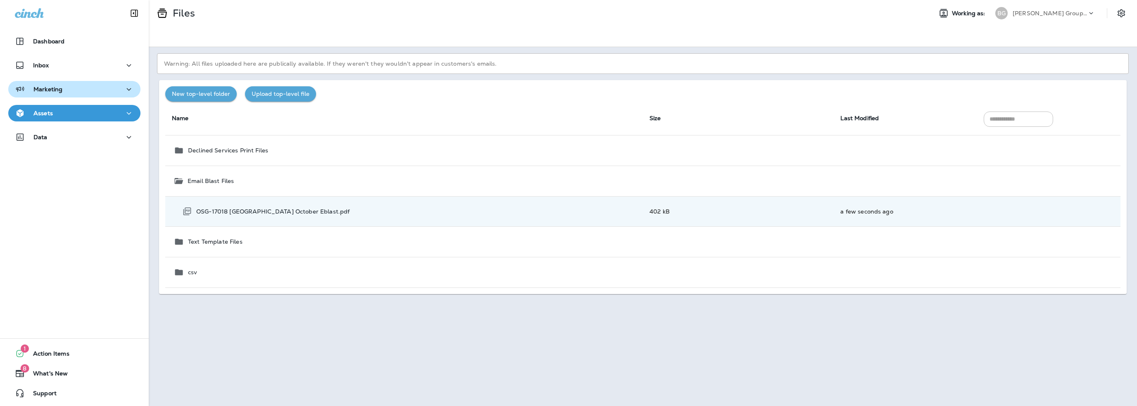
click at [45, 89] on p "Marketing" at bounding box center [47, 89] width 29 height 7
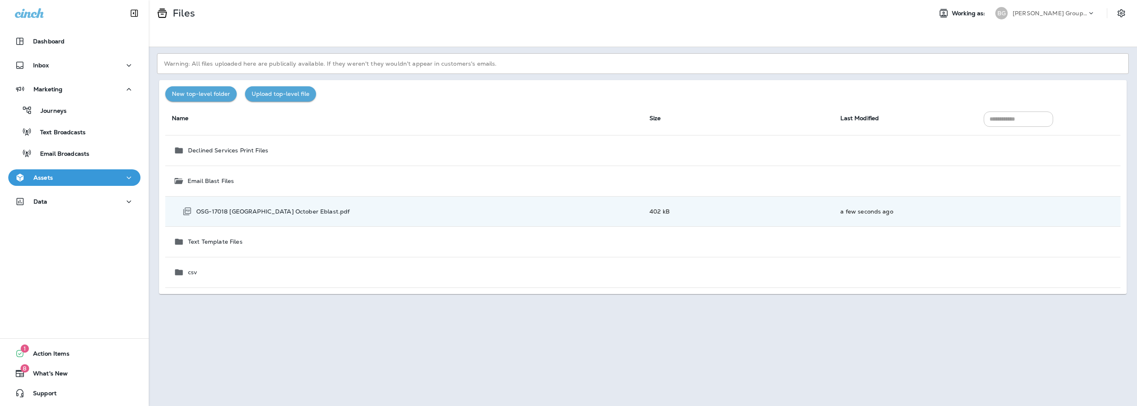
click at [49, 177] on p "Assets" at bounding box center [42, 177] width 19 height 7
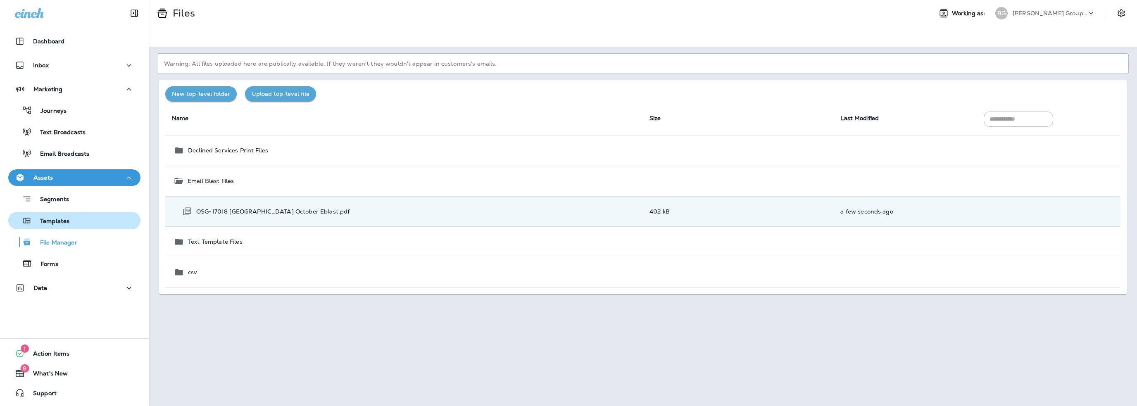
click at [55, 223] on p "Templates" at bounding box center [51, 222] width 38 height 8
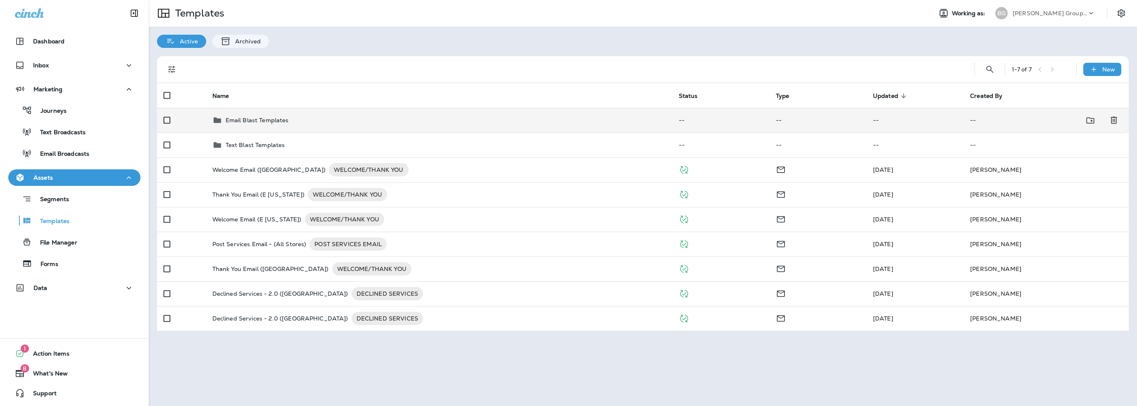
click at [278, 121] on p "Email Blast Templates" at bounding box center [257, 120] width 63 height 7
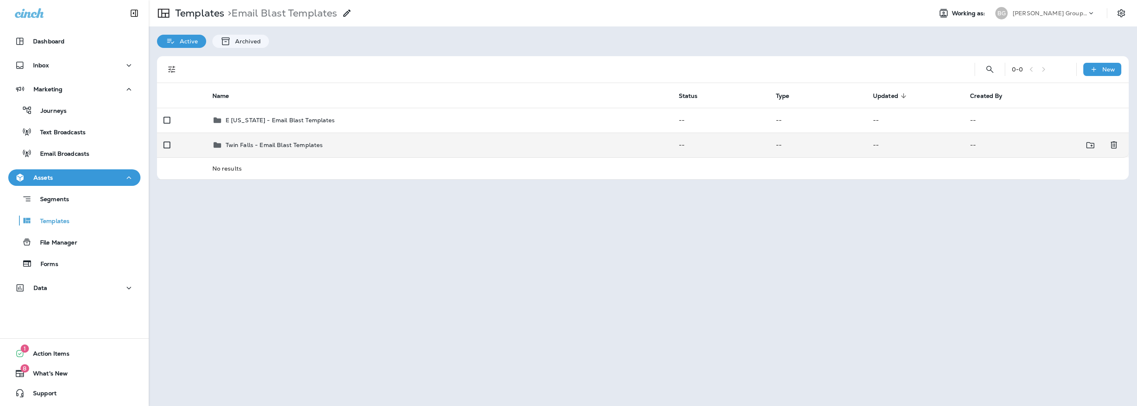
click at [281, 146] on p "Twin Falls - Email Blast Templates" at bounding box center [274, 145] width 97 height 7
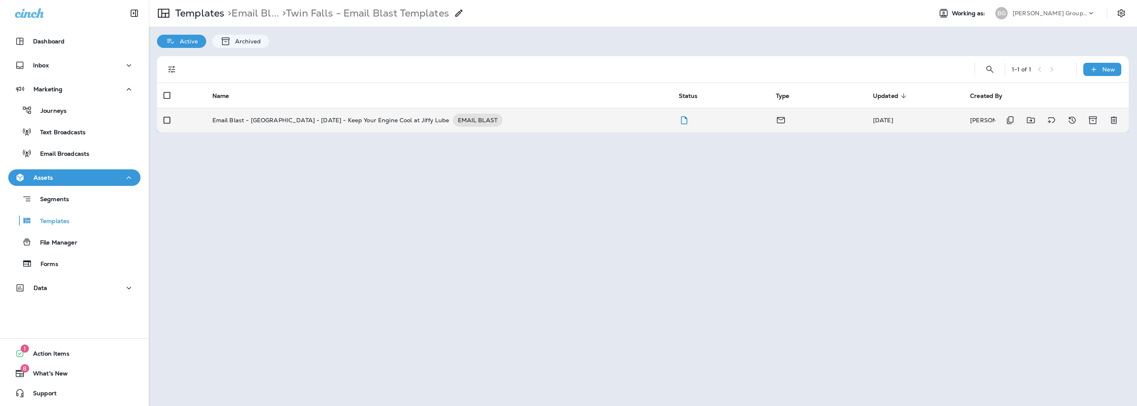
click at [341, 120] on p "Email Blast - [GEOGRAPHIC_DATA] - [DATE] - Keep Your Engine Cool at Jiffy Lube" at bounding box center [330, 120] width 237 height 13
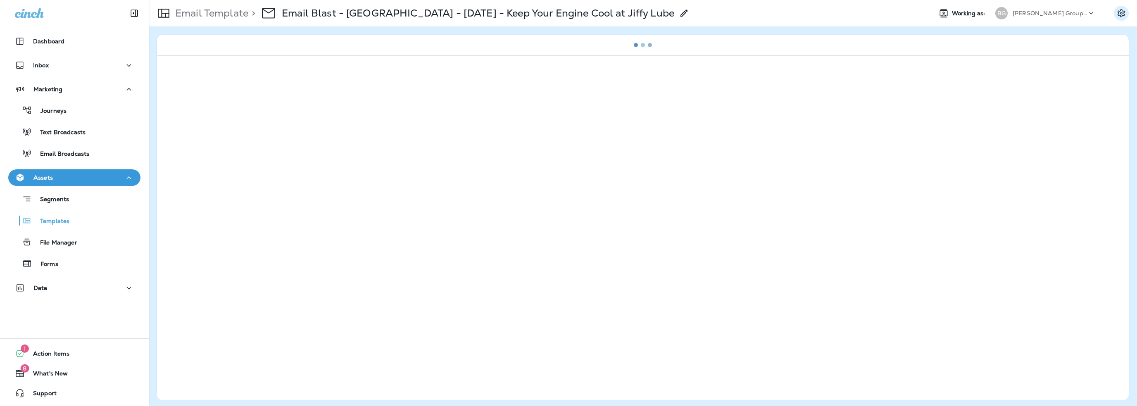
click at [1122, 12] on icon "Settings" at bounding box center [1121, 13] width 10 height 10
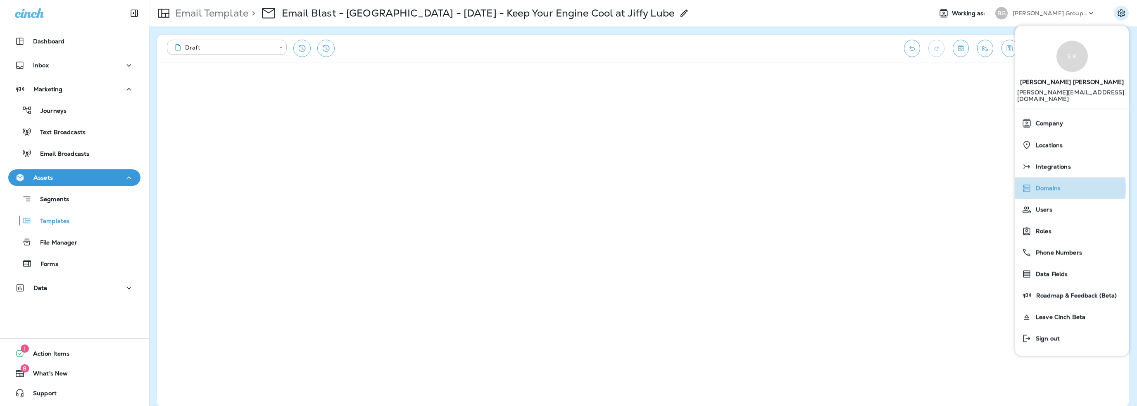
click at [1053, 185] on span "Domains" at bounding box center [1045, 188] width 29 height 7
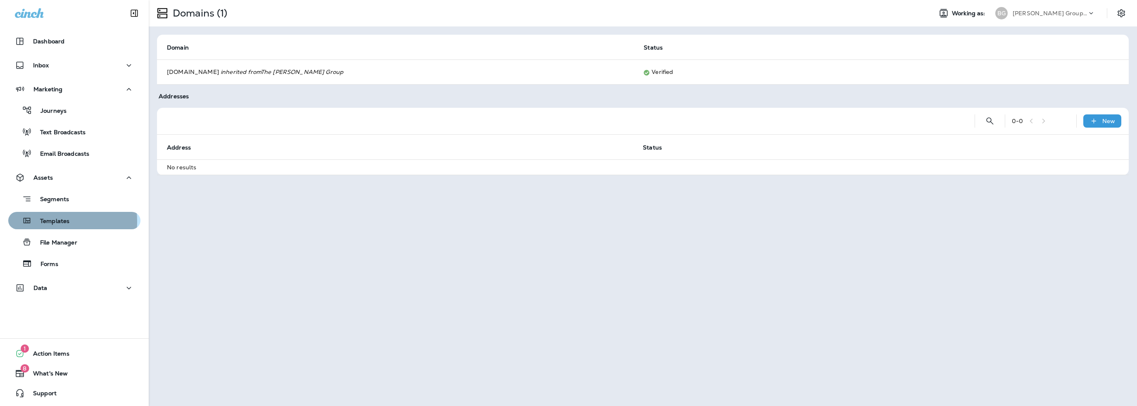
click at [42, 221] on p "Templates" at bounding box center [51, 222] width 38 height 8
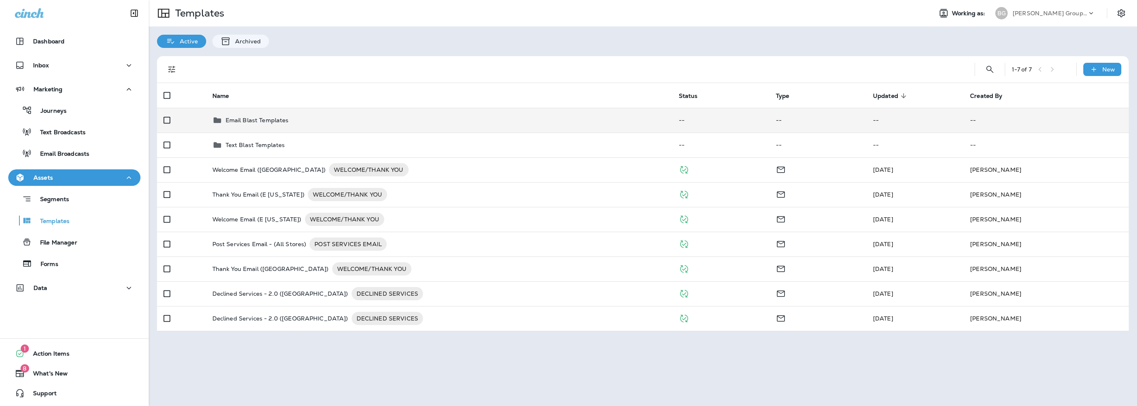
click at [242, 120] on p "Email Blast Templates" at bounding box center [257, 120] width 63 height 7
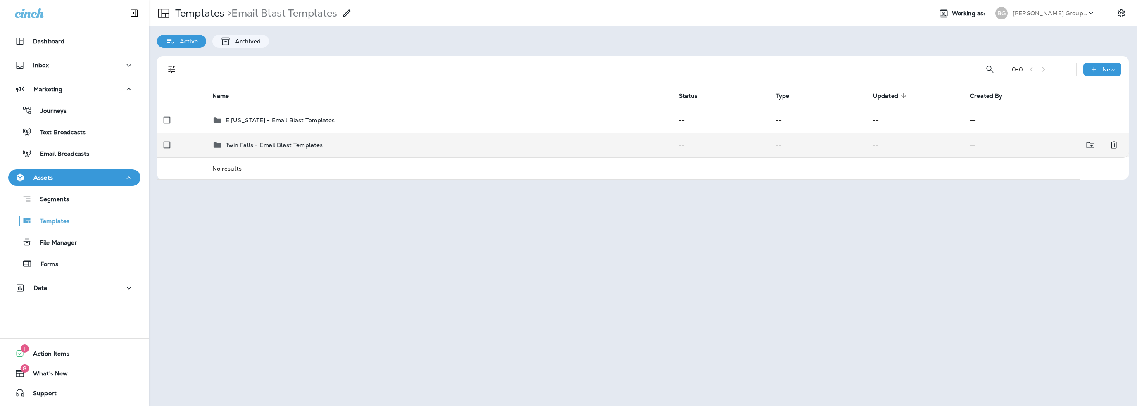
click at [247, 145] on p "Twin Falls - Email Blast Templates" at bounding box center [274, 145] width 97 height 7
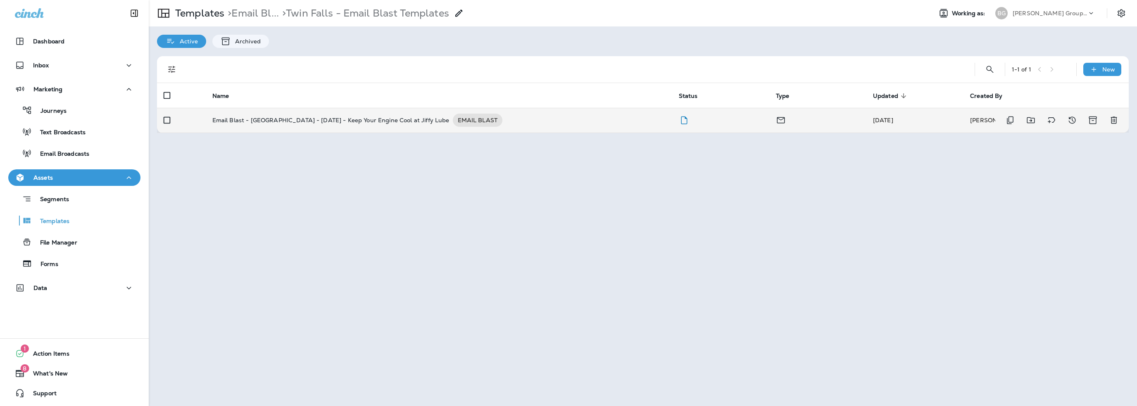
click at [261, 120] on p "Email Blast - [GEOGRAPHIC_DATA] - [DATE] - Keep Your Engine Cool at Jiffy Lube" at bounding box center [330, 120] width 237 height 13
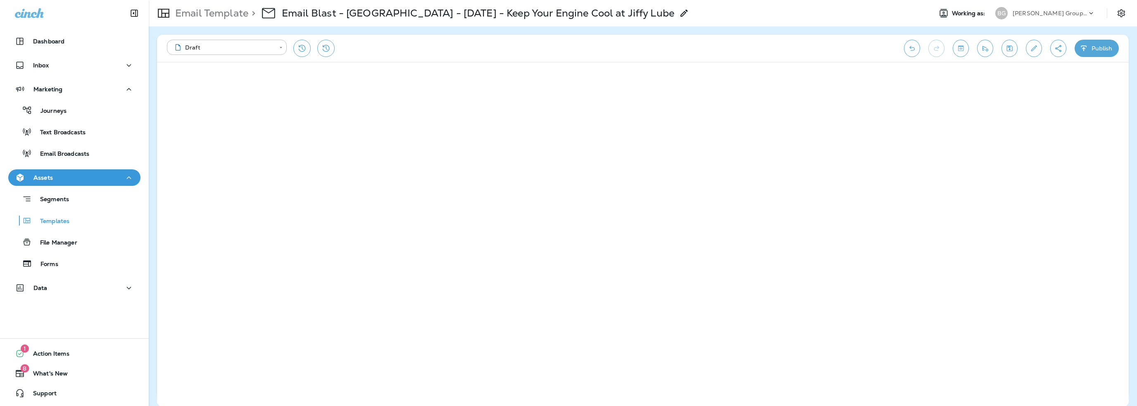
click at [679, 12] on icon at bounding box center [684, 13] width 10 height 10
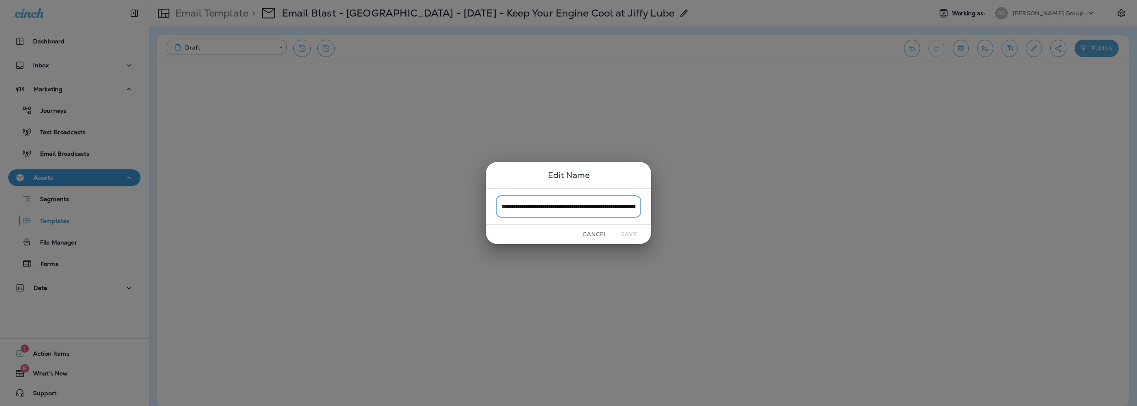
scroll to position [0, 67]
click at [635, 207] on input "**********" at bounding box center [568, 206] width 145 height 22
drag, startPoint x: 636, startPoint y: 207, endPoint x: 573, endPoint y: 208, distance: 63.2
click at [573, 208] on input "**********" at bounding box center [568, 206] width 145 height 22
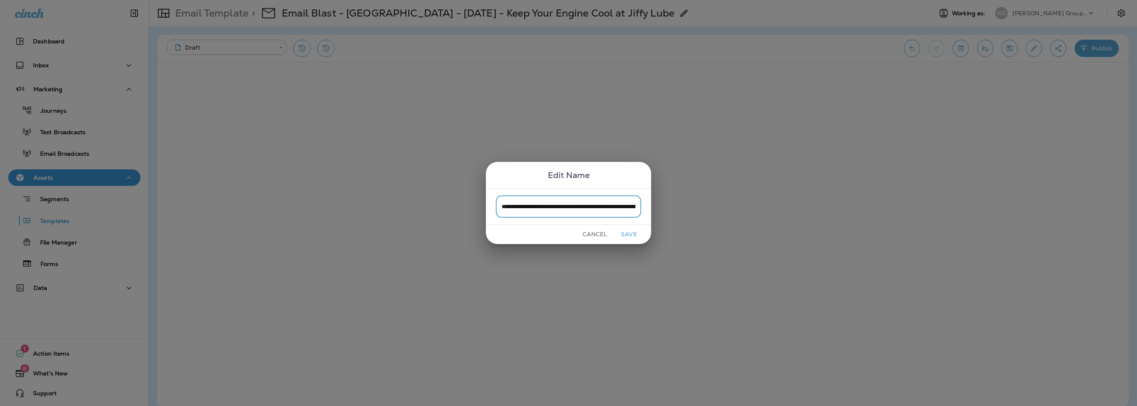
scroll to position [0, 89]
type input "**********"
click at [631, 229] on button "Save" at bounding box center [628, 234] width 31 height 13
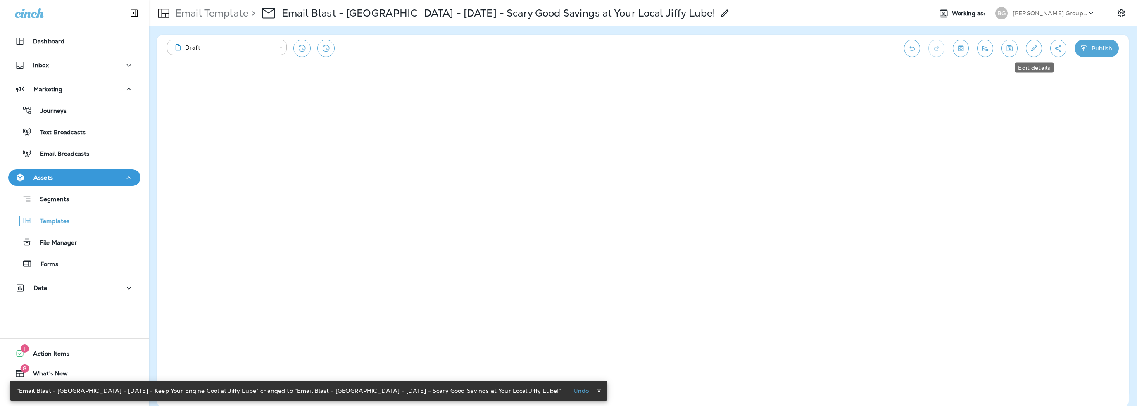
click at [1034, 45] on icon "Edit details" at bounding box center [1033, 48] width 9 height 8
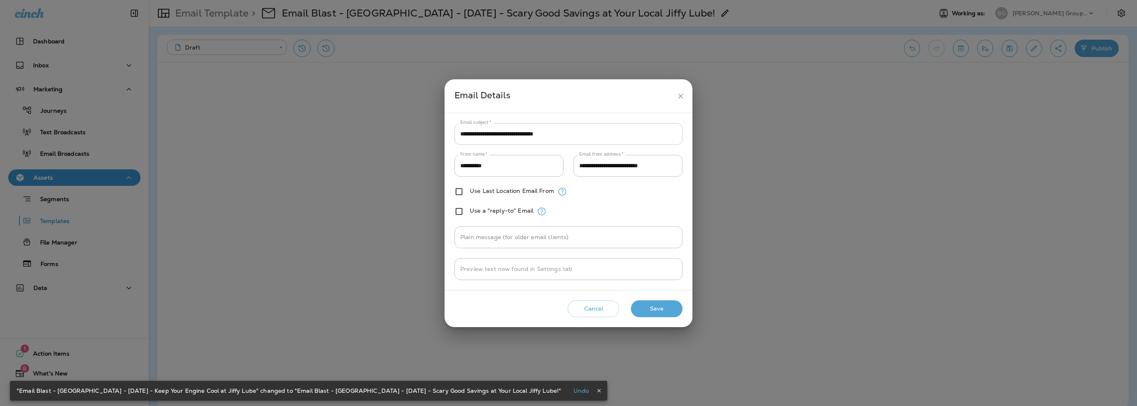
click at [496, 132] on input "**********" at bounding box center [568, 134] width 228 height 22
paste input "*********"
type input "**********"
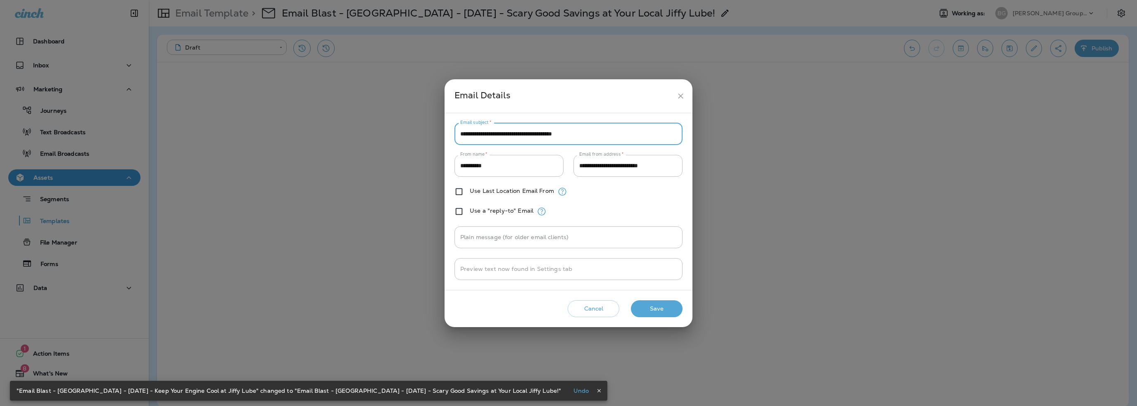
click at [654, 309] on button "Save" at bounding box center [657, 308] width 52 height 17
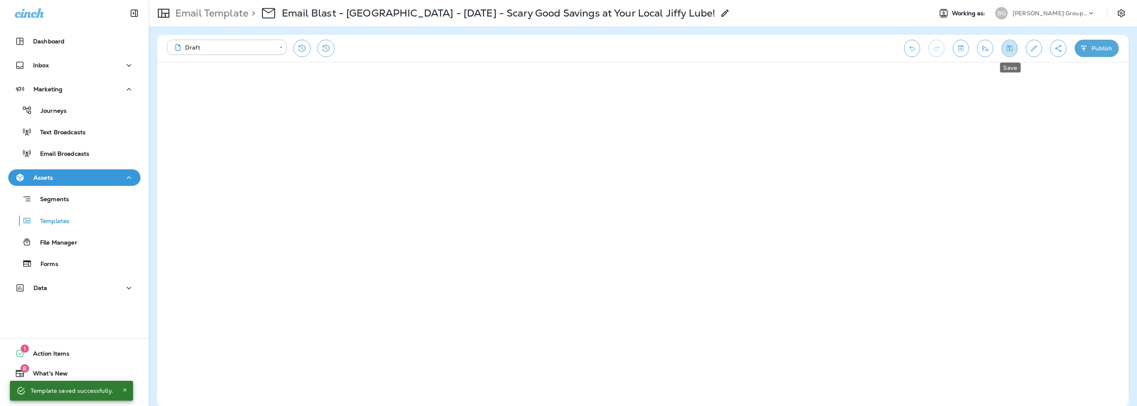
click at [1008, 49] on icon "Save" at bounding box center [1009, 48] width 9 height 8
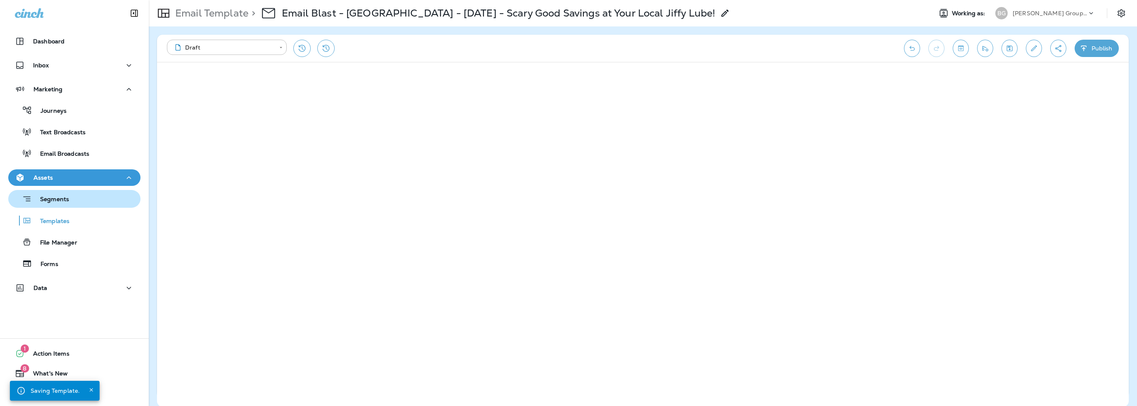
click at [71, 201] on div "Segments" at bounding box center [75, 198] width 126 height 13
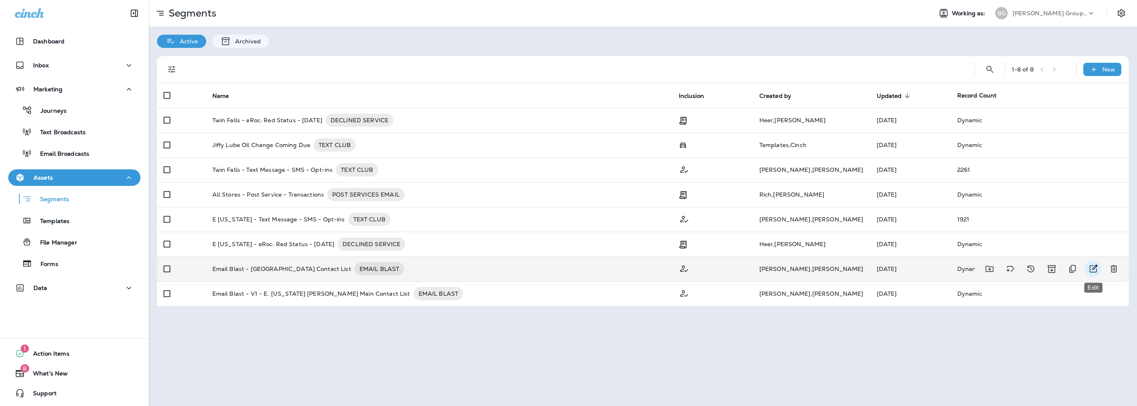
click at [1095, 270] on icon "Edit" at bounding box center [1093, 269] width 10 height 10
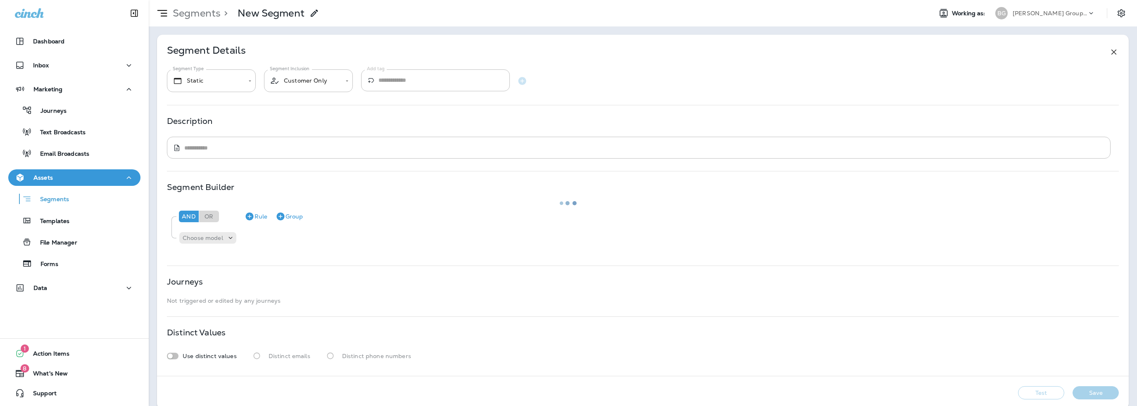
type input "*******"
type textarea "**********"
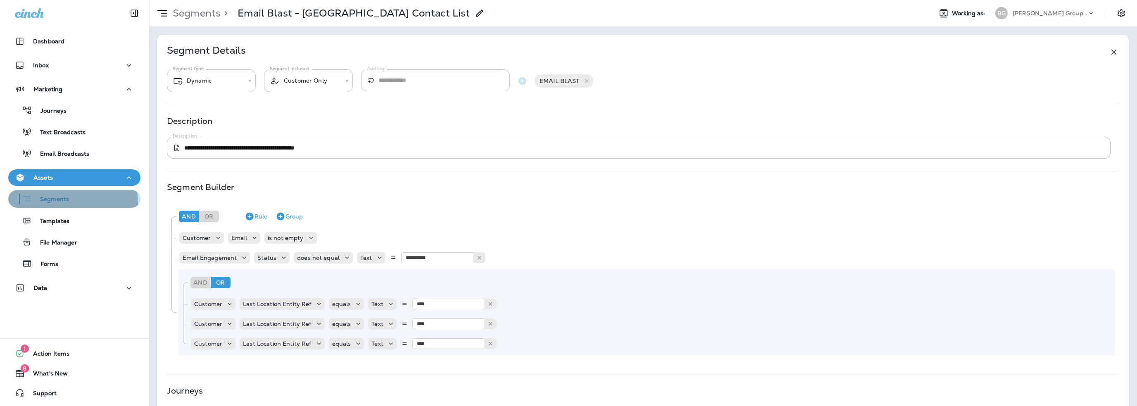
click at [58, 203] on p "Segments" at bounding box center [50, 200] width 37 height 8
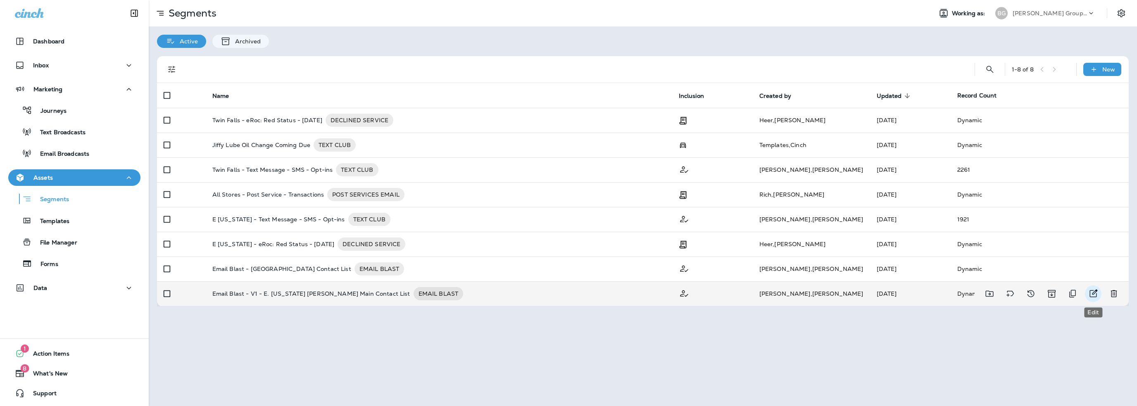
click at [1091, 294] on icon "Edit" at bounding box center [1093, 294] width 10 height 10
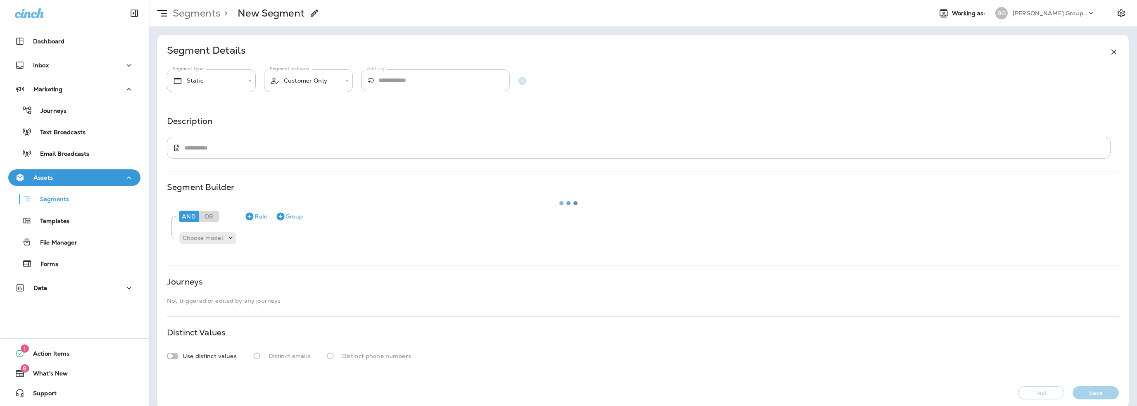
type input "*******"
type textarea "**********"
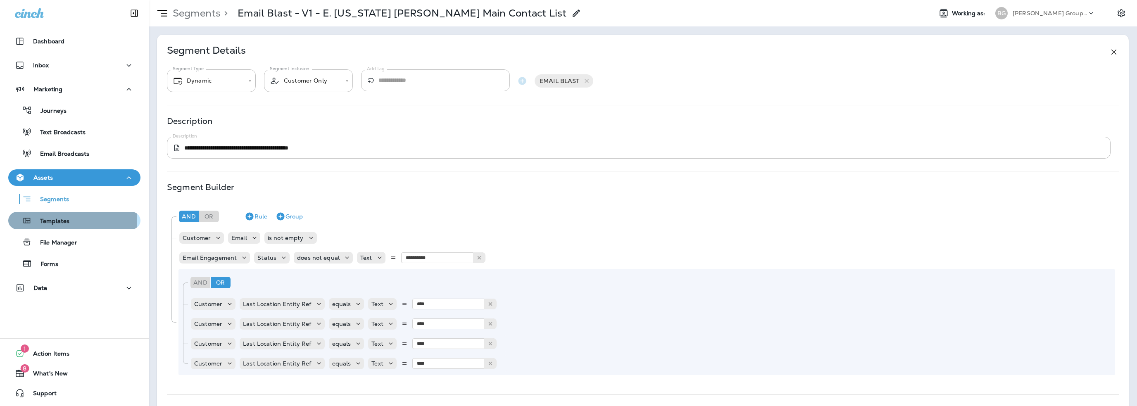
click at [54, 220] on p "Templates" at bounding box center [51, 222] width 38 height 8
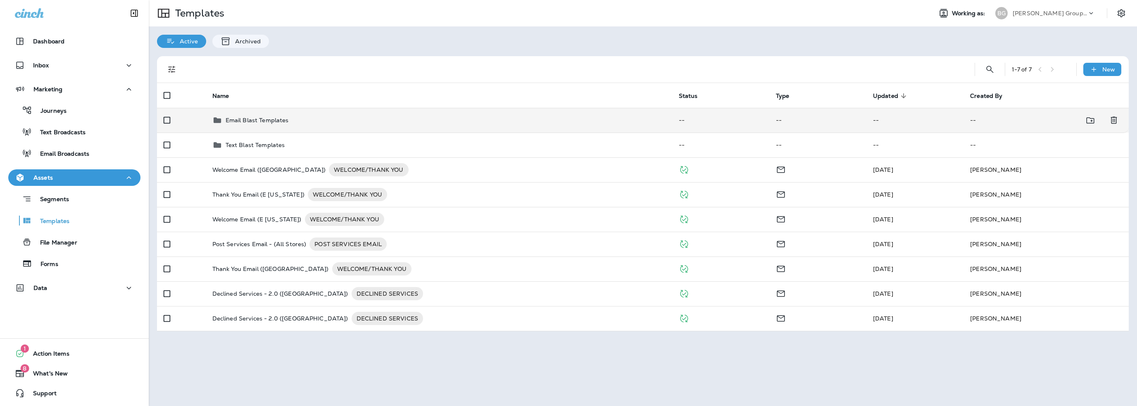
click at [249, 122] on p "Email Blast Templates" at bounding box center [257, 120] width 63 height 7
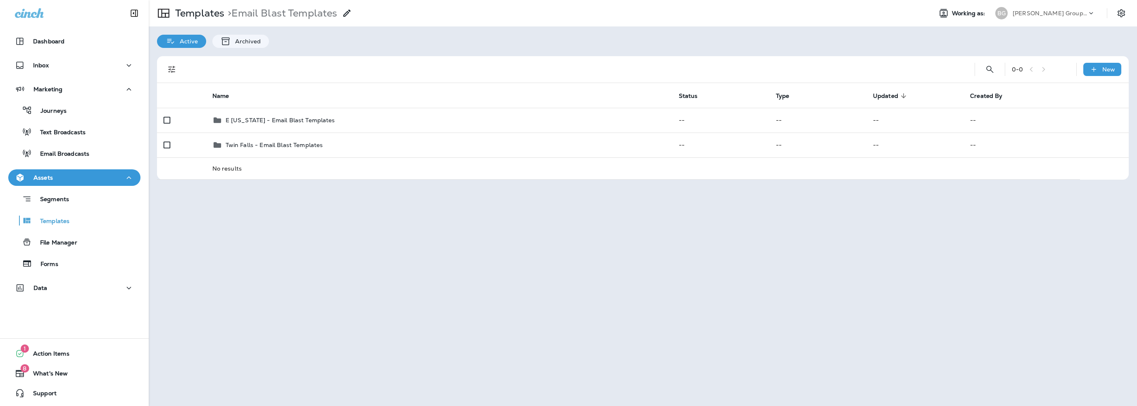
click at [249, 122] on p "E [US_STATE] - Email Blast Templates" at bounding box center [280, 120] width 109 height 7
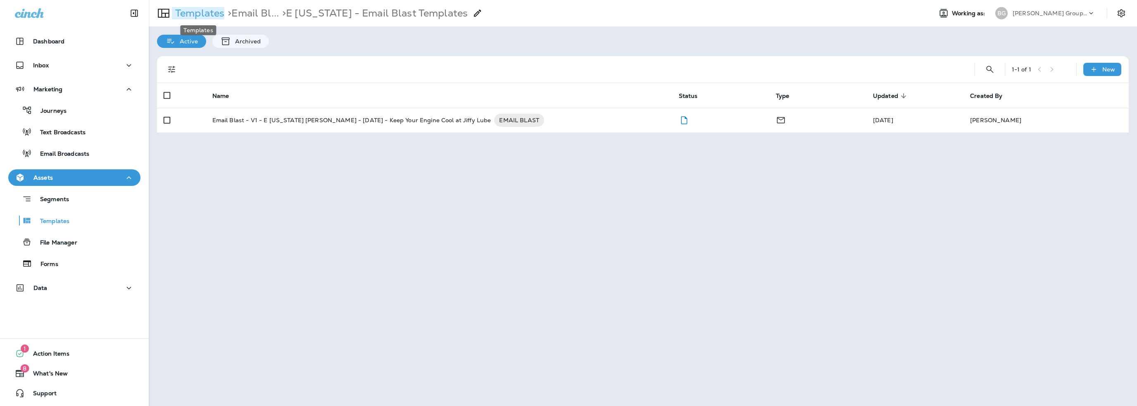
click at [195, 14] on p "Templates" at bounding box center [198, 13] width 52 height 12
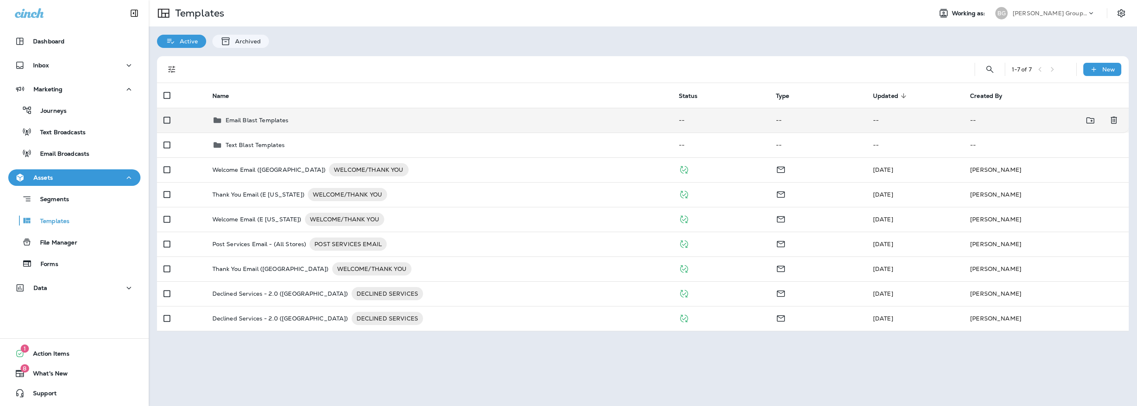
click at [266, 120] on p "Email Blast Templates" at bounding box center [257, 120] width 63 height 7
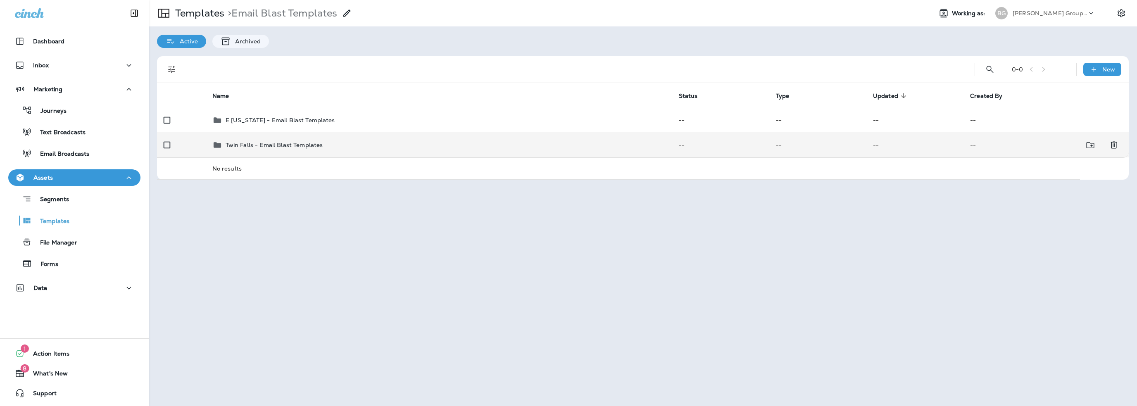
click at [266, 145] on p "Twin Falls - Email Blast Templates" at bounding box center [274, 145] width 97 height 7
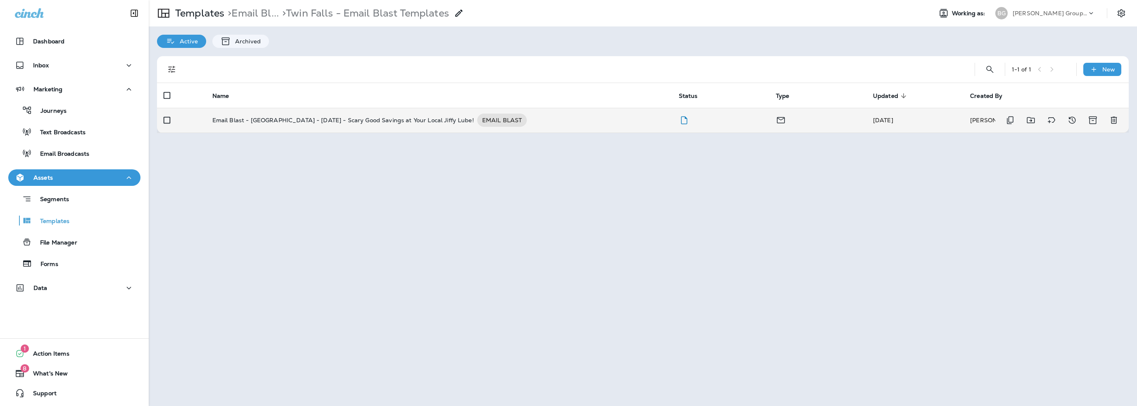
click at [317, 121] on p "Email Blast - [GEOGRAPHIC_DATA] - [DATE] - Scary Good Savings at Your Local Jif…" at bounding box center [342, 120] width 261 height 13
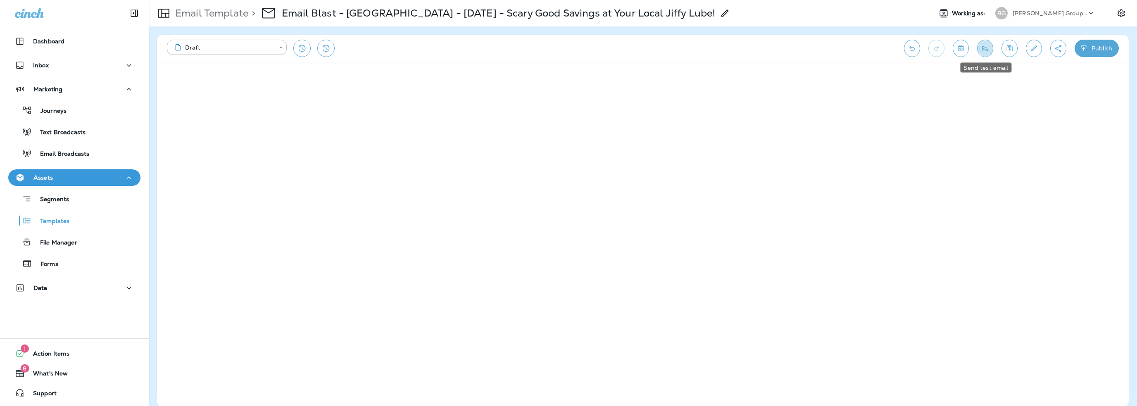
click at [987, 50] on icon "Send test email" at bounding box center [985, 48] width 9 height 8
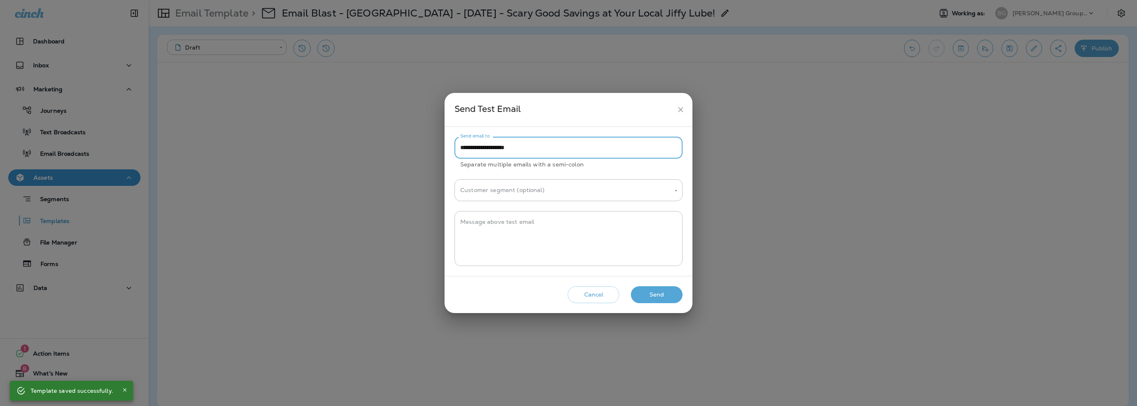
drag, startPoint x: 476, startPoint y: 146, endPoint x: 421, endPoint y: 153, distance: 54.9
click at [421, 153] on div "**********" at bounding box center [568, 203] width 1137 height 406
type input "**********"
click at [490, 231] on textarea "Message above test email" at bounding box center [568, 238] width 216 height 41
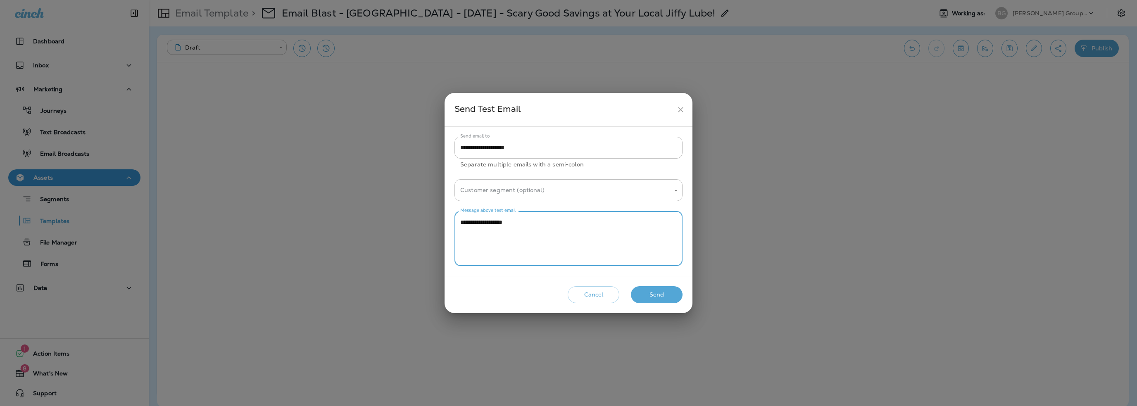
type textarea "**********"
click at [645, 296] on button "Send" at bounding box center [657, 294] width 52 height 17
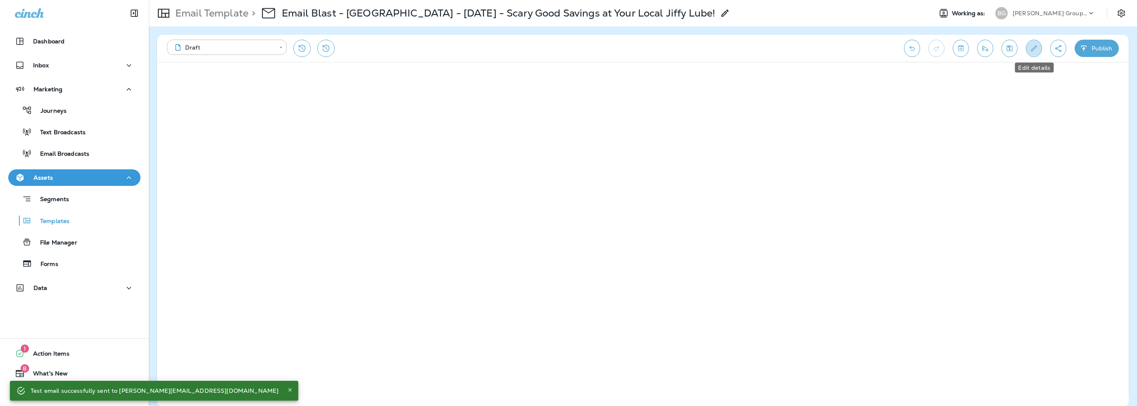
click at [1033, 52] on button "Edit details" at bounding box center [1034, 48] width 16 height 17
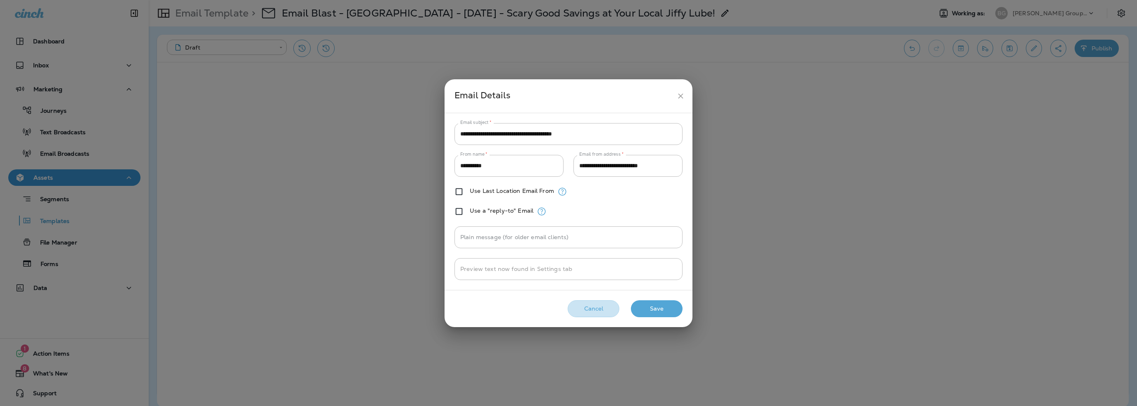
click at [600, 314] on button "Cancel" at bounding box center [594, 308] width 52 height 17
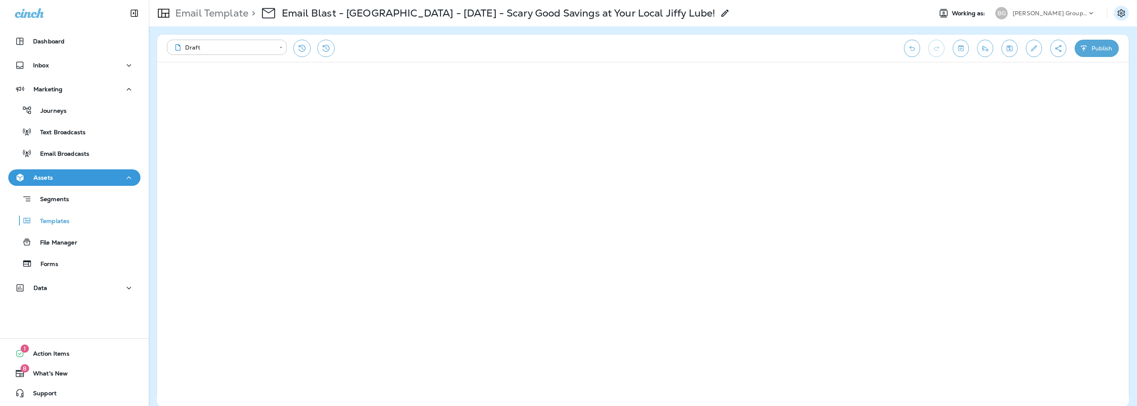
click at [1122, 14] on icon "Settings" at bounding box center [1121, 13] width 10 height 10
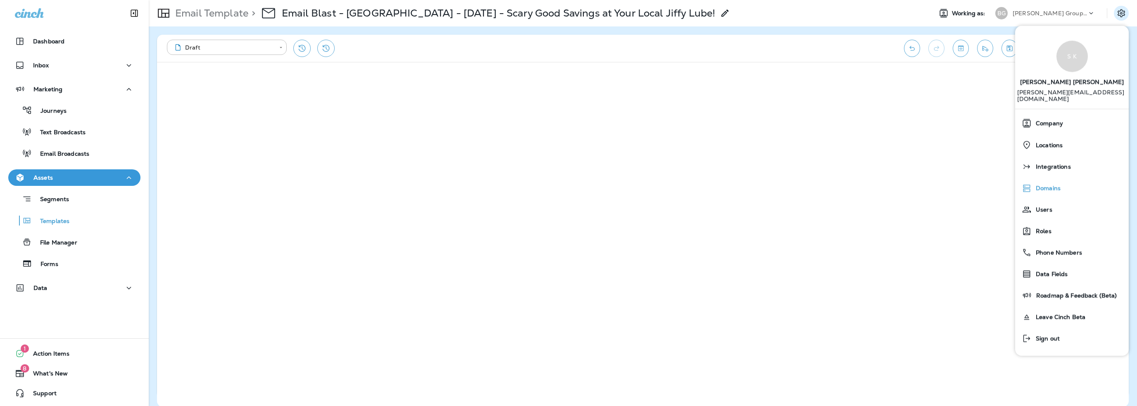
click at [1053, 185] on span "Domains" at bounding box center [1045, 188] width 29 height 7
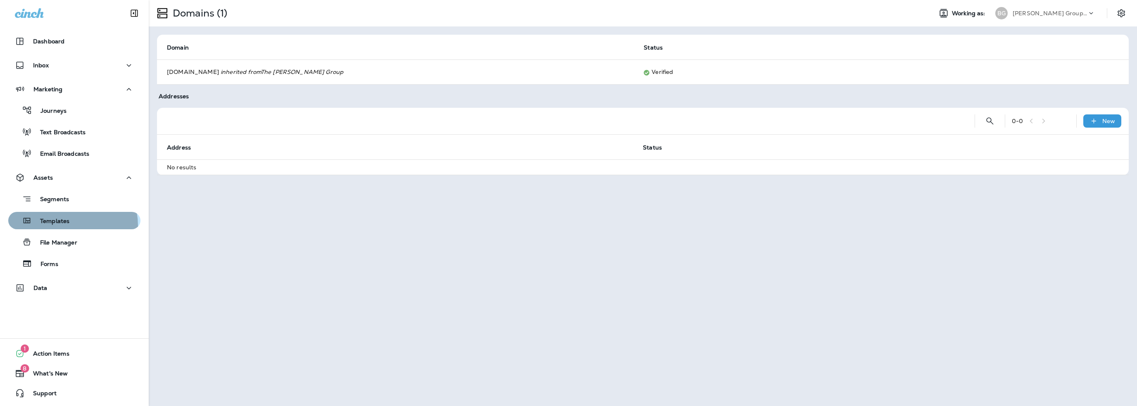
click at [59, 226] on div "Templates" at bounding box center [41, 220] width 58 height 12
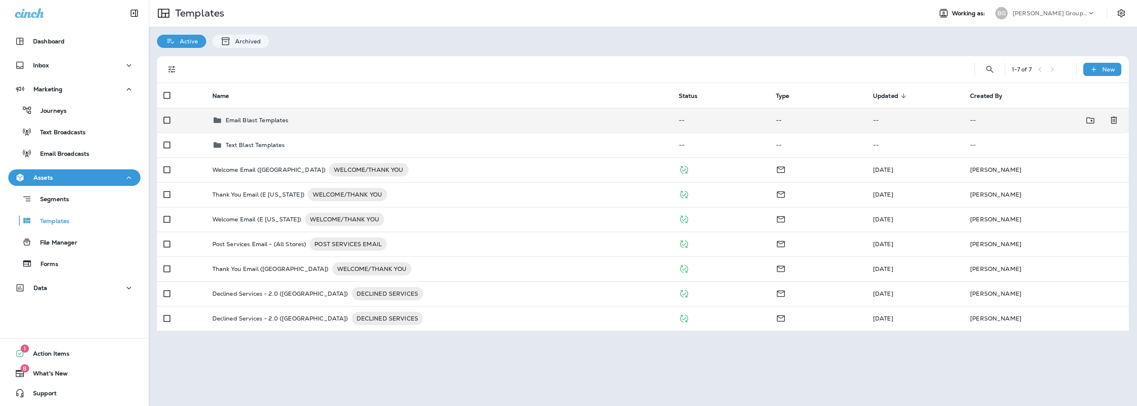
click at [237, 121] on p "Email Blast Templates" at bounding box center [257, 120] width 63 height 7
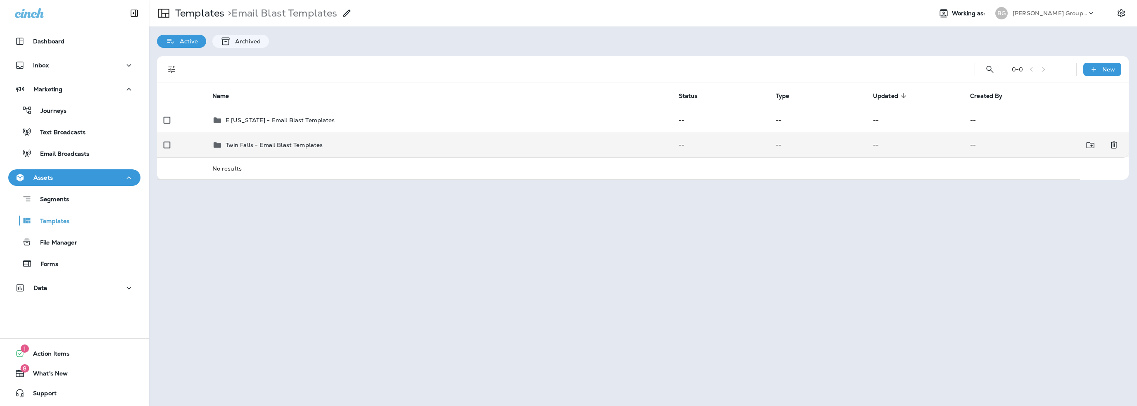
click at [266, 145] on p "Twin Falls - Email Blast Templates" at bounding box center [274, 145] width 97 height 7
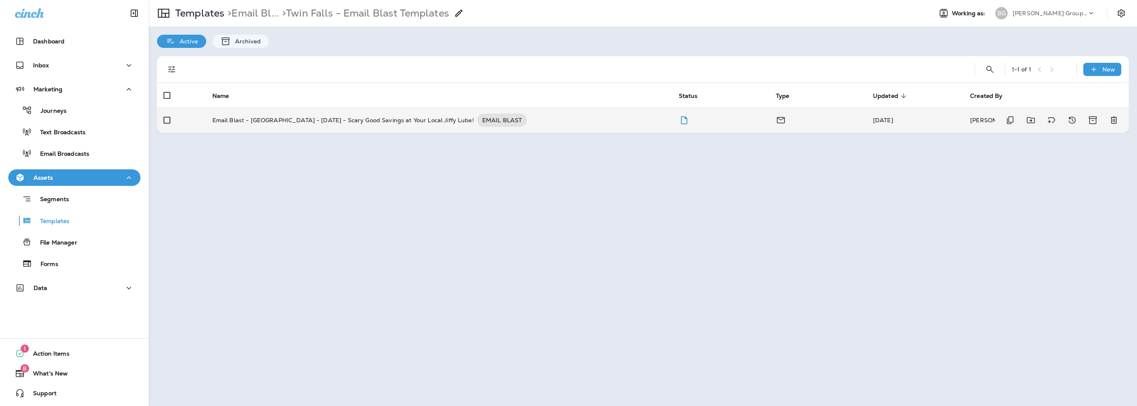
click at [302, 118] on p "Email Blast - [GEOGRAPHIC_DATA] - [DATE] - Scary Good Savings at Your Local Jif…" at bounding box center [342, 120] width 261 height 13
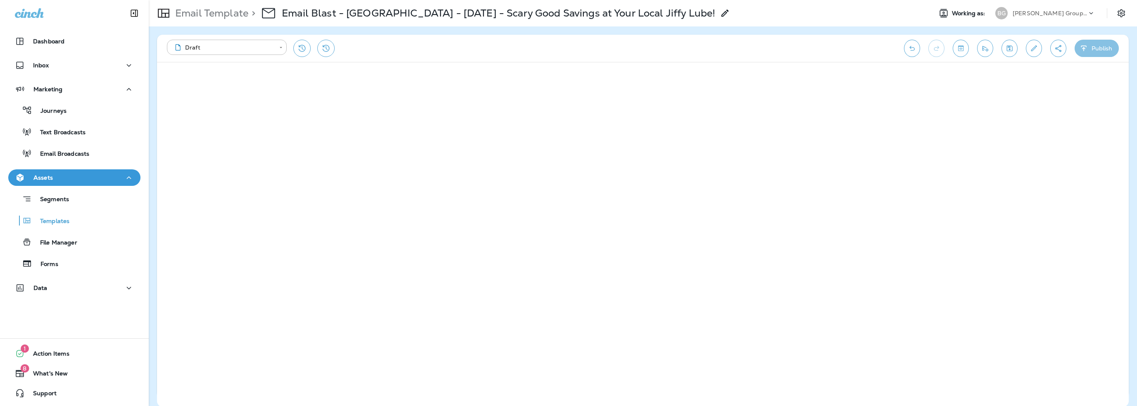
click at [1093, 46] on button "Publish" at bounding box center [1096, 48] width 44 height 17
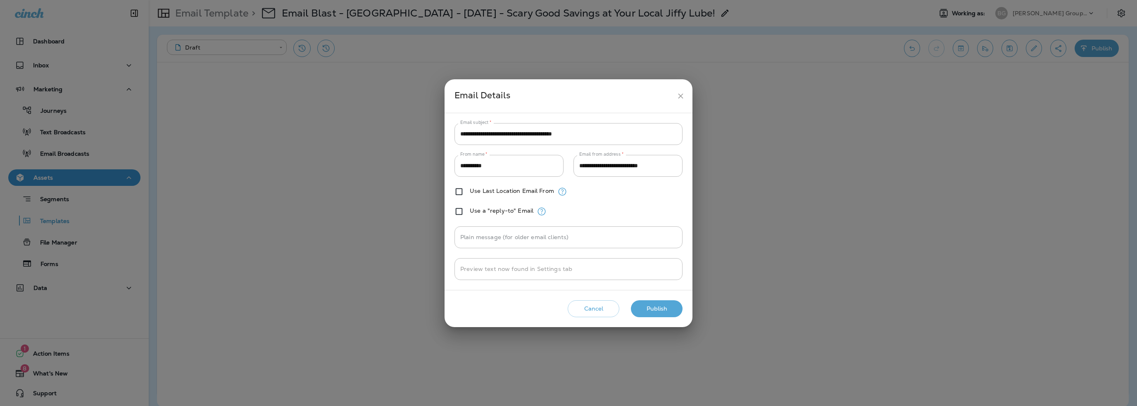
click at [659, 307] on button "Publish" at bounding box center [657, 308] width 52 height 17
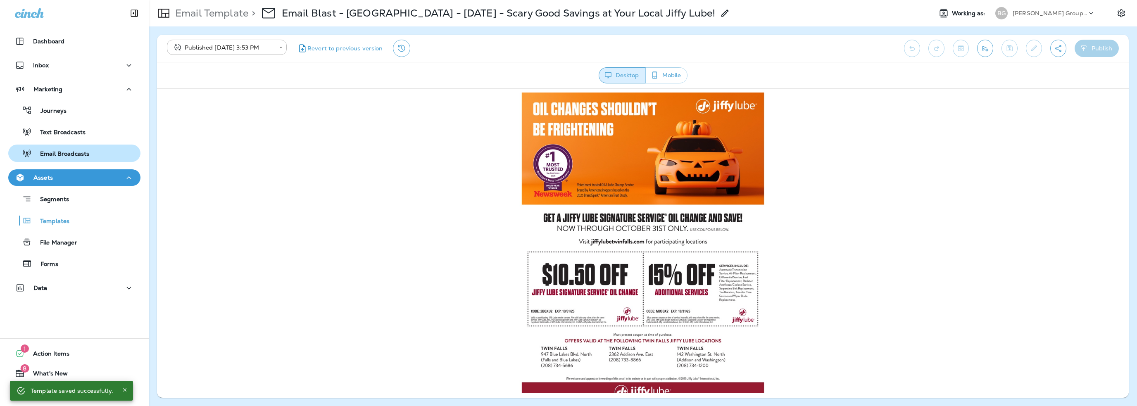
click at [69, 151] on p "Email Broadcasts" at bounding box center [60, 154] width 57 height 8
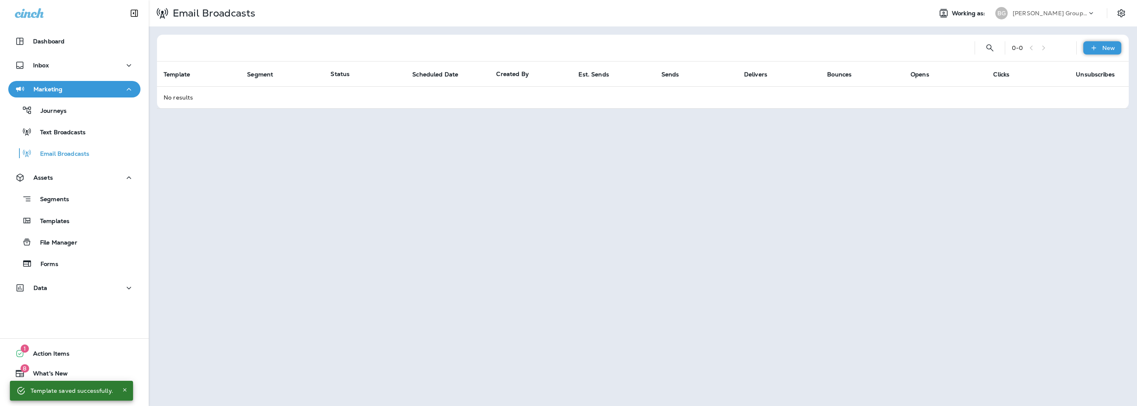
click at [1093, 50] on icon at bounding box center [1093, 48] width 9 height 8
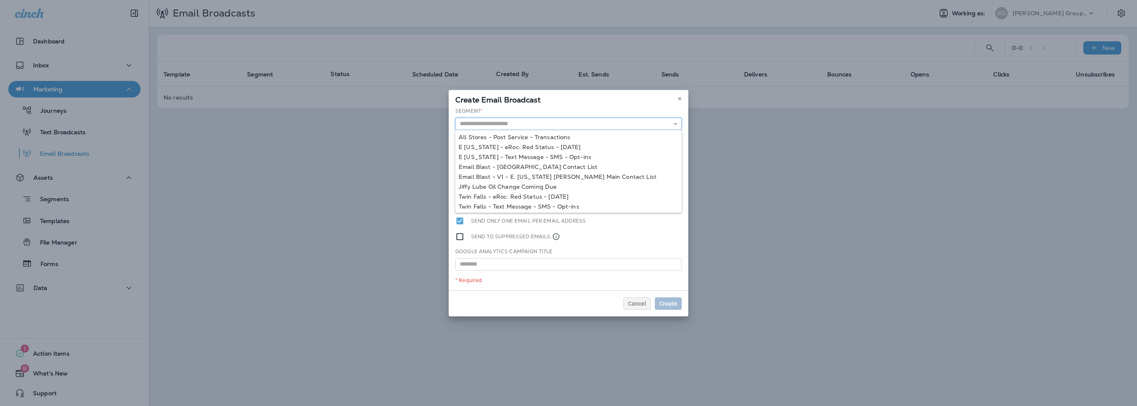
click at [511, 125] on input "text" at bounding box center [568, 124] width 226 height 12
type input "**********"
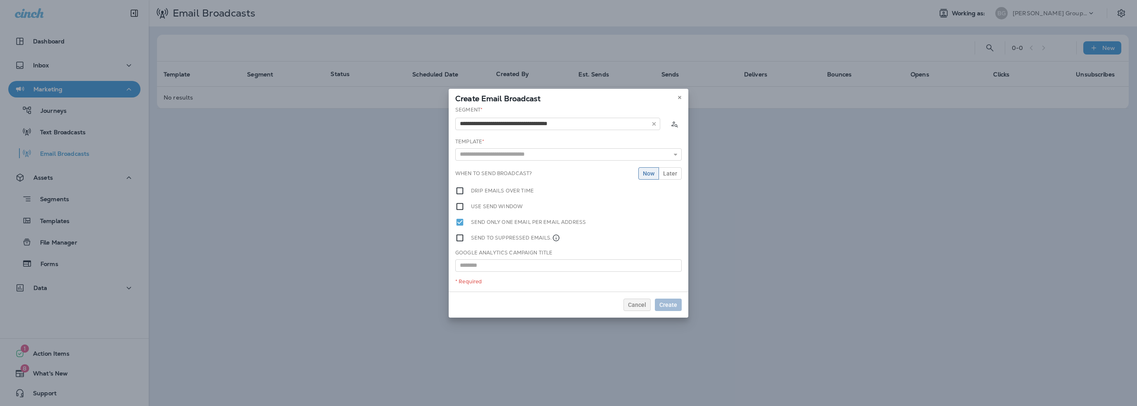
click at [516, 166] on div "**********" at bounding box center [569, 198] width 240 height 185
click at [511, 156] on input "text" at bounding box center [568, 154] width 226 height 12
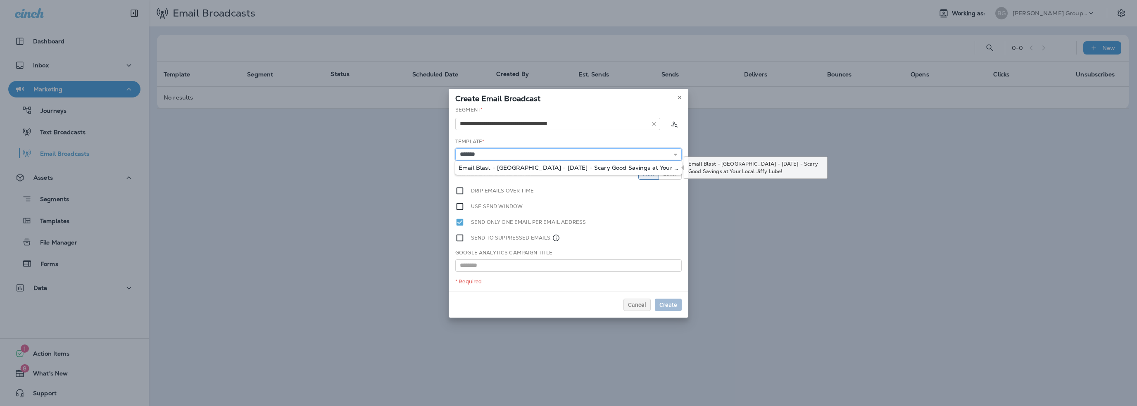
type input "**********"
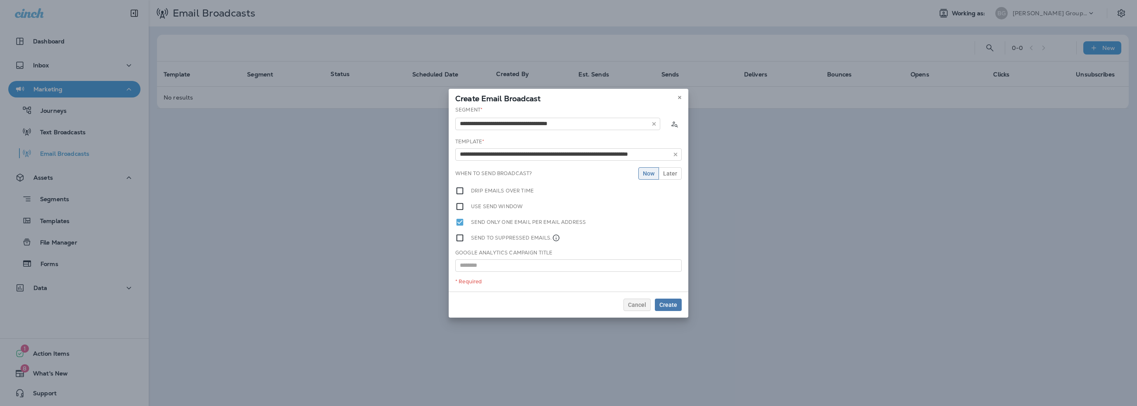
click at [508, 168] on div "**********" at bounding box center [569, 198] width 240 height 185
click at [673, 173] on span "Later" at bounding box center [670, 174] width 14 height 6
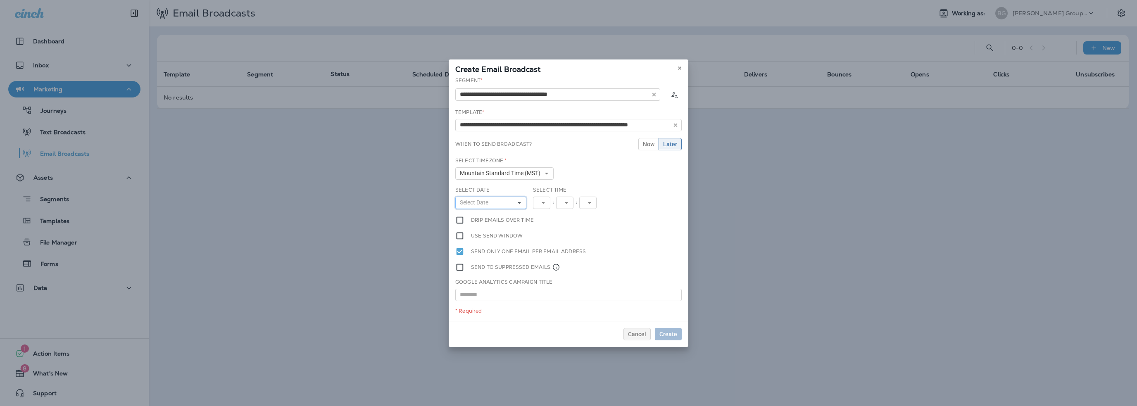
click at [484, 203] on span "Select Date" at bounding box center [476, 202] width 32 height 7
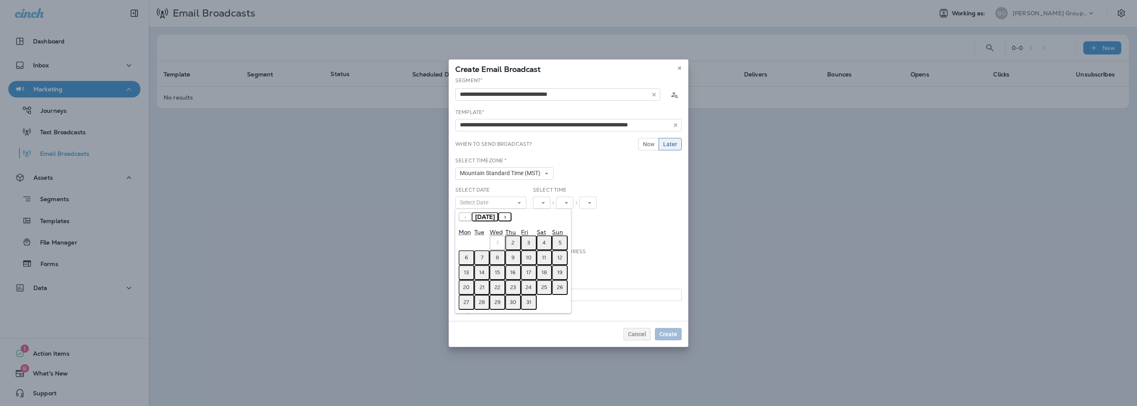
click at [482, 258] on abbr "7" at bounding box center [482, 257] width 2 height 7
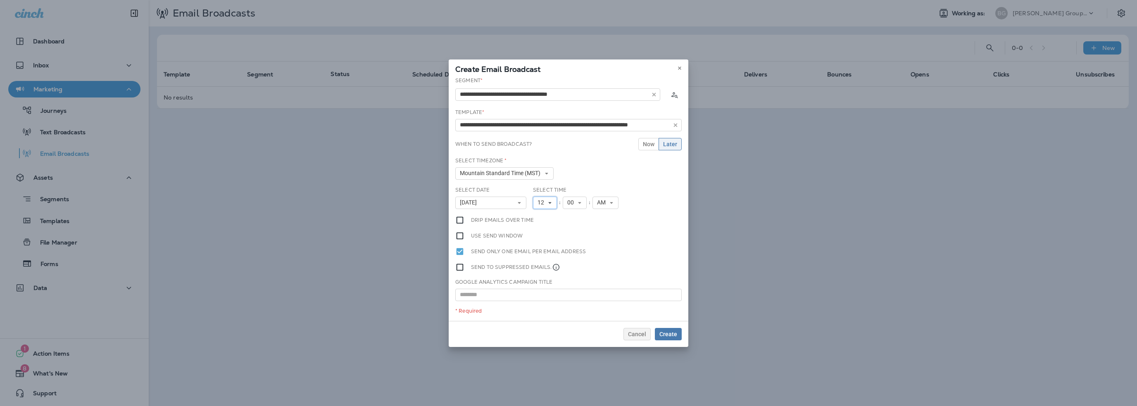
click at [545, 201] on span "12" at bounding box center [542, 202] width 10 height 7
click at [542, 295] on link "9" at bounding box center [545, 295] width 24 height 10
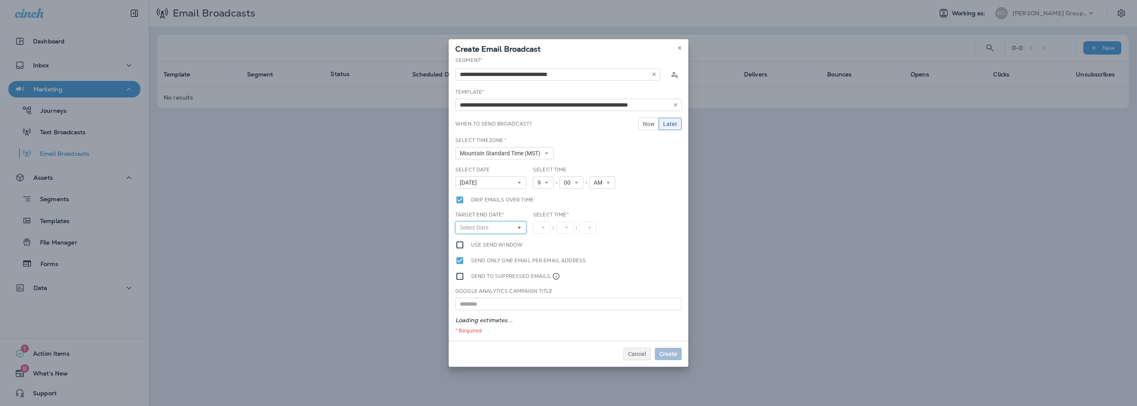
click at [478, 230] on span "Select Date" at bounding box center [476, 227] width 32 height 7
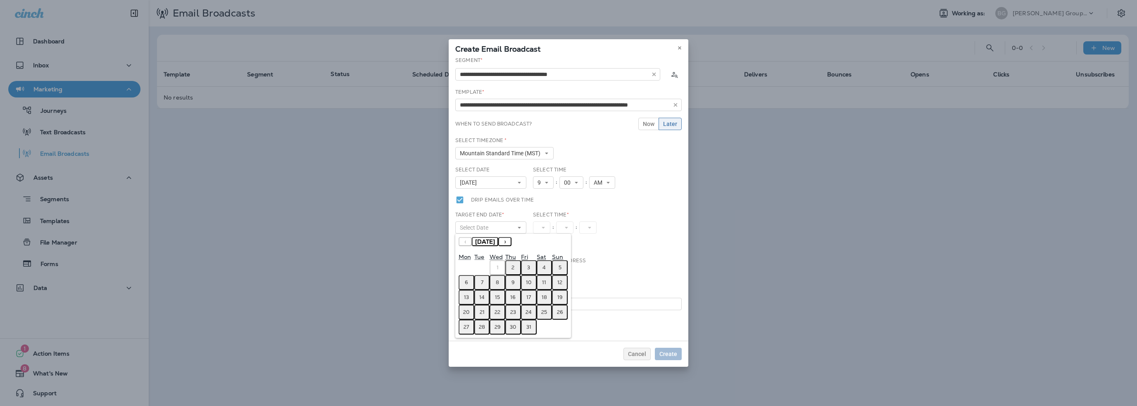
click at [481, 280] on abbr "7" at bounding box center [482, 282] width 2 height 7
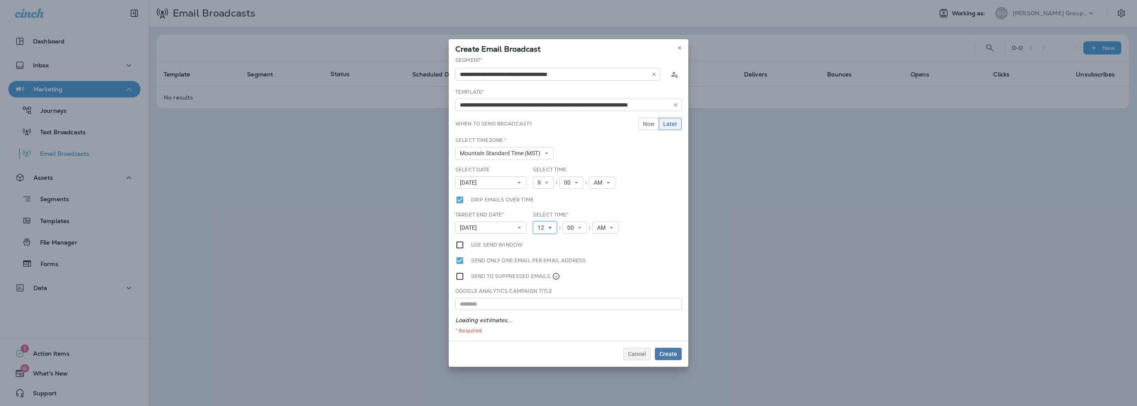
click at [541, 226] on span "12" at bounding box center [542, 227] width 10 height 7
click at [540, 235] on ul "1 2 3 4 5 6 7 8 9 10 11 12" at bounding box center [545, 295] width 24 height 123
click at [539, 238] on link "1" at bounding box center [545, 241] width 24 height 10
click at [599, 229] on span "AM" at bounding box center [600, 227] width 12 height 7
click at [599, 247] on link "PM" at bounding box center [602, 251] width 26 height 10
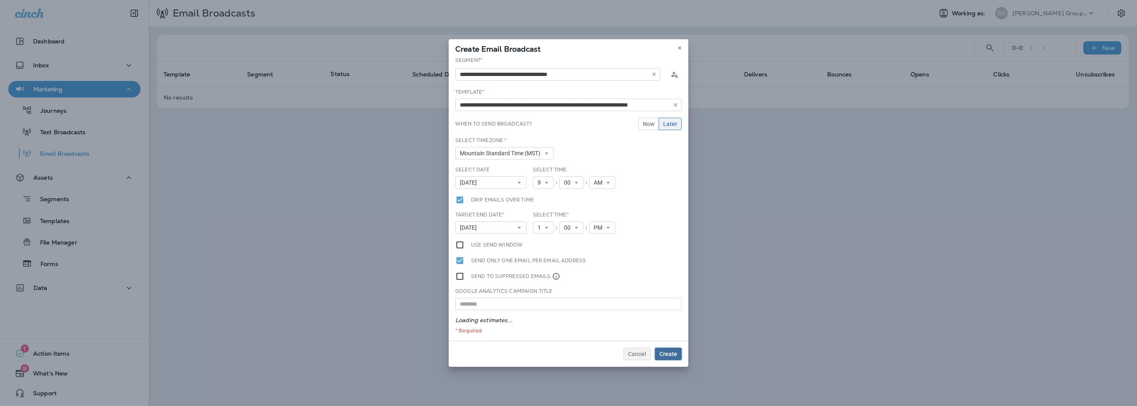
click at [673, 352] on span "Create" at bounding box center [668, 354] width 18 height 6
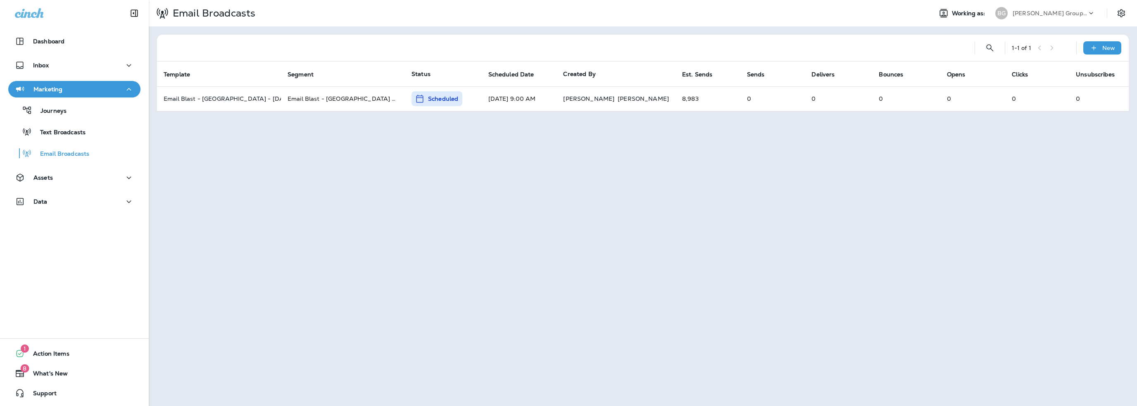
click at [1052, 16] on p "[PERSON_NAME] Group dba [PERSON_NAME]" at bounding box center [1049, 13] width 74 height 7
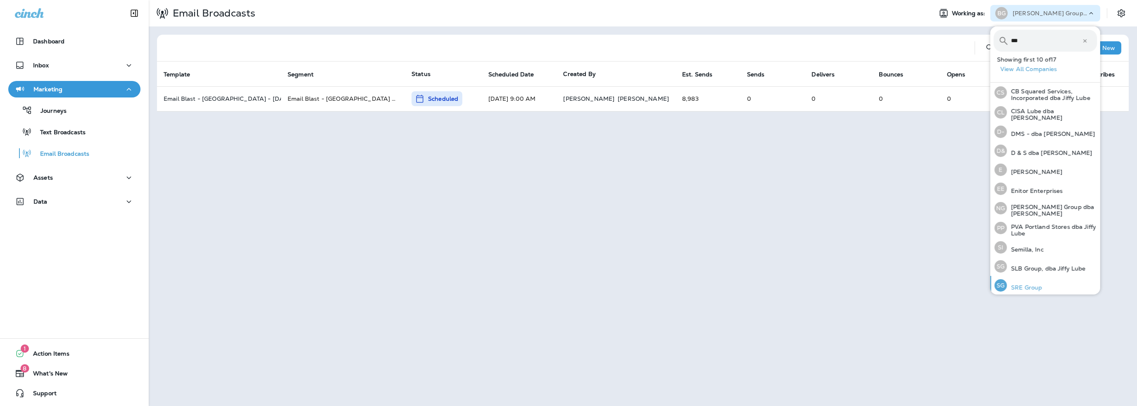
type input "***"
click at [1026, 284] on p "SRE Group" at bounding box center [1024, 287] width 35 height 7
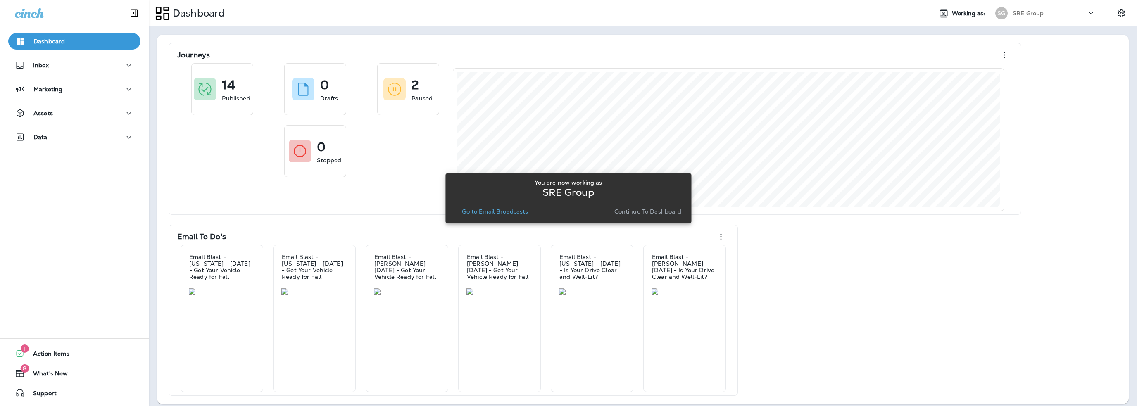
click at [513, 214] on p "Go to Email Broadcasts" at bounding box center [495, 211] width 66 height 7
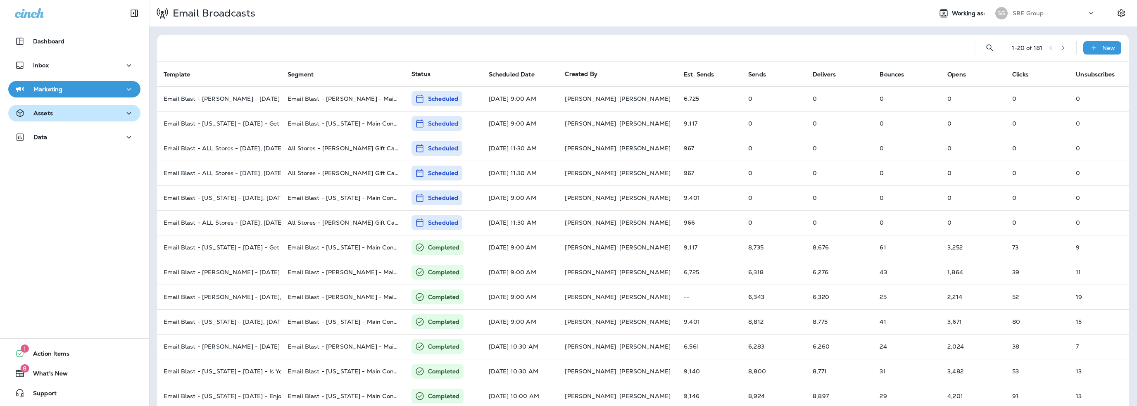
click at [59, 119] on button "Assets" at bounding box center [74, 113] width 132 height 17
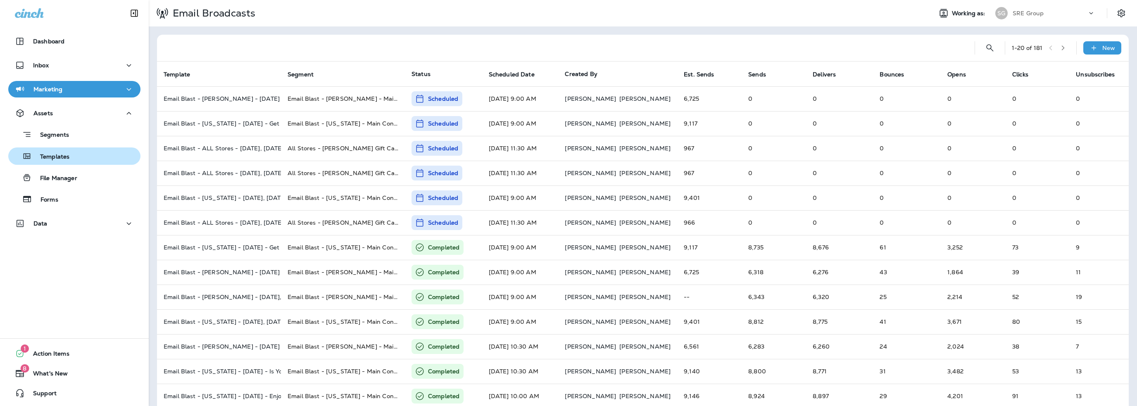
click at [51, 158] on p "Templates" at bounding box center [51, 157] width 38 height 8
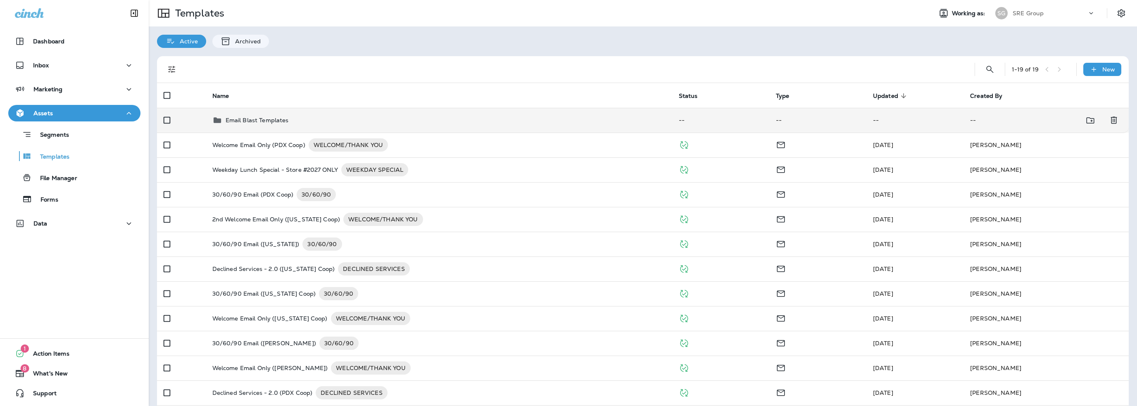
click at [239, 120] on p "Email Blast Templates" at bounding box center [257, 120] width 63 height 7
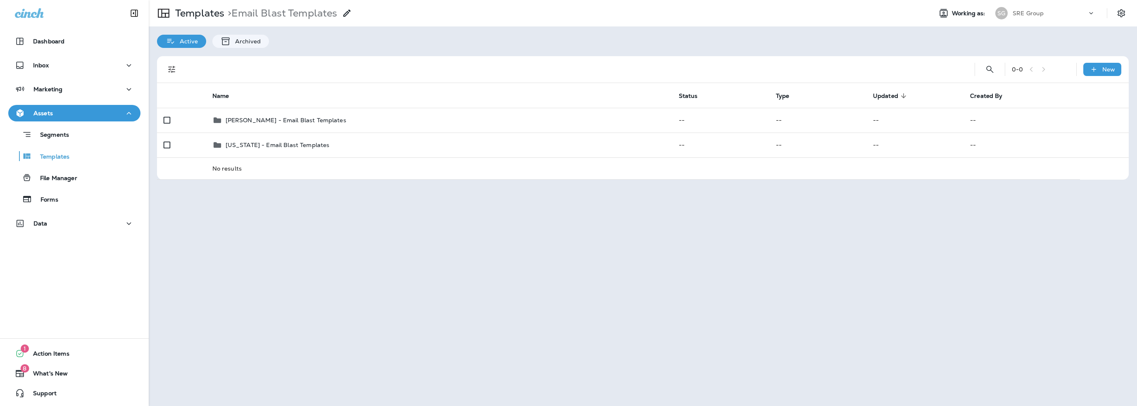
click at [1034, 18] on div "SRE Group" at bounding box center [1049, 13] width 74 height 12
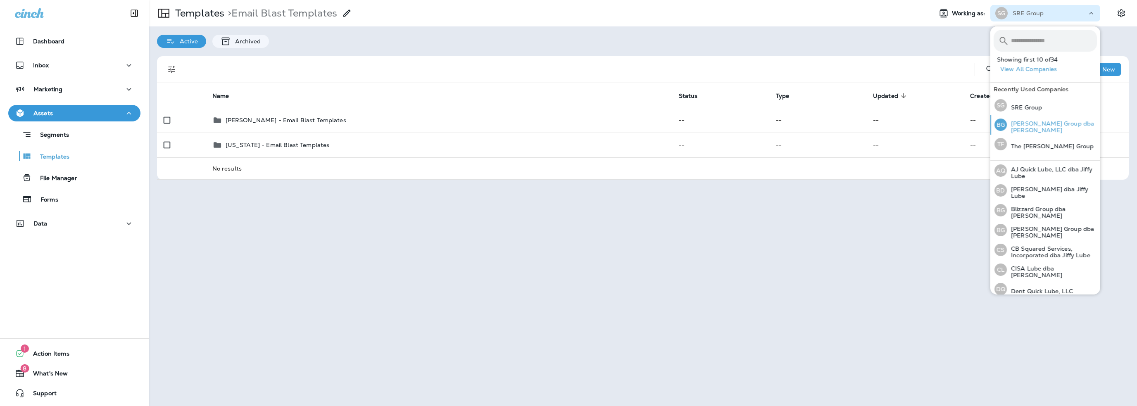
click at [1036, 128] on p "[PERSON_NAME] Group dba [PERSON_NAME]" at bounding box center [1052, 126] width 90 height 13
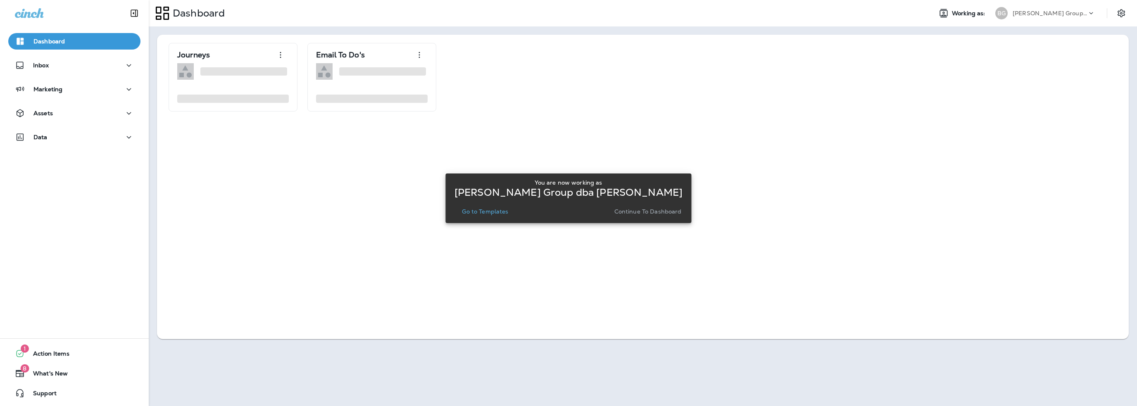
click at [503, 210] on p "Go to Templates" at bounding box center [485, 211] width 46 height 7
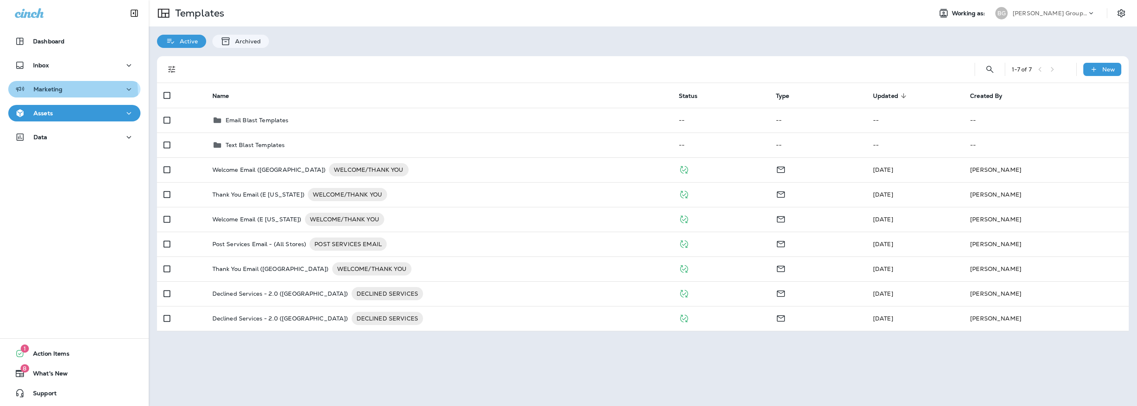
click at [59, 94] on div "Marketing" at bounding box center [39, 89] width 48 height 10
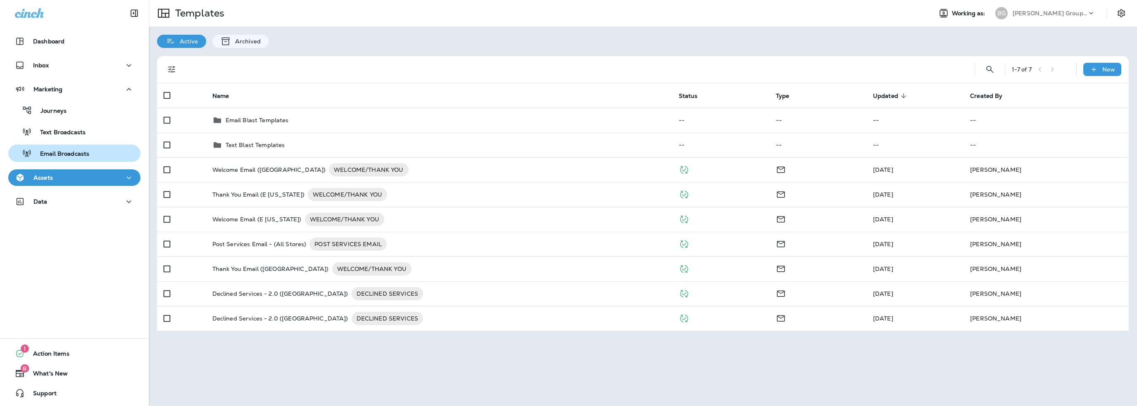
click at [58, 152] on p "Email Broadcasts" at bounding box center [60, 154] width 57 height 8
